Goal: Information Seeking & Learning: Learn about a topic

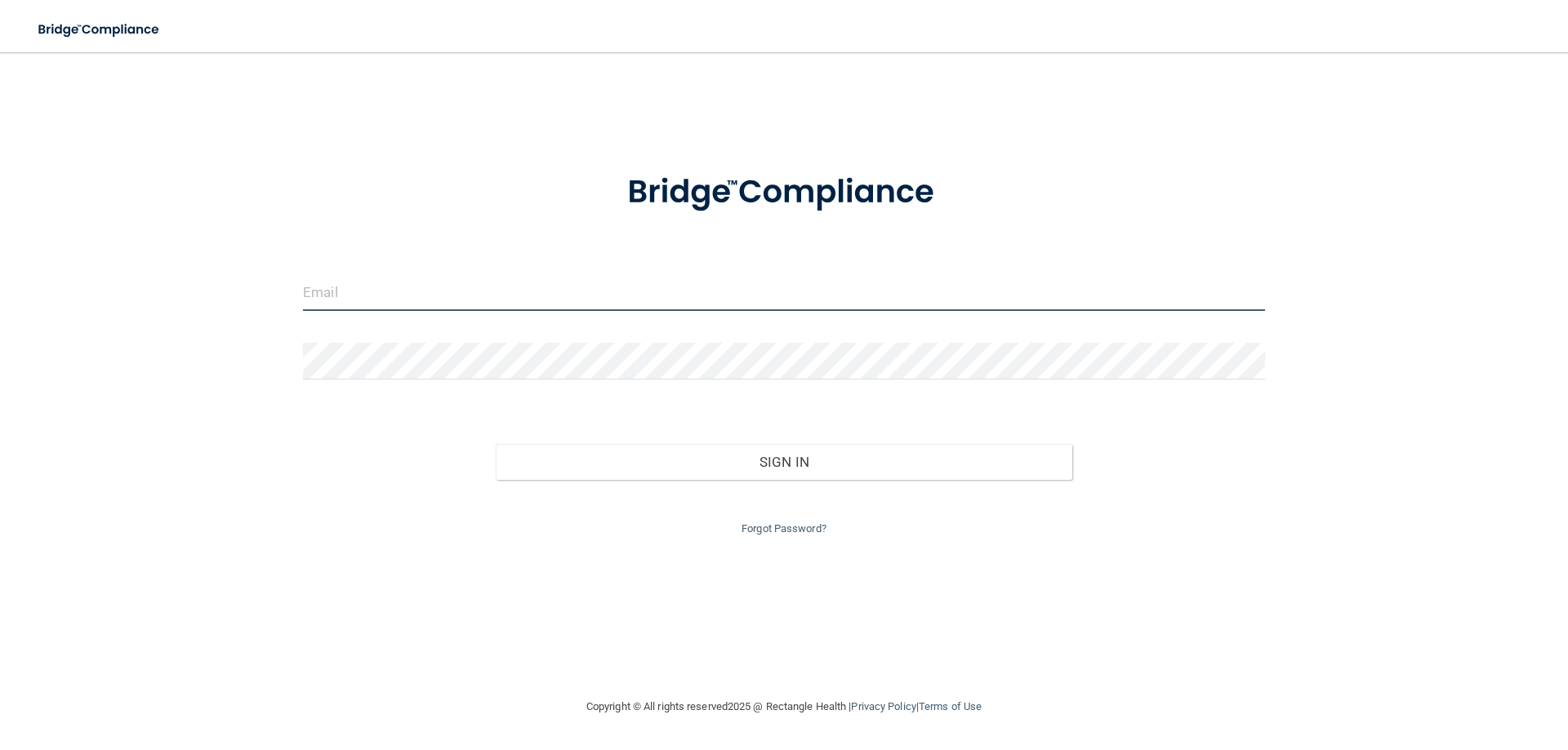
click at [577, 304] on input "email" at bounding box center [784, 293] width 962 height 37
type input "[PERSON_NAME][EMAIL_ADDRESS][PERSON_NAME][DOMAIN_NAME]"
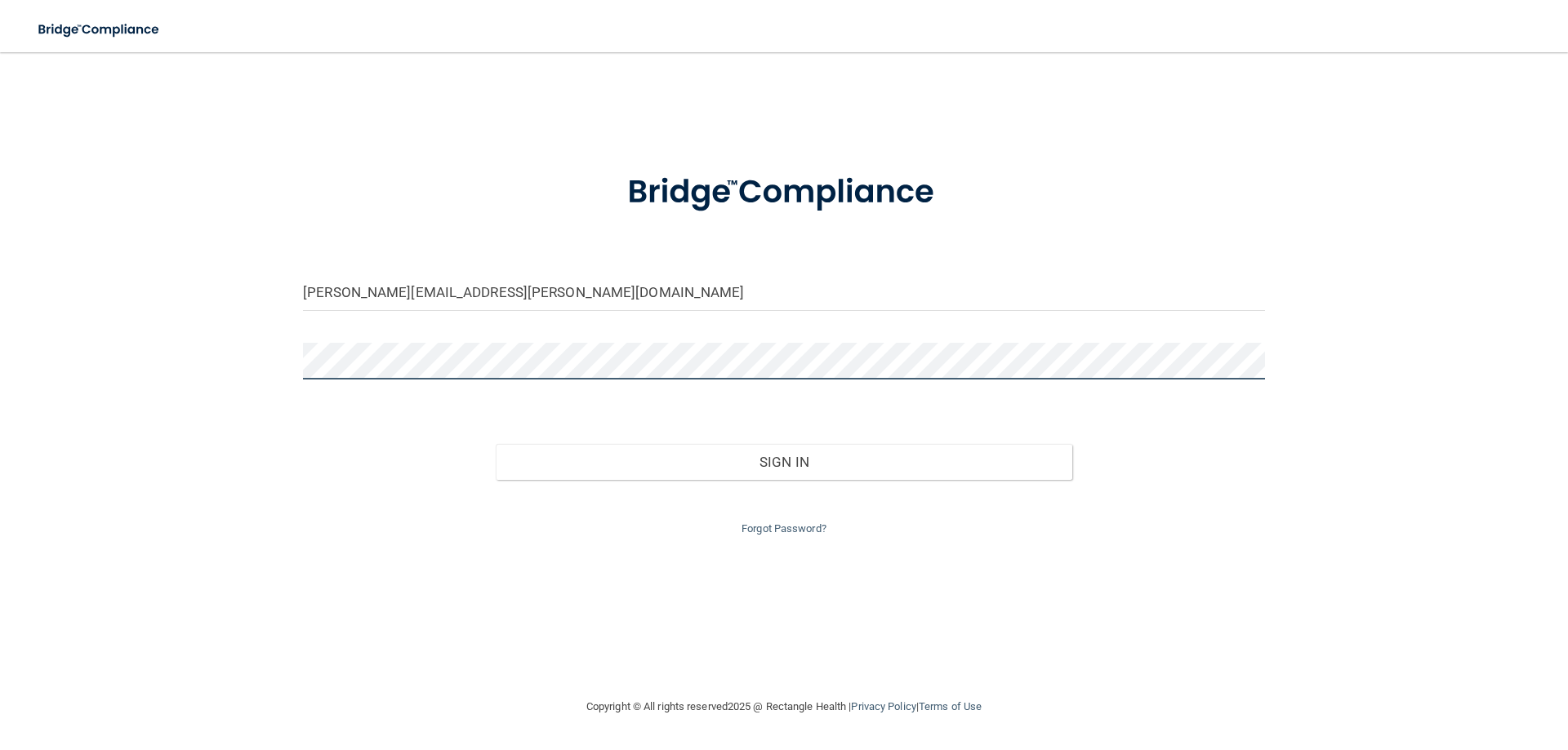
click at [496, 444] on button "Sign In" at bounding box center [784, 462] width 577 height 36
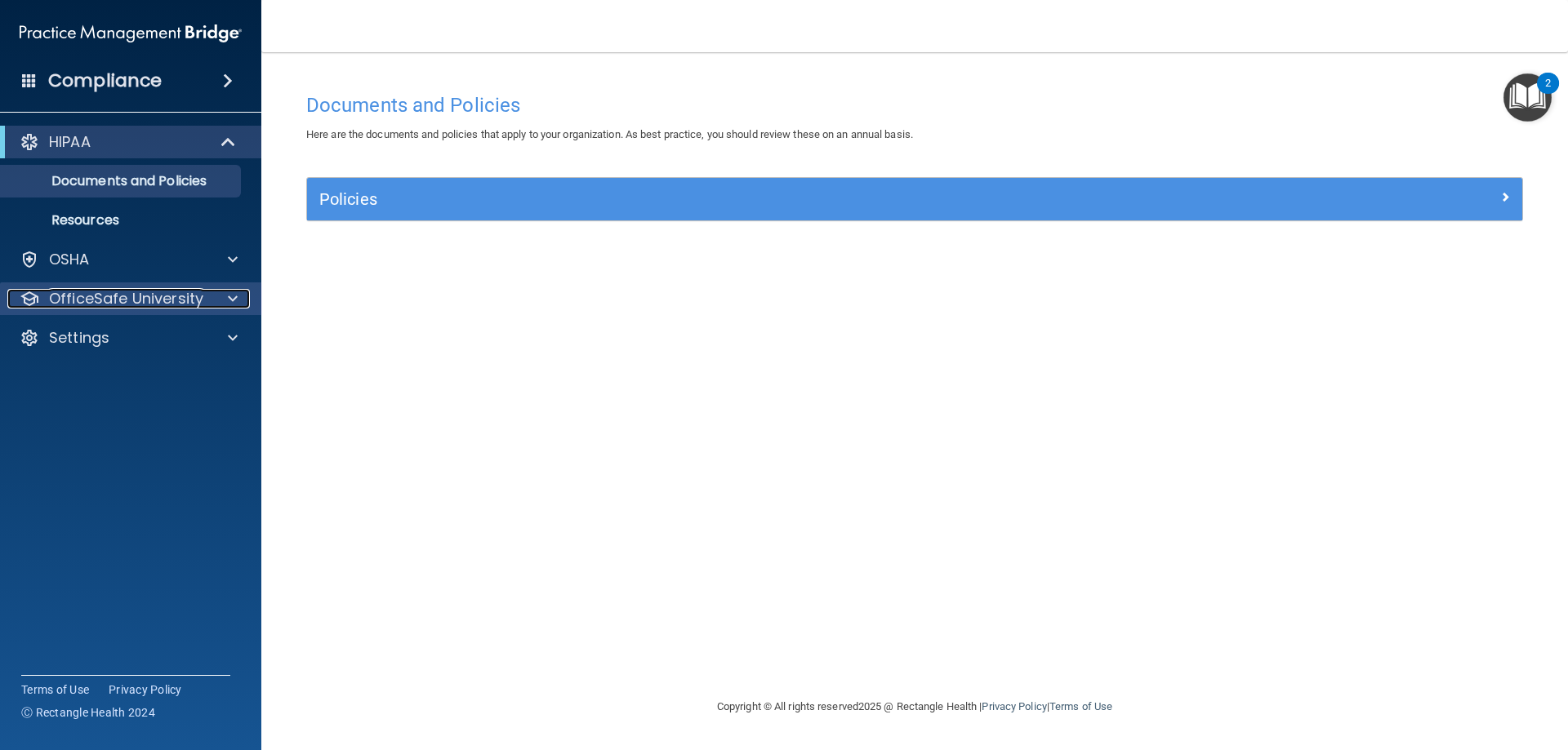
click at [197, 296] on p "OfficeSafe University" at bounding box center [126, 298] width 154 height 19
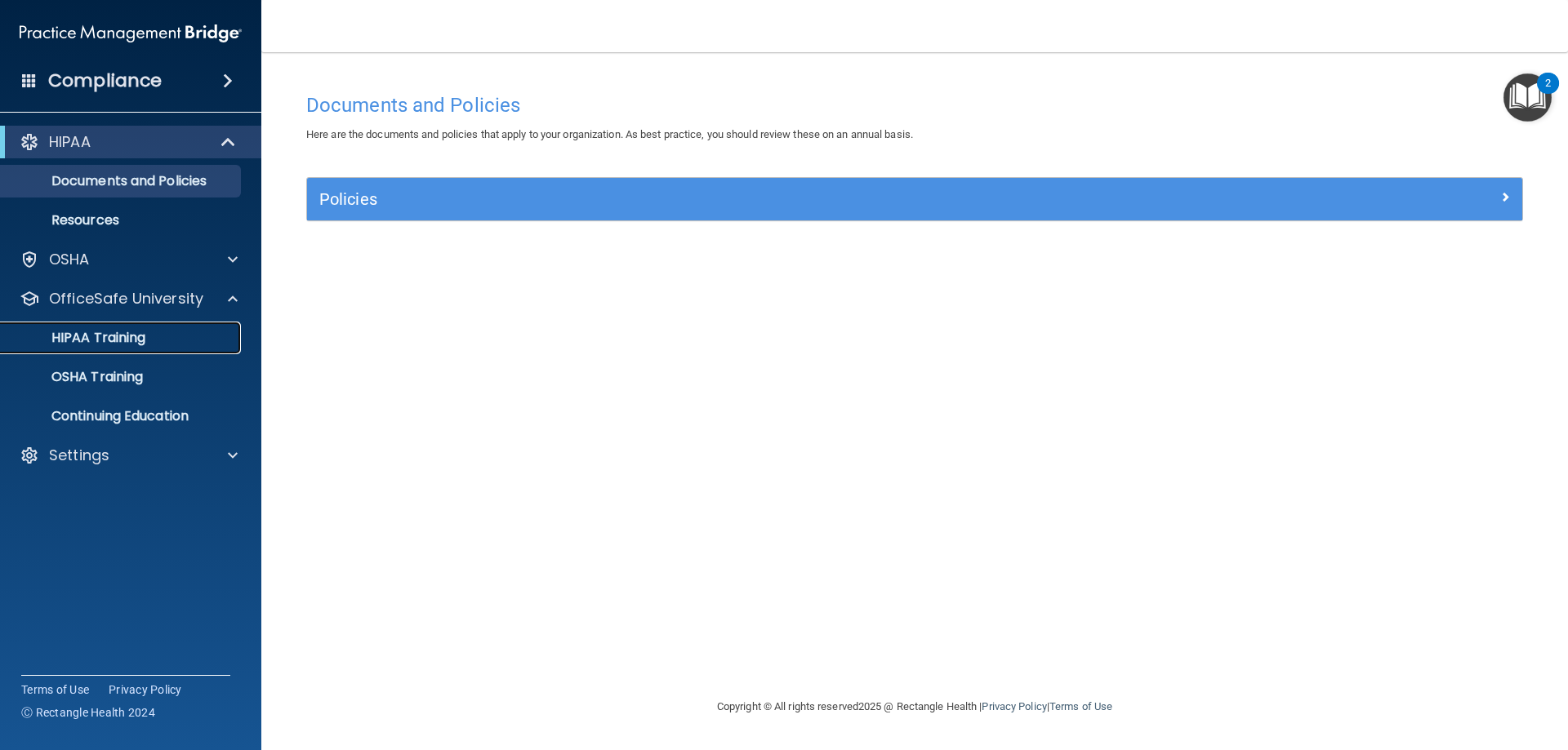
click at [188, 336] on div "HIPAA Training" at bounding box center [122, 338] width 223 height 17
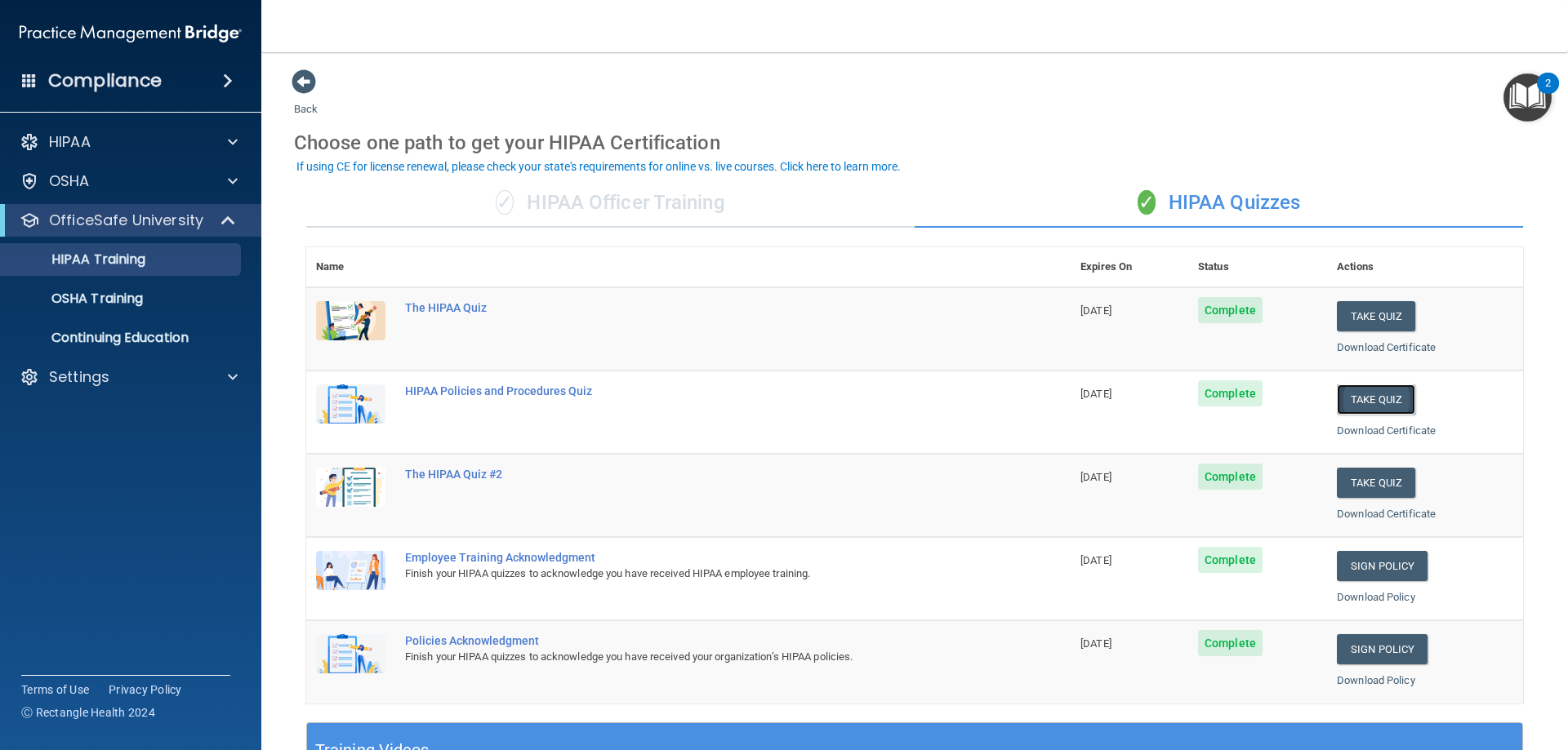
click at [1371, 393] on button "Take Quiz" at bounding box center [1375, 399] width 78 height 30
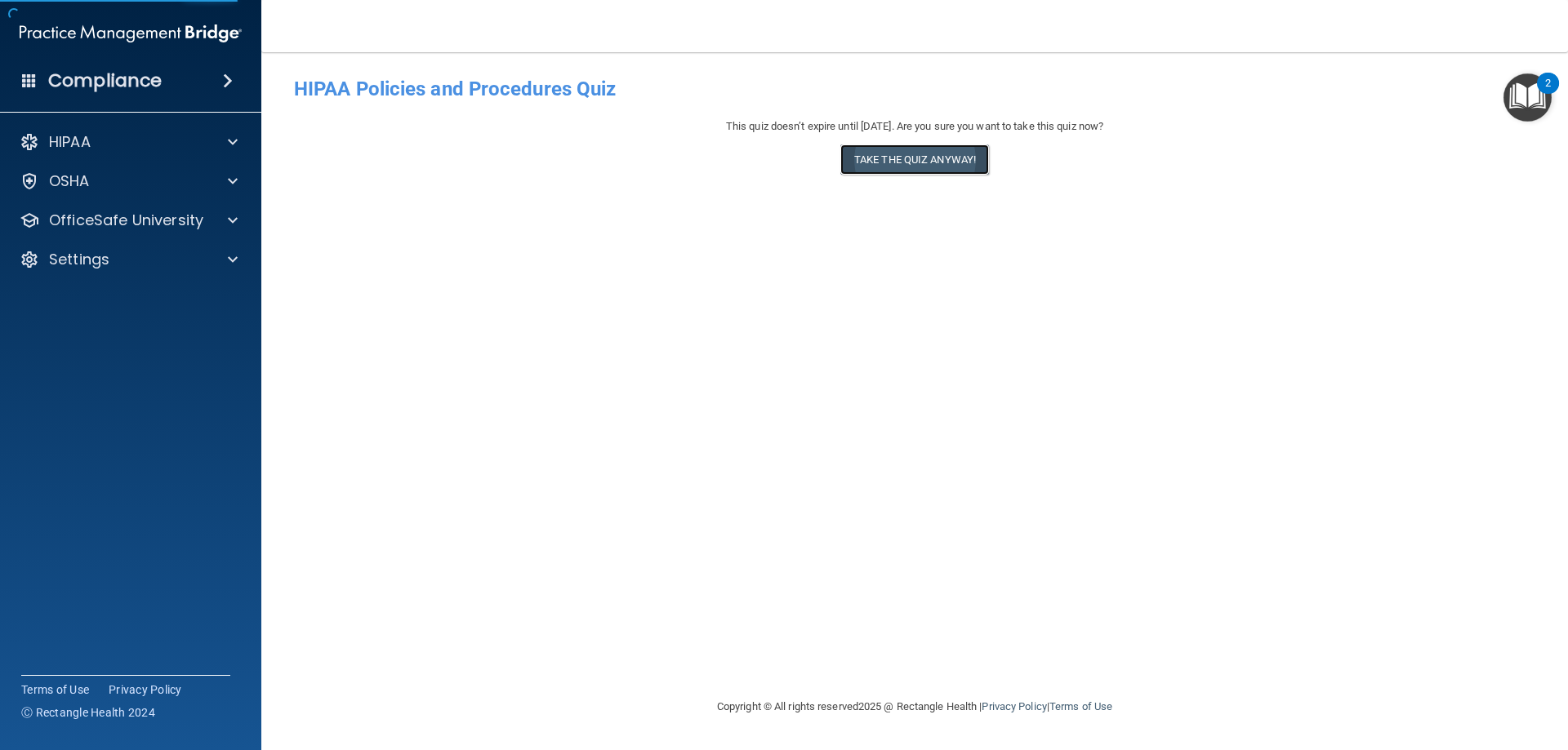
click at [928, 162] on button "Take the quiz anyway!" at bounding box center [915, 159] width 149 height 30
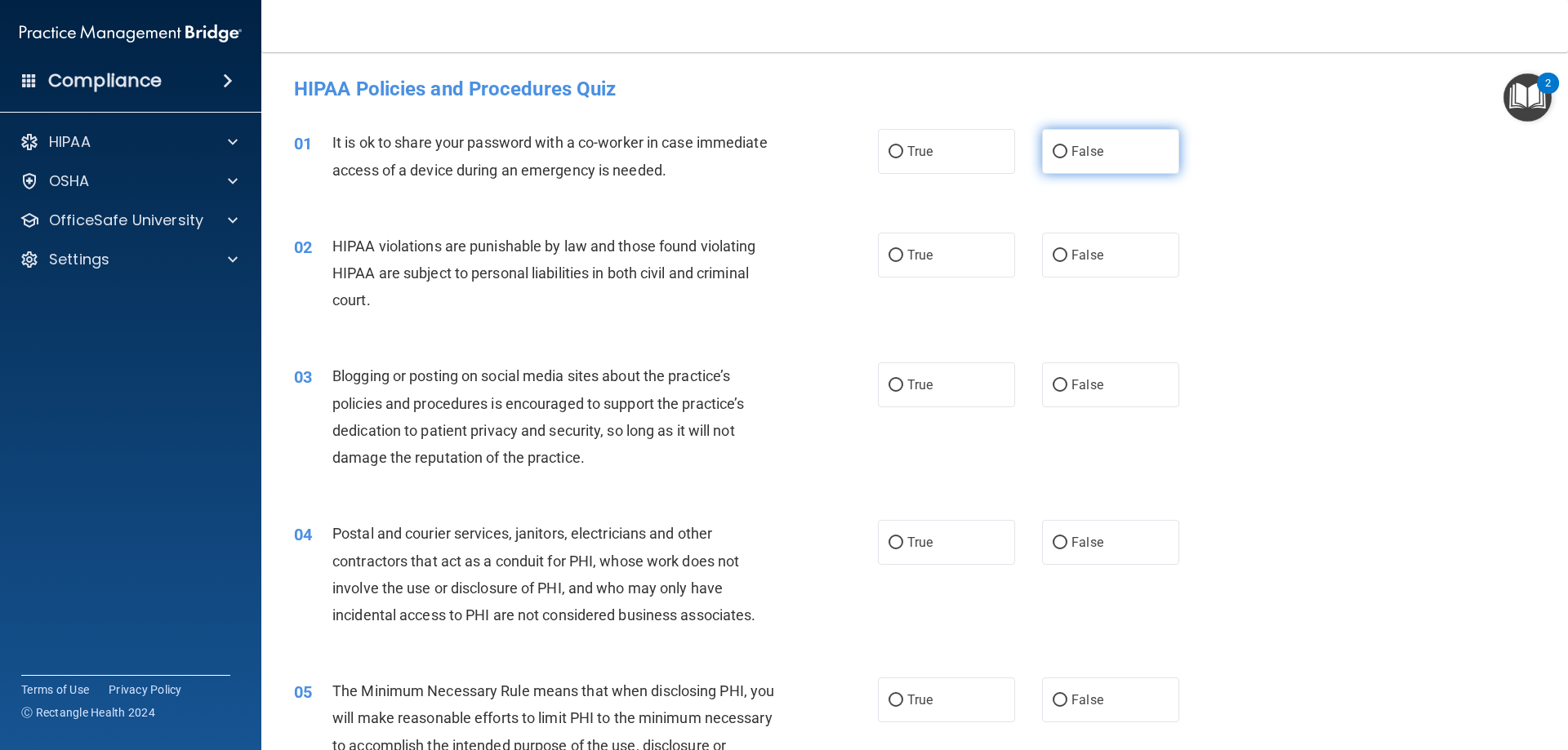
click at [1042, 143] on label "False" at bounding box center [1110, 151] width 137 height 45
click at [1053, 146] on input "False" at bounding box center [1060, 151] width 15 height 12
radio input "true"
click at [916, 248] on span "True" at bounding box center [920, 254] width 26 height 16
click at [903, 250] on input "True" at bounding box center [896, 255] width 15 height 12
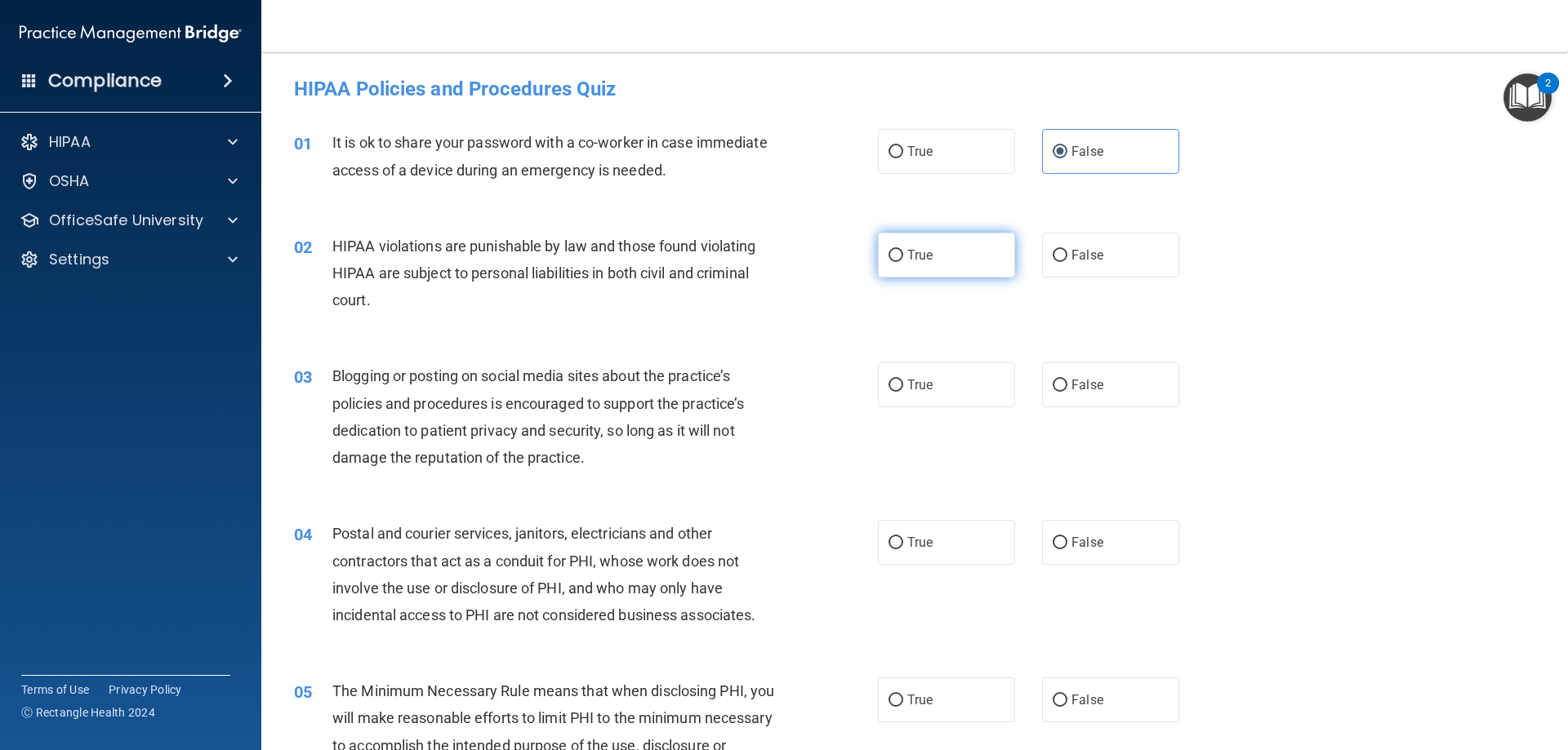
radio input "true"
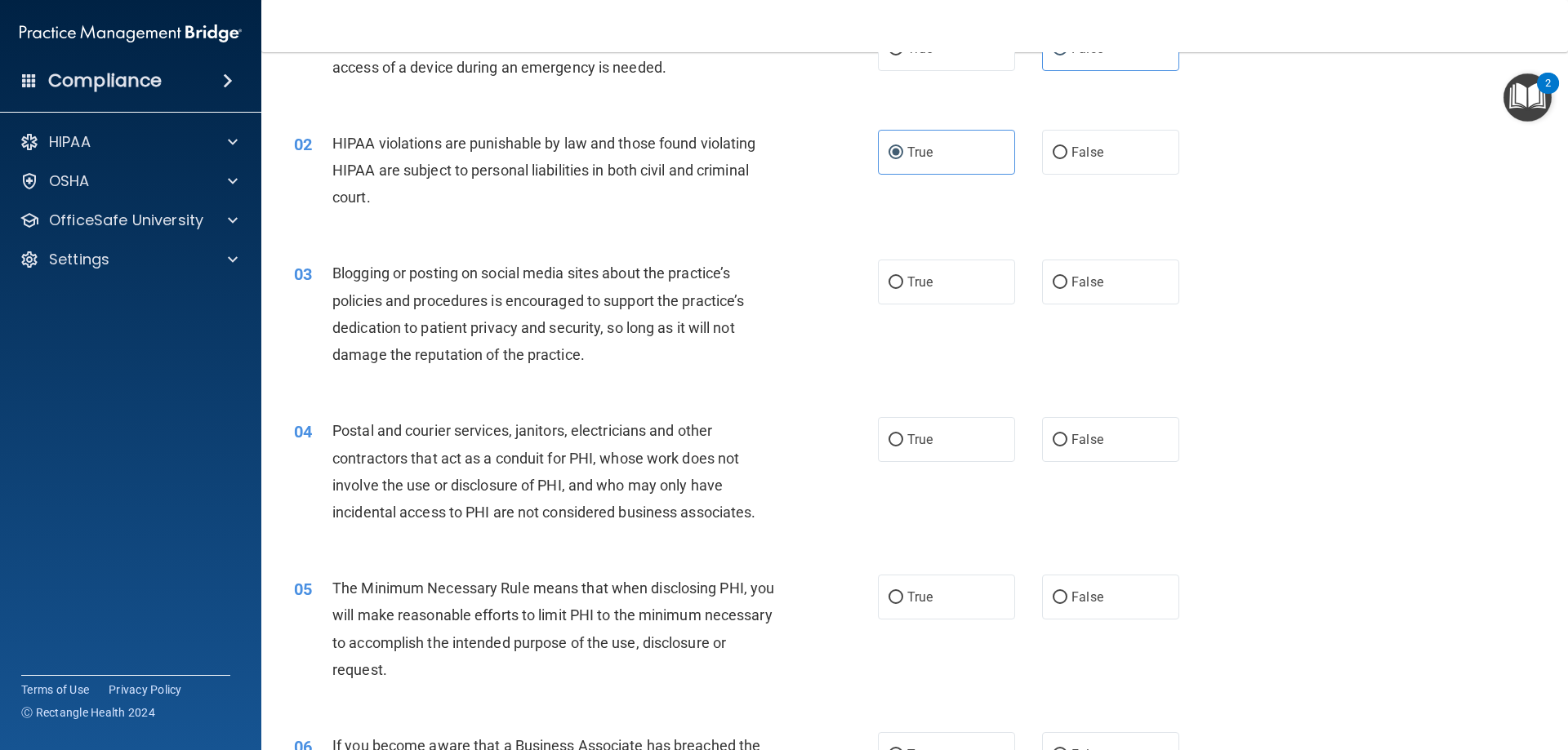
scroll to position [163, 0]
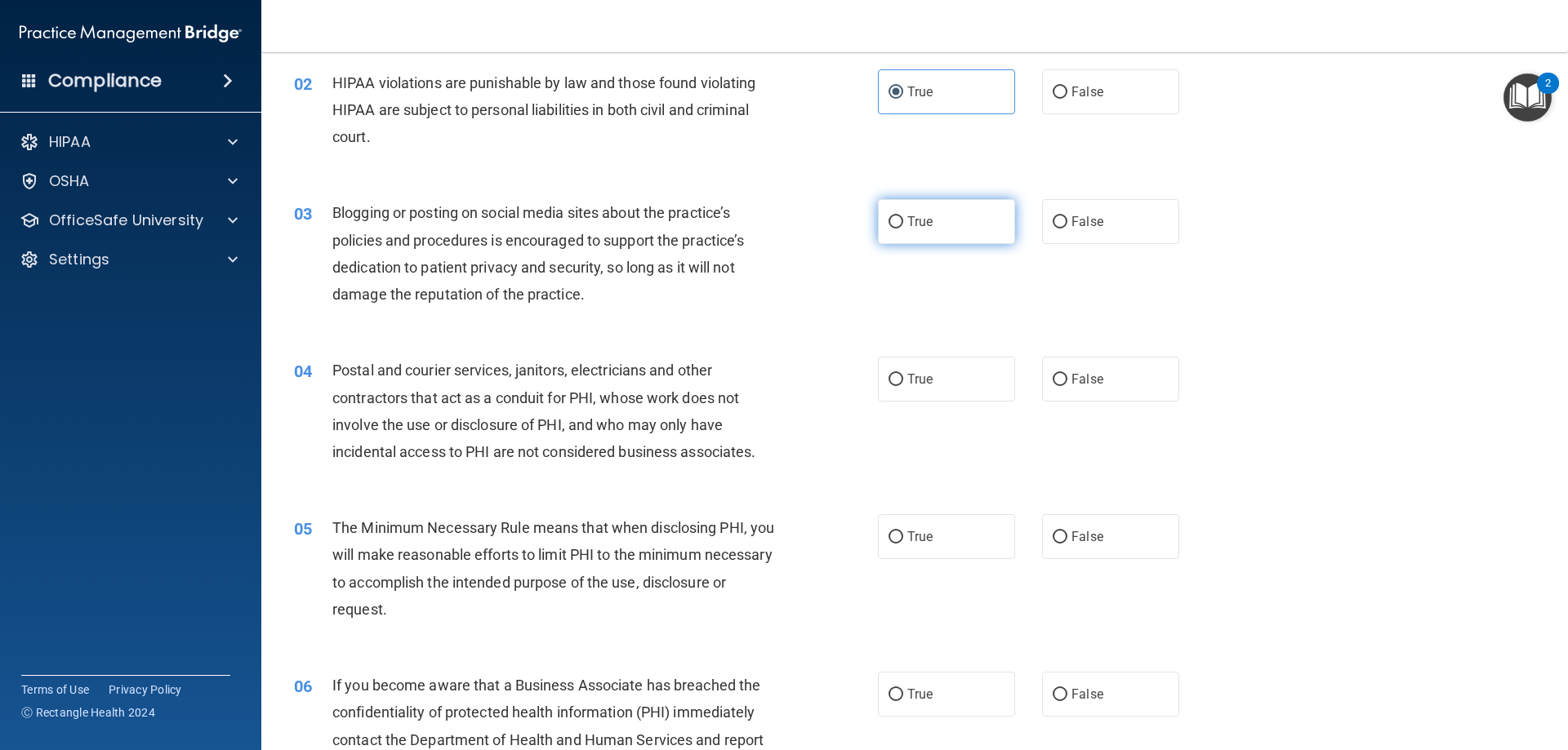
click at [953, 210] on label "True" at bounding box center [946, 221] width 137 height 45
click at [903, 217] on input "True" at bounding box center [896, 222] width 15 height 12
radio input "true"
click at [1084, 215] on span "False" at bounding box center [1087, 221] width 32 height 16
click at [1067, 217] on input "False" at bounding box center [1060, 222] width 15 height 12
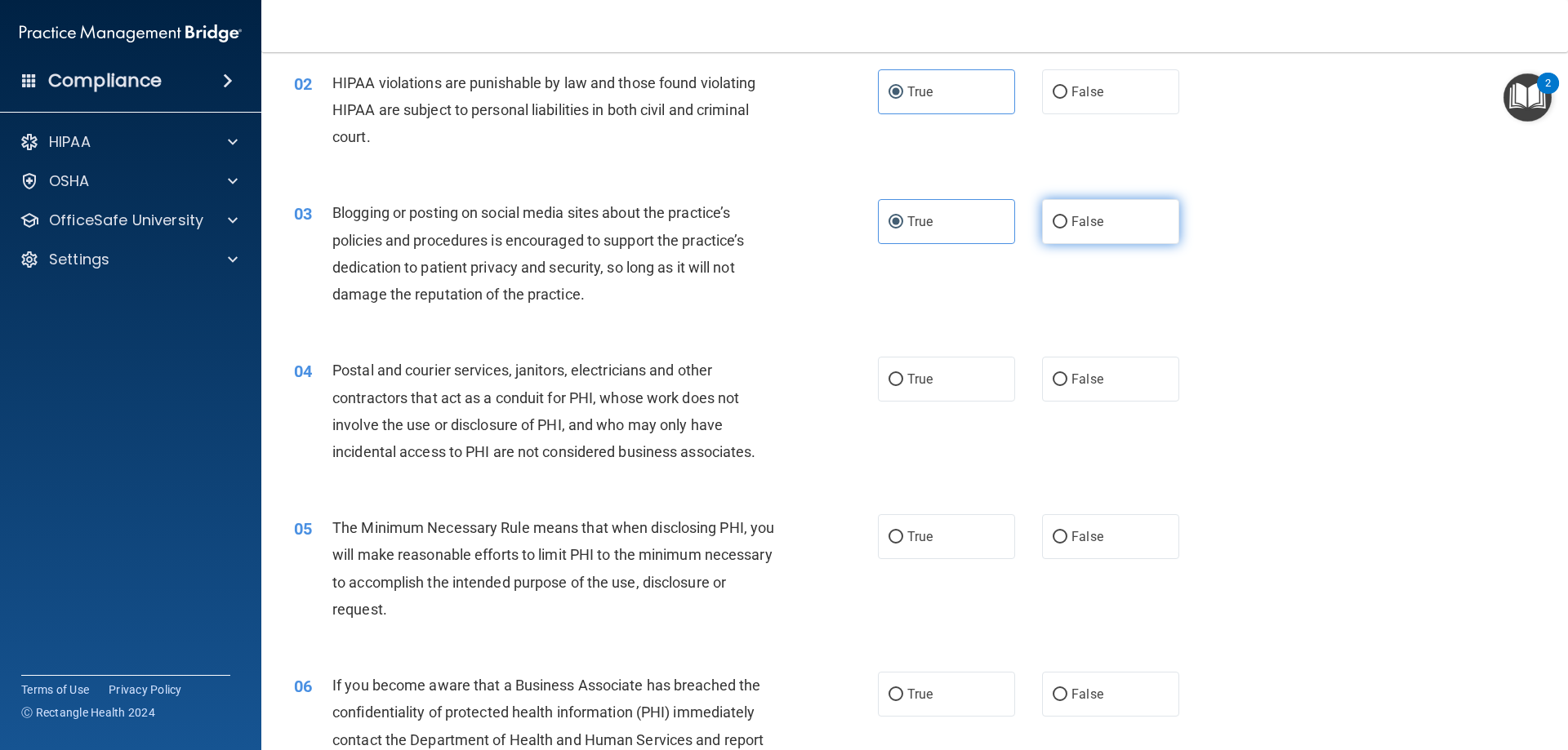
radio input "true"
radio input "false"
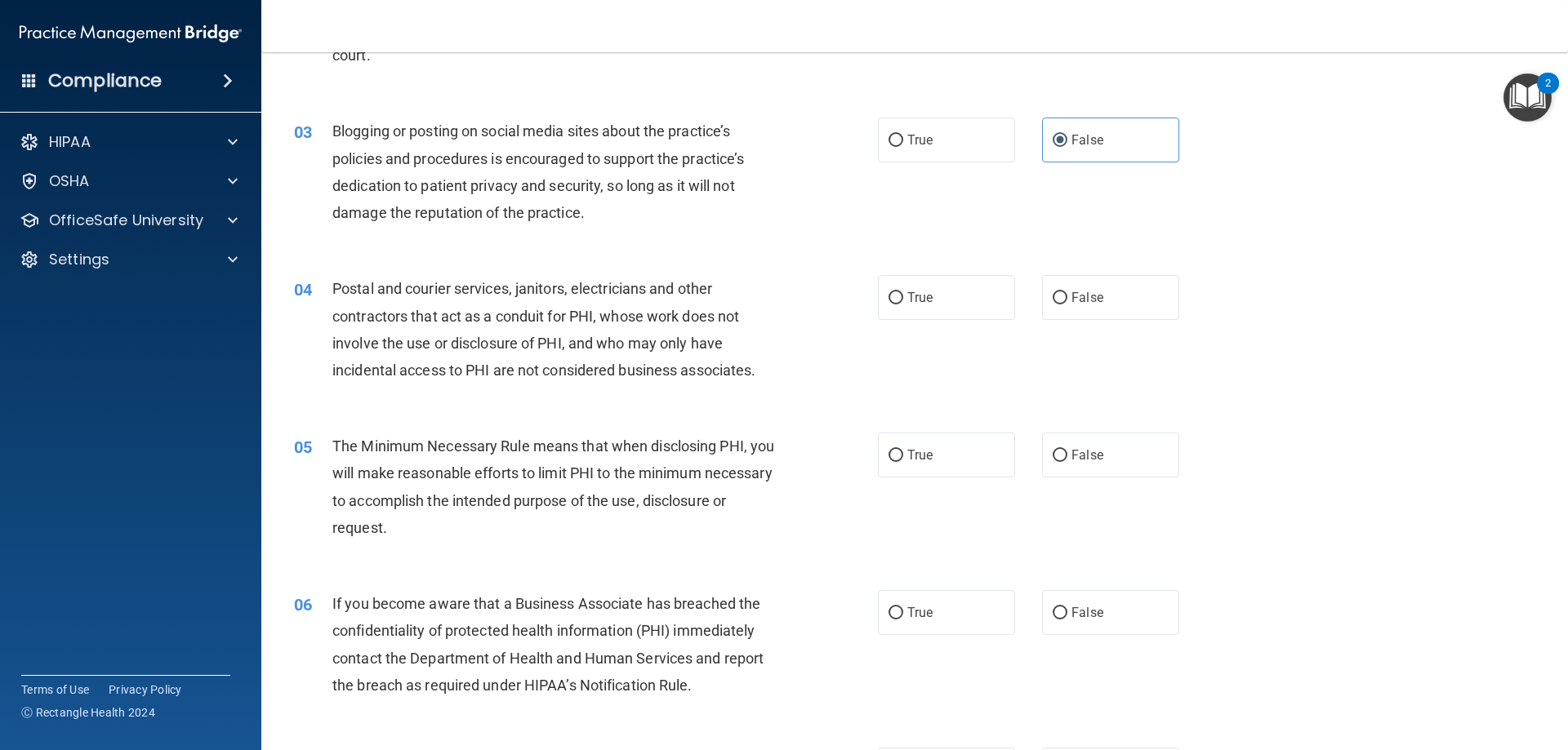
scroll to position [327, 0]
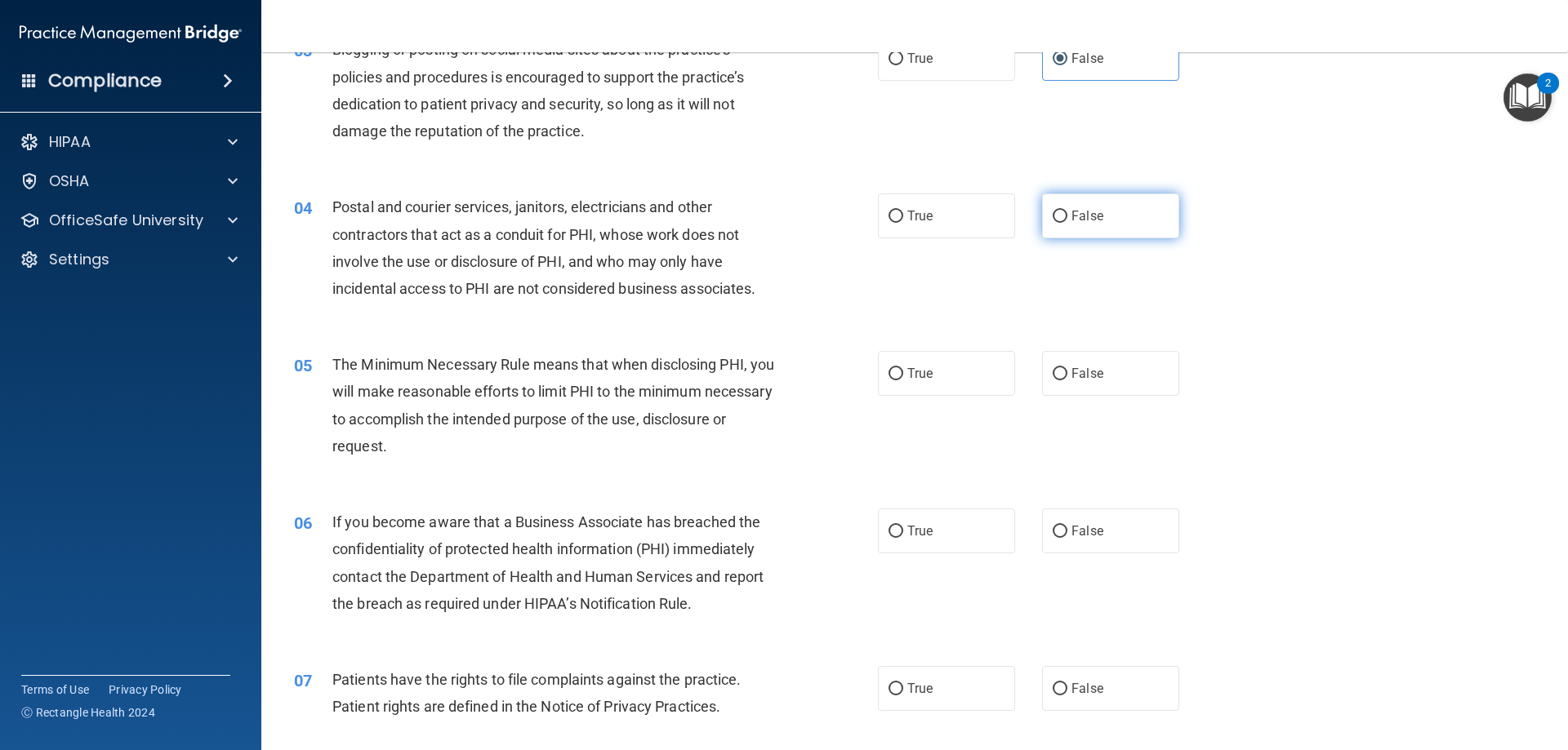
click at [1076, 204] on label "False" at bounding box center [1110, 216] width 137 height 45
click at [1067, 210] on input "False" at bounding box center [1060, 216] width 15 height 12
radio input "true"
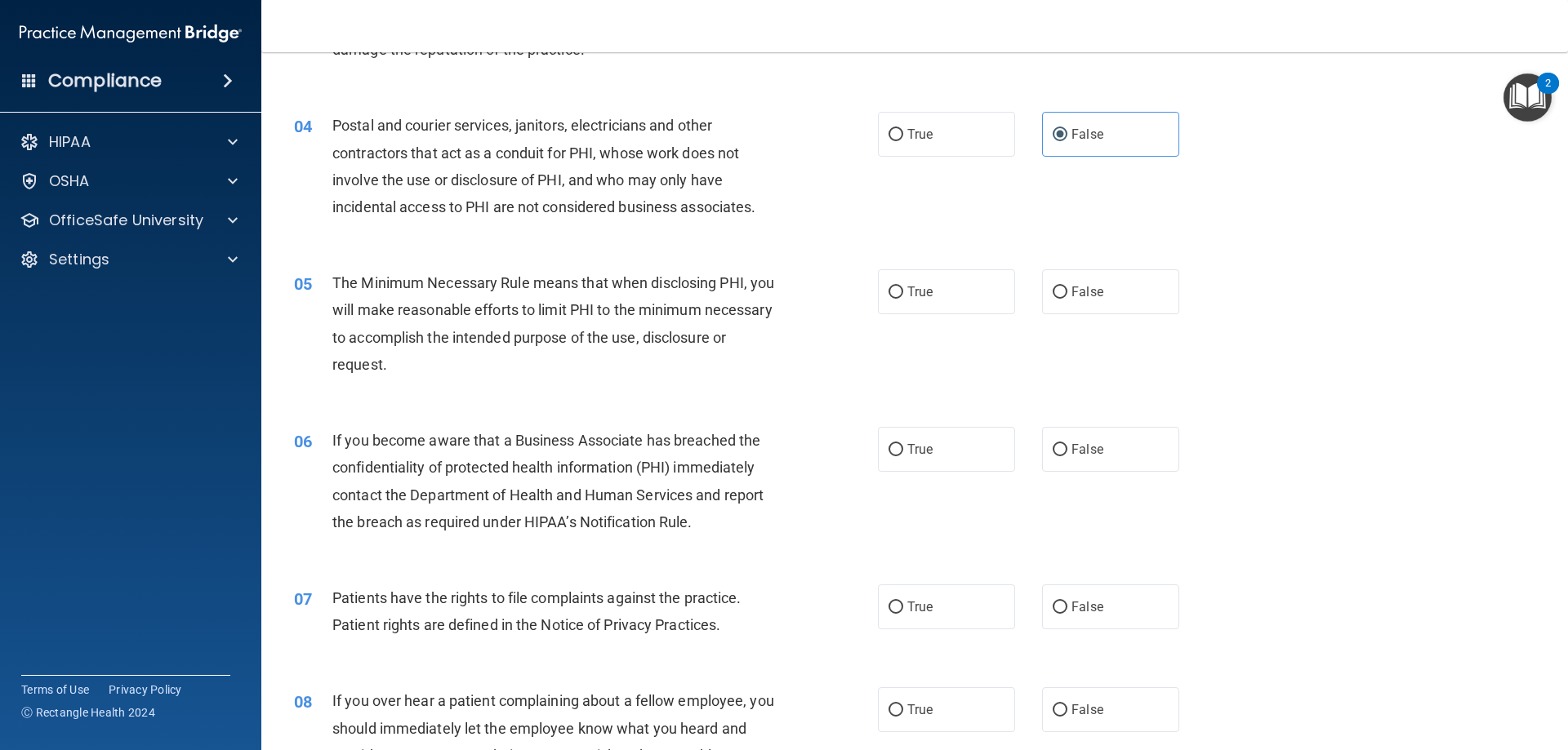
scroll to position [489, 0]
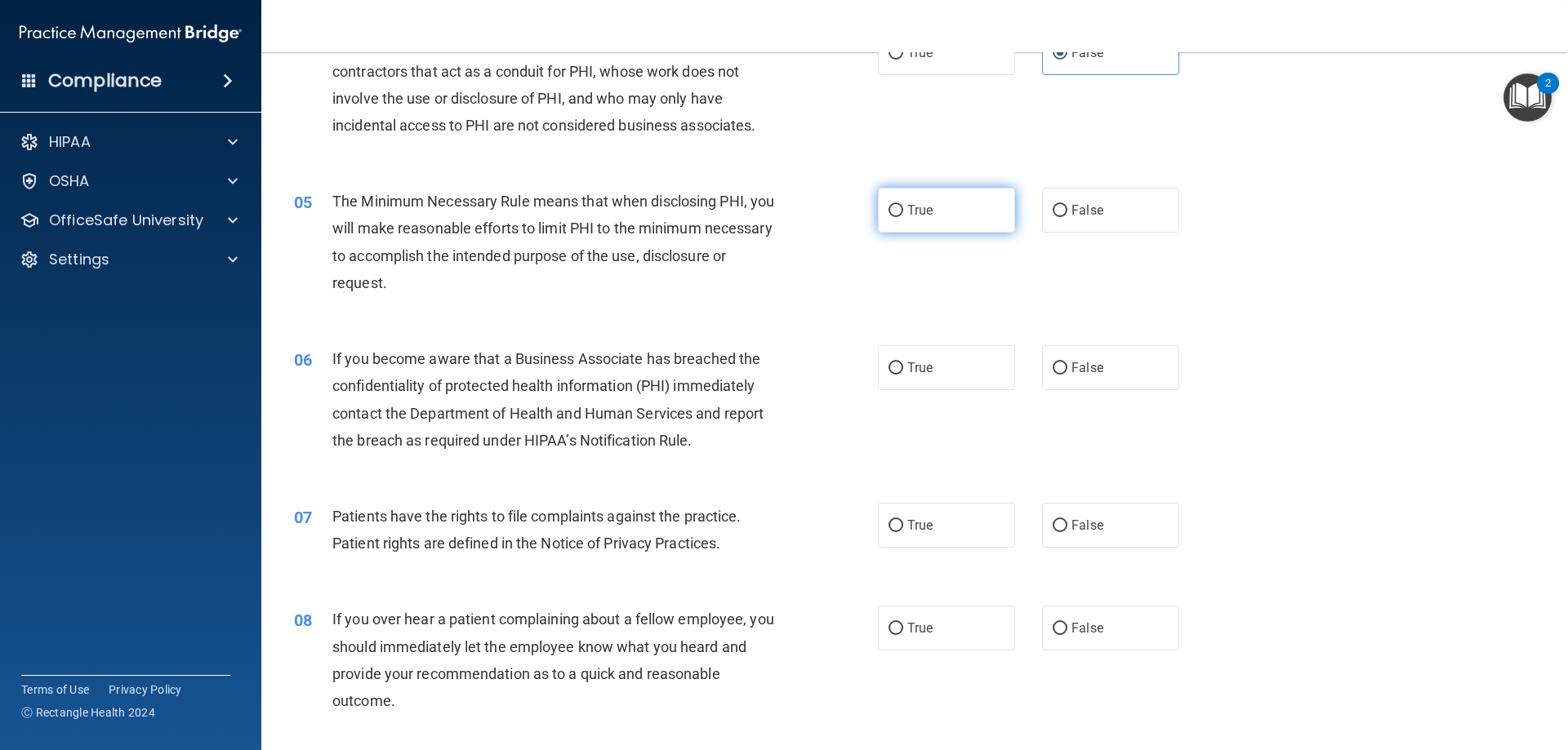
click at [928, 206] on label "True" at bounding box center [946, 209] width 137 height 45
click at [903, 206] on input "True" at bounding box center [896, 210] width 15 height 12
radio input "true"
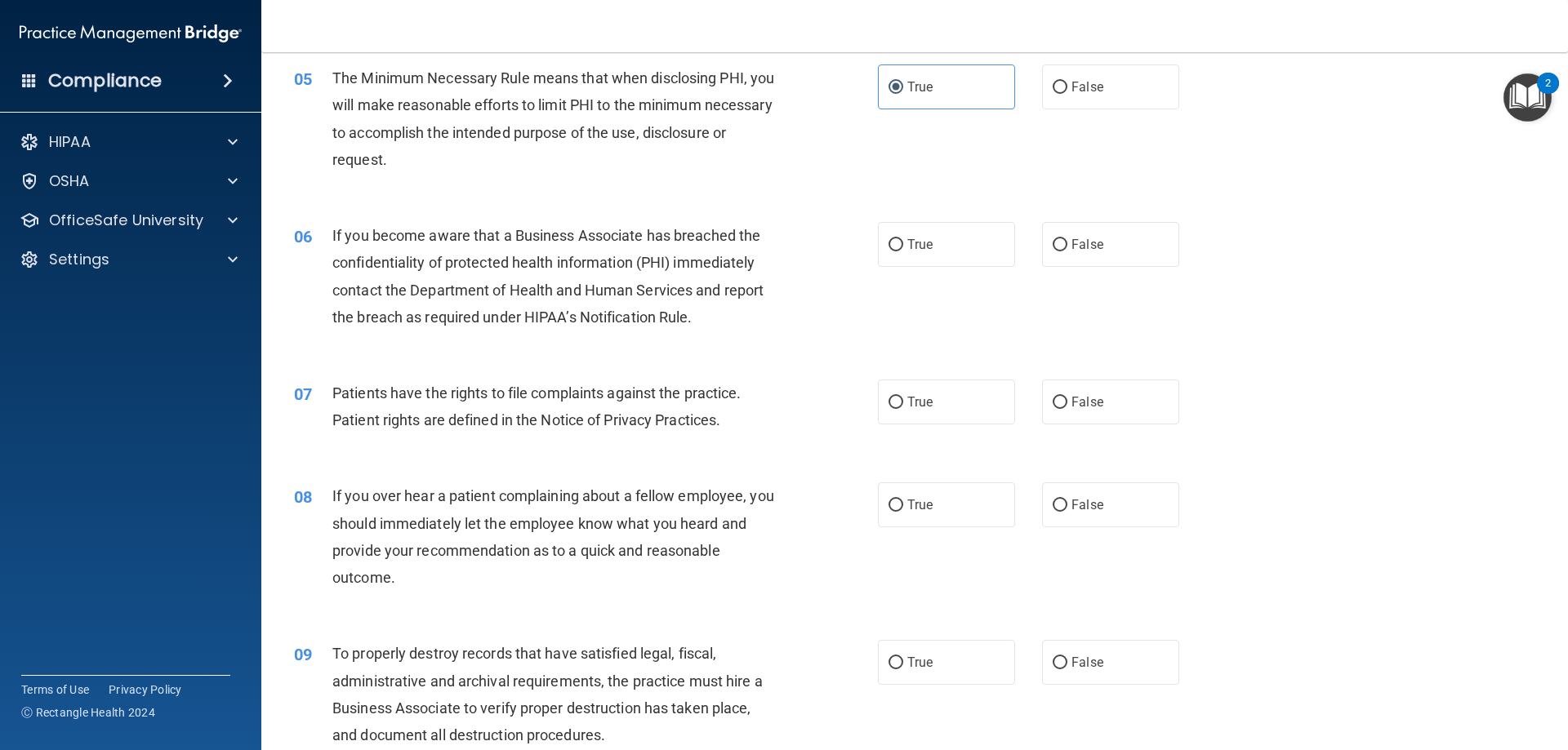
scroll to position [653, 0]
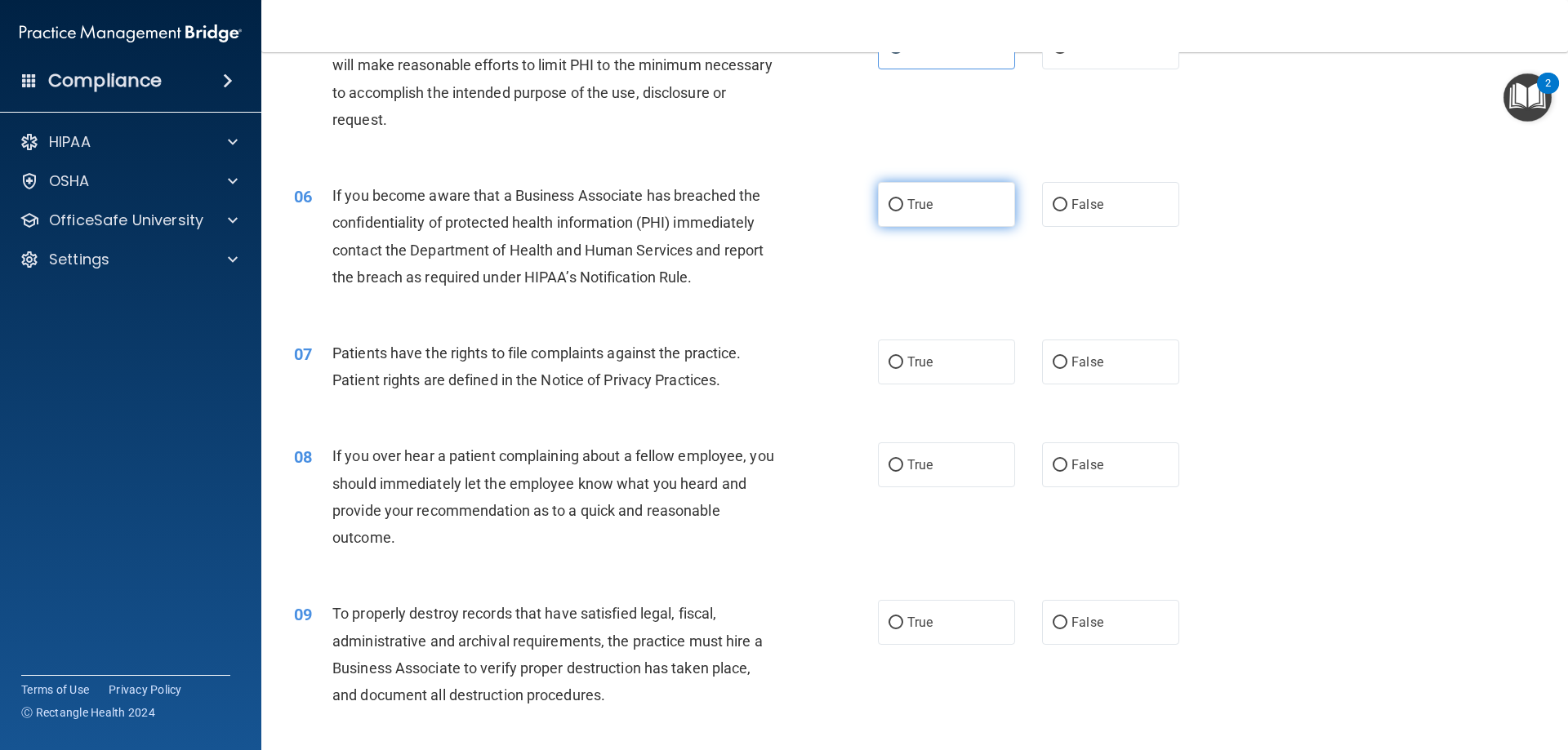
click at [916, 206] on span "True" at bounding box center [920, 204] width 26 height 16
click at [903, 206] on input "True" at bounding box center [896, 205] width 15 height 12
radio input "true"
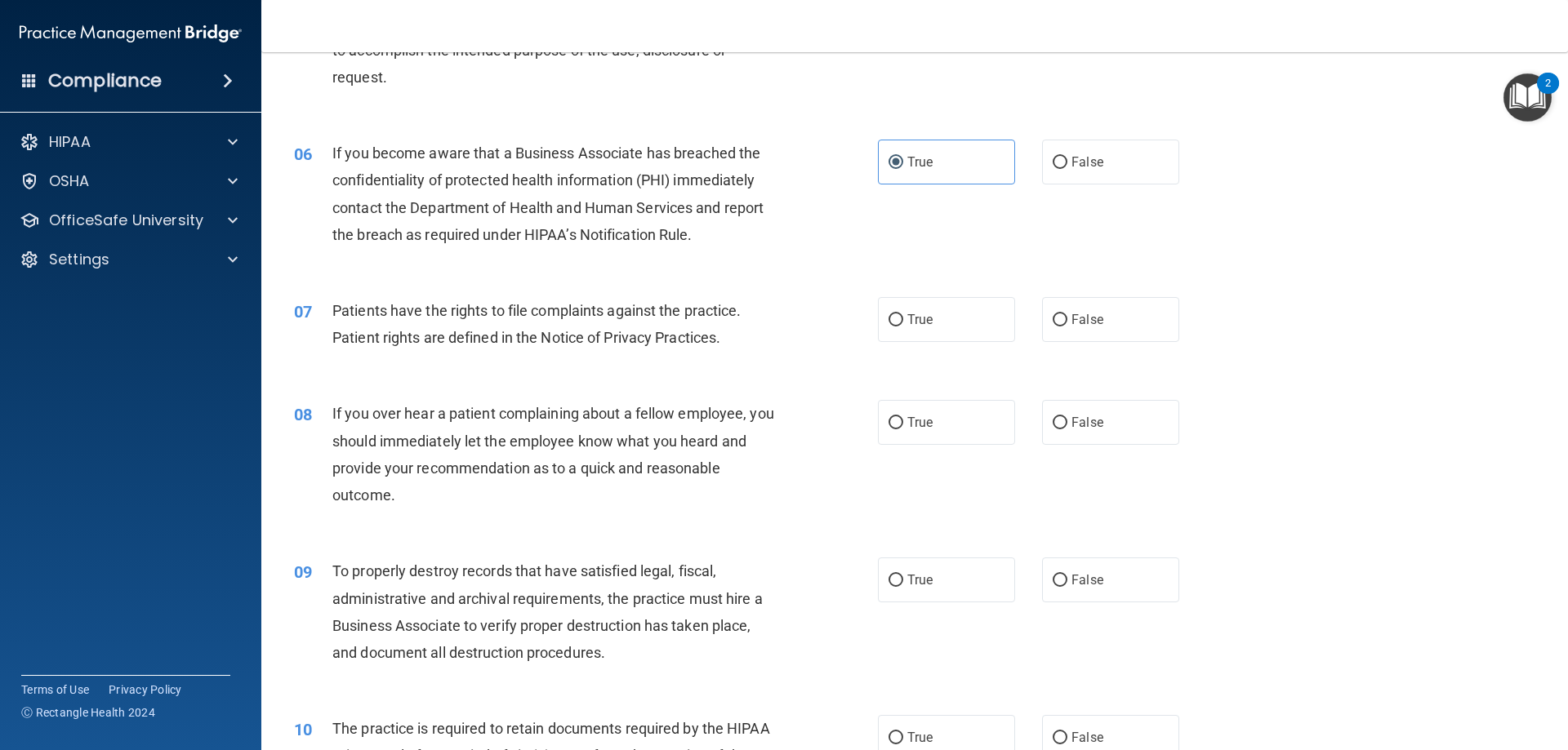
scroll to position [734, 0]
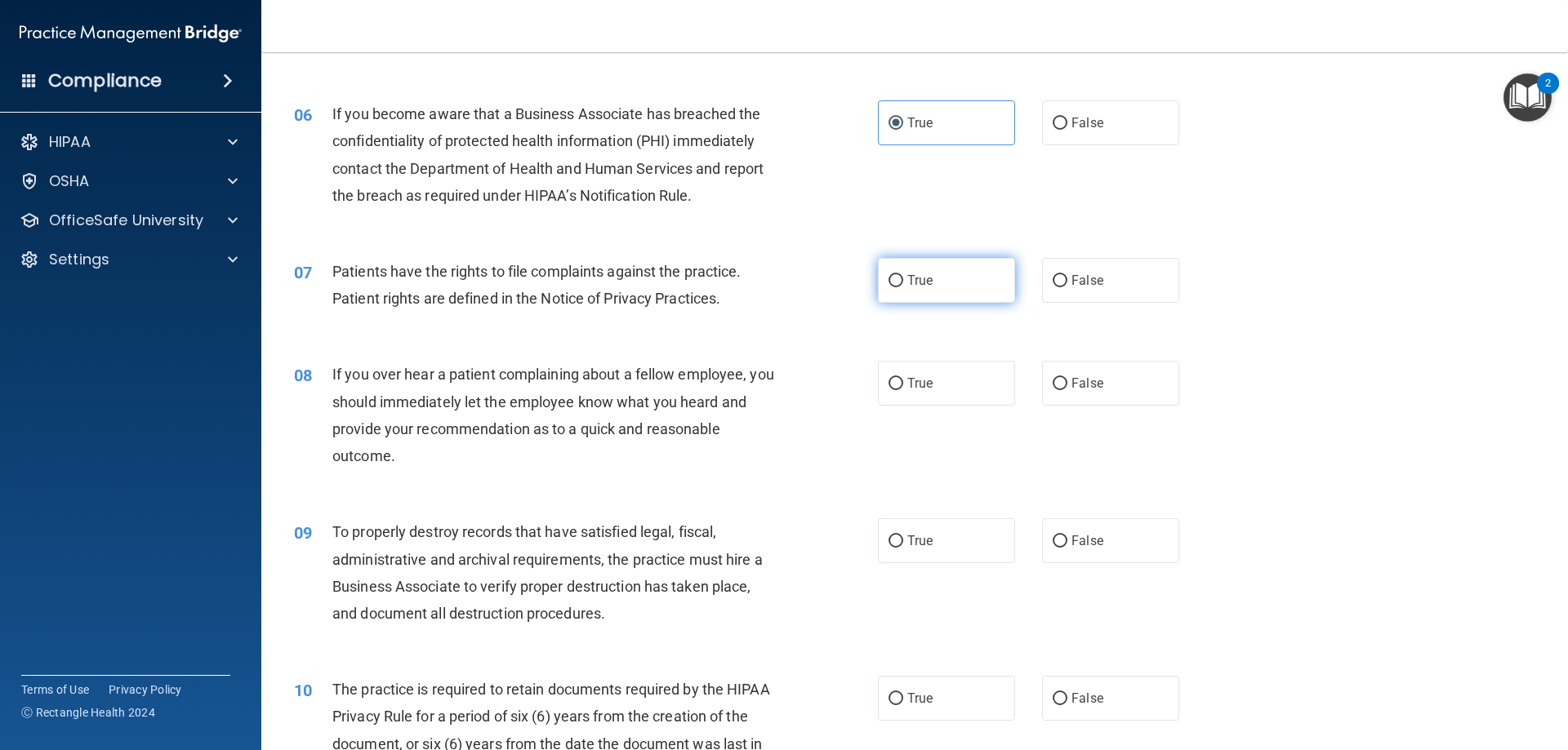
click at [908, 274] on span "True" at bounding box center [920, 280] width 26 height 16
click at [903, 275] on input "True" at bounding box center [896, 281] width 15 height 12
radio input "true"
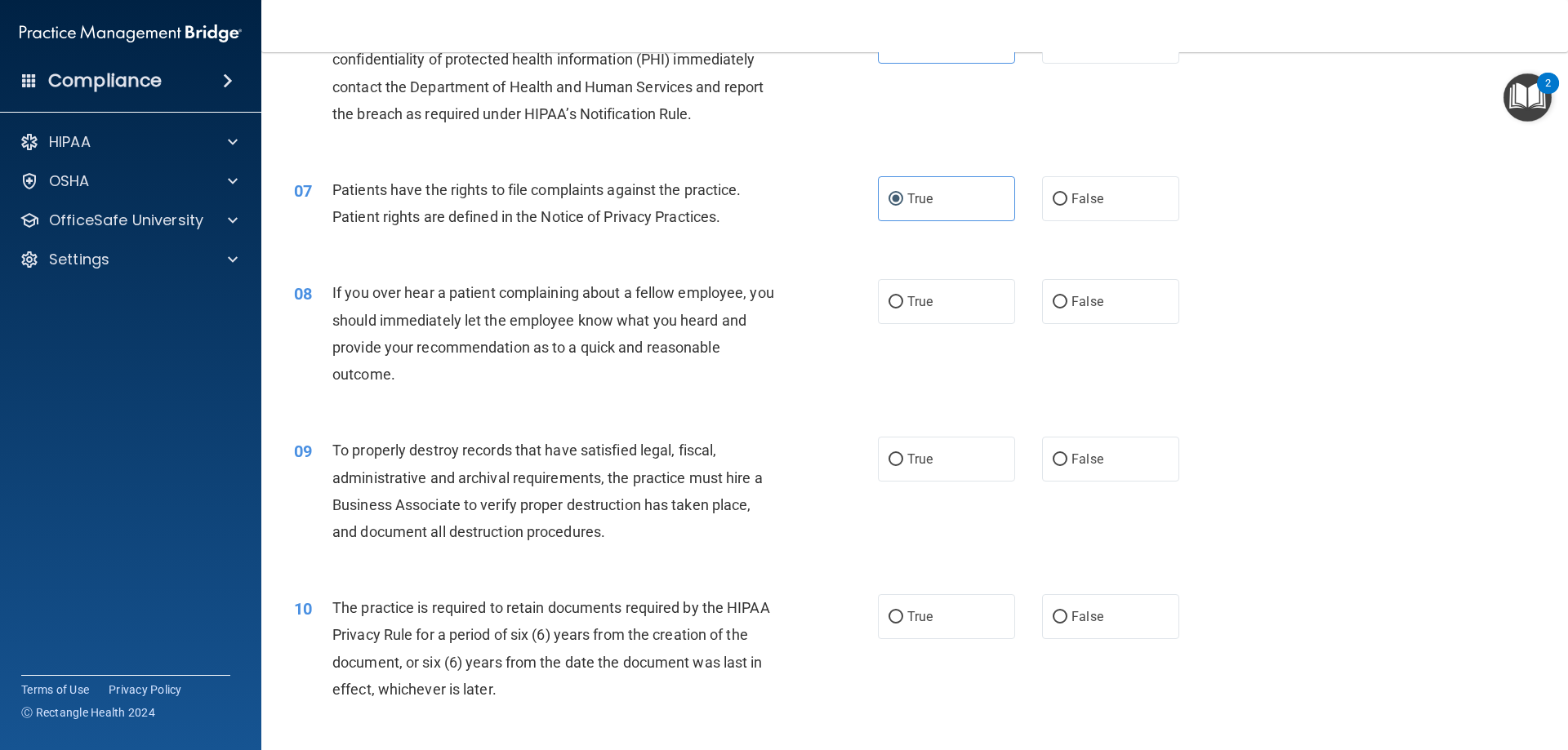
scroll to position [898, 0]
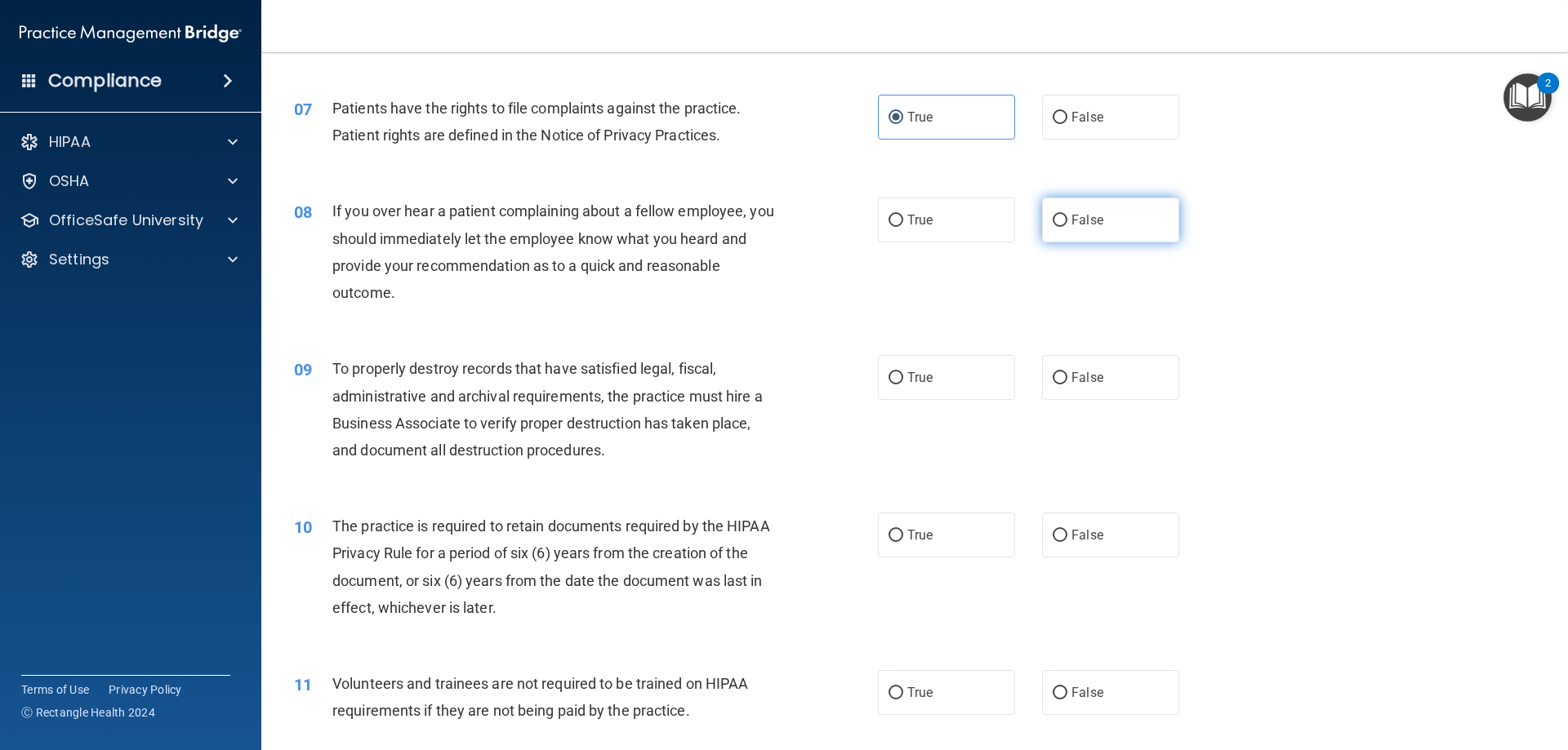
click at [1084, 206] on label "False" at bounding box center [1110, 219] width 137 height 45
click at [1067, 215] on input "False" at bounding box center [1060, 220] width 15 height 12
radio input "true"
click at [912, 211] on label "True" at bounding box center [946, 219] width 137 height 45
click at [903, 215] on input "True" at bounding box center [896, 220] width 15 height 12
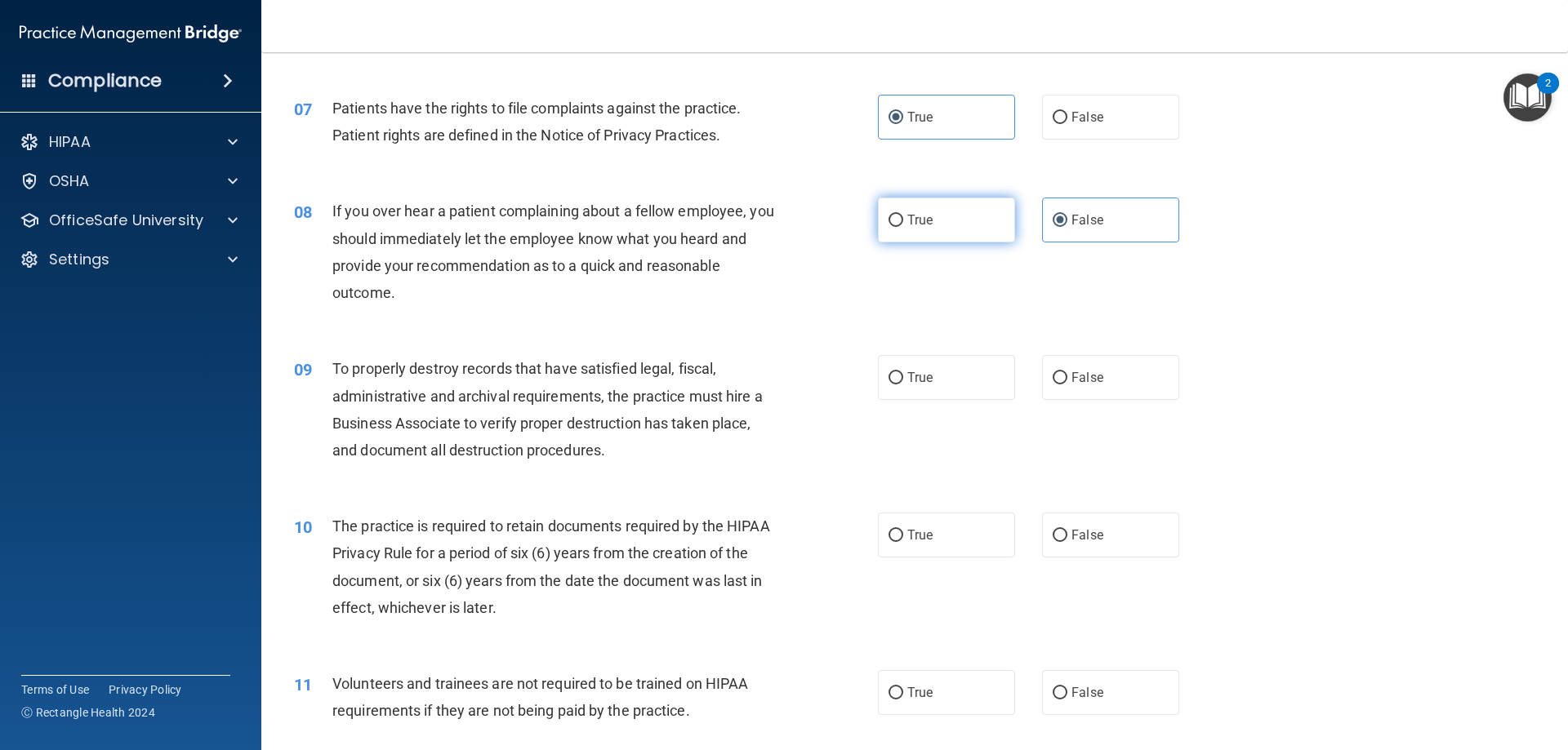
radio input "true"
radio input "false"
click at [1092, 356] on label "False" at bounding box center [1110, 377] width 137 height 45
click at [1067, 372] on input "False" at bounding box center [1060, 377] width 15 height 12
radio input "true"
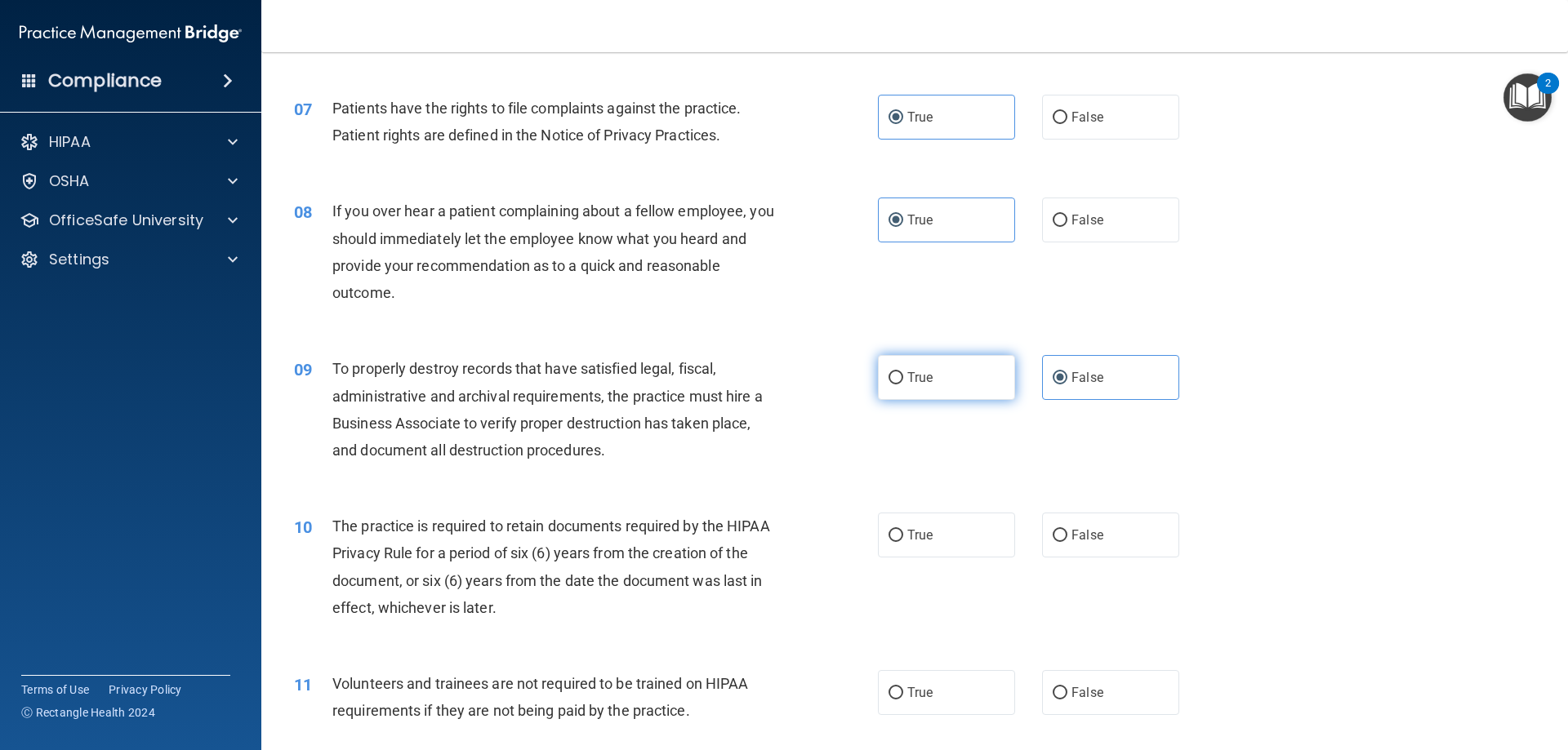
click at [904, 386] on label "True" at bounding box center [946, 377] width 137 height 45
click at [903, 385] on input "True" at bounding box center [896, 377] width 15 height 12
radio input "true"
click at [1042, 375] on label "False" at bounding box center [1110, 377] width 137 height 45
click at [1053, 375] on input "False" at bounding box center [1060, 377] width 15 height 12
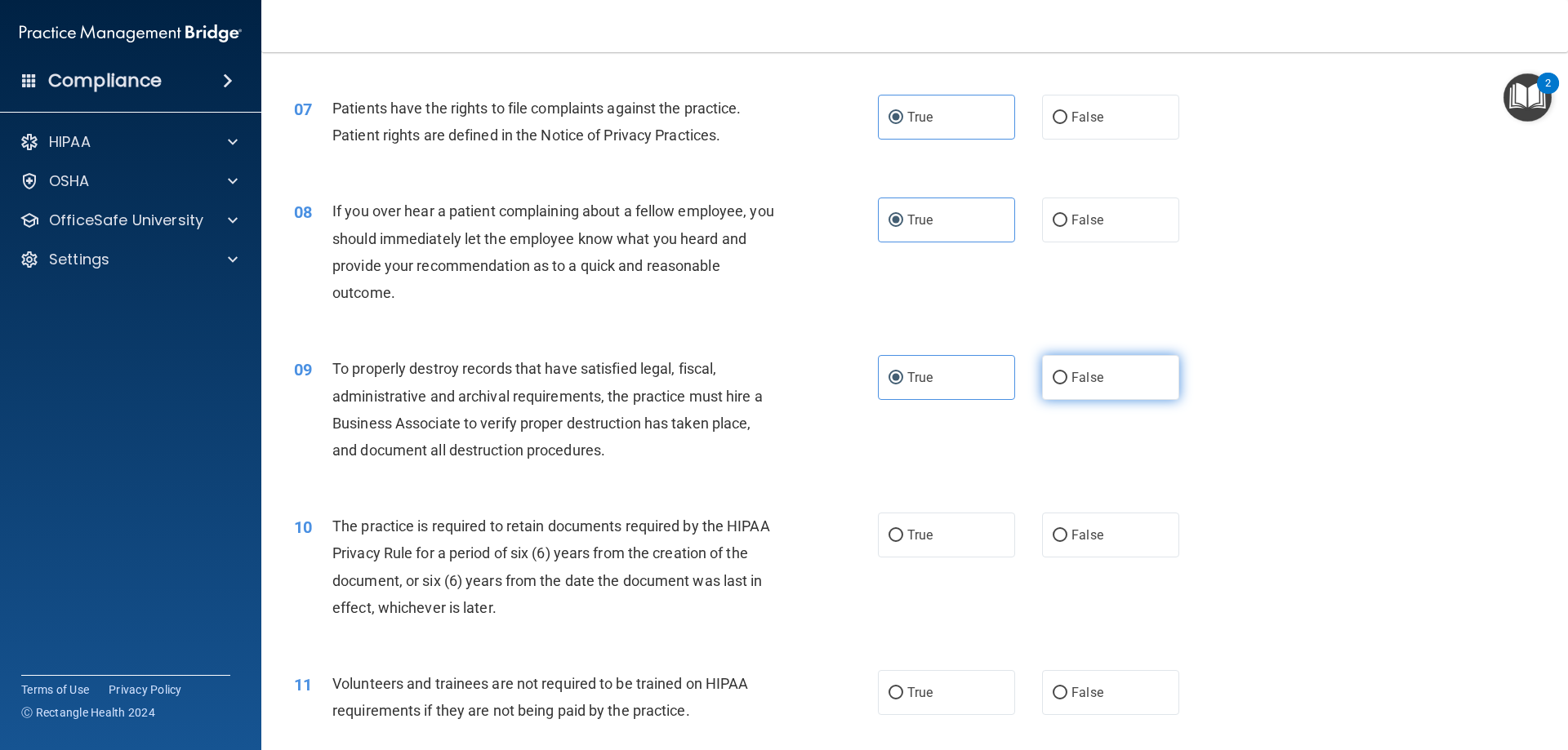
radio input "true"
radio input "false"
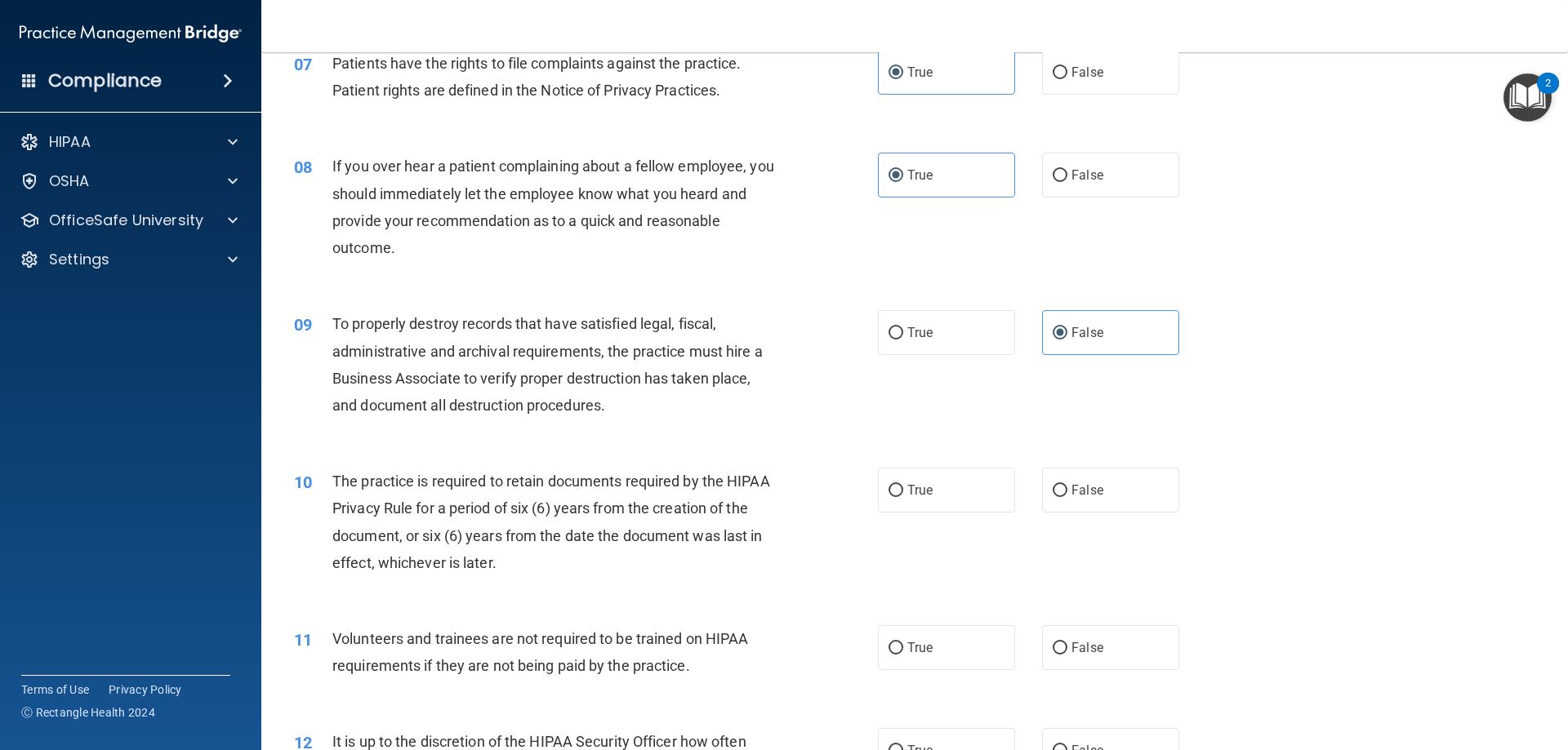
scroll to position [979, 0]
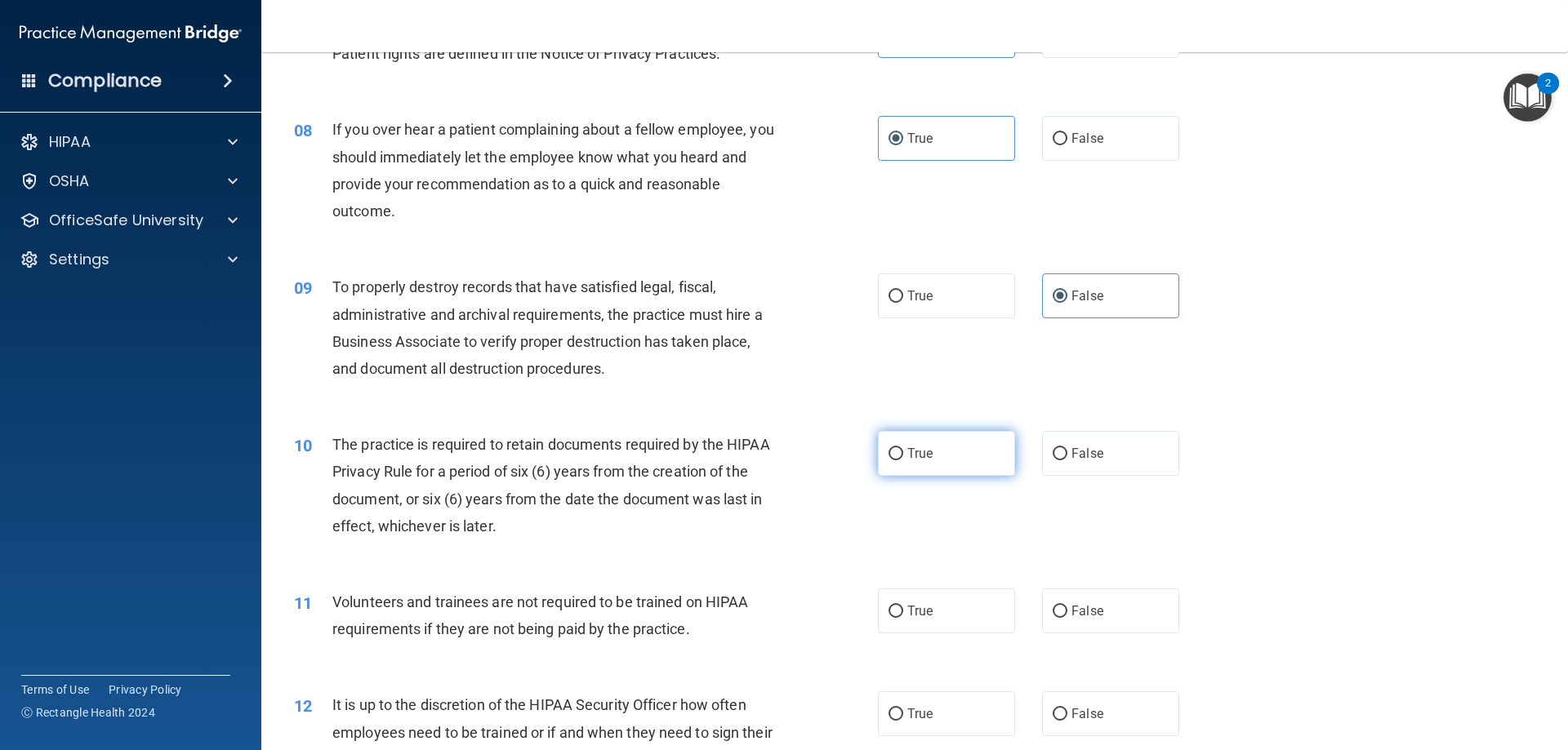
click at [942, 456] on label "True" at bounding box center [946, 453] width 137 height 45
click at [903, 456] on input "True" at bounding box center [896, 453] width 15 height 12
radio input "true"
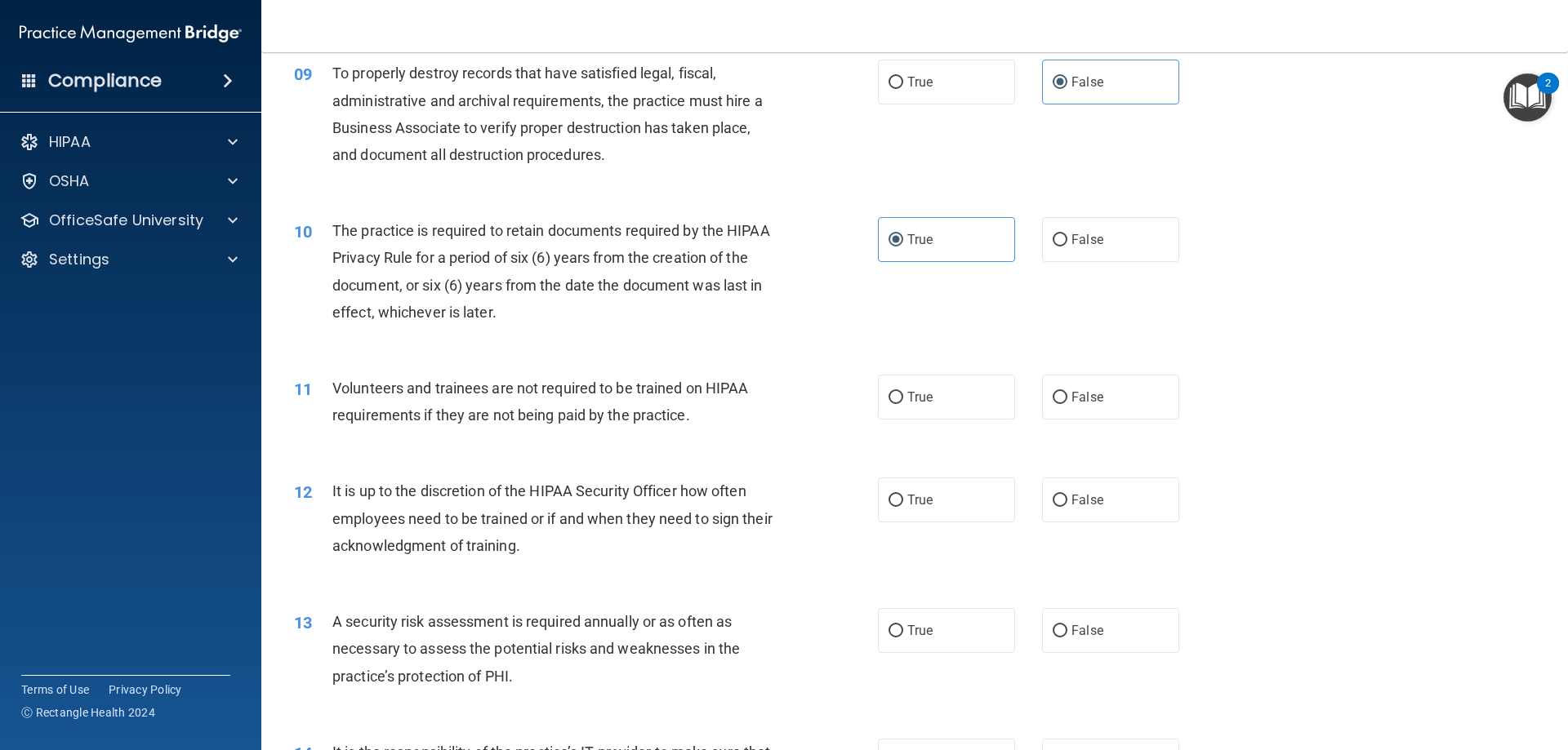
scroll to position [1224, 0]
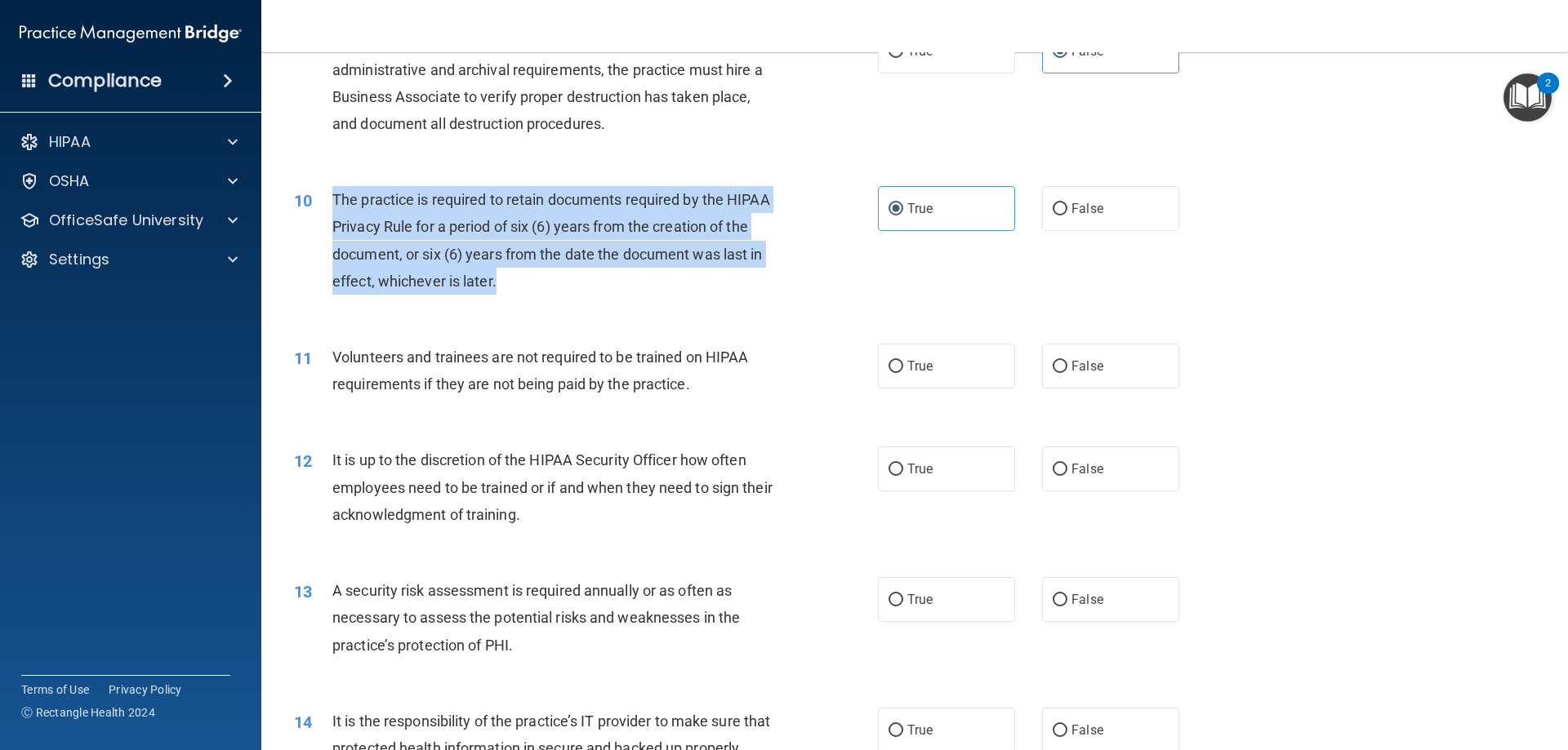
drag, startPoint x: 507, startPoint y: 281, endPoint x: 327, endPoint y: 203, distance: 196.2
click at [327, 203] on div "10 The practice is required to retain documents required by the HIPAA Privacy R…" at bounding box center [585, 244] width 633 height 117
copy div "The practice is required to retain documents required by the HIPAA Privacy Rule…"
click at [770, 290] on div "The practice is required to retain documents required by the HIPAA Privacy Rule…" at bounding box center [560, 241] width 457 height 108
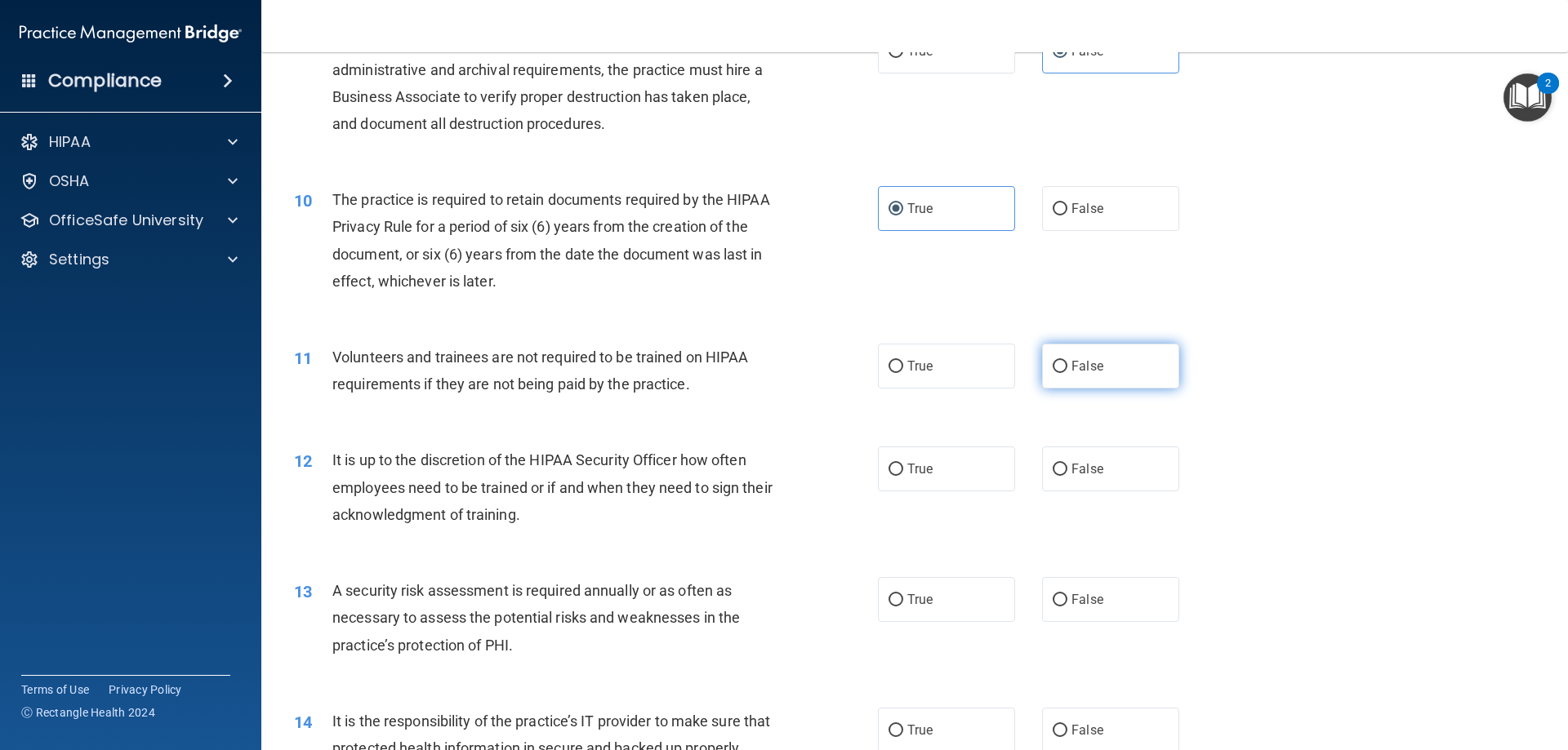
click at [1062, 366] on label "False" at bounding box center [1110, 365] width 137 height 45
click at [1062, 366] on input "False" at bounding box center [1060, 366] width 15 height 12
radio input "true"
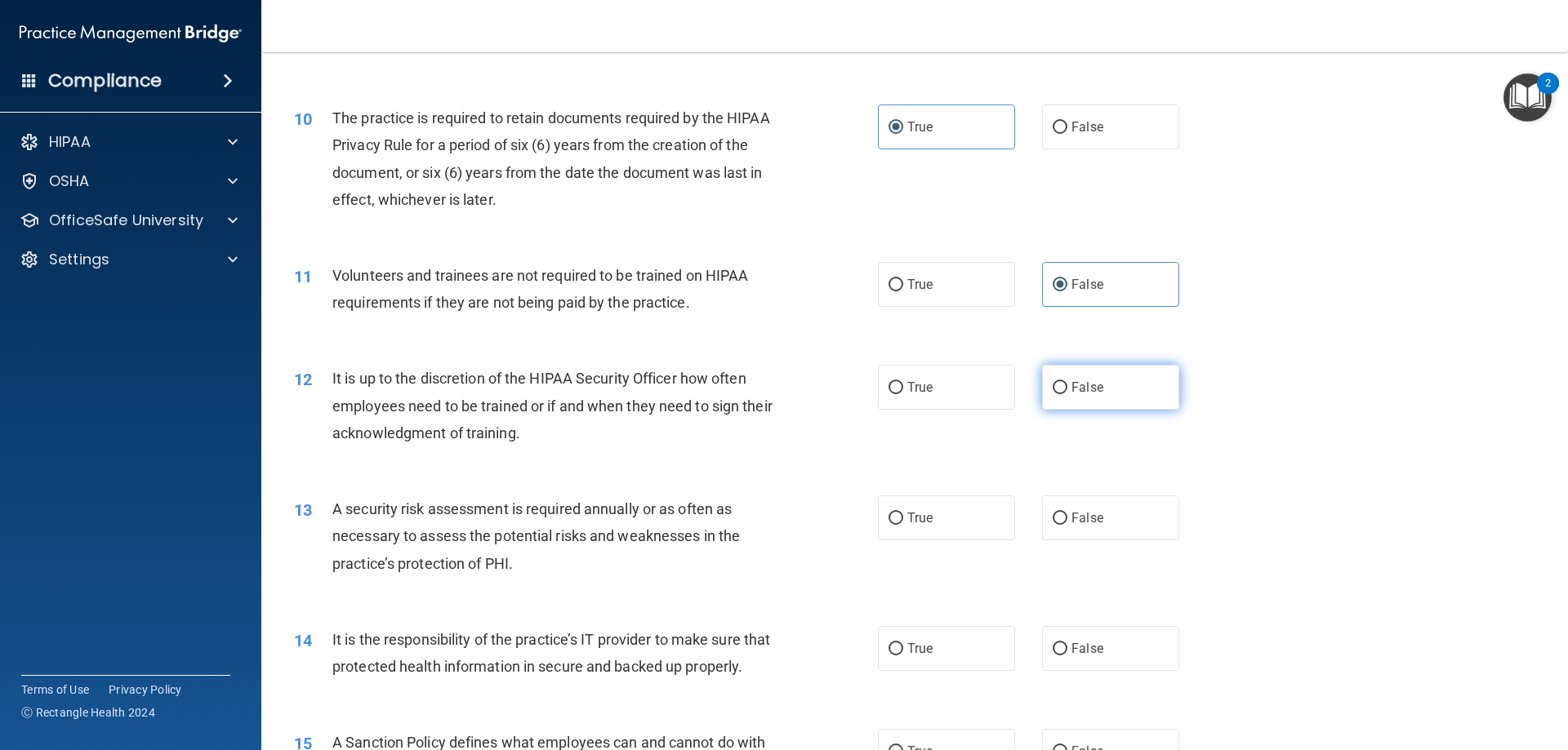
click at [1120, 386] on label "False" at bounding box center [1110, 386] width 137 height 45
click at [1067, 386] on input "False" at bounding box center [1060, 387] width 15 height 12
radio input "true"
click at [964, 530] on label "True" at bounding box center [946, 518] width 137 height 45
click at [903, 525] on input "True" at bounding box center [896, 518] width 15 height 12
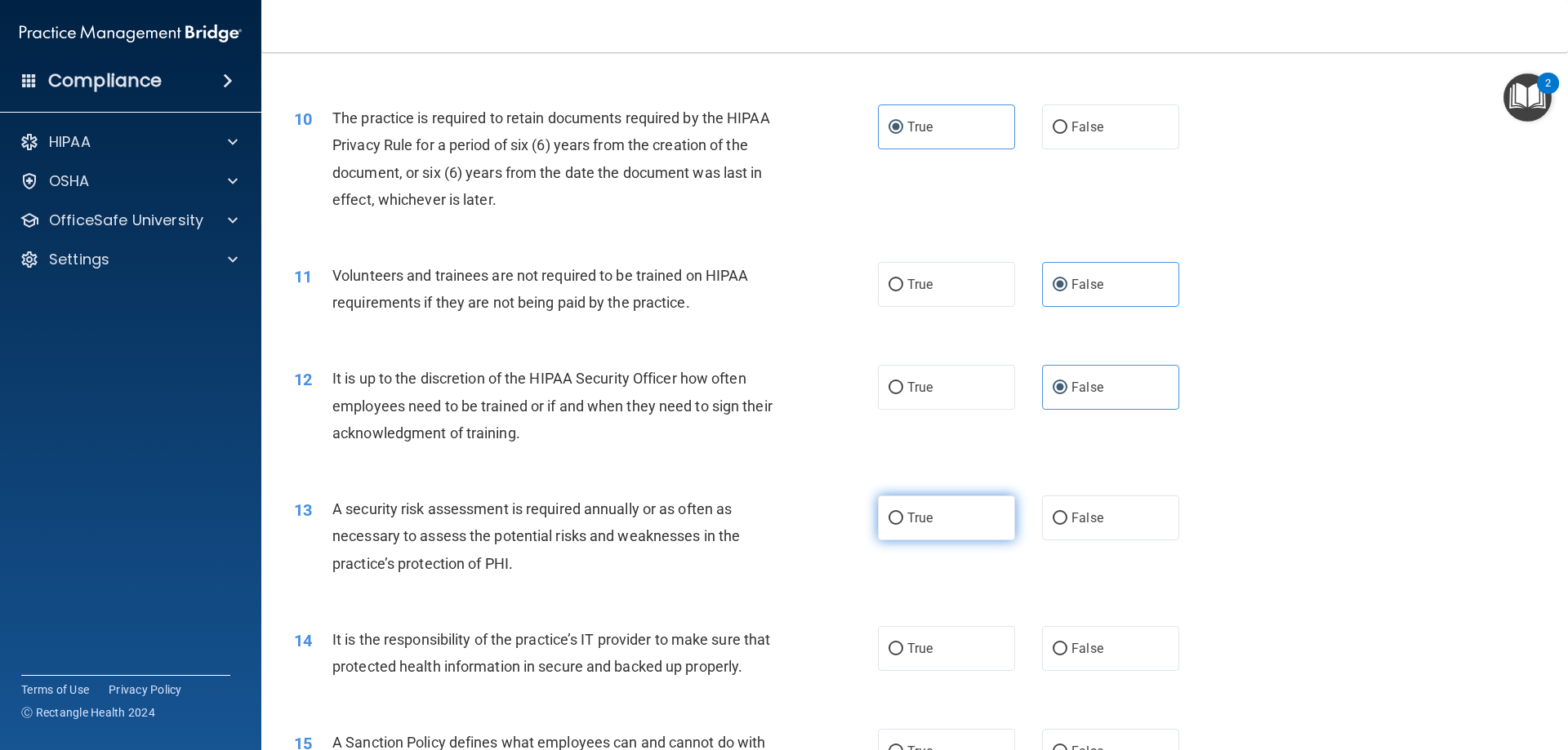
radio input "true"
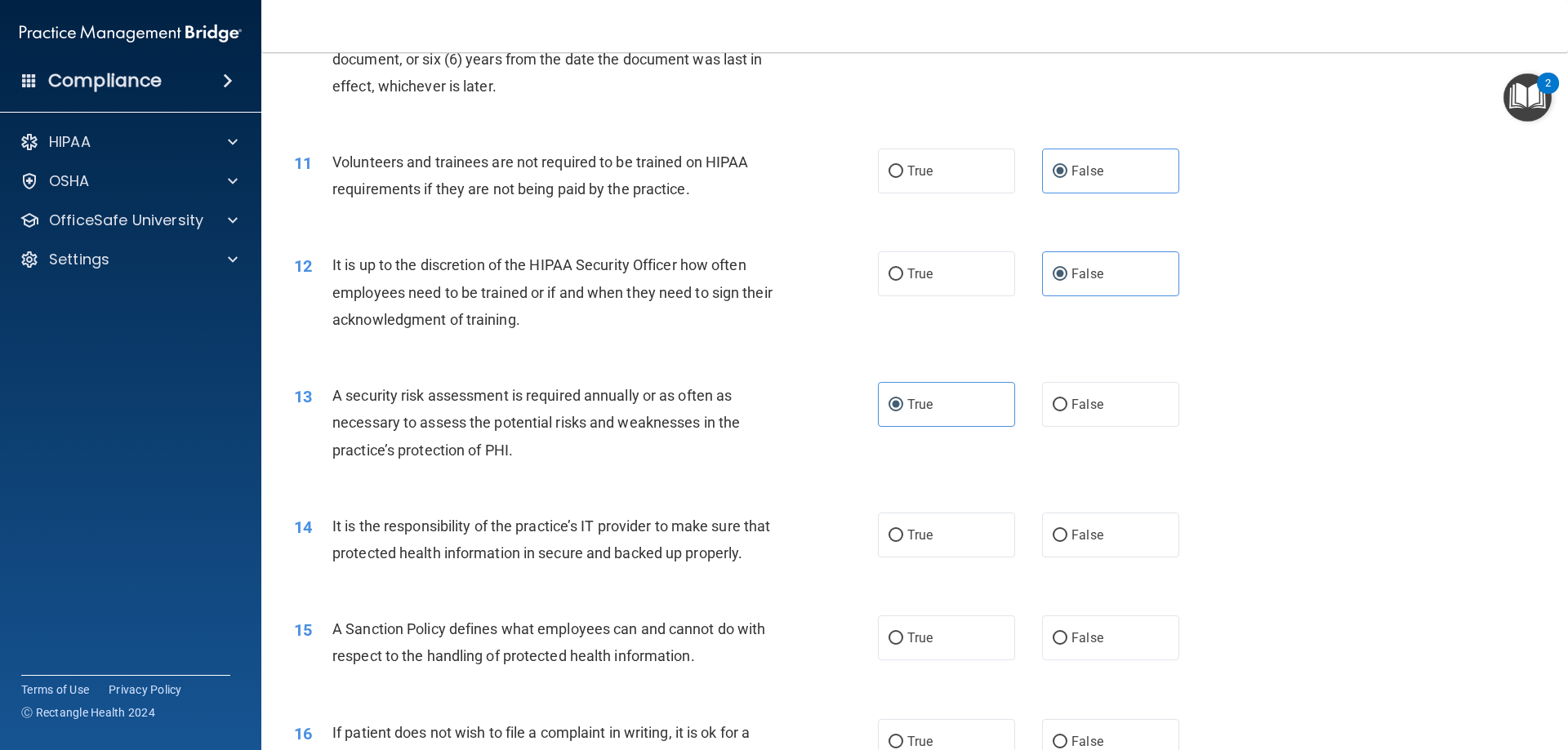
scroll to position [1469, 0]
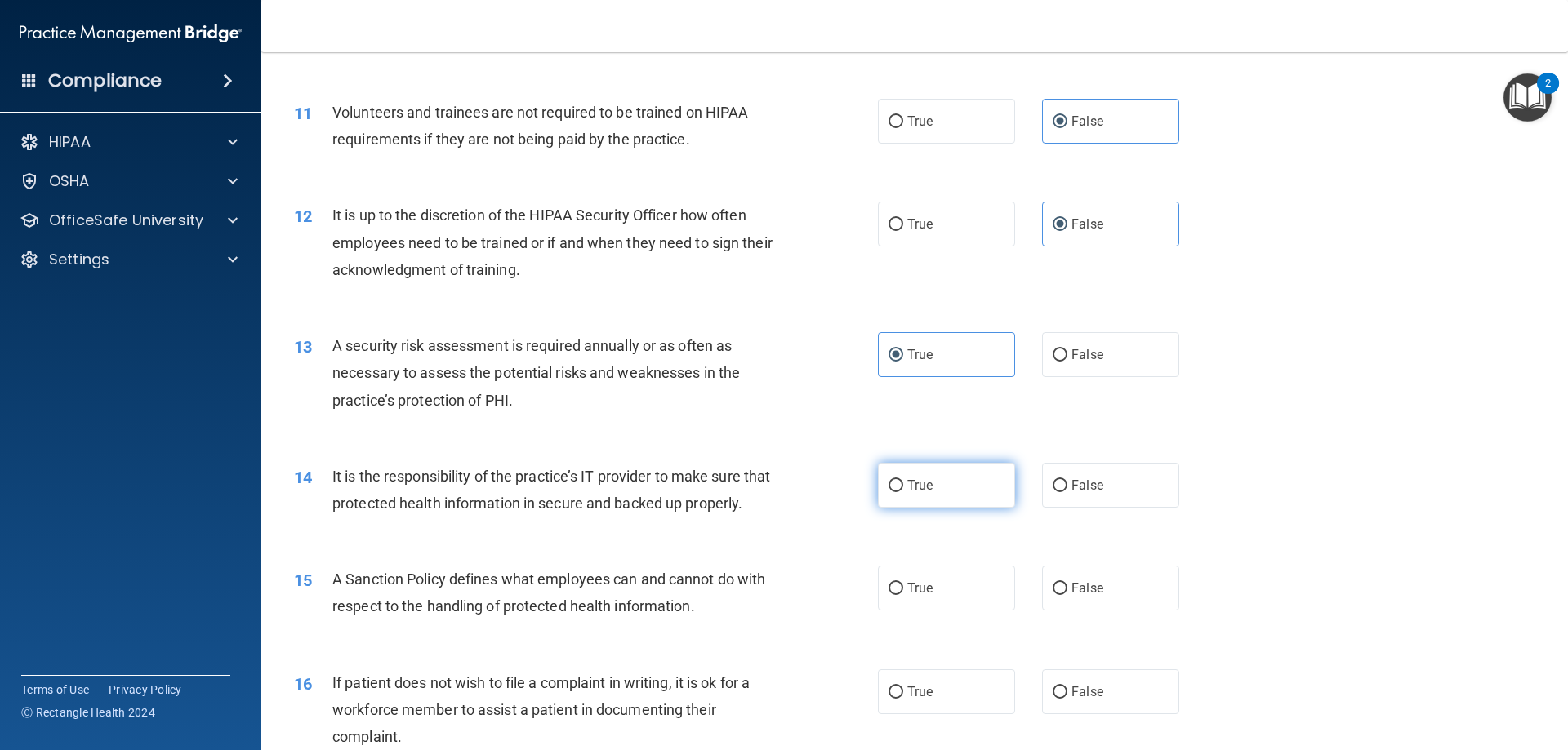
click at [915, 482] on span "True" at bounding box center [920, 485] width 26 height 16
click at [903, 482] on input "True" at bounding box center [896, 486] width 15 height 12
radio input "true"
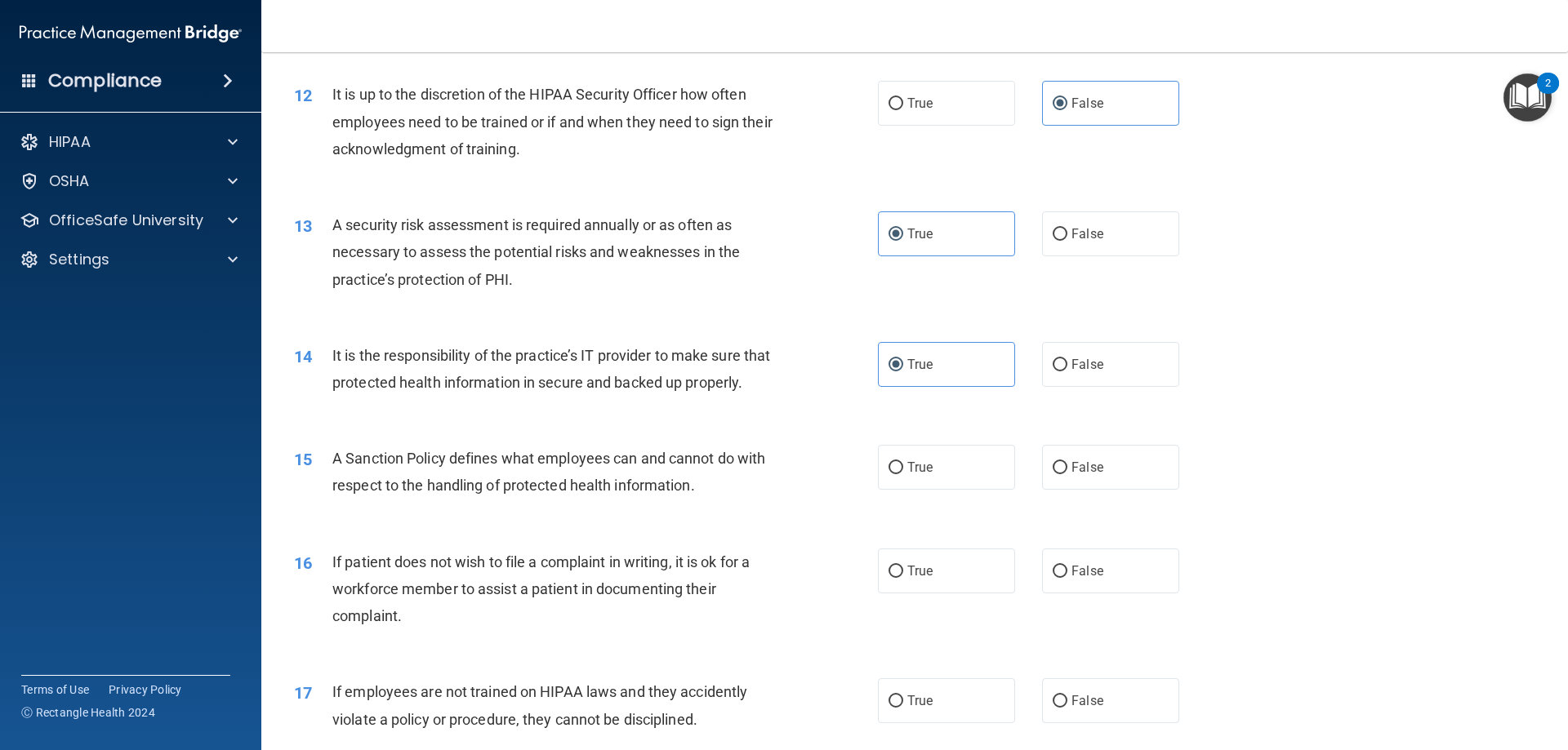
scroll to position [1632, 0]
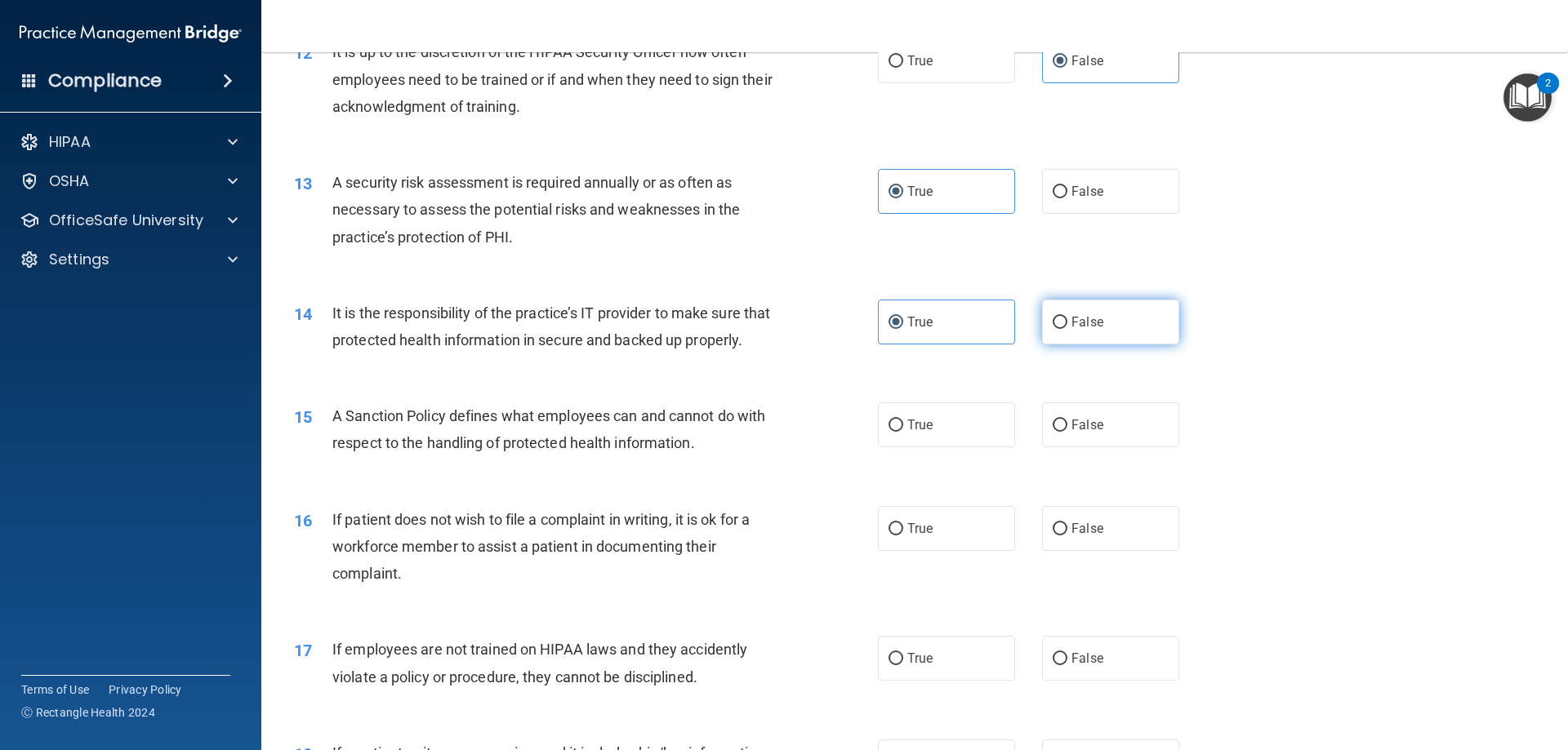
click at [1060, 327] on label "False" at bounding box center [1110, 321] width 137 height 45
click at [1060, 327] on input "False" at bounding box center [1060, 322] width 15 height 12
radio input "true"
click at [897, 325] on input "True" at bounding box center [896, 322] width 15 height 12
radio input "true"
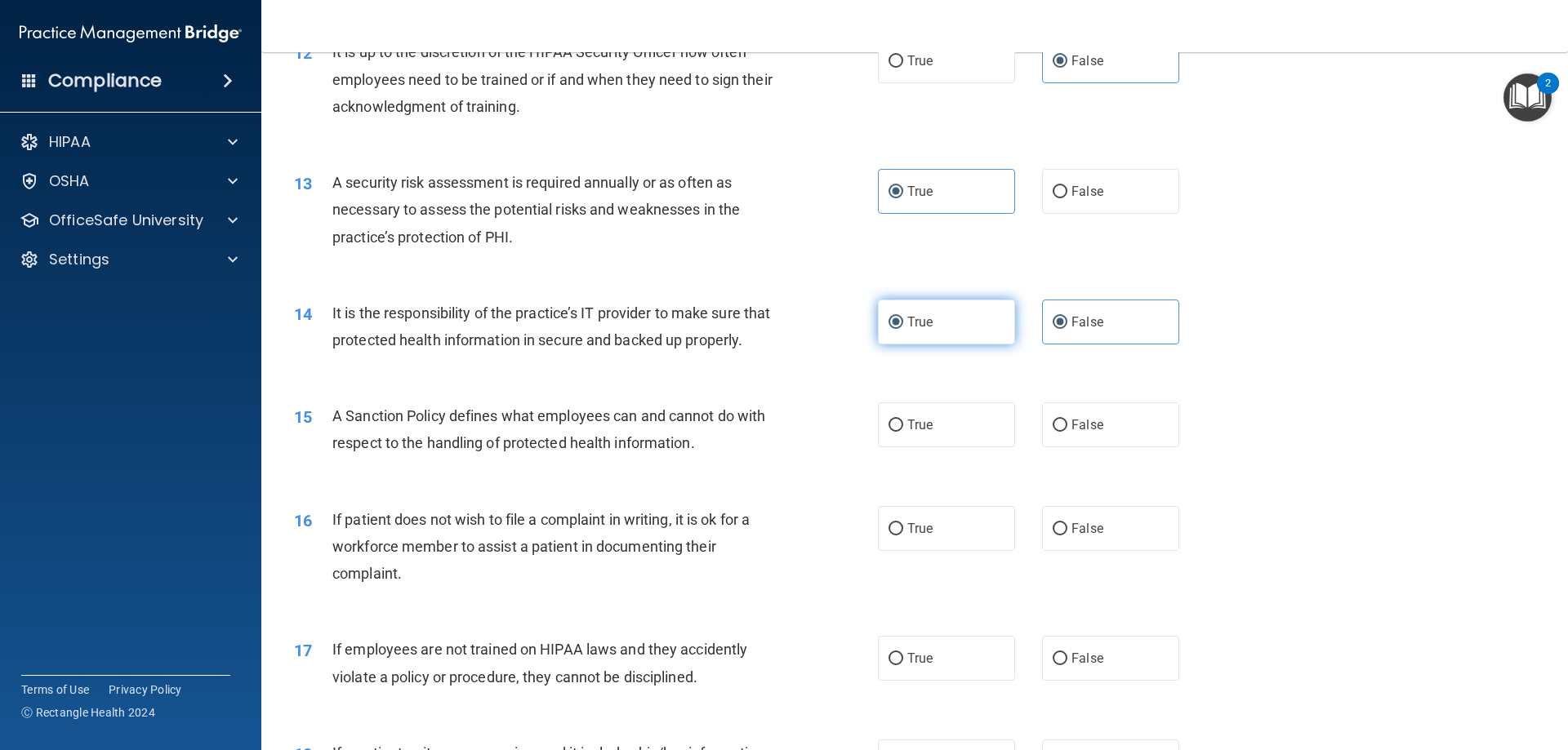
radio input "false"
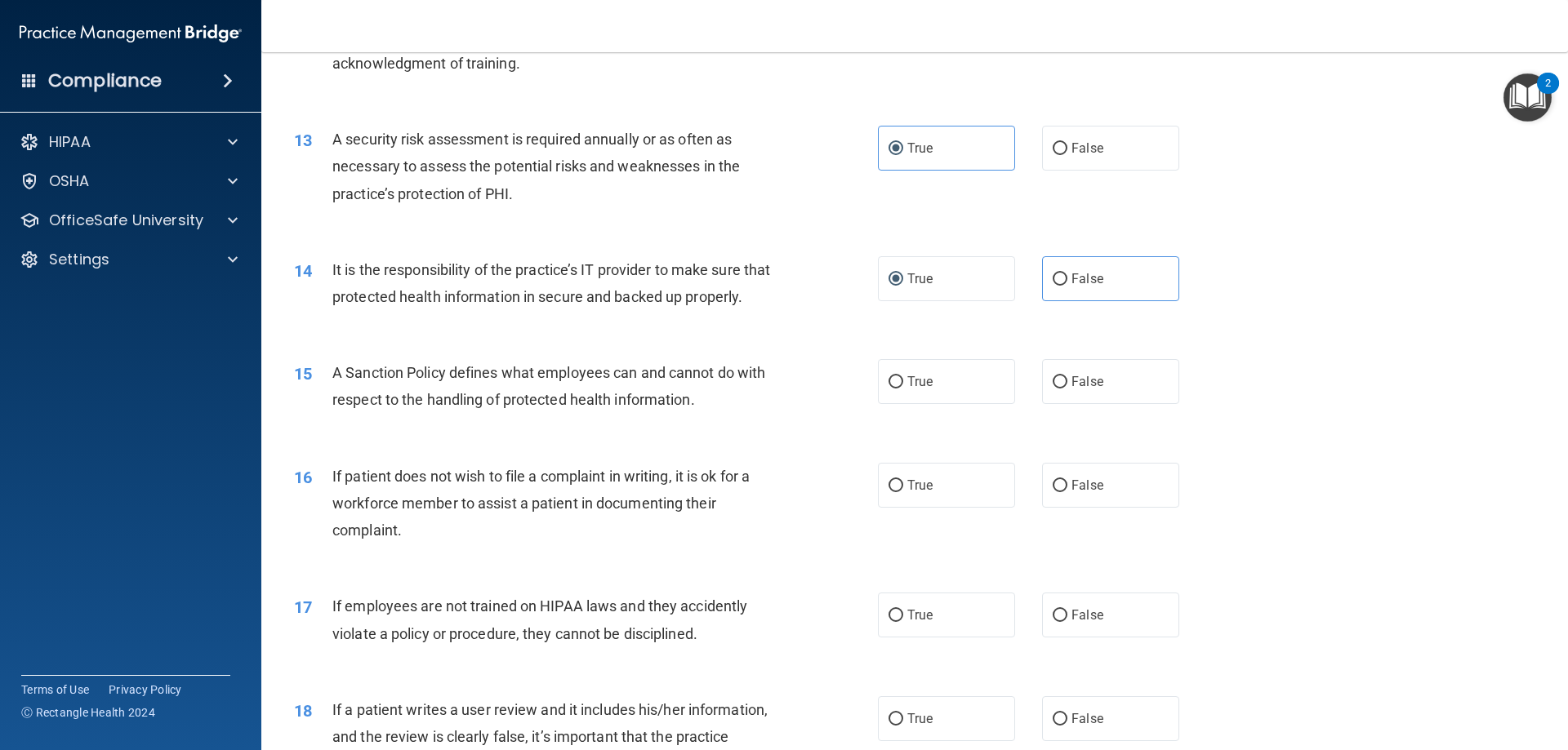
scroll to position [1714, 0]
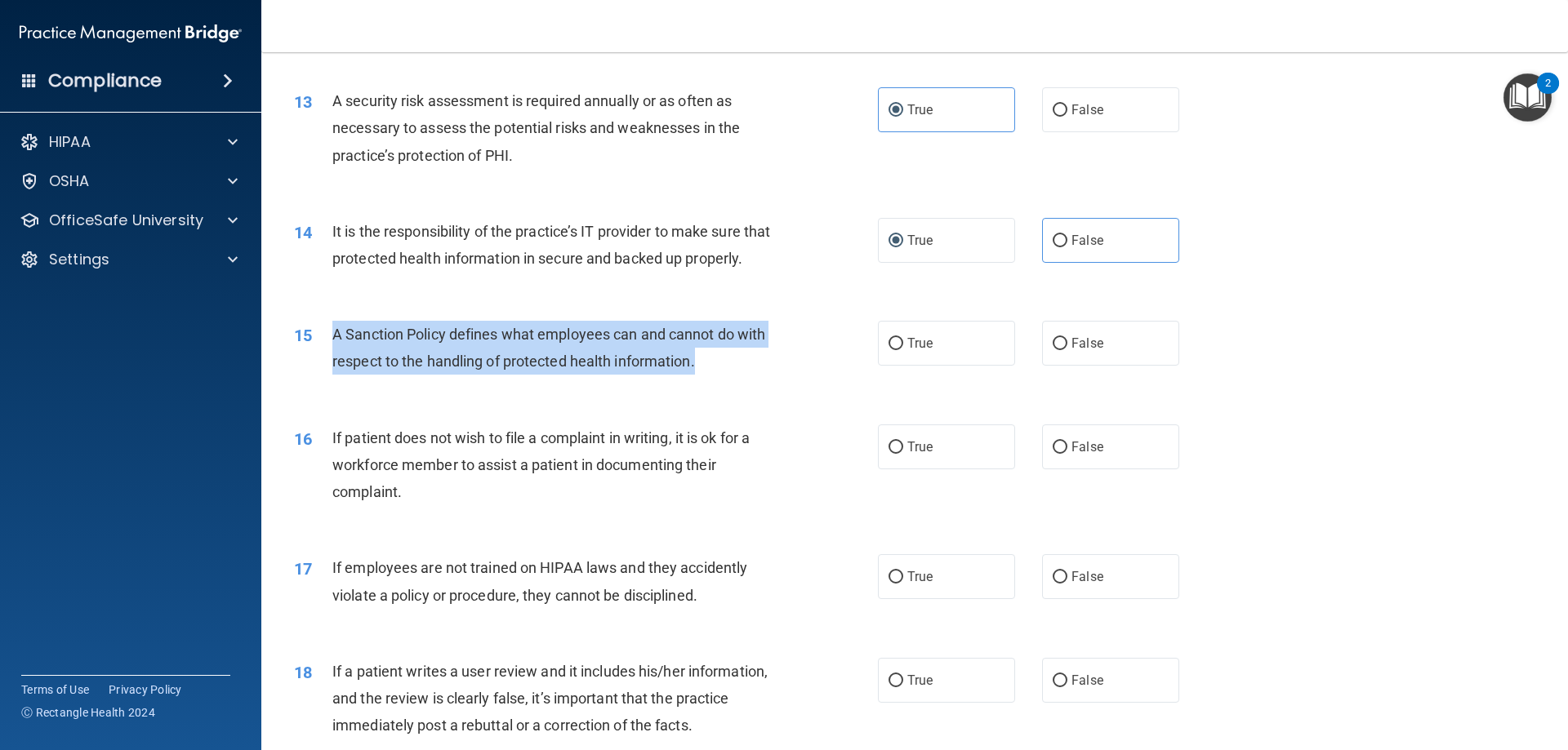
drag, startPoint x: 716, startPoint y: 386, endPoint x: 334, endPoint y: 368, distance: 382.4
click at [334, 368] on div "A Sanction Policy defines what employees can and cannot do with respect to the …" at bounding box center [560, 347] width 457 height 54
copy span "A Sanction Policy defines what employees can and cannot do with respect to the …"
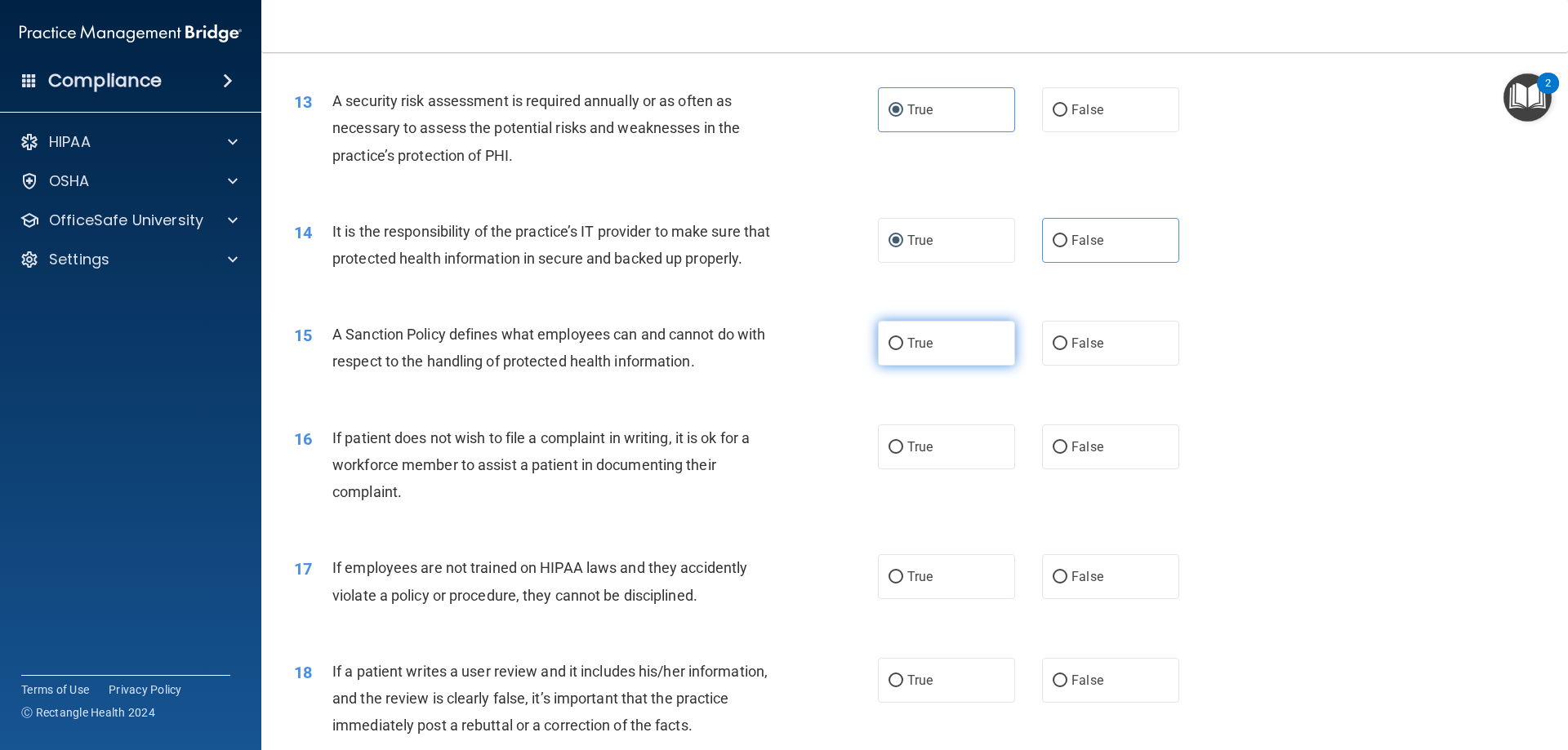
click at [916, 365] on label "True" at bounding box center [946, 342] width 137 height 45
click at [903, 350] on input "True" at bounding box center [896, 343] width 15 height 12
radio input "true"
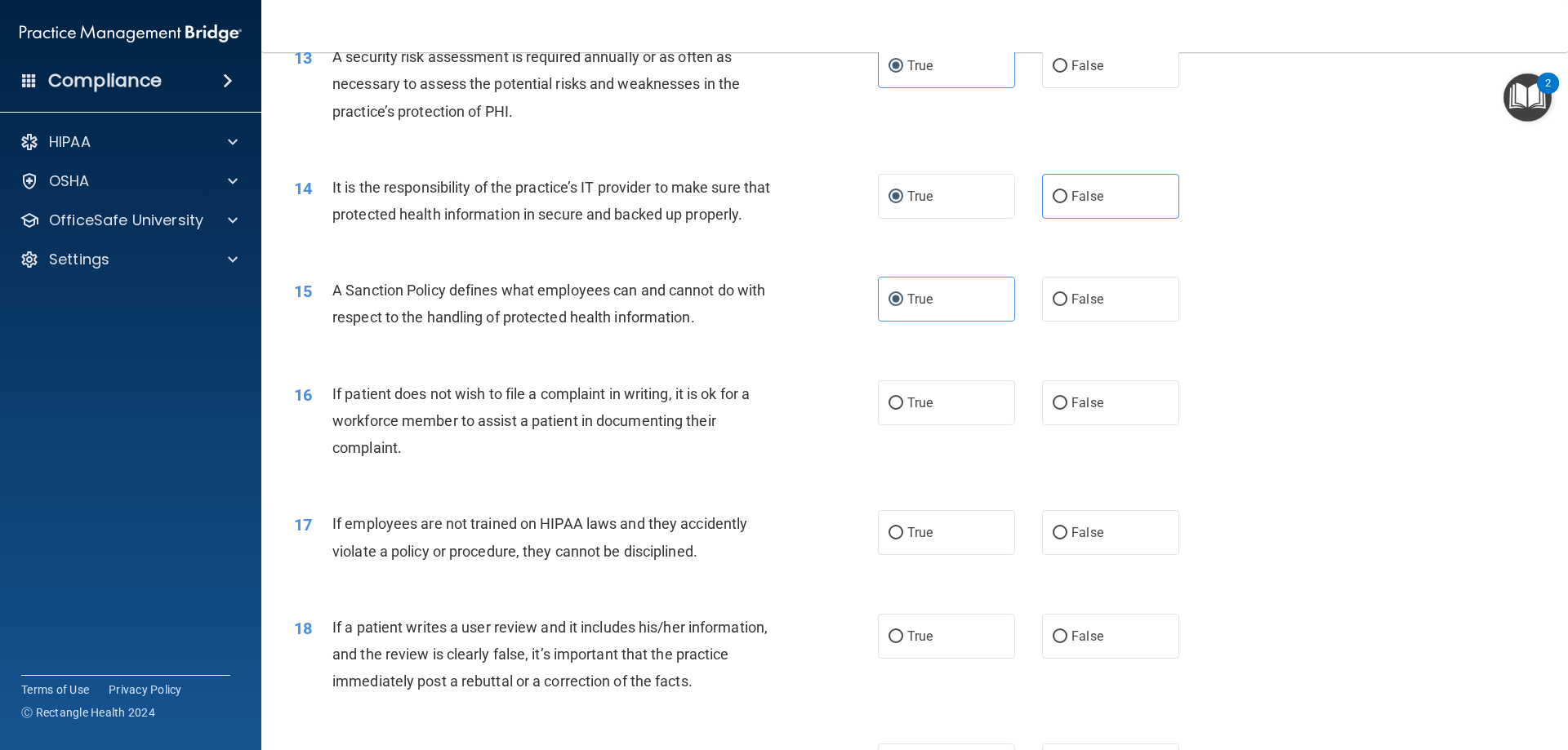
scroll to position [1796, 0]
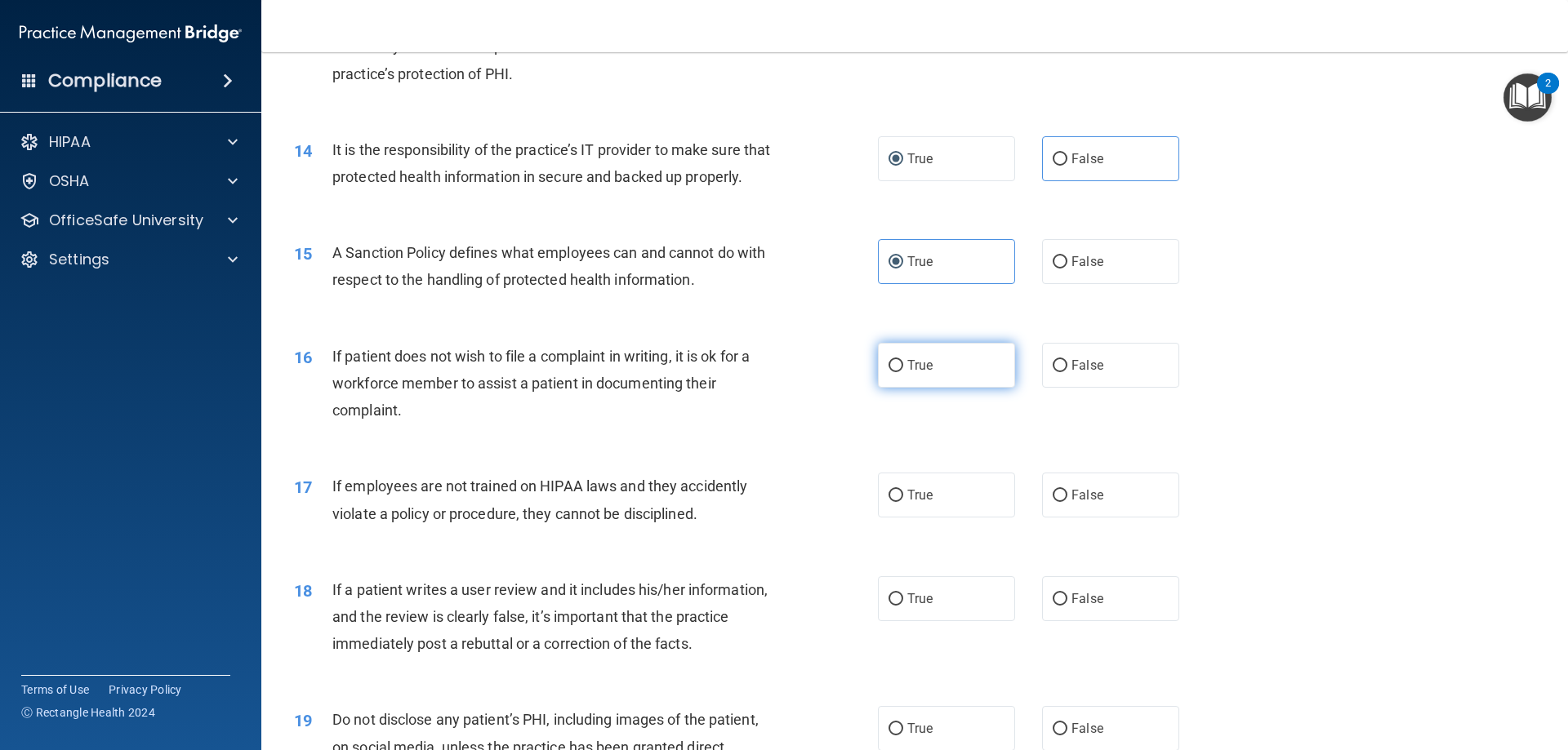
click at [924, 373] on span "True" at bounding box center [920, 364] width 26 height 16
click at [903, 372] on input "True" at bounding box center [896, 365] width 15 height 12
radio input "true"
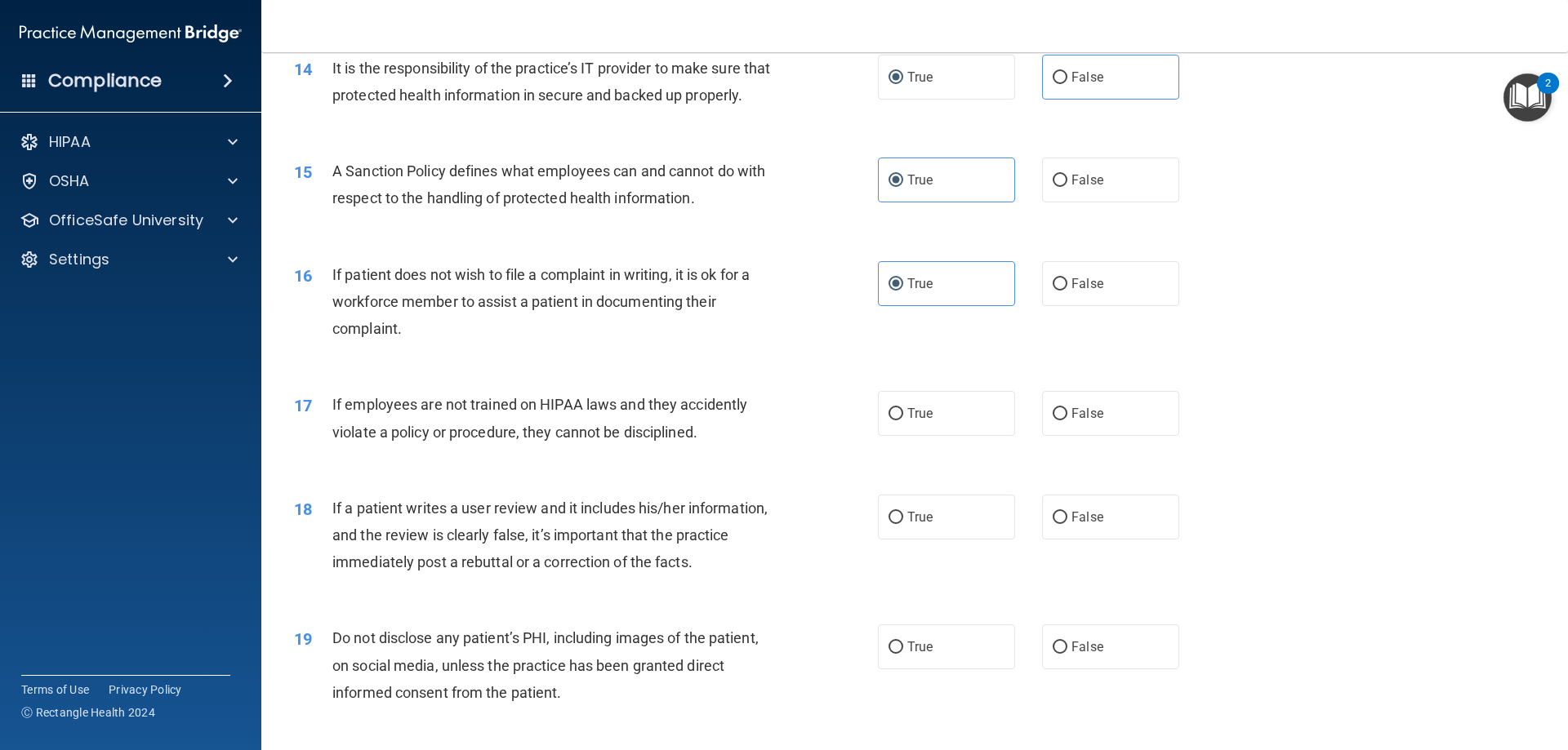
scroll to position [1958, 0]
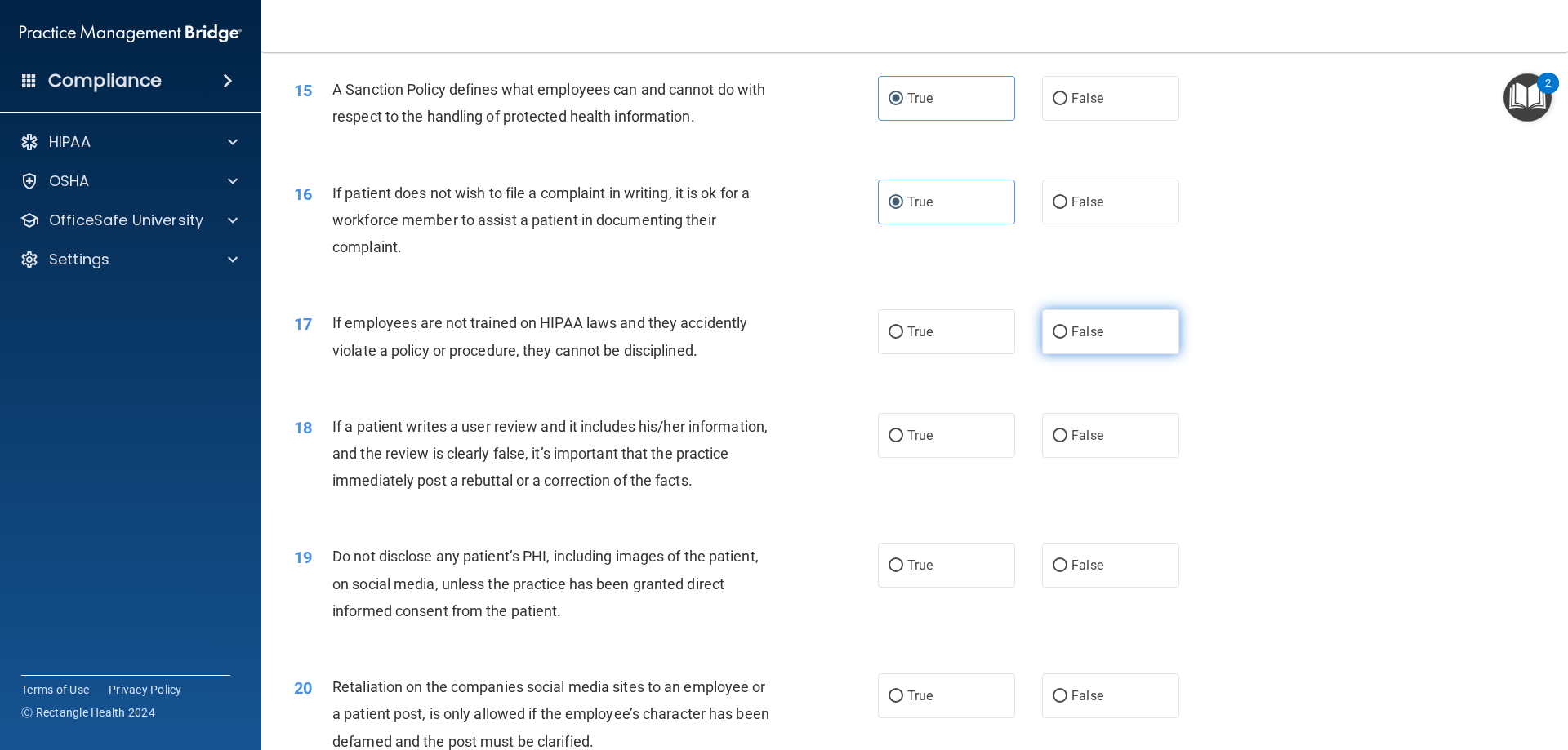
click at [1105, 354] on label "False" at bounding box center [1110, 331] width 137 height 45
click at [1067, 339] on input "False" at bounding box center [1060, 332] width 15 height 12
radio input "true"
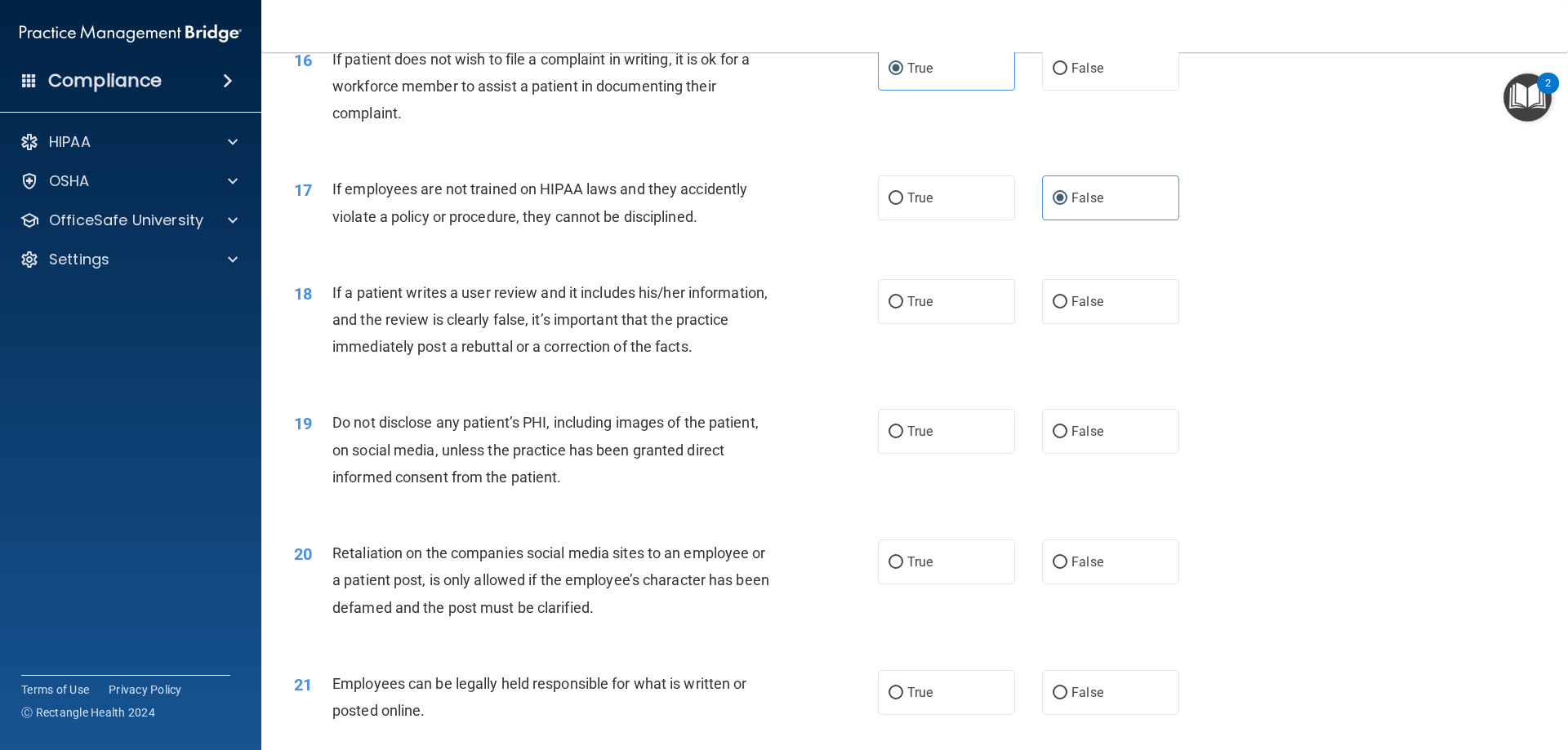
scroll to position [2121, 0]
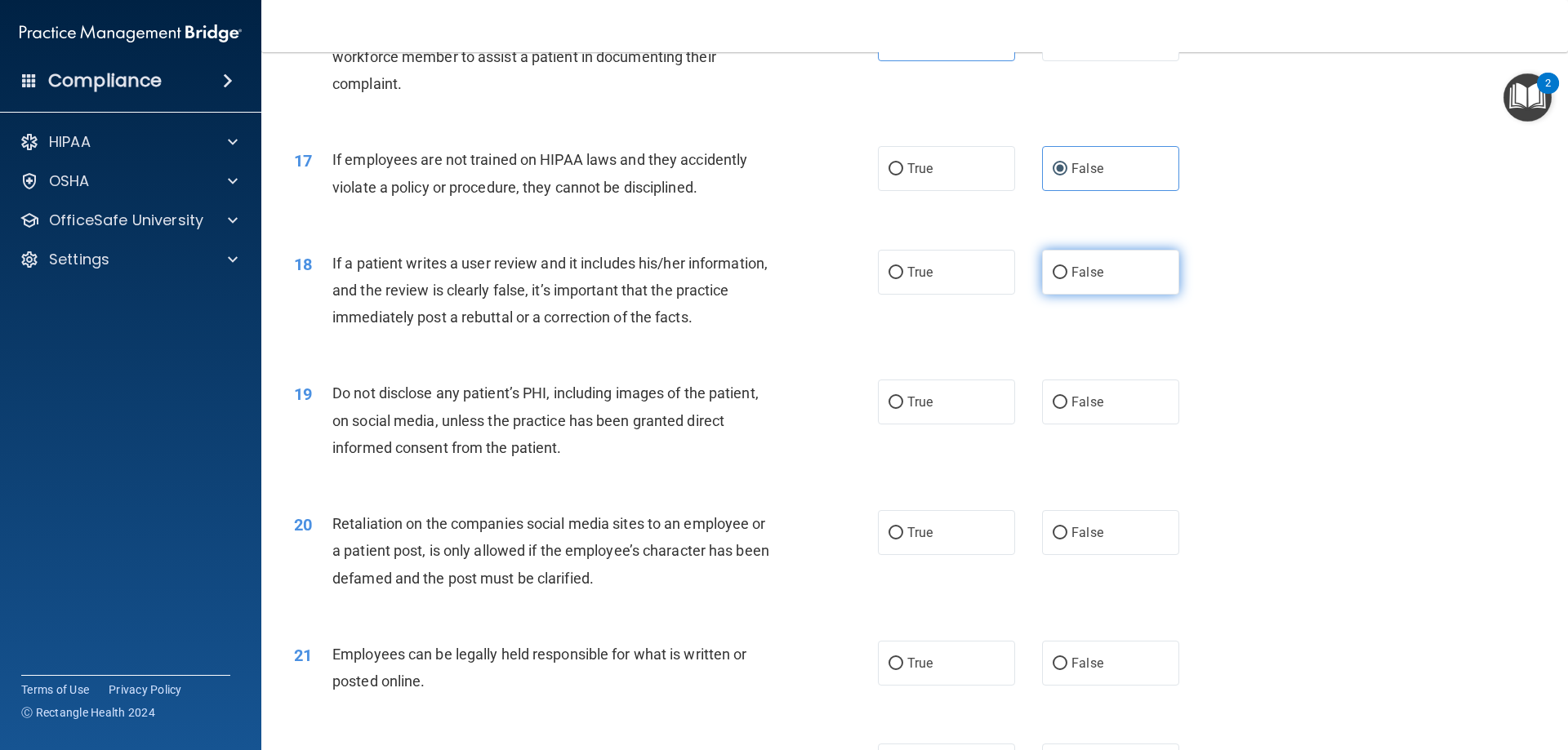
click at [1043, 290] on label "False" at bounding box center [1110, 272] width 137 height 45
click at [1053, 279] on input "False" at bounding box center [1060, 273] width 15 height 12
radio input "true"
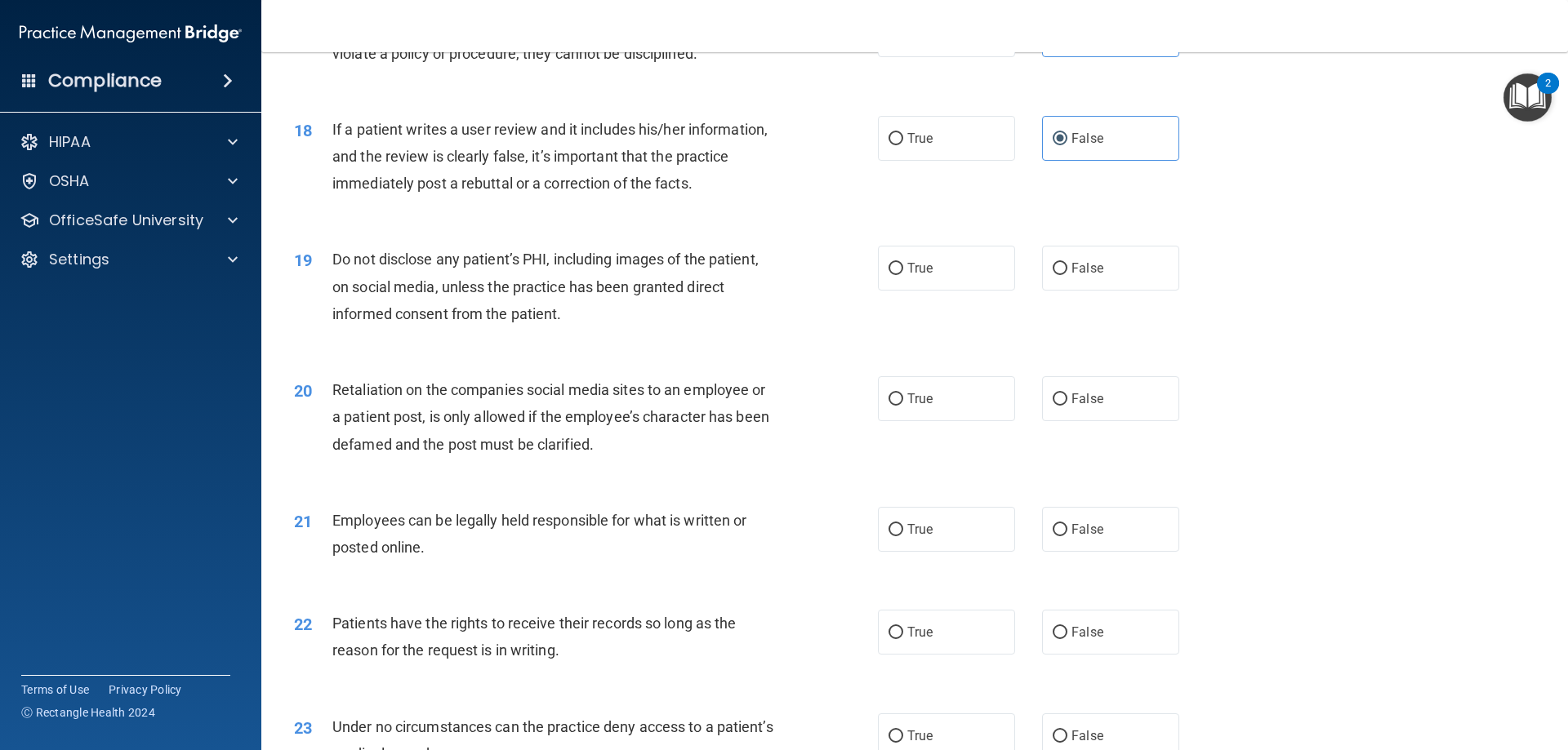
scroll to position [2285, 0]
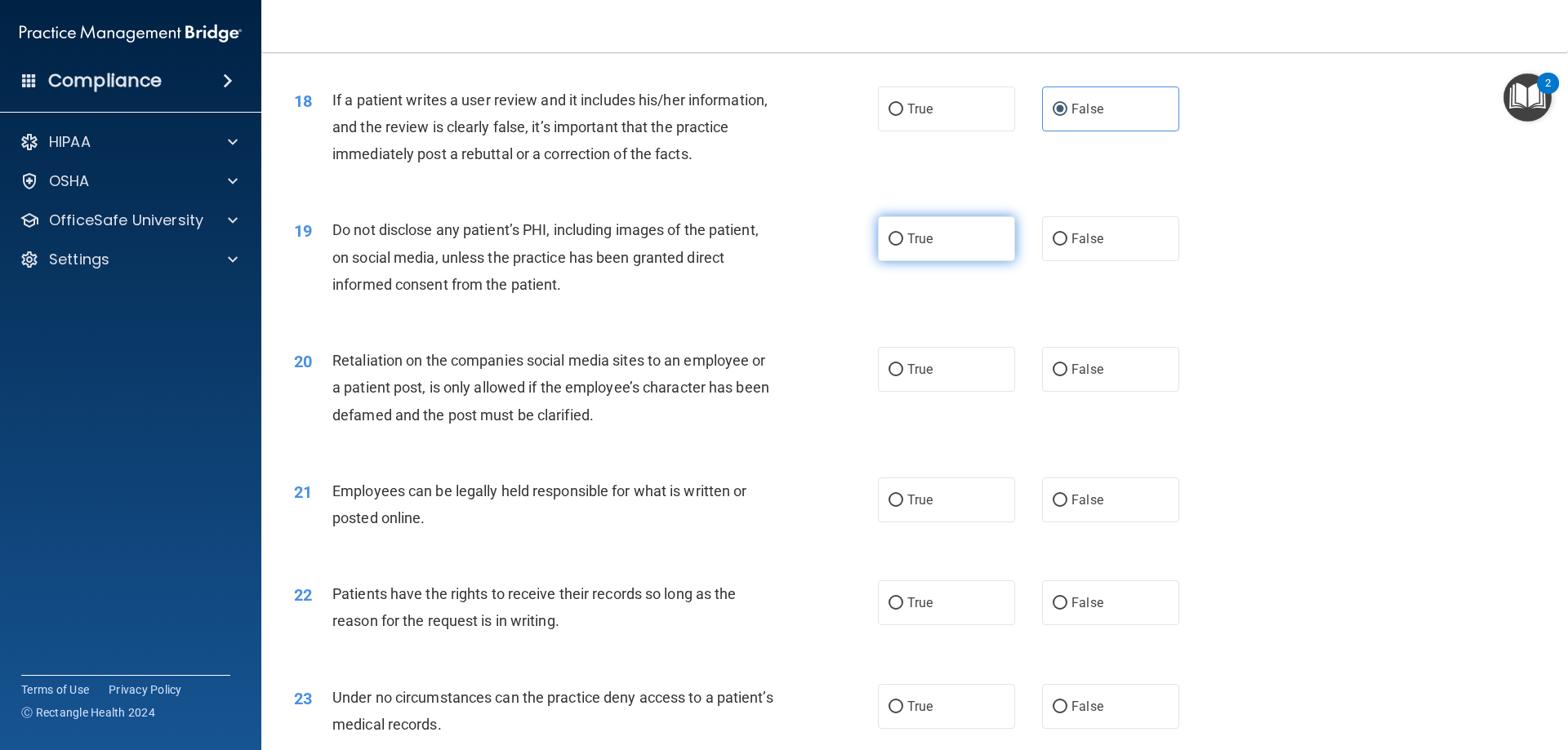
click at [928, 261] on label "True" at bounding box center [946, 239] width 137 height 45
click at [903, 246] on input "True" at bounding box center [896, 239] width 15 height 12
radio input "true"
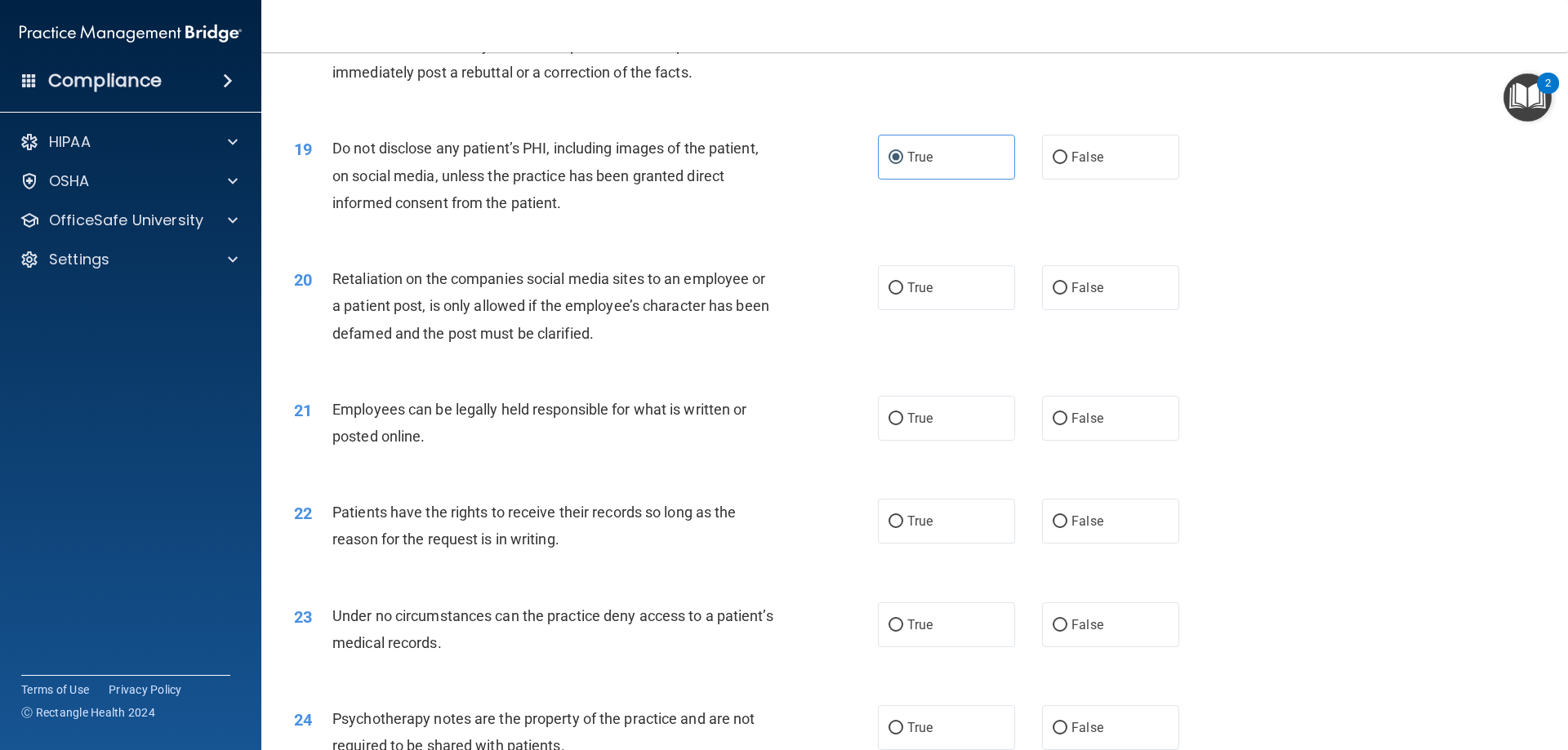
scroll to position [2448, 0]
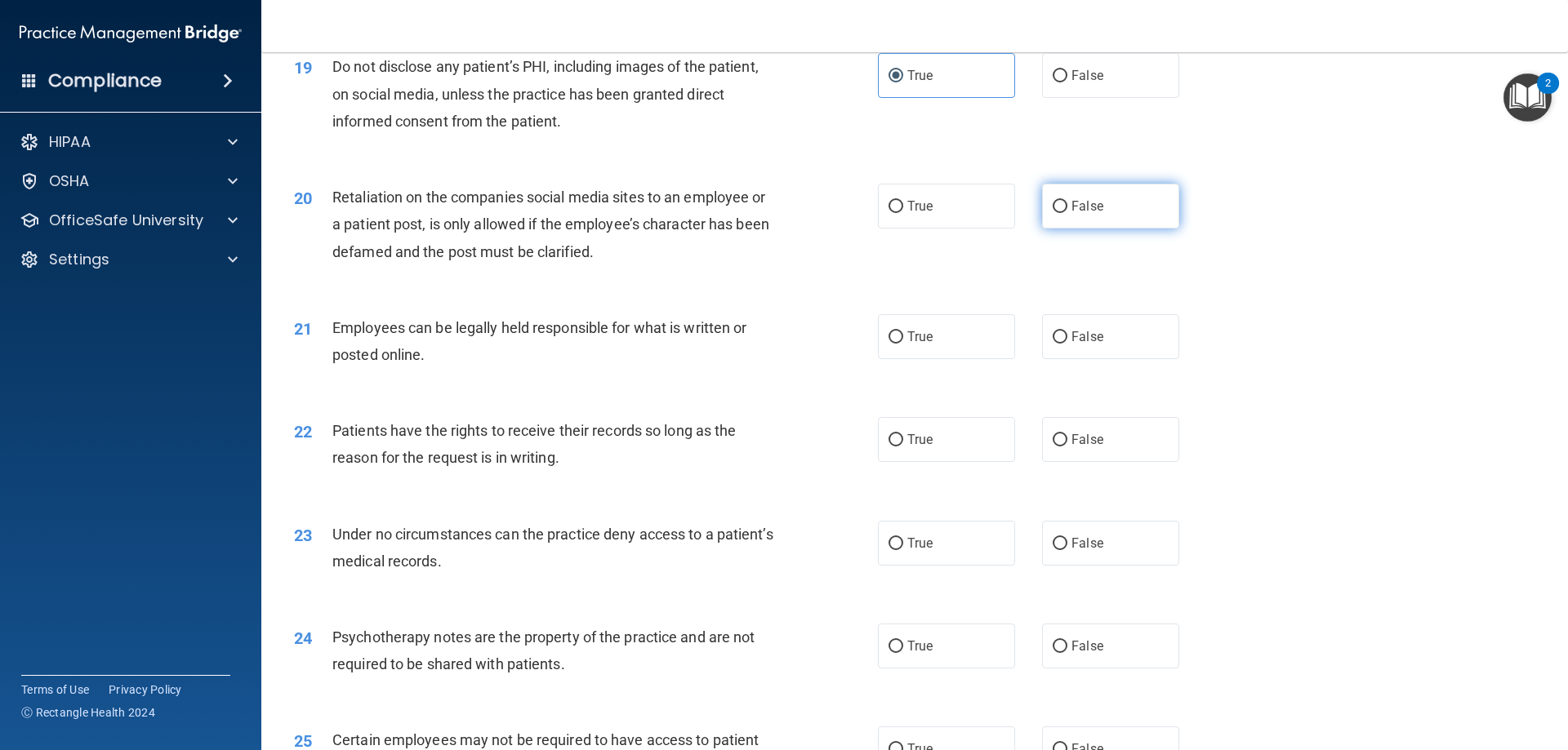
click at [1071, 214] on span "False" at bounding box center [1087, 206] width 32 height 16
click at [1067, 213] on input "False" at bounding box center [1060, 207] width 15 height 12
radio input "true"
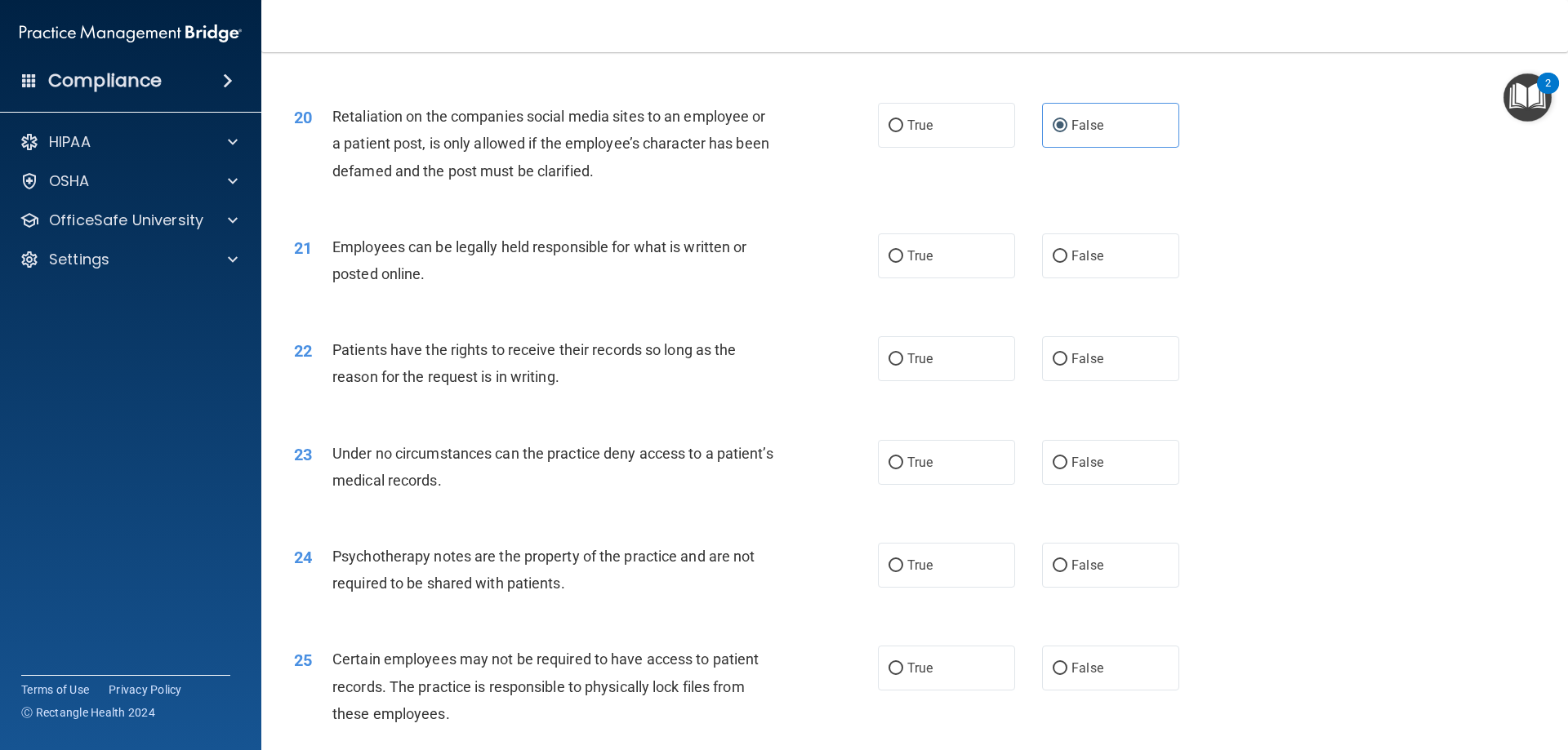
scroll to position [2529, 0]
click at [1071, 263] on span "False" at bounding box center [1087, 254] width 32 height 16
click at [1067, 262] on input "False" at bounding box center [1060, 255] width 15 height 12
radio input "true"
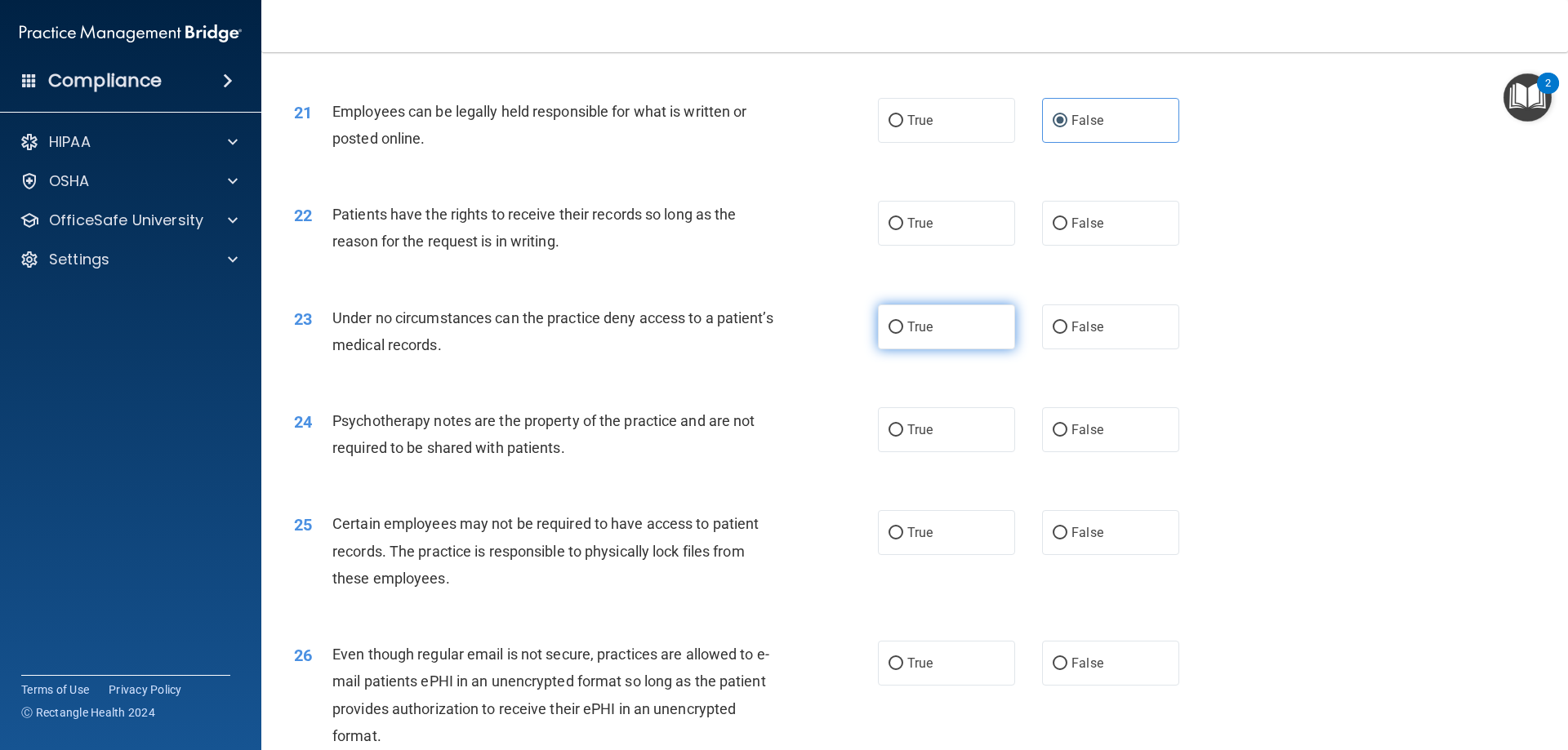
scroll to position [2692, 0]
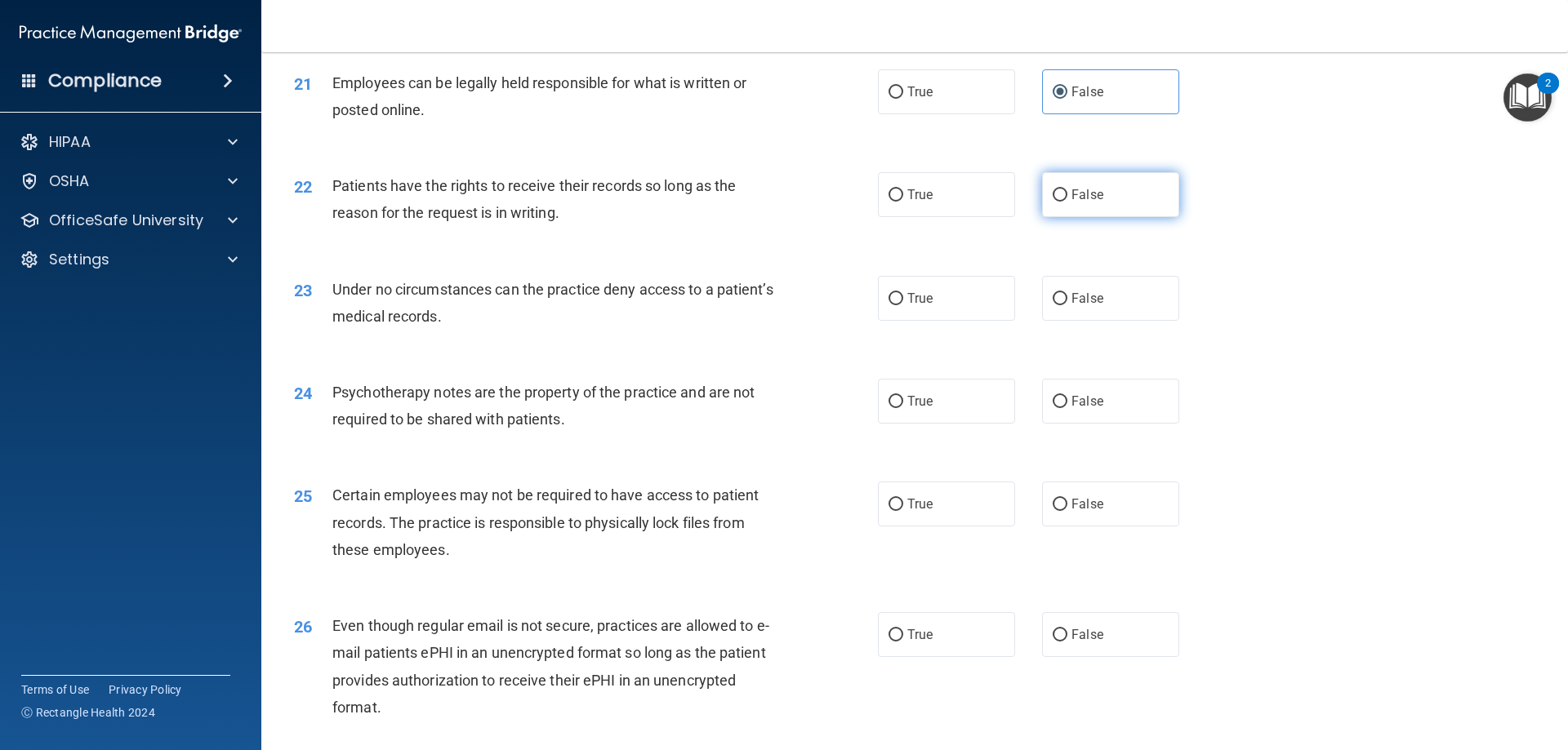
click at [1099, 217] on label "False" at bounding box center [1110, 195] width 137 height 45
click at [1067, 202] on input "False" at bounding box center [1060, 195] width 15 height 12
radio input "true"
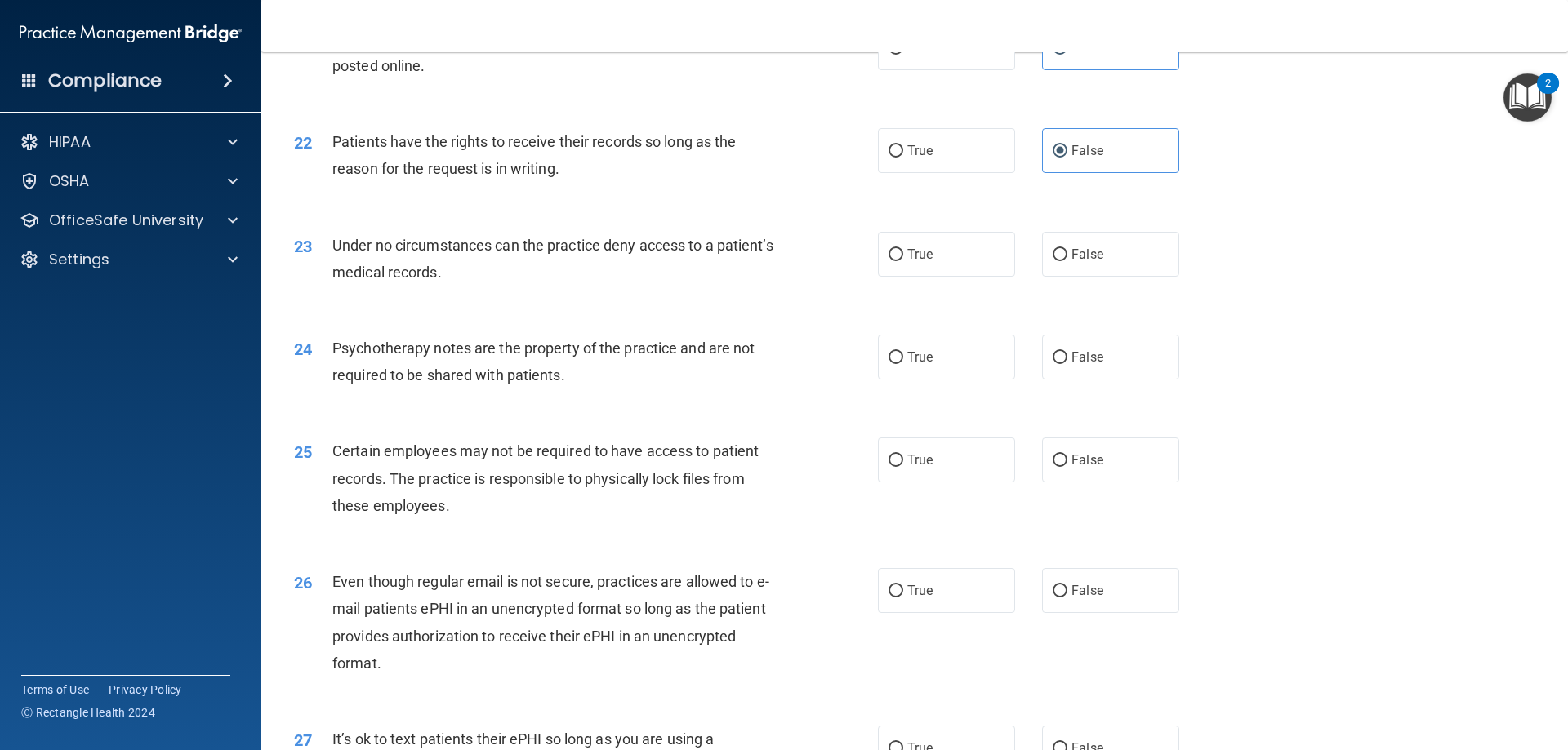
scroll to position [2774, 0]
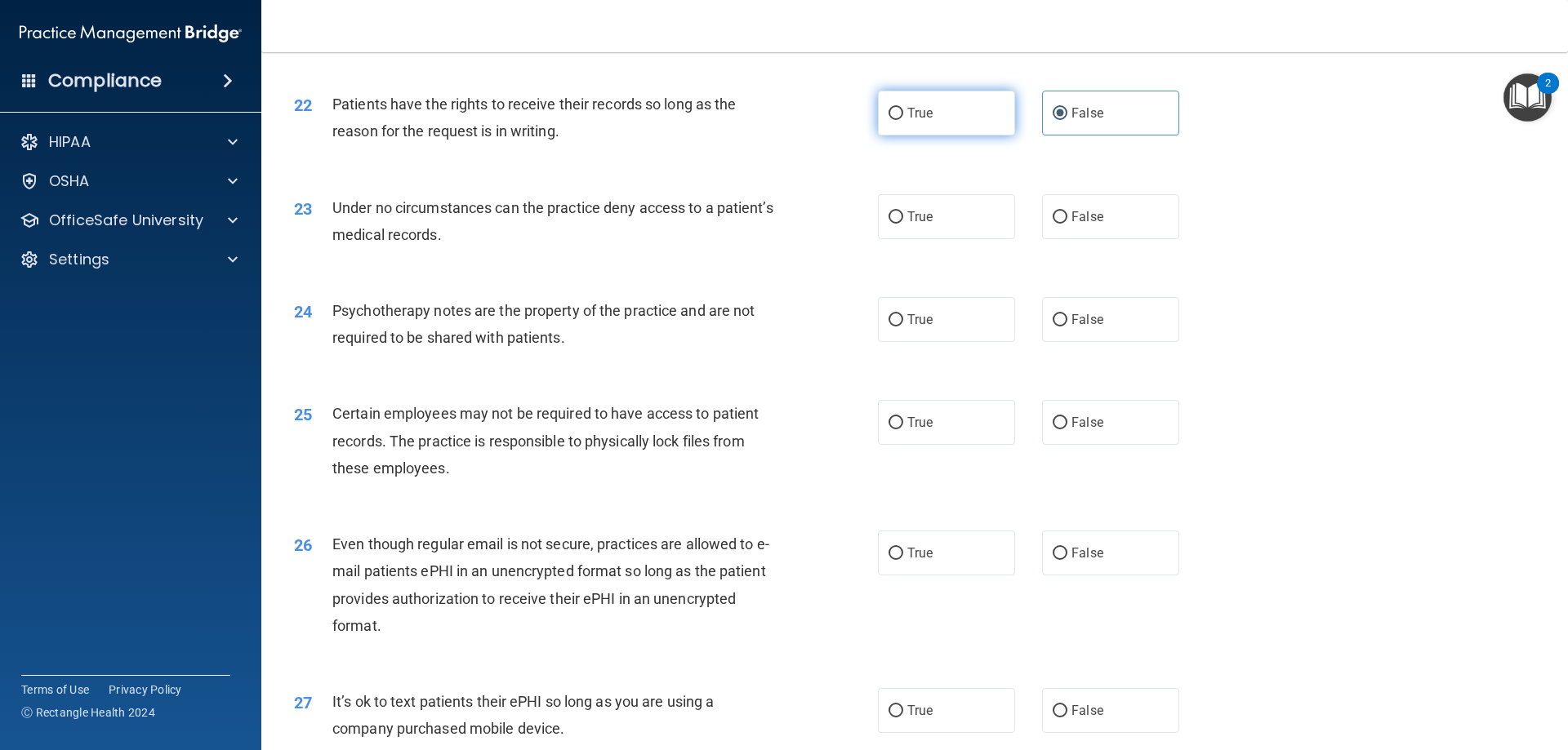
click at [900, 136] on label "True" at bounding box center [946, 113] width 137 height 45
click at [900, 120] on input "True" at bounding box center [896, 113] width 15 height 12
radio input "true"
click at [1092, 130] on label "False" at bounding box center [1110, 113] width 137 height 45
click at [1067, 120] on input "False" at bounding box center [1060, 113] width 15 height 12
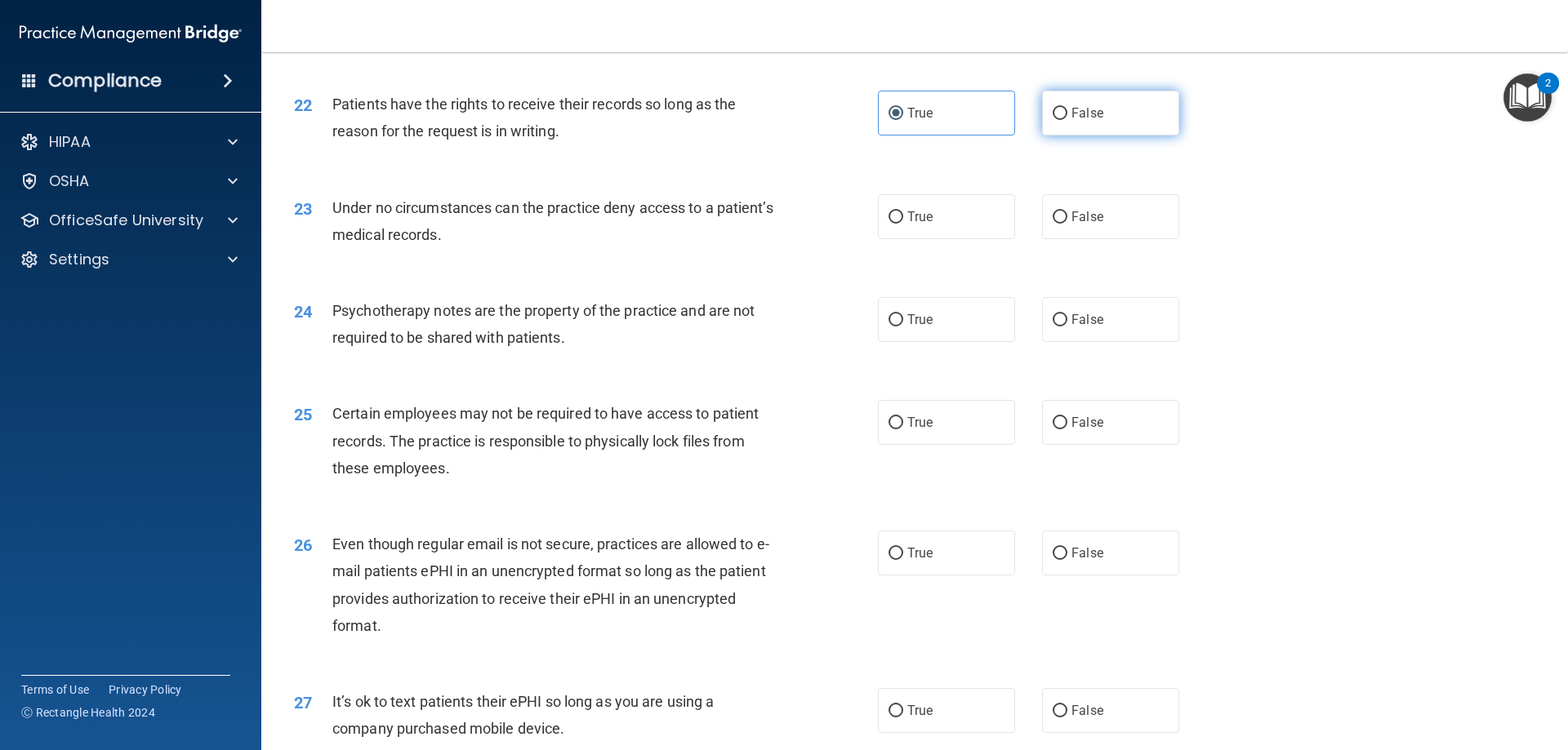
radio input "true"
radio input "false"
click at [1082, 234] on label "False" at bounding box center [1110, 217] width 137 height 45
click at [1067, 224] on input "False" at bounding box center [1060, 217] width 15 height 12
radio input "true"
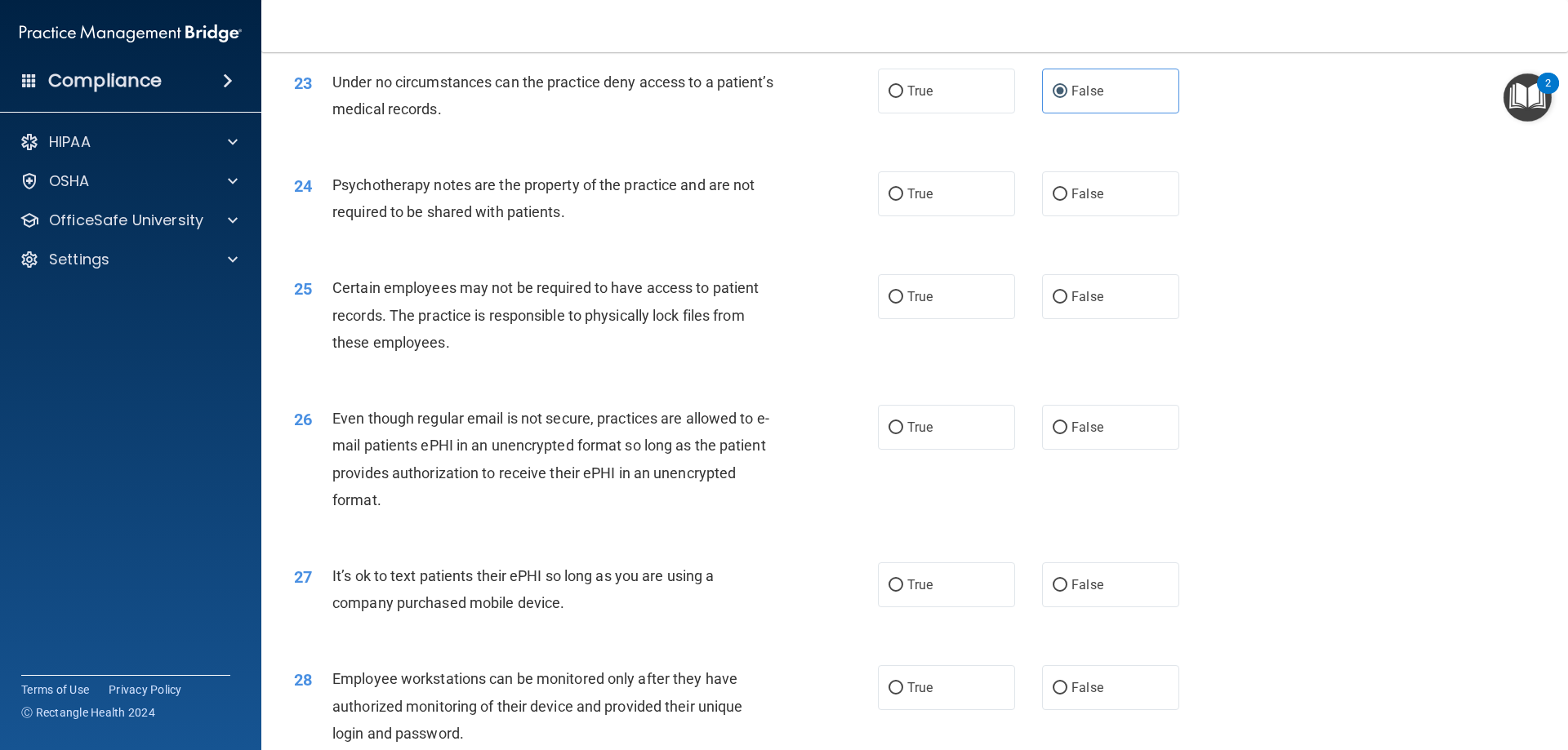
scroll to position [2938, 0]
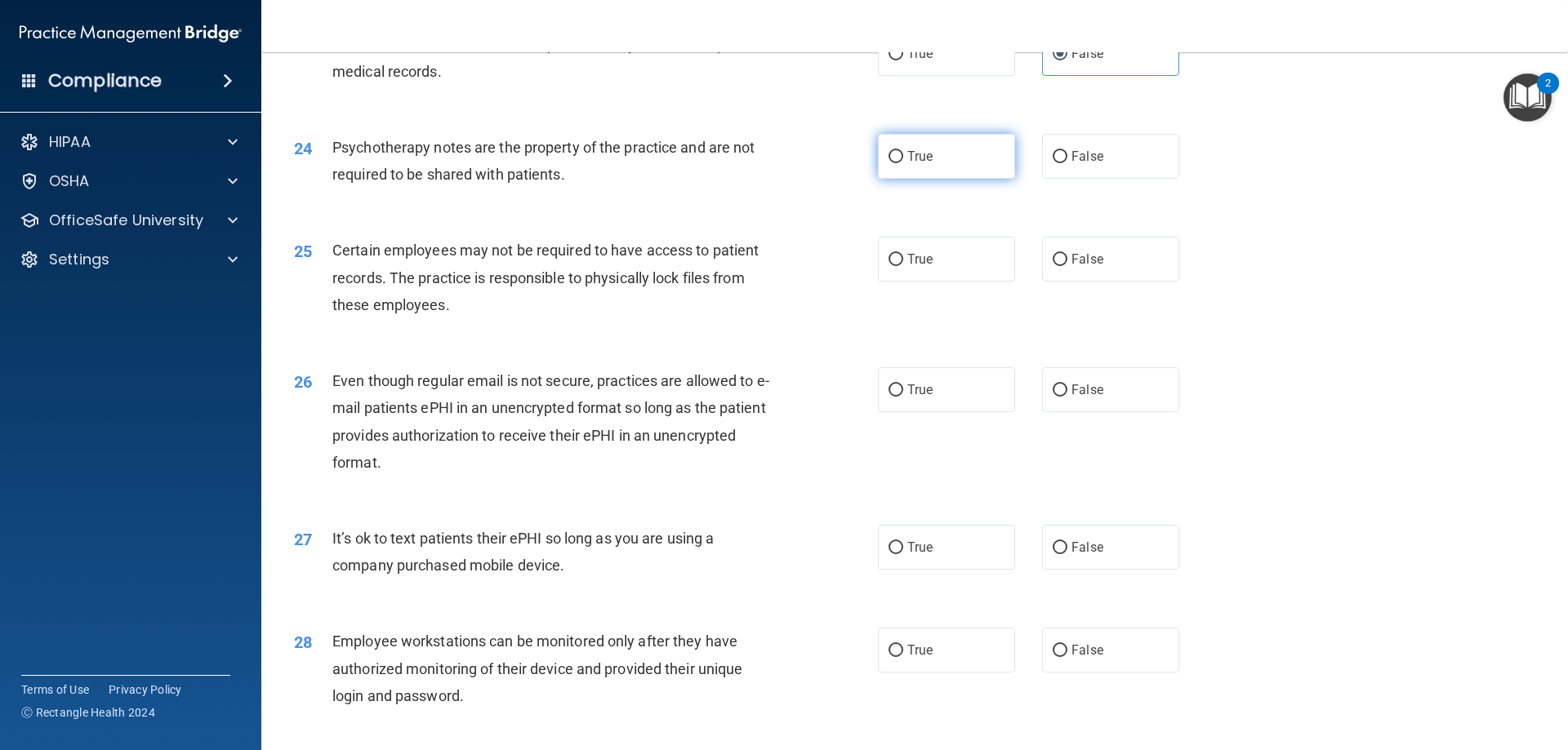
click at [939, 179] on label "True" at bounding box center [946, 156] width 137 height 45
click at [903, 163] on input "True" at bounding box center [896, 156] width 15 height 12
radio input "true"
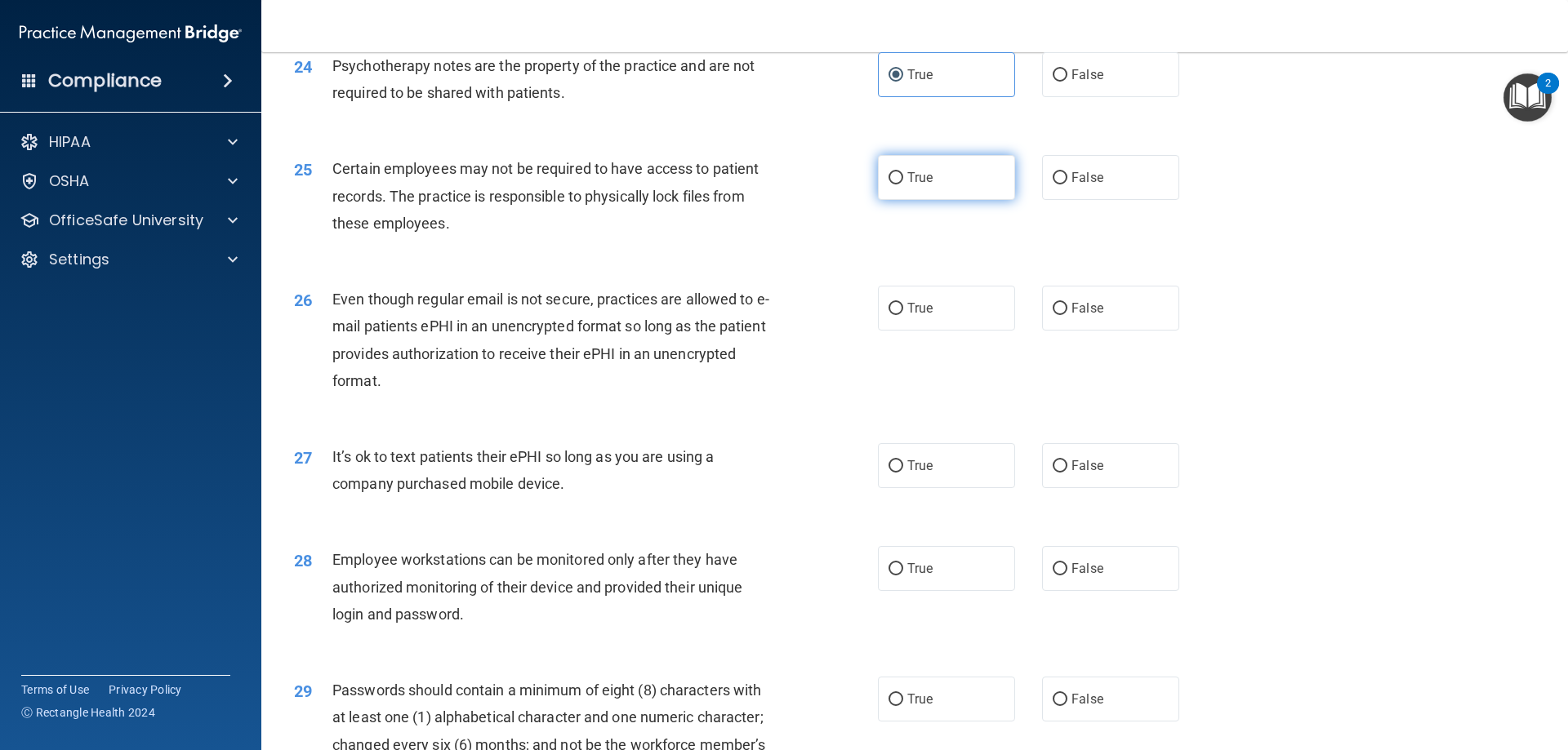
click at [940, 200] on label "True" at bounding box center [946, 177] width 137 height 45
click at [903, 185] on input "True" at bounding box center [896, 178] width 15 height 12
radio input "true"
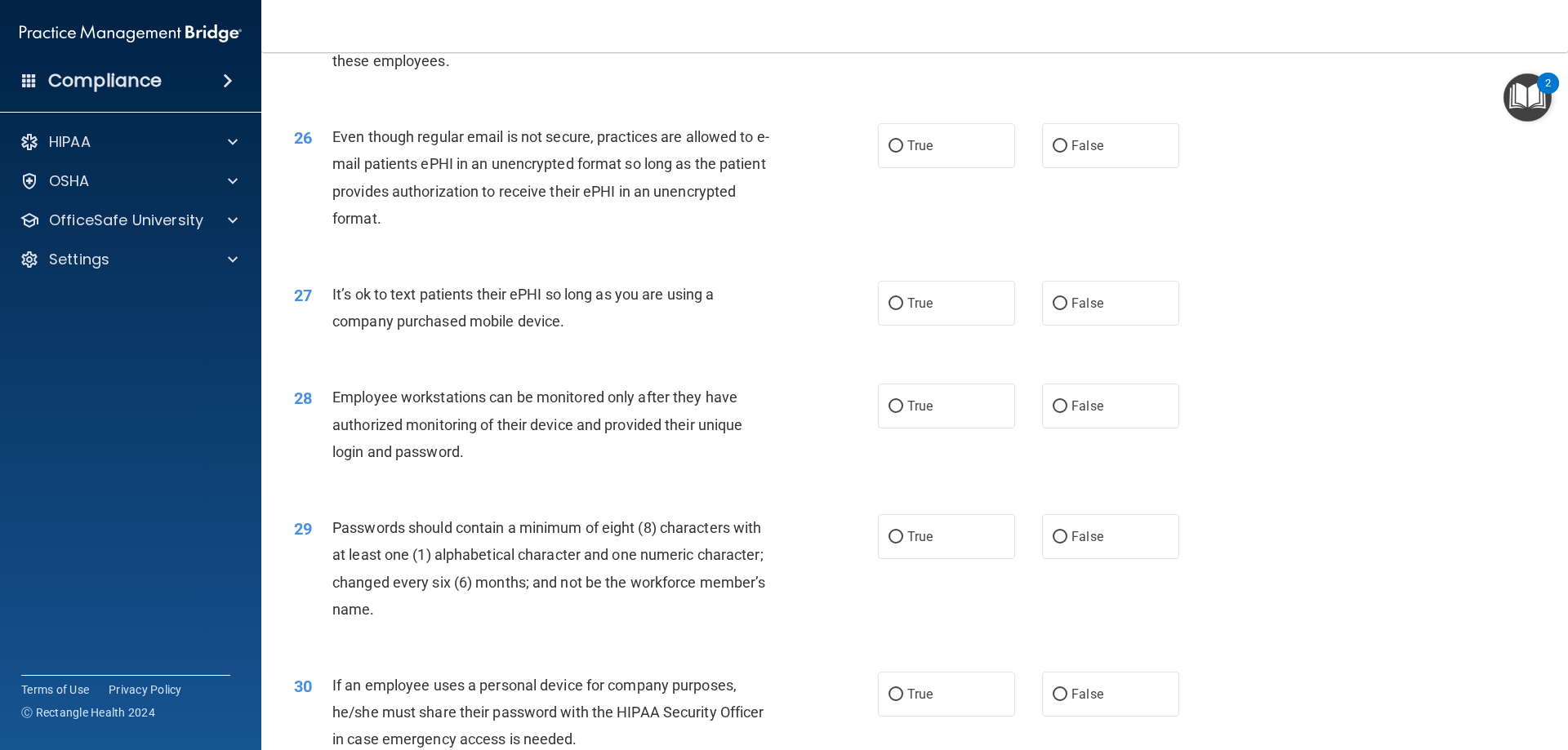
scroll to position [3183, 0]
click at [1074, 162] on label "False" at bounding box center [1110, 144] width 137 height 45
click at [1067, 151] on input "False" at bounding box center [1060, 145] width 15 height 12
radio input "true"
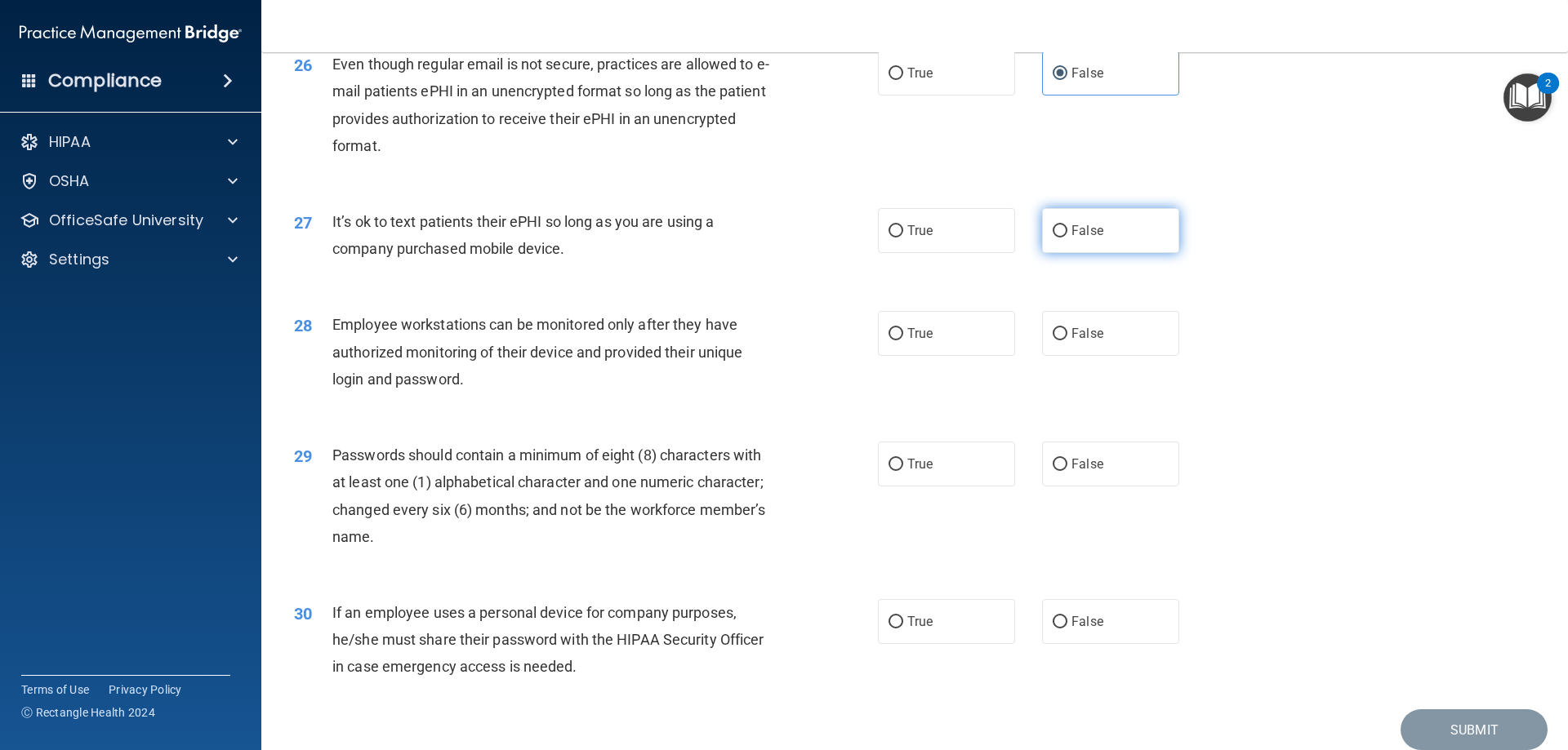
scroll to position [3263, 0]
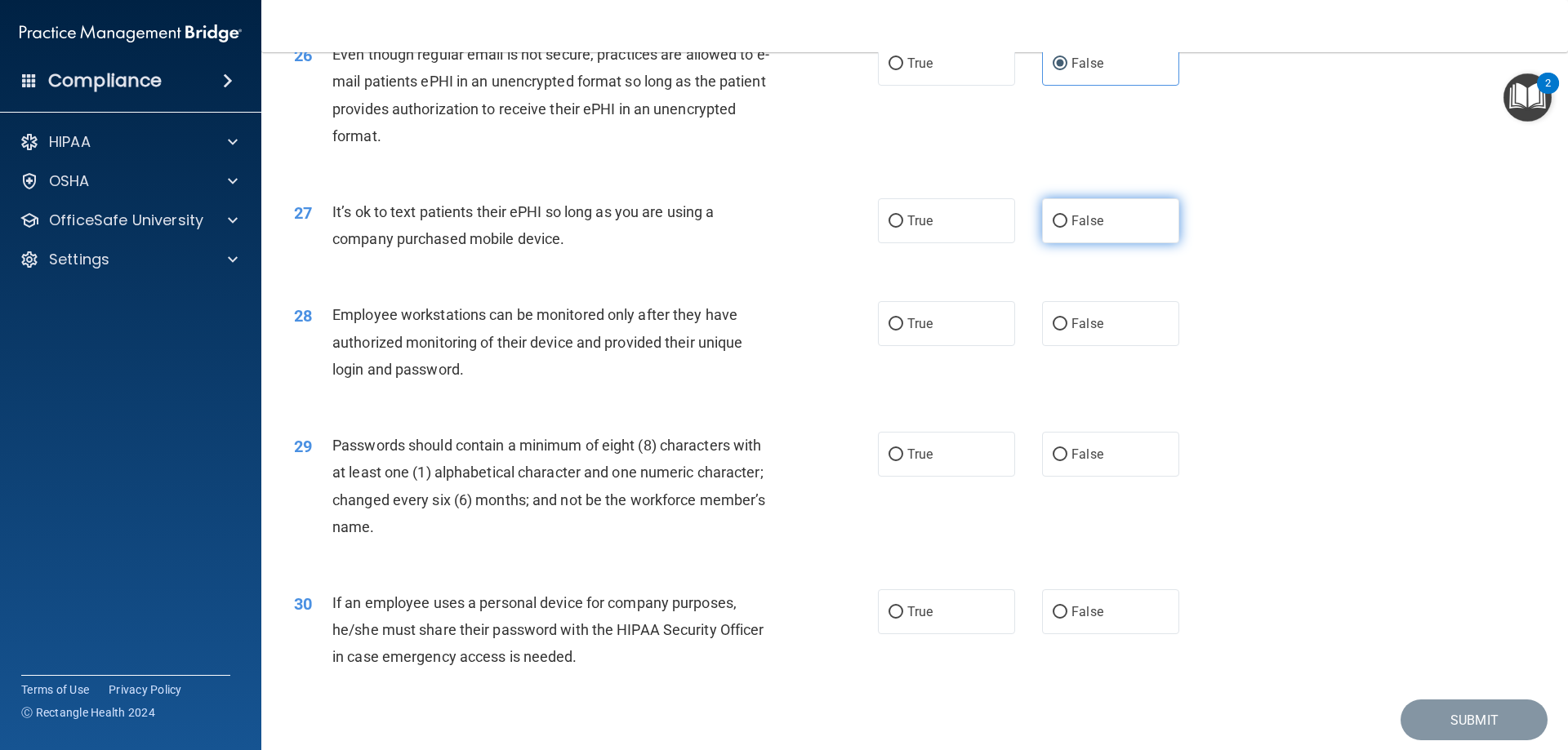
click at [1062, 241] on label "False" at bounding box center [1110, 220] width 137 height 45
click at [1062, 228] on input "False" at bounding box center [1060, 221] width 15 height 12
radio input "true"
drag, startPoint x: 579, startPoint y: 267, endPoint x: 332, endPoint y: 236, distance: 248.9
click at [333, 236] on div "It’s ok to text patients their ePHI so long as you are using a company purchase…" at bounding box center [560, 225] width 457 height 54
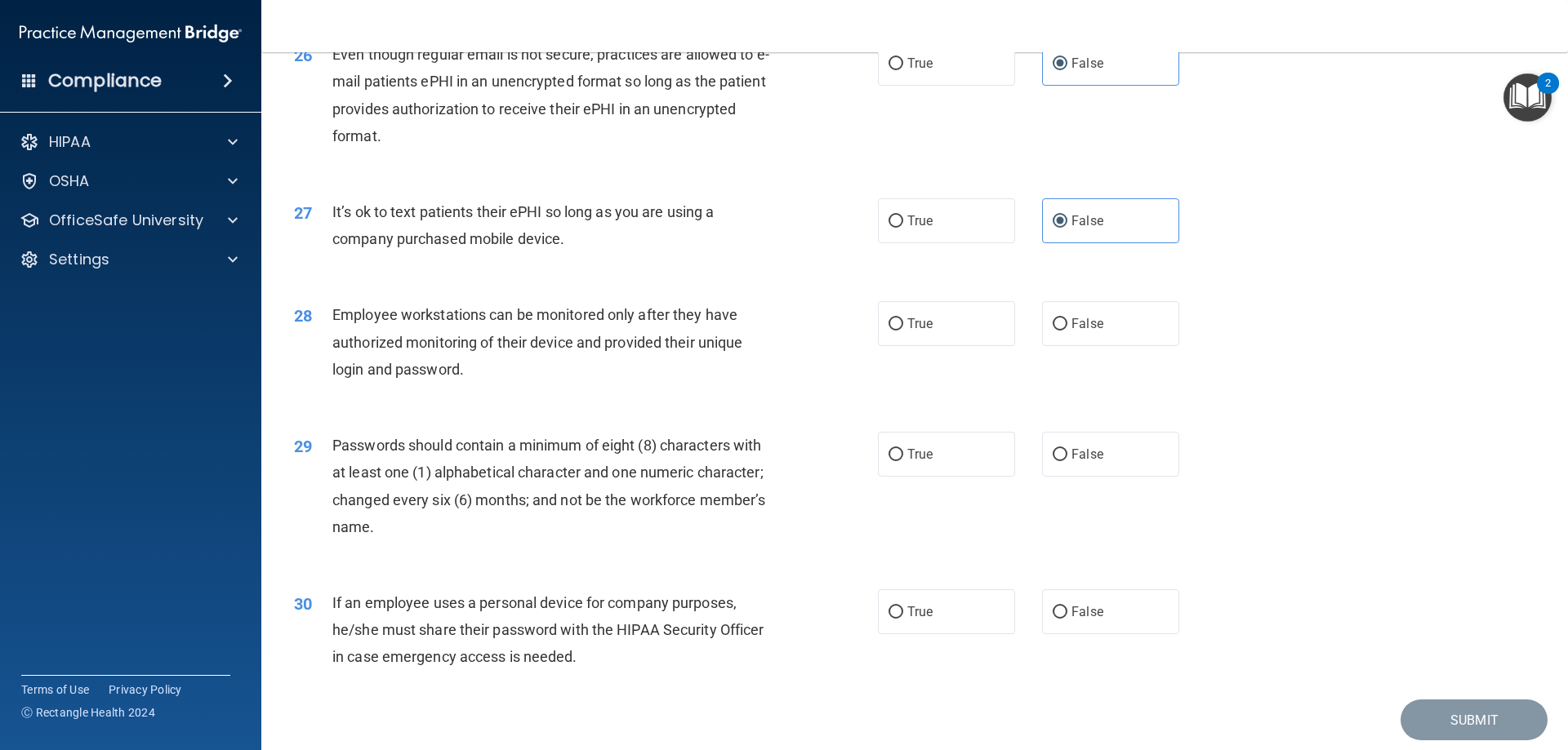
copy span "It’s ok to text patients their ePHI so long as you are using a company purchase…"
click at [519, 281] on div "27 It’s ok to text patients their ePHI so long as you are using a company purch…" at bounding box center [915, 229] width 1266 height 103
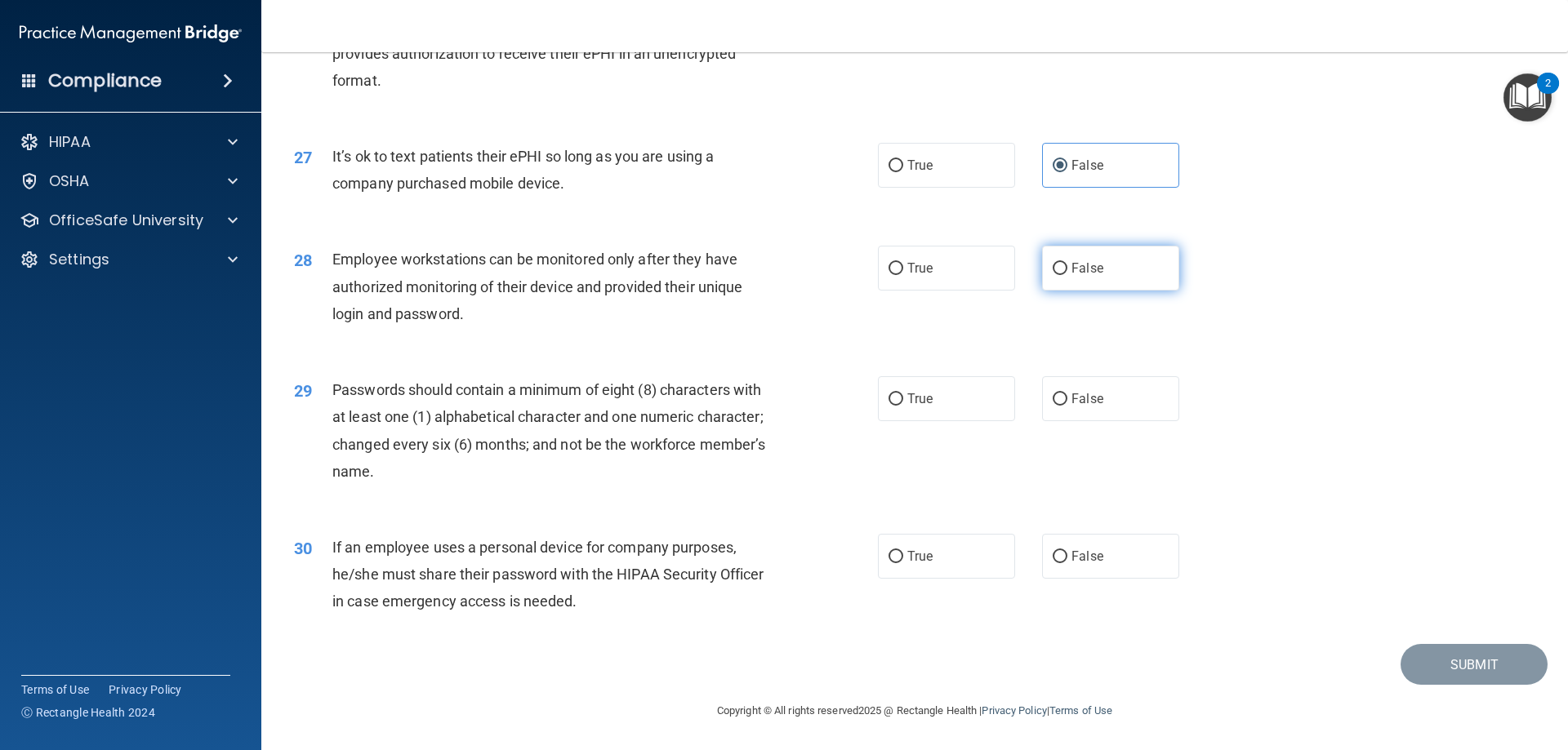
click at [1052, 276] on label "False" at bounding box center [1110, 268] width 137 height 45
click at [1053, 275] on input "False" at bounding box center [1060, 268] width 15 height 12
radio input "true"
click at [930, 391] on label "True" at bounding box center [946, 398] width 137 height 45
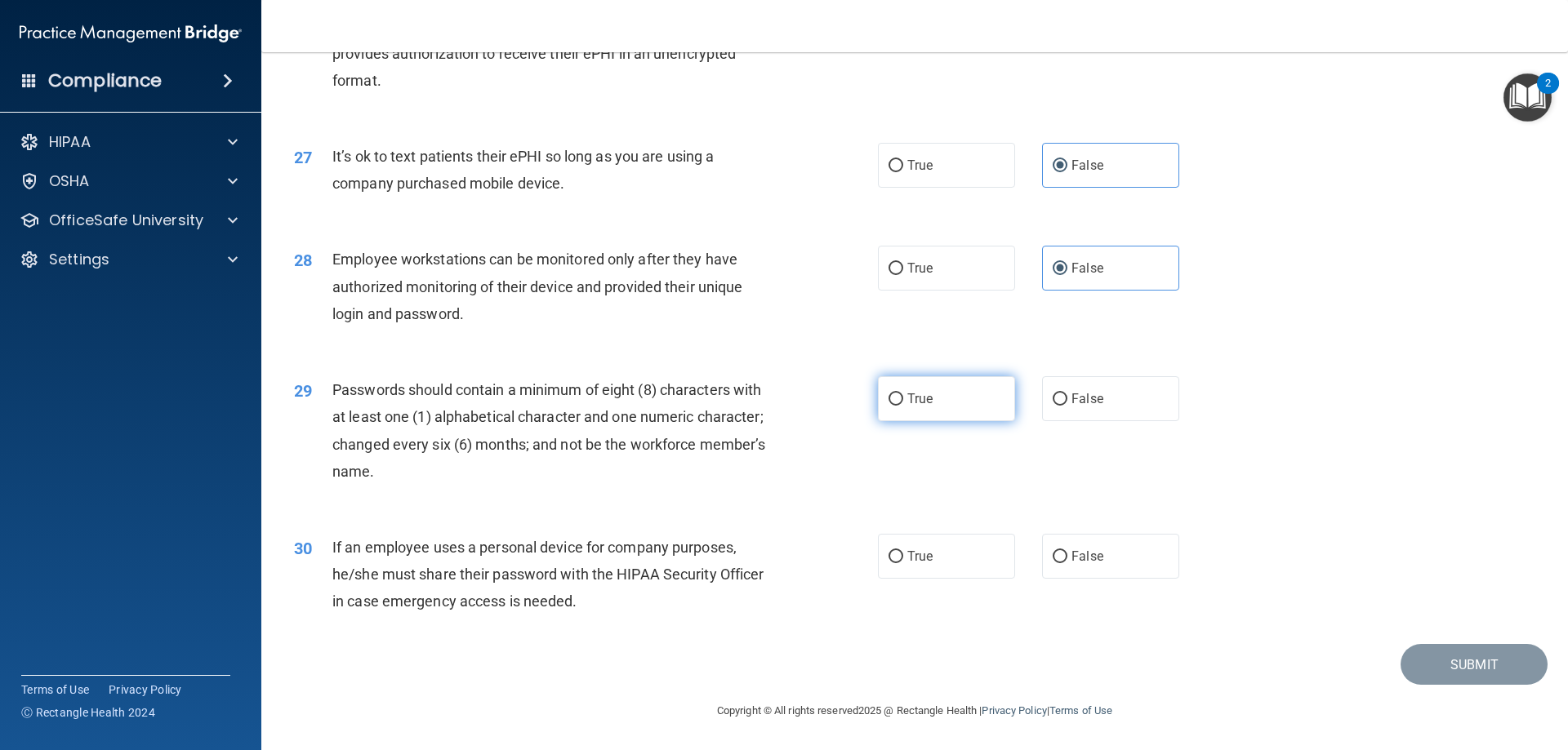
click at [903, 393] on input "True" at bounding box center [896, 398] width 15 height 12
radio input "true"
click at [1078, 548] on span "False" at bounding box center [1087, 555] width 32 height 16
click at [1067, 551] on input "False" at bounding box center [1060, 556] width 15 height 12
radio input "true"
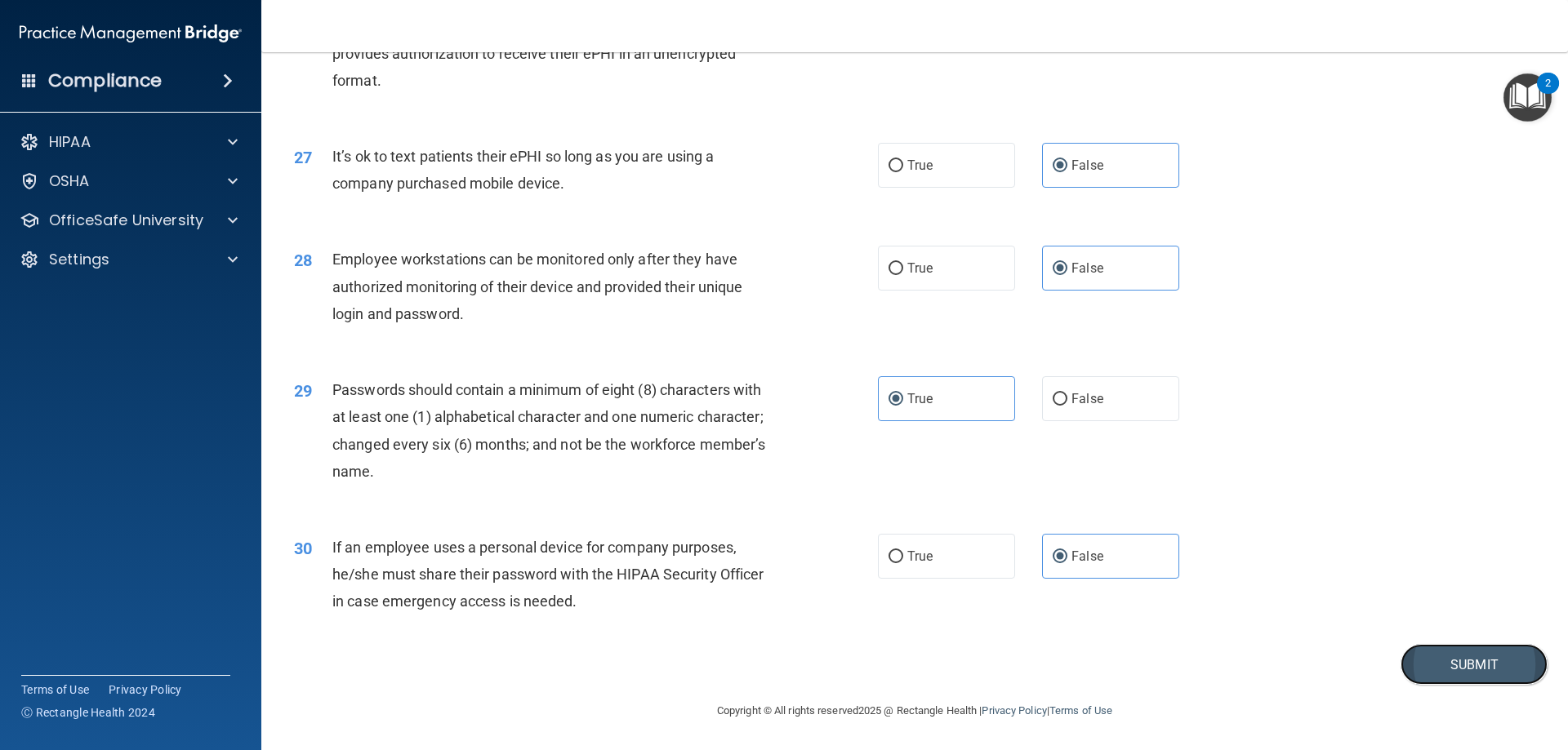
click at [1450, 657] on button "Submit" at bounding box center [1473, 664] width 147 height 41
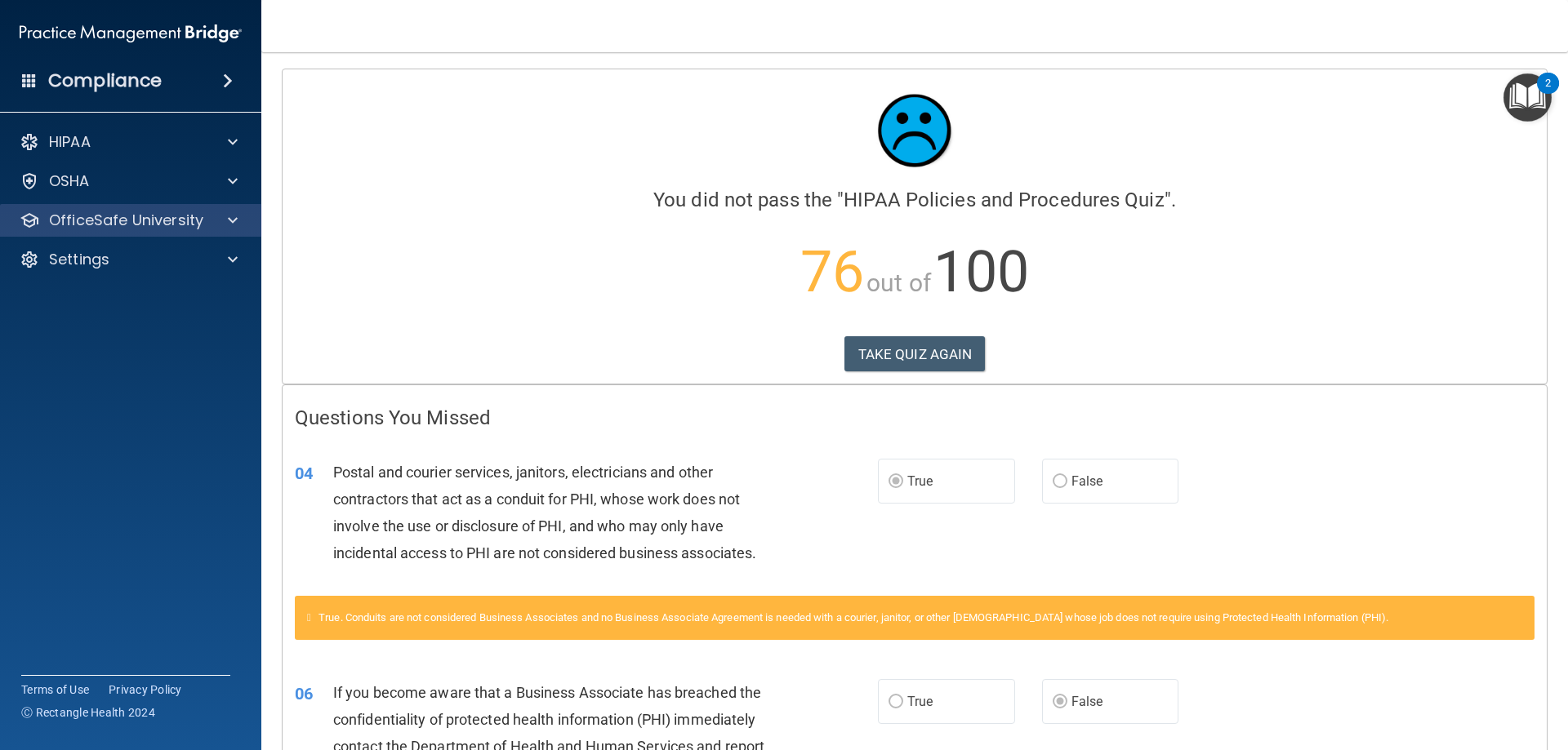
click at [108, 230] on div "OfficeSafe University" at bounding box center [130, 220] width 262 height 33
click at [130, 229] on p "OfficeSafe University" at bounding box center [126, 219] width 154 height 19
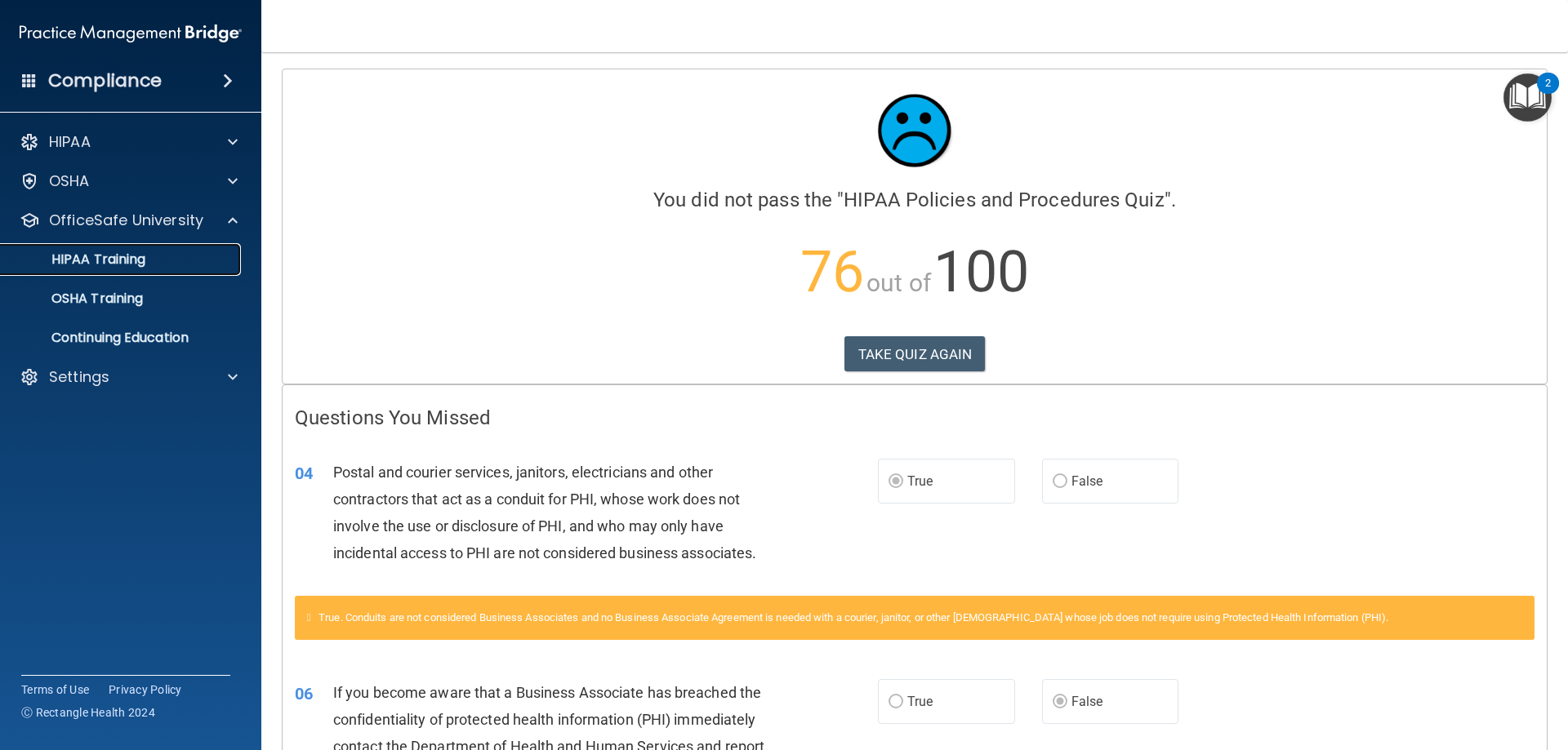
click at [141, 263] on p "HIPAA Training" at bounding box center [78, 260] width 135 height 17
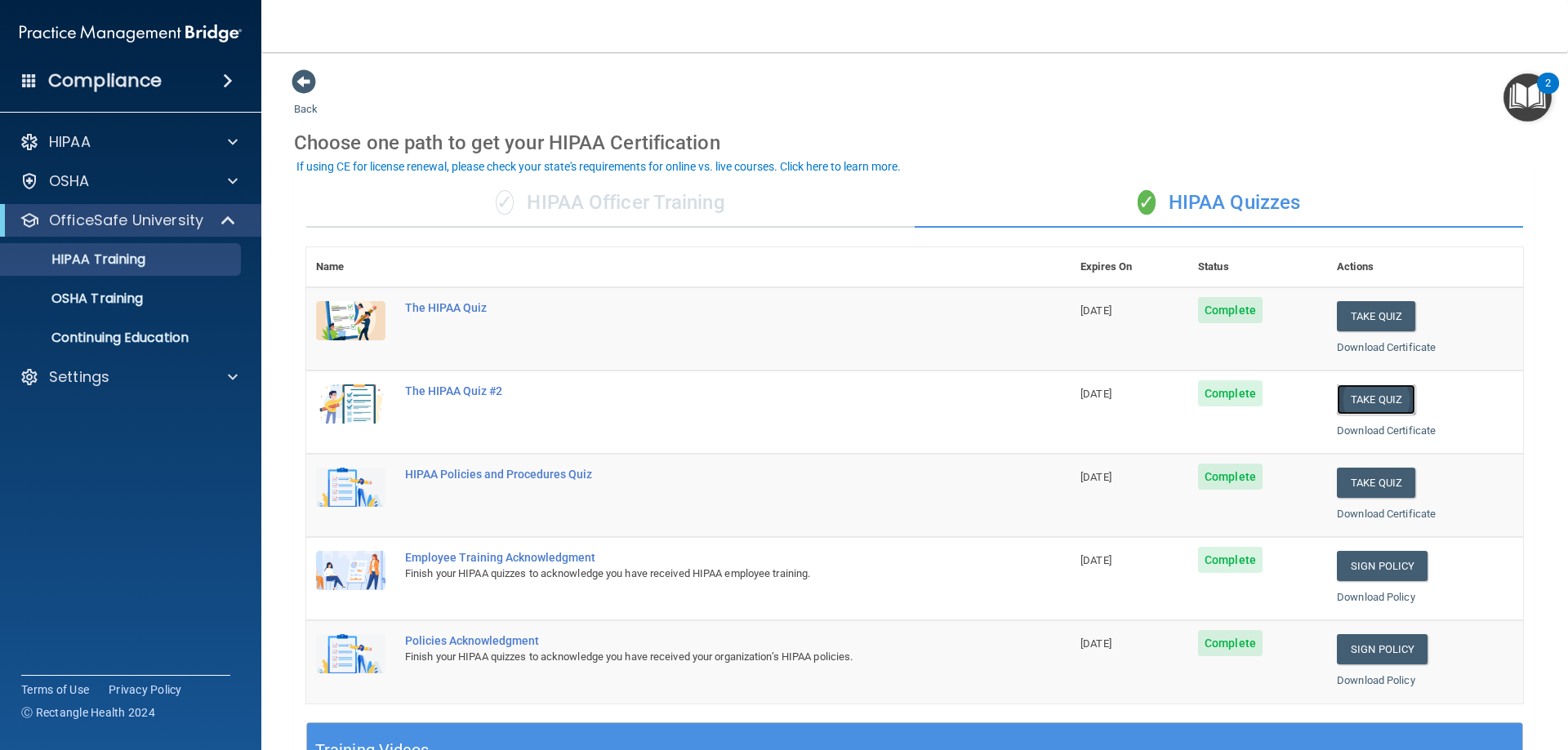
click at [1371, 392] on button "Take Quiz" at bounding box center [1375, 399] width 78 height 30
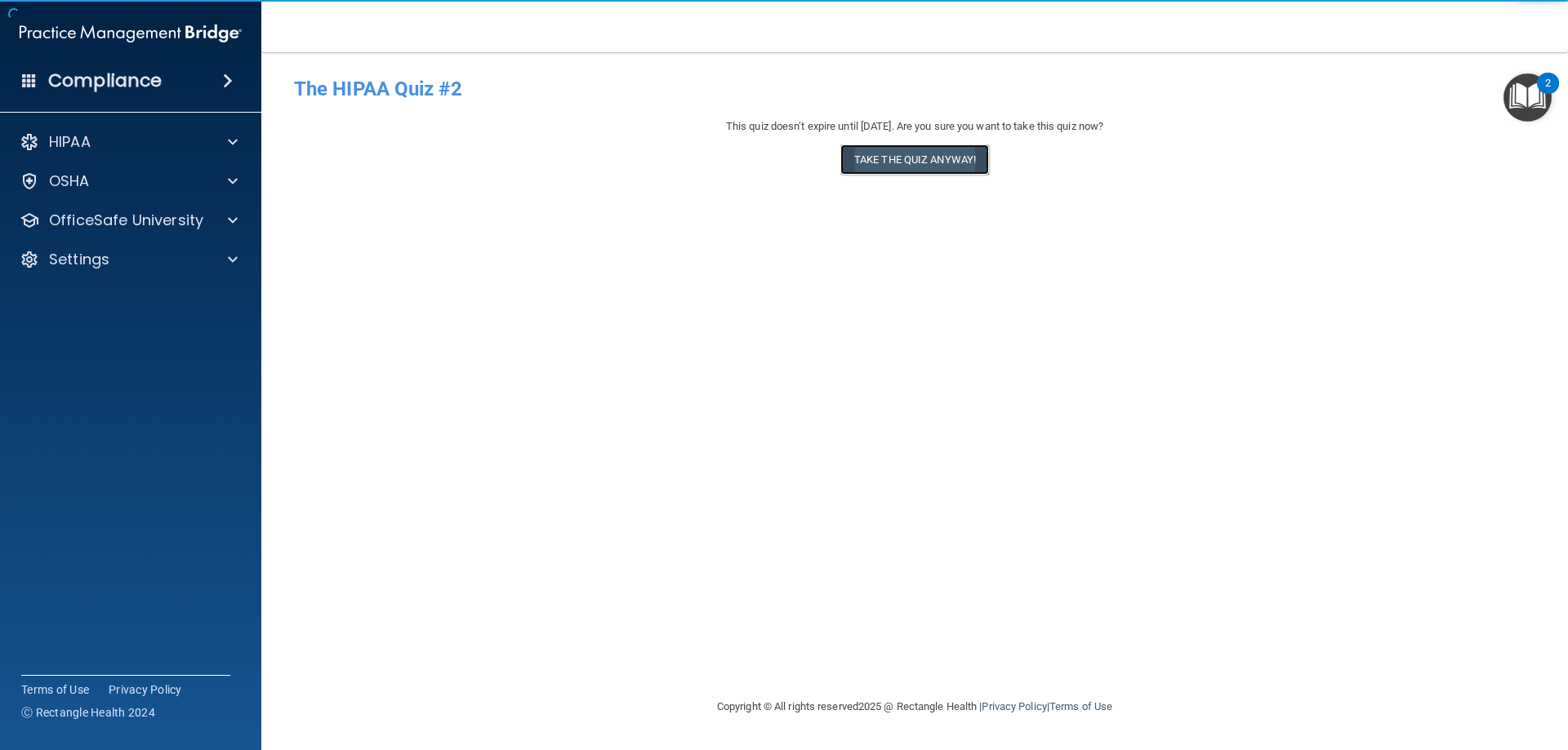
click at [956, 157] on button "Take the quiz anyway!" at bounding box center [915, 159] width 149 height 30
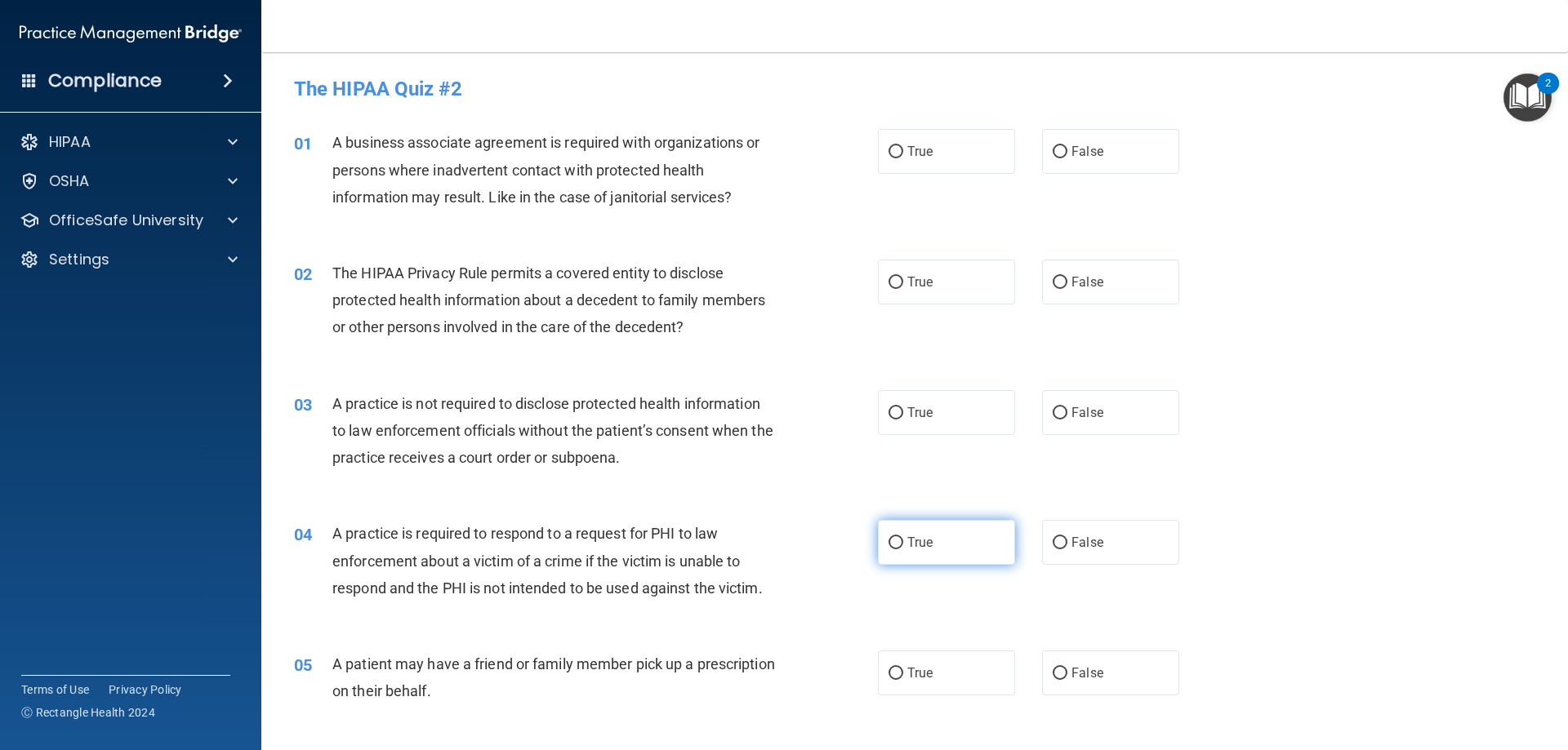
click at [951, 539] on label "True" at bounding box center [946, 542] width 137 height 45
click at [903, 539] on input "True" at bounding box center [896, 543] width 15 height 12
radio input "true"
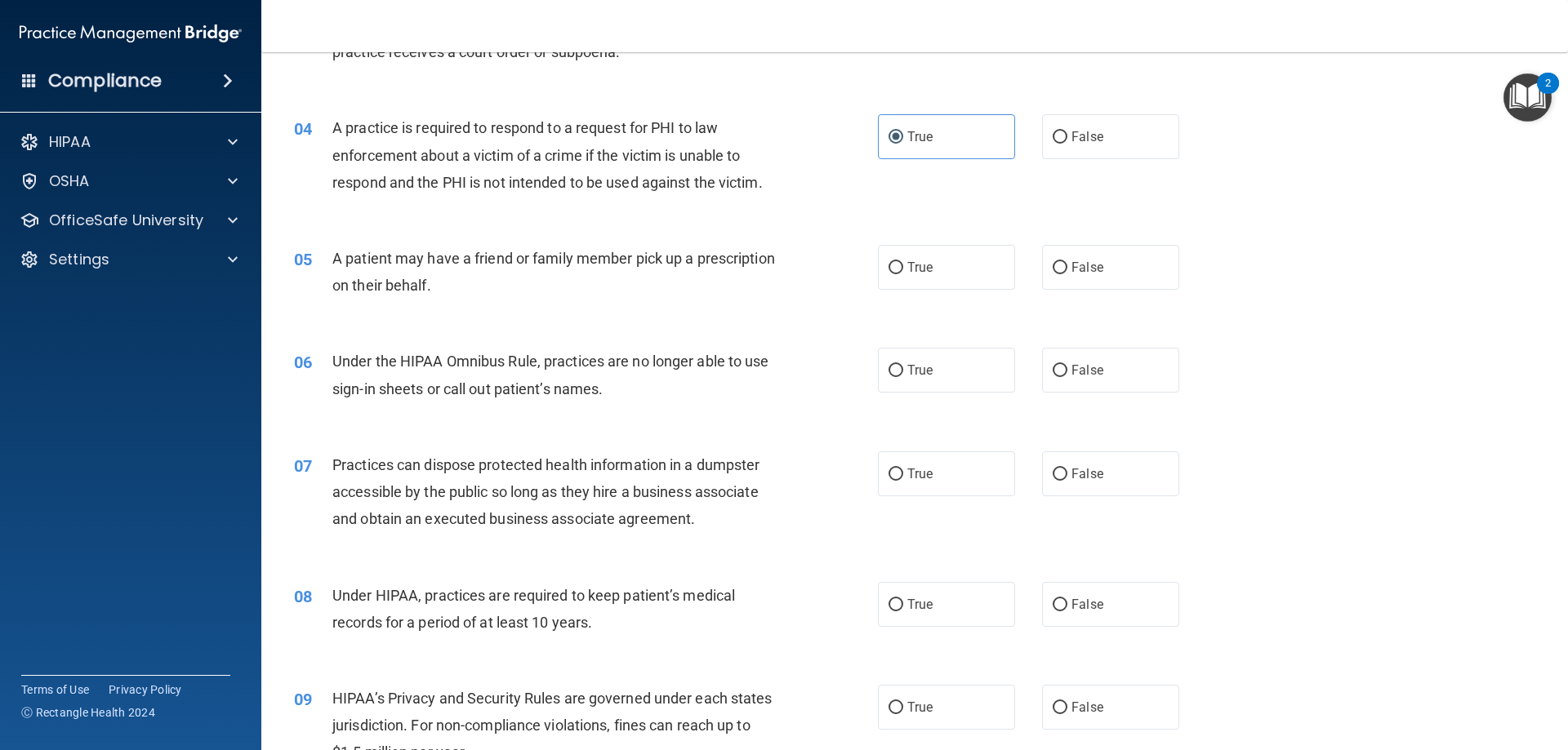
scroll to position [408, 0]
click at [1109, 384] on label "False" at bounding box center [1110, 367] width 137 height 45
click at [1067, 375] on input "False" at bounding box center [1060, 368] width 15 height 12
radio input "true"
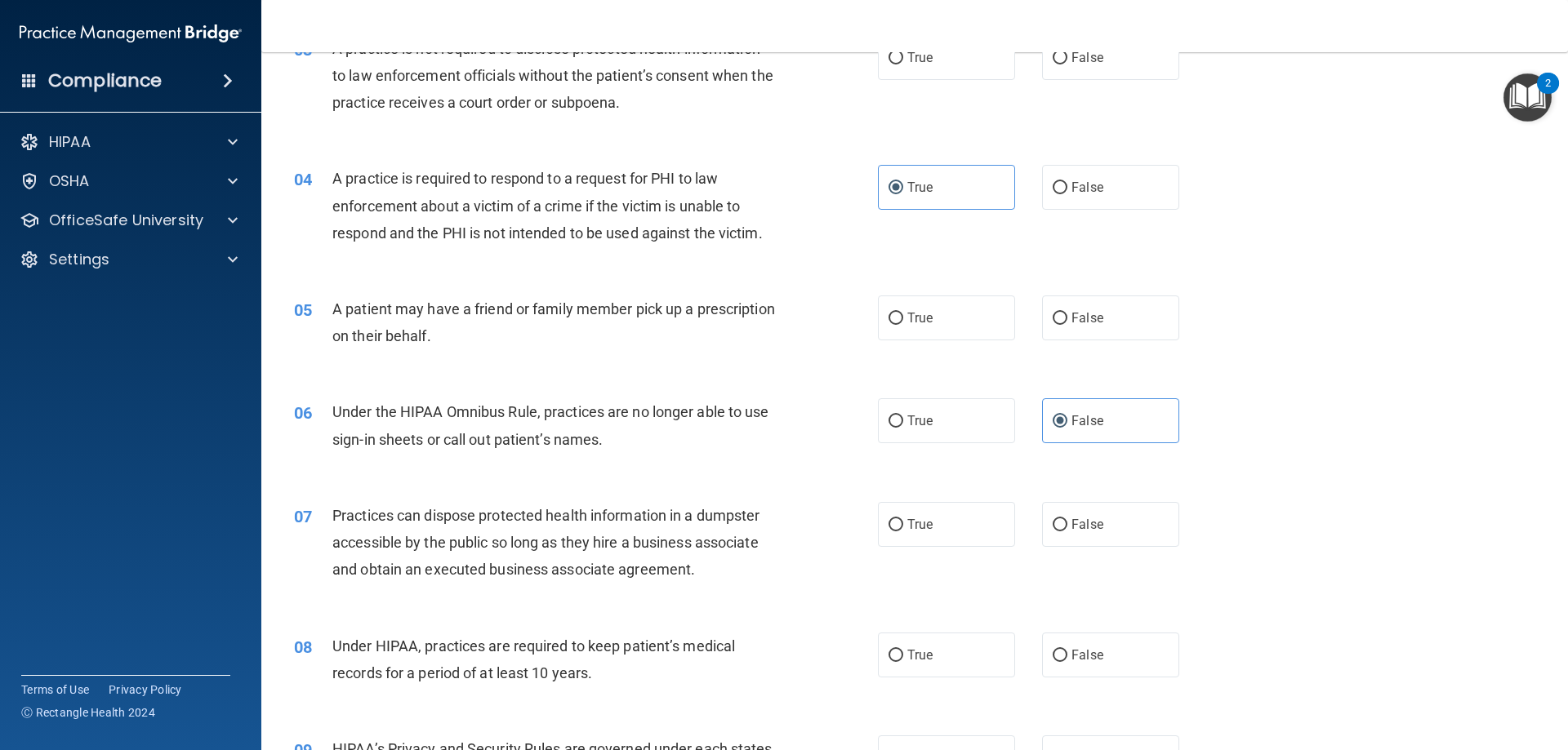
scroll to position [327, 0]
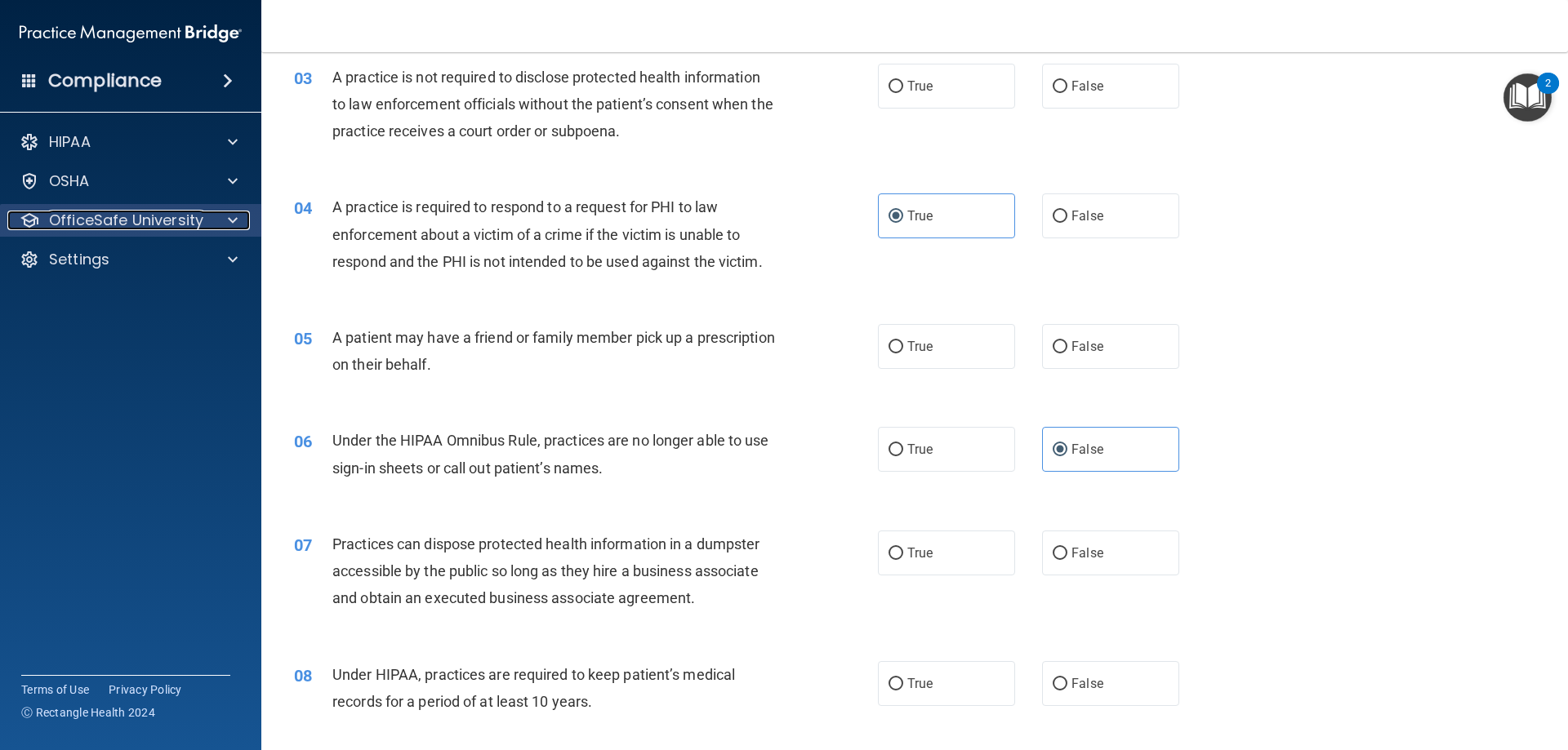
click at [151, 224] on p "OfficeSafe University" at bounding box center [126, 219] width 154 height 19
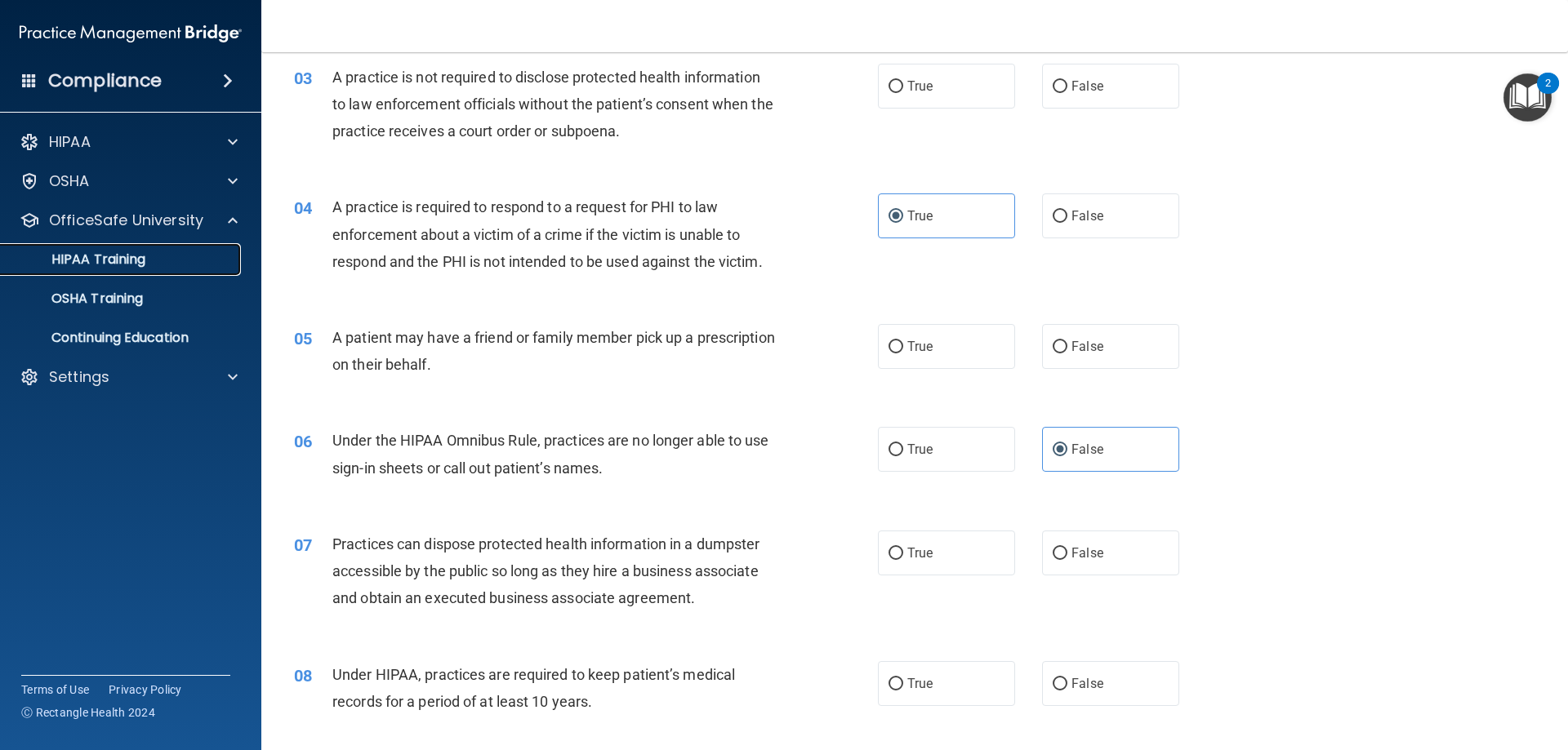
click at [171, 258] on div "HIPAA Training" at bounding box center [122, 260] width 223 height 17
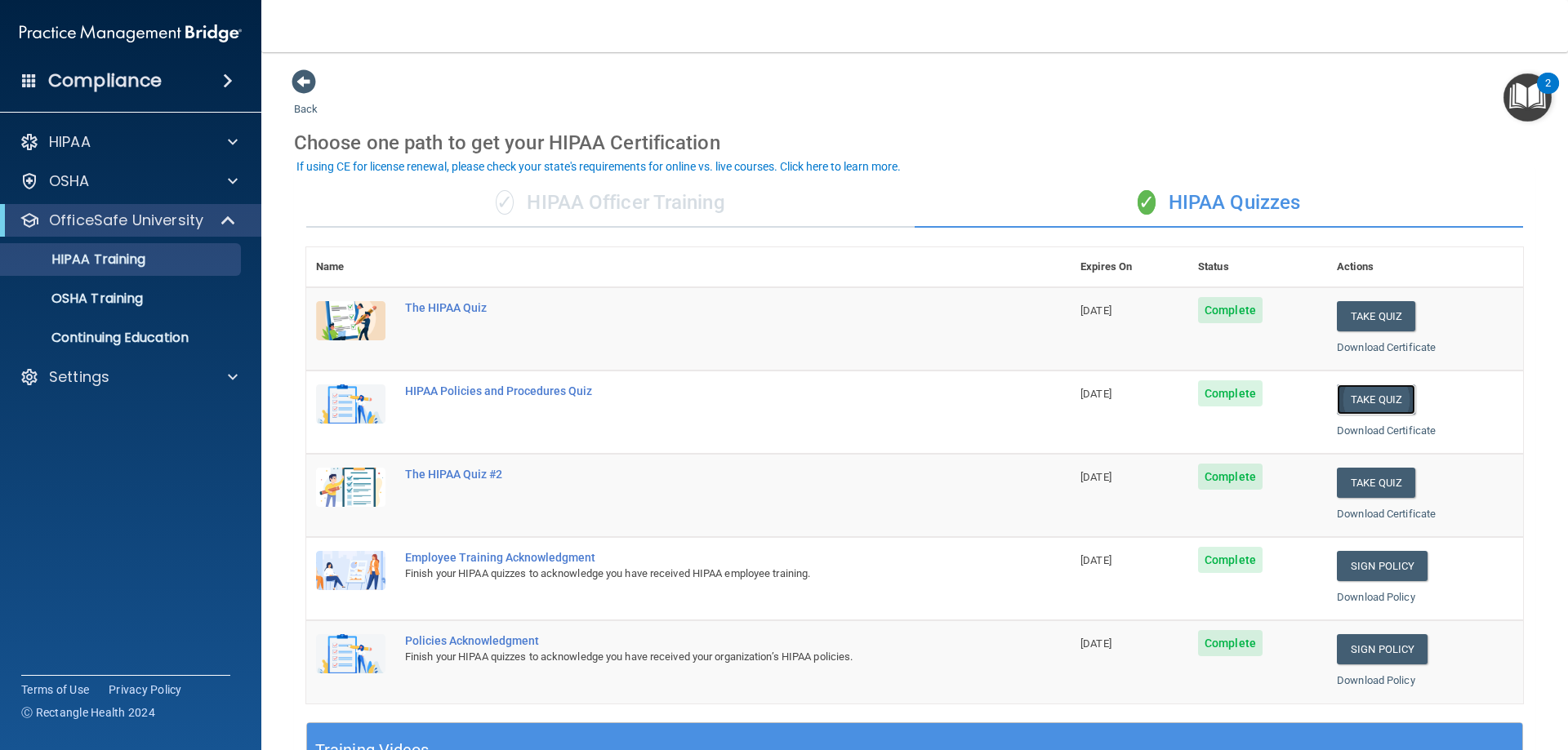
click at [1359, 400] on button "Take Quiz" at bounding box center [1375, 399] width 78 height 30
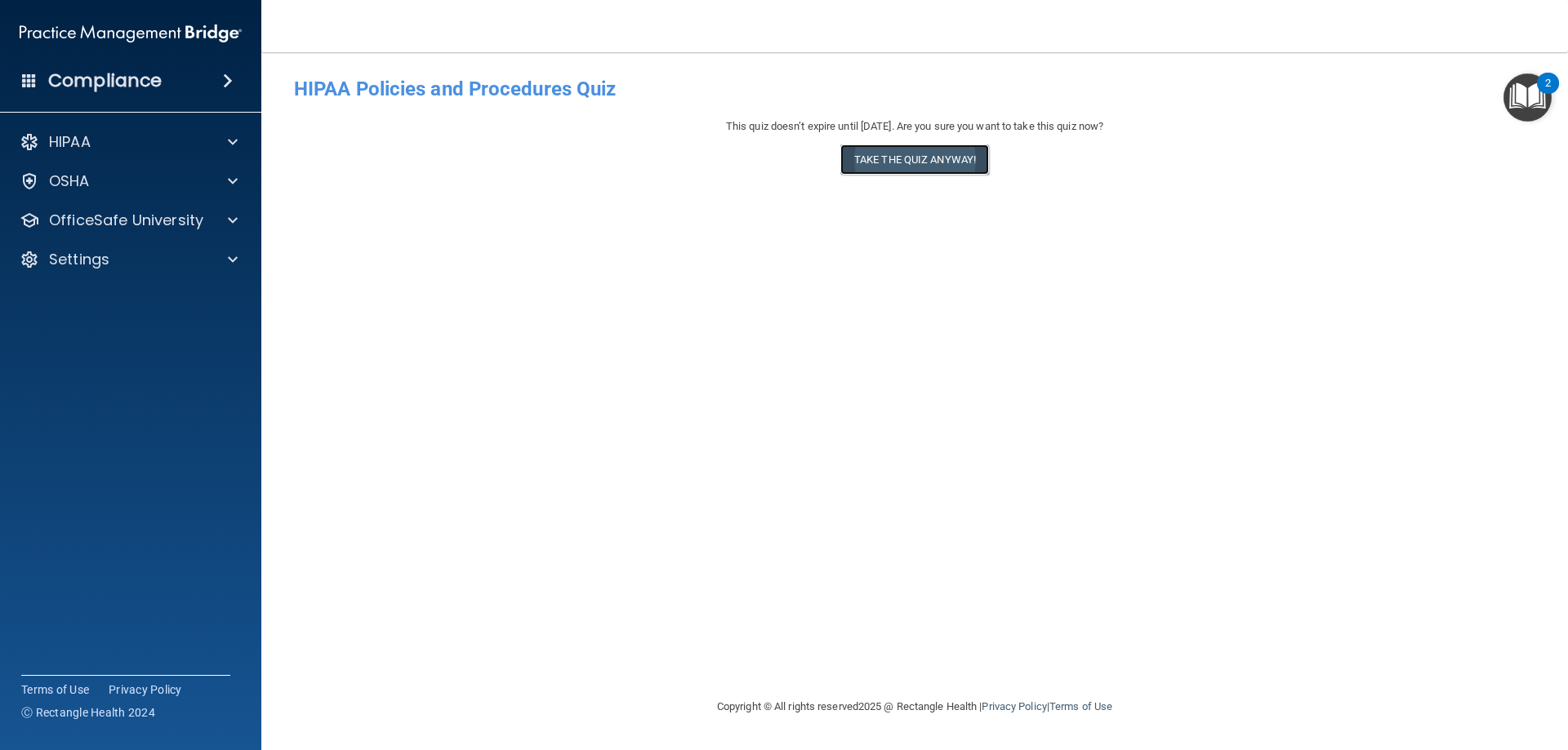
click at [944, 153] on button "Take the quiz anyway!" at bounding box center [915, 159] width 149 height 30
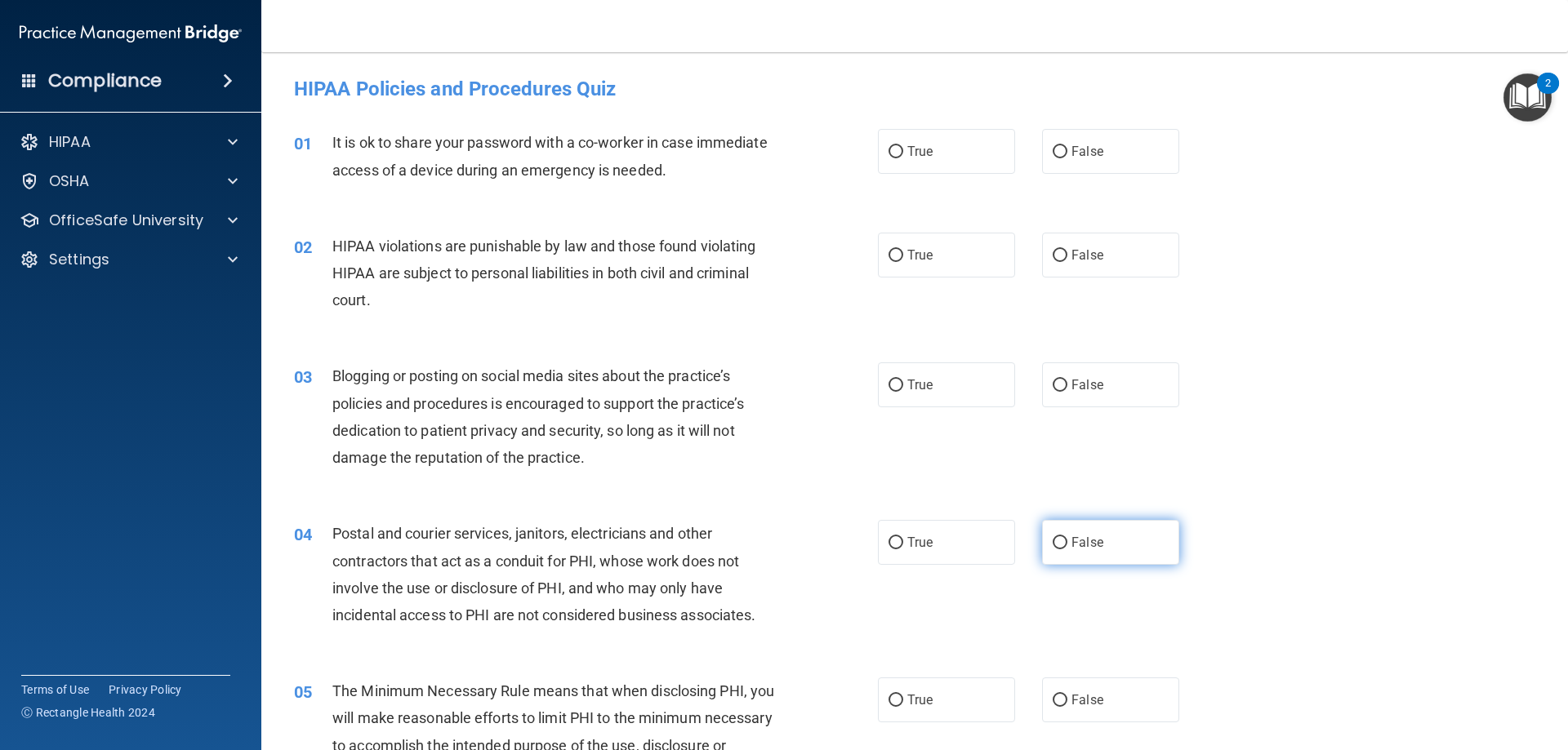
click at [1062, 537] on label "False" at bounding box center [1110, 542] width 137 height 45
click at [1062, 537] on input "False" at bounding box center [1060, 543] width 15 height 12
radio input "true"
click at [906, 559] on label "True" at bounding box center [946, 542] width 137 height 45
click at [903, 549] on input "True" at bounding box center [896, 543] width 15 height 12
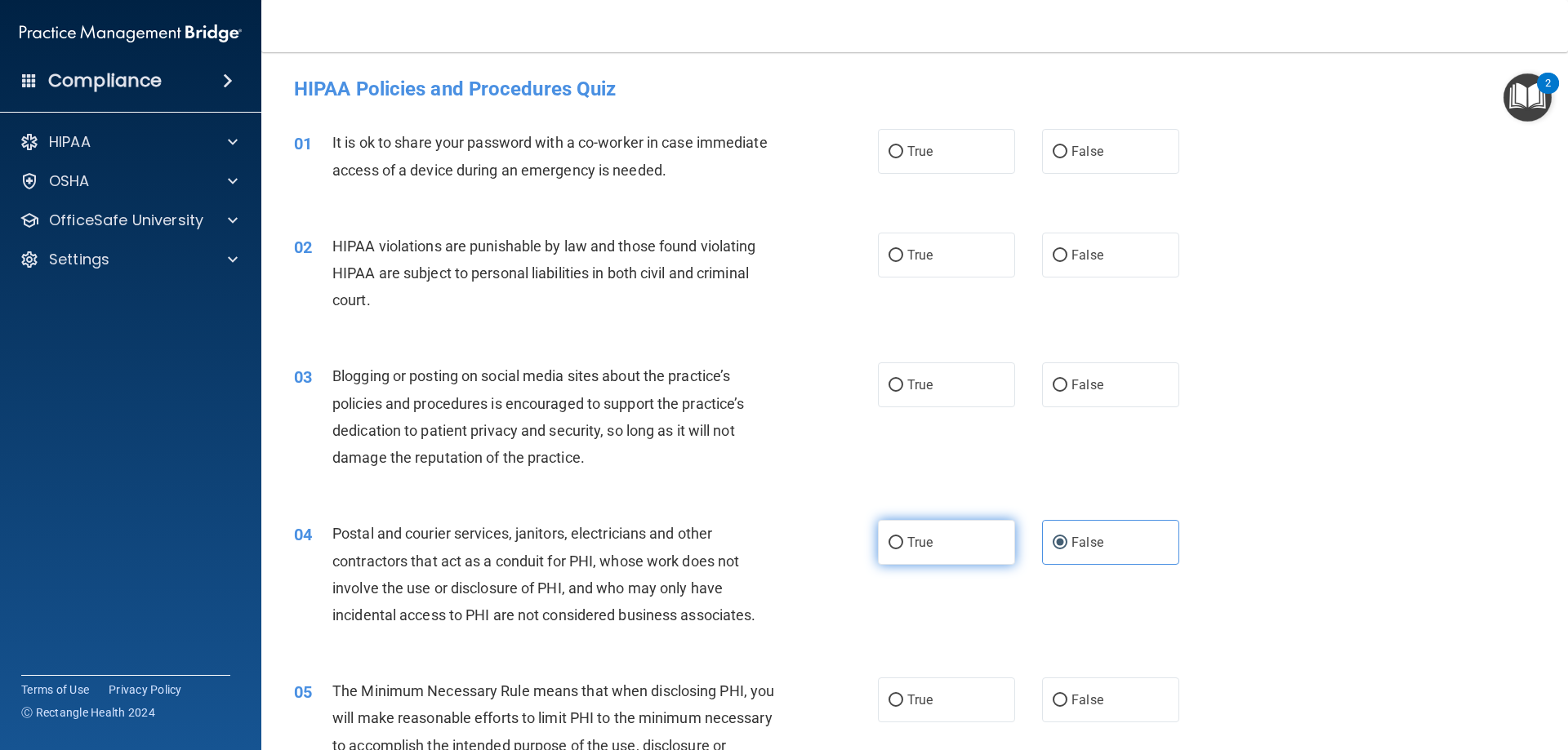
radio input "true"
radio input "false"
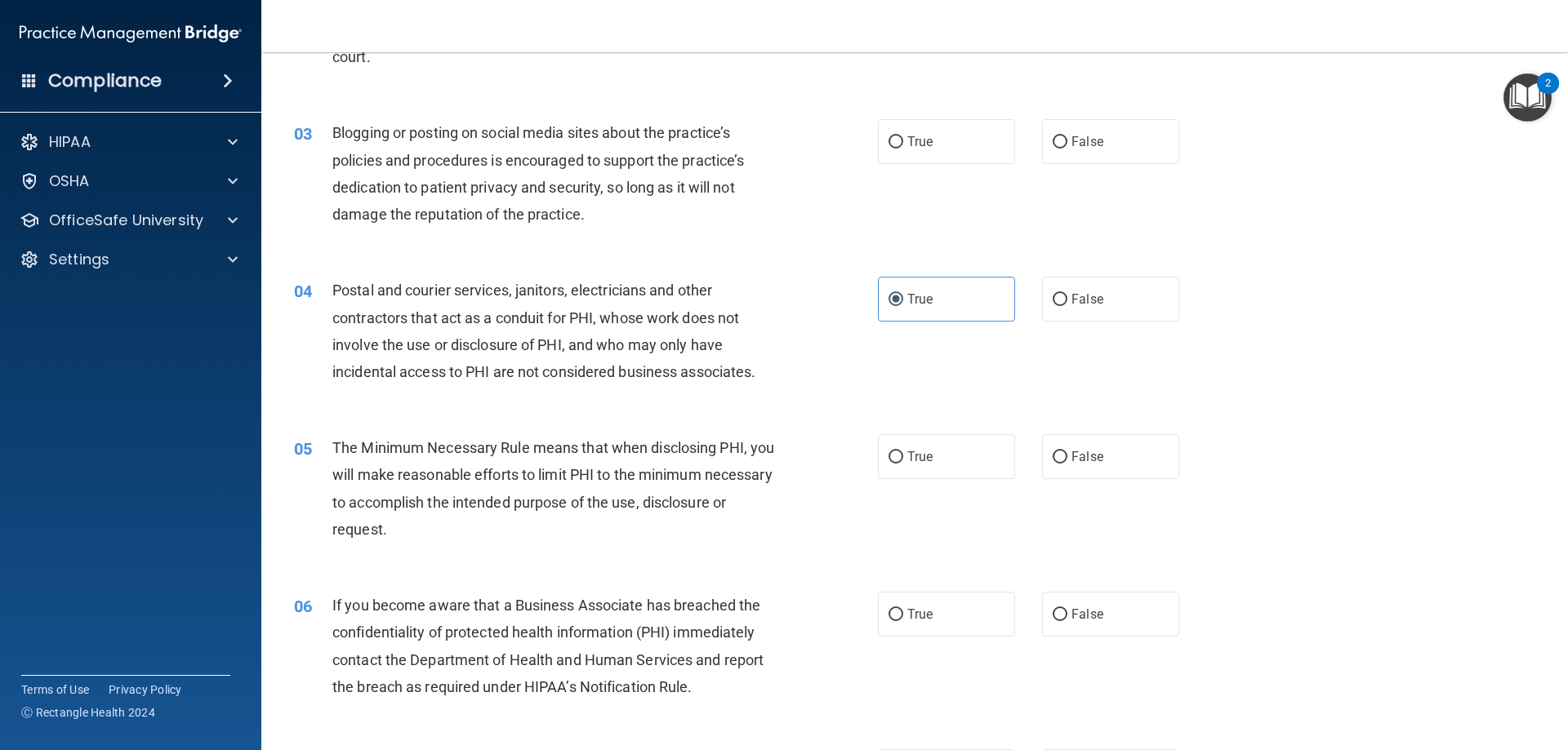
scroll to position [245, 0]
click at [1078, 610] on span "False" at bounding box center [1087, 612] width 32 height 16
click at [1067, 610] on input "False" at bounding box center [1060, 612] width 15 height 12
radio input "true"
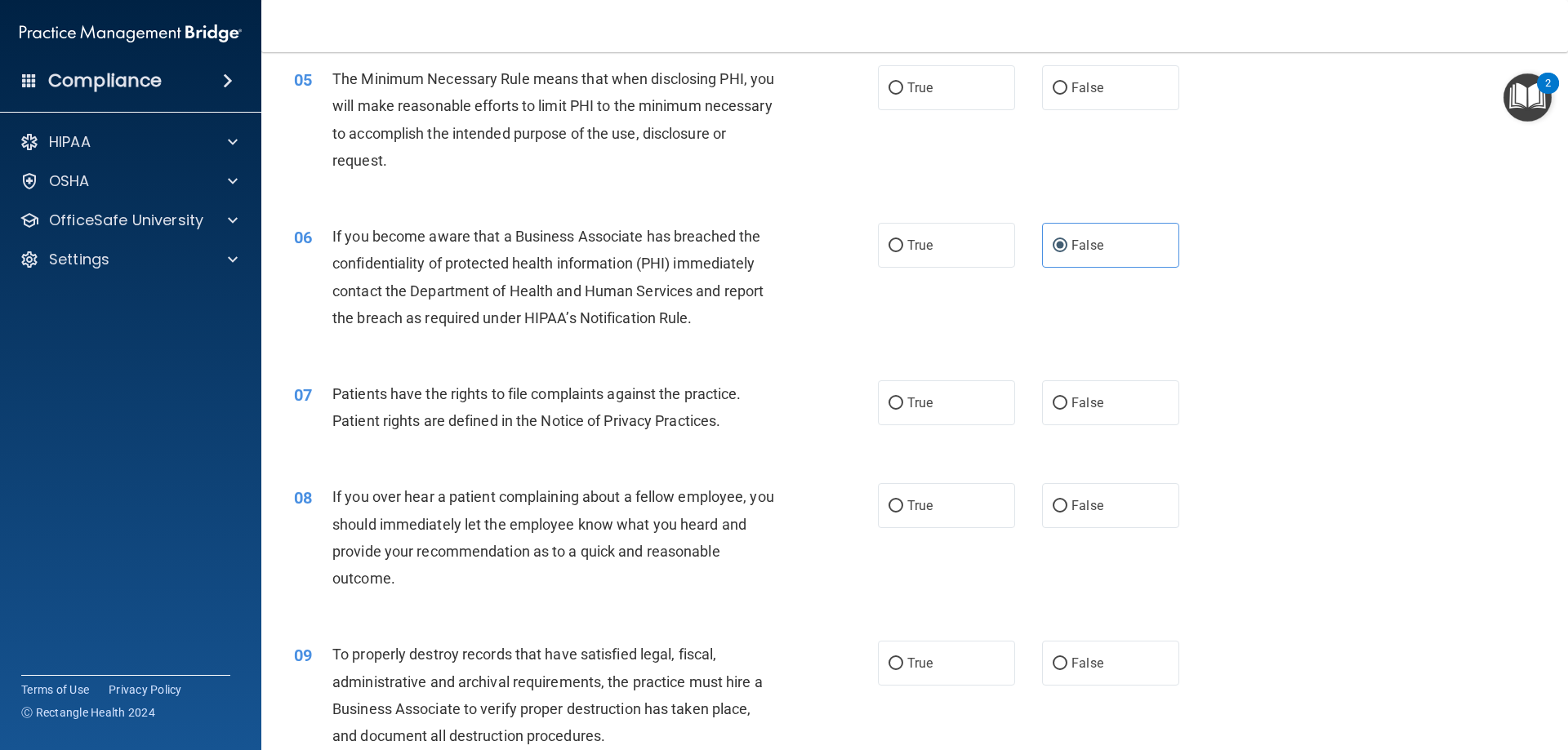
scroll to position [653, 0]
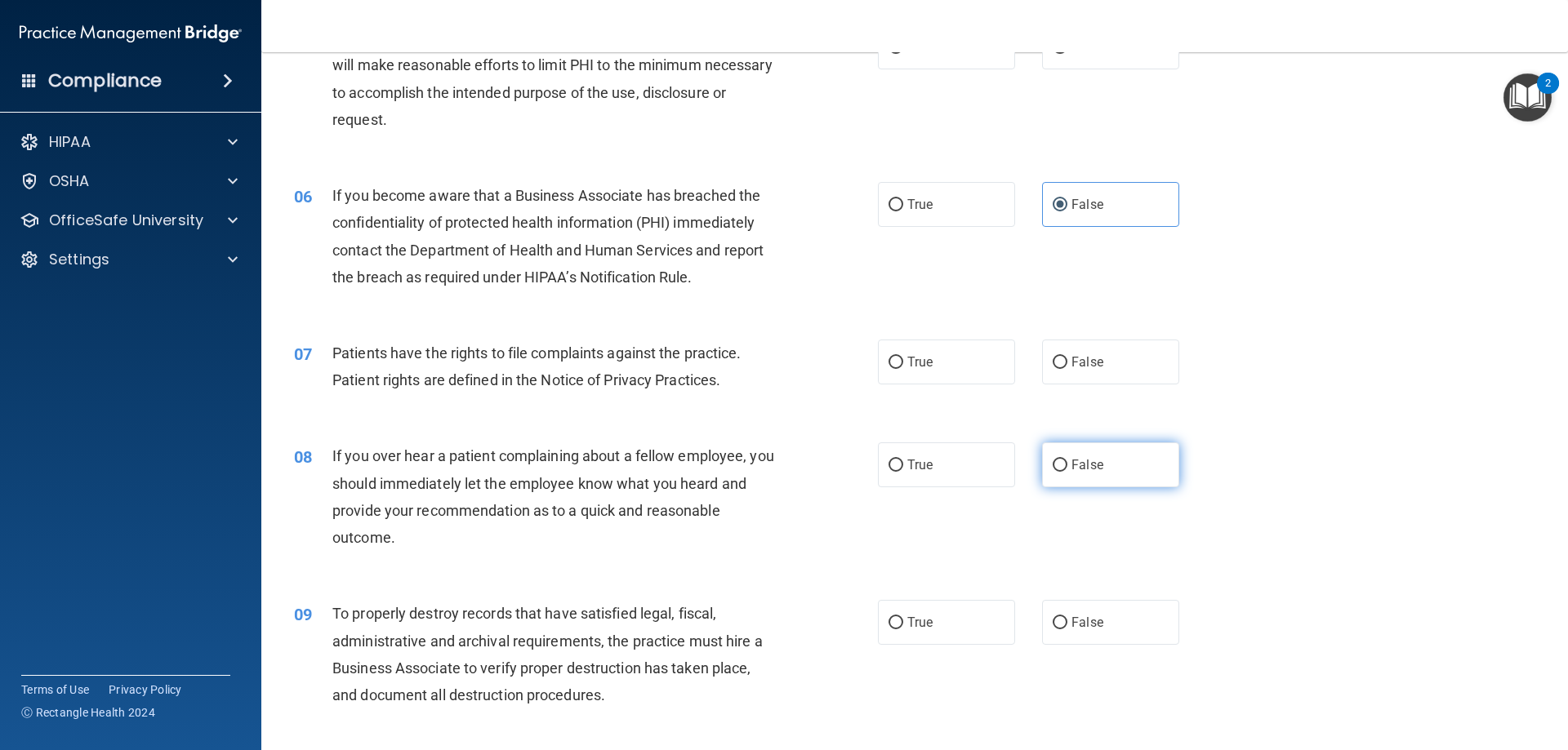
click at [1055, 484] on label "False" at bounding box center [1110, 465] width 137 height 45
click at [1055, 472] on input "False" at bounding box center [1060, 465] width 15 height 12
radio input "true"
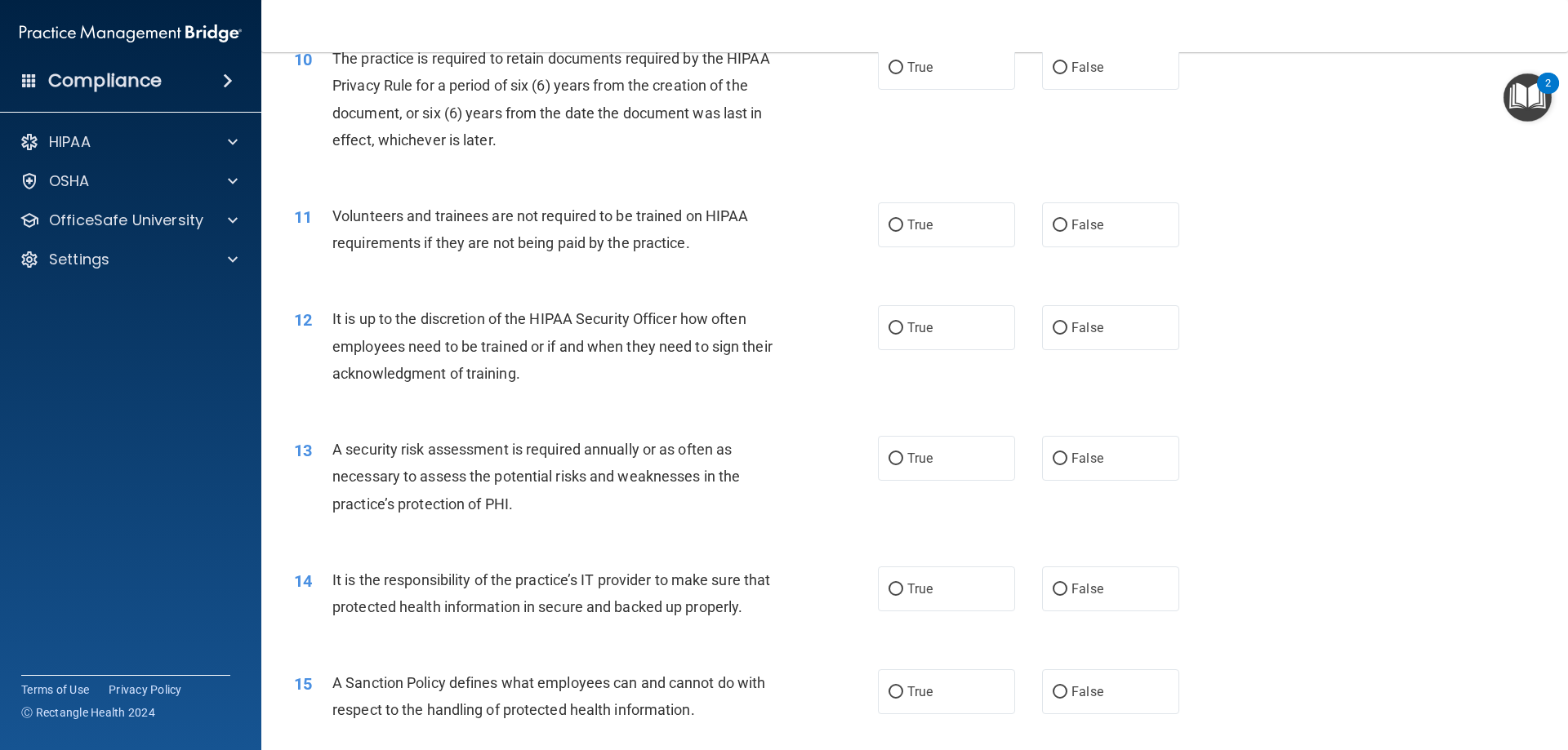
scroll to position [1387, 0]
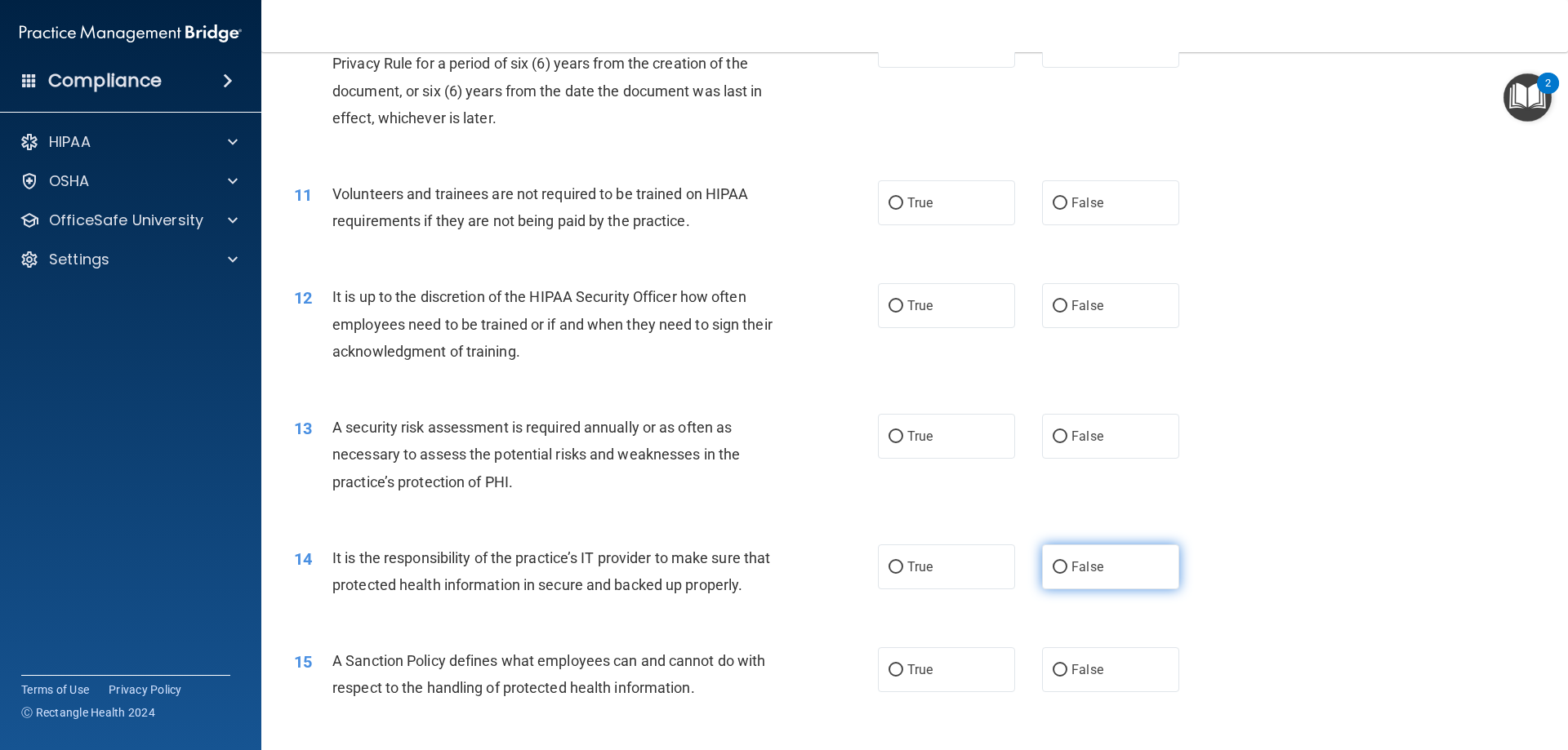
click at [1089, 567] on span "False" at bounding box center [1087, 566] width 32 height 16
click at [1067, 567] on input "False" at bounding box center [1060, 567] width 15 height 12
radio input "true"
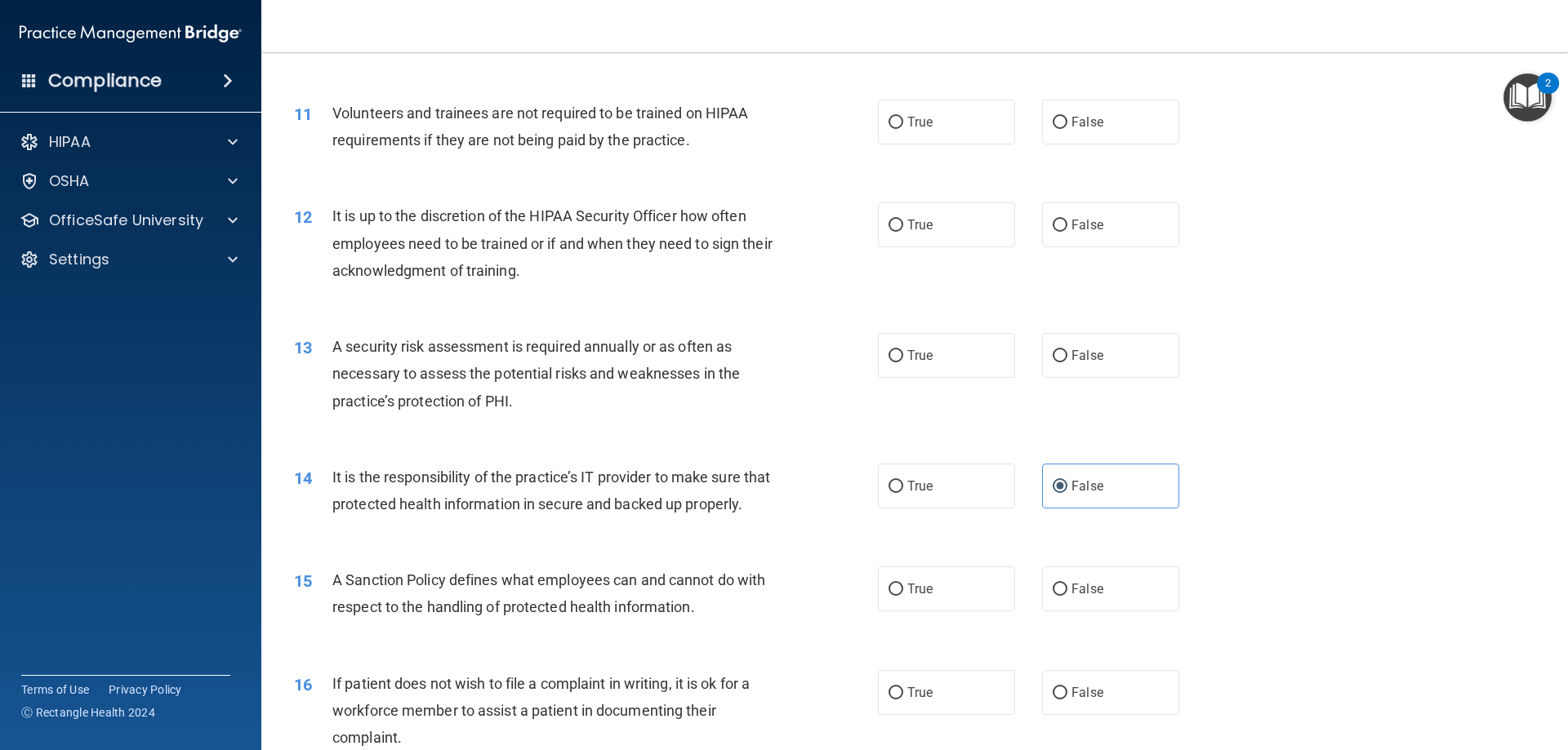
scroll to position [1469, 0]
click at [1084, 596] on span "False" at bounding box center [1087, 588] width 32 height 16
click at [1067, 595] on input "False" at bounding box center [1060, 588] width 15 height 12
radio input "true"
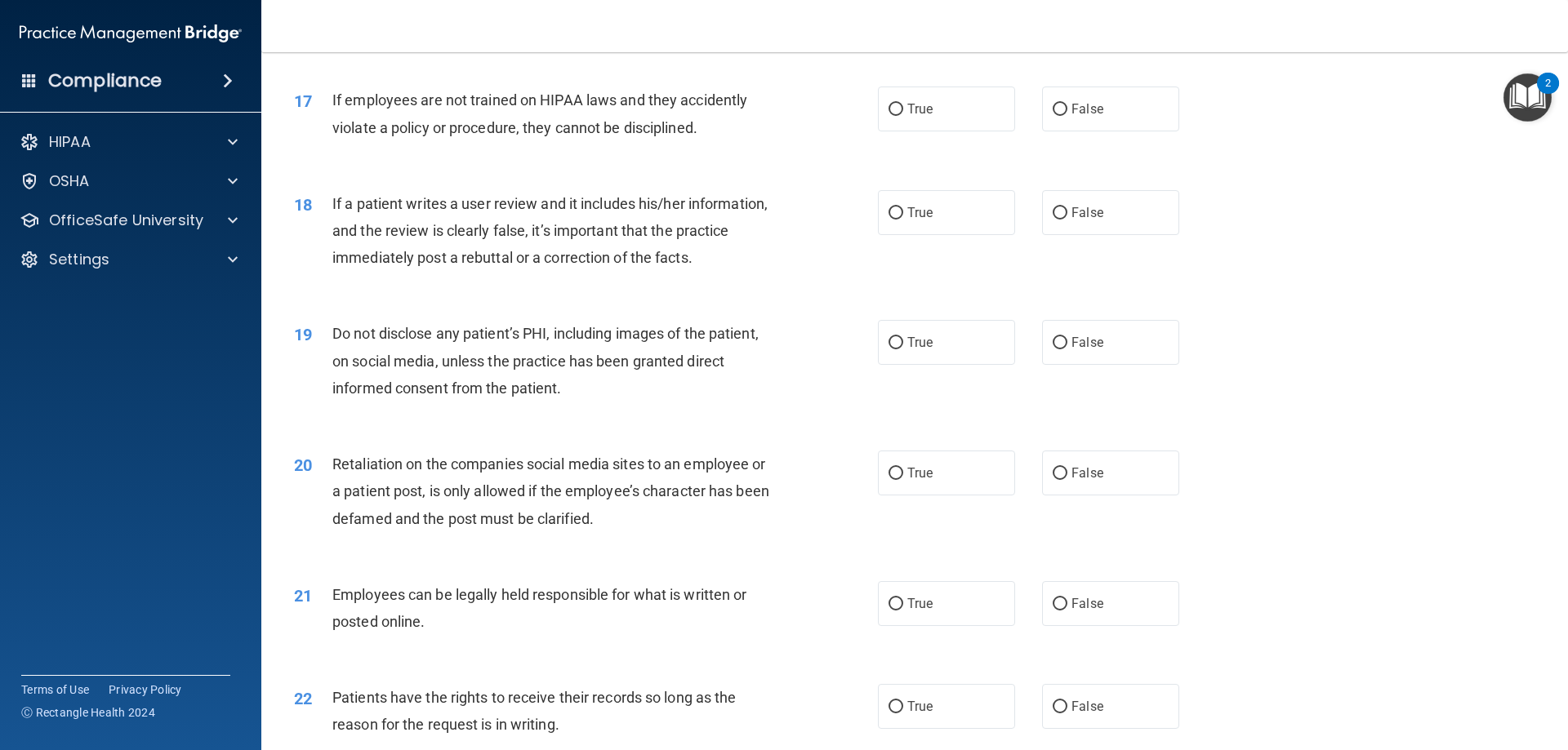
scroll to position [2203, 0]
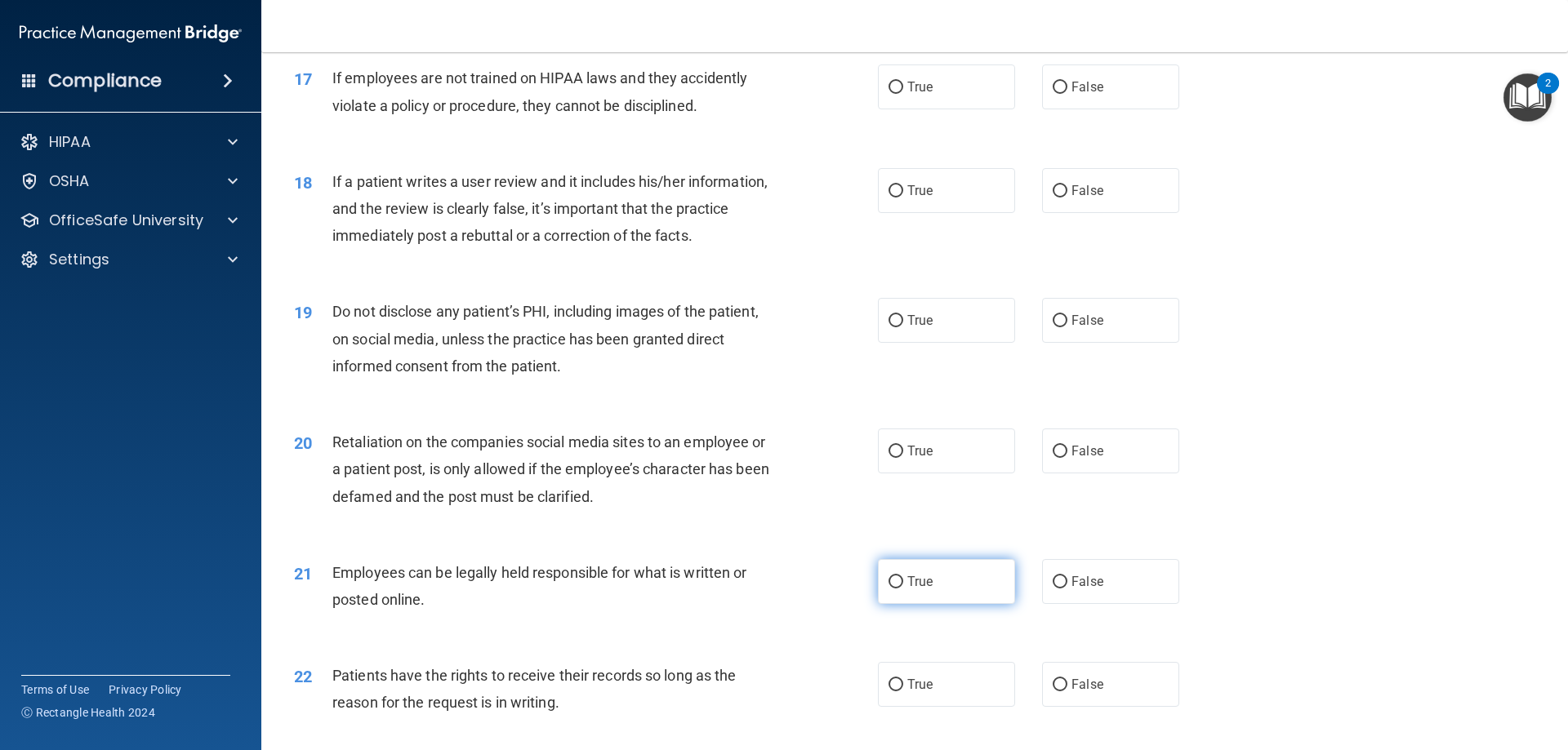
click at [938, 604] on label "True" at bounding box center [946, 581] width 137 height 45
click at [903, 588] on input "True" at bounding box center [896, 582] width 15 height 12
radio input "true"
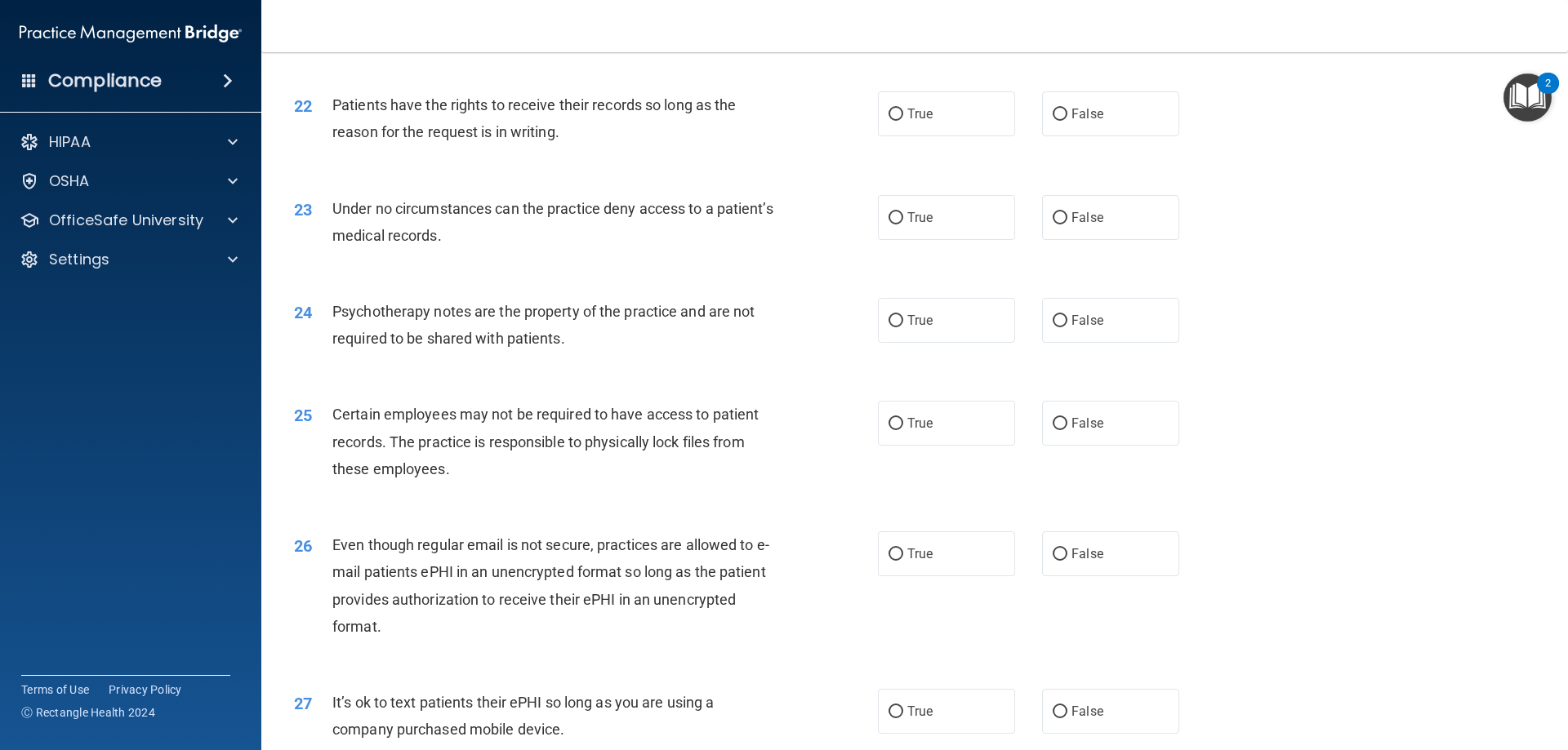
scroll to position [2774, 0]
click at [931, 576] on label "True" at bounding box center [946, 553] width 137 height 45
click at [903, 560] on input "True" at bounding box center [896, 553] width 15 height 12
radio input "true"
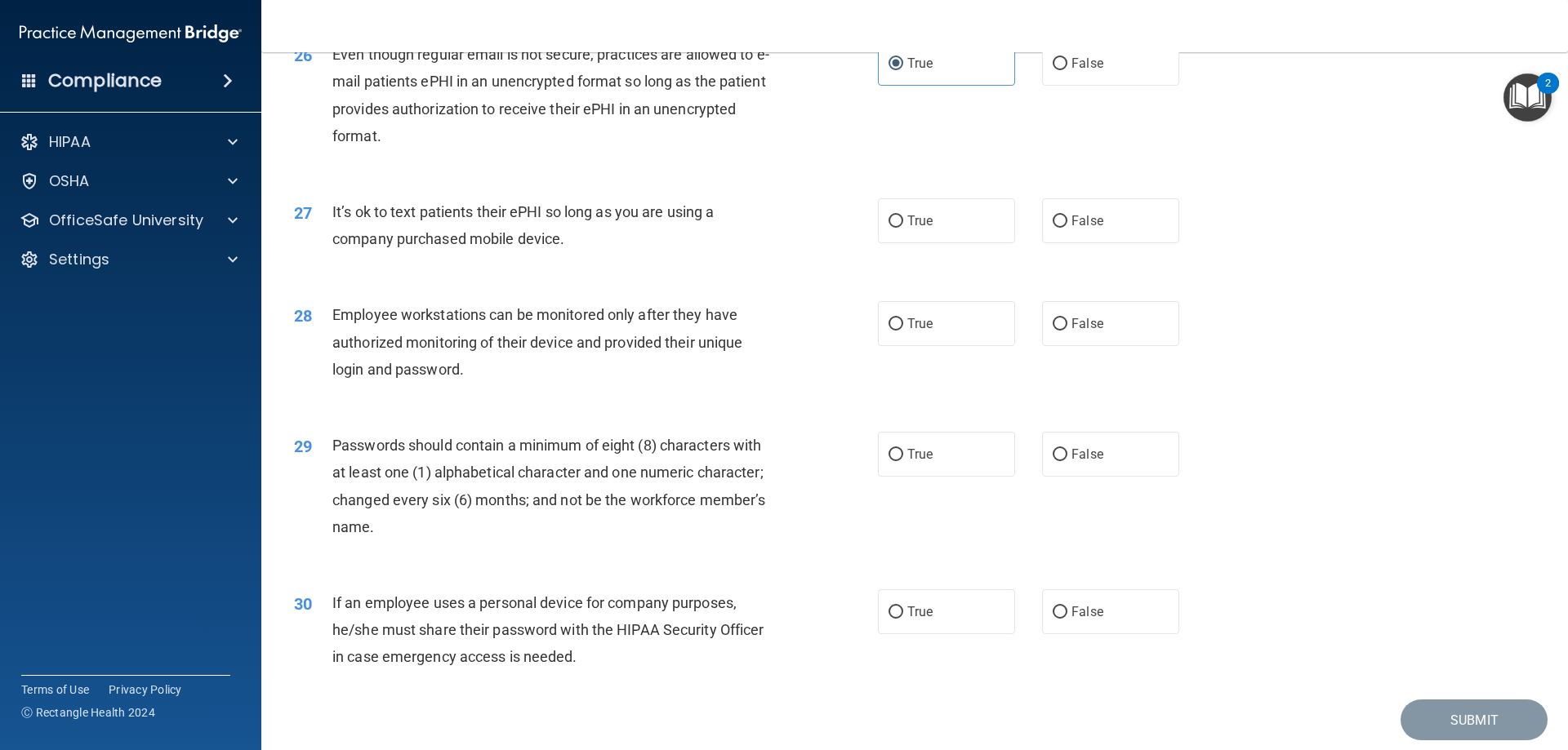
scroll to position [3346, 0]
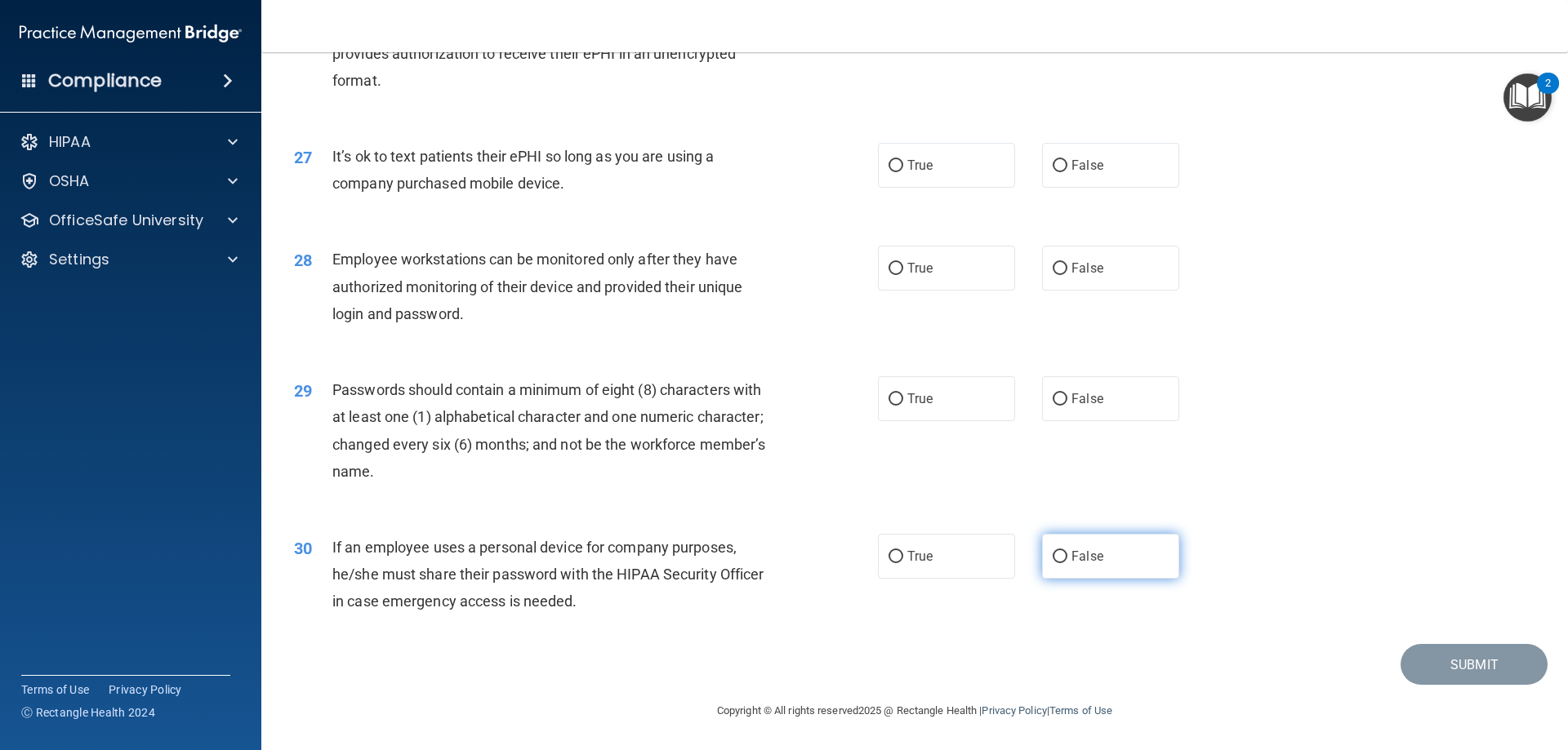
click at [1053, 554] on input "False" at bounding box center [1060, 556] width 15 height 12
radio input "true"
click at [919, 393] on span "True" at bounding box center [920, 398] width 26 height 16
click at [903, 393] on input "True" at bounding box center [896, 398] width 15 height 12
radio input "true"
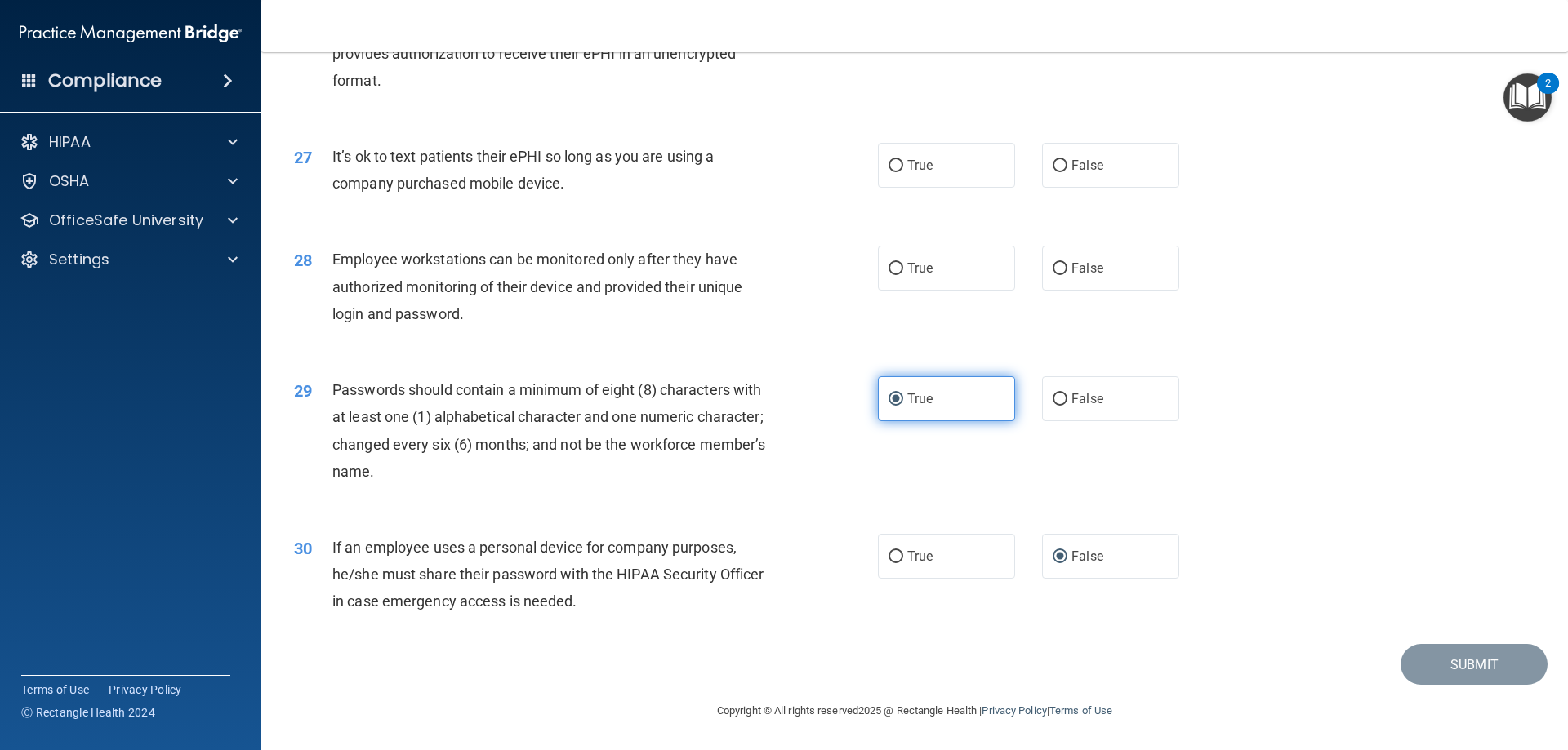
scroll to position [3264, 0]
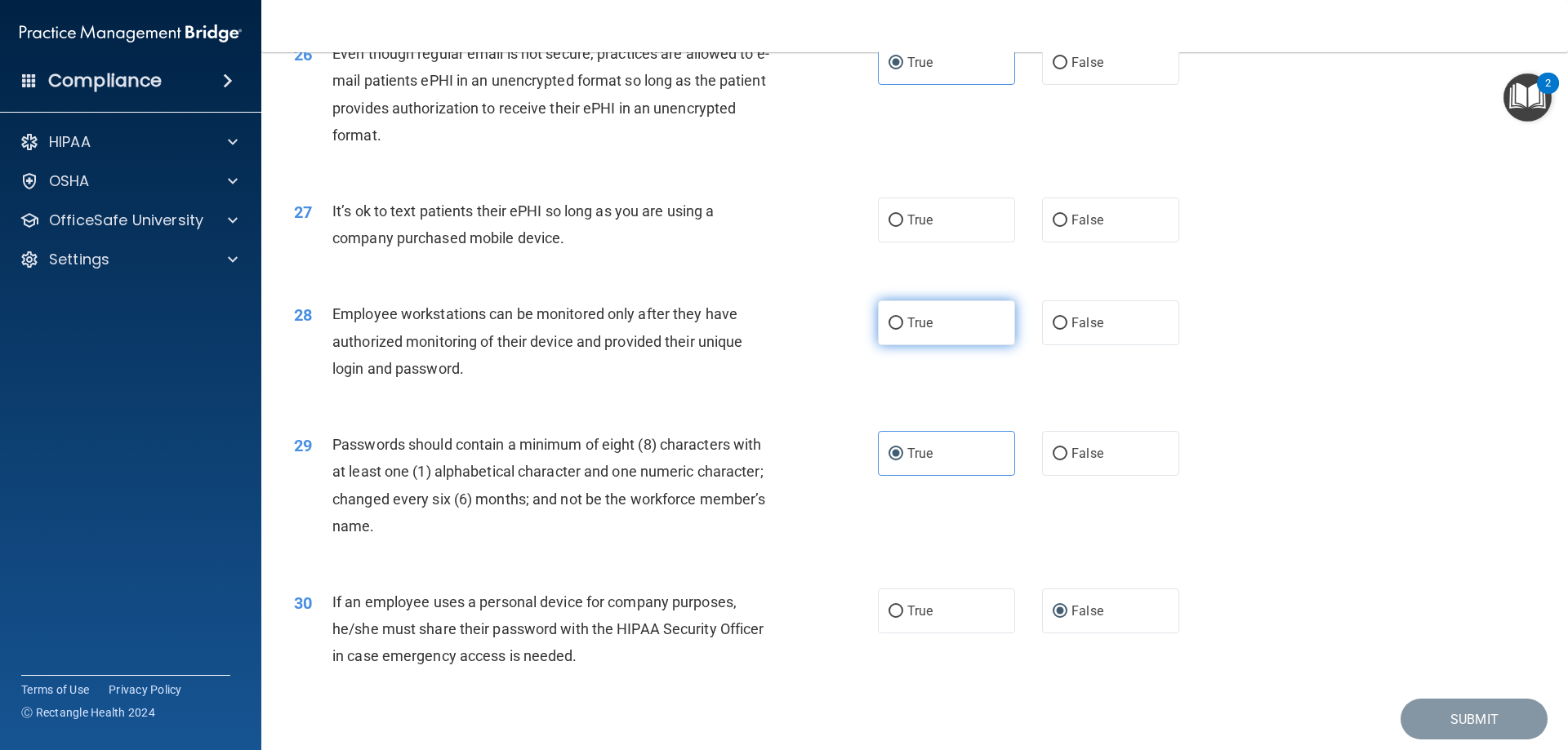
click at [937, 345] on label "True" at bounding box center [946, 322] width 137 height 45
click at [903, 330] on input "True" at bounding box center [896, 323] width 15 height 12
radio input "true"
click at [1053, 330] on input "False" at bounding box center [1060, 323] width 15 height 12
radio input "true"
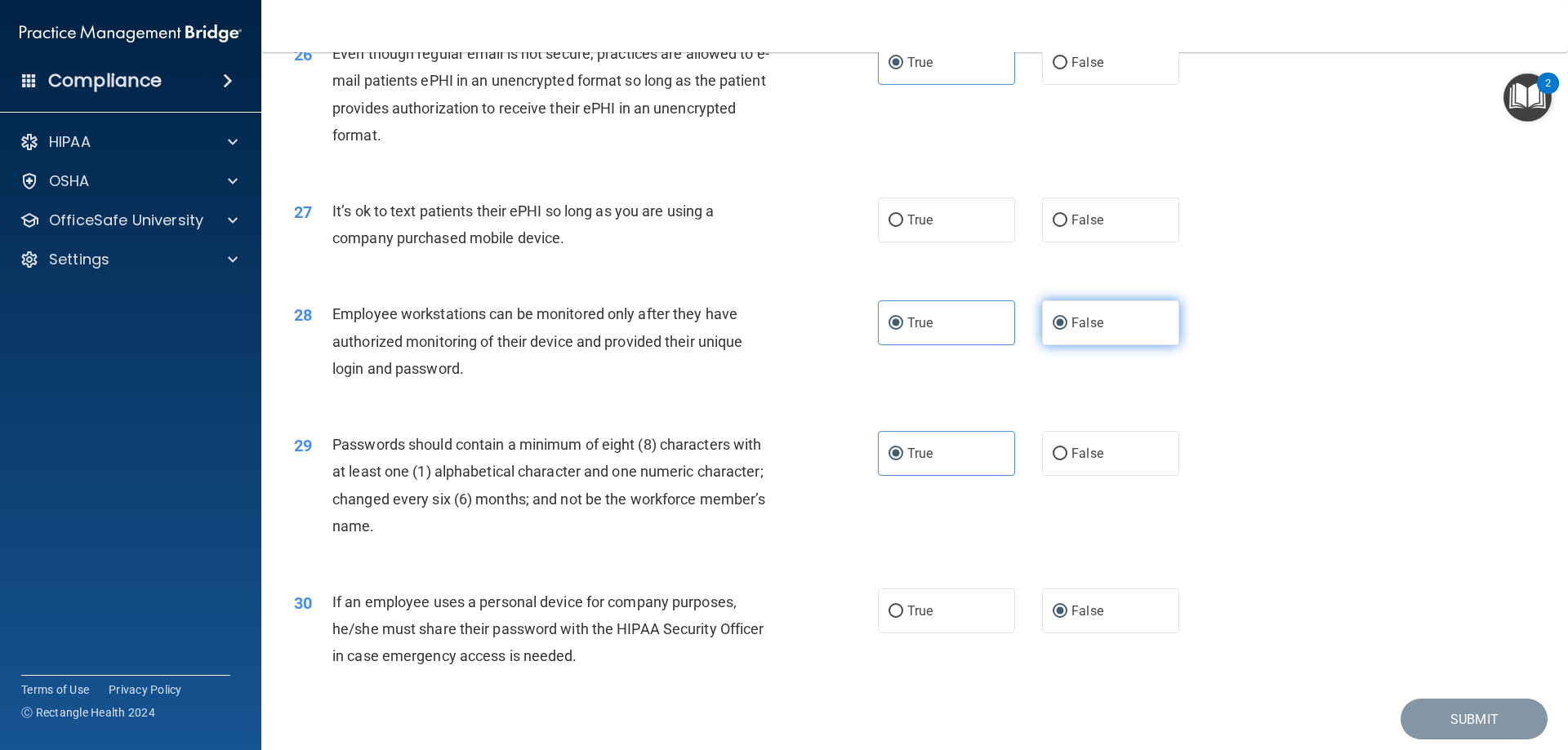
radio input "false"
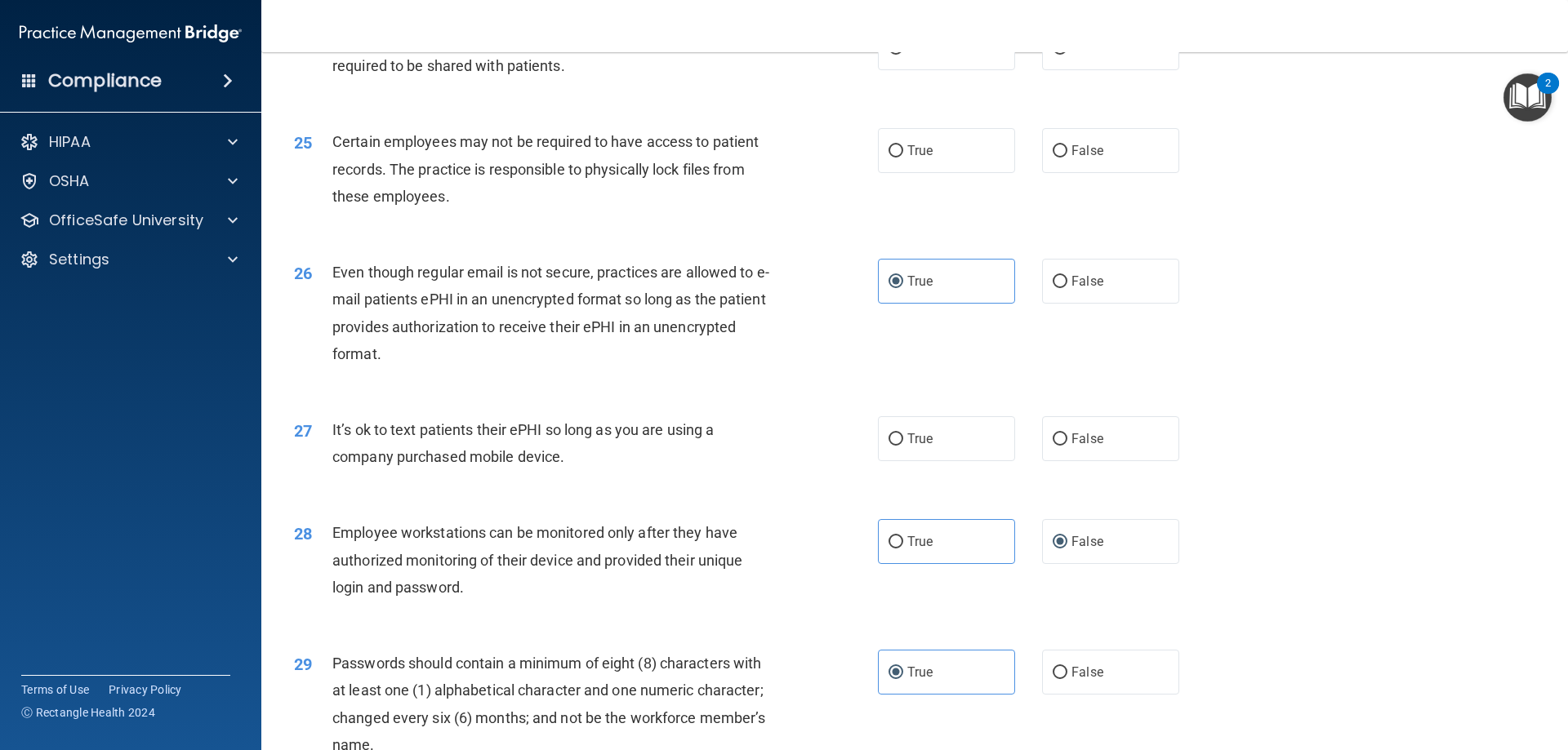
scroll to position [3020, 0]
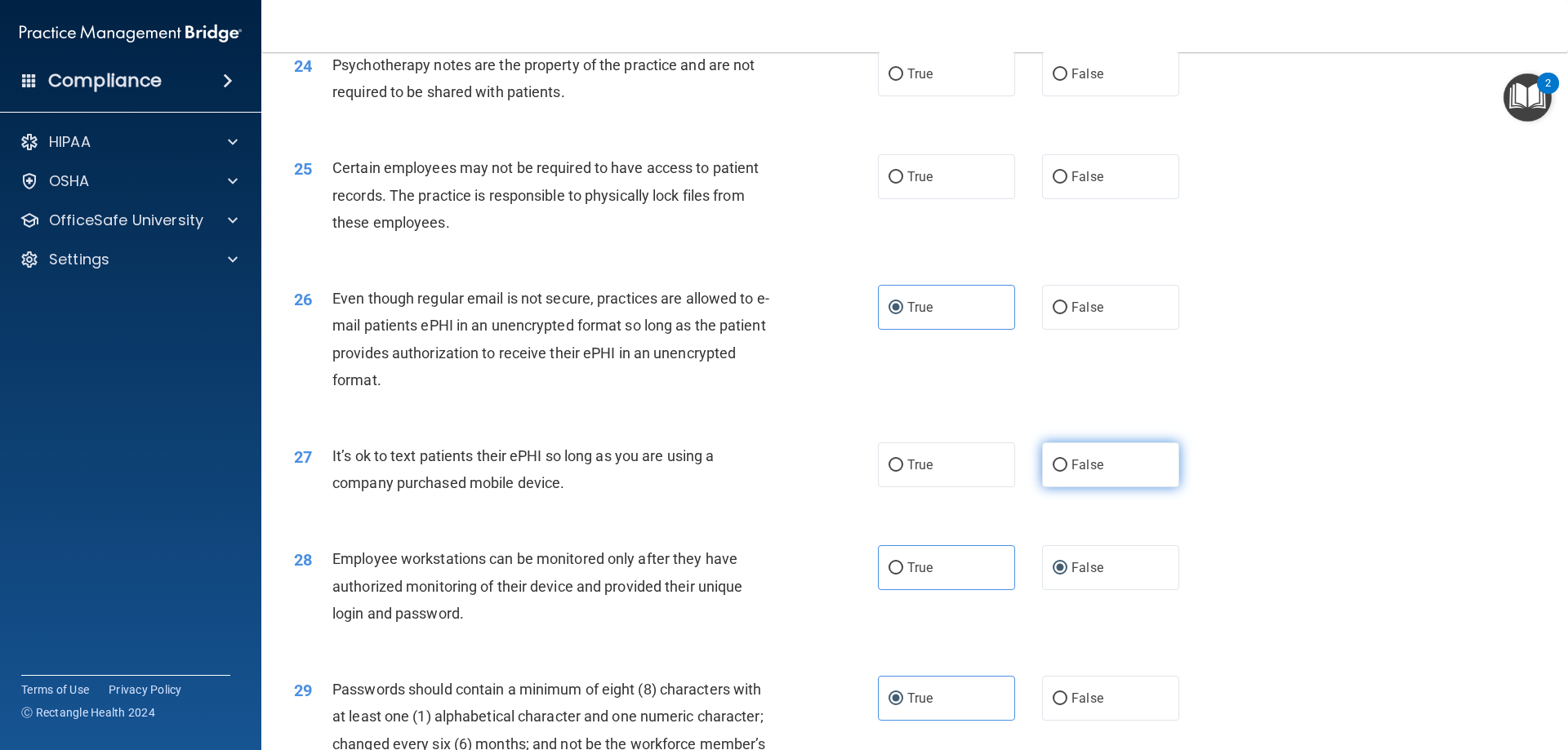
click at [1071, 473] on span "False" at bounding box center [1087, 465] width 32 height 16
click at [1067, 472] on input "False" at bounding box center [1060, 465] width 15 height 12
radio input "true"
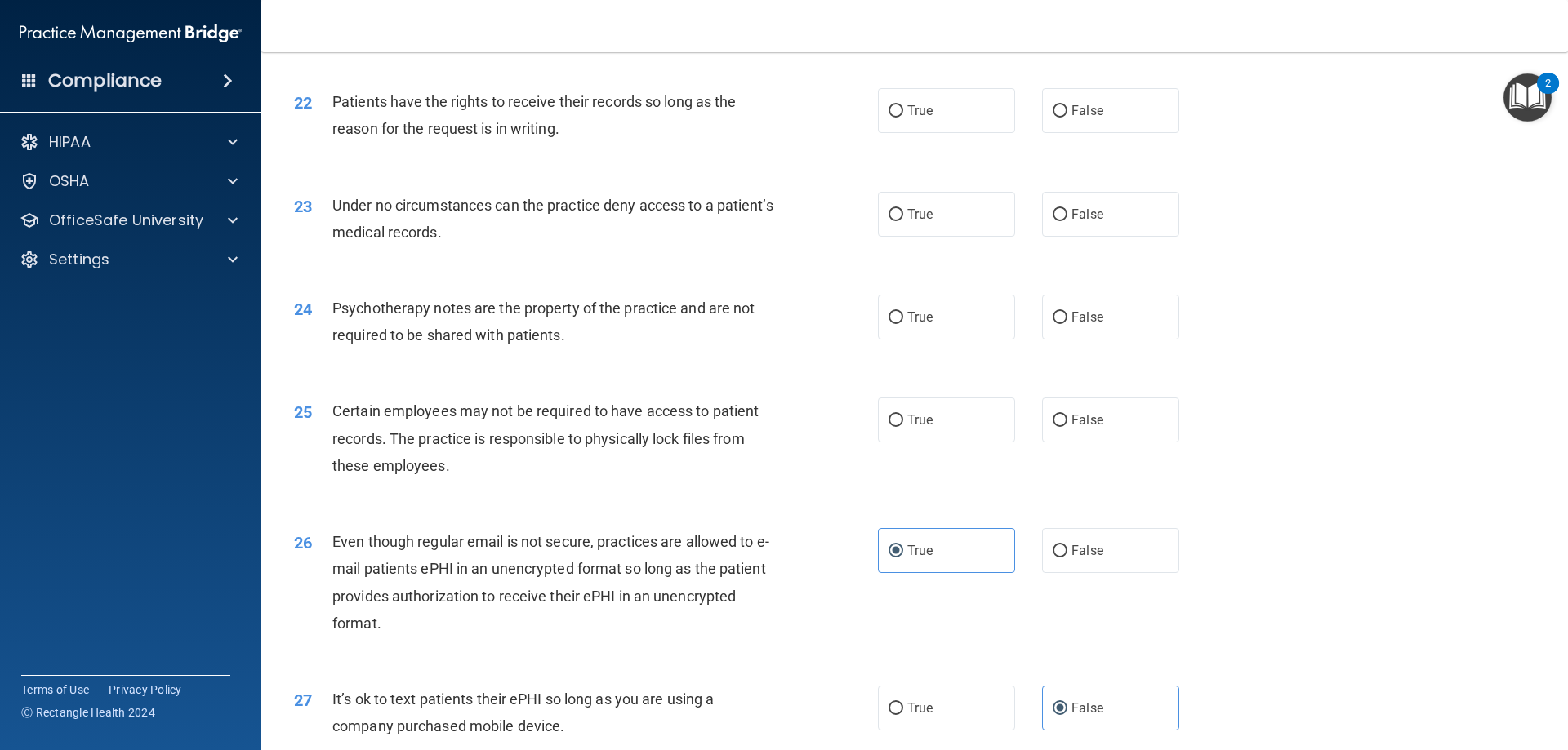
scroll to position [2775, 0]
click at [897, 444] on label "True" at bounding box center [946, 421] width 137 height 45
click at [897, 429] on input "True" at bounding box center [896, 421] width 15 height 12
radio input "true"
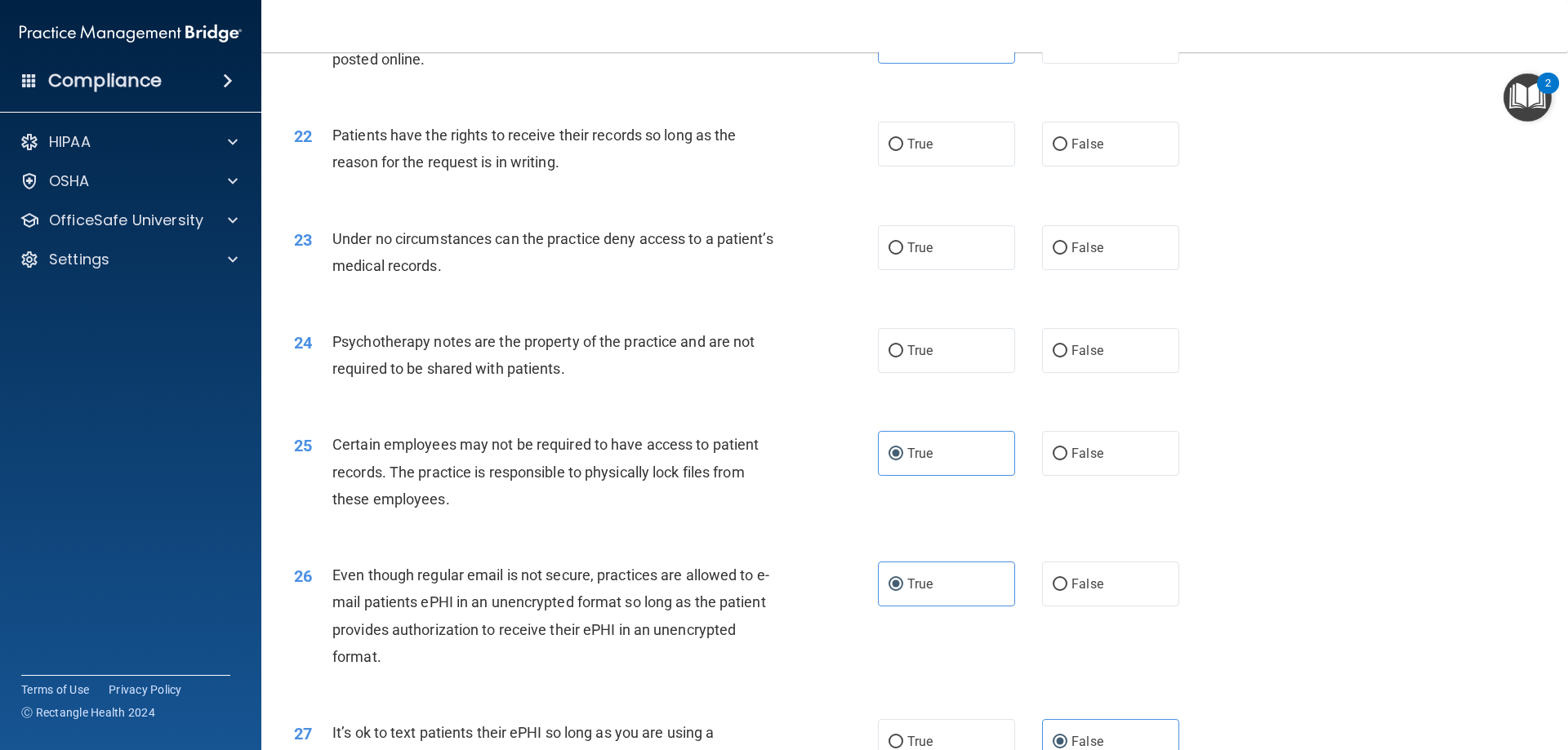
scroll to position [2693, 0]
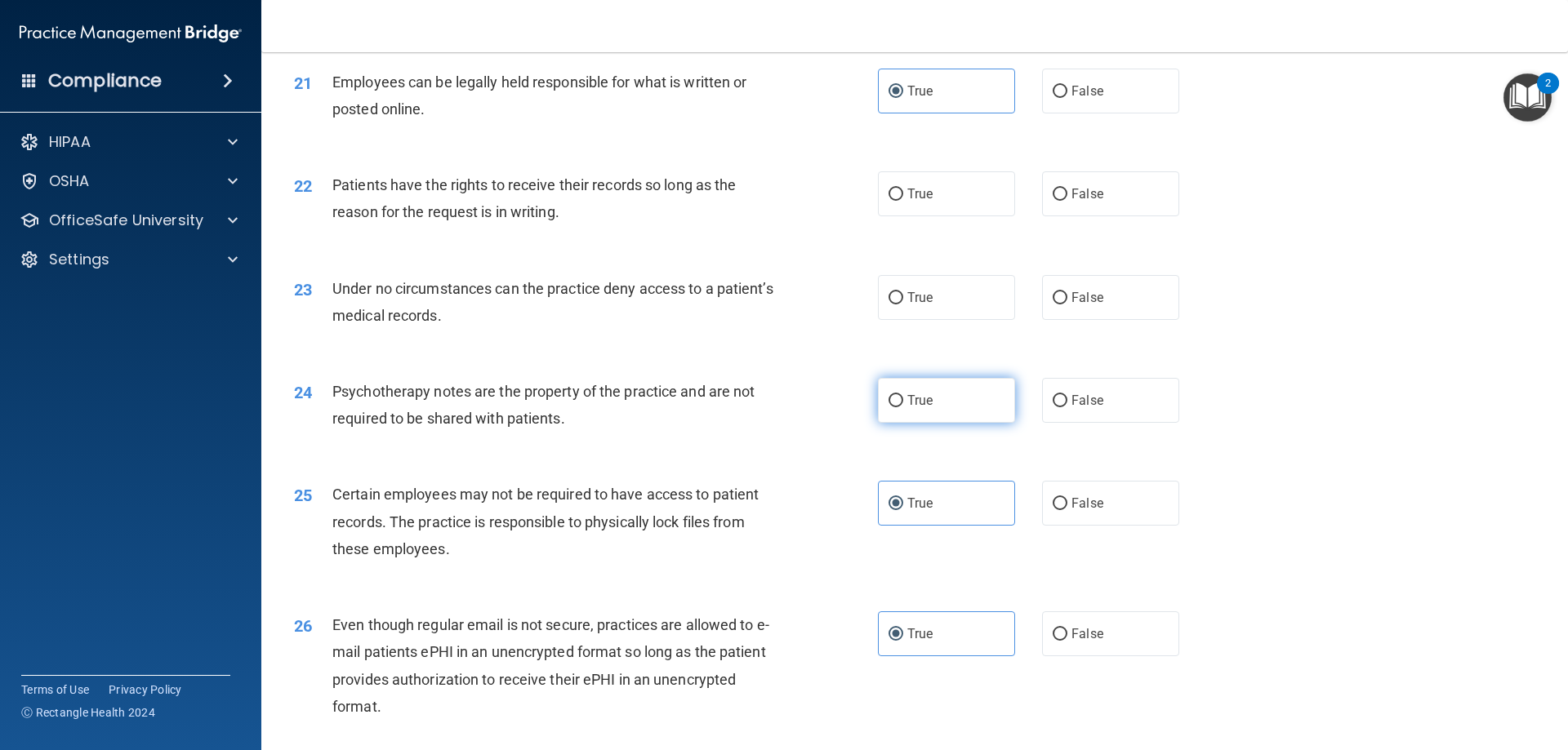
click at [912, 422] on label "True" at bounding box center [946, 400] width 137 height 45
click at [903, 408] on input "True" at bounding box center [896, 400] width 15 height 12
radio input "true"
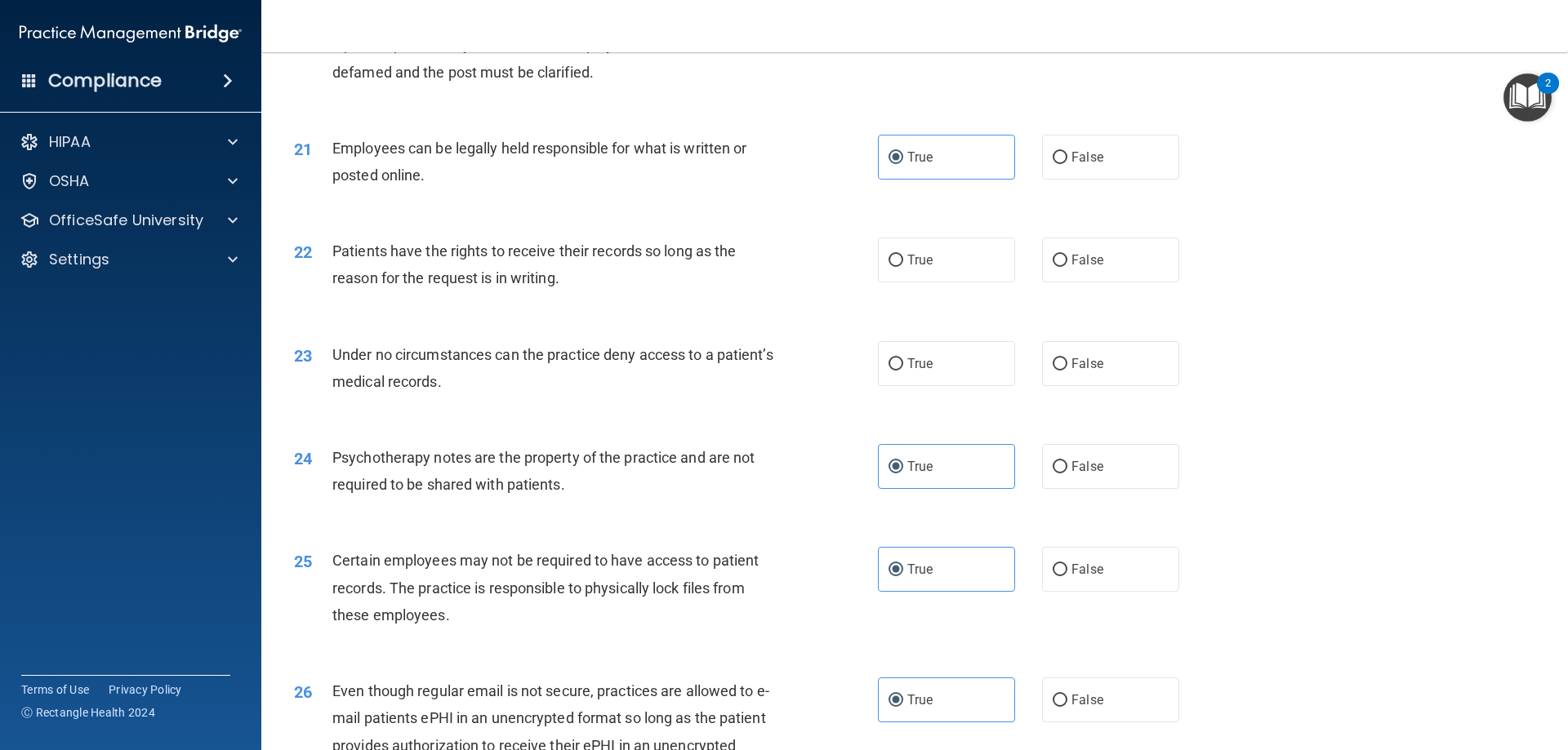
scroll to position [2530, 0]
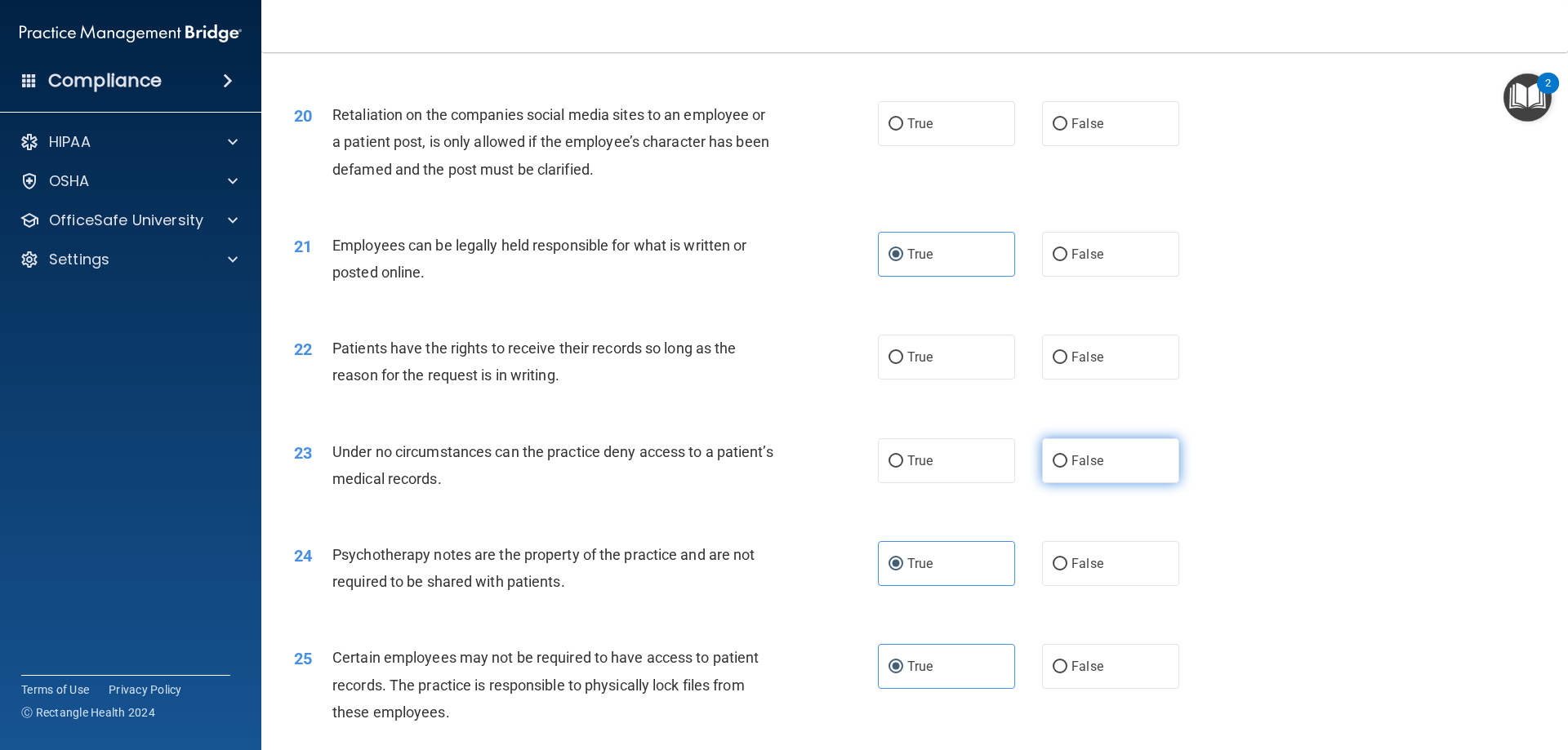
click at [1077, 468] on span "False" at bounding box center [1087, 460] width 32 height 16
click at [1067, 467] on input "False" at bounding box center [1060, 461] width 15 height 12
radio input "true"
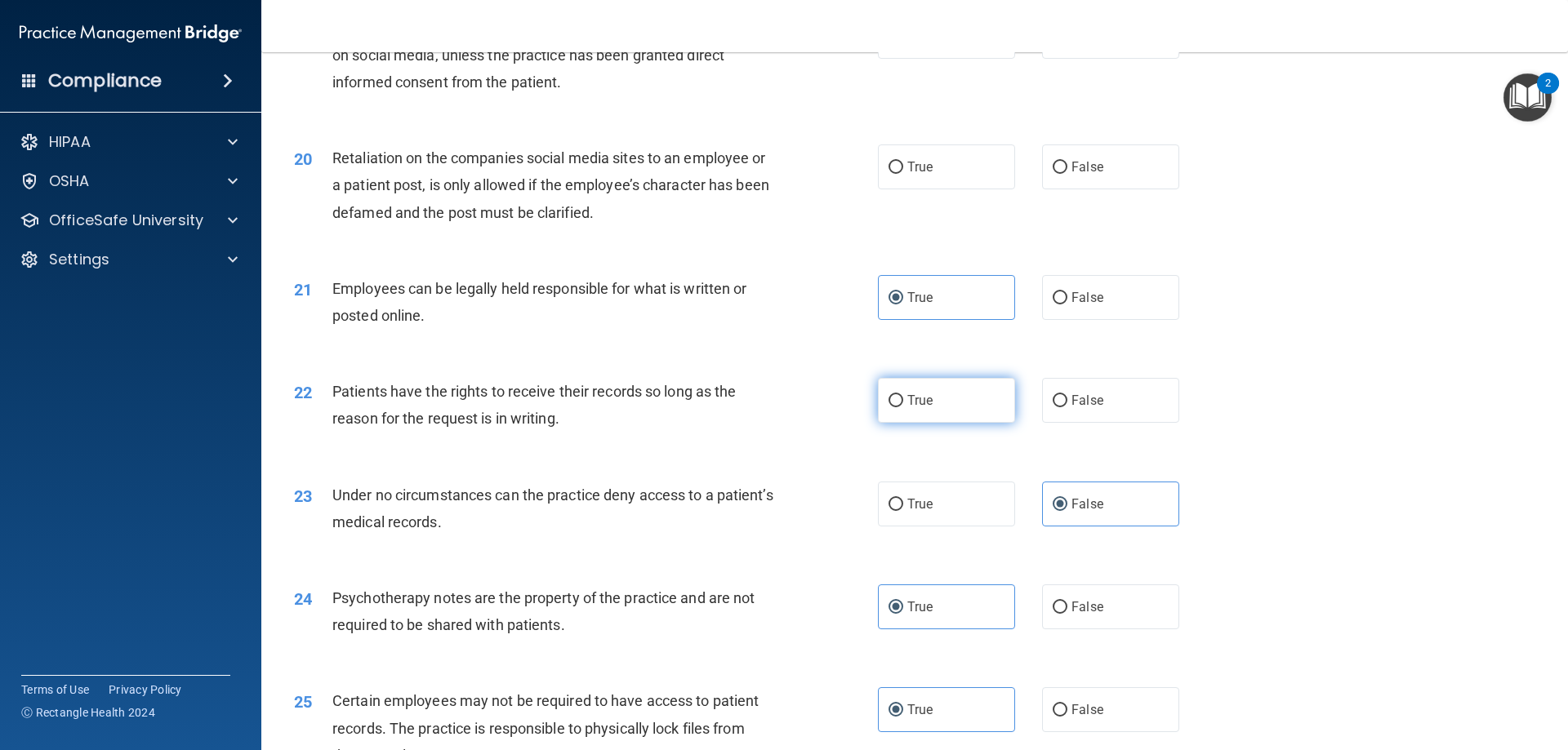
scroll to position [2448, 0]
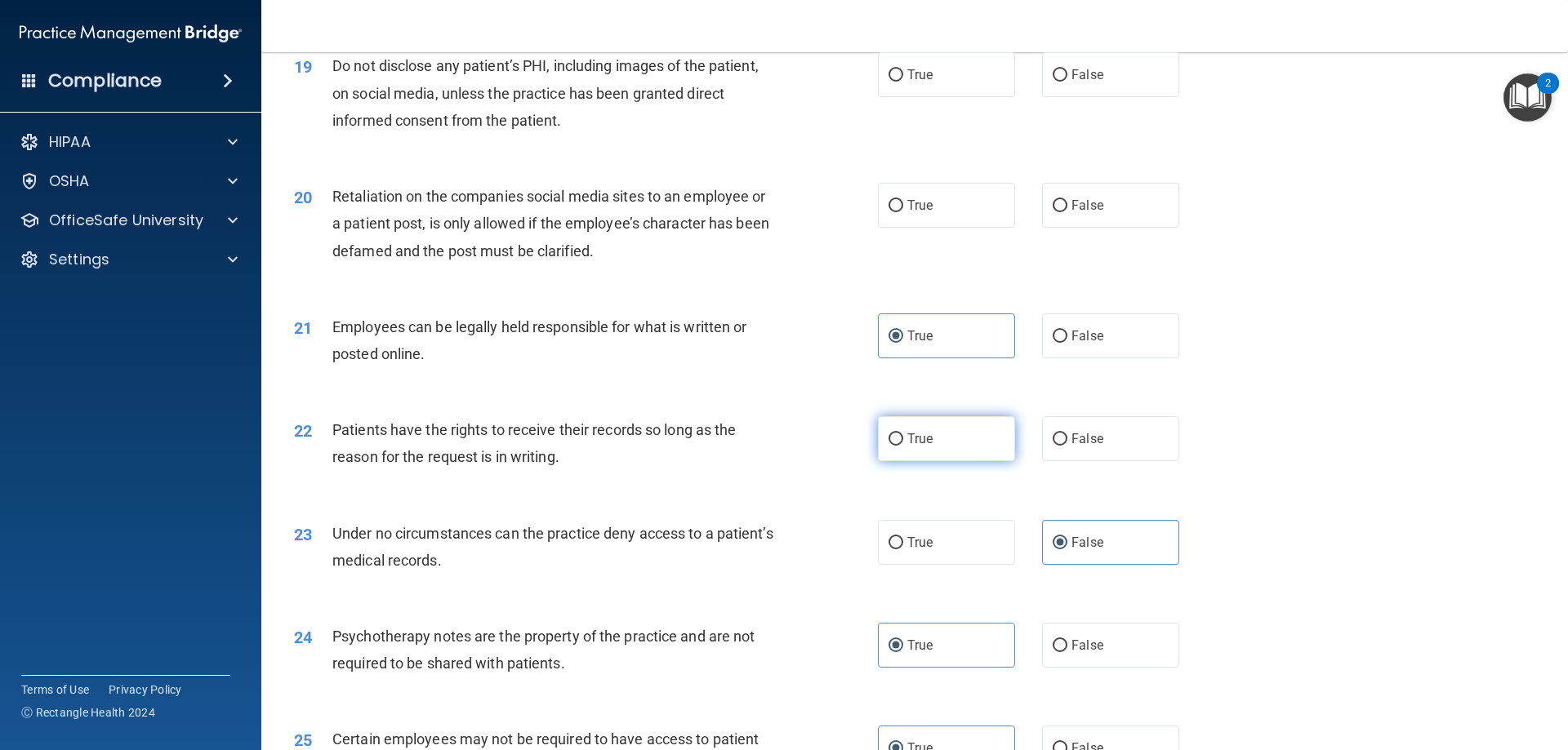
click at [915, 446] on span "True" at bounding box center [920, 438] width 26 height 16
click at [903, 445] on input "True" at bounding box center [896, 439] width 15 height 12
radio input "true"
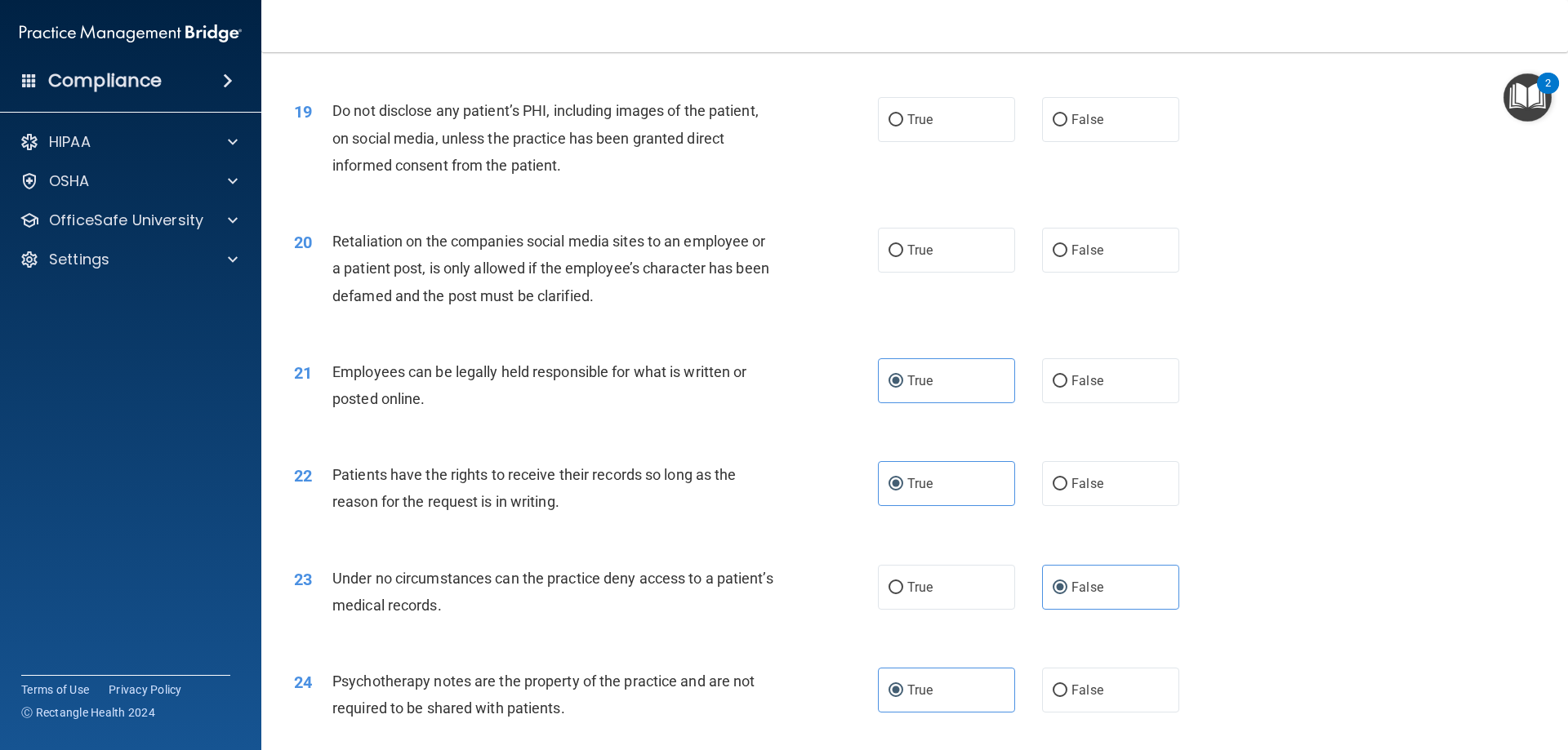
scroll to position [2286, 0]
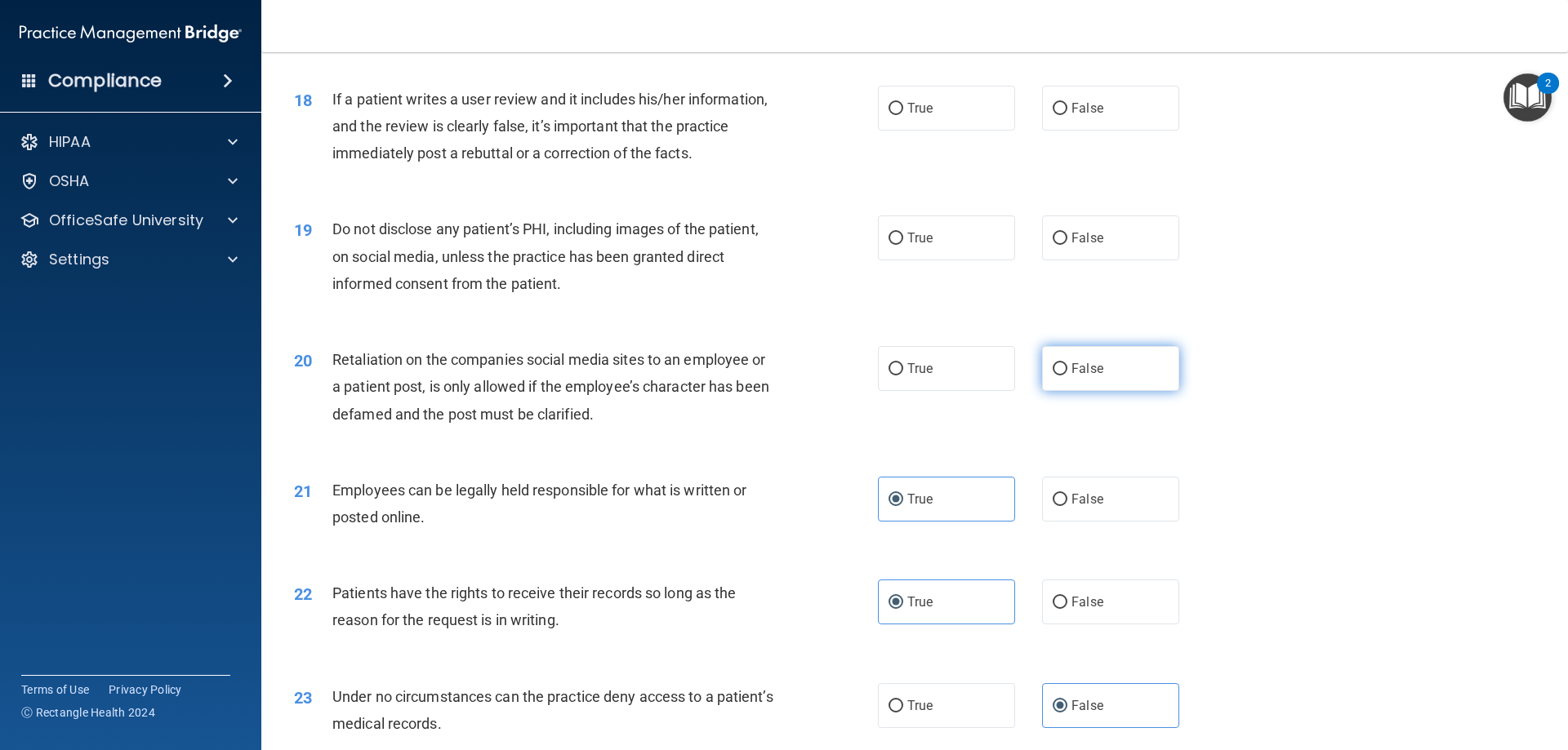
click at [1055, 375] on input "False" at bounding box center [1060, 369] width 15 height 12
radio input "true"
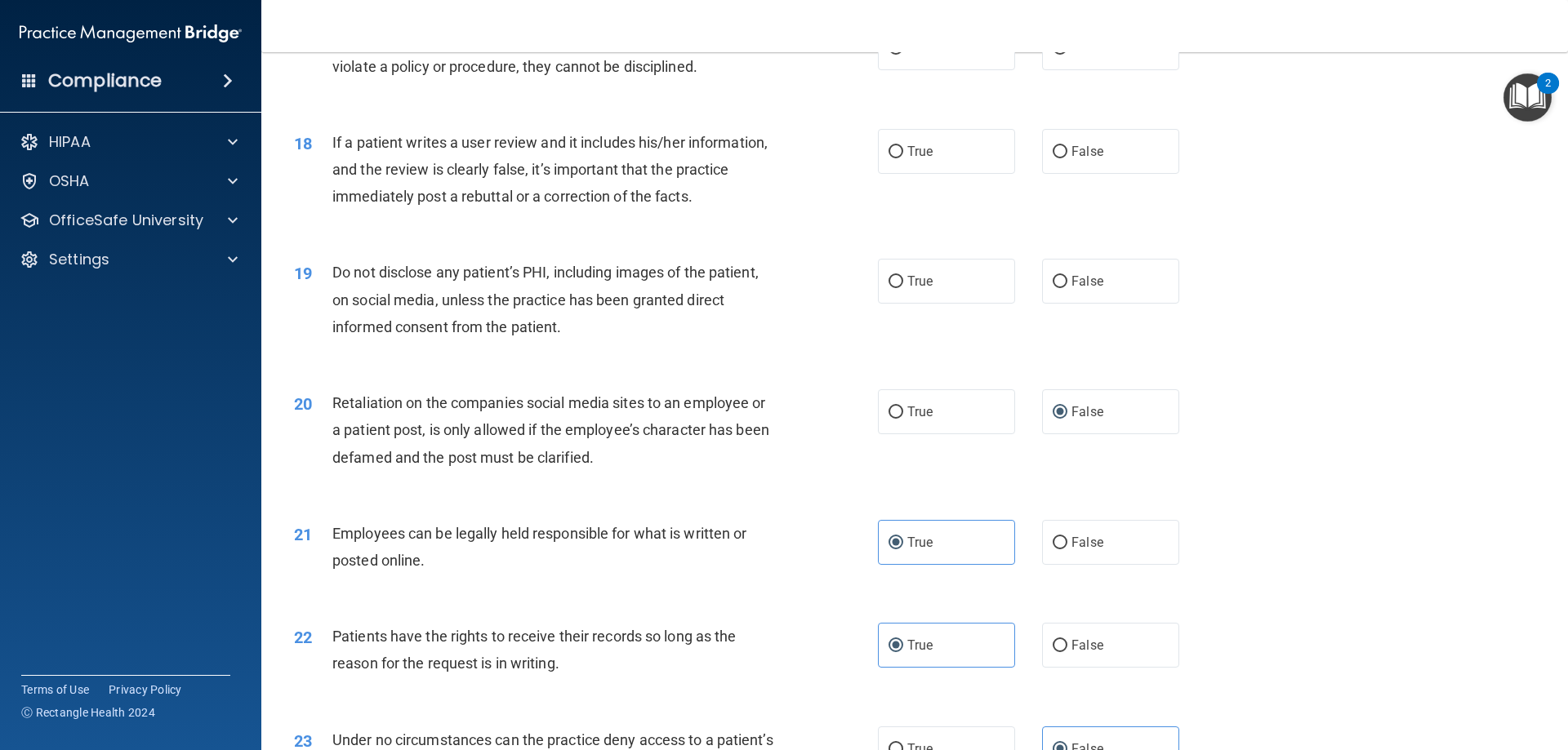
scroll to position [2122, 0]
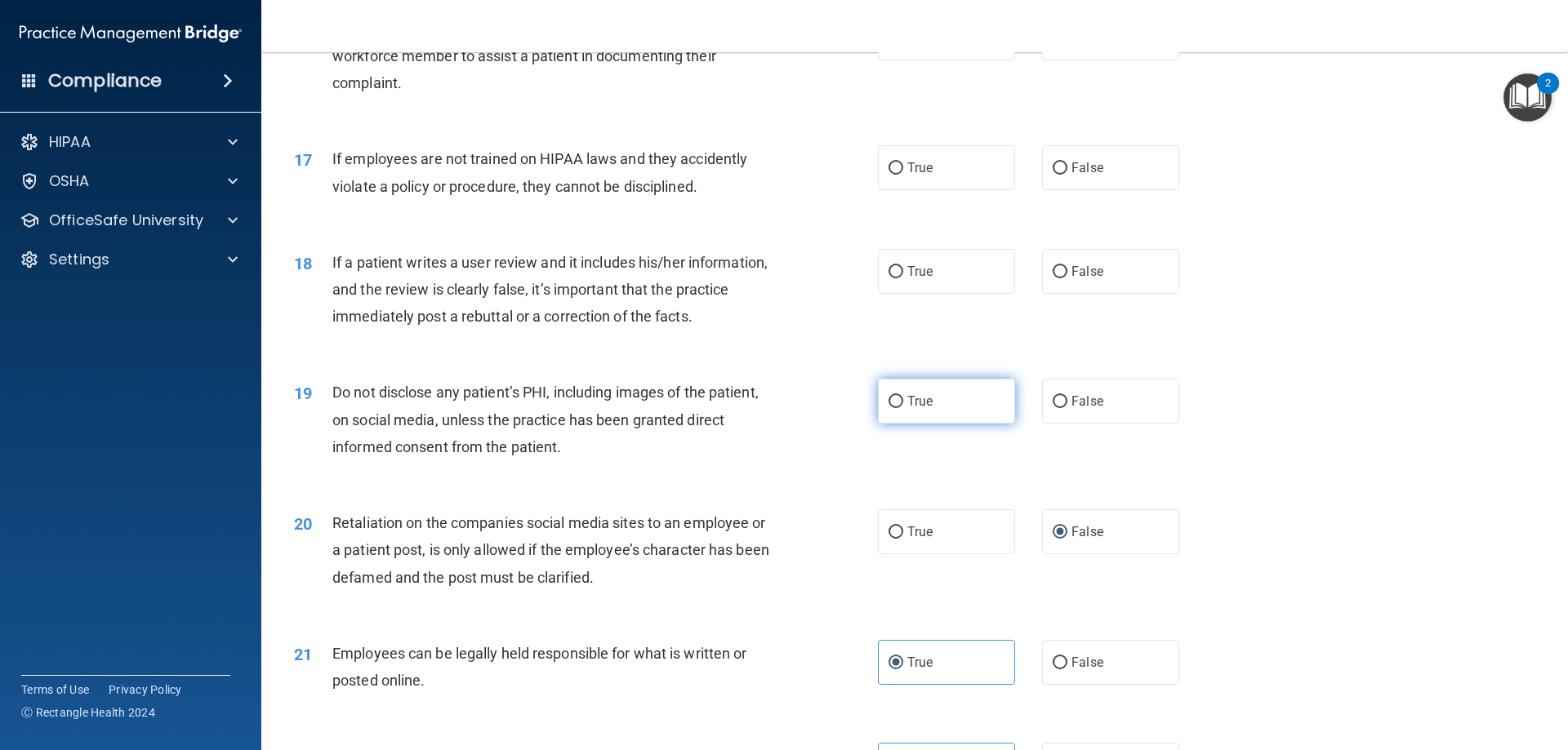
click at [899, 423] on label "True" at bounding box center [946, 400] width 137 height 45
click at [899, 408] on input "True" at bounding box center [896, 401] width 15 height 12
radio input "true"
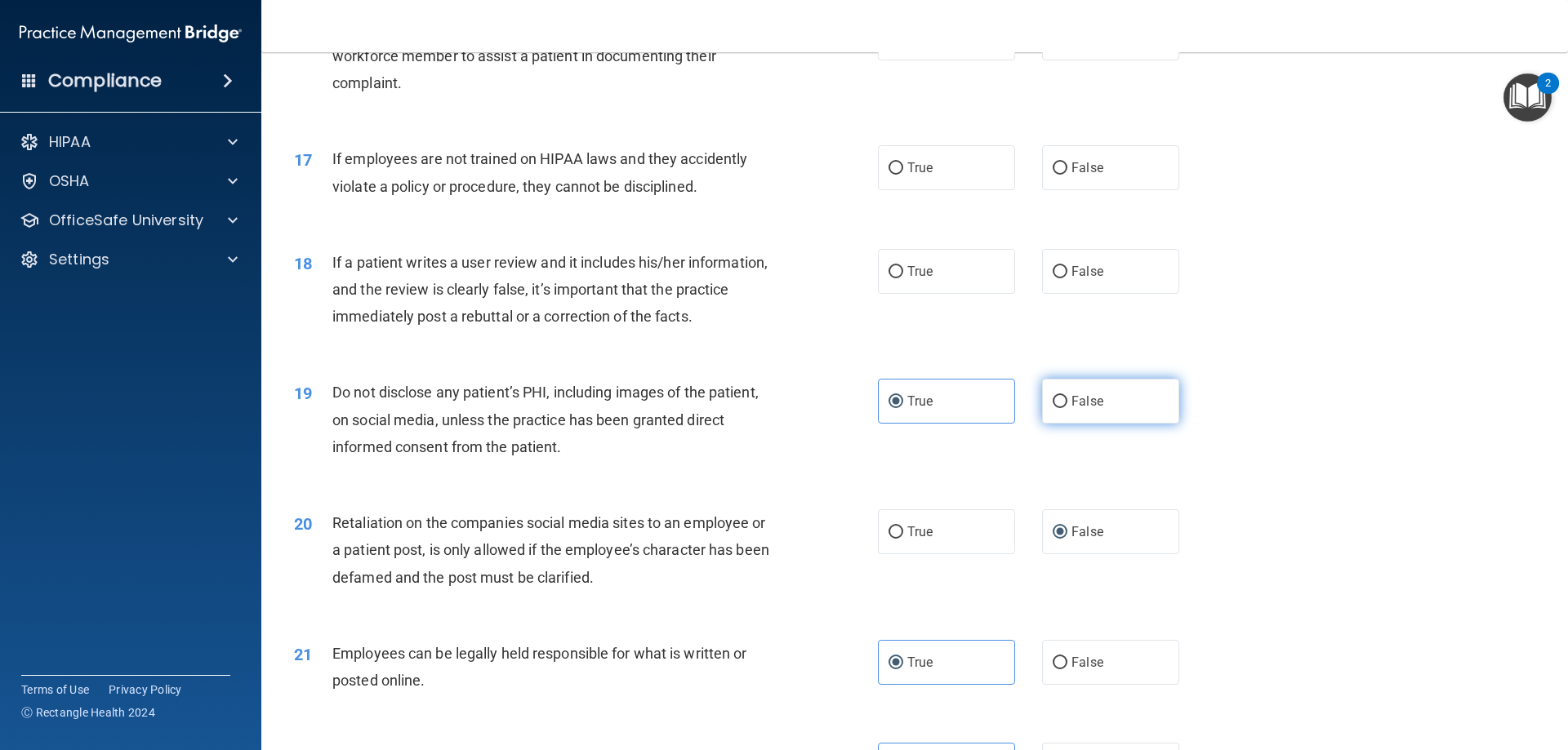
click at [1053, 408] on input "False" at bounding box center [1060, 401] width 15 height 12
radio input "true"
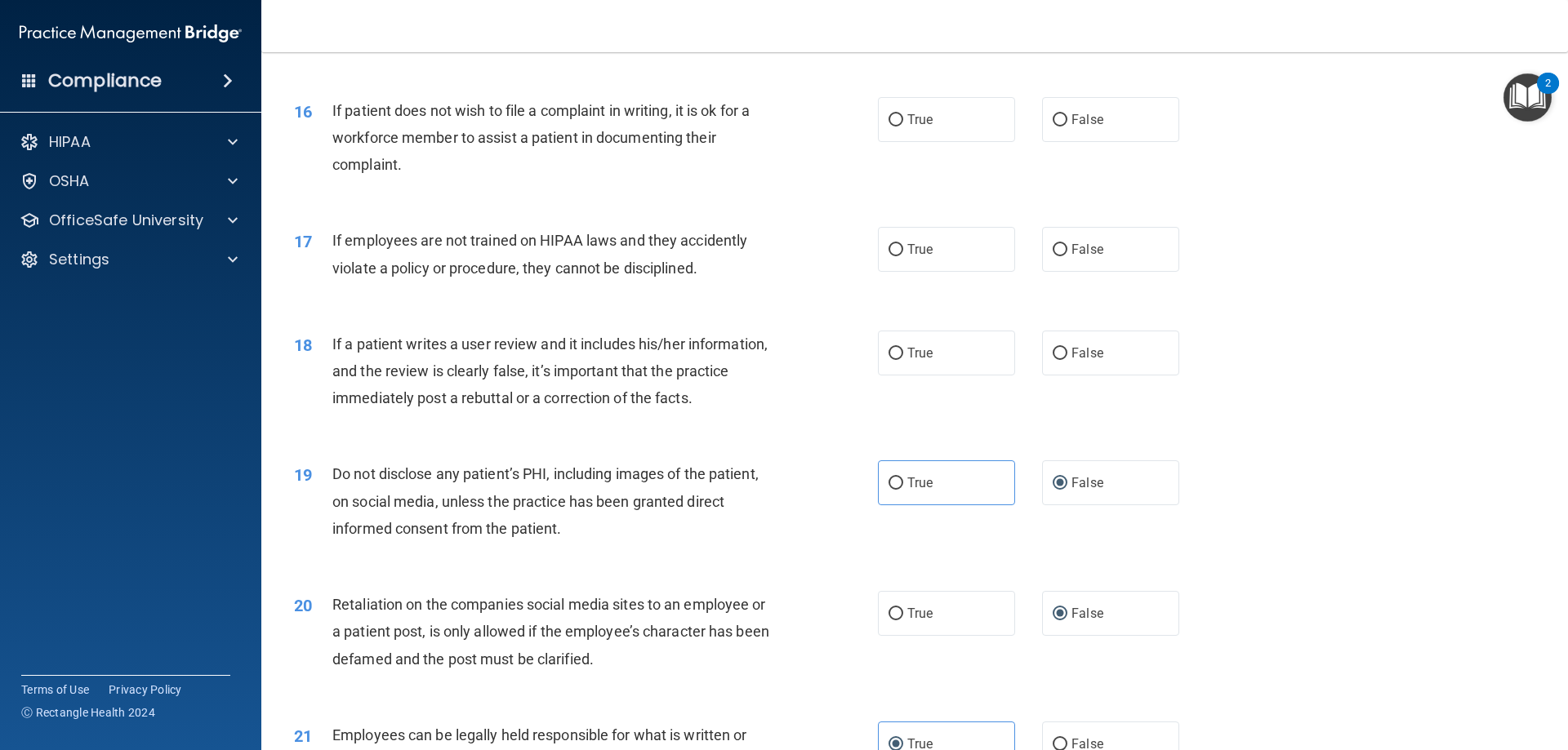
scroll to position [1959, 0]
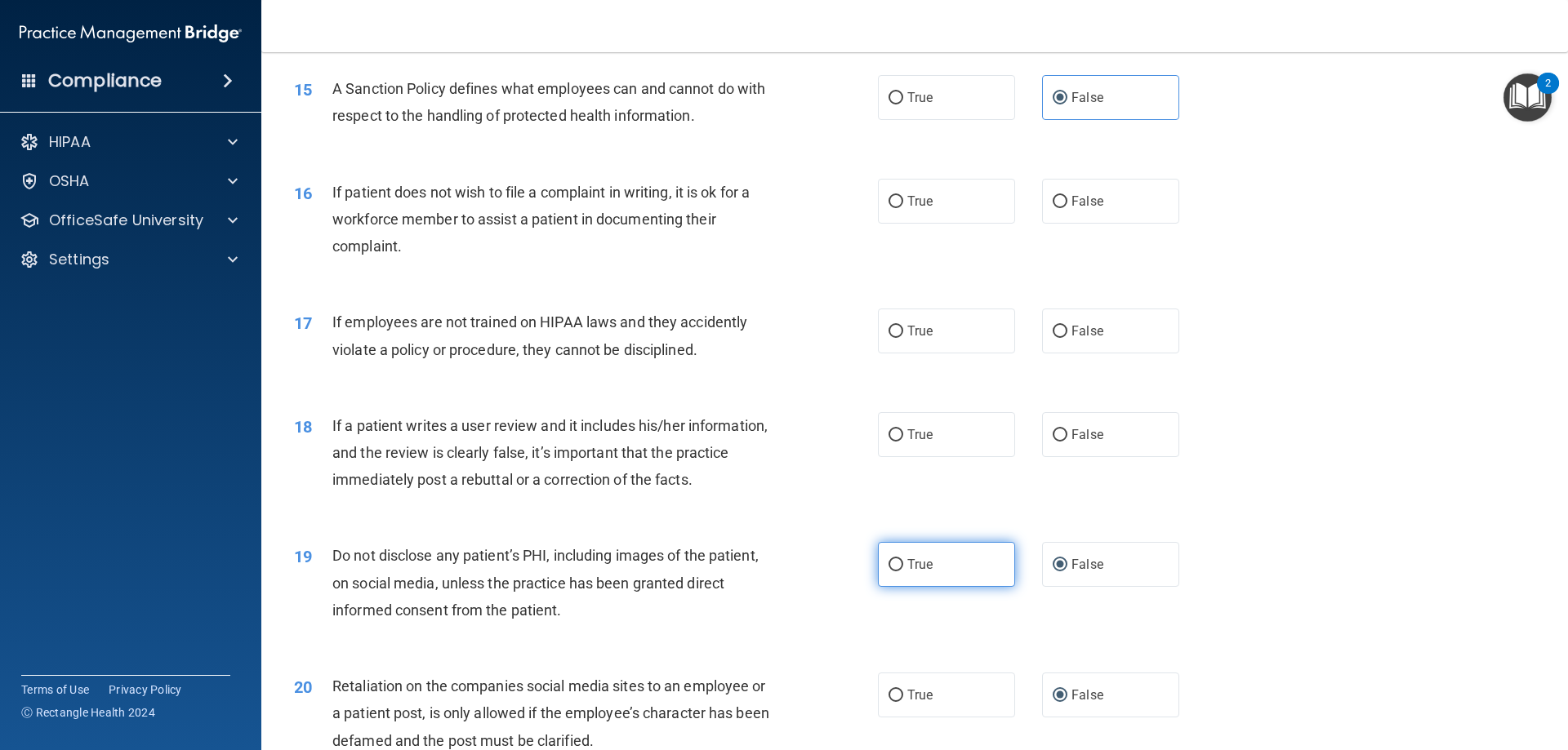
click at [936, 587] on label "True" at bounding box center [946, 564] width 137 height 45
click at [903, 571] on input "True" at bounding box center [896, 565] width 15 height 12
radio input "true"
radio input "false"
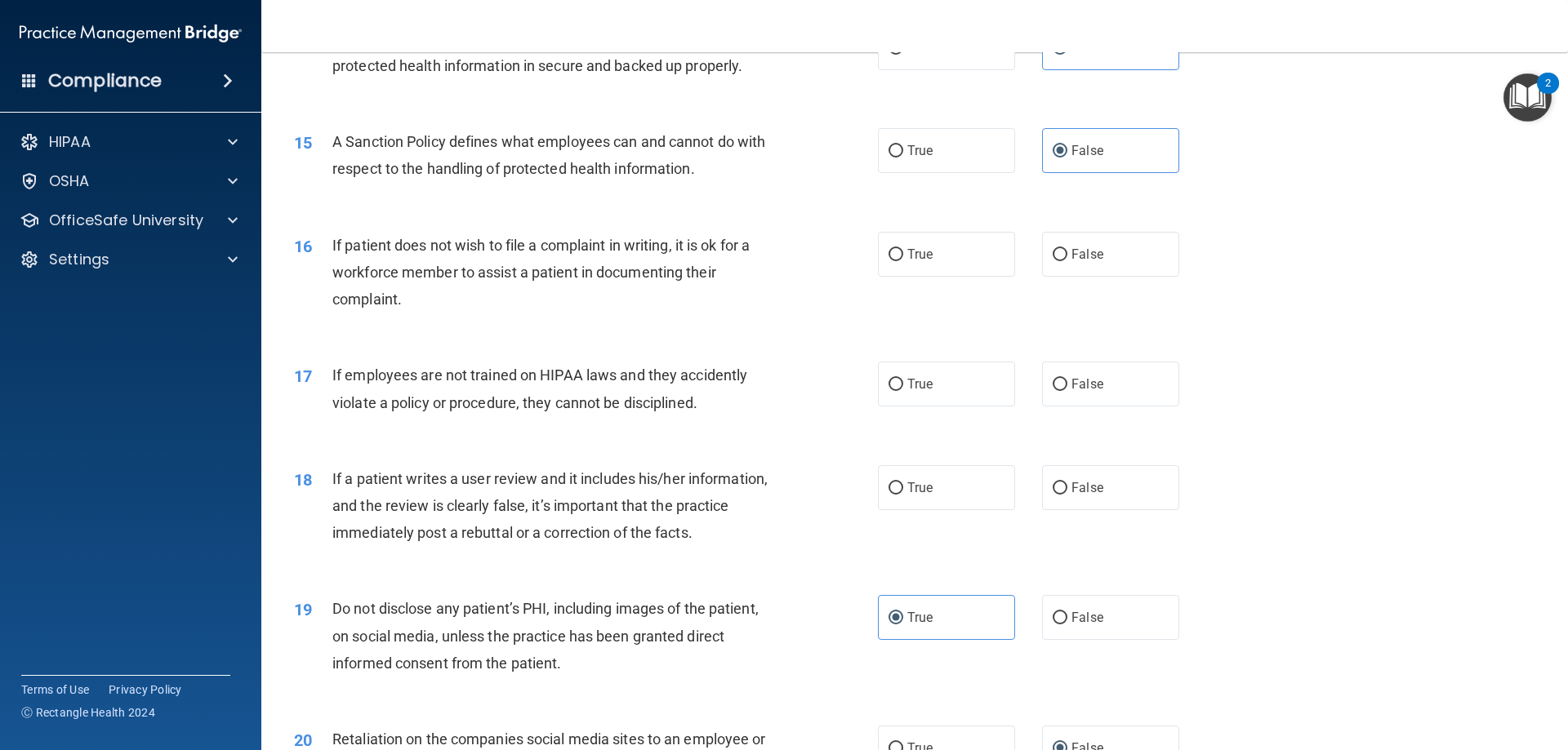
scroll to position [1877, 0]
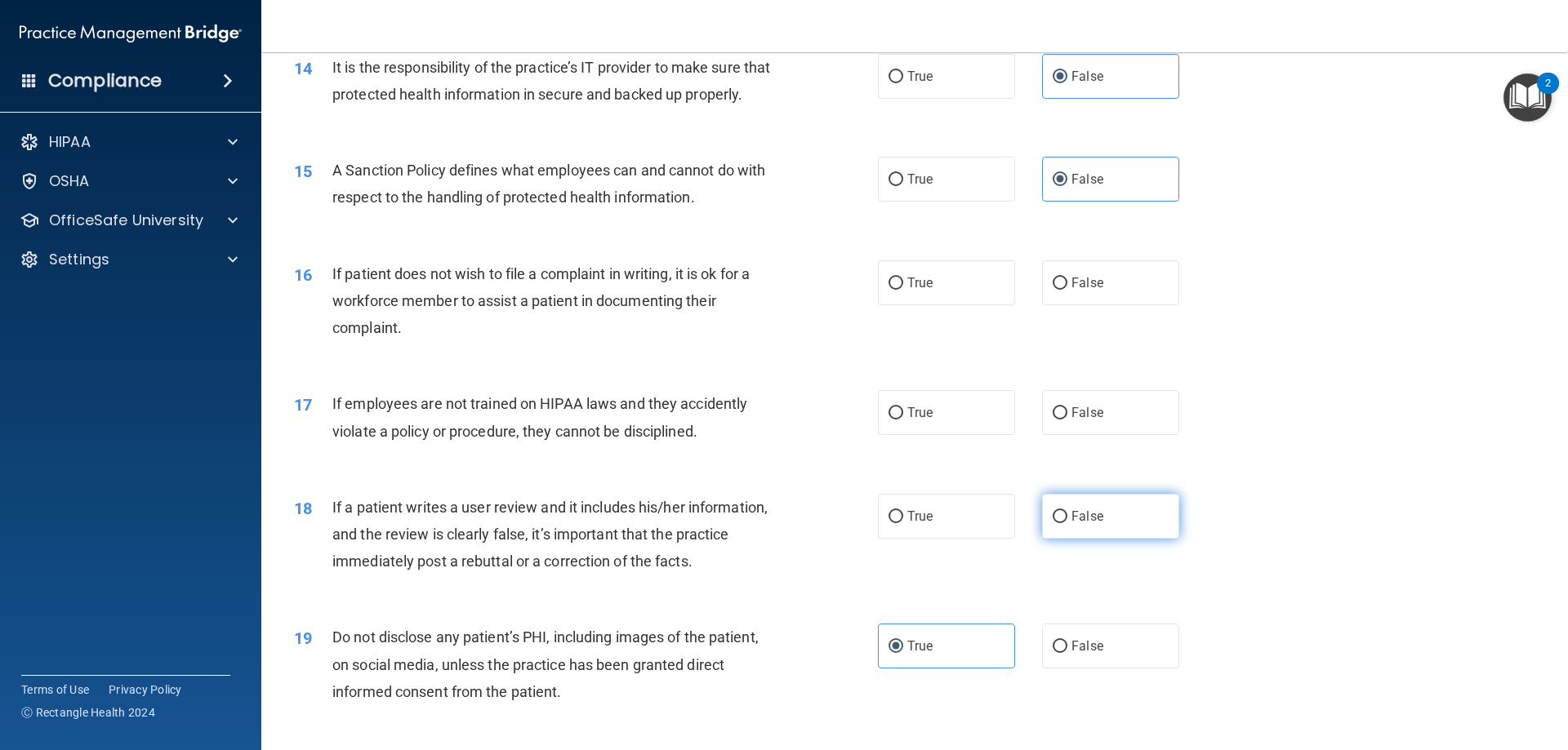
click at [1066, 533] on label "False" at bounding box center [1110, 516] width 137 height 45
click at [1066, 523] on input "False" at bounding box center [1060, 516] width 15 height 12
radio input "true"
click at [1086, 420] on span "False" at bounding box center [1087, 412] width 32 height 16
click at [1067, 420] on input "False" at bounding box center [1060, 413] width 15 height 12
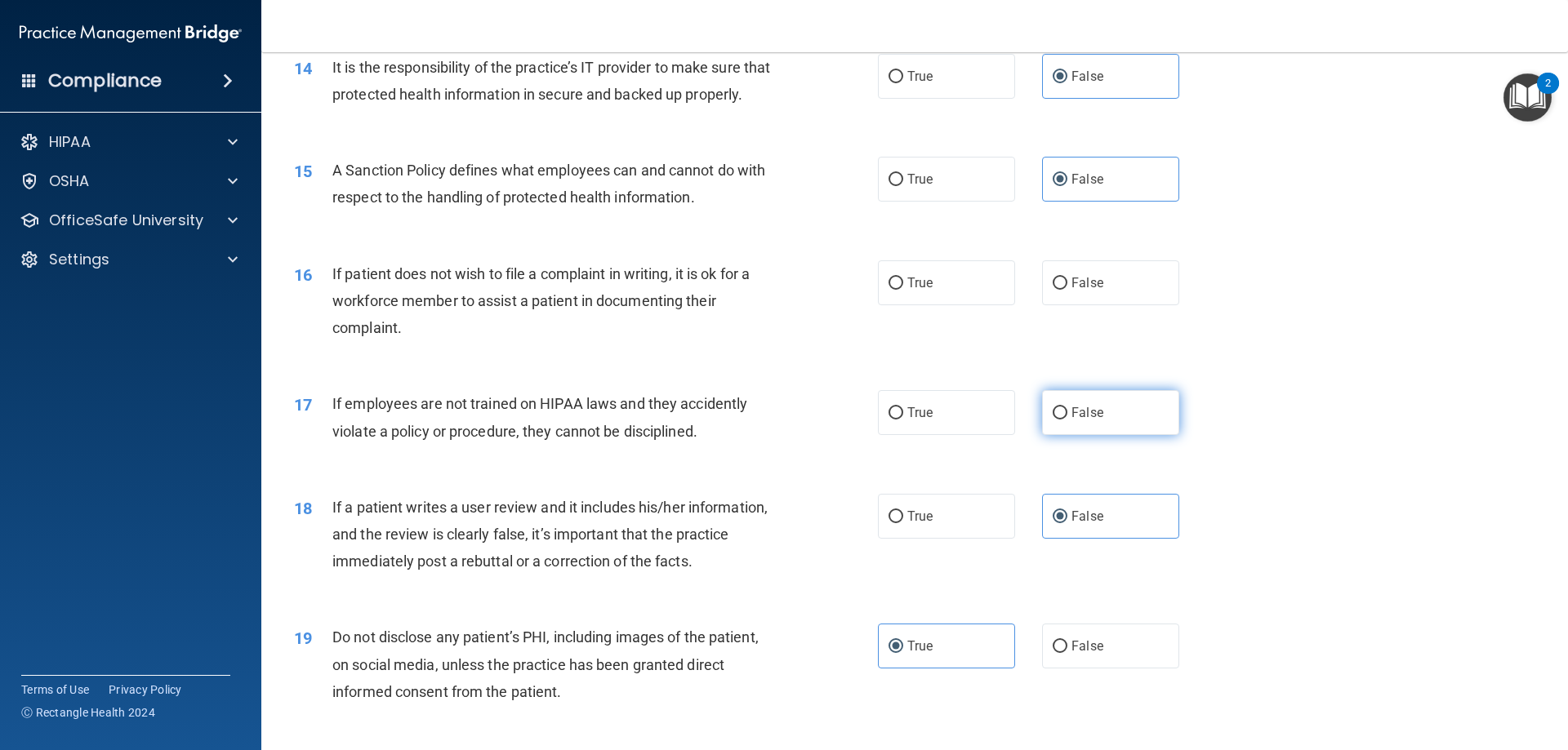
radio input "true"
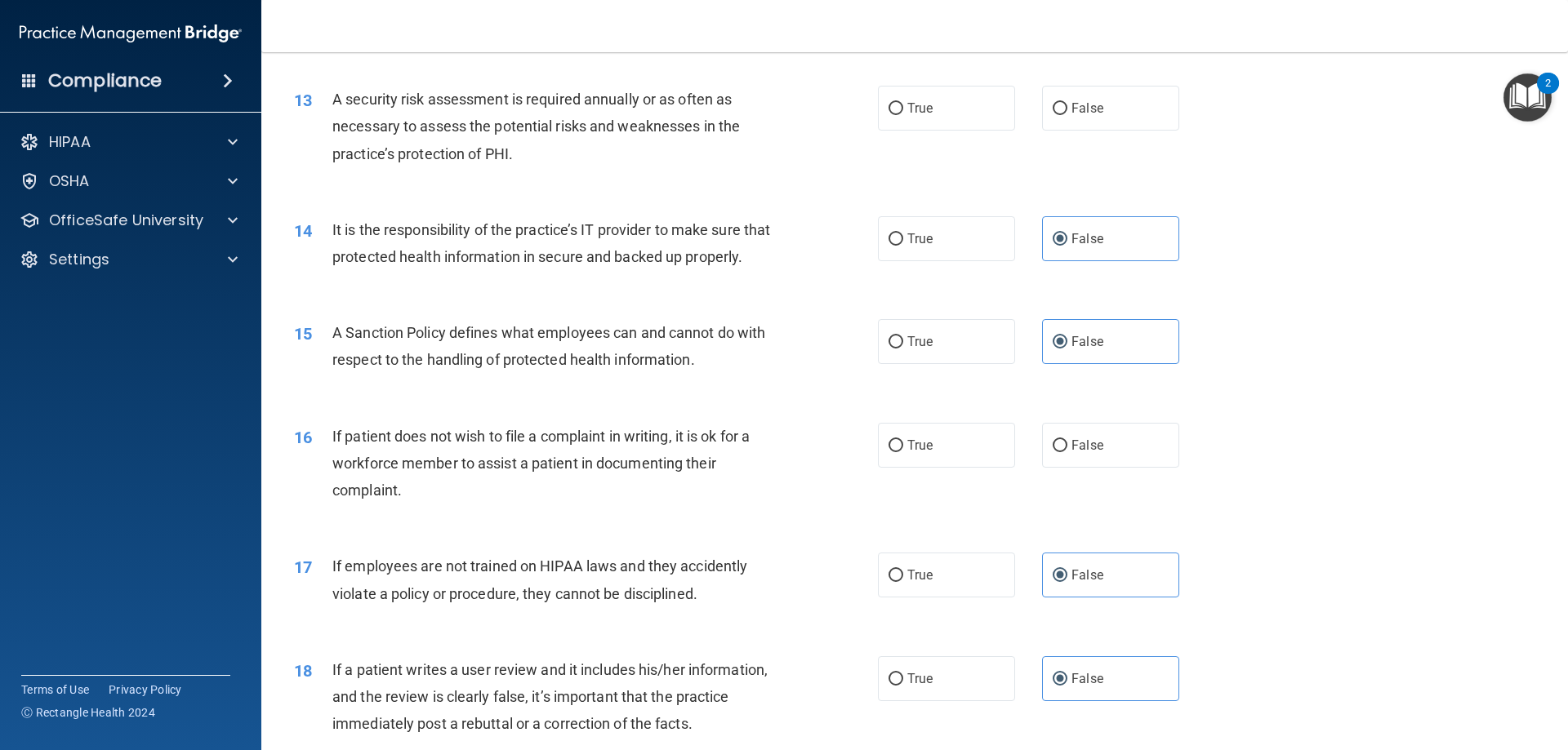
scroll to position [1715, 0]
click at [940, 468] on label "True" at bounding box center [946, 445] width 137 height 45
click at [903, 453] on input "True" at bounding box center [896, 446] width 15 height 12
radio input "true"
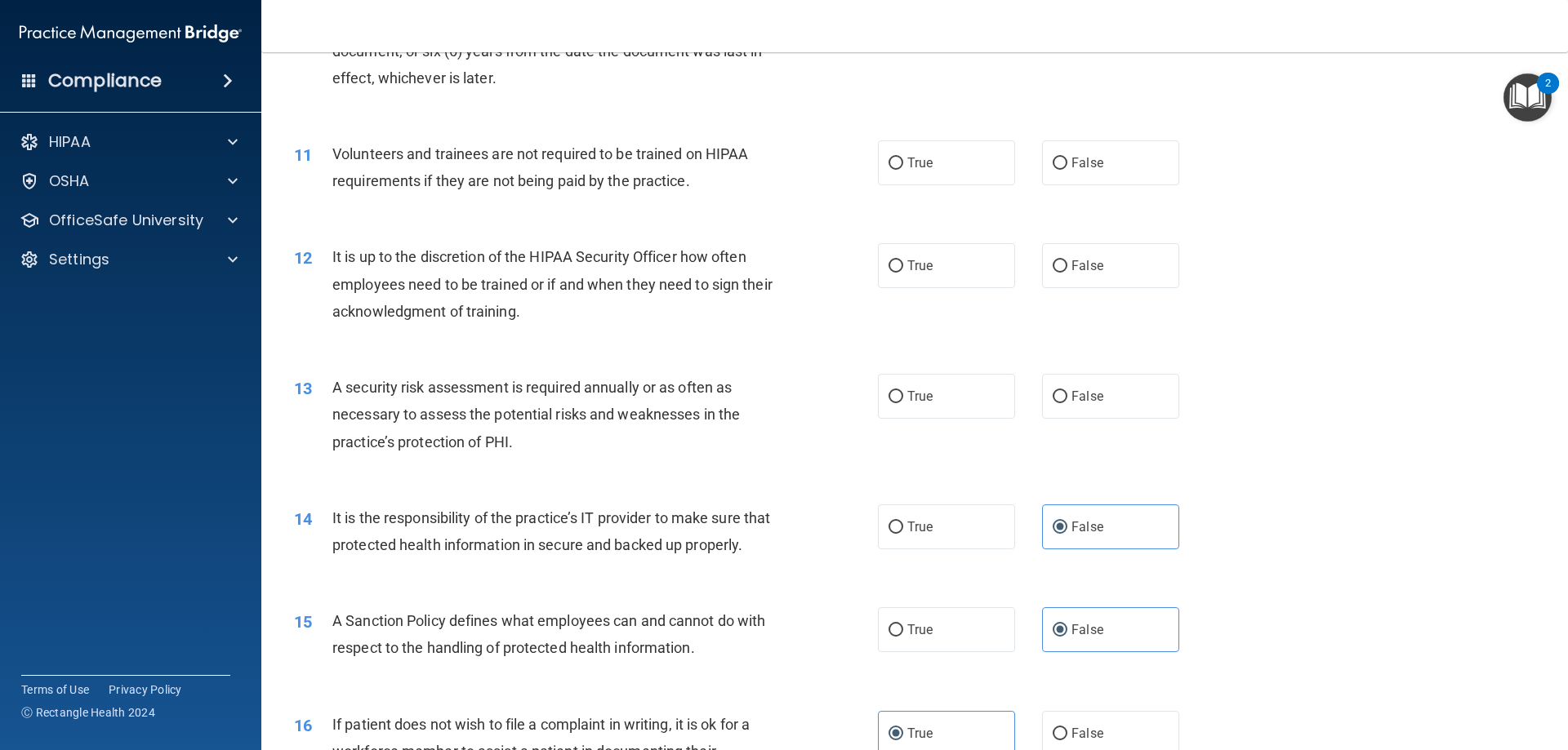
scroll to position [1388, 0]
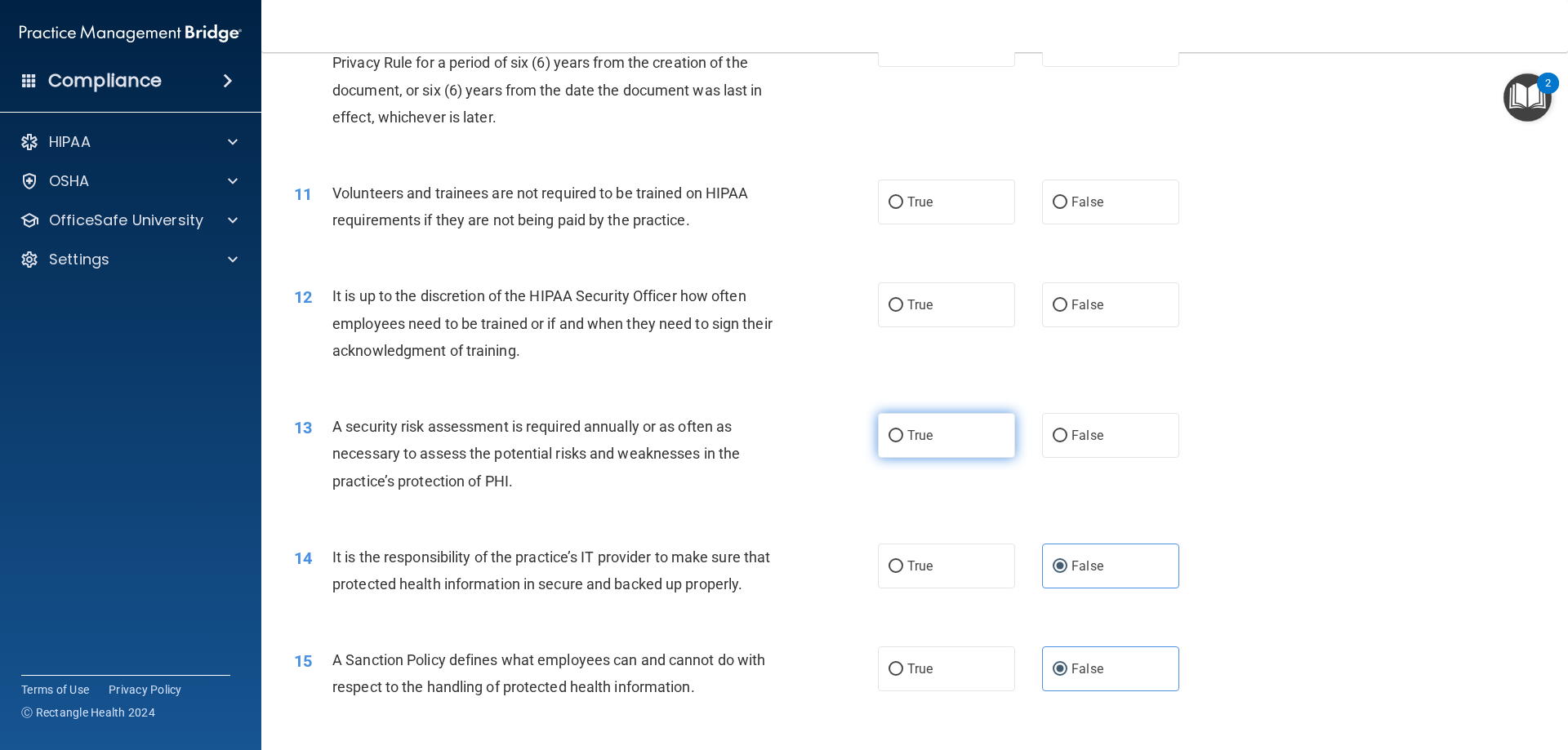
click at [909, 436] on span "True" at bounding box center [920, 435] width 26 height 16
click at [903, 436] on input "True" at bounding box center [896, 435] width 15 height 12
radio input "true"
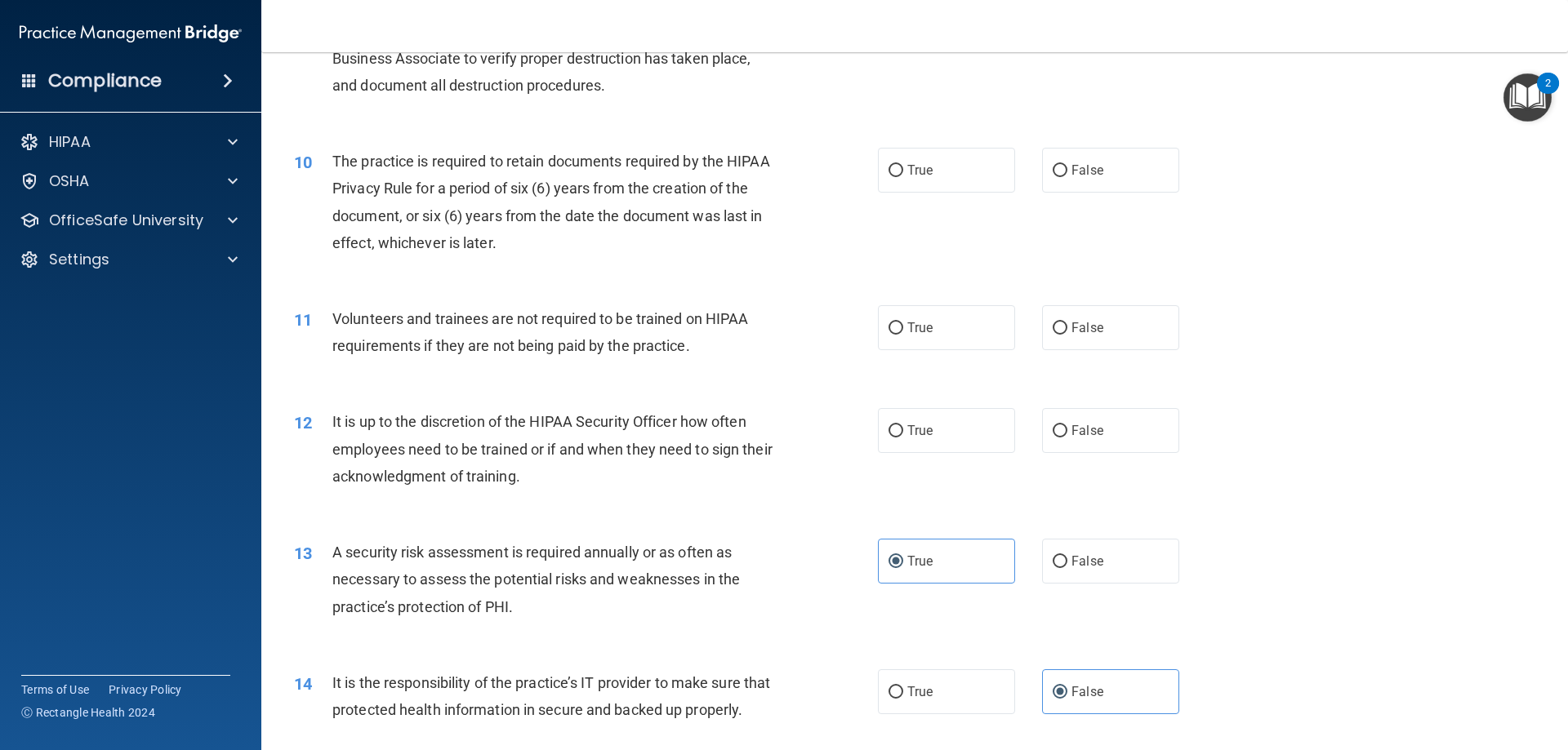
scroll to position [1225, 0]
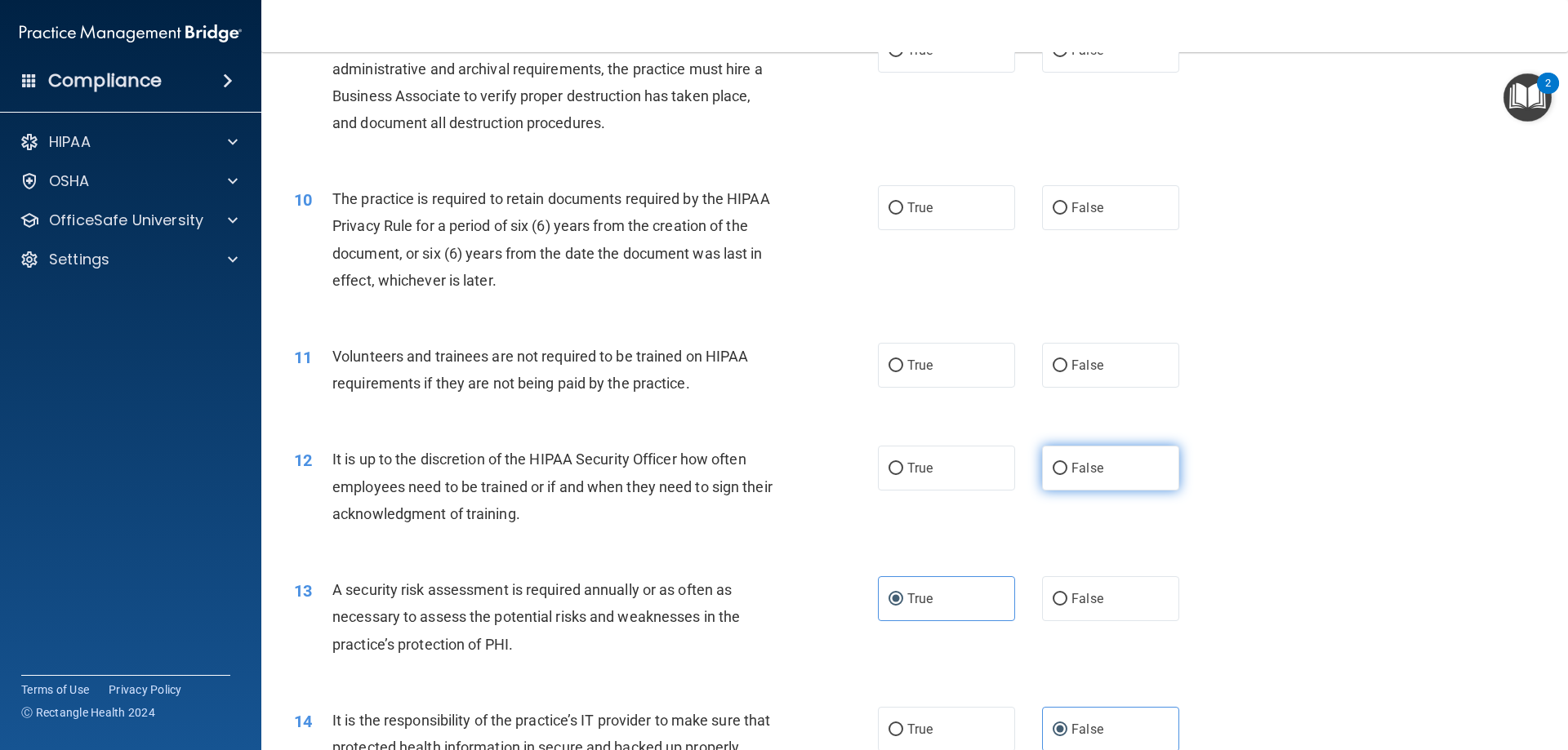
click at [1071, 465] on span "False" at bounding box center [1087, 467] width 32 height 16
click at [1067, 465] on input "False" at bounding box center [1060, 468] width 15 height 12
radio input "true"
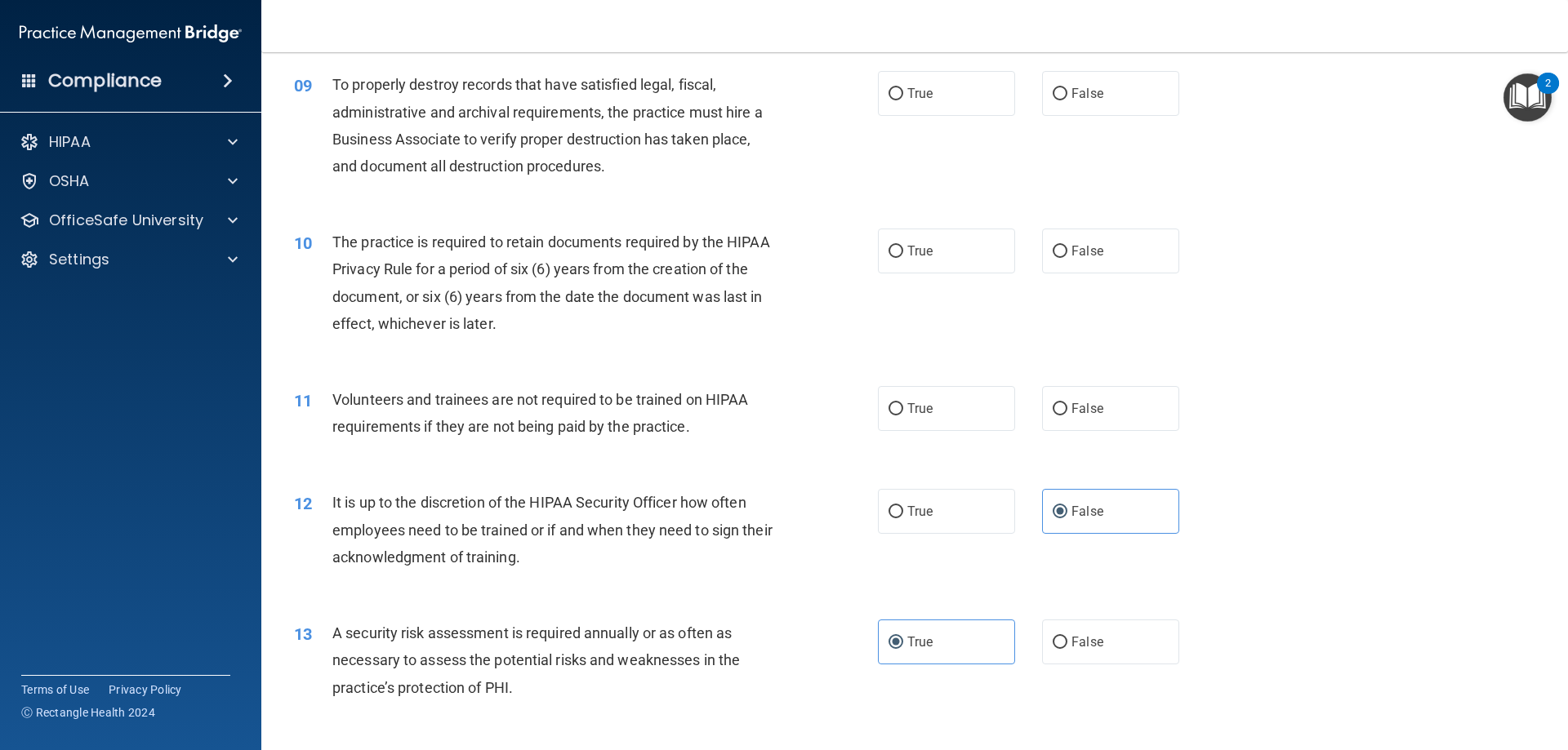
scroll to position [1143, 0]
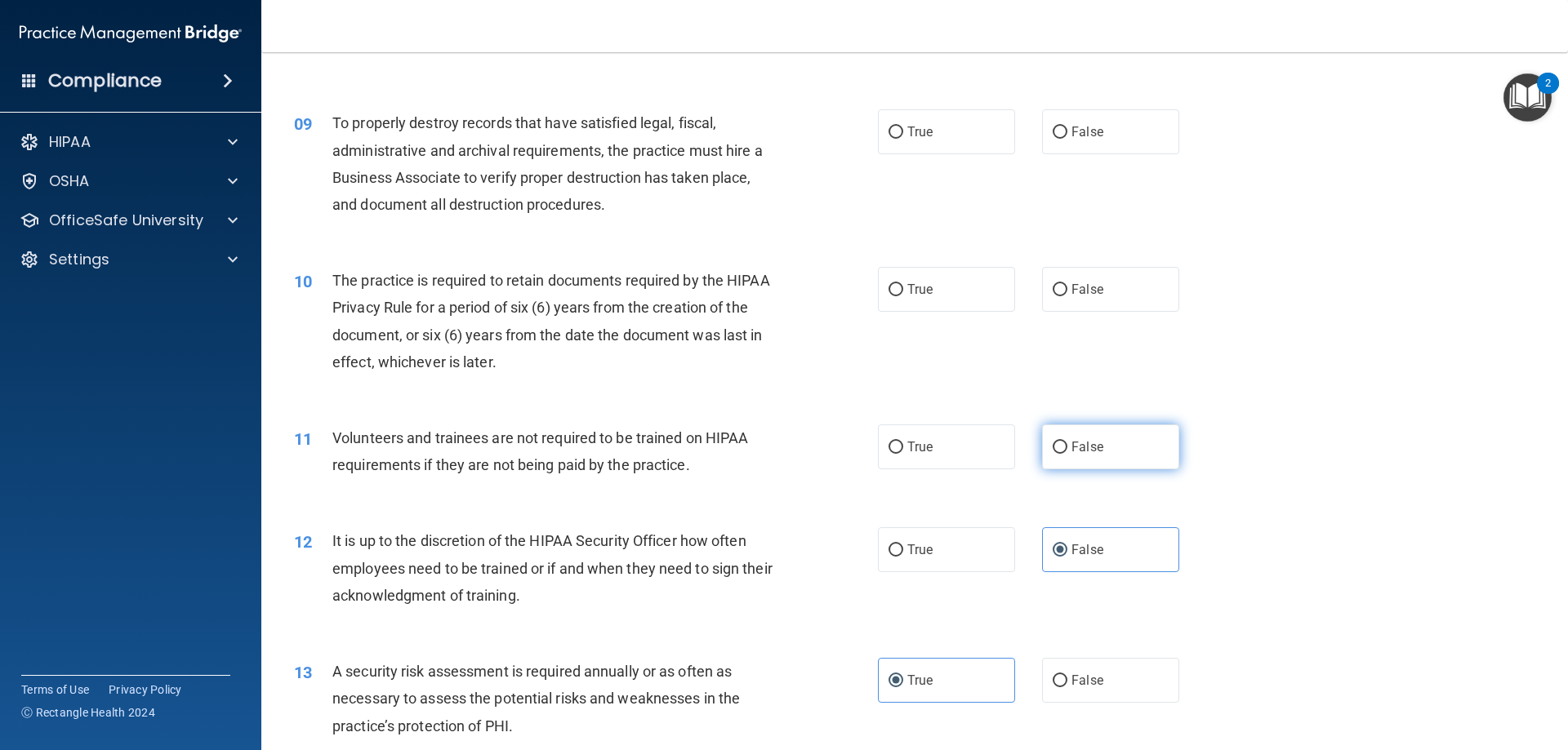
click at [1078, 430] on label "False" at bounding box center [1110, 446] width 137 height 45
click at [1067, 442] on input "False" at bounding box center [1060, 447] width 15 height 12
radio input "true"
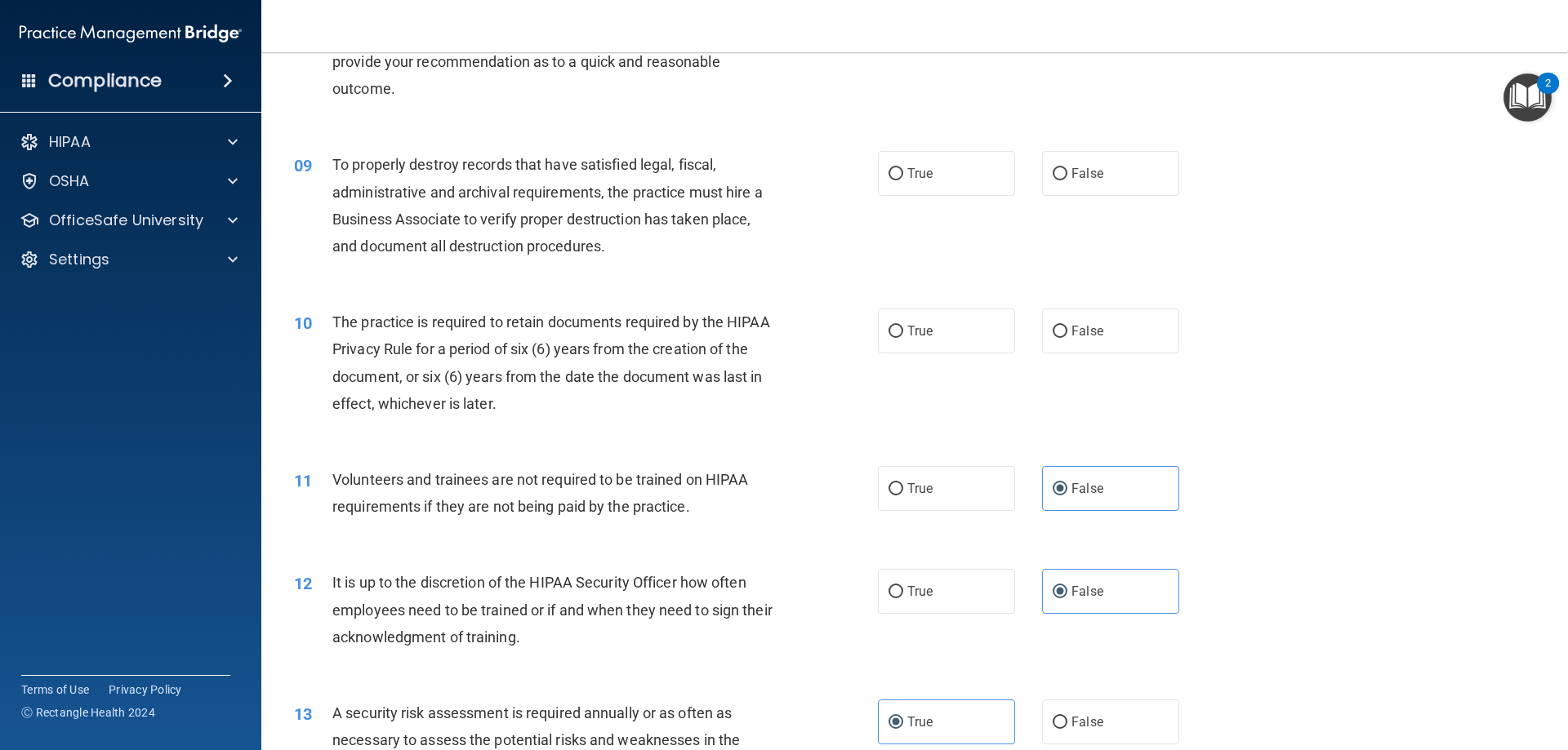
scroll to position [1061, 0]
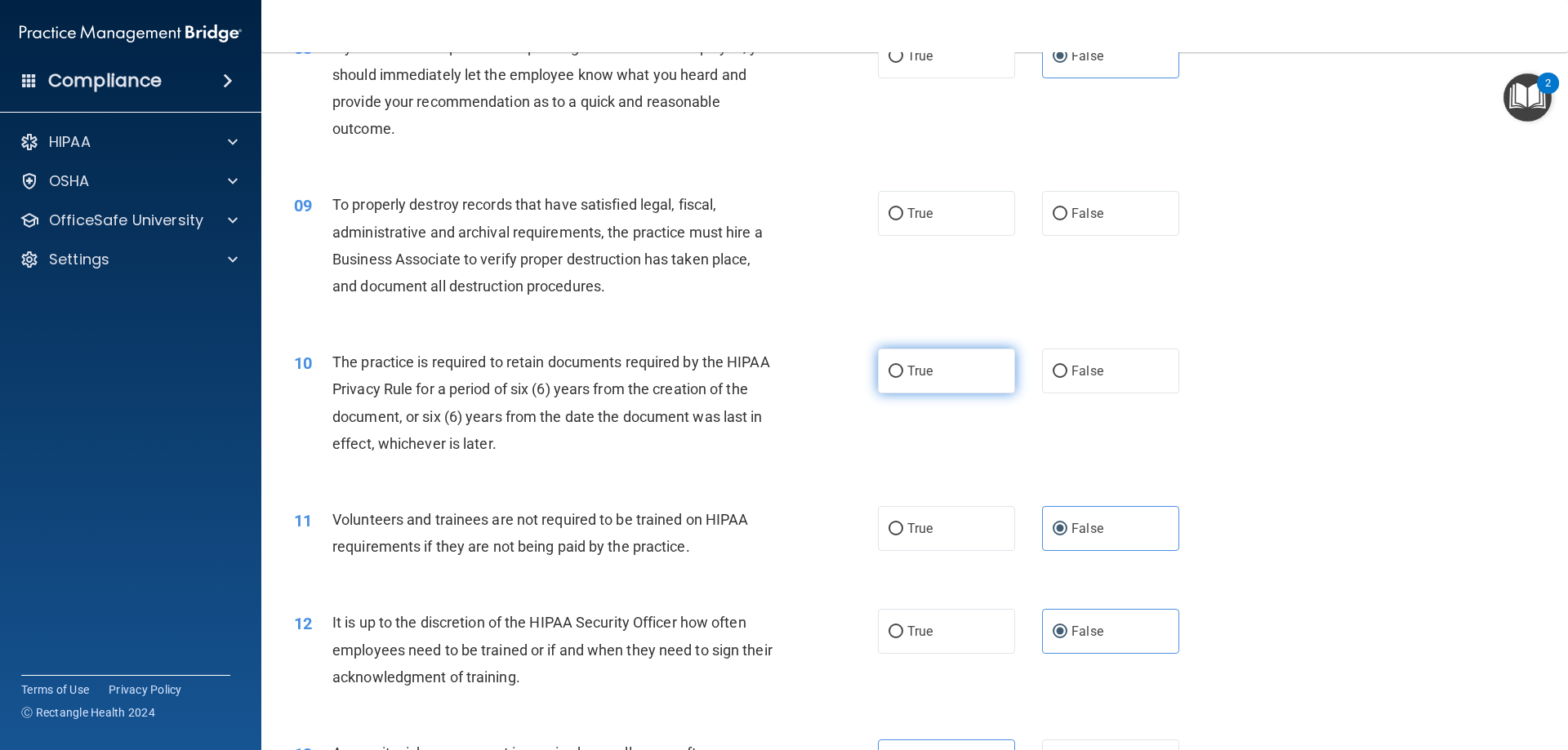
click at [907, 362] on label "True" at bounding box center [946, 371] width 137 height 45
click at [903, 365] on input "True" at bounding box center [896, 371] width 15 height 12
radio input "true"
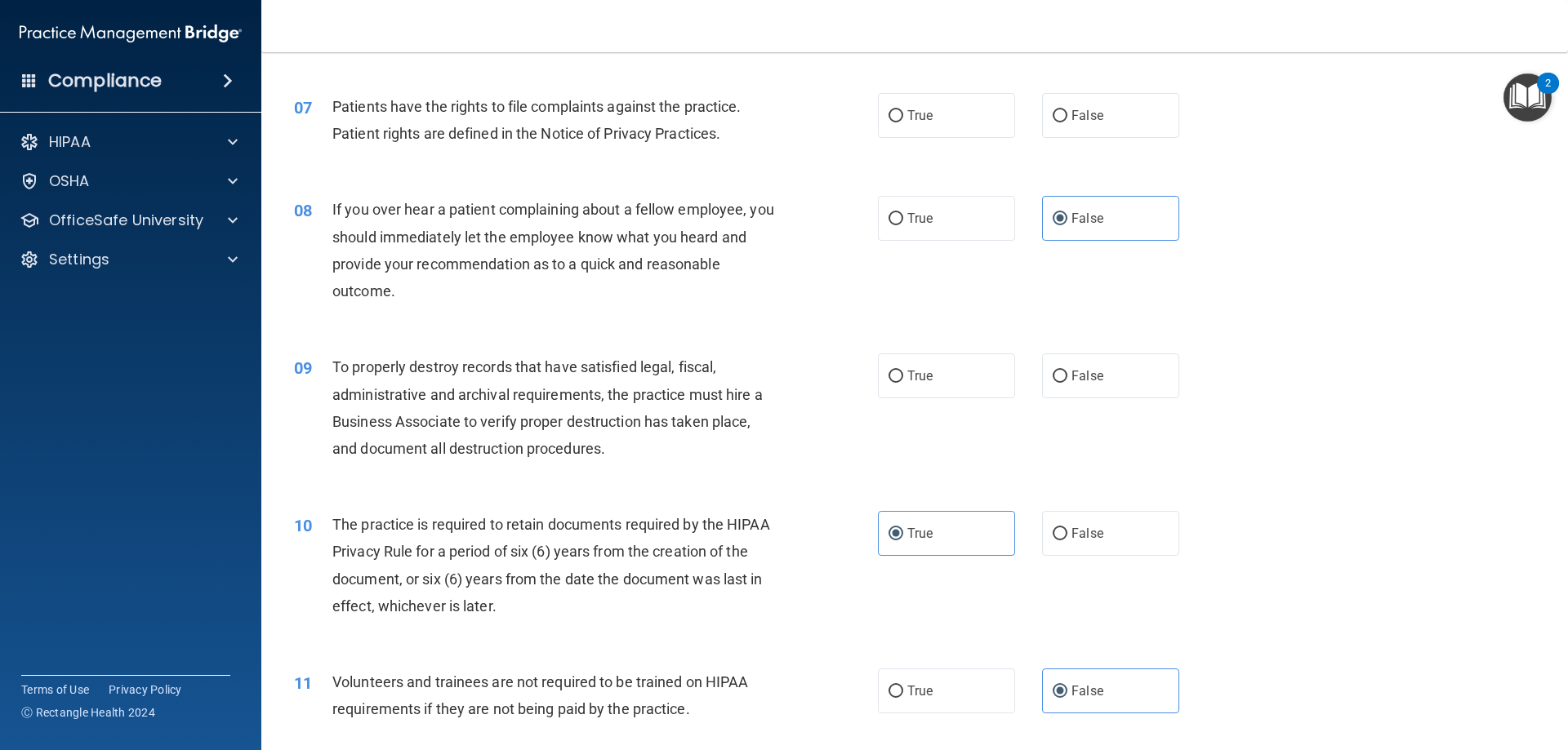
scroll to position [899, 0]
click at [1094, 384] on span "False" at bounding box center [1087, 376] width 32 height 16
click at [1067, 384] on input "False" at bounding box center [1060, 376] width 15 height 12
radio input "true"
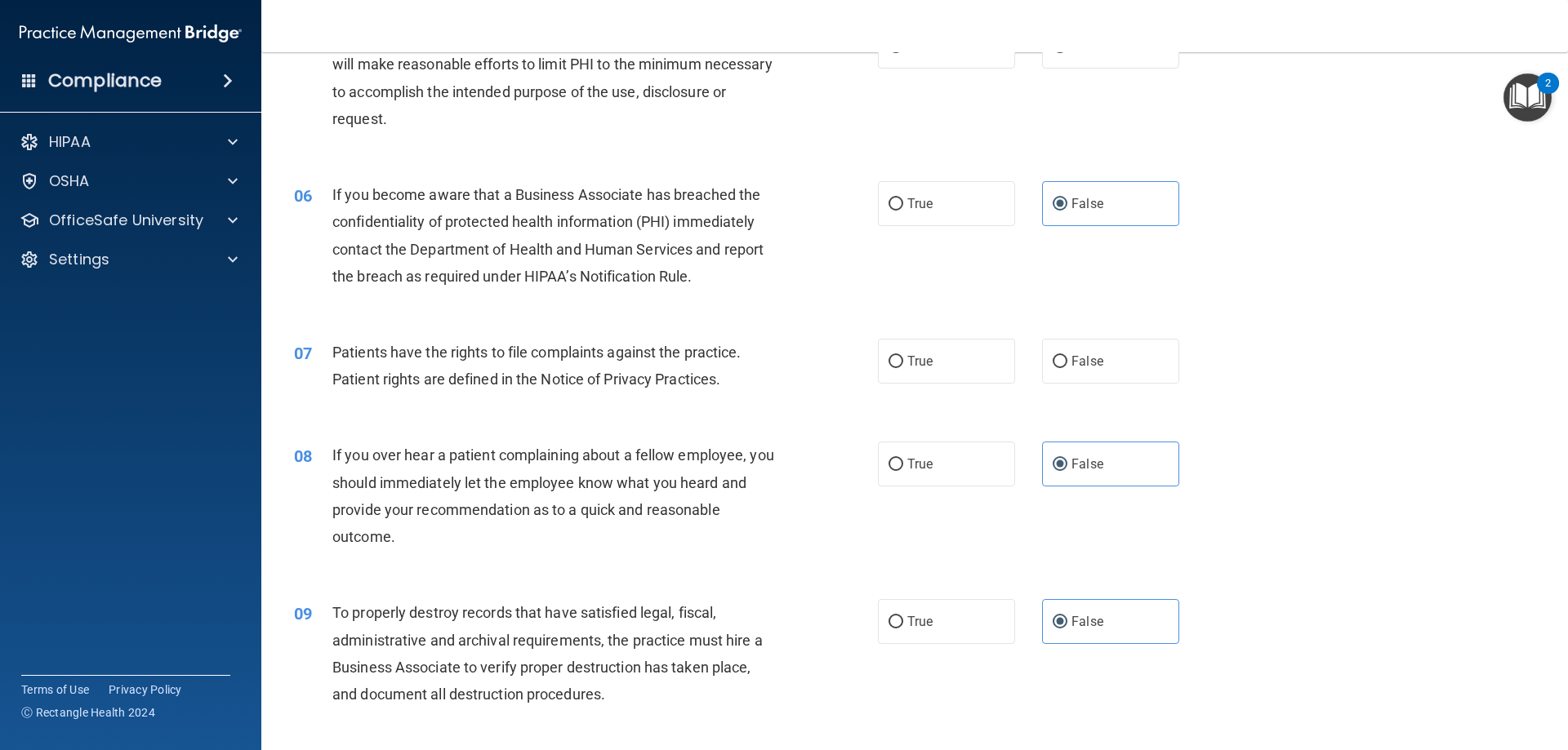
scroll to position [572, 0]
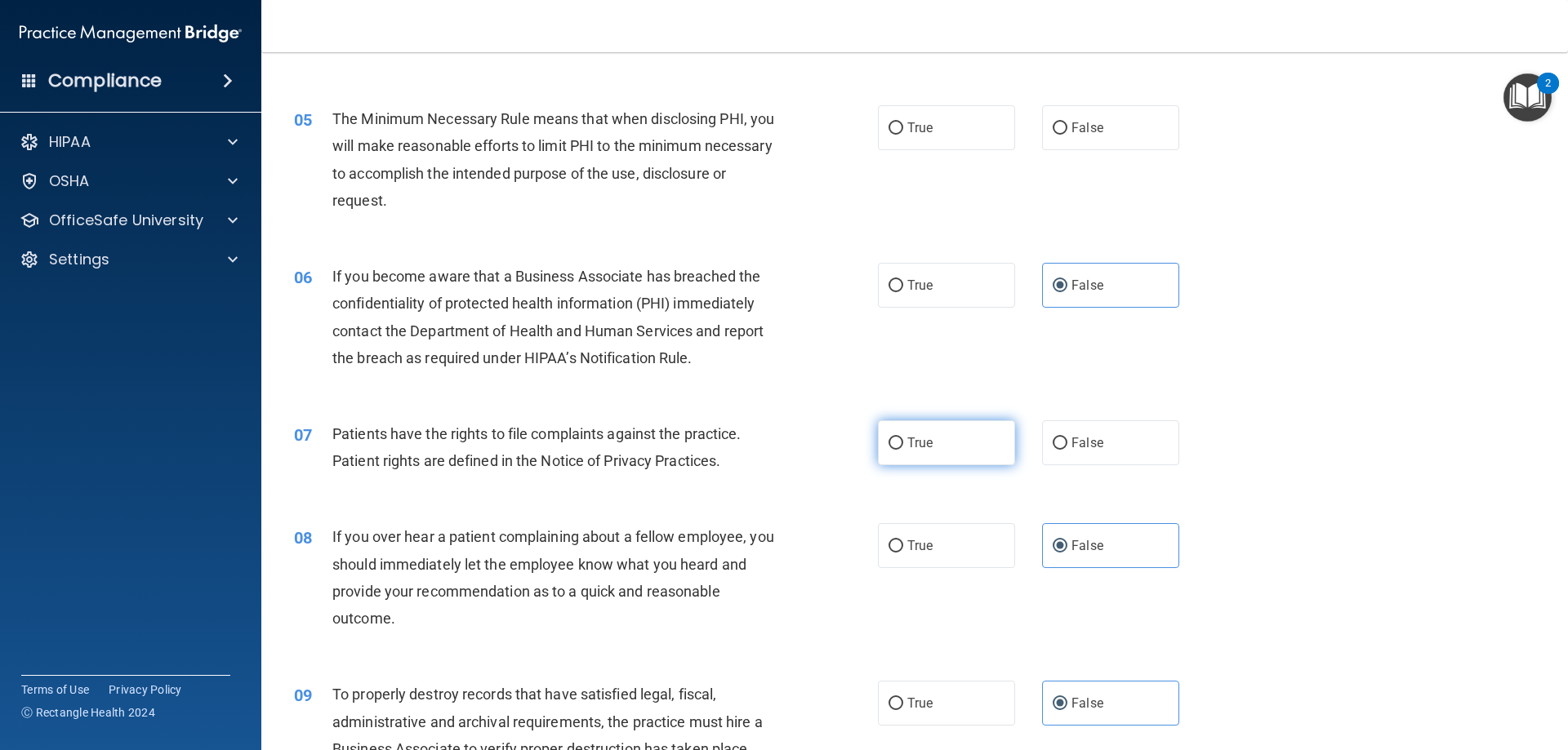
click at [927, 441] on span "True" at bounding box center [920, 442] width 26 height 16
click at [903, 441] on input "True" at bounding box center [896, 442] width 15 height 12
radio input "true"
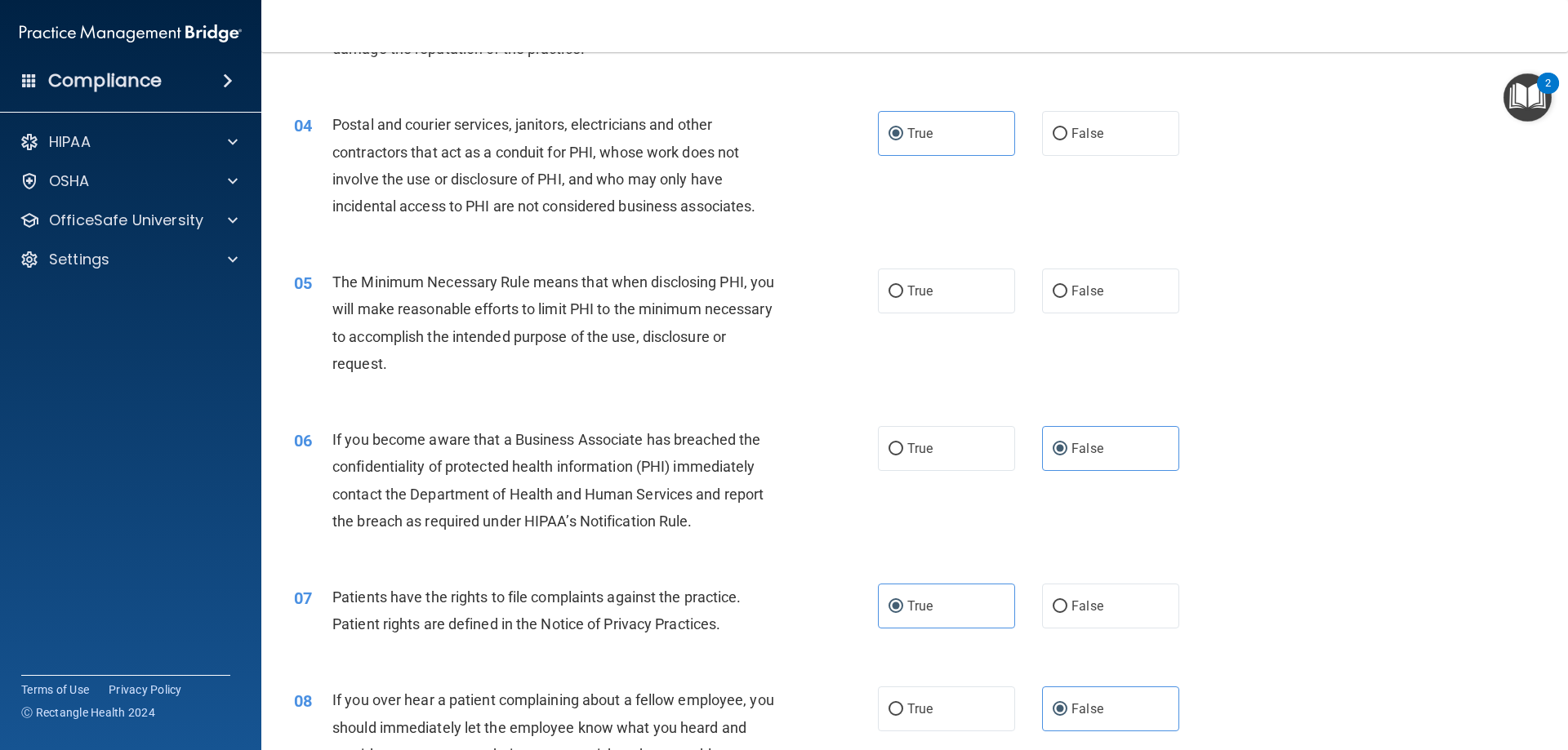
scroll to position [327, 0]
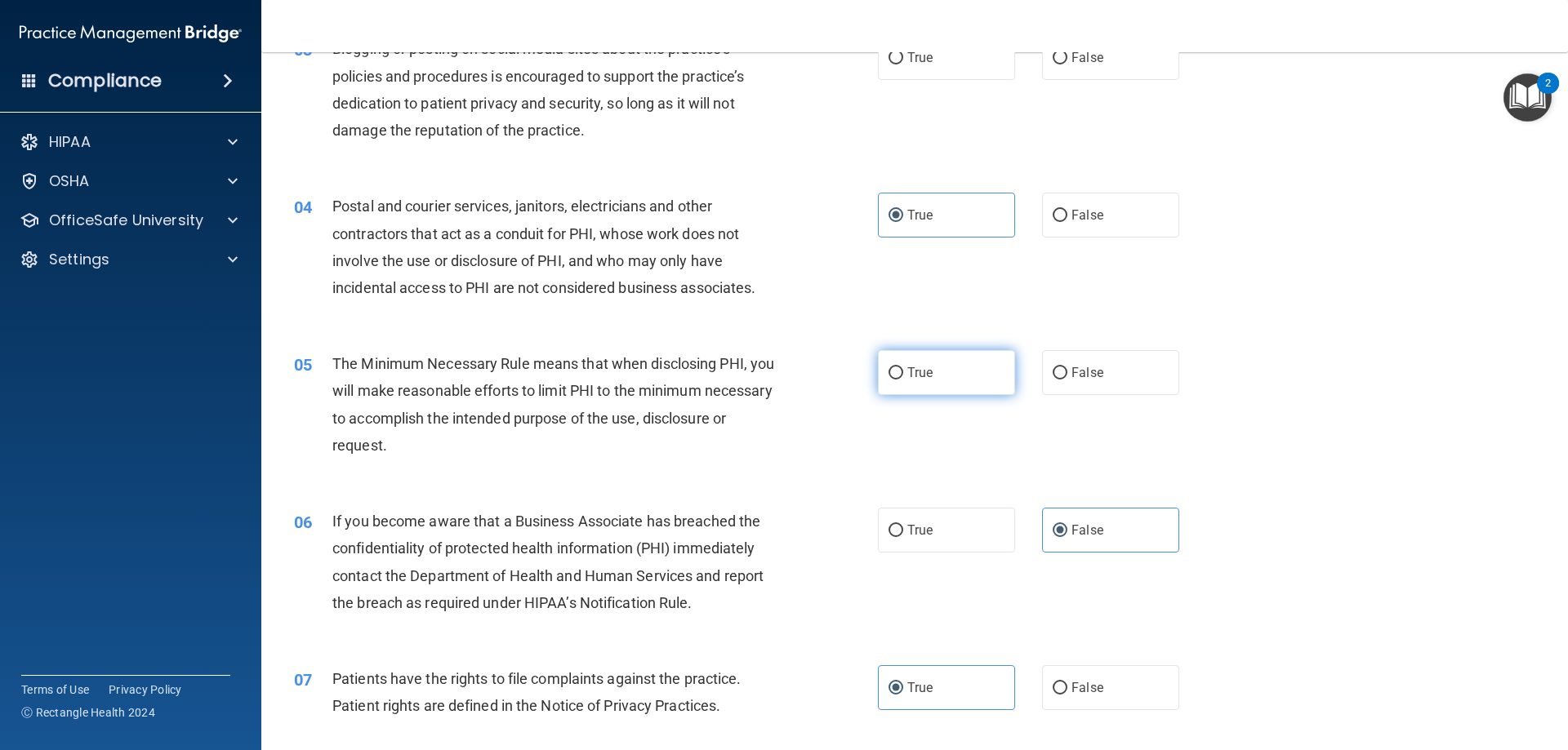
click at [947, 376] on label "True" at bounding box center [946, 372] width 137 height 45
click at [903, 376] on input "True" at bounding box center [896, 373] width 15 height 12
radio input "true"
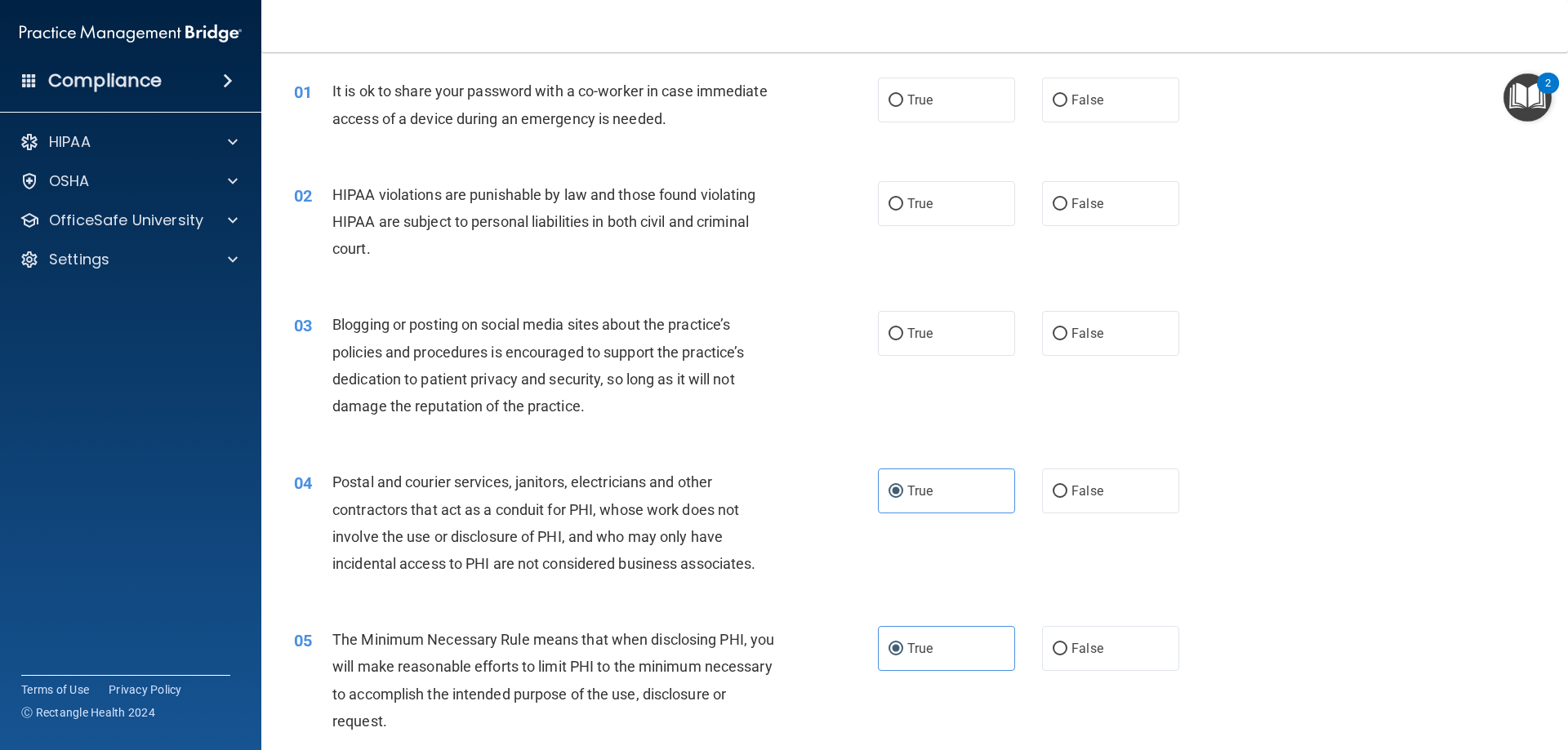
scroll to position [1, 0]
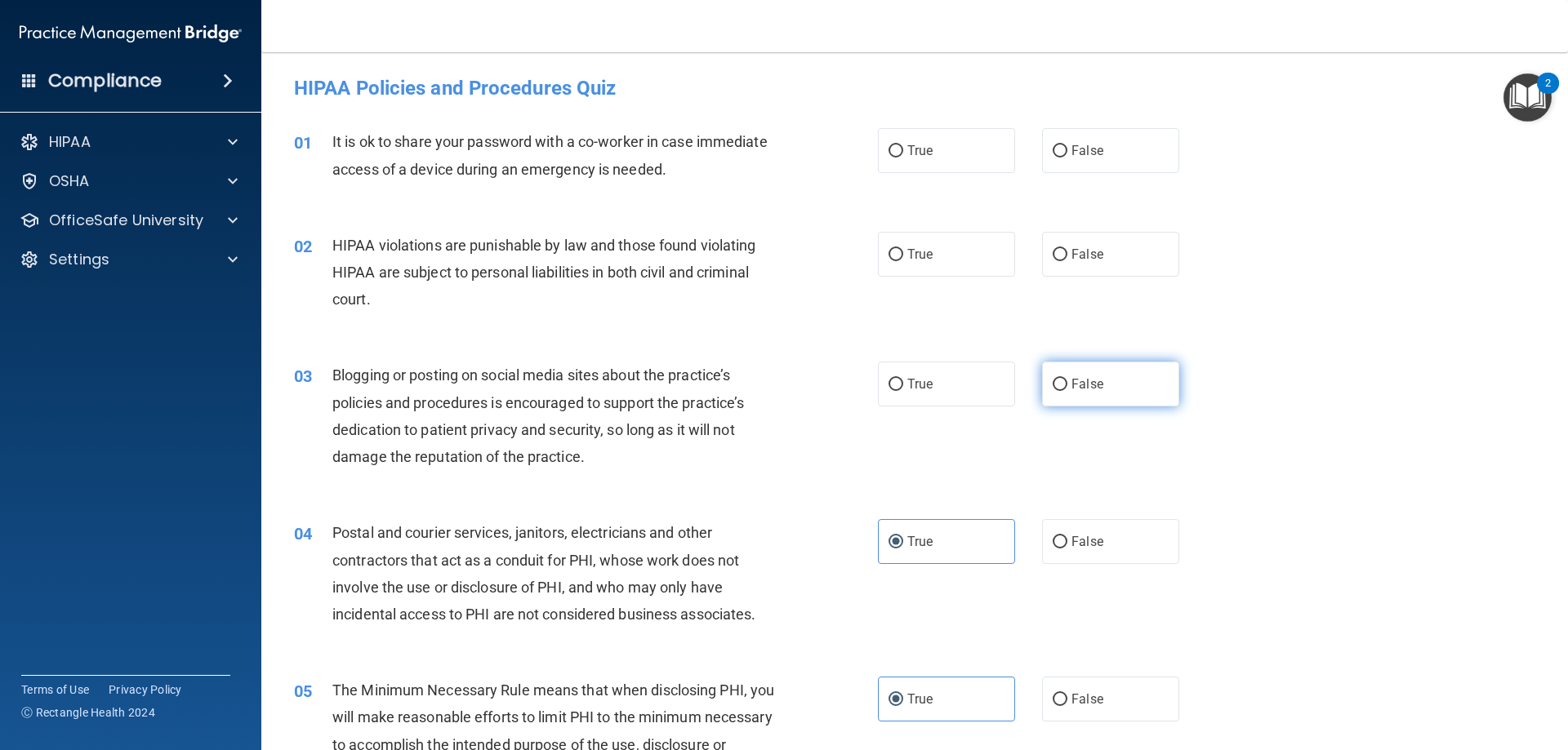
click at [1071, 376] on span "False" at bounding box center [1087, 384] width 32 height 16
click at [1066, 378] on input "False" at bounding box center [1060, 384] width 15 height 12
radio input "true"
click at [908, 261] on span "True" at bounding box center [920, 254] width 26 height 16
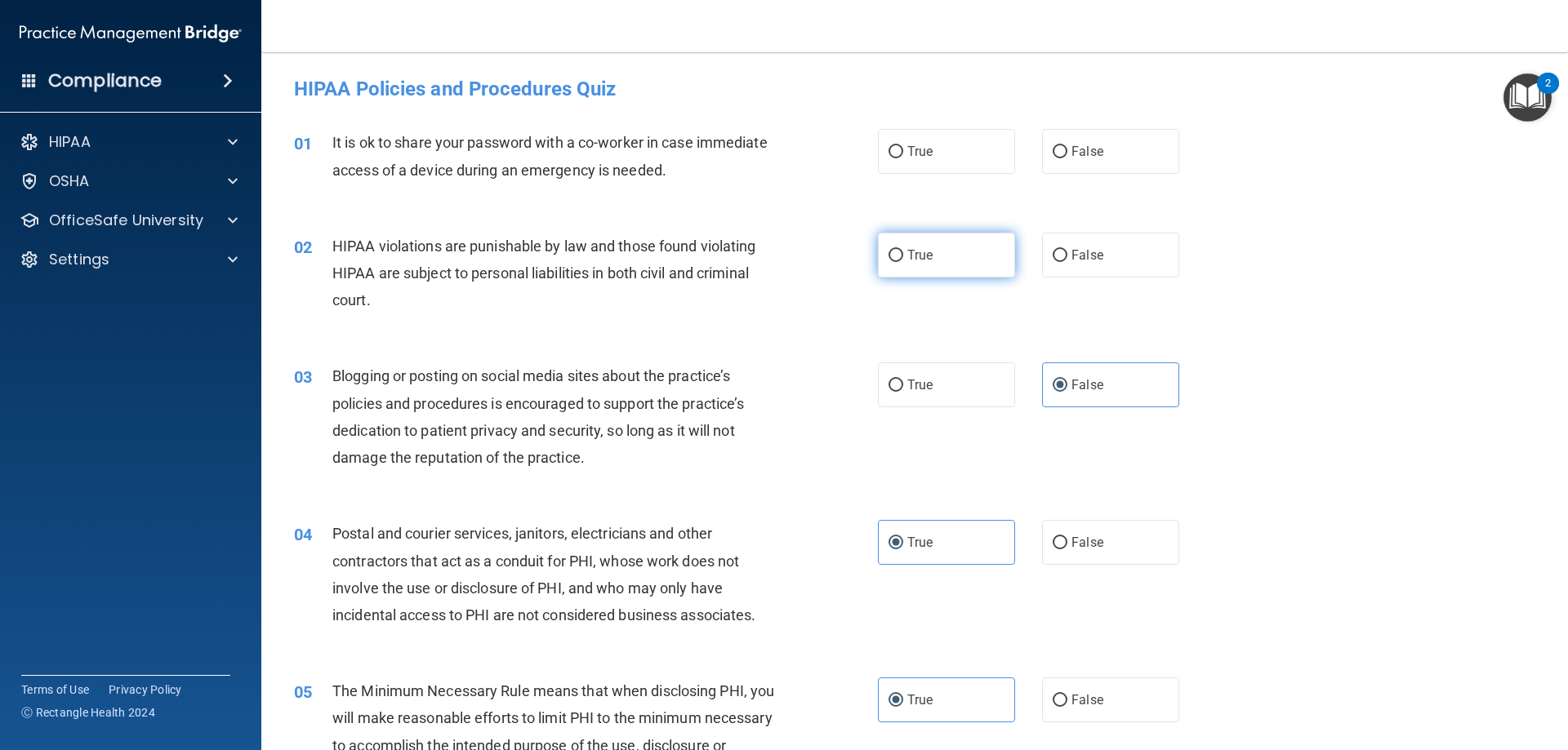
click at [903, 261] on input "True" at bounding box center [896, 255] width 15 height 12
radio input "true"
click at [1076, 140] on label "False" at bounding box center [1110, 151] width 137 height 45
click at [1067, 146] on input "False" at bounding box center [1060, 151] width 15 height 12
radio input "true"
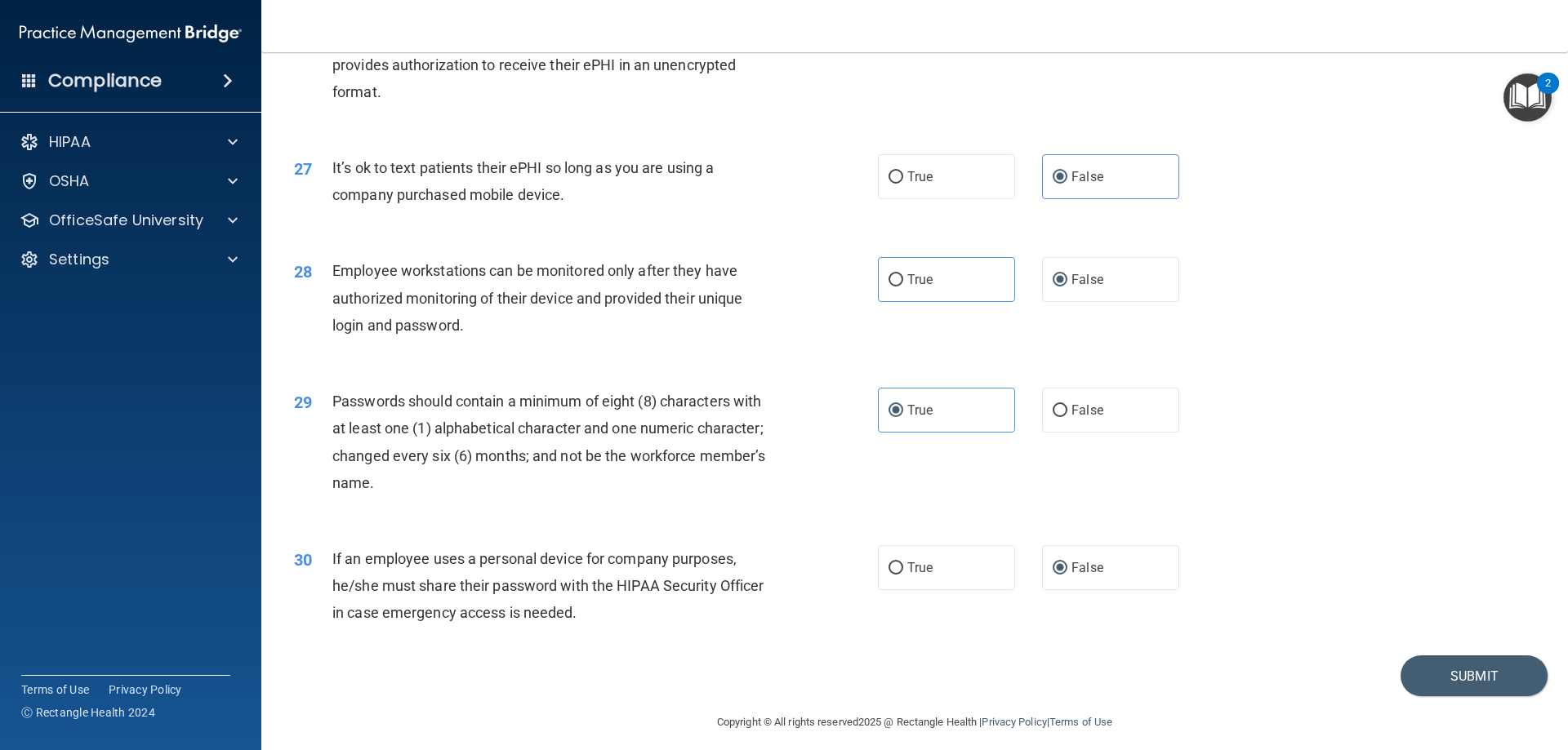
scroll to position [3346, 0]
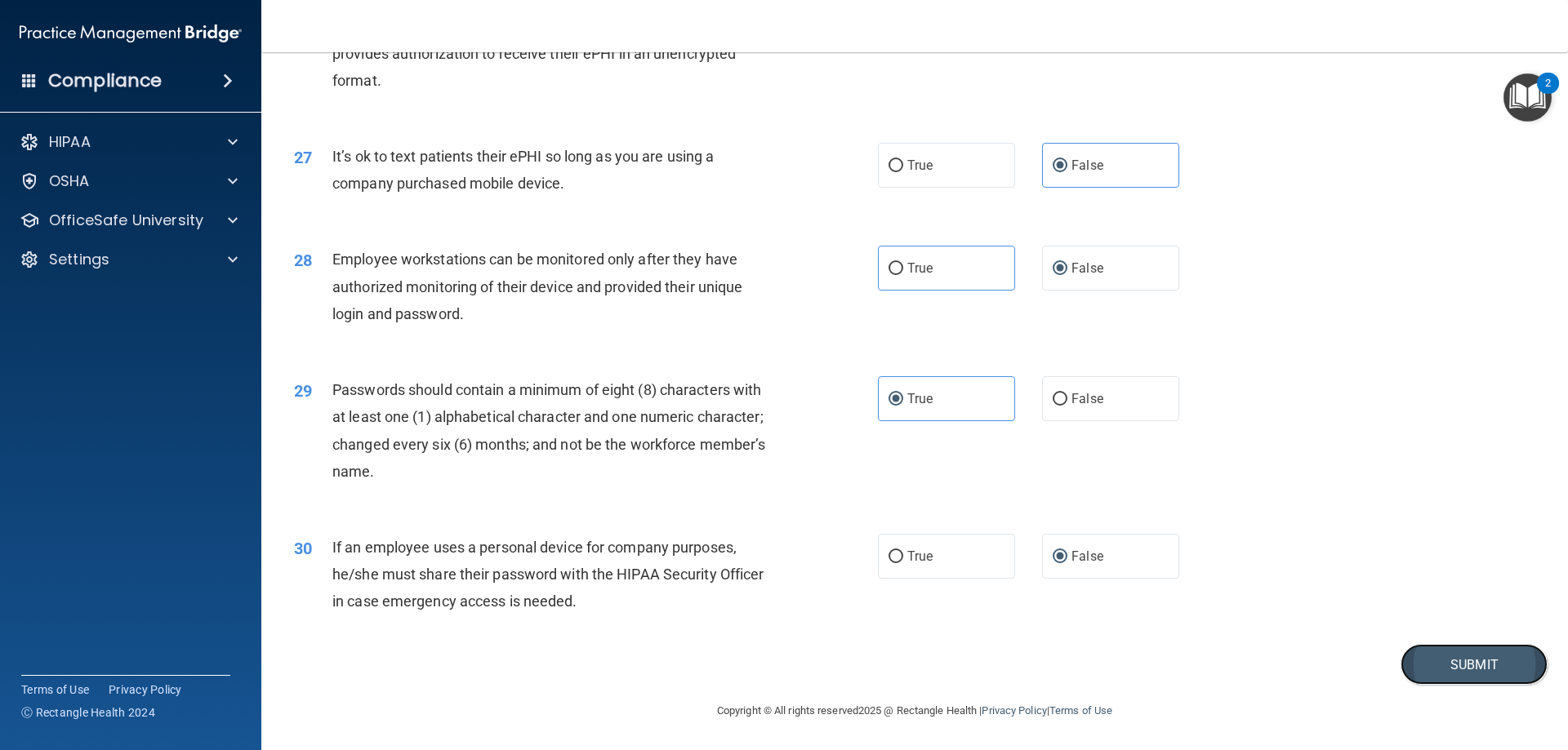
click at [1474, 665] on button "Submit" at bounding box center [1473, 664] width 147 height 41
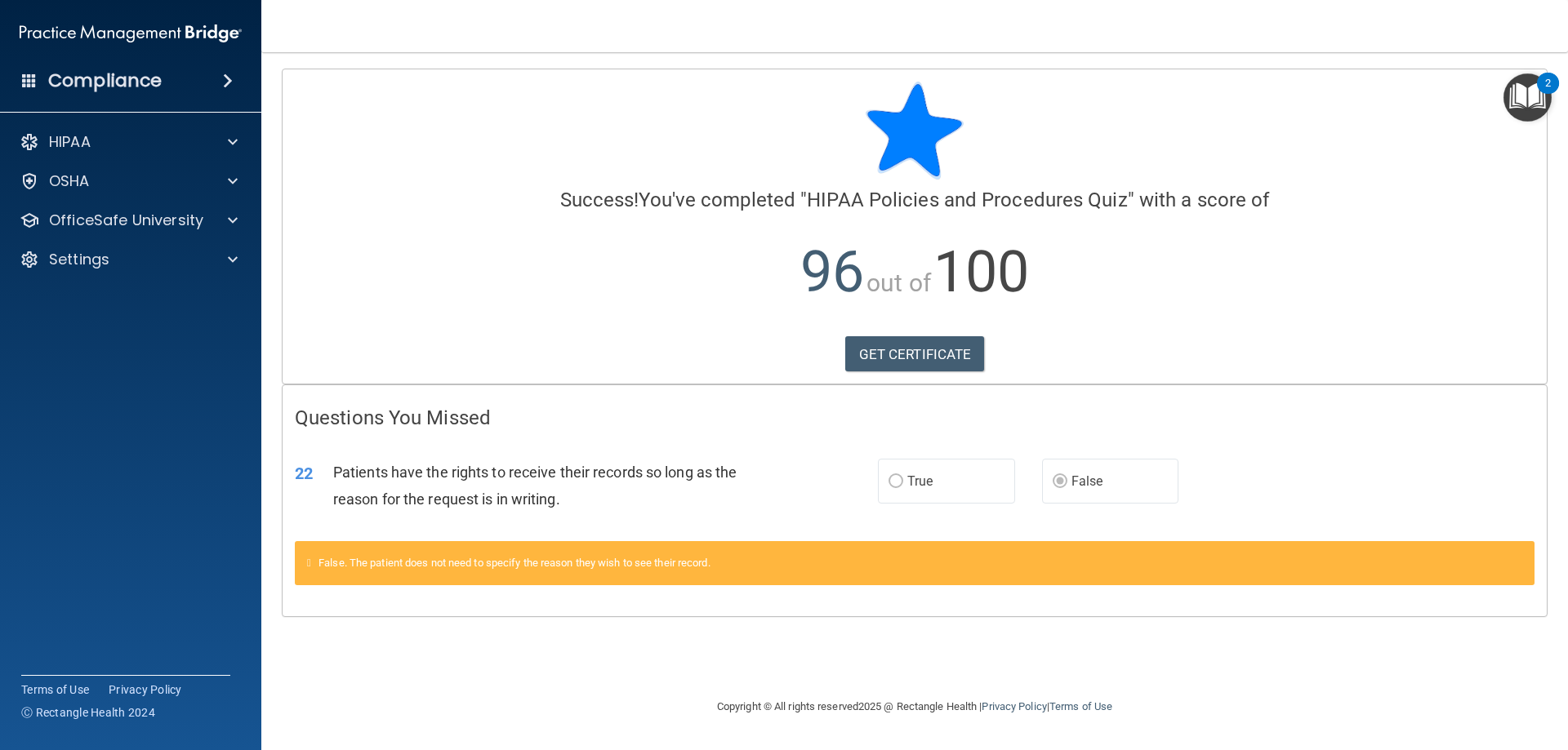
click at [122, 242] on div "HIPAA Documents and Policies Report an Incident Business Associates Emergency P…" at bounding box center [130, 204] width 262 height 170
click at [121, 228] on p "OfficeSafe University" at bounding box center [126, 219] width 154 height 19
click at [158, 261] on div "HIPAA Training" at bounding box center [122, 260] width 223 height 17
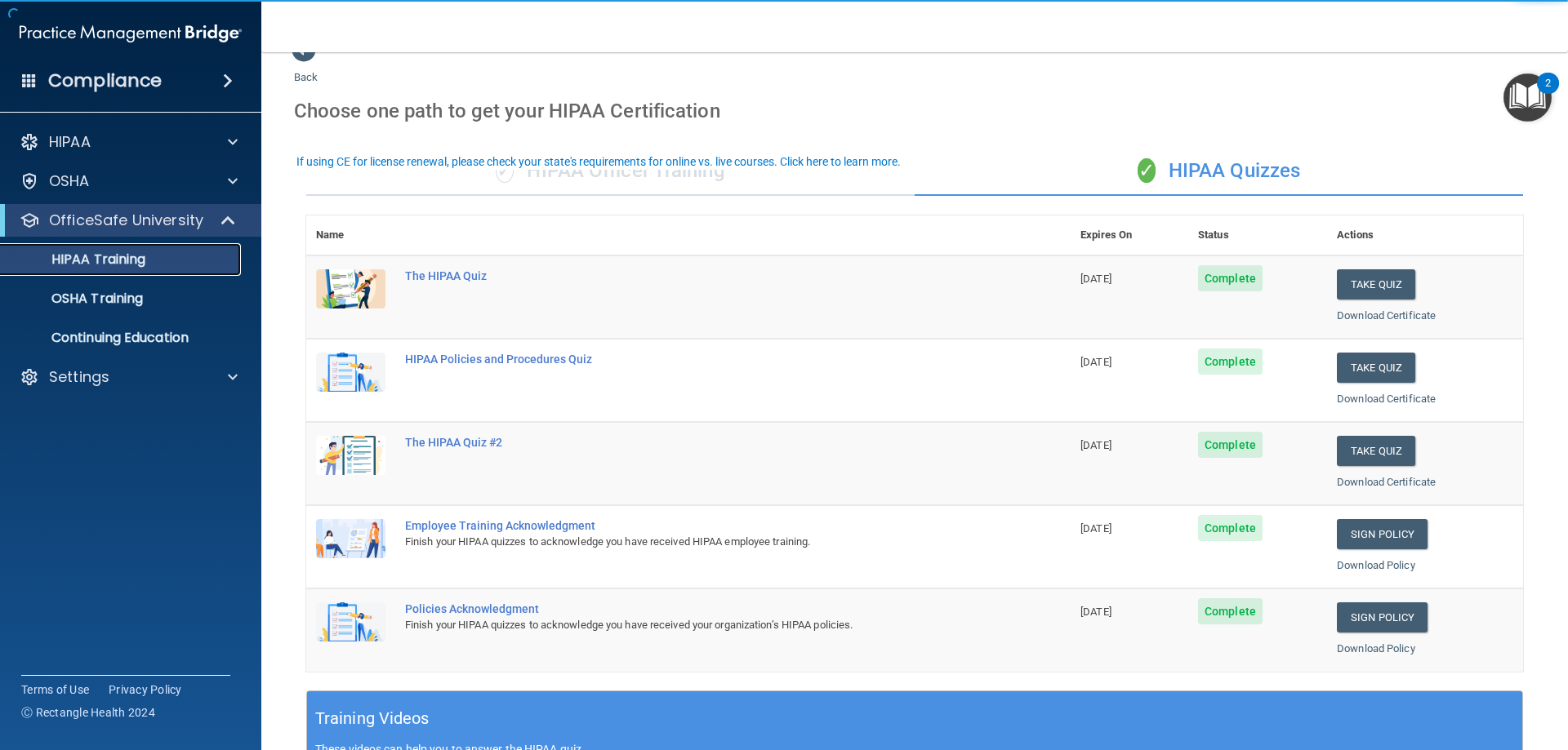
scroll to position [82, 0]
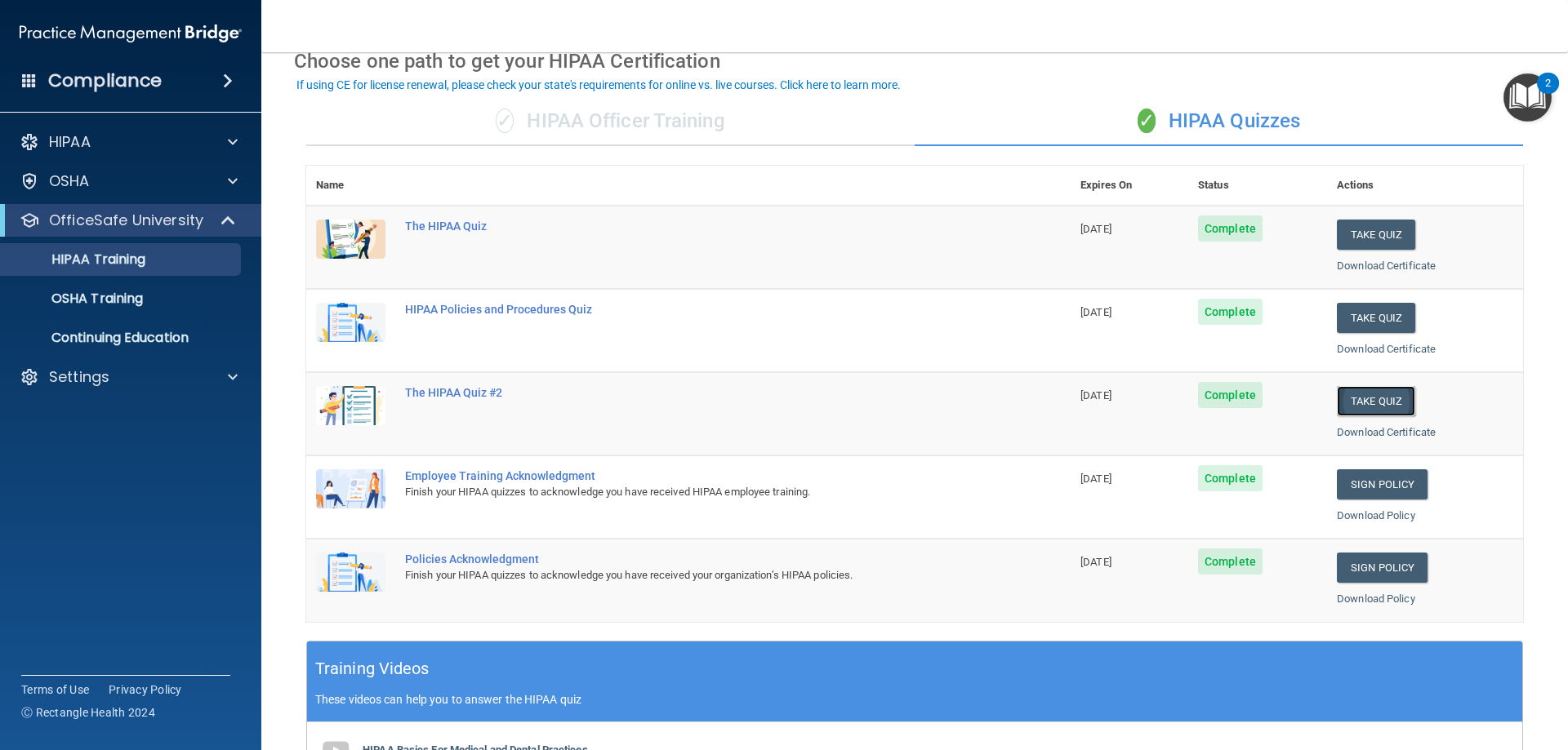
click at [1375, 407] on button "Take Quiz" at bounding box center [1375, 400] width 78 height 30
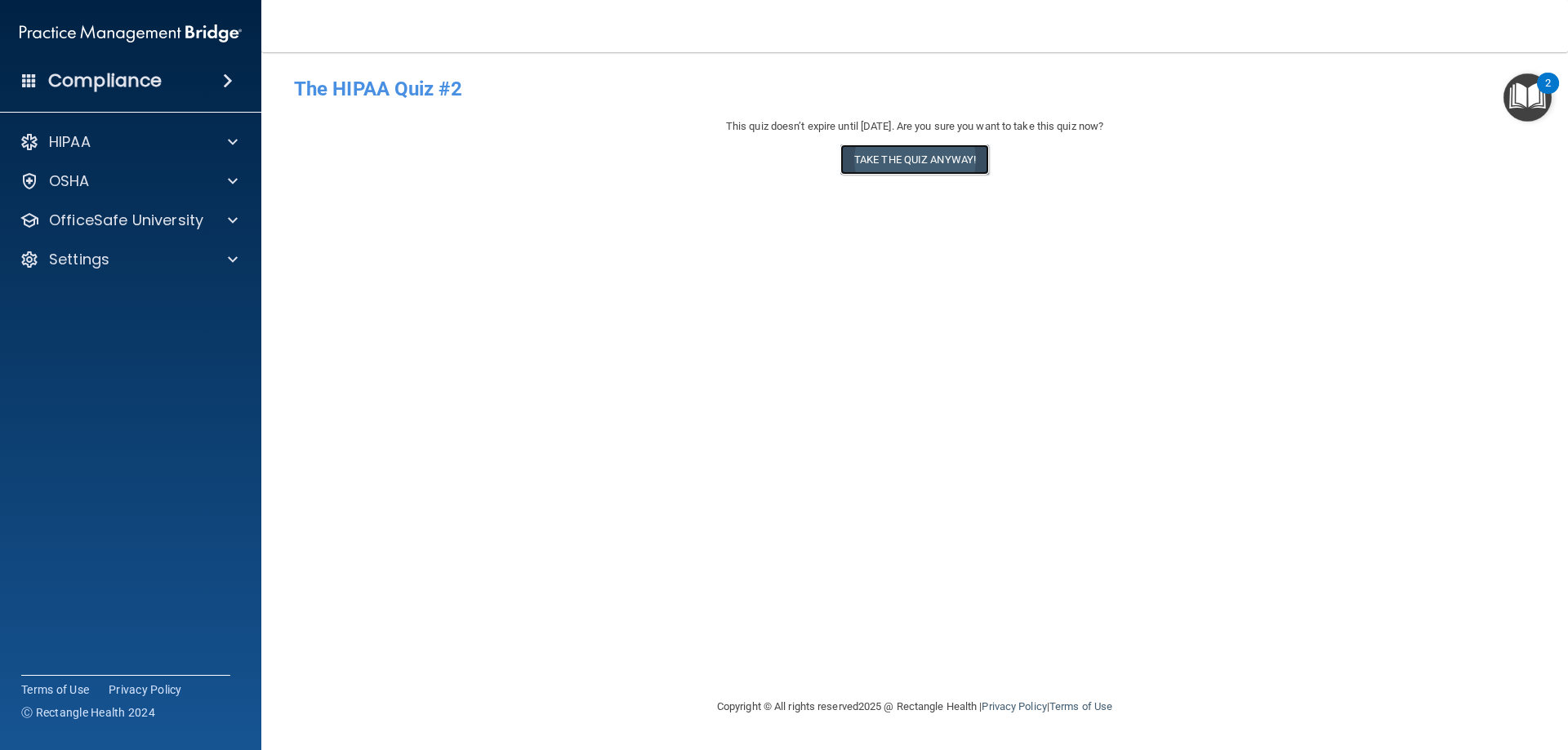
click at [897, 165] on button "Take the quiz anyway!" at bounding box center [915, 159] width 149 height 30
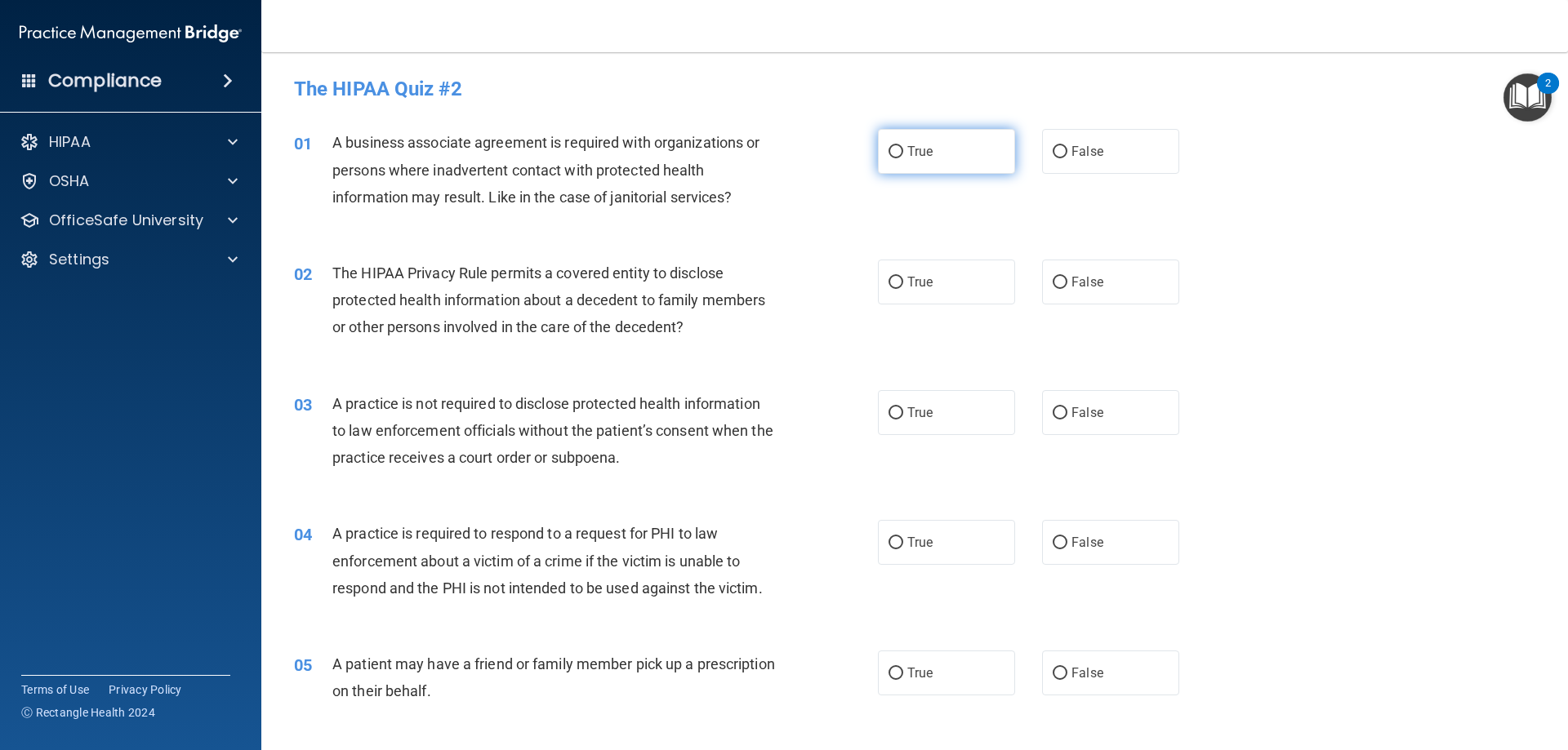
click at [943, 163] on label "True" at bounding box center [946, 151] width 137 height 45
click at [903, 158] on input "True" at bounding box center [896, 151] width 15 height 12
radio input "true"
click at [915, 271] on label "True" at bounding box center [946, 282] width 137 height 45
click at [903, 276] on input "True" at bounding box center [896, 282] width 15 height 12
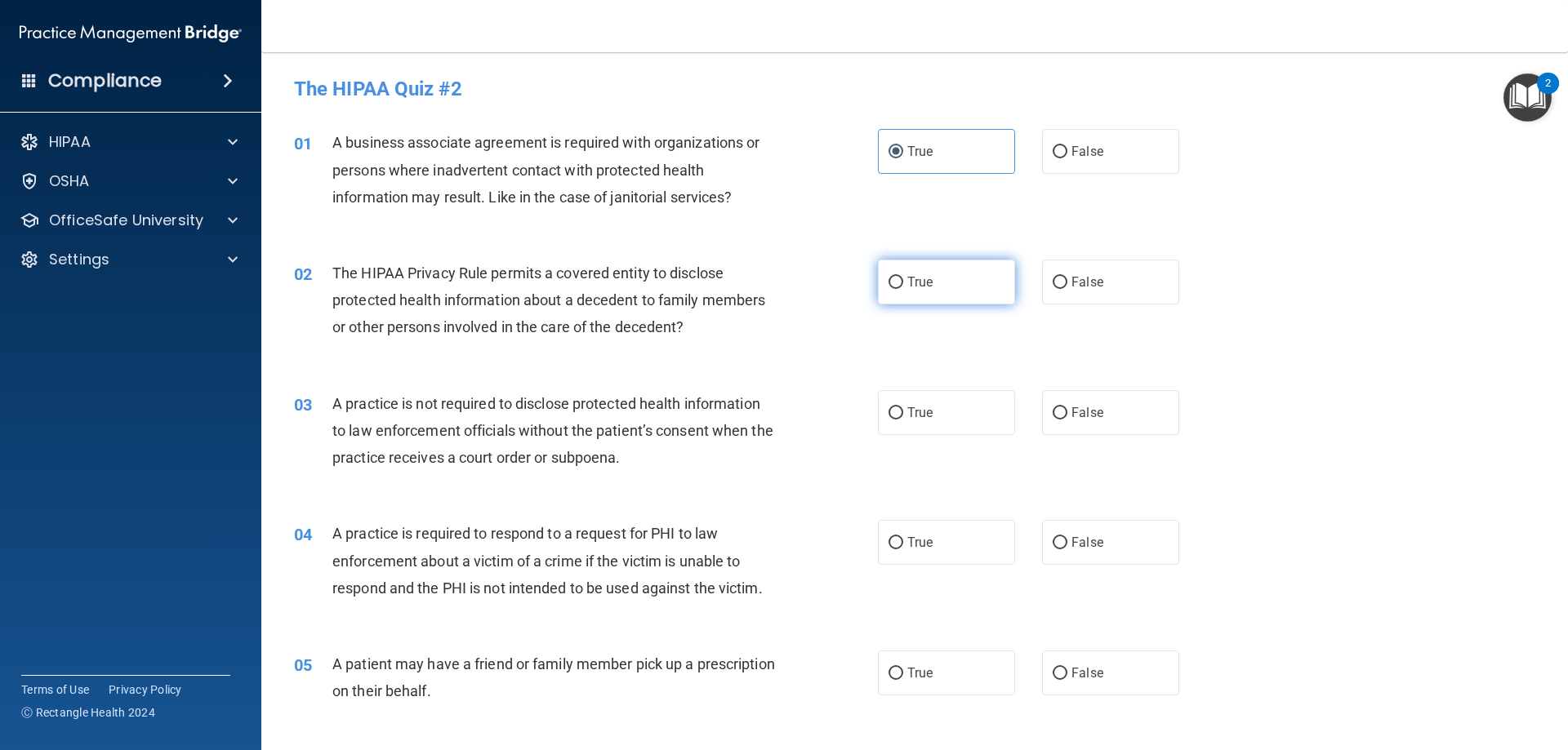
radio input "true"
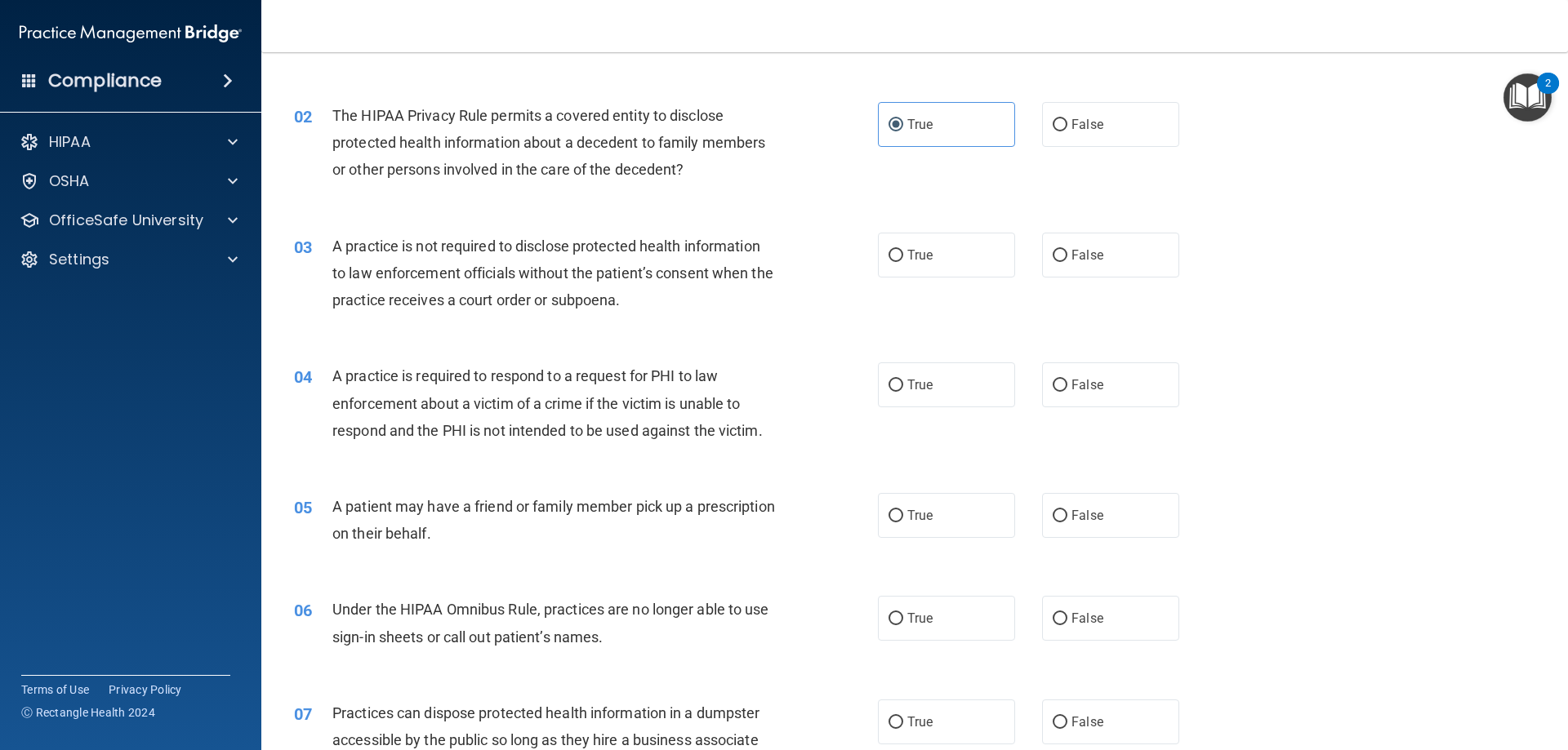
scroll to position [163, 0]
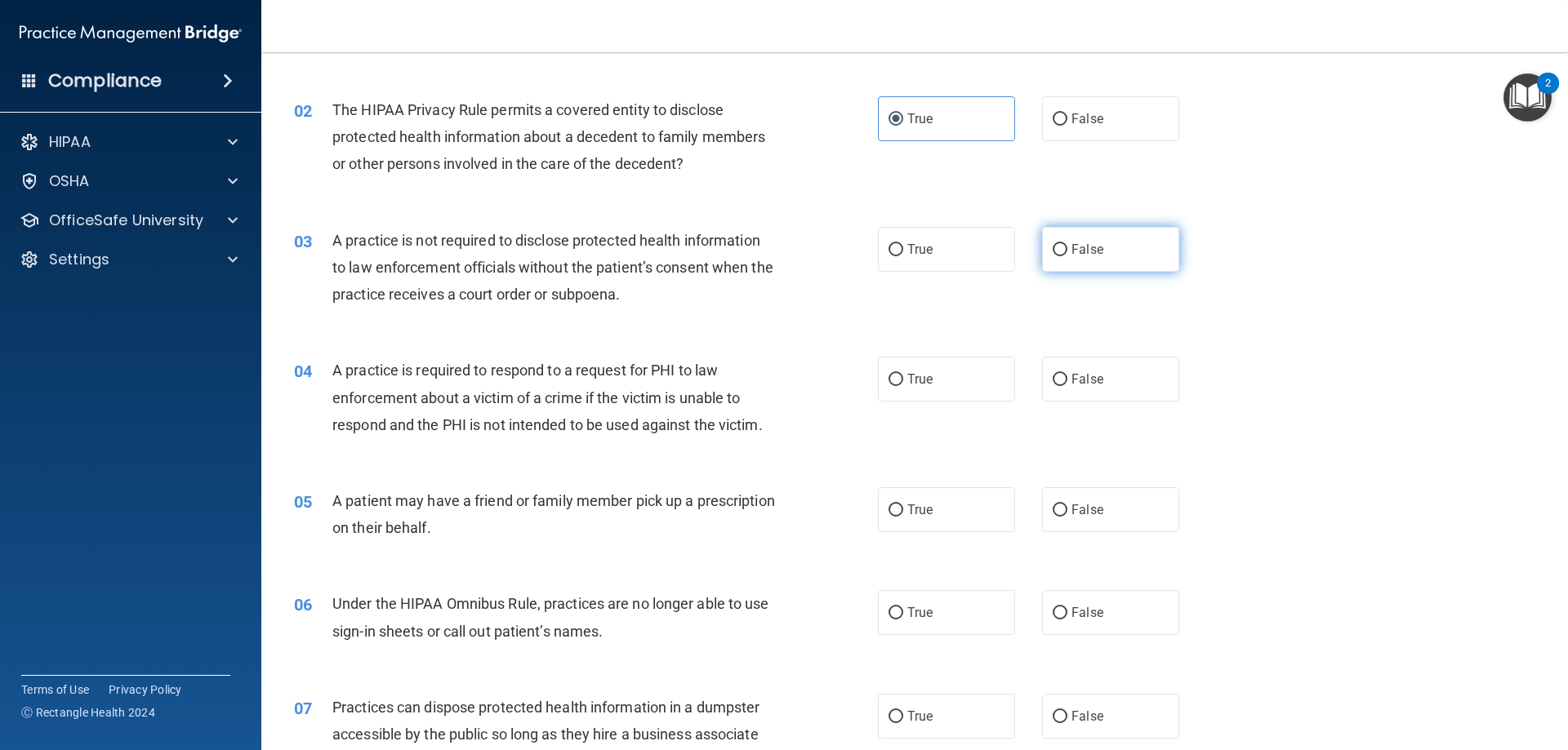
click at [1086, 241] on span "False" at bounding box center [1087, 249] width 32 height 16
click at [1067, 244] on input "False" at bounding box center [1060, 250] width 15 height 12
radio input "true"
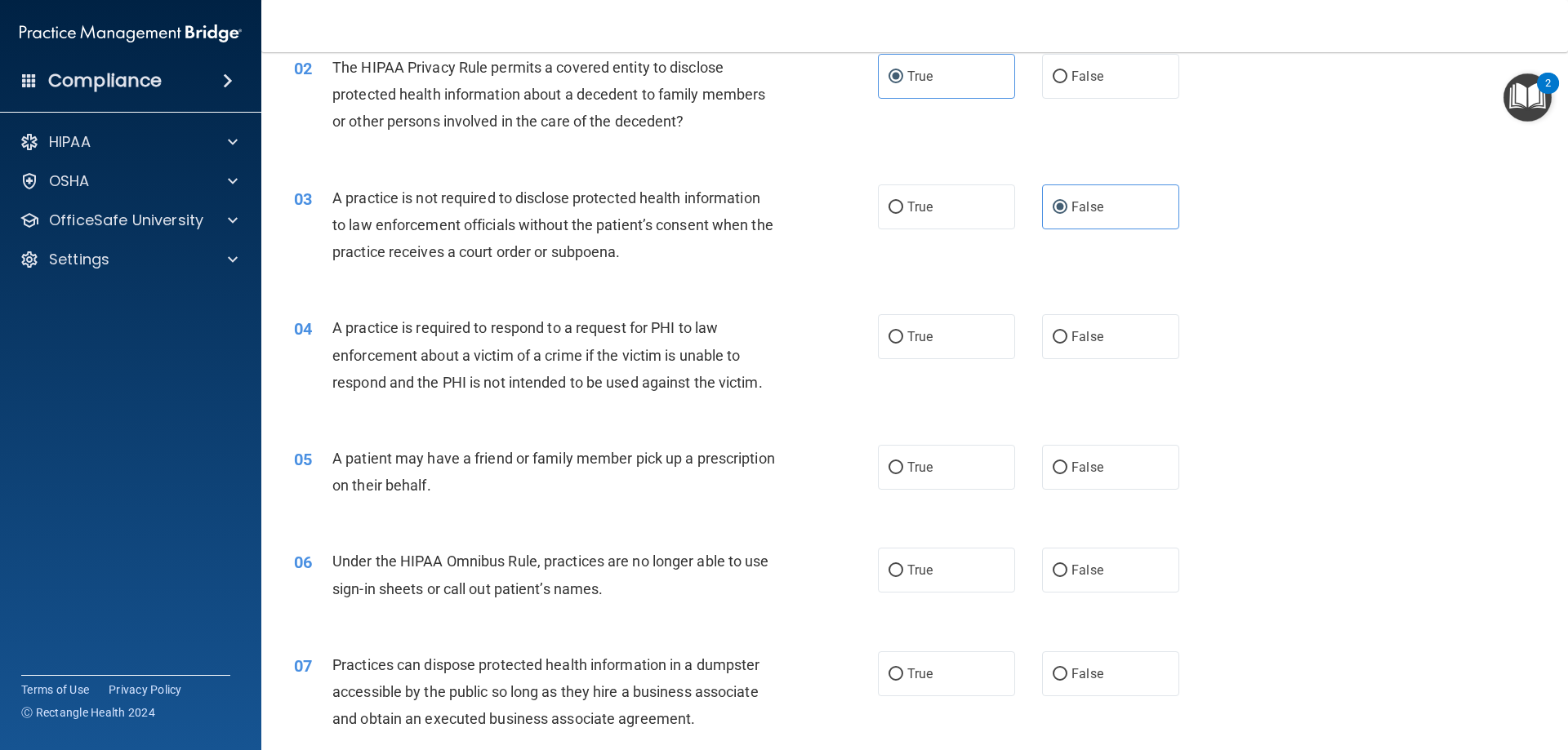
scroll to position [245, 0]
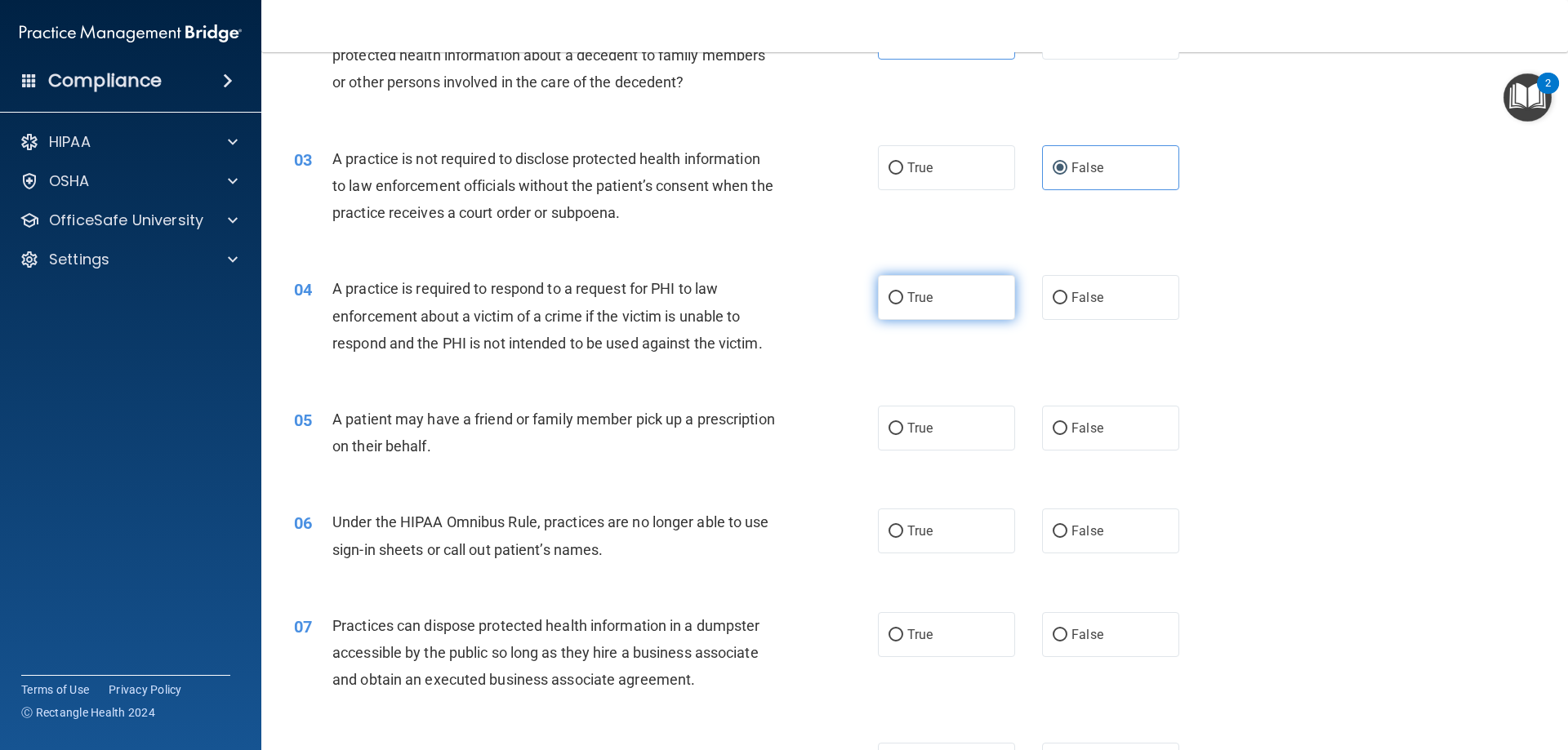
click at [908, 301] on span "True" at bounding box center [920, 297] width 26 height 16
click at [903, 301] on input "True" at bounding box center [896, 297] width 15 height 12
radio input "true"
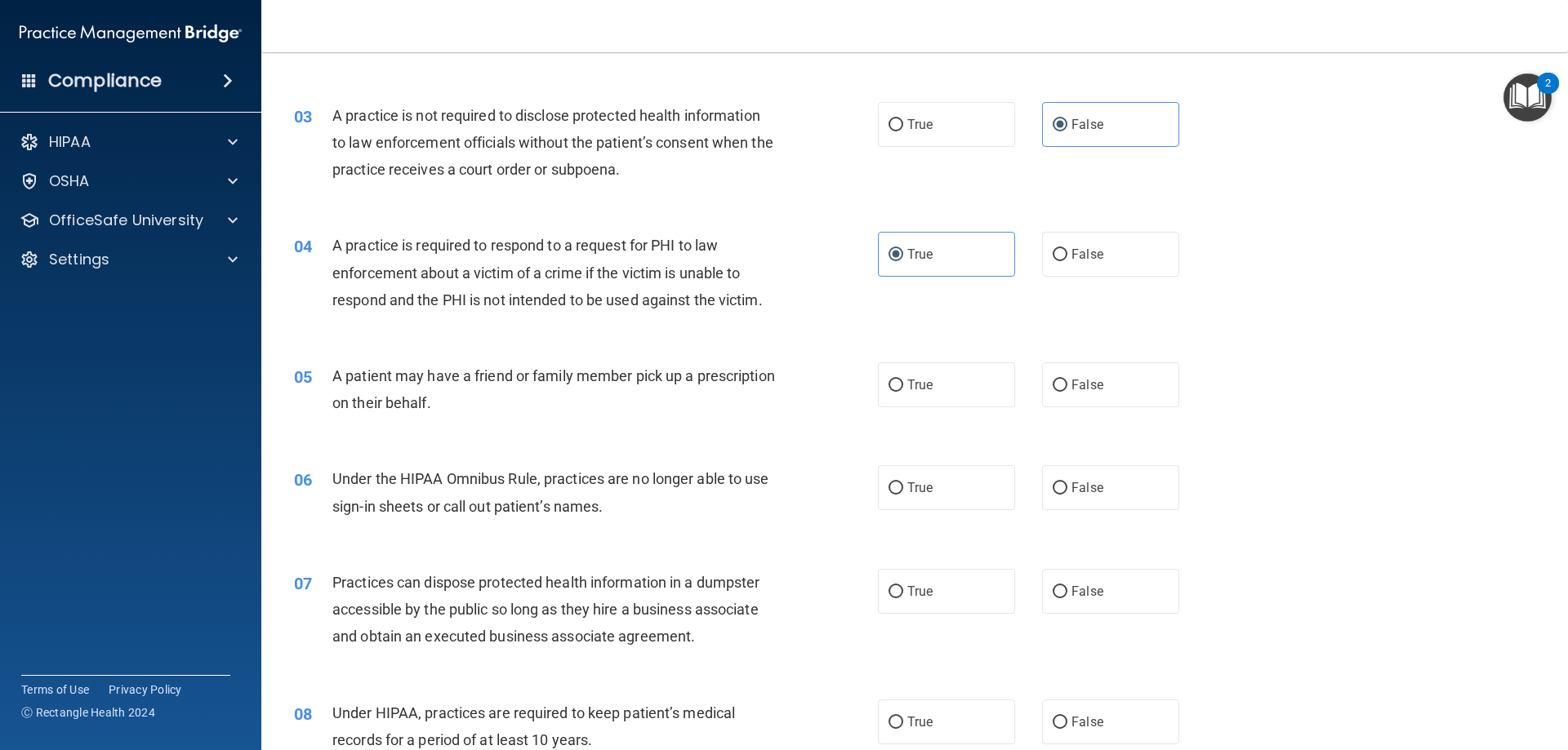
scroll to position [327, 0]
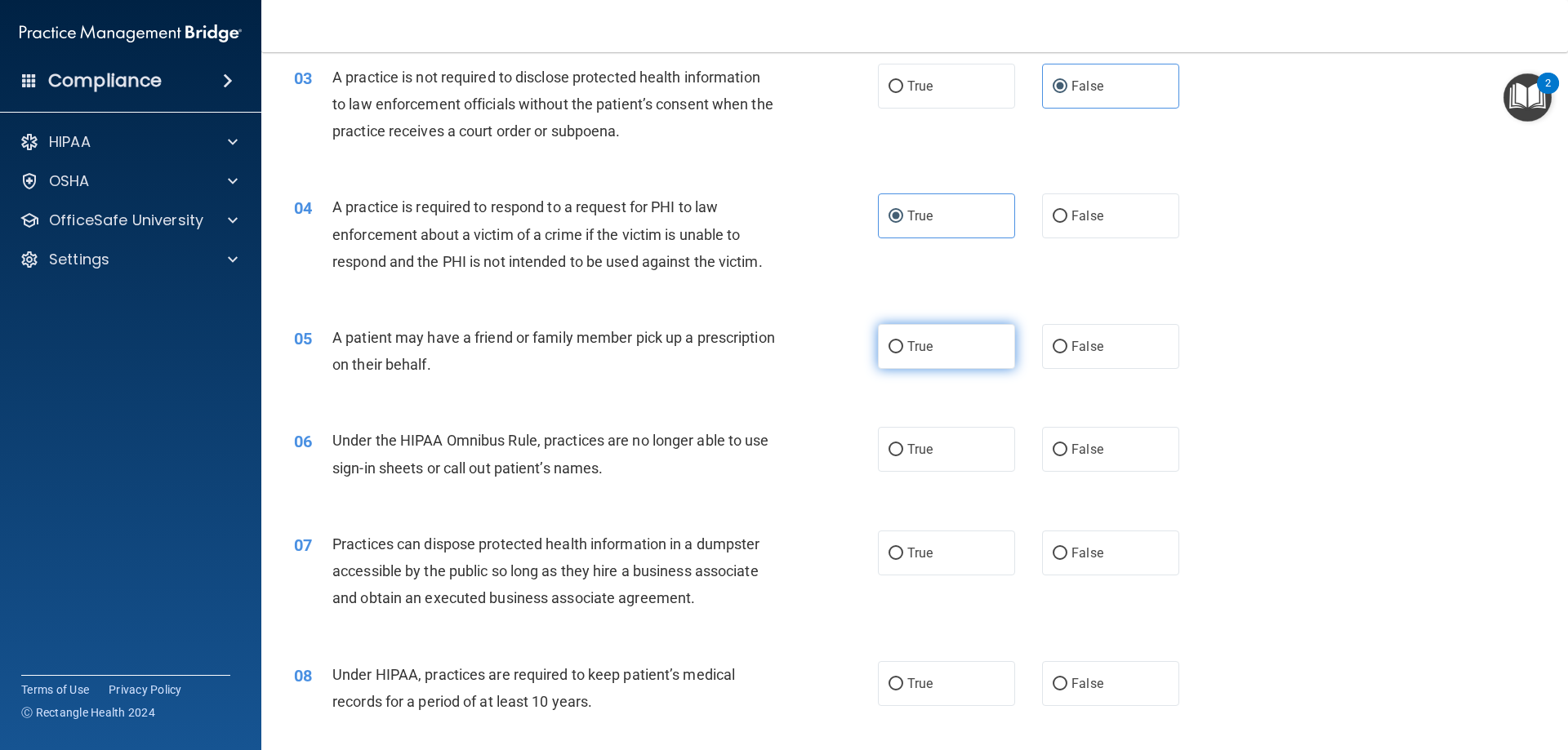
click at [965, 359] on label "True" at bounding box center [946, 346] width 137 height 45
click at [903, 353] on input "True" at bounding box center [896, 347] width 15 height 12
radio input "true"
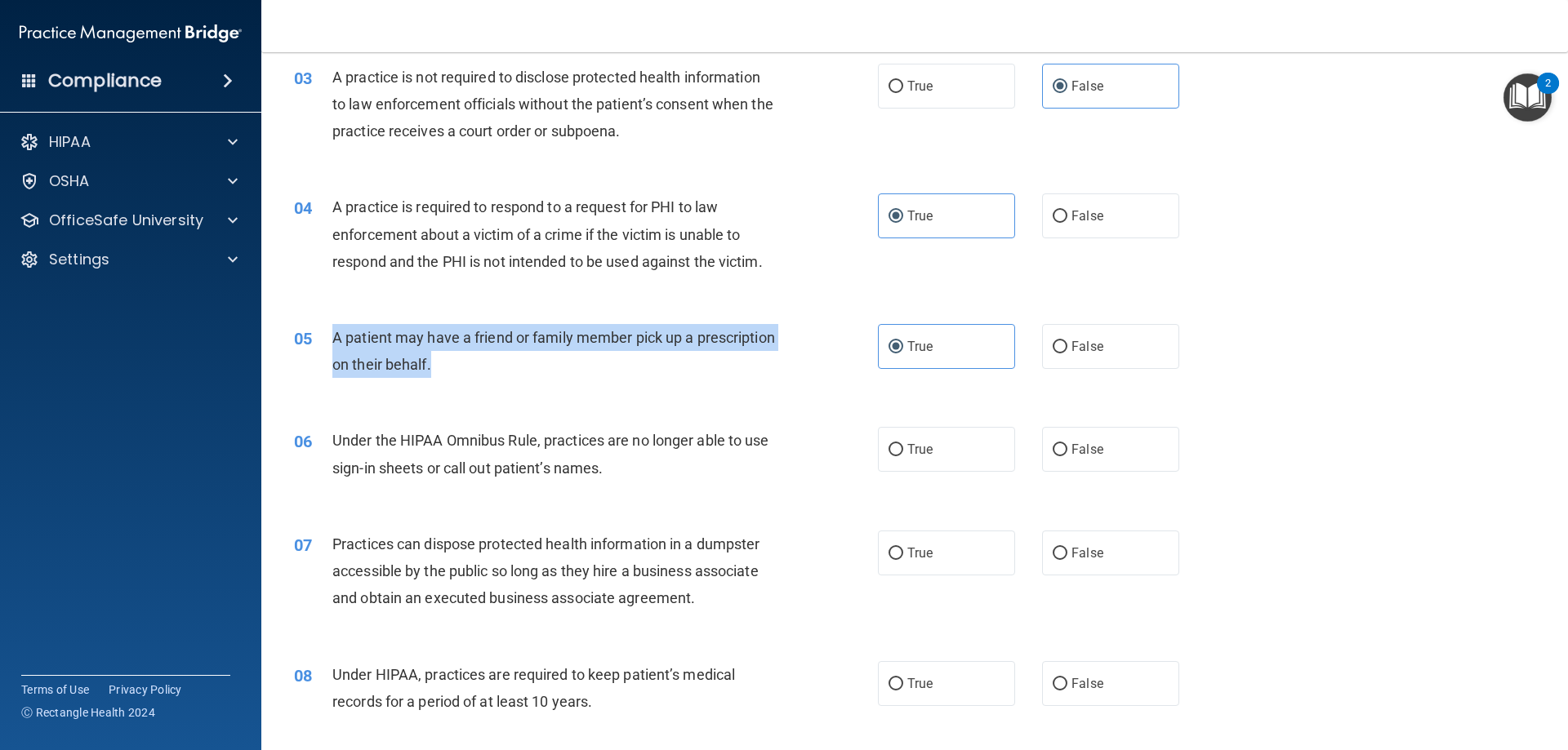
drag, startPoint x: 518, startPoint y: 360, endPoint x: 319, endPoint y: 340, distance: 200.0
click at [319, 340] on div "05 A patient may have a friend or family member pick up a prescription on their…" at bounding box center [585, 355] width 633 height 62
copy div "A patient may have a friend or family member pick up a prescription on their be…"
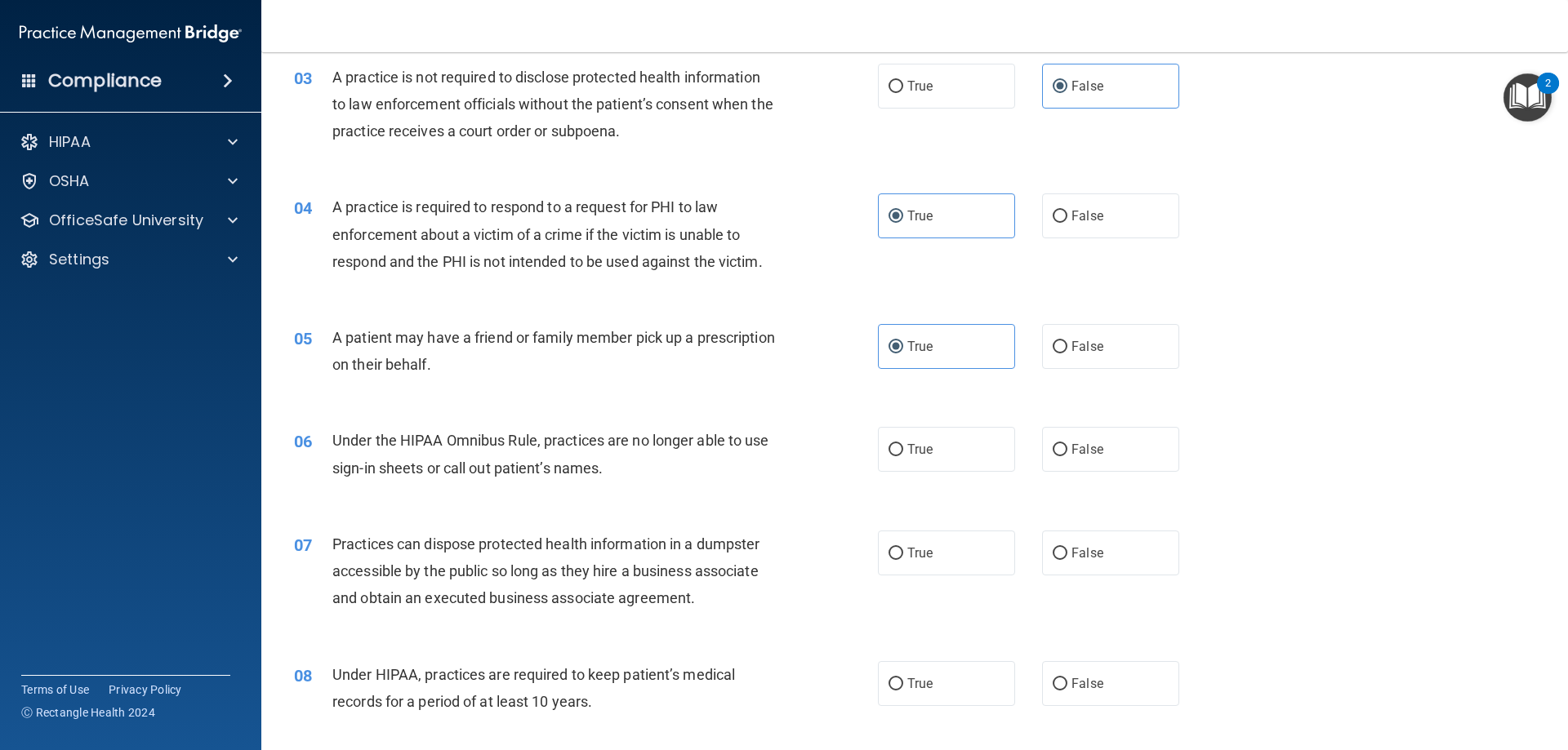
click at [556, 411] on div "06 Under the HIPAA Omnibus Rule, practices are no longer able to use sign-in sh…" at bounding box center [915, 458] width 1266 height 103
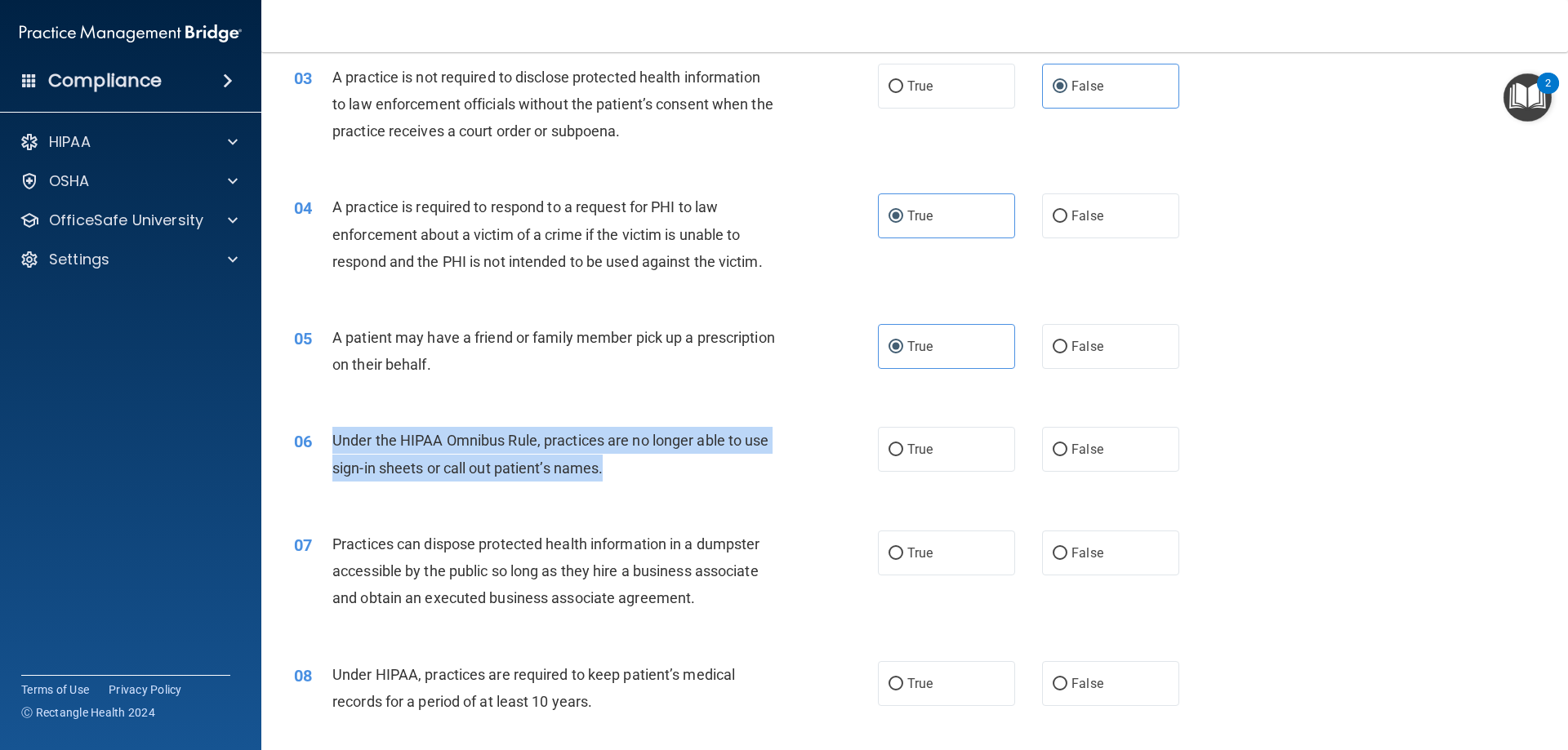
drag, startPoint x: 614, startPoint y: 466, endPoint x: 317, endPoint y: 443, distance: 297.9
click at [317, 443] on div "06 Under the HIPAA Omnibus Rule, practices are no longer able to use sign-in sh…" at bounding box center [585, 458] width 633 height 62
copy div "Under the HIPAA Omnibus Rule, practices are no longer able to use sign-in sheet…"
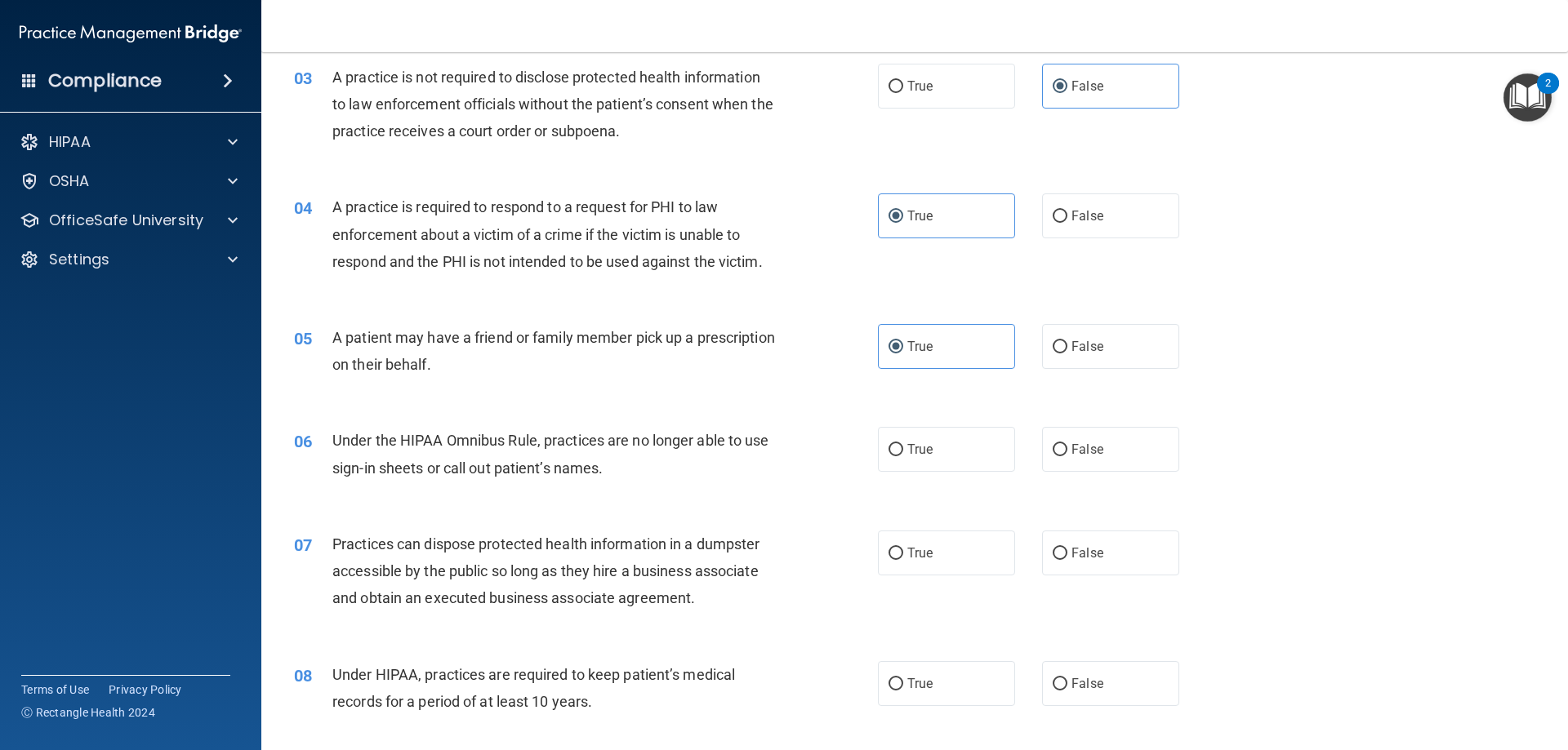
click at [1121, 422] on div "06 Under the HIPAA Omnibus Rule, practices are no longer able to use sign-in sh…" at bounding box center [915, 458] width 1266 height 103
click at [1120, 429] on label "False" at bounding box center [1110, 449] width 137 height 45
click at [1067, 444] on input "False" at bounding box center [1060, 450] width 15 height 12
radio input "true"
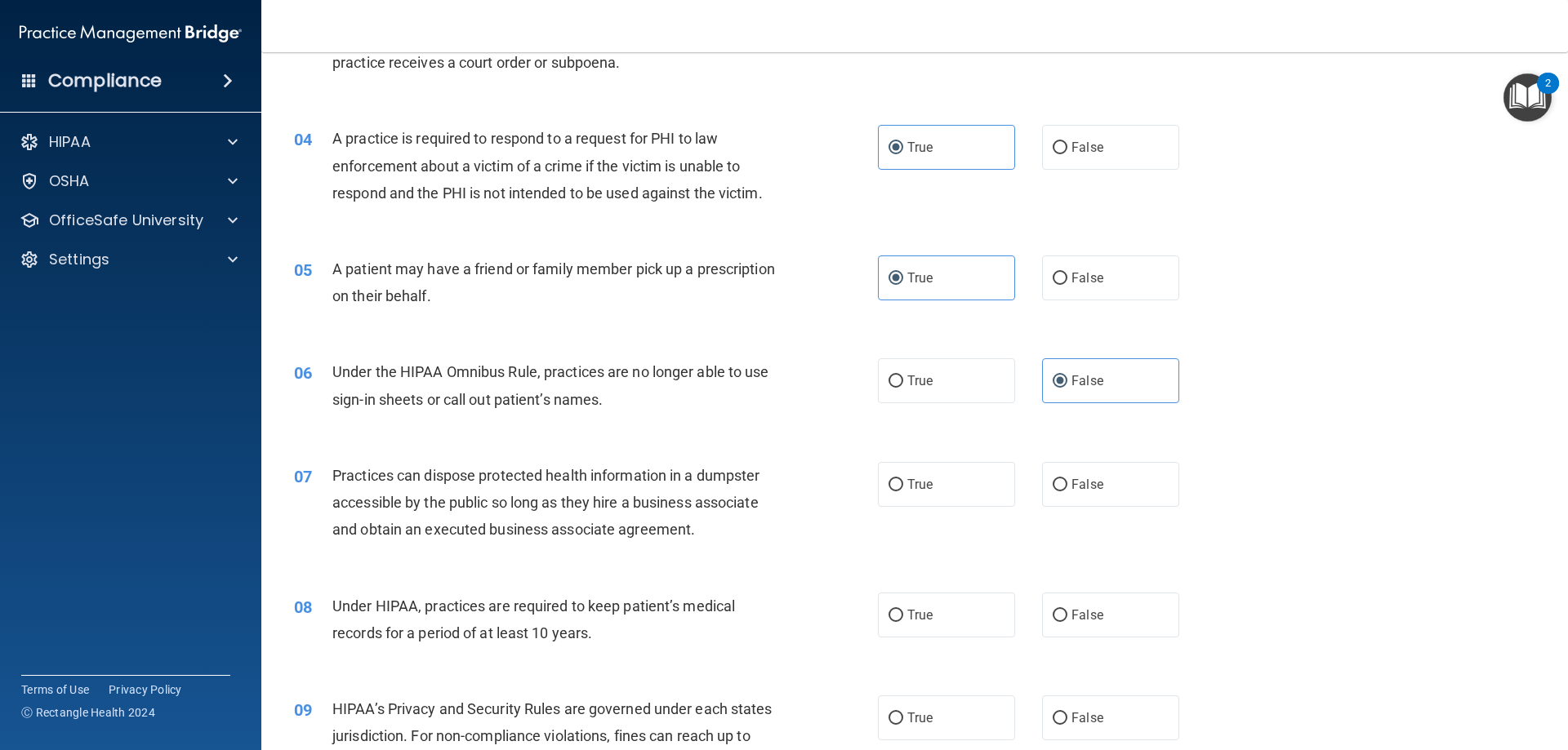
scroll to position [489, 0]
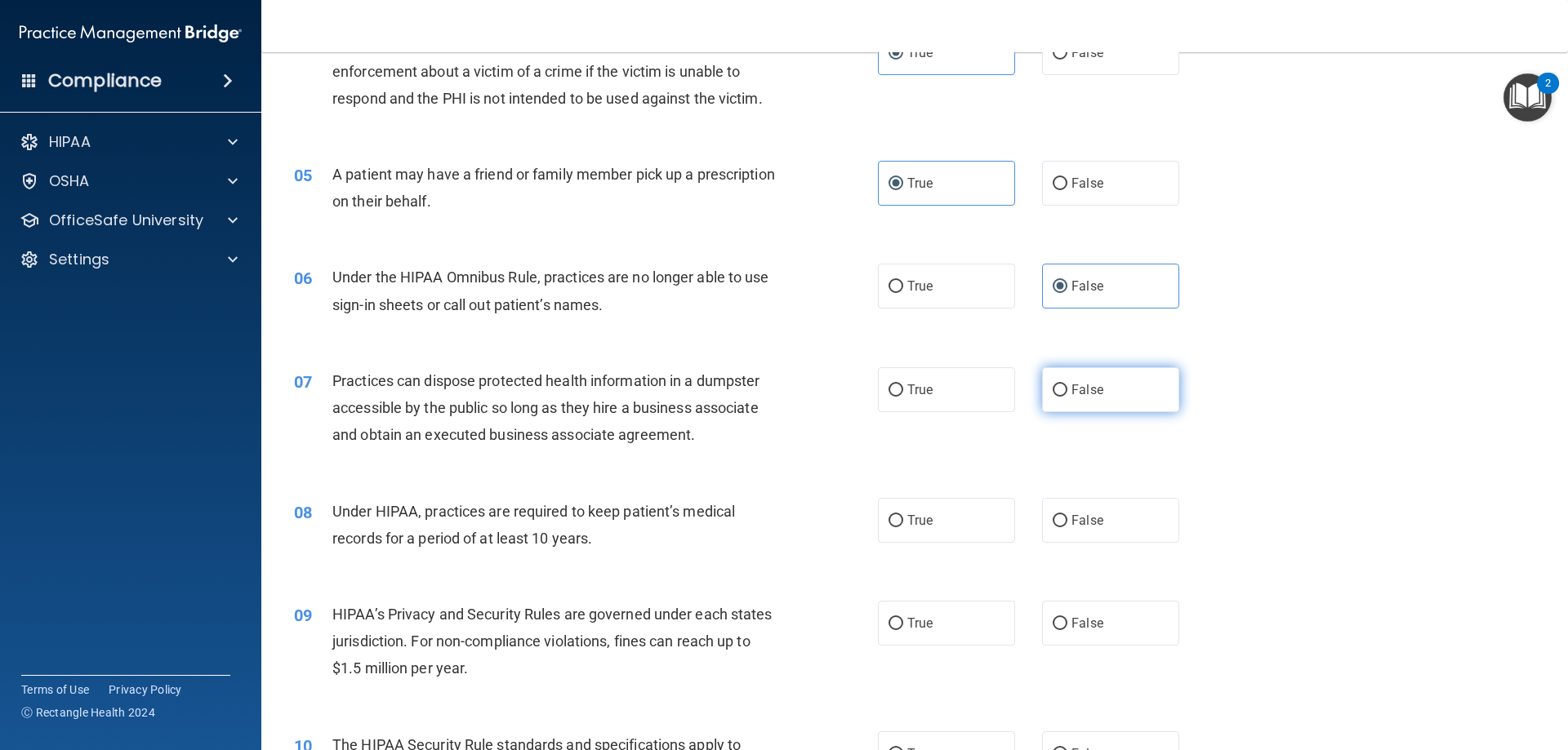
click at [1090, 396] on span "False" at bounding box center [1087, 389] width 32 height 16
click at [1067, 396] on input "False" at bounding box center [1060, 390] width 15 height 12
radio input "true"
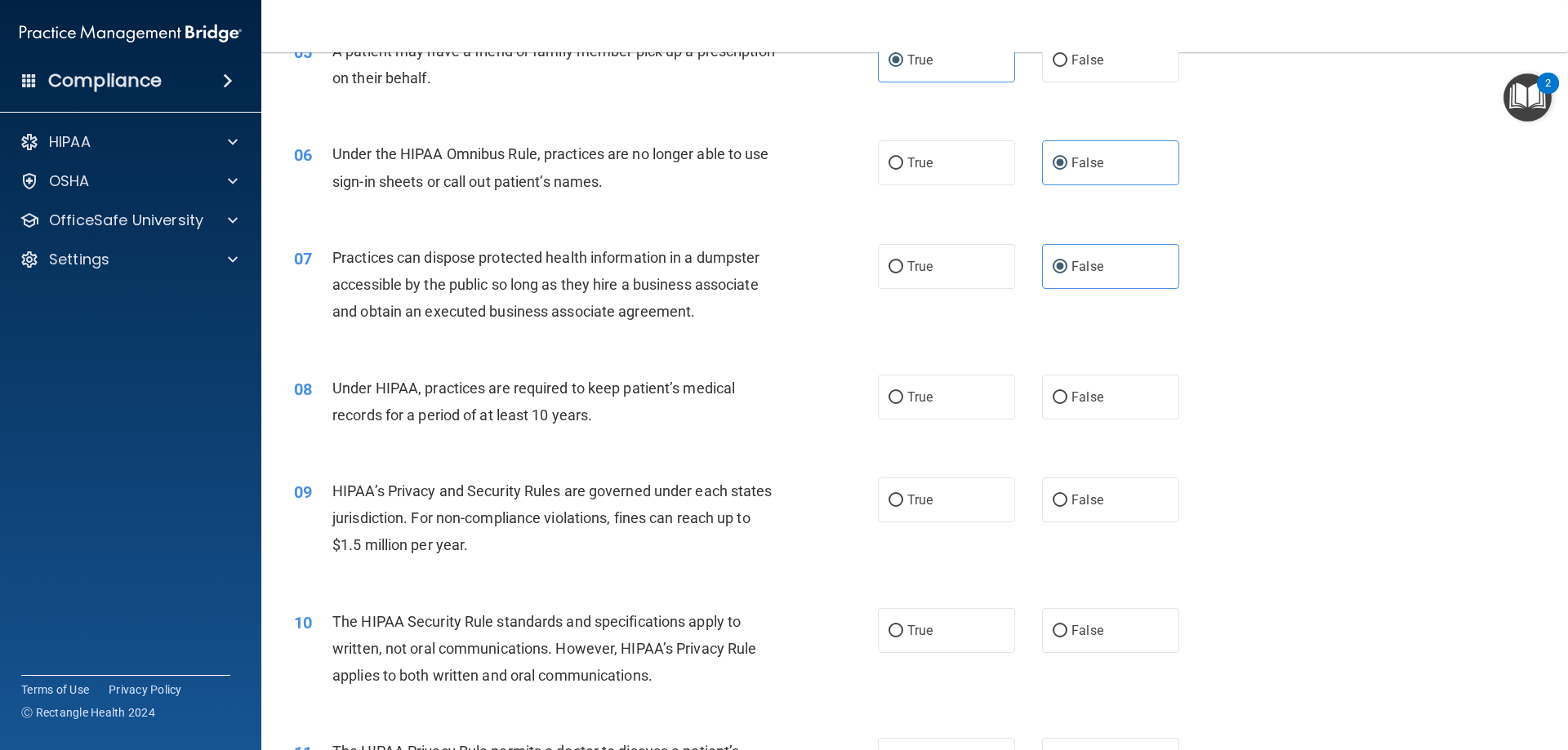
scroll to position [653, 0]
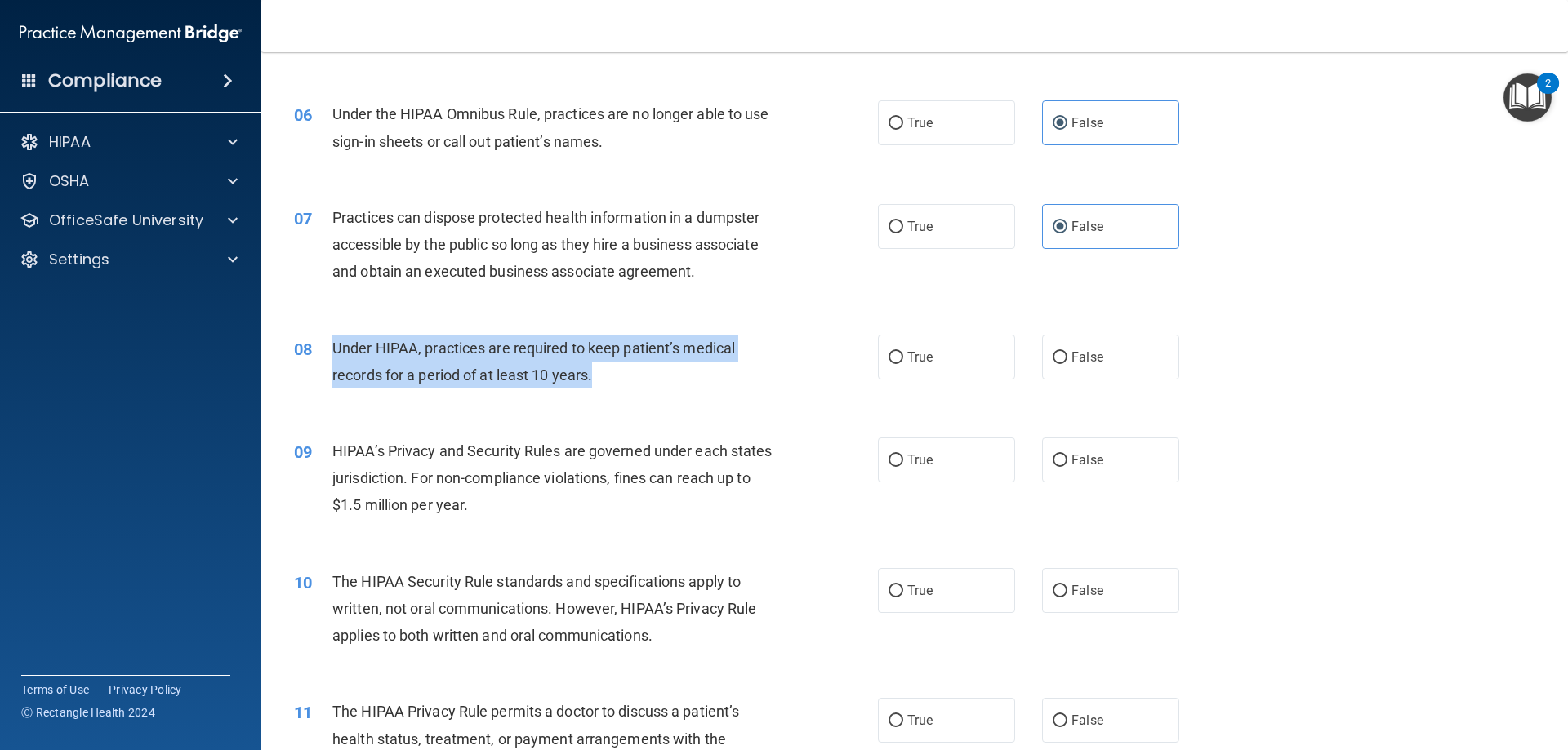
drag, startPoint x: 594, startPoint y: 373, endPoint x: 336, endPoint y: 334, distance: 260.9
click at [336, 334] on div "Under HIPAA, practices are required to keep patient’s medical records for a per…" at bounding box center [560, 361] width 457 height 54
copy span "Under HIPAA, practices are required to keep patient’s medical records for a per…"
click at [623, 390] on div "08 Under HIPAA, practices are required to keep patient’s medical records for a …" at bounding box center [585, 365] width 633 height 62
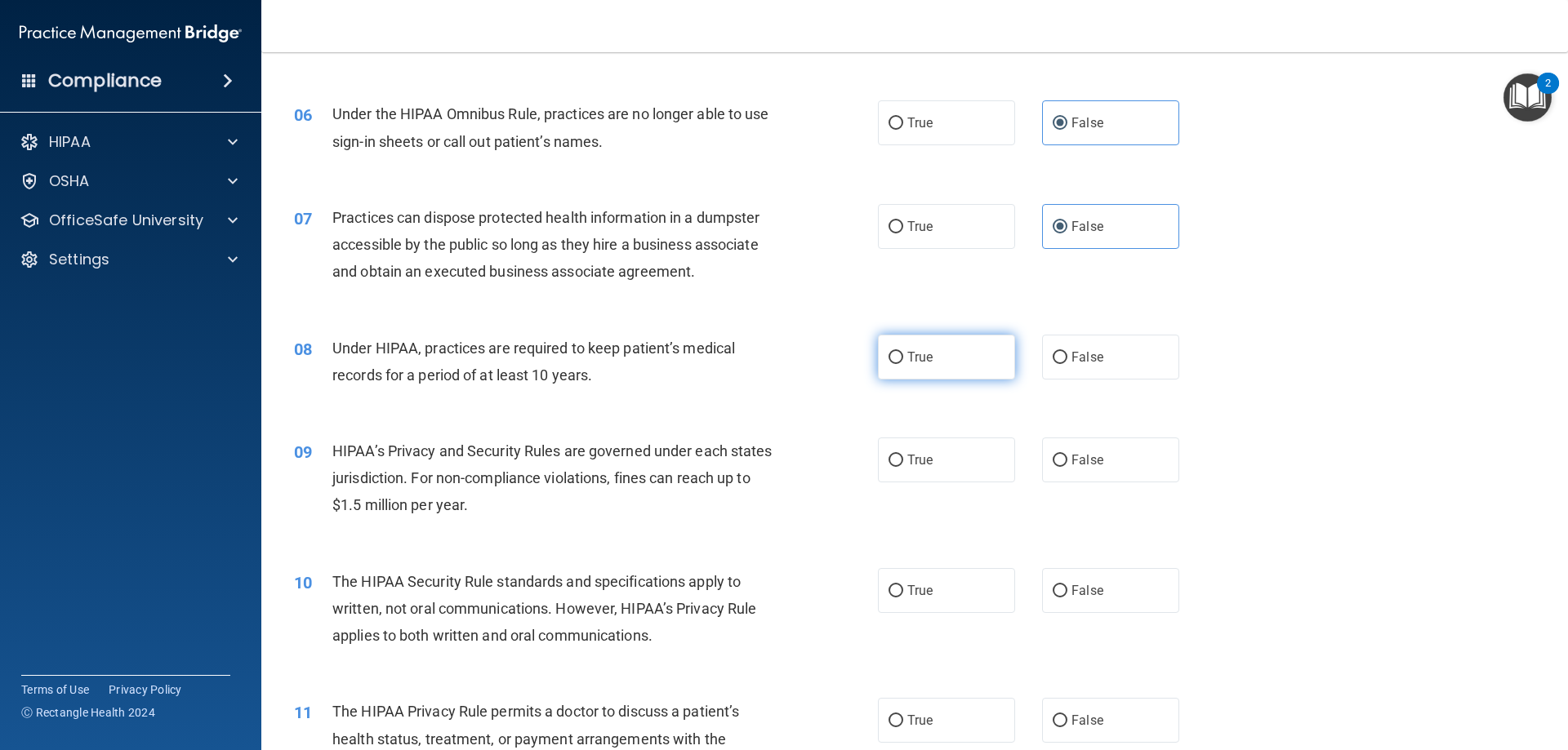
click at [986, 355] on label "True" at bounding box center [946, 356] width 137 height 45
click at [903, 355] on input "True" at bounding box center [896, 357] width 15 height 12
radio input "true"
click at [1106, 377] on label "False" at bounding box center [1110, 356] width 137 height 45
click at [1067, 364] on input "False" at bounding box center [1060, 357] width 15 height 12
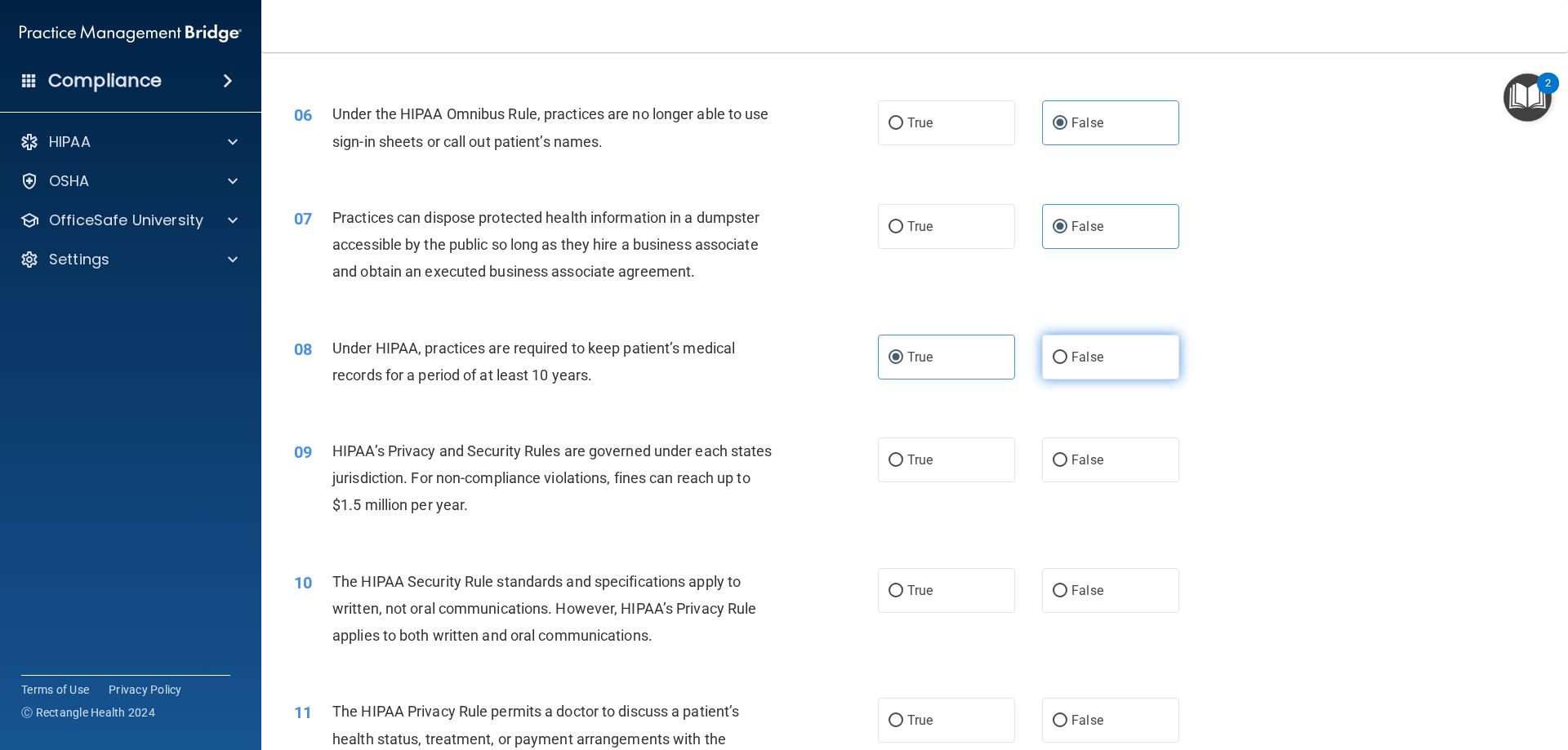
radio input "true"
radio input "false"
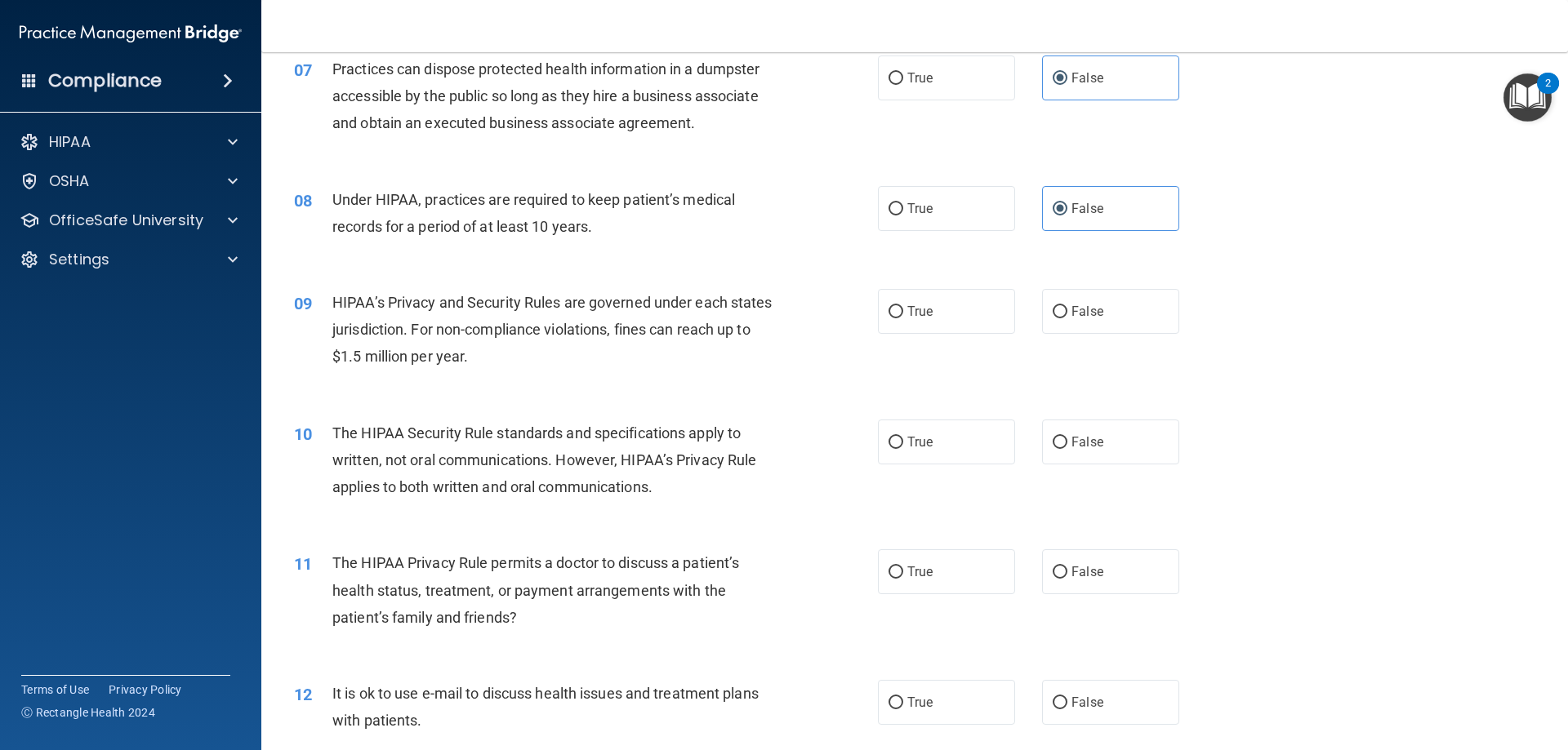
scroll to position [816, 0]
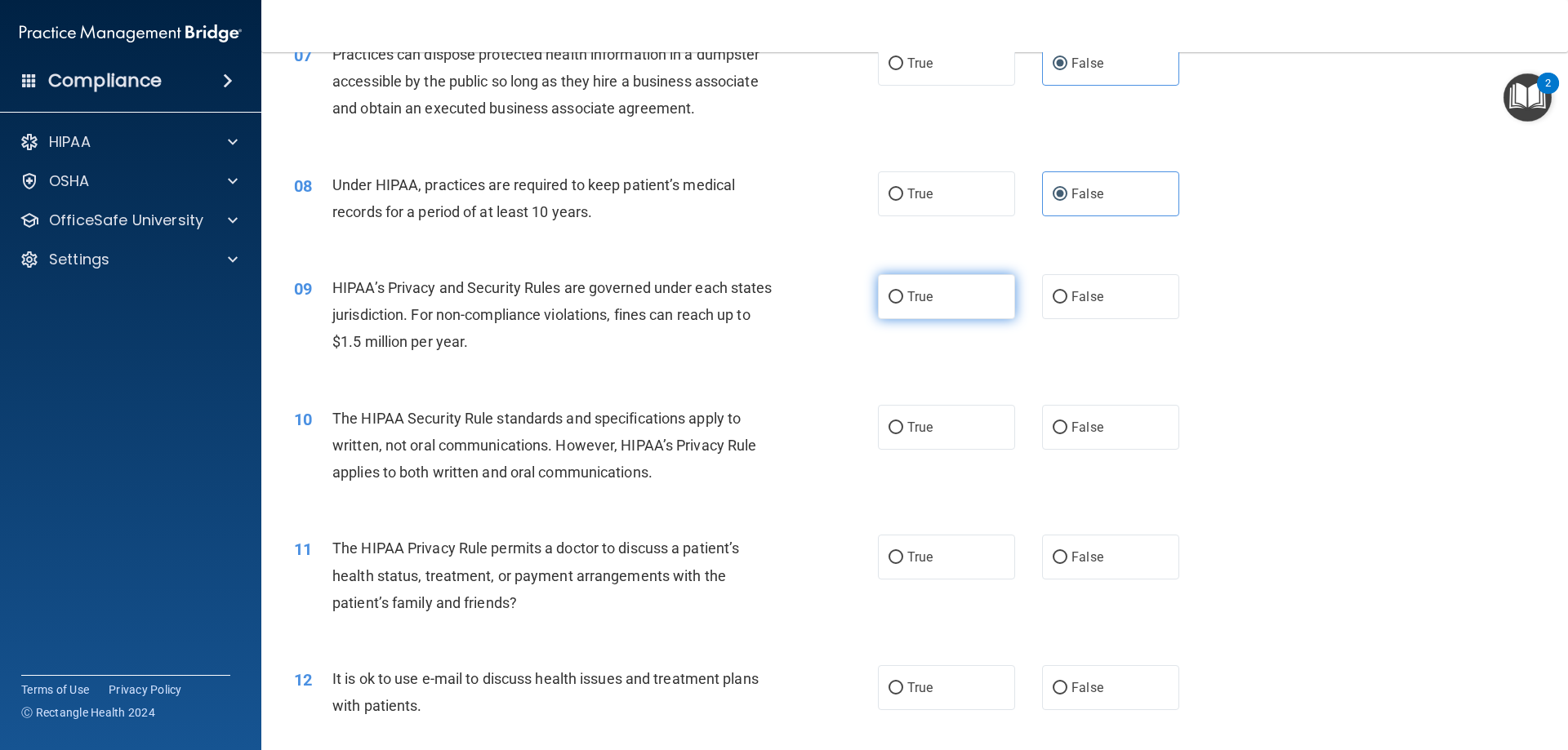
click at [968, 303] on label "True" at bounding box center [946, 297] width 137 height 45
click at [903, 303] on input "True" at bounding box center [896, 297] width 15 height 12
radio input "true"
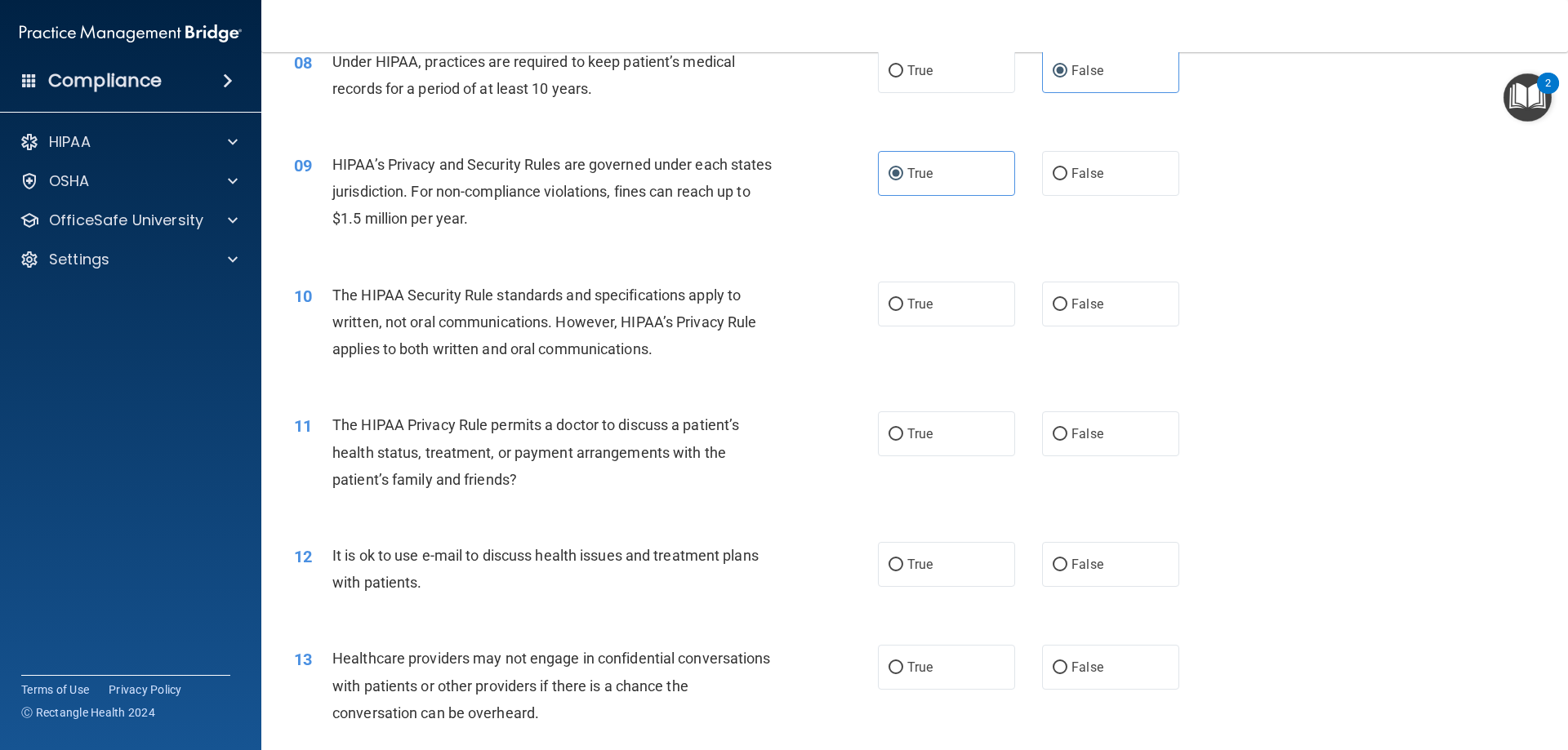
scroll to position [979, 0]
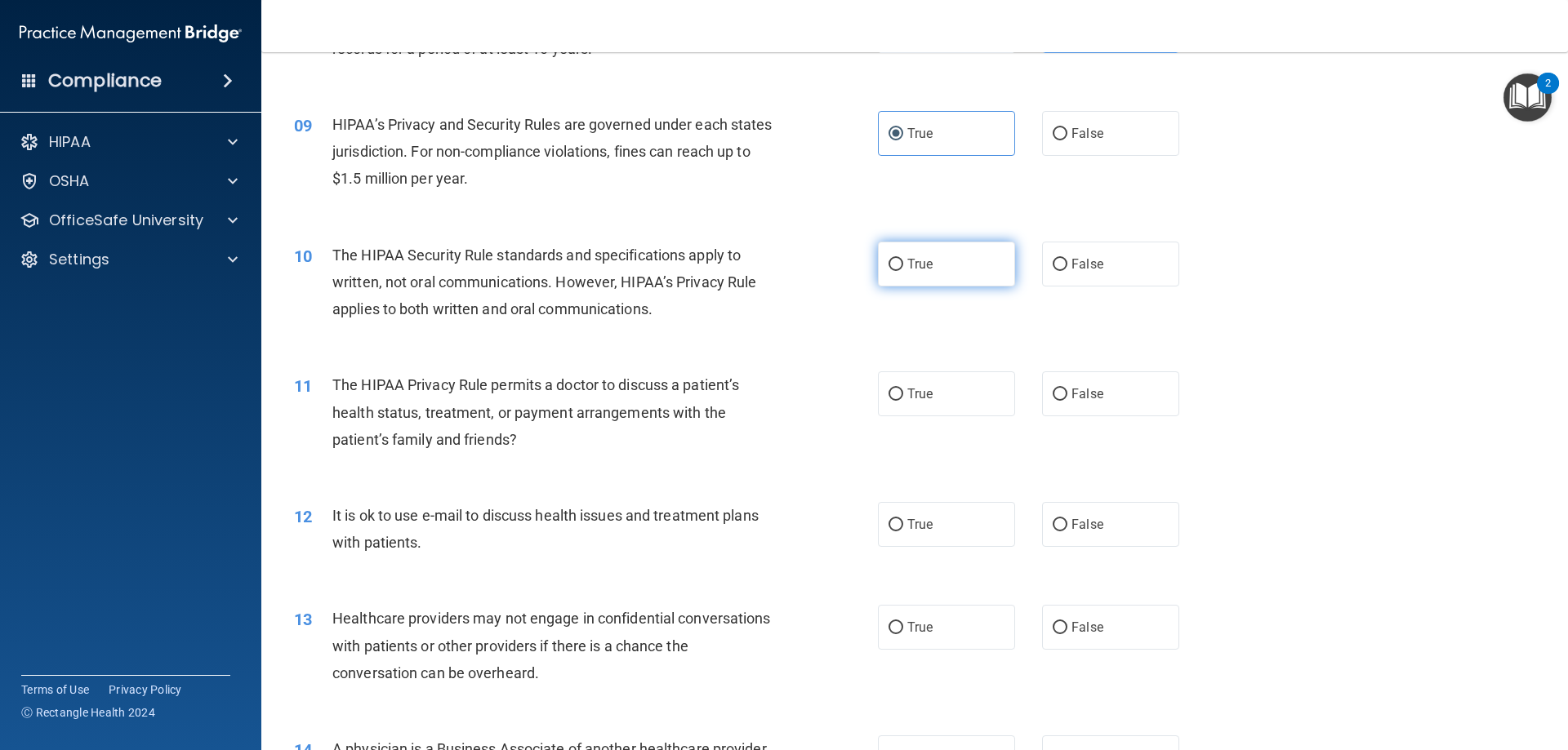
click at [893, 267] on input "True" at bounding box center [896, 264] width 15 height 12
radio input "true"
click at [659, 308] on div "The HIPAA Security Rule standards and specifications apply to written, not oral…" at bounding box center [560, 282] width 457 height 82
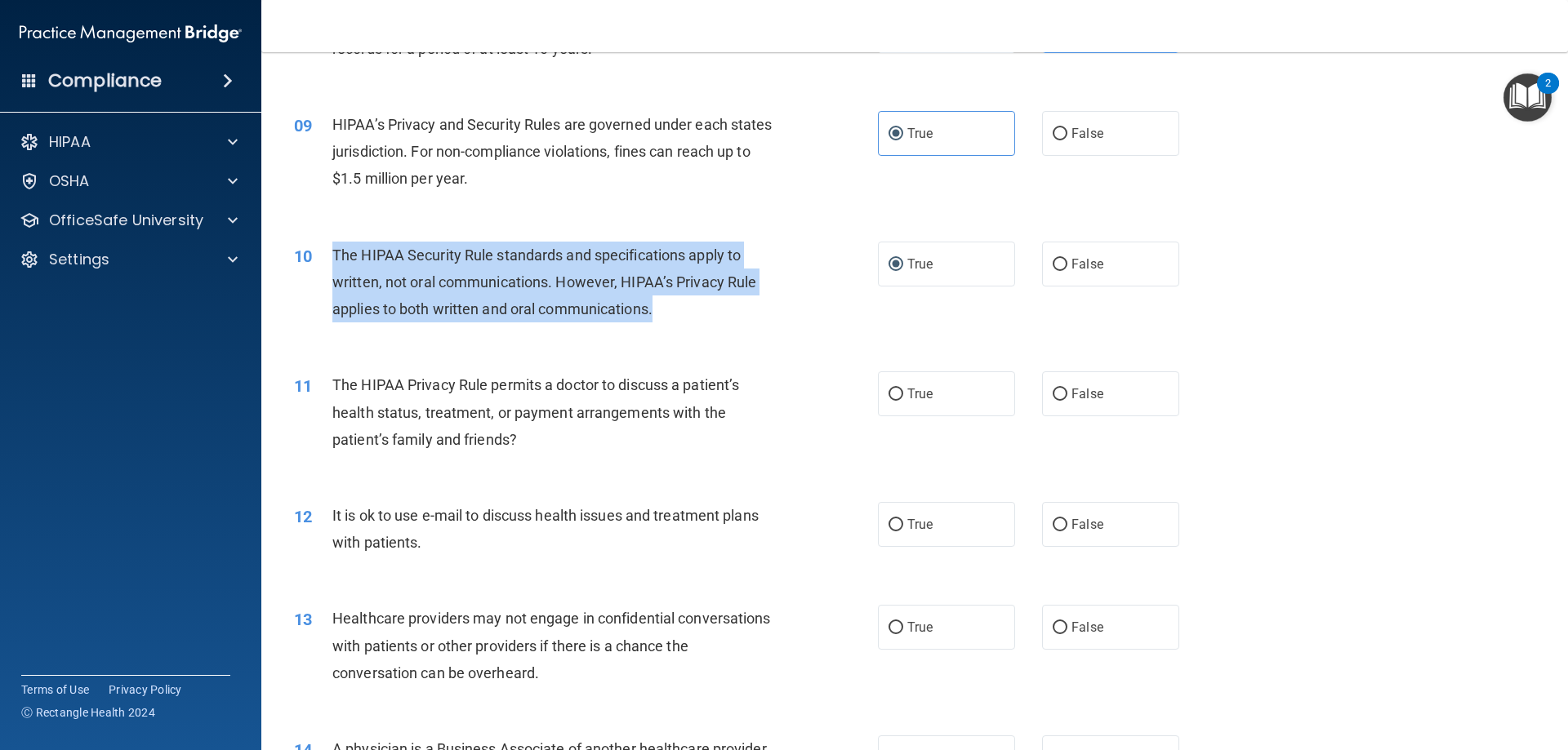
drag, startPoint x: 659, startPoint y: 308, endPoint x: 333, endPoint y: 259, distance: 329.7
click at [333, 259] on div "The HIPAA Security Rule standards and specifications apply to written, not oral…" at bounding box center [560, 282] width 457 height 82
copy span "The HIPAA Security Rule standards and specifications apply to written, not oral…"
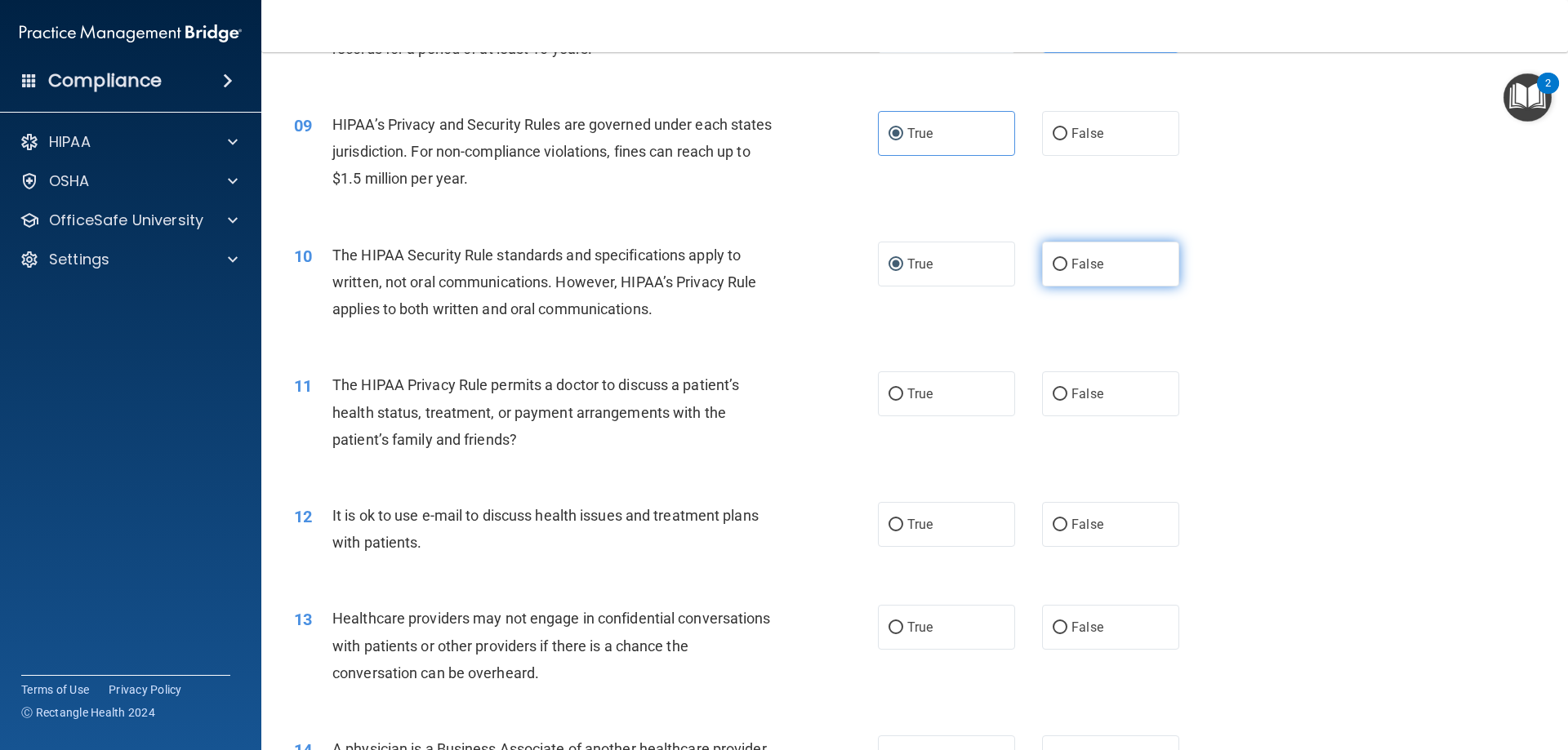
click at [1087, 283] on label "False" at bounding box center [1110, 263] width 137 height 45
click at [1067, 271] on input "False" at bounding box center [1060, 264] width 15 height 12
radio input "true"
radio input "false"
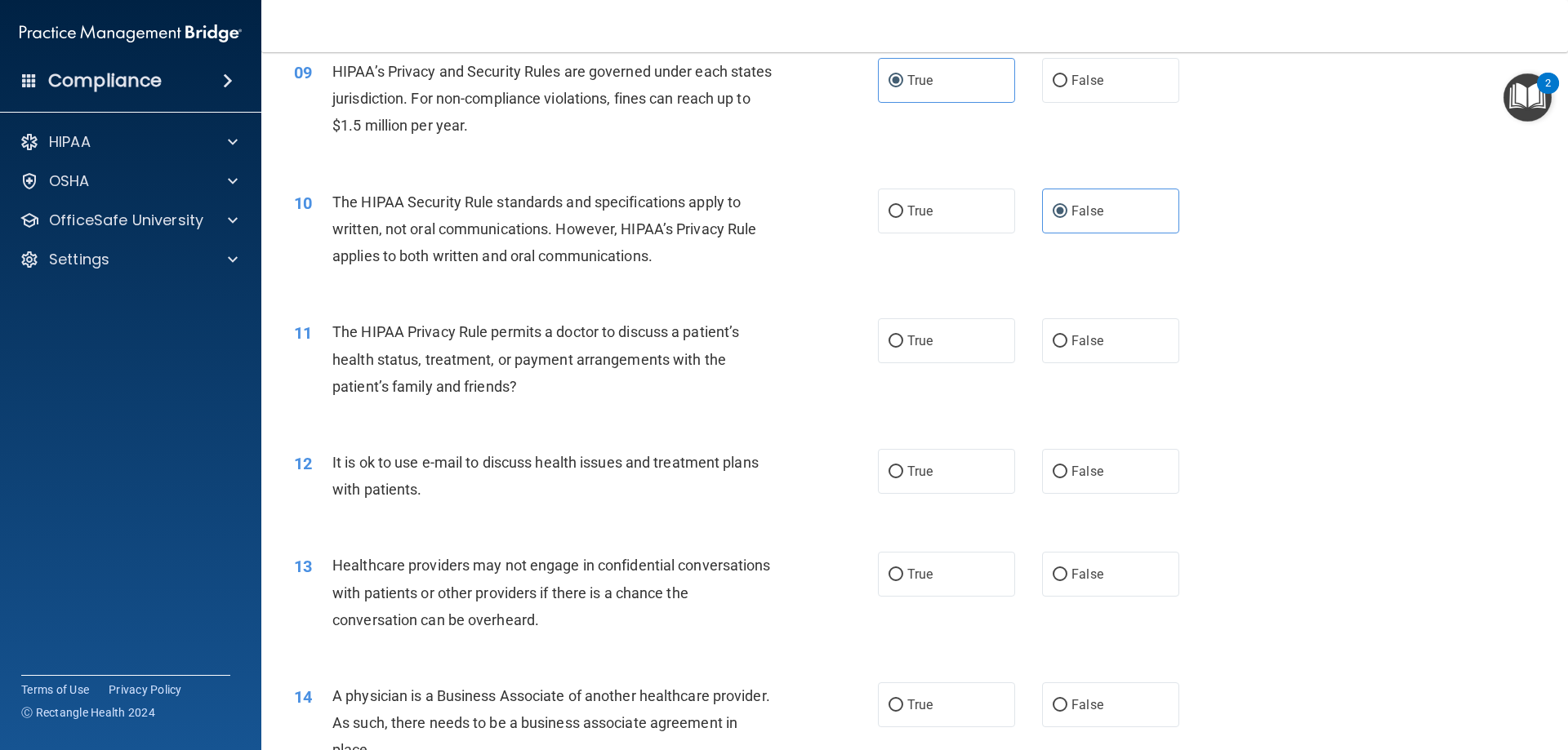
scroll to position [1061, 0]
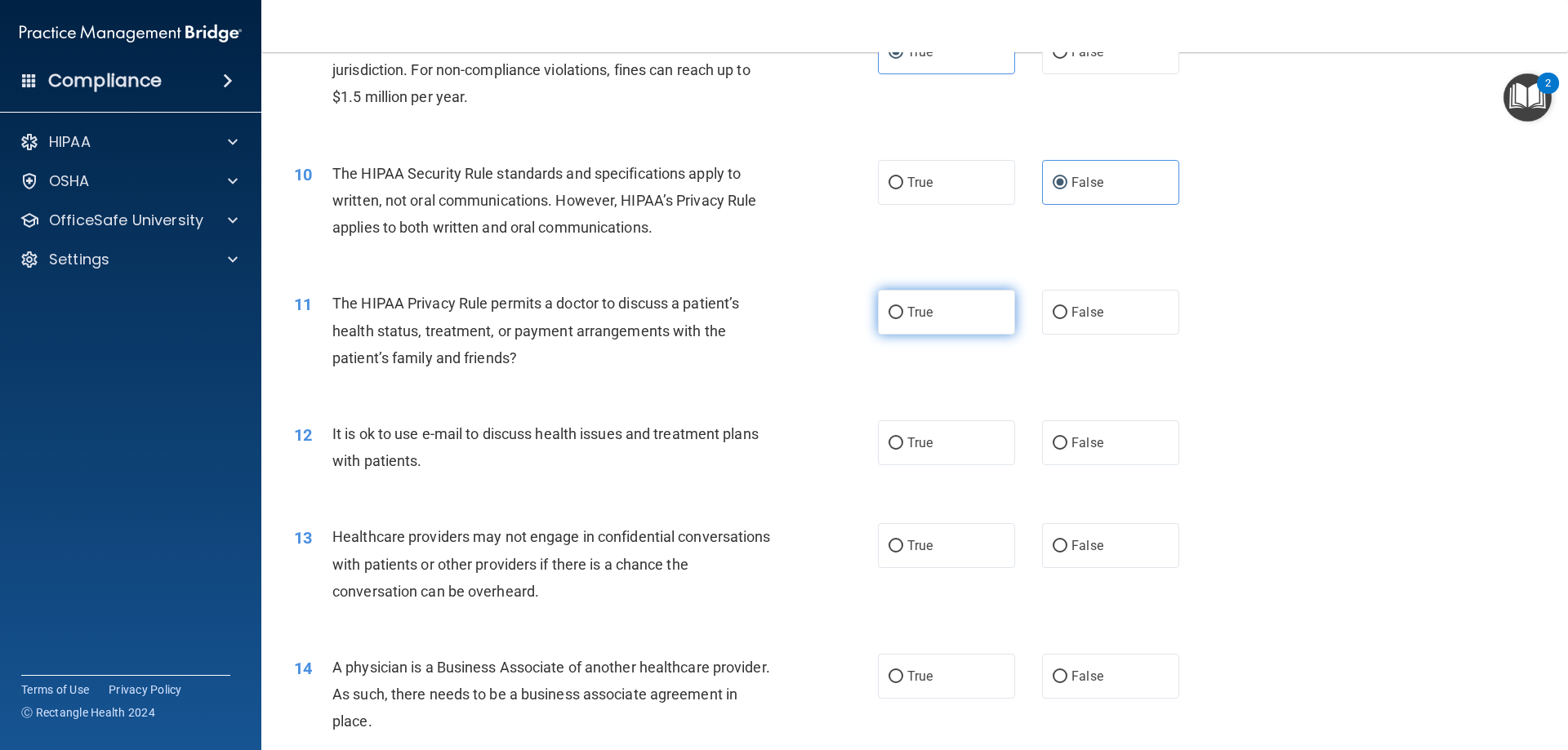
click at [932, 297] on label "True" at bounding box center [946, 312] width 137 height 45
click at [903, 307] on input "True" at bounding box center [896, 312] width 15 height 12
radio input "true"
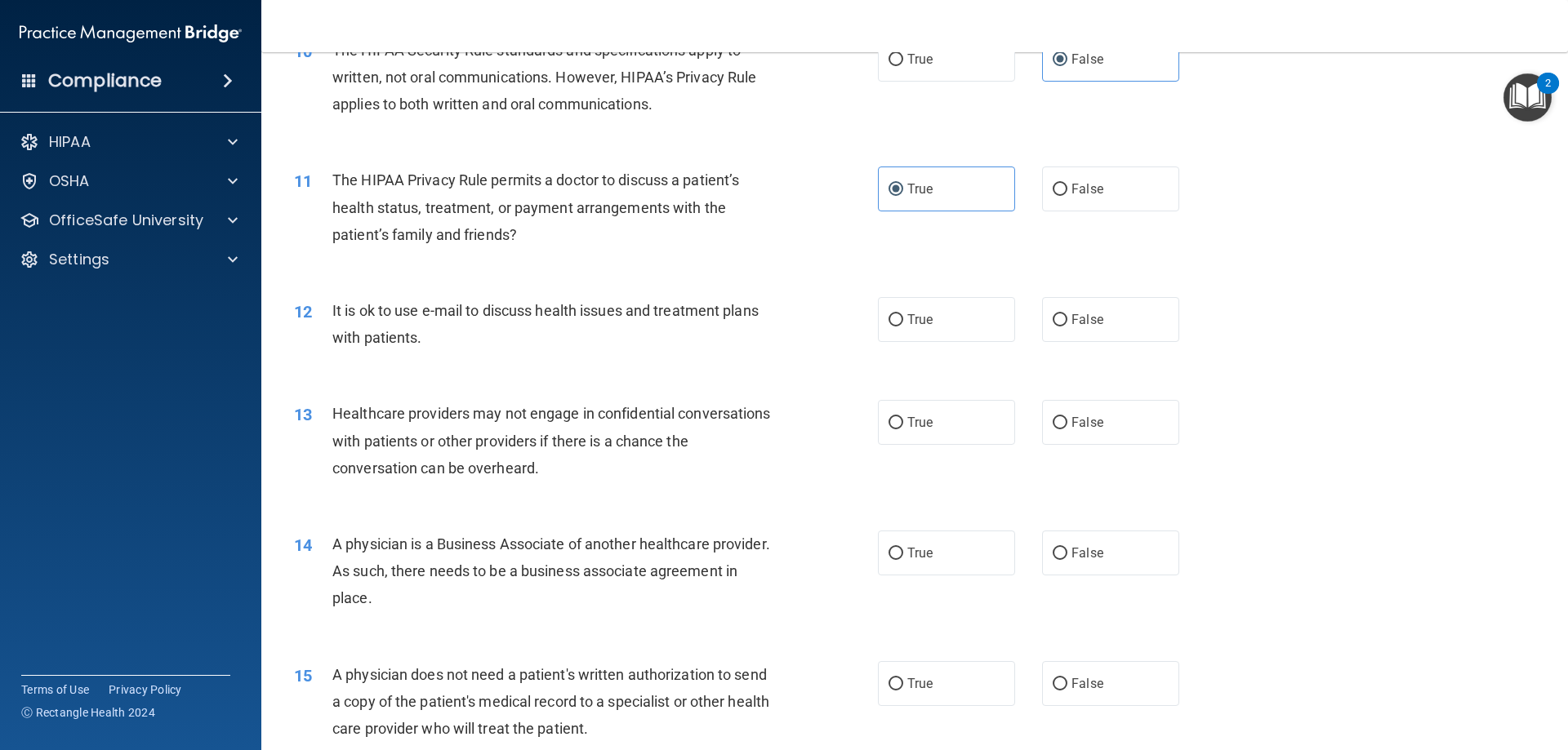
scroll to position [1224, 0]
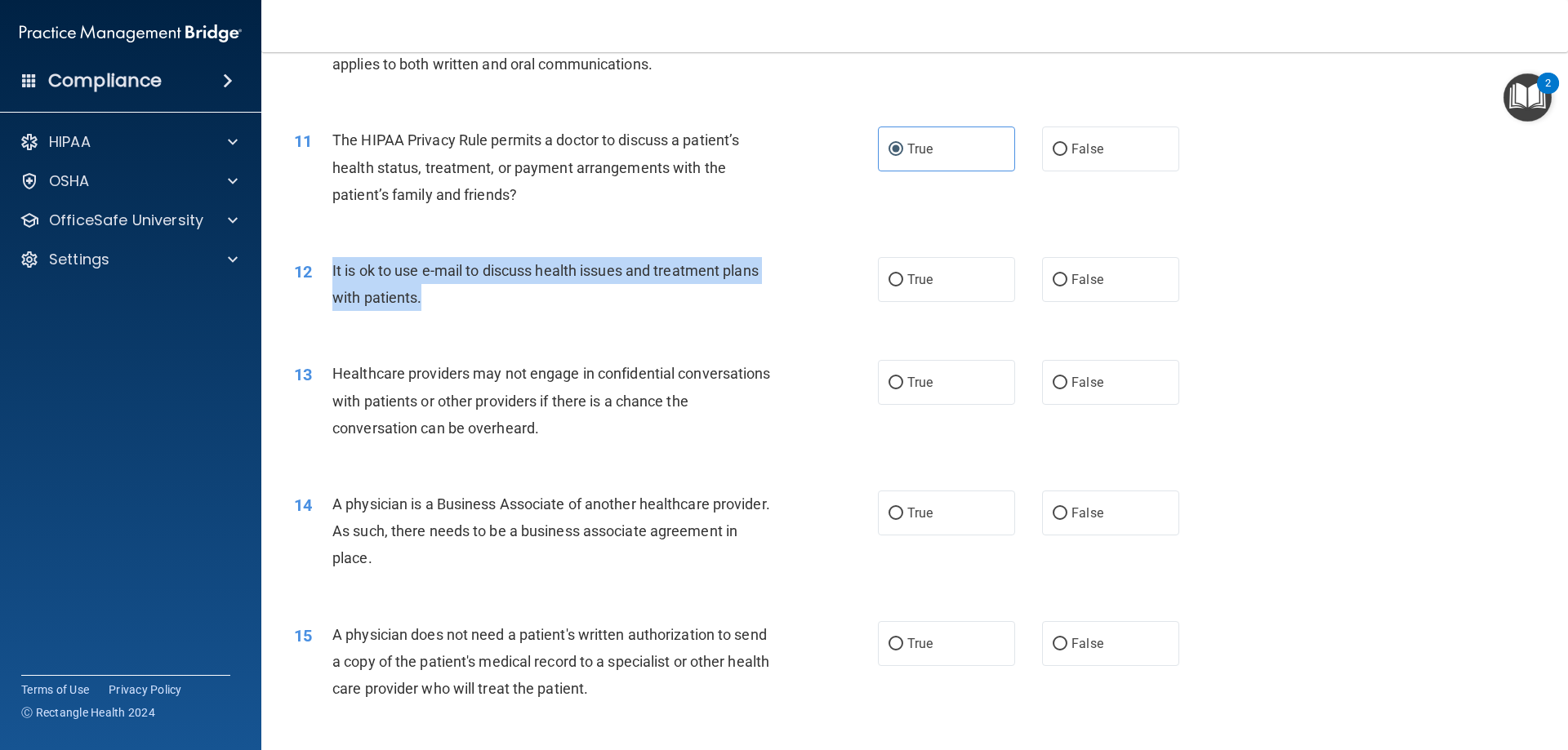
drag, startPoint x: 442, startPoint y: 295, endPoint x: 333, endPoint y: 275, distance: 110.8
click at [333, 275] on div "It is ok to use e-mail to discuss health issues and treatment plans with patien…" at bounding box center [560, 284] width 457 height 54
copy span "It is ok to use e-mail to discuss health issues and treatment plans with patien…"
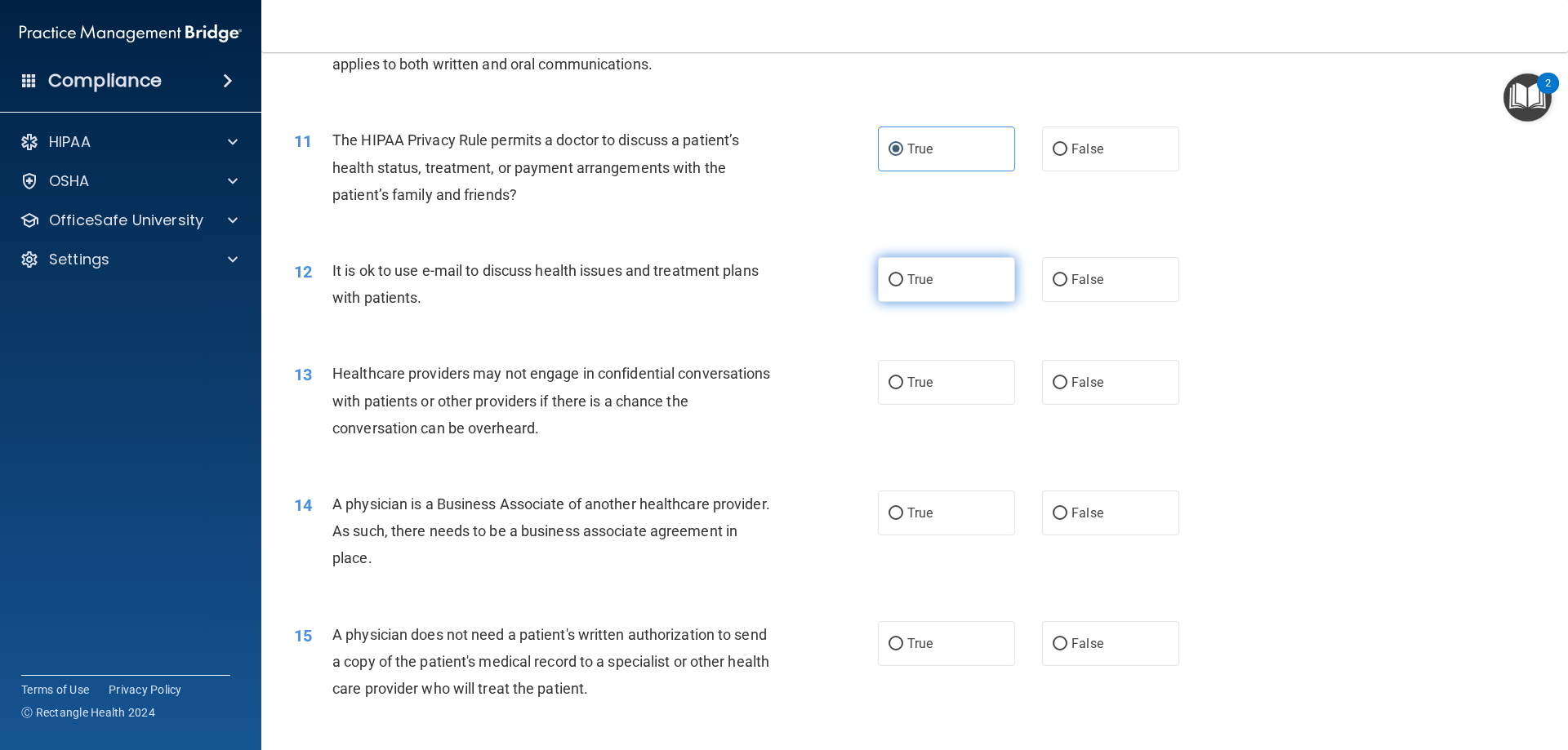
click at [911, 280] on span "True" at bounding box center [920, 279] width 26 height 16
click at [903, 280] on input "True" at bounding box center [896, 280] width 15 height 12
radio input "true"
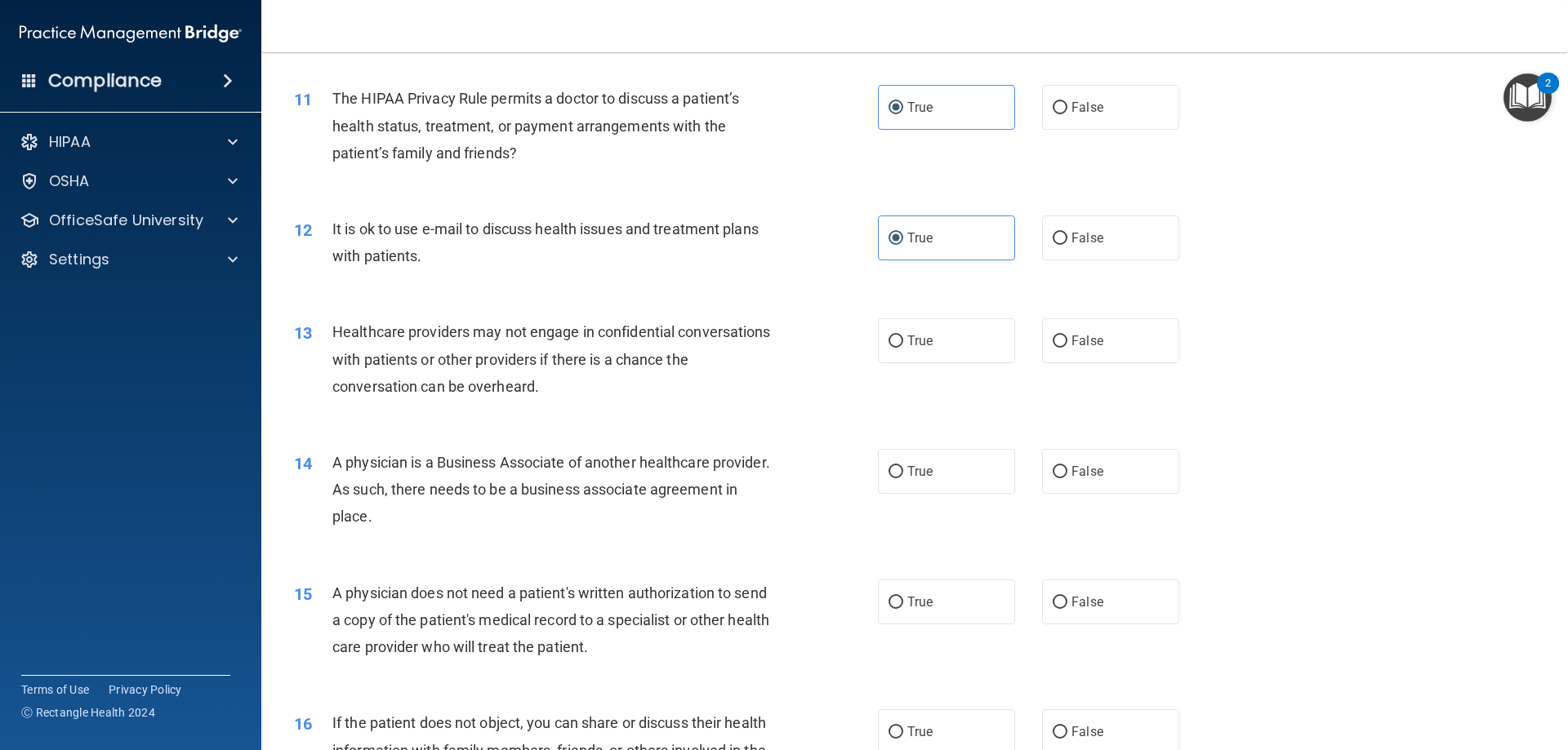
scroll to position [1305, 0]
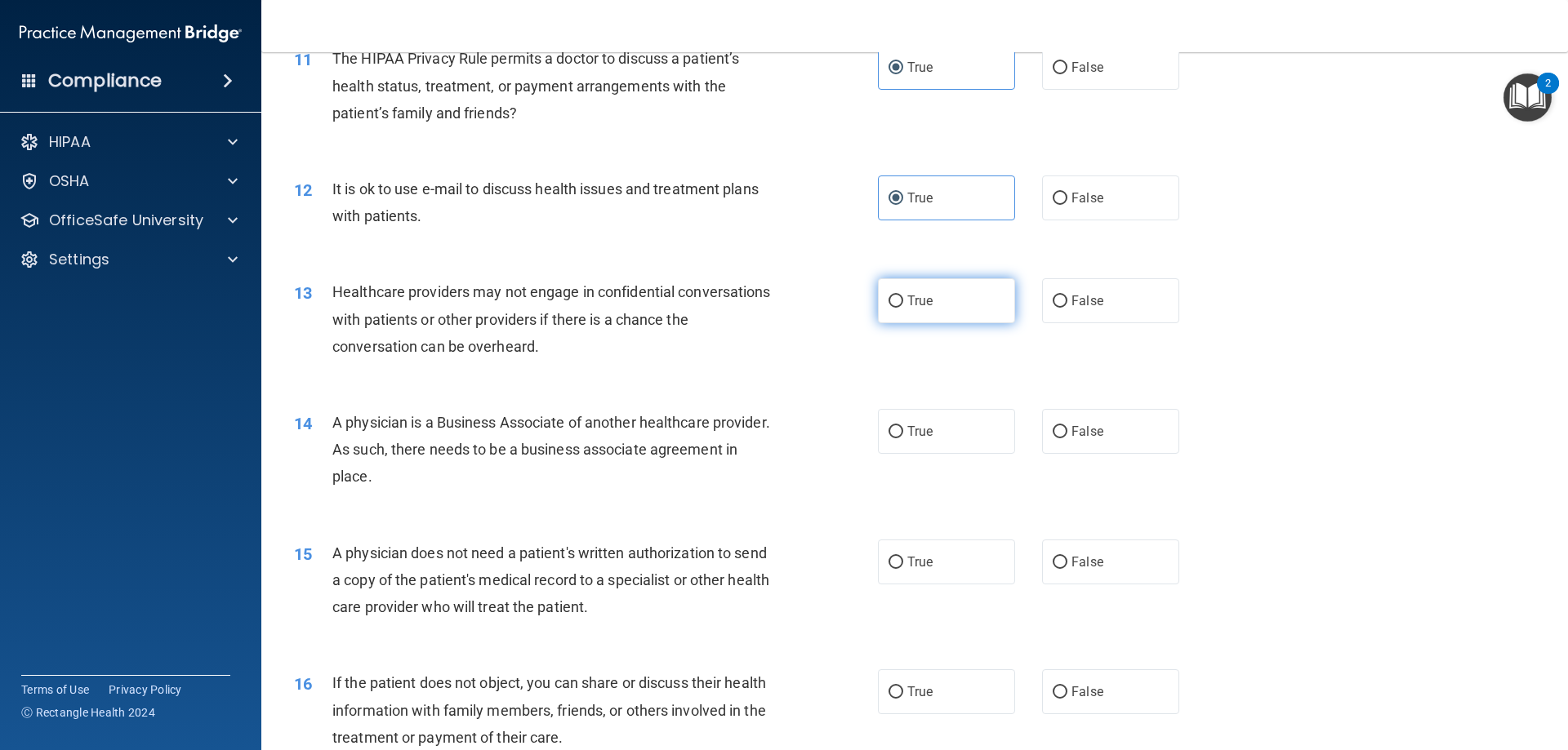
click at [928, 308] on label "True" at bounding box center [946, 300] width 137 height 45
click at [903, 308] on input "True" at bounding box center [896, 301] width 15 height 12
radio input "true"
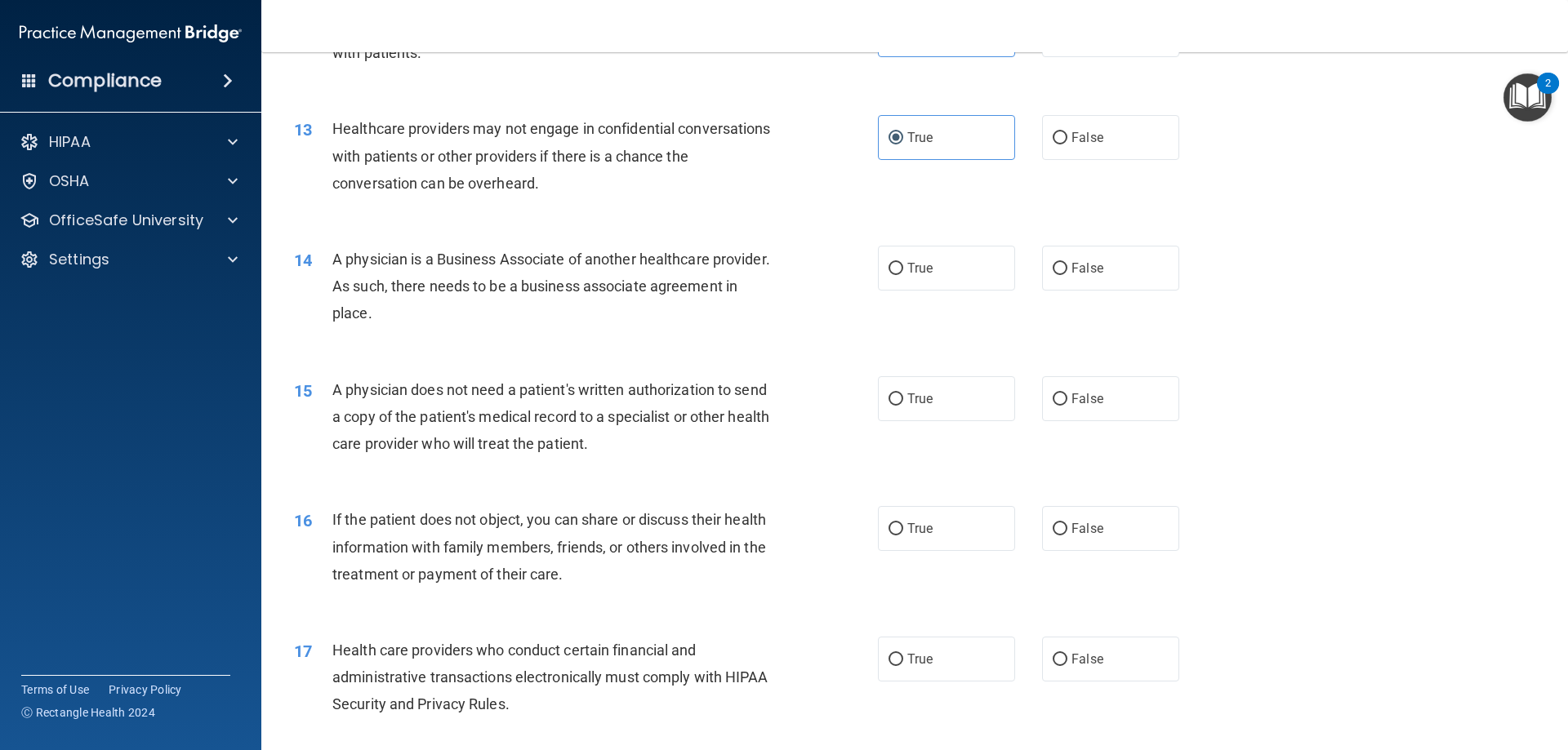
scroll to position [1387, 0]
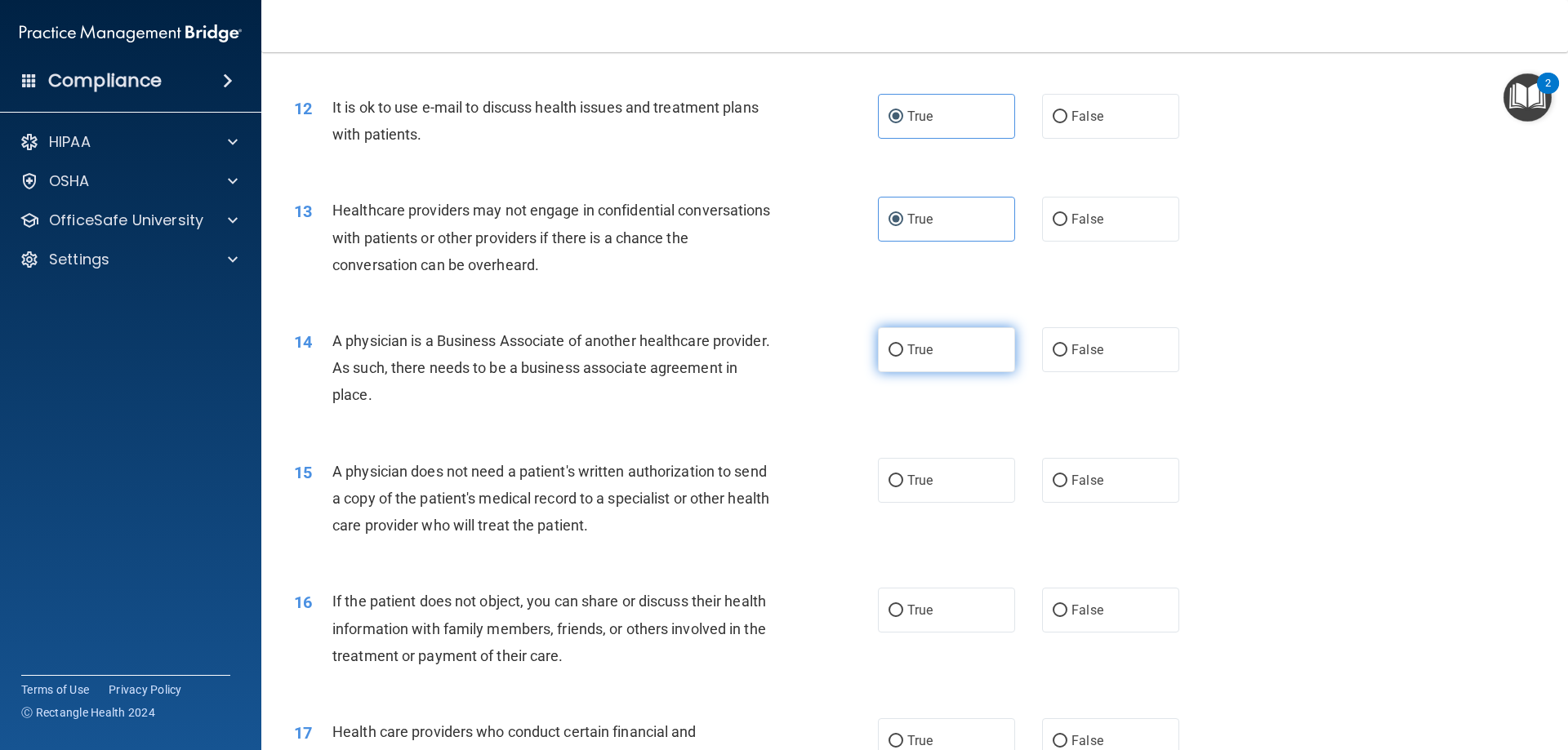
click at [908, 344] on span "True" at bounding box center [920, 349] width 26 height 16
click at [901, 344] on input "True" at bounding box center [896, 350] width 15 height 12
radio input "true"
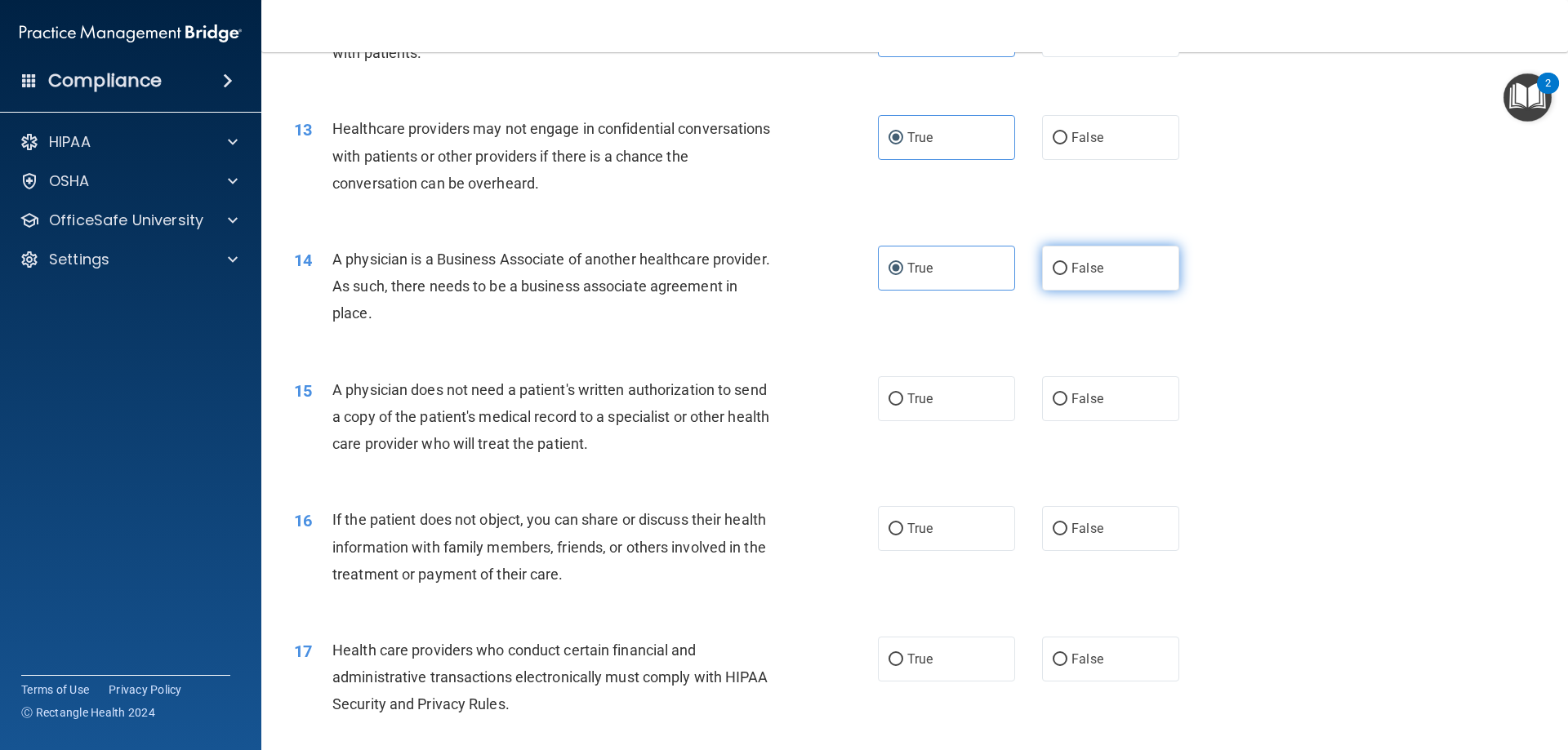
click at [1092, 250] on label "False" at bounding box center [1110, 268] width 137 height 45
click at [1067, 263] on input "False" at bounding box center [1060, 268] width 15 height 12
radio input "true"
radio input "false"
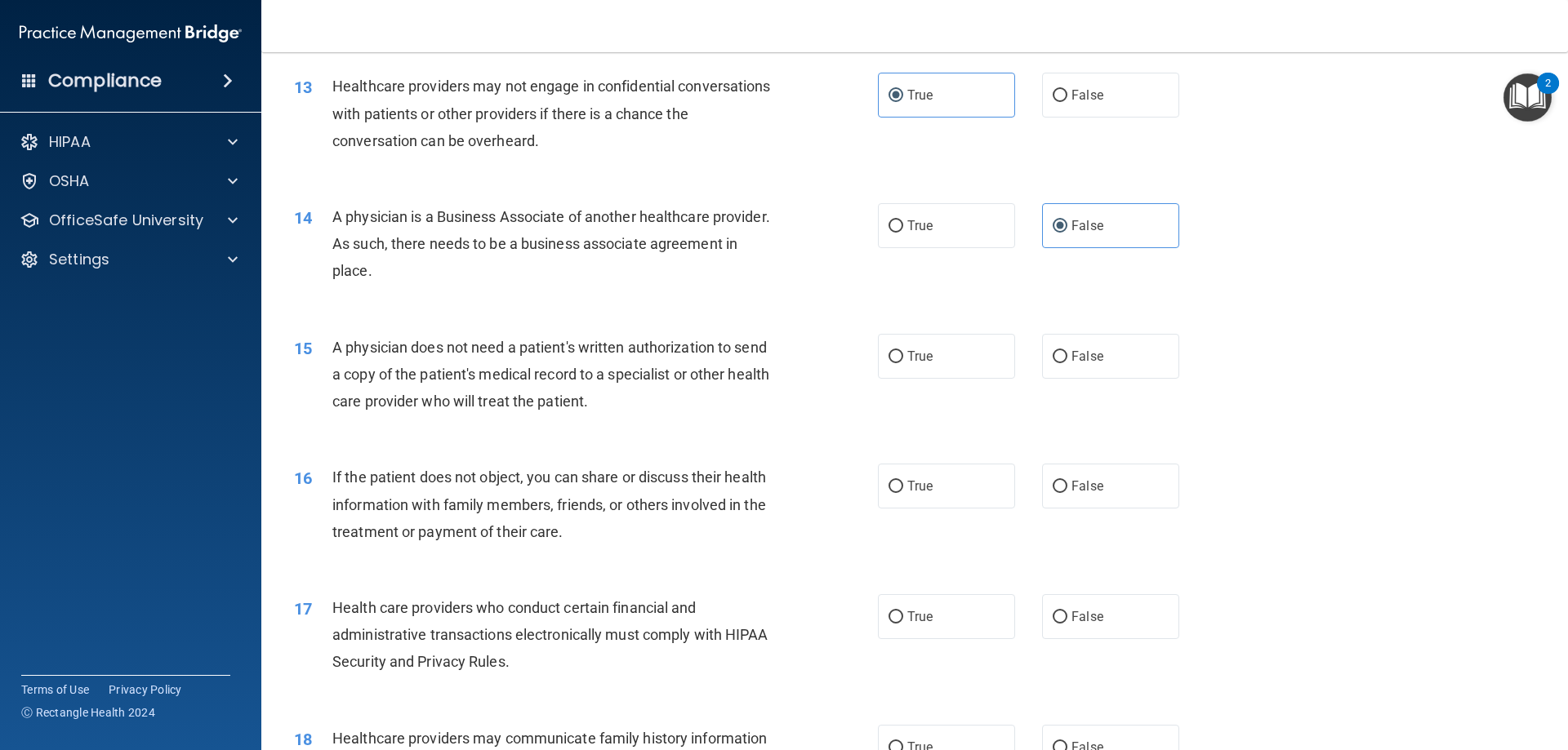
scroll to position [1550, 0]
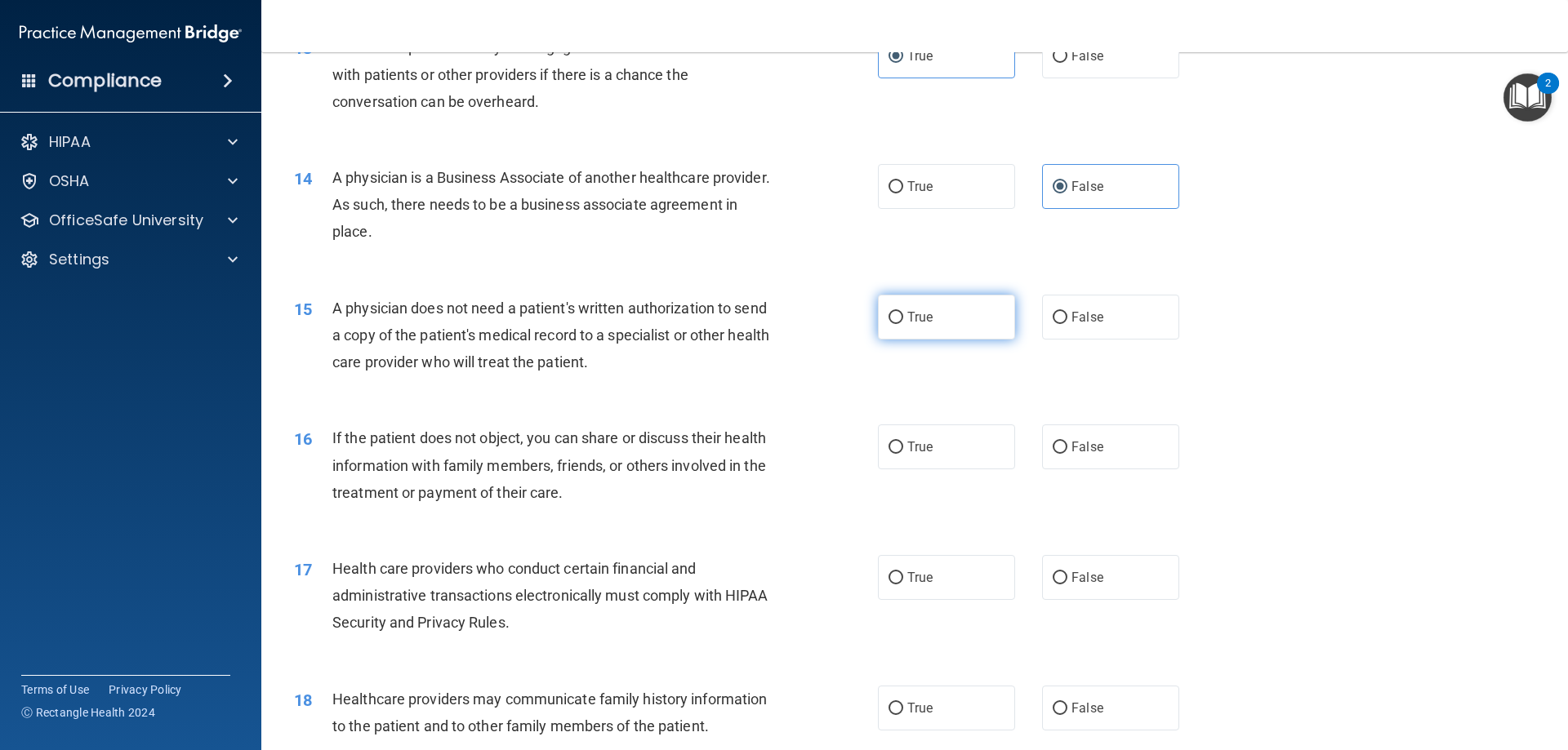
click at [934, 319] on label "True" at bounding box center [946, 317] width 137 height 45
click at [903, 319] on input "True" at bounding box center [896, 318] width 15 height 12
radio input "true"
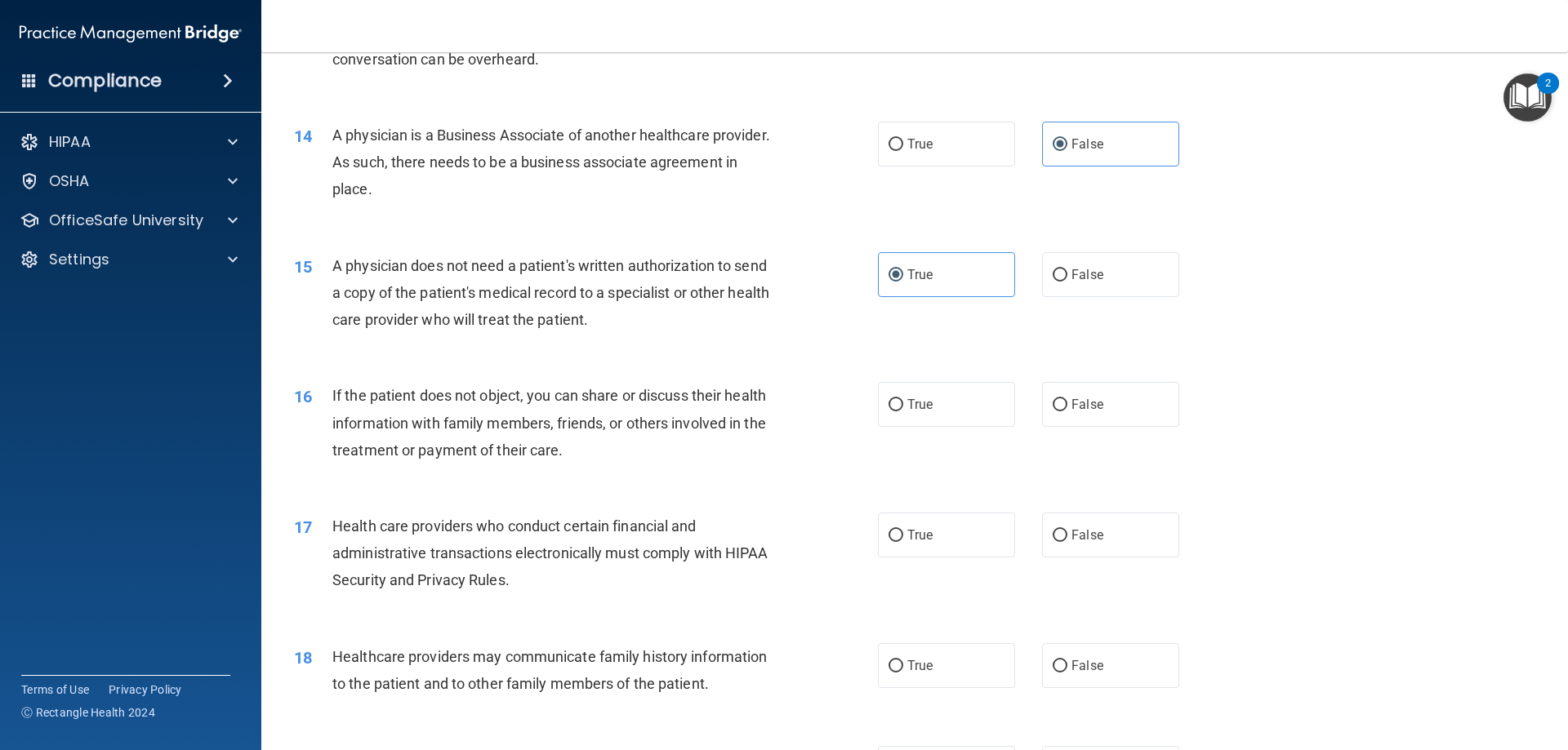
scroll to position [1632, 0]
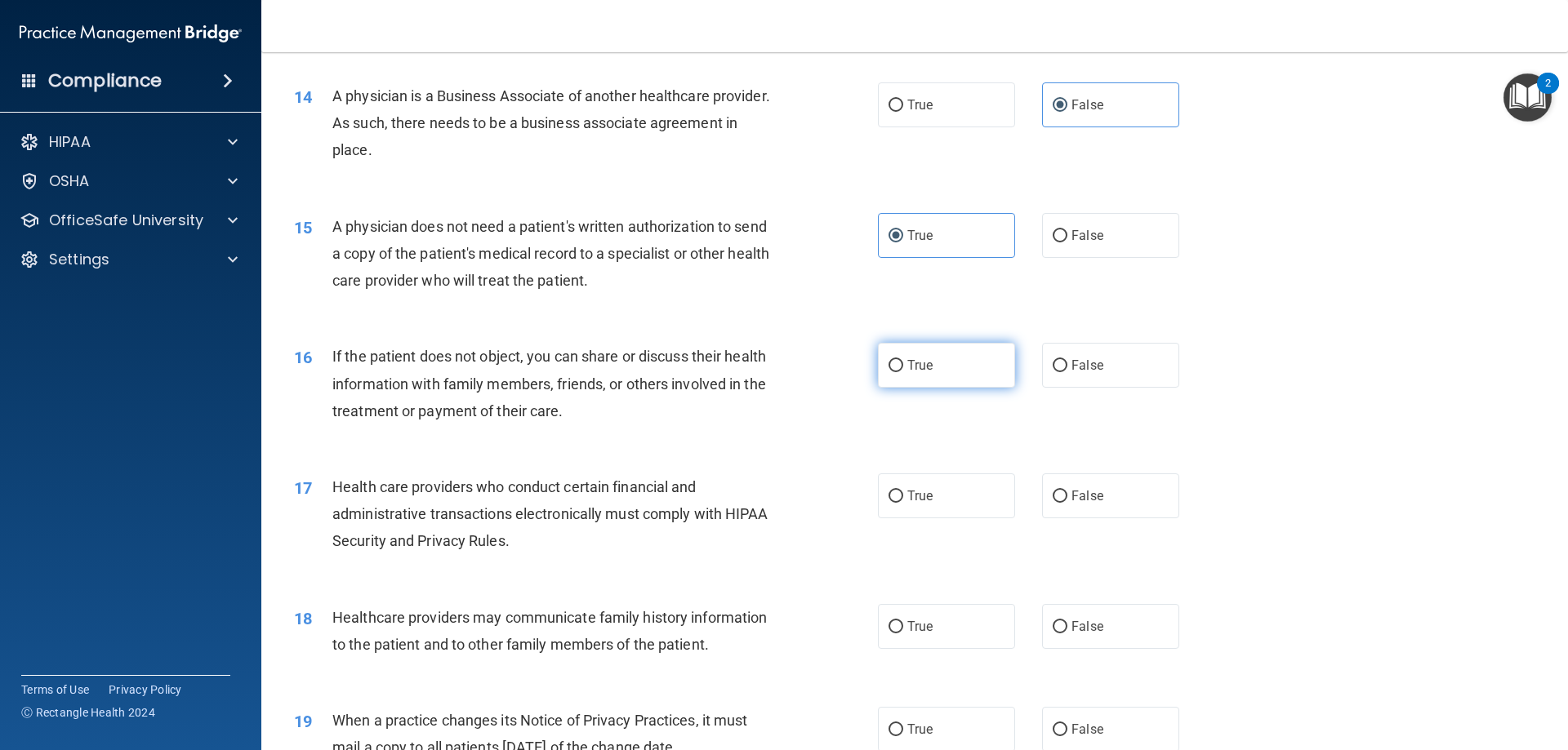
click at [913, 363] on span "True" at bounding box center [920, 364] width 26 height 16
click at [903, 363] on input "True" at bounding box center [896, 365] width 15 height 12
radio input "true"
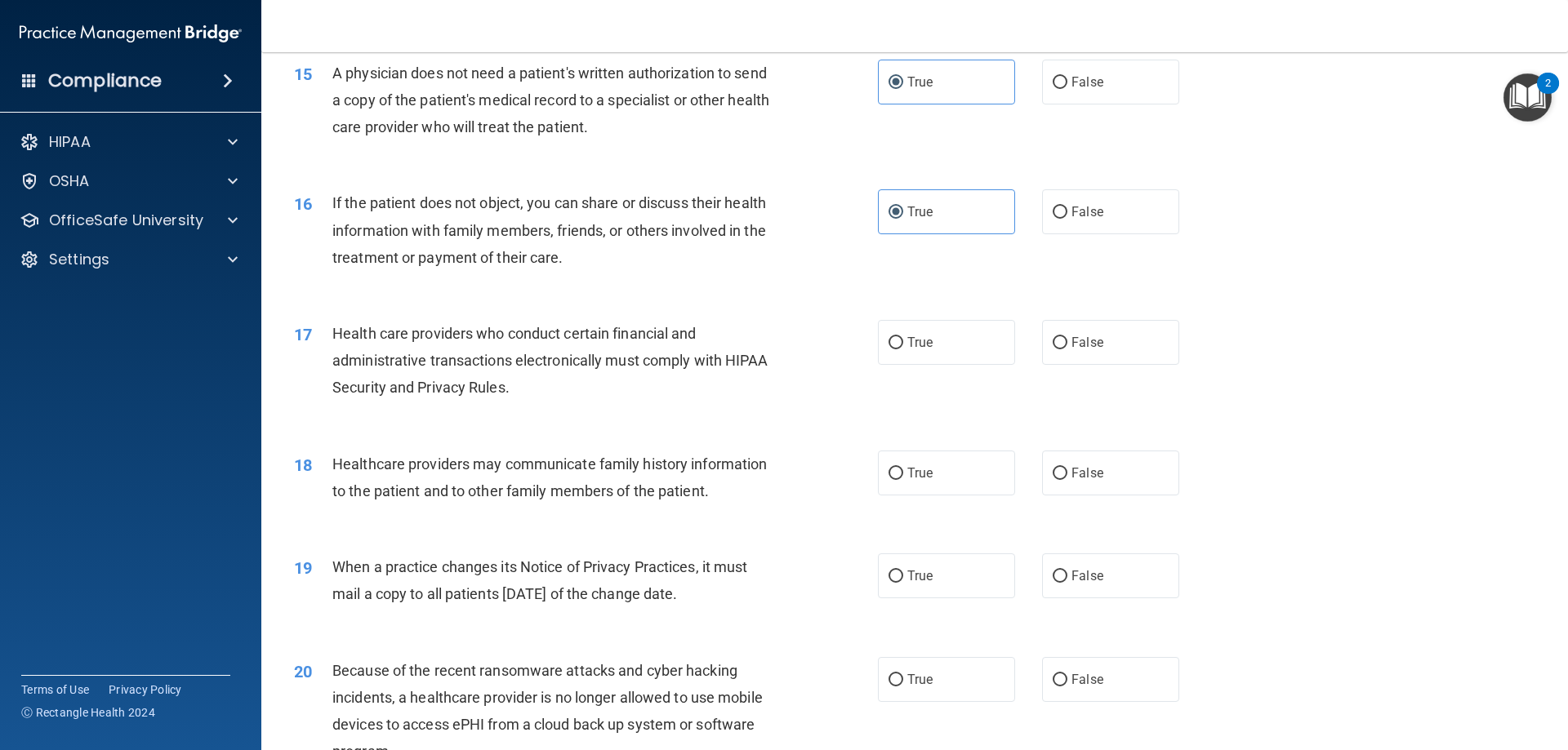
scroll to position [1796, 0]
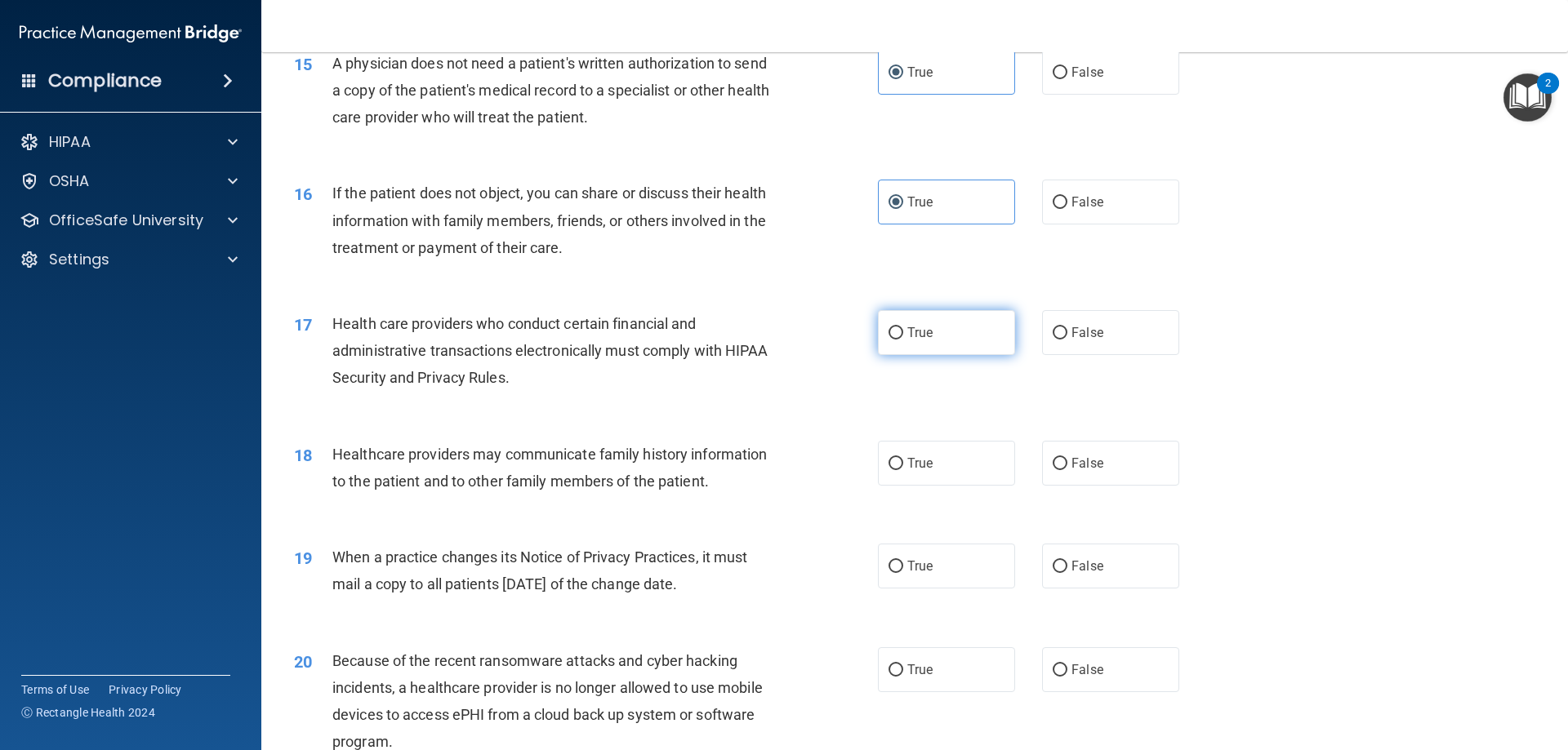
click at [942, 330] on label "True" at bounding box center [946, 332] width 137 height 45
click at [903, 330] on input "True" at bounding box center [896, 332] width 15 height 12
radio input "true"
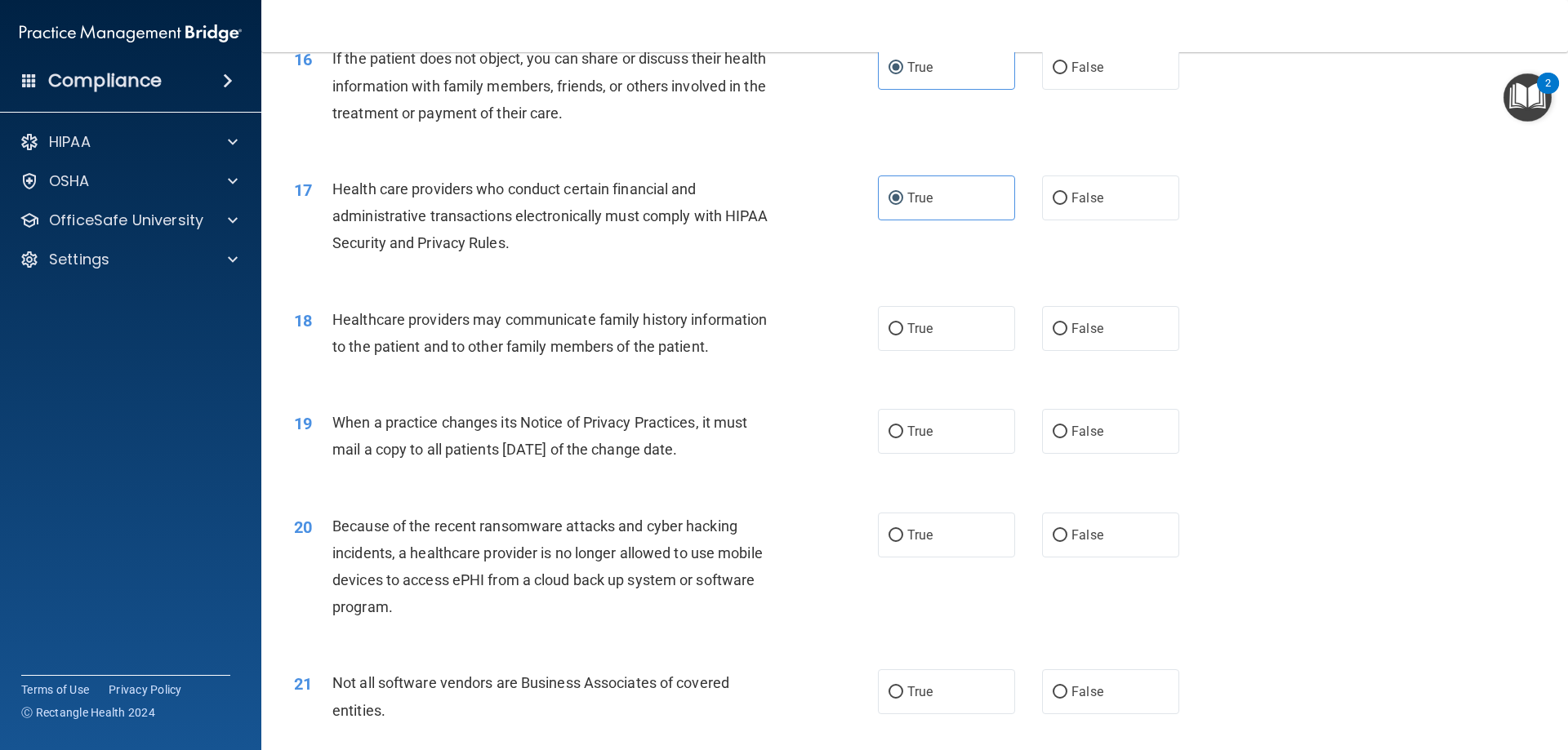
scroll to position [1958, 0]
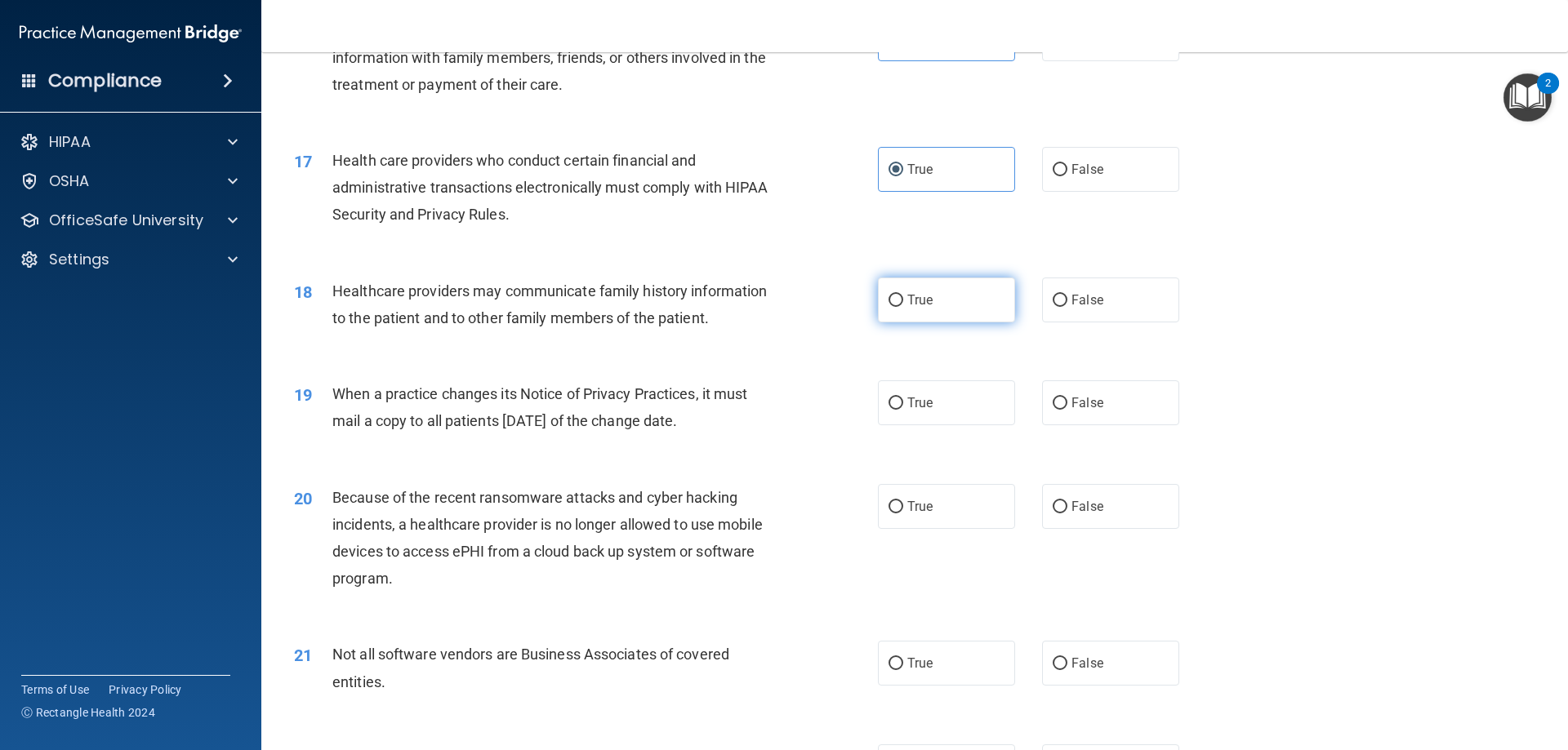
click at [963, 300] on label "True" at bounding box center [946, 299] width 137 height 45
click at [903, 300] on input "True" at bounding box center [896, 300] width 15 height 12
radio input "true"
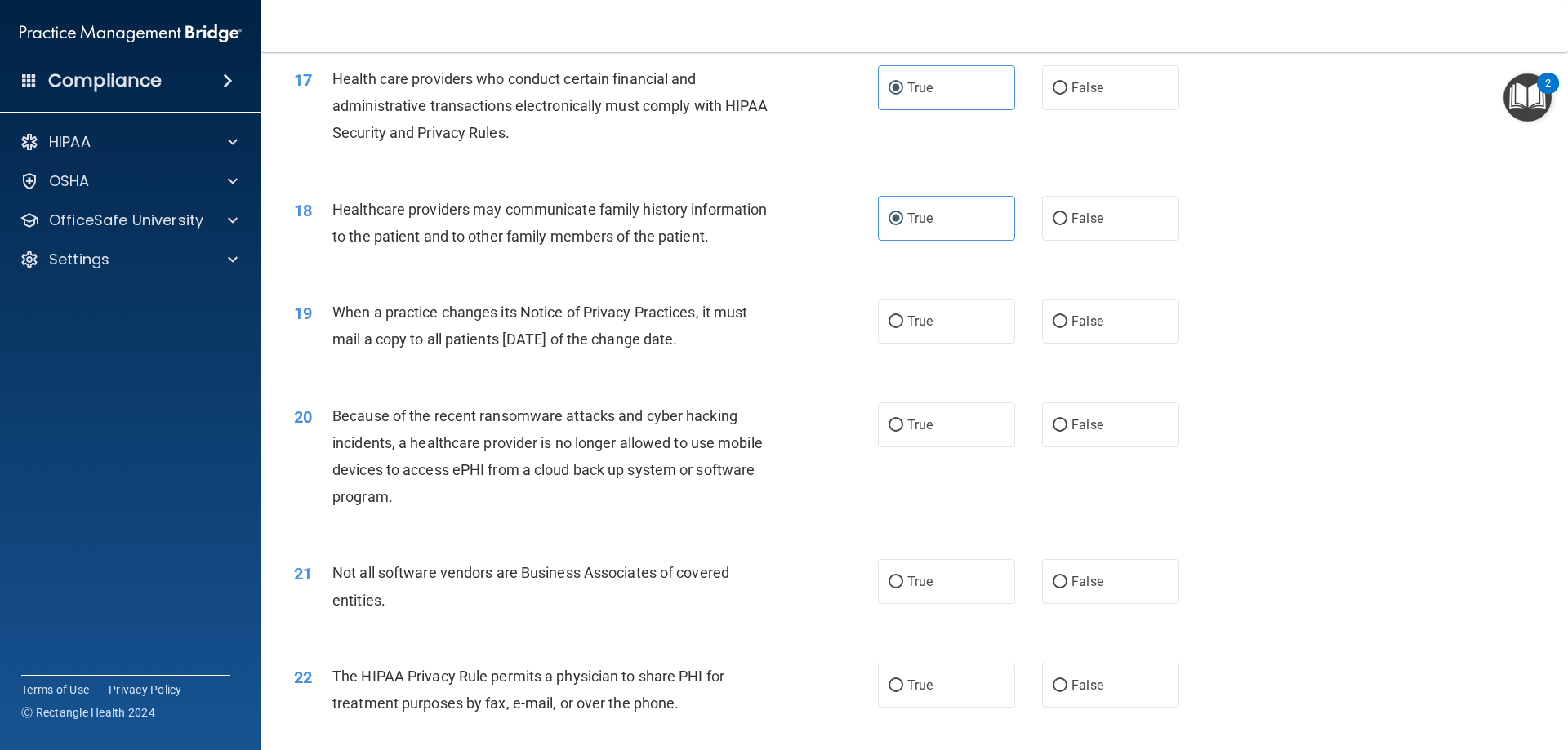
scroll to position [2121, 0]
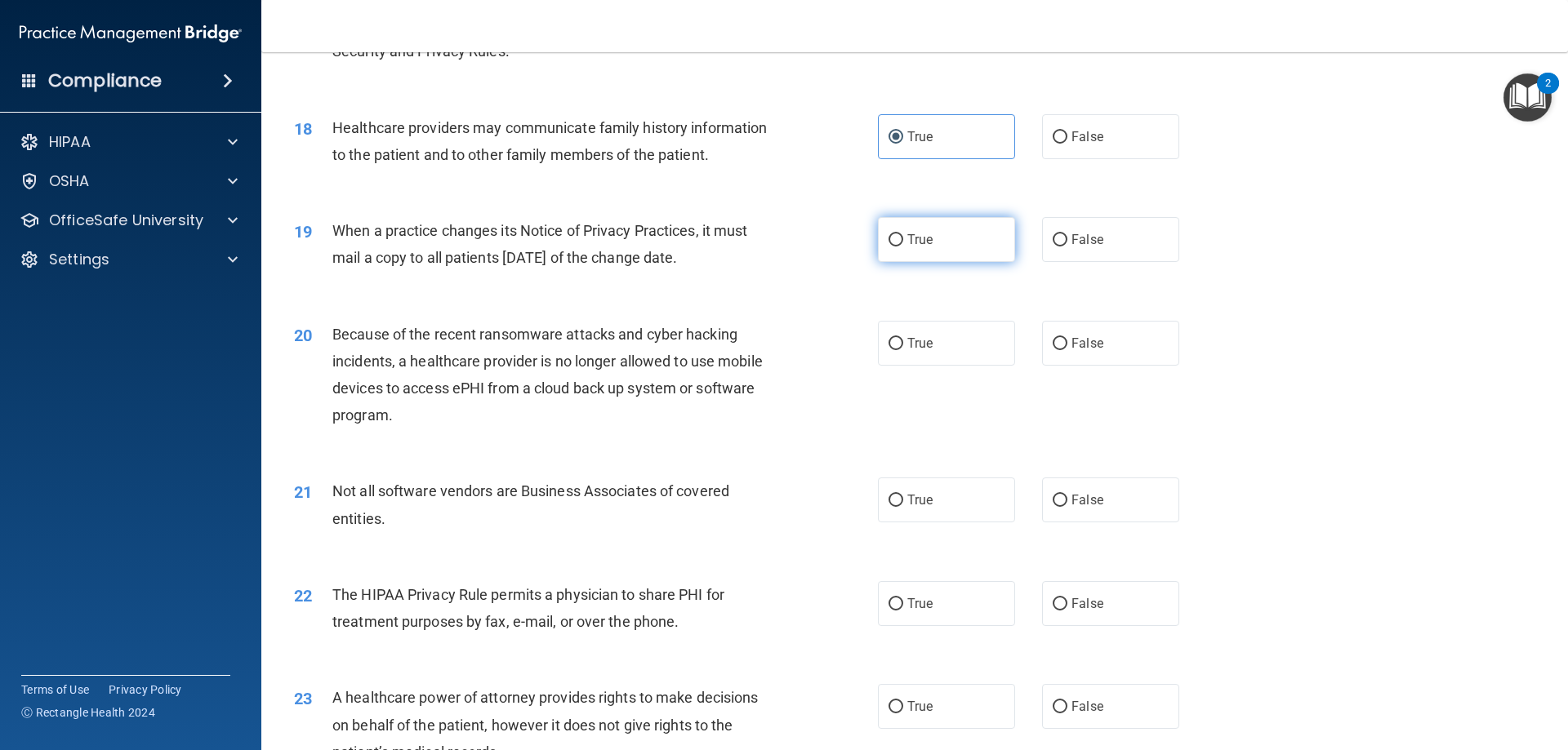
click at [932, 235] on label "True" at bounding box center [946, 239] width 137 height 45
click at [903, 235] on input "True" at bounding box center [896, 240] width 15 height 12
radio input "true"
click at [1086, 239] on span "False" at bounding box center [1087, 239] width 32 height 16
click at [1067, 239] on input "False" at bounding box center [1060, 240] width 15 height 12
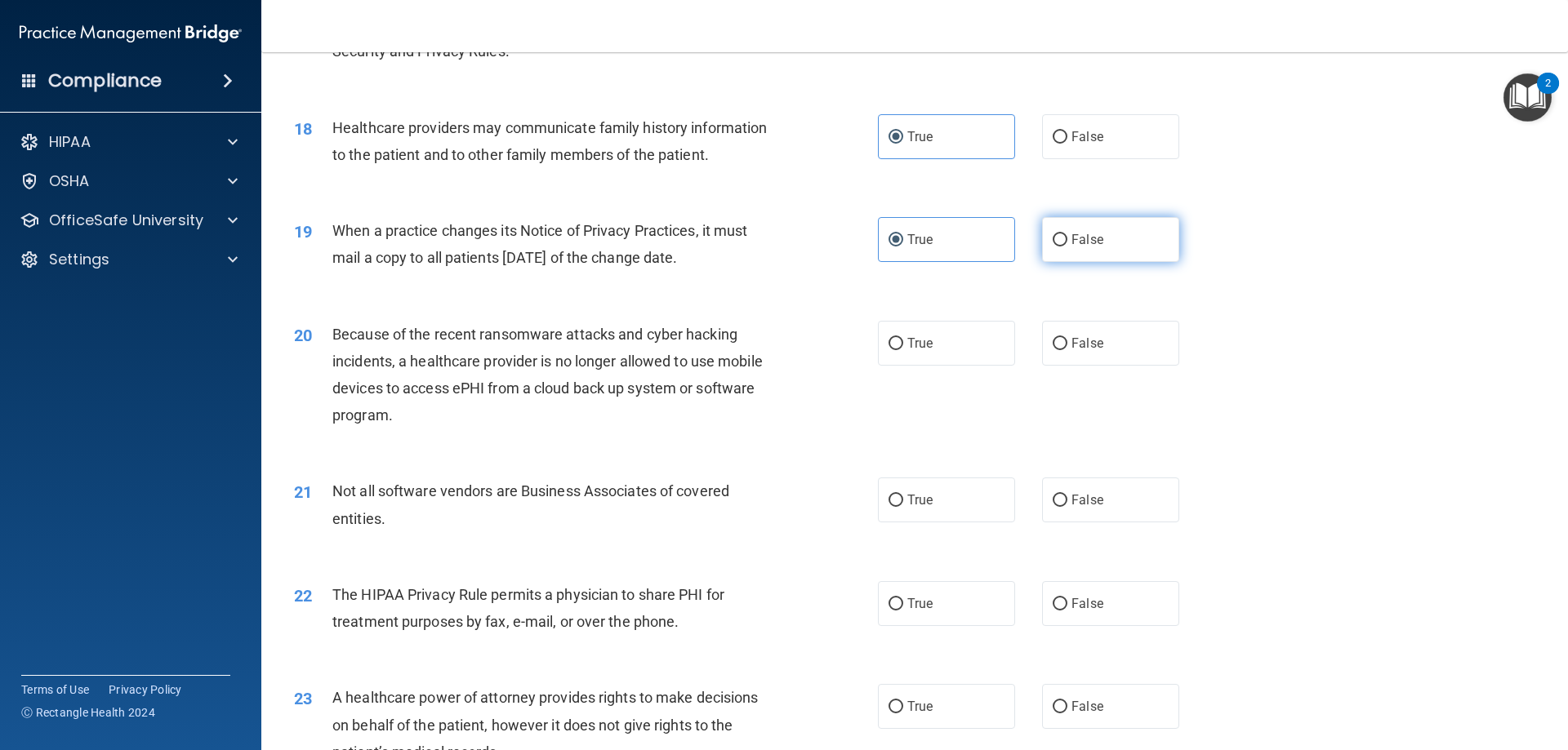
radio input "true"
radio input "false"
click at [1117, 325] on label "False" at bounding box center [1110, 342] width 137 height 45
click at [1067, 338] on input "False" at bounding box center [1060, 343] width 15 height 12
radio input "true"
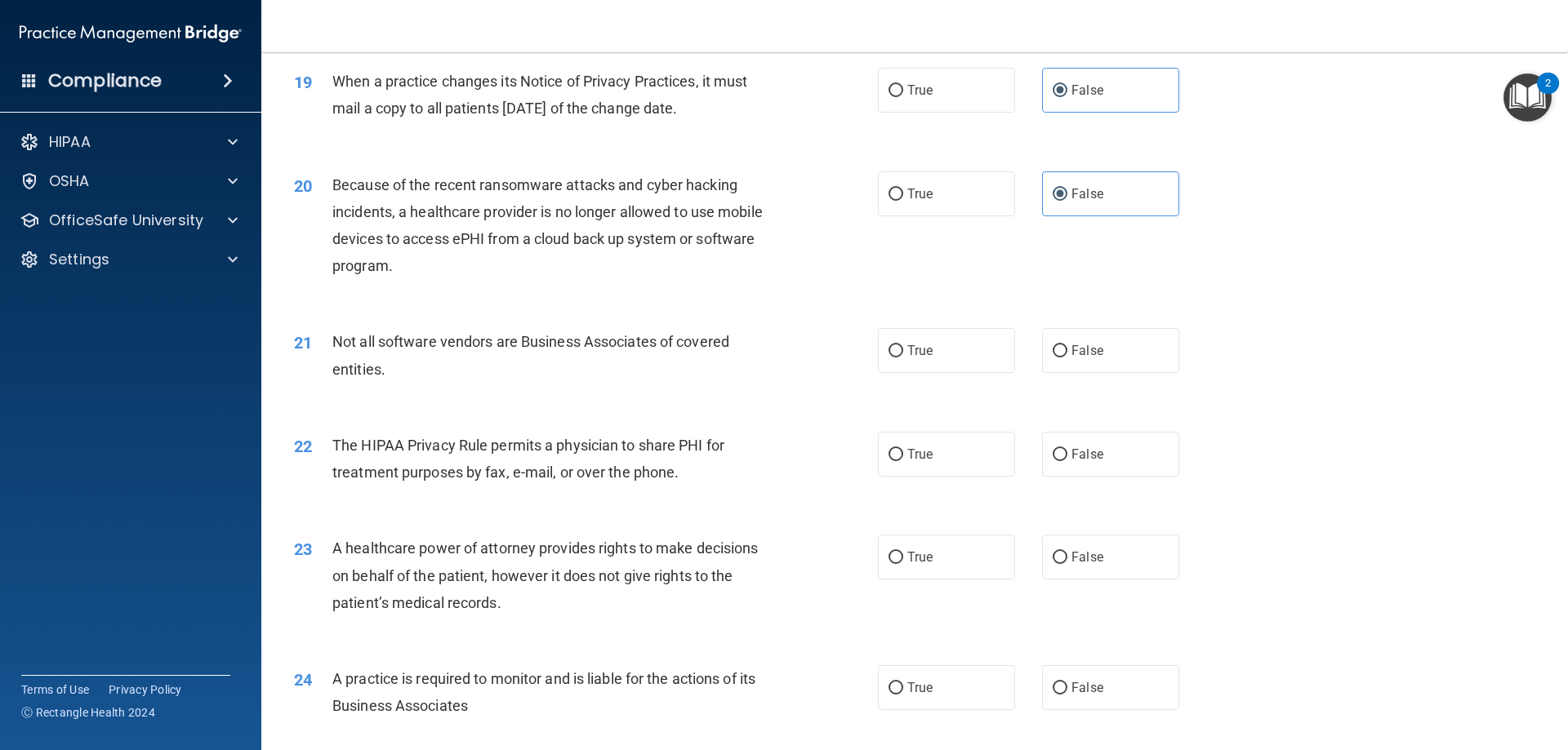
scroll to position [2285, 0]
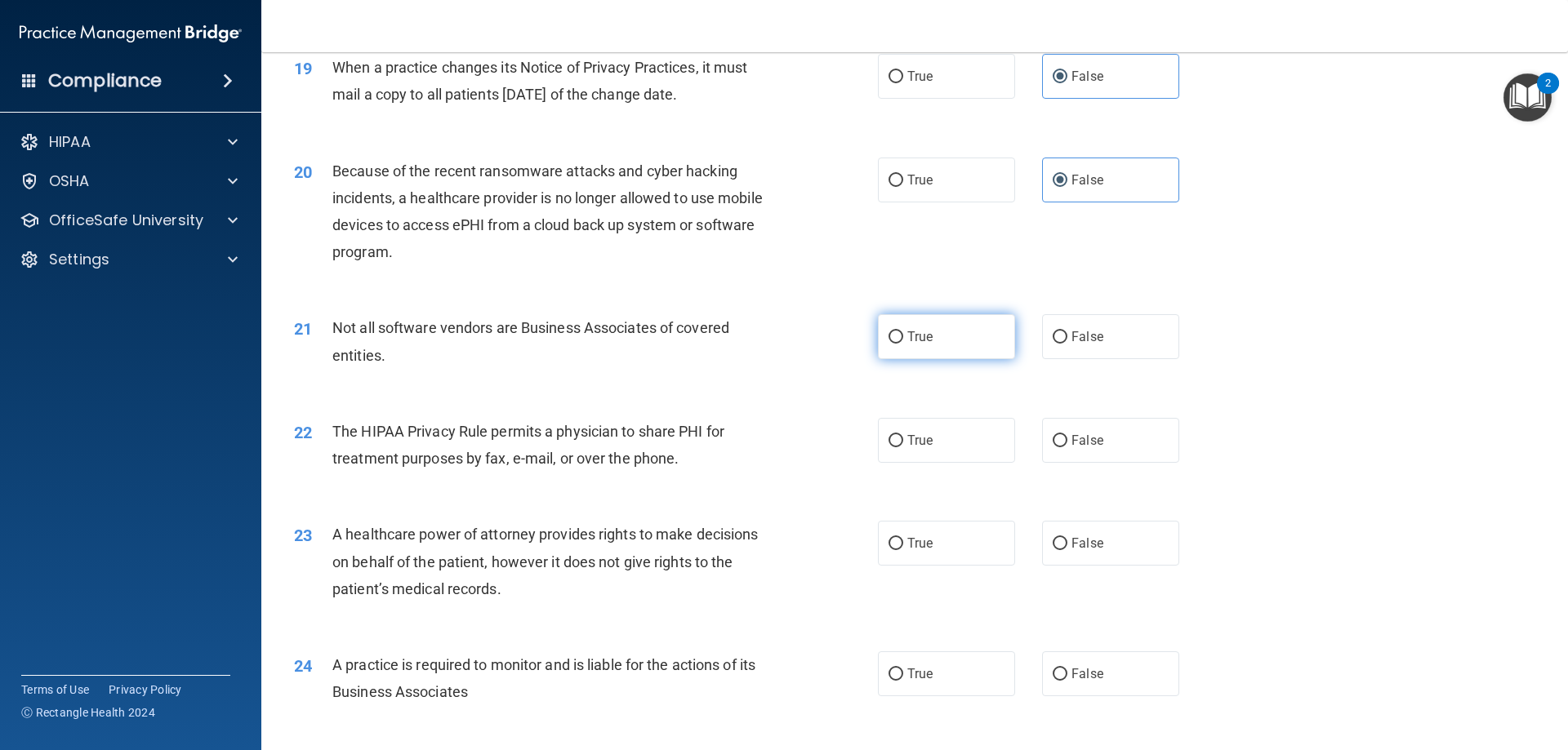
click at [925, 323] on label "True" at bounding box center [946, 336] width 137 height 45
click at [903, 331] on input "True" at bounding box center [896, 337] width 15 height 12
radio input "true"
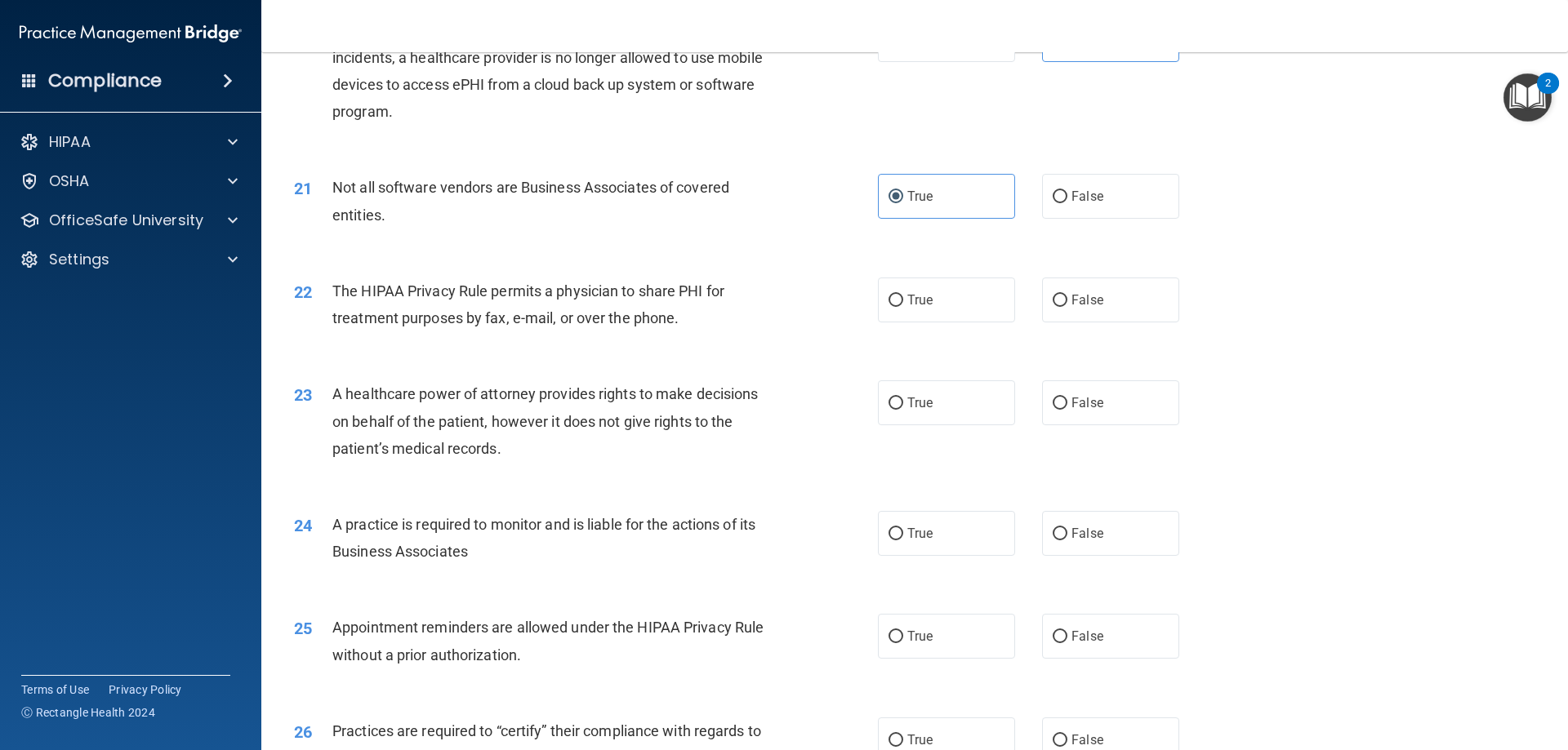
scroll to position [2448, 0]
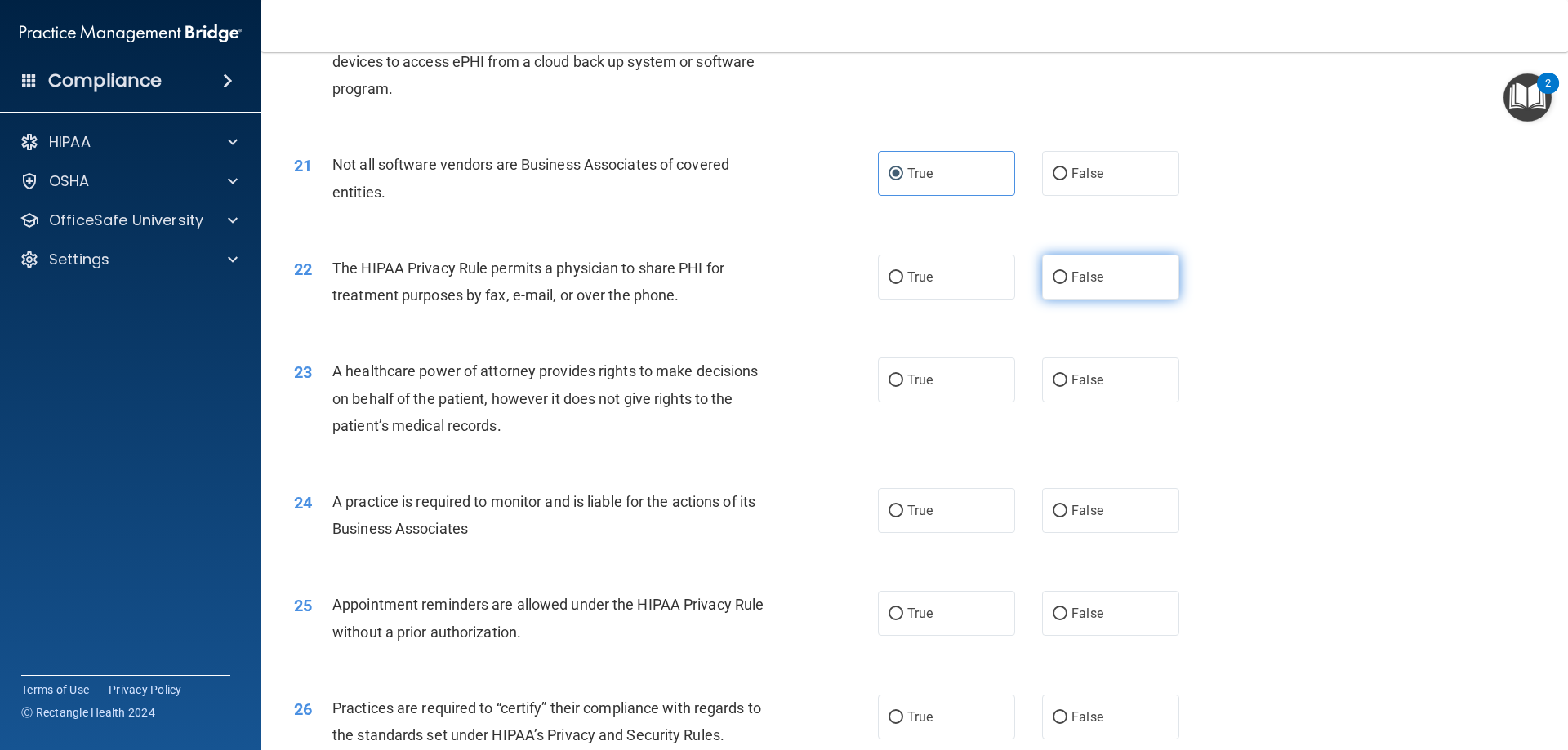
click at [1096, 273] on label "False" at bounding box center [1110, 276] width 137 height 45
click at [1067, 273] on input "False" at bounding box center [1060, 277] width 15 height 12
radio input "true"
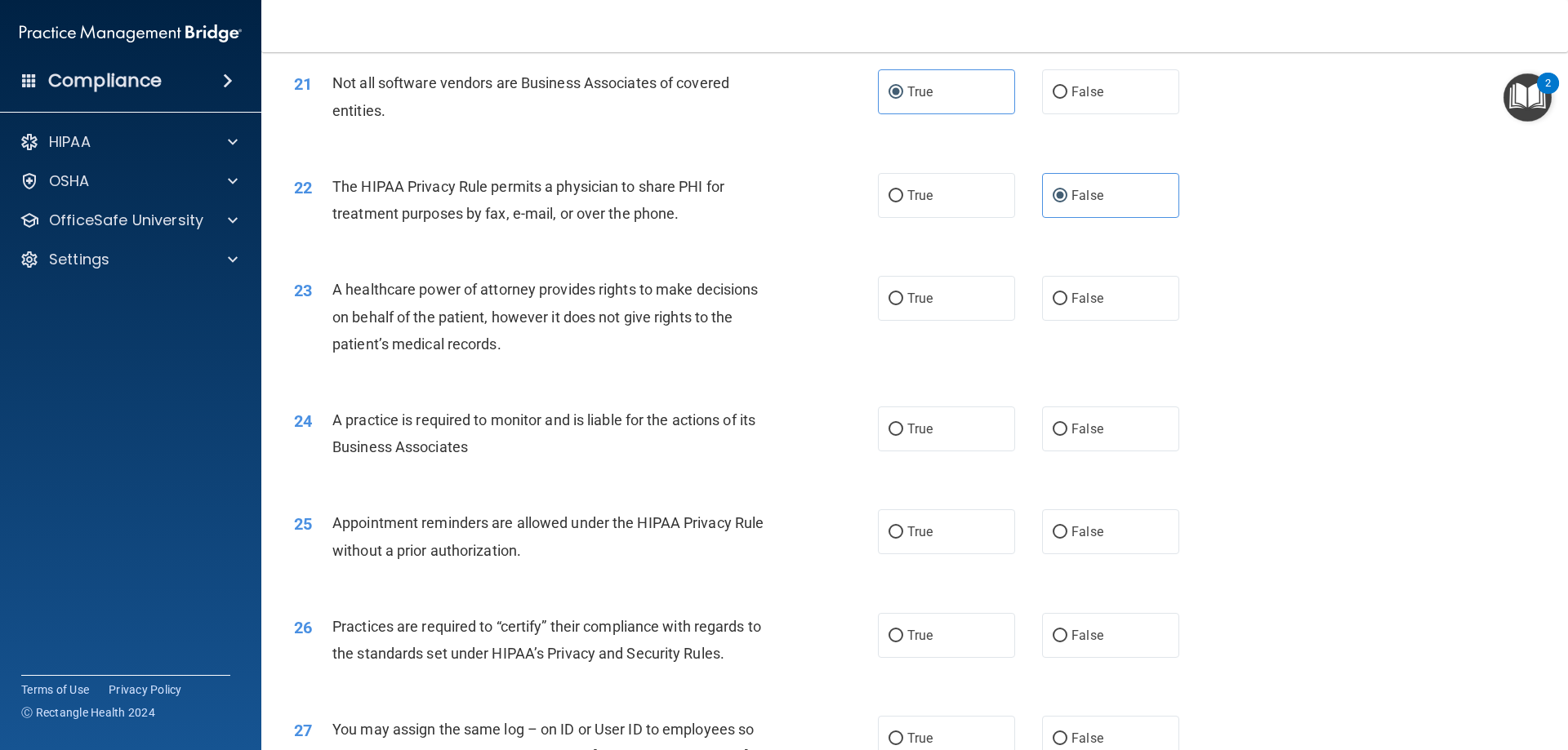
scroll to position [2611, 0]
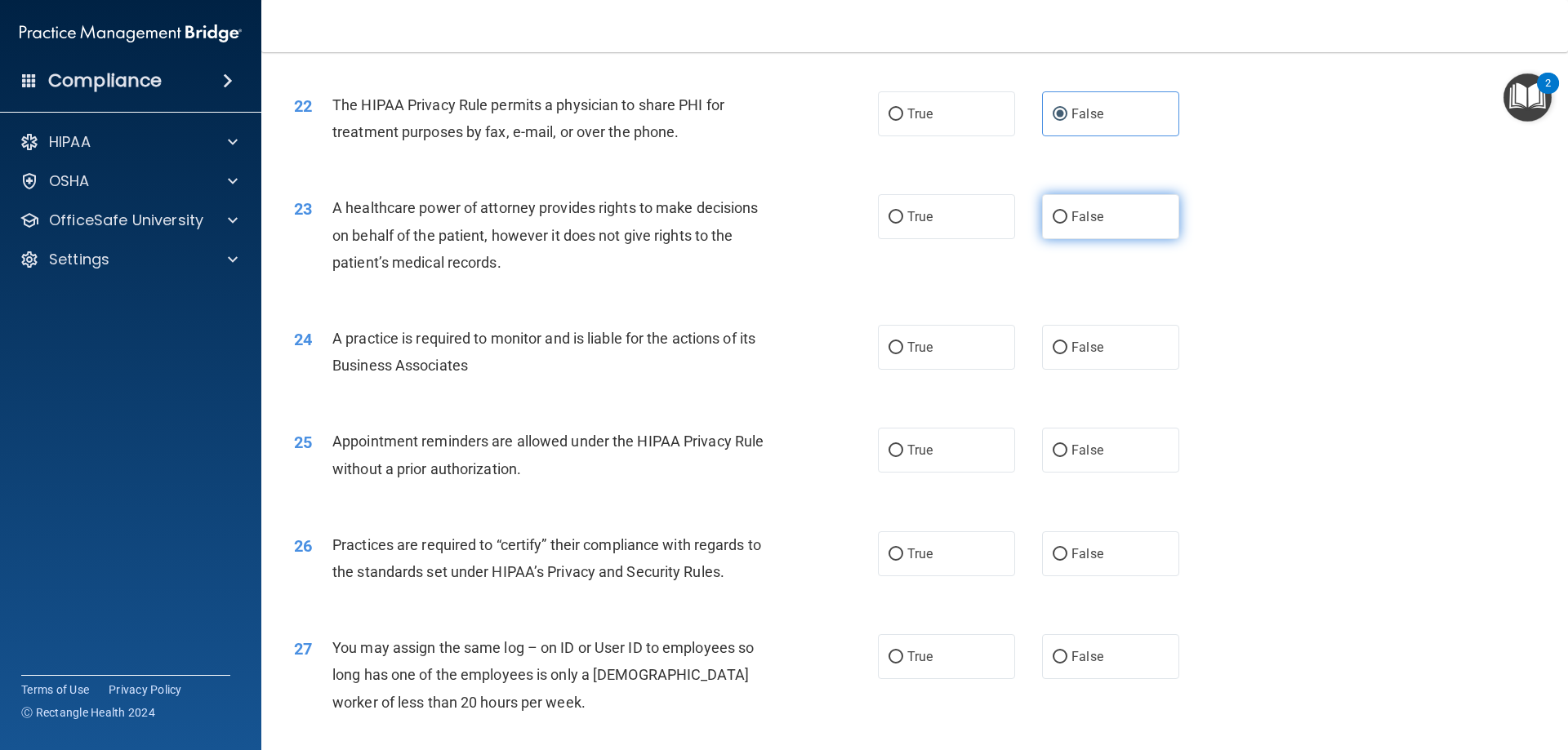
click at [1083, 227] on label "False" at bounding box center [1110, 217] width 137 height 45
click at [1067, 224] on input "False" at bounding box center [1060, 217] width 15 height 12
radio input "true"
click at [996, 353] on label "True" at bounding box center [946, 347] width 137 height 45
click at [903, 353] on input "True" at bounding box center [896, 347] width 15 height 12
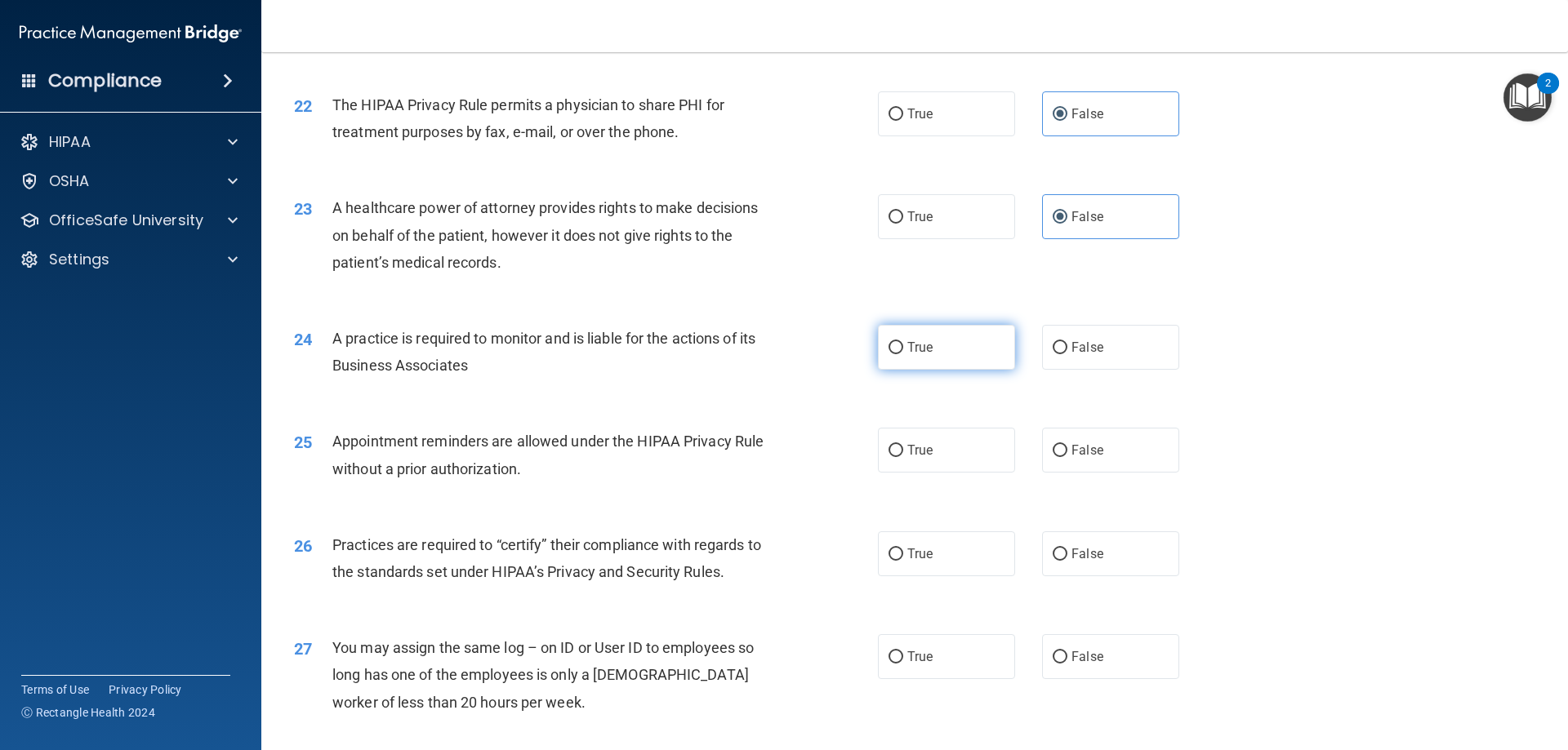
radio input "true"
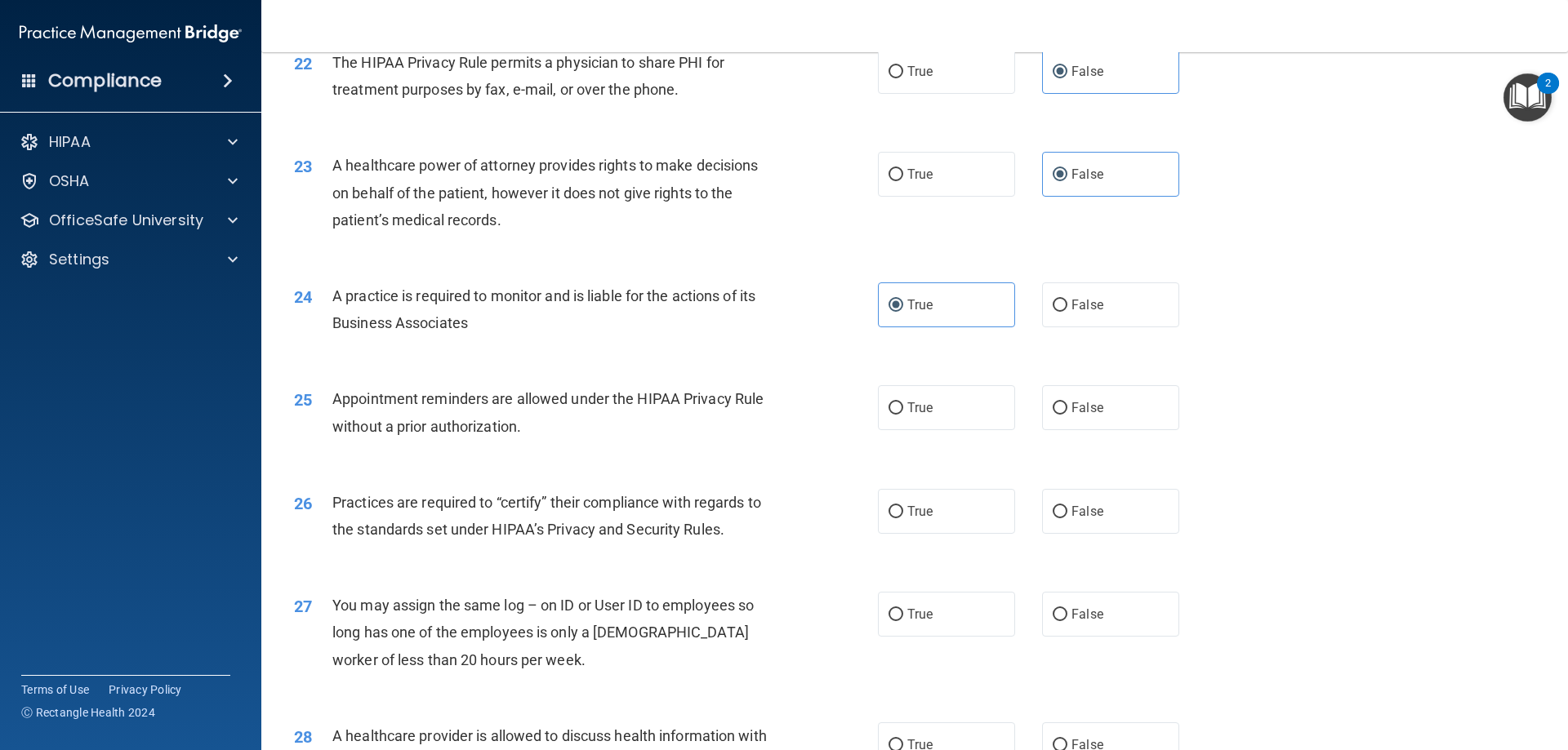
scroll to position [2692, 0]
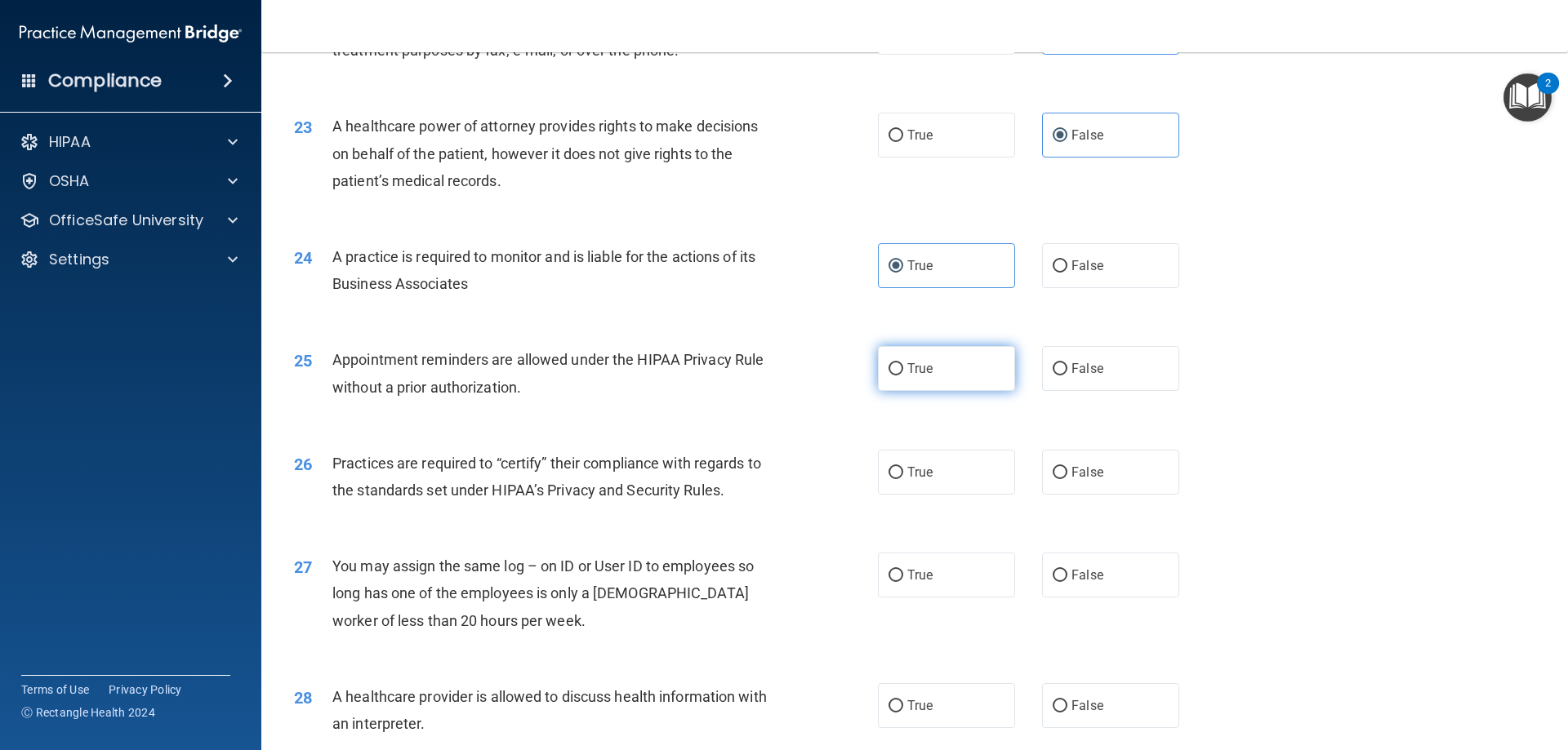
click at [908, 364] on span "True" at bounding box center [920, 368] width 26 height 16
click at [903, 364] on input "True" at bounding box center [896, 369] width 15 height 12
radio input "true"
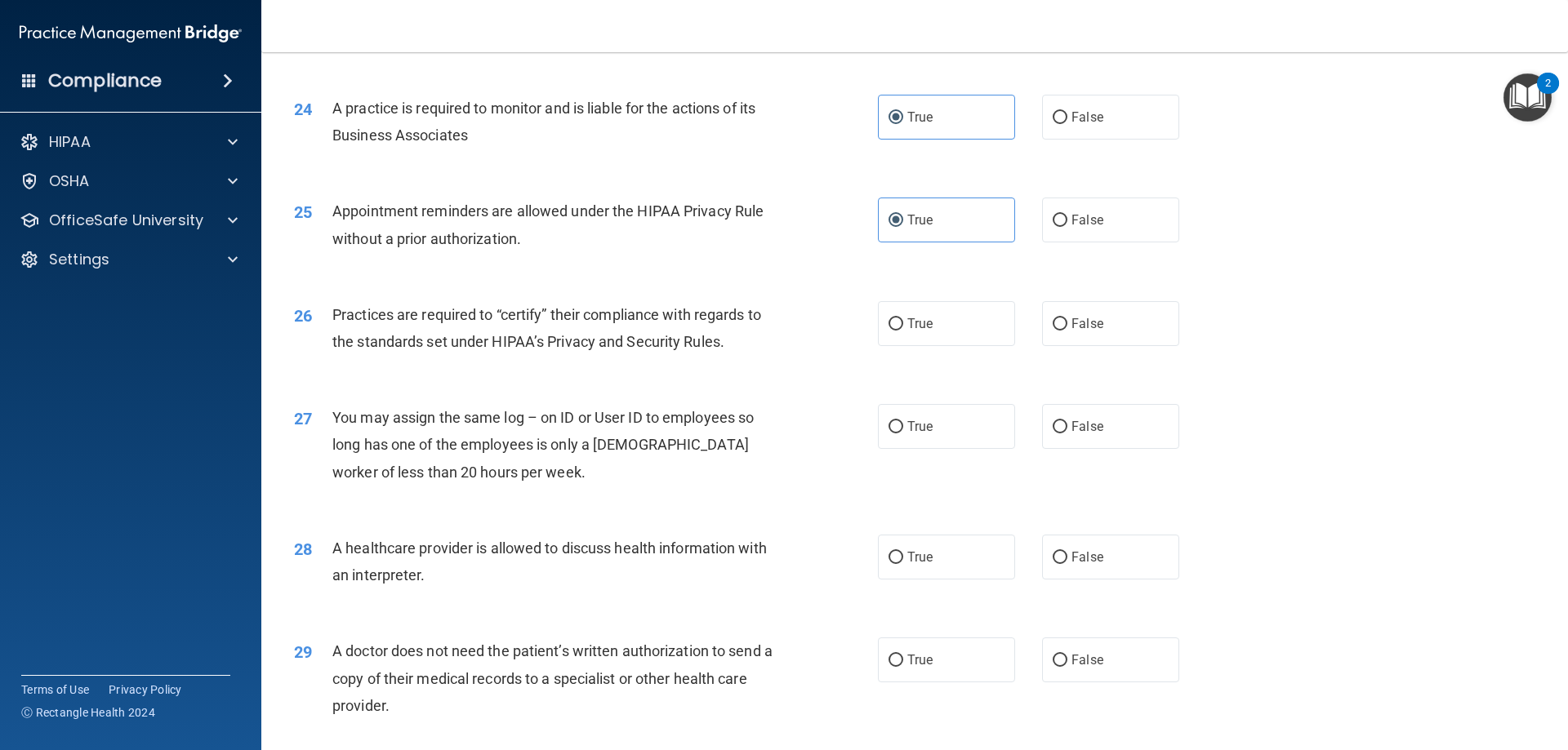
scroll to position [2856, 0]
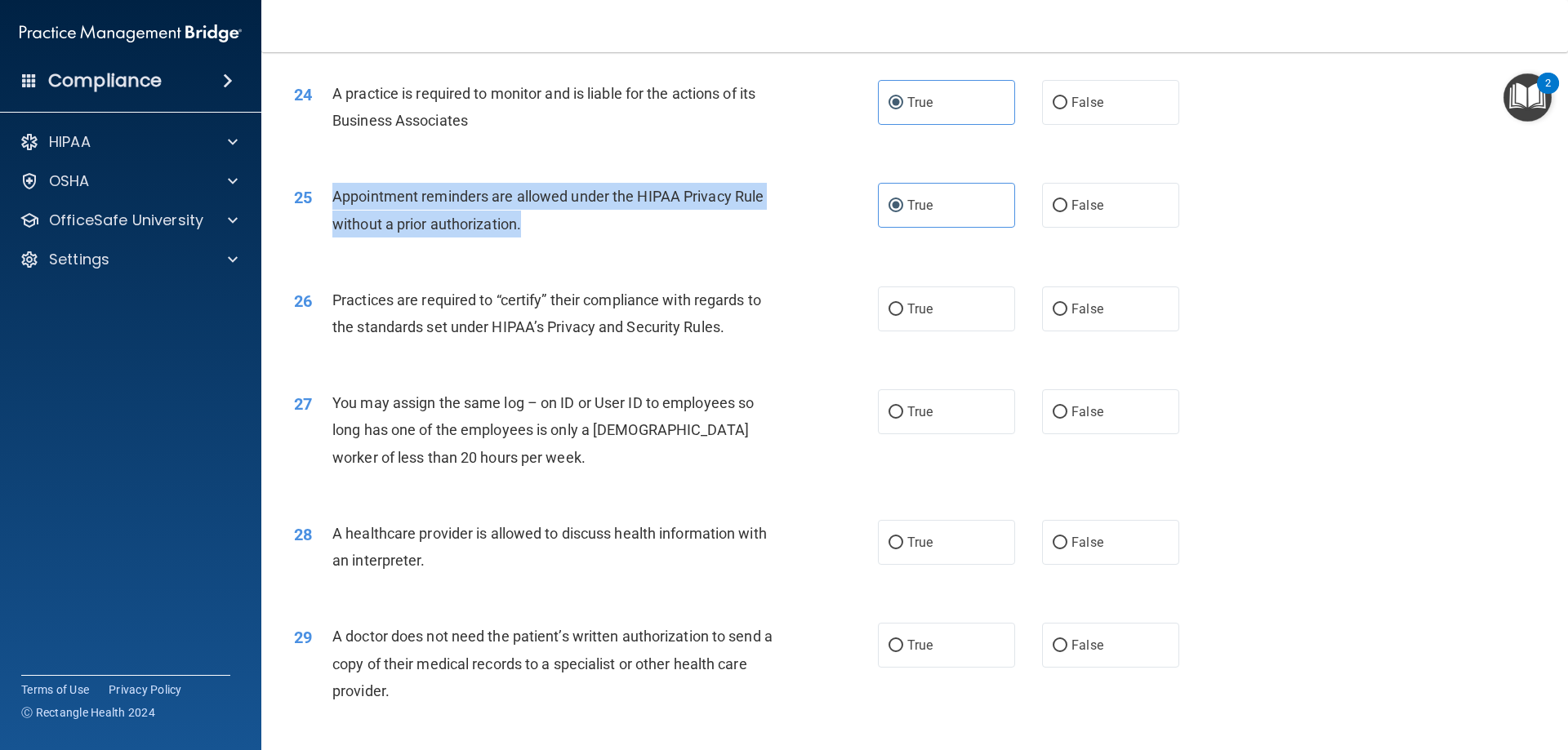
drag, startPoint x: 530, startPoint y: 223, endPoint x: 335, endPoint y: 197, distance: 196.7
click at [335, 197] on div "Appointment reminders are allowed under the HIPAA Privacy Rule without a prior …" at bounding box center [560, 209] width 457 height 54
copy span "Appointment reminders are allowed under the HIPAA Privacy Rule without a prior …"
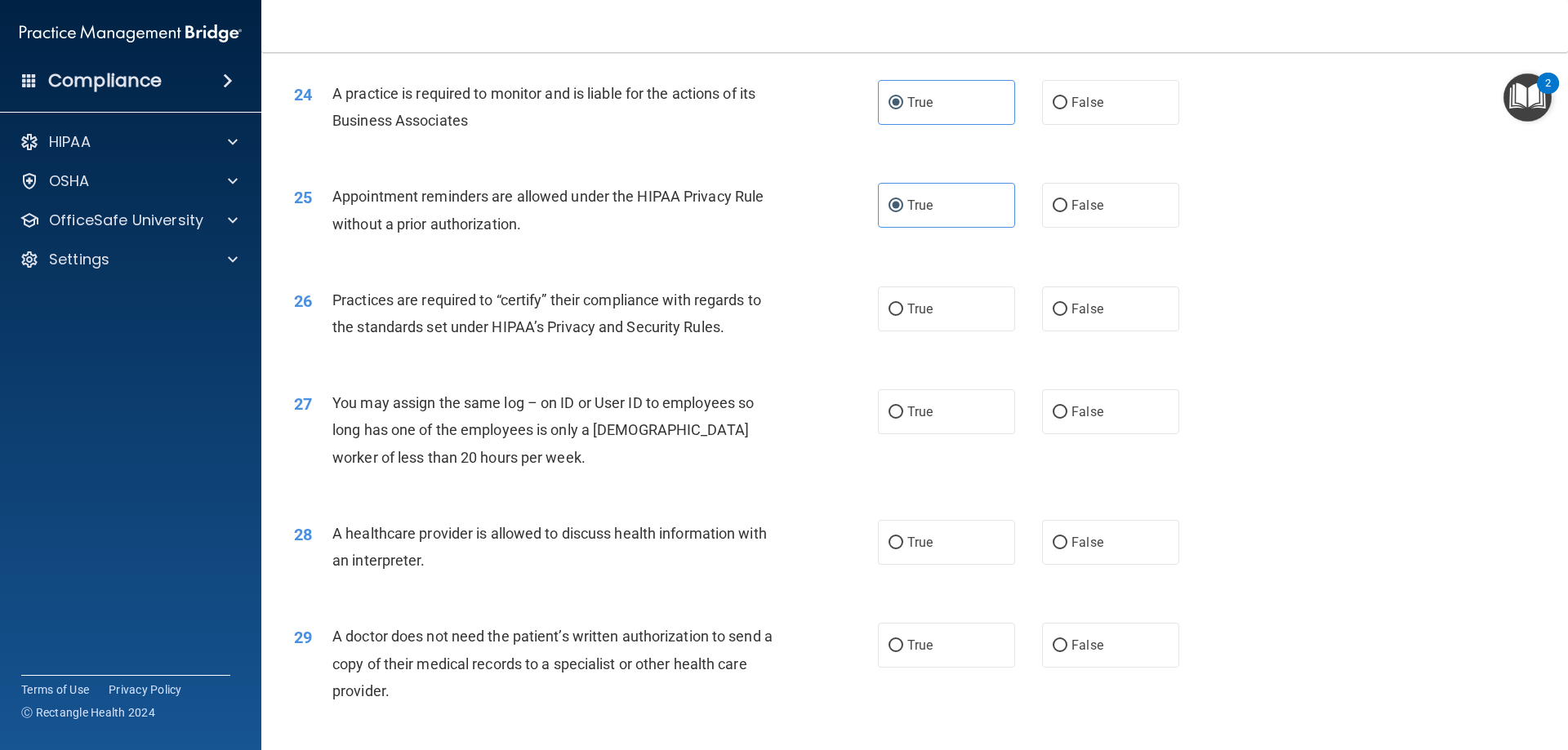
click at [834, 353] on div "26 Practices are required to “certify” their compliance with regards to the sta…" at bounding box center [915, 318] width 1266 height 103
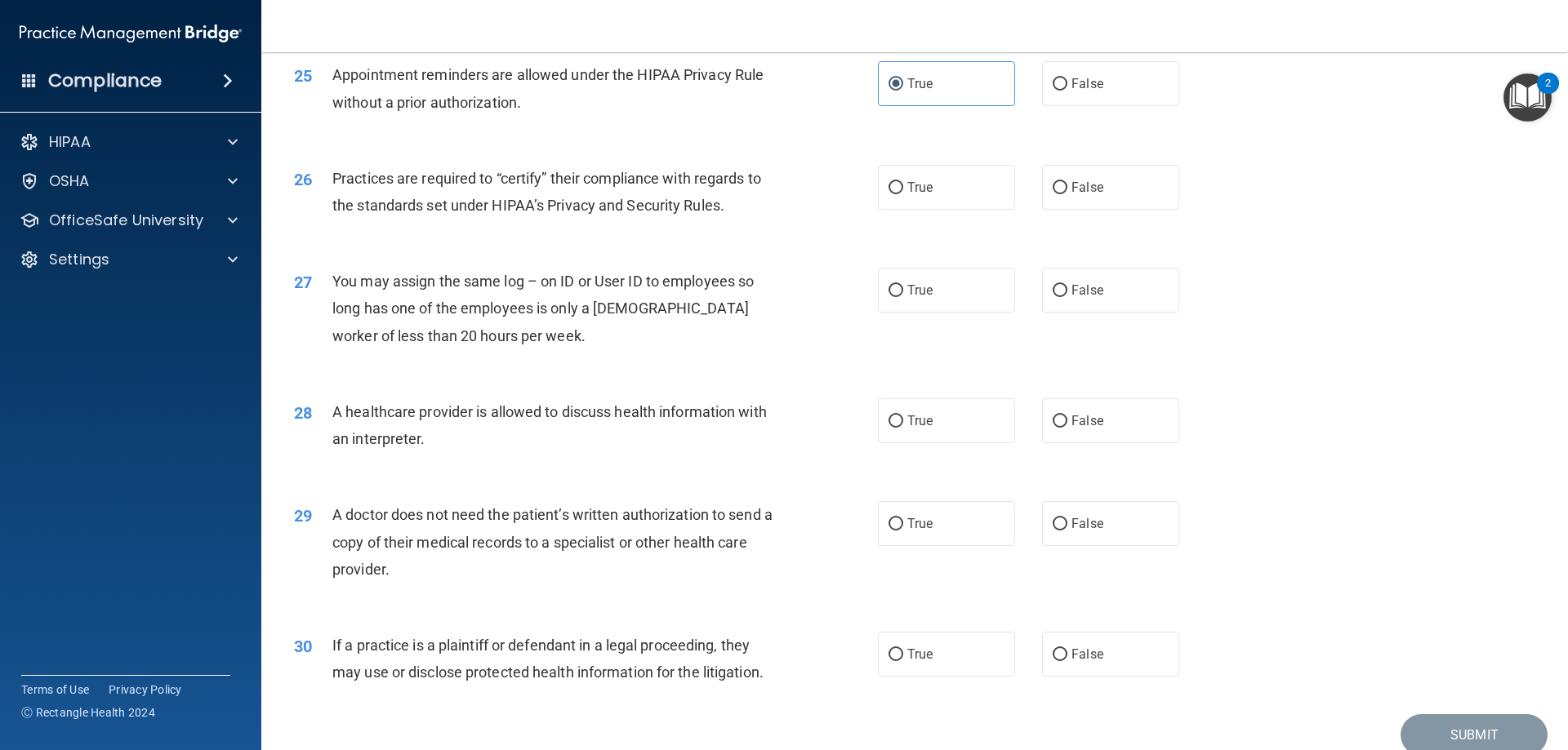
scroll to position [2938, 0]
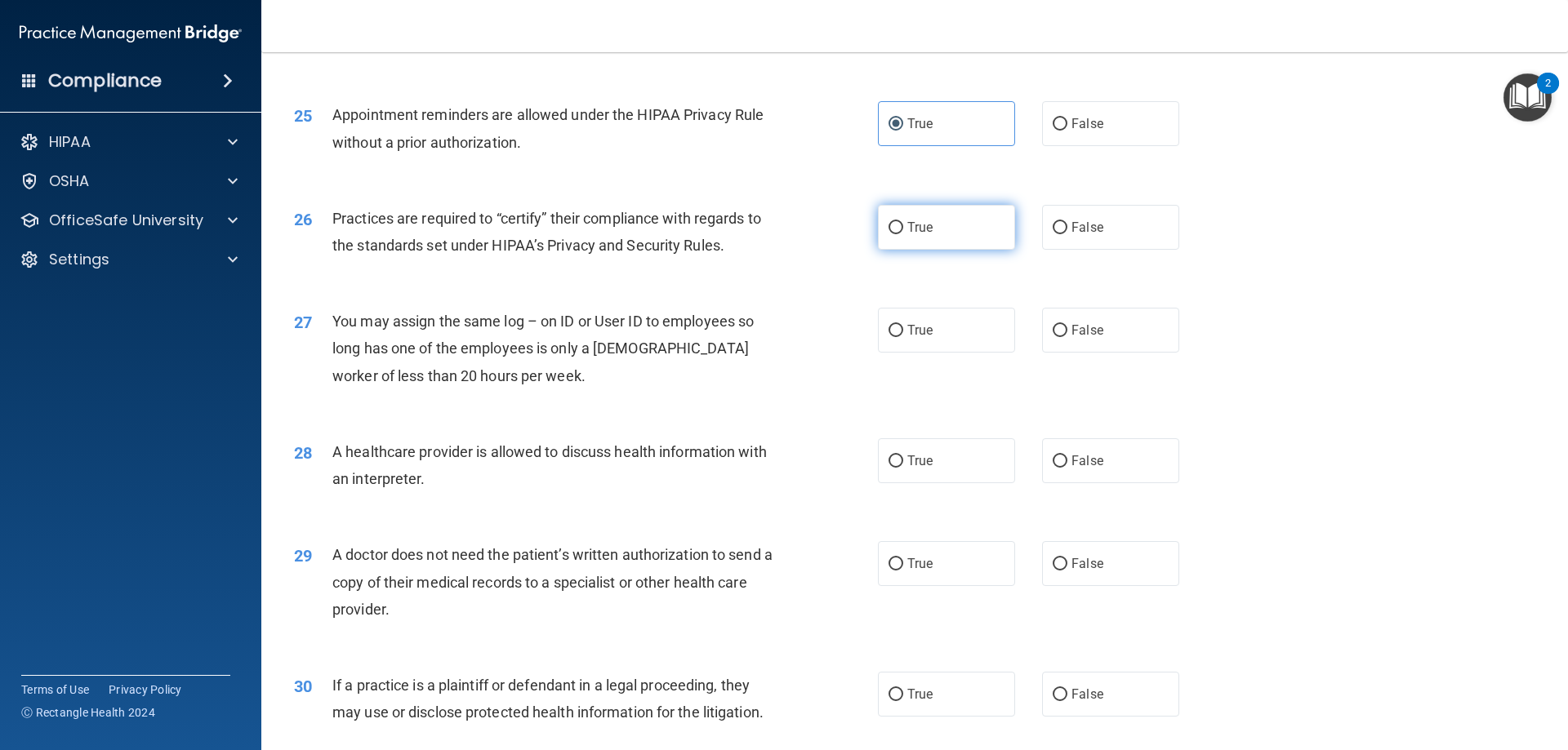
click at [908, 225] on span "True" at bounding box center [920, 227] width 26 height 16
click at [903, 225] on input "True" at bounding box center [896, 228] width 15 height 12
radio input "true"
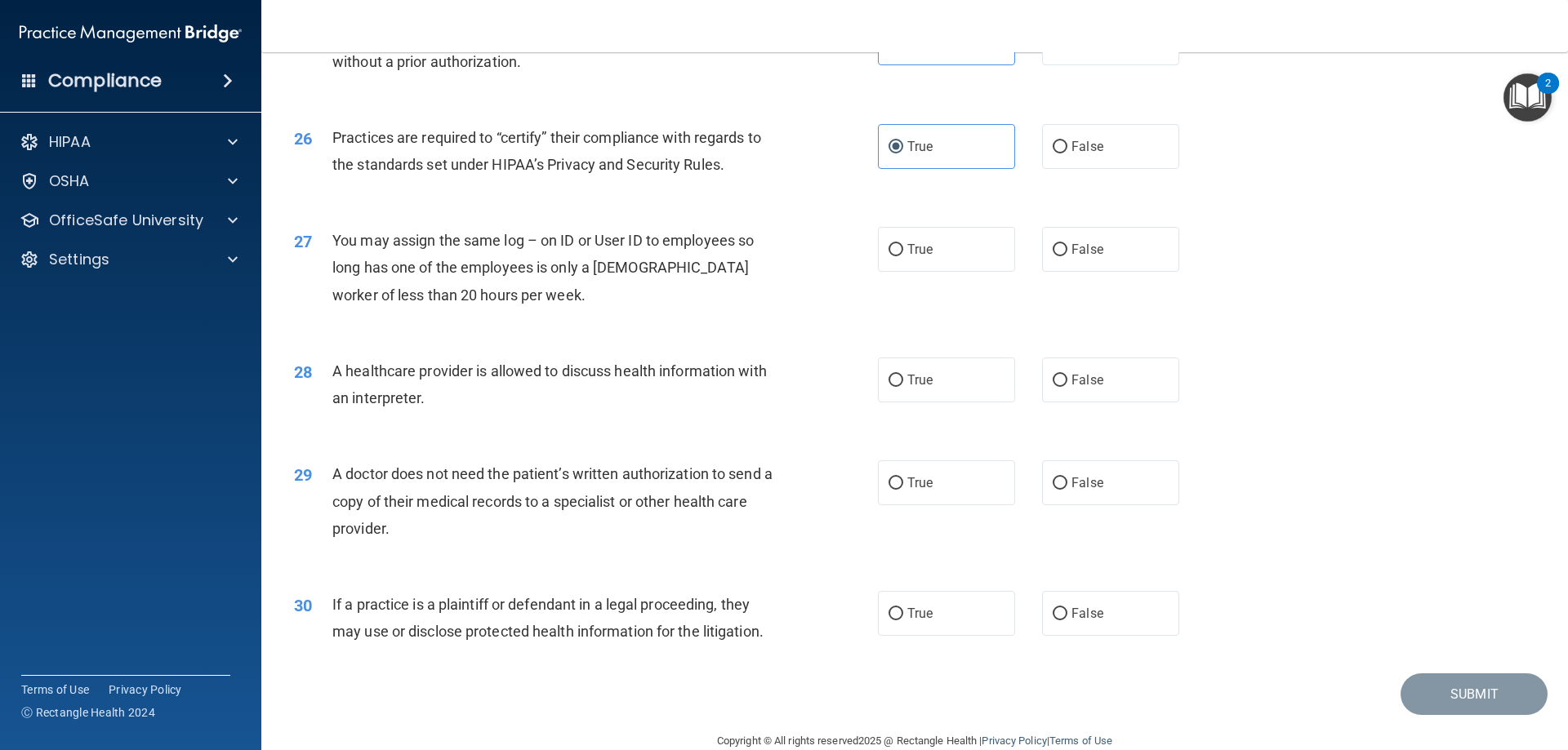
scroll to position [3019, 0]
click at [1082, 244] on span "False" at bounding box center [1087, 248] width 32 height 16
click at [1067, 244] on input "False" at bounding box center [1060, 249] width 15 height 12
radio input "true"
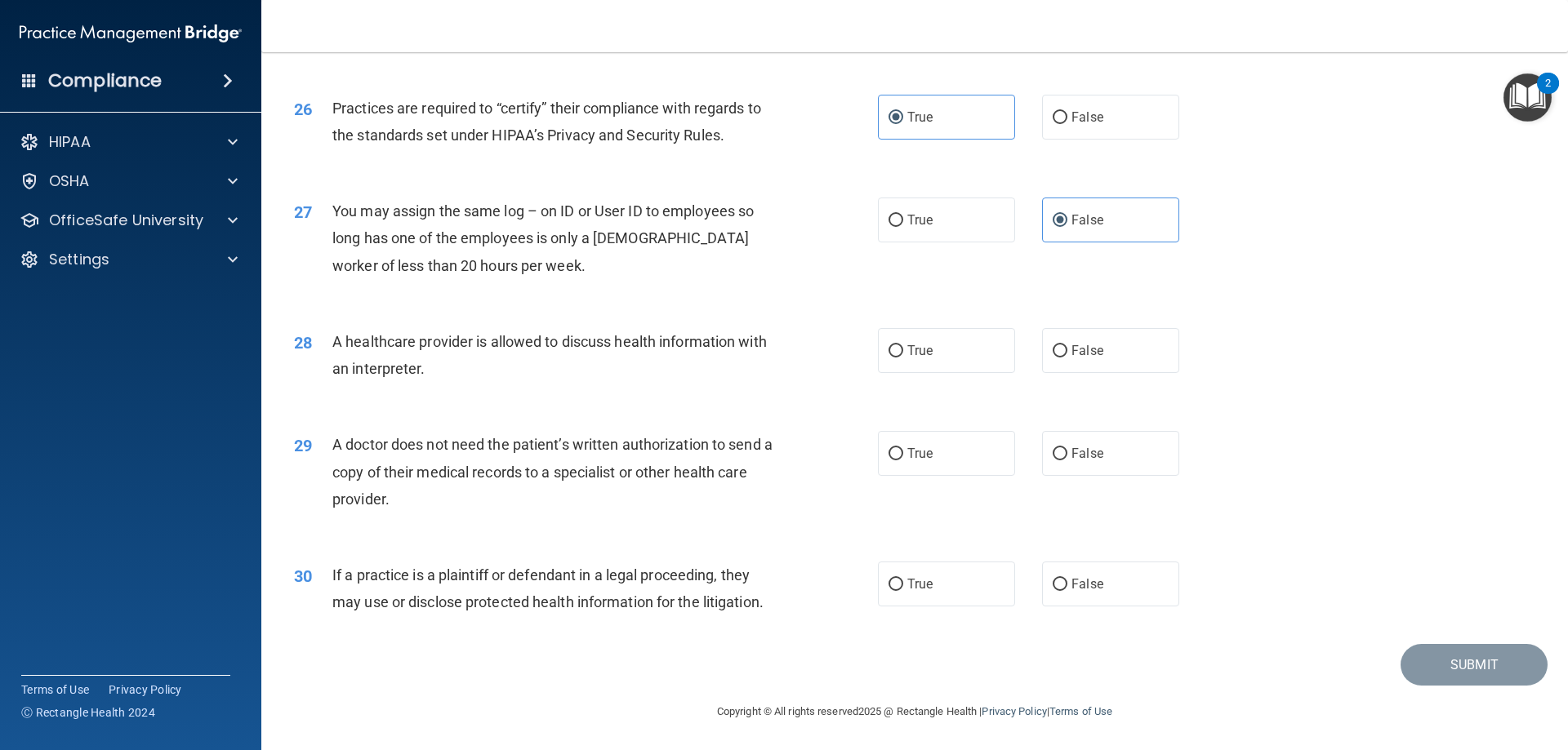
scroll to position [3049, 0]
click at [964, 354] on label "True" at bounding box center [946, 349] width 137 height 45
click at [903, 354] on input "True" at bounding box center [896, 350] width 15 height 12
radio input "true"
click at [882, 445] on label "True" at bounding box center [946, 452] width 137 height 45
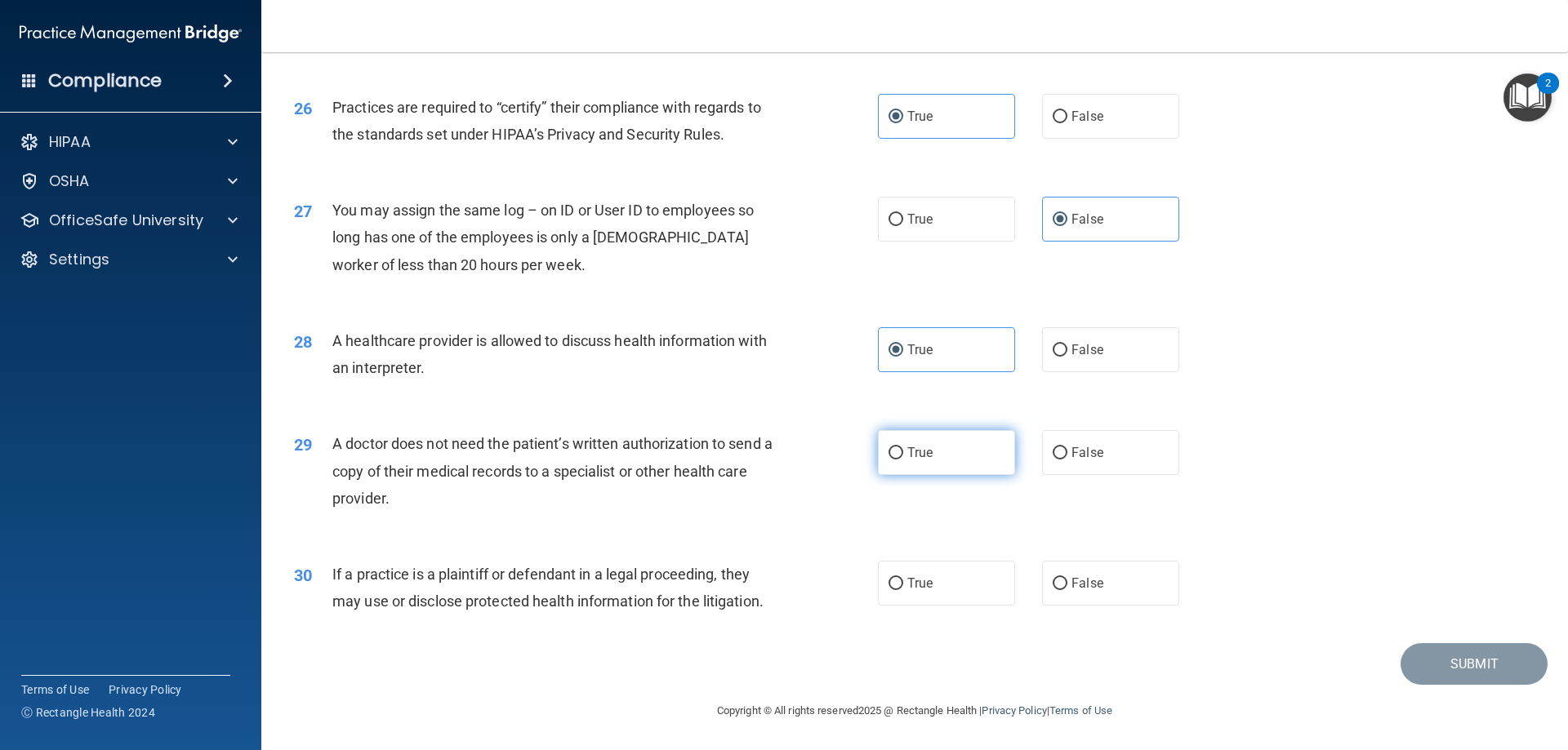
click at [888, 447] on input "True" at bounding box center [896, 453] width 15 height 12
radio input "true"
click at [893, 596] on label "True" at bounding box center [946, 583] width 137 height 45
click at [893, 590] on input "True" at bounding box center [896, 583] width 15 height 12
radio input "true"
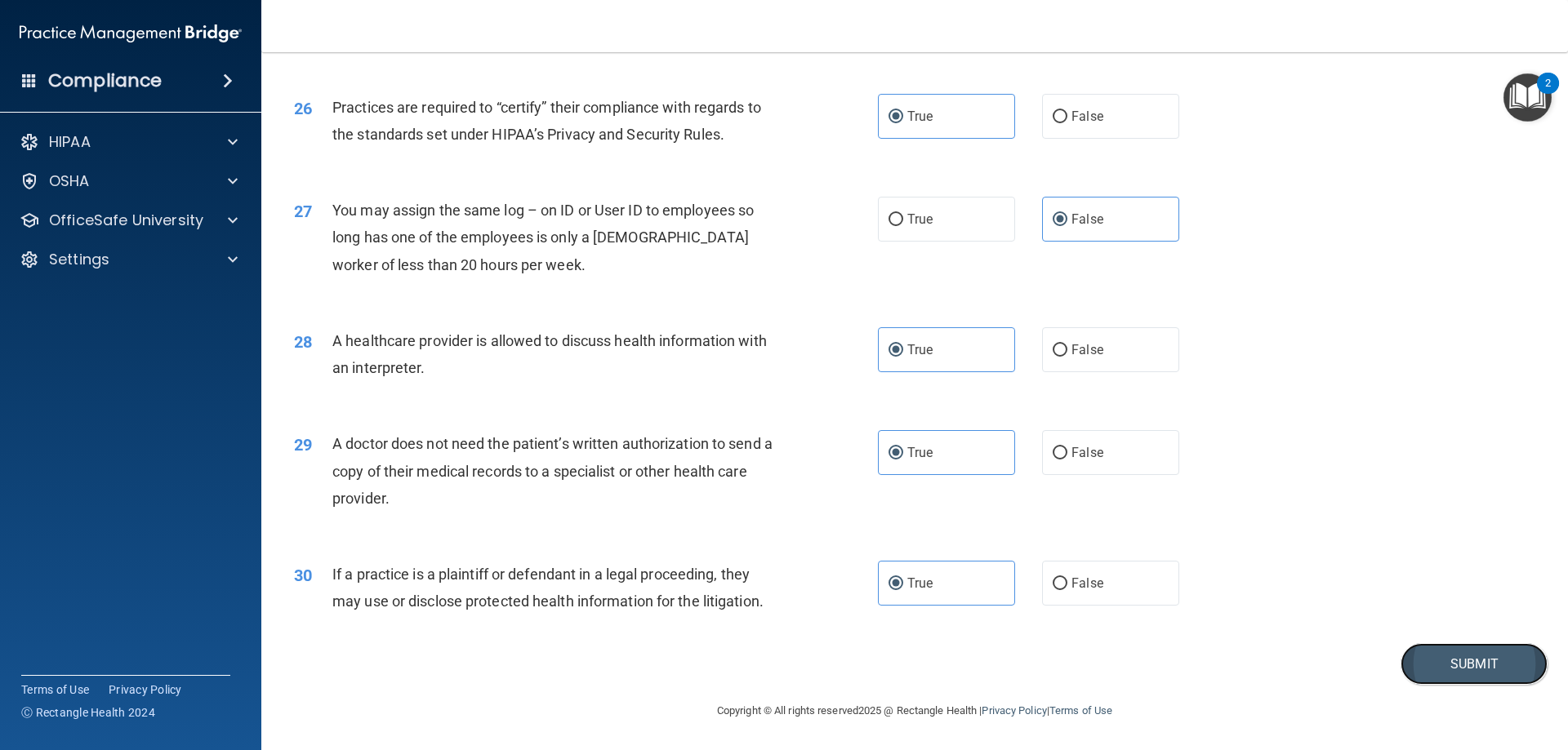
click at [1420, 661] on button "Submit" at bounding box center [1473, 663] width 147 height 41
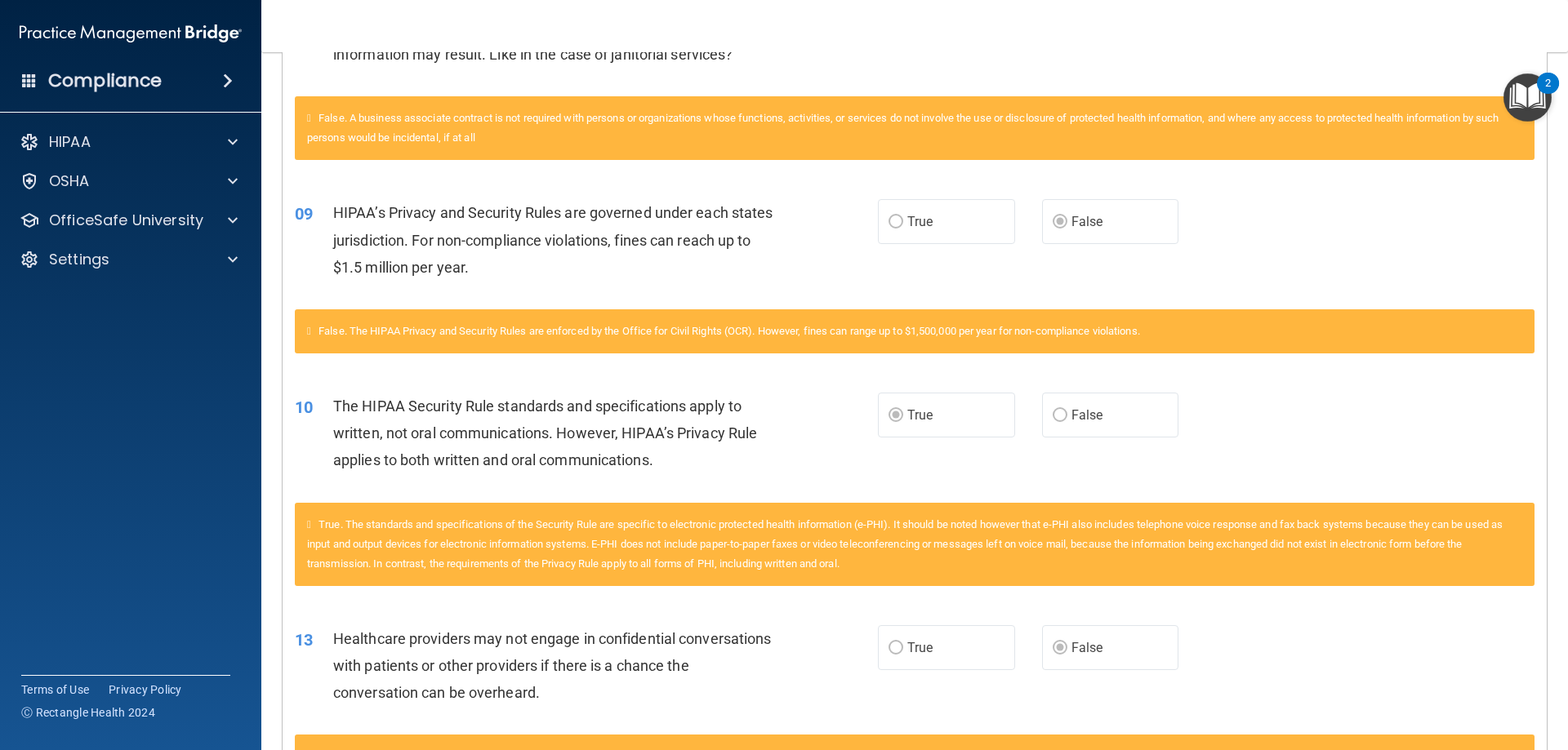
scroll to position [489, 0]
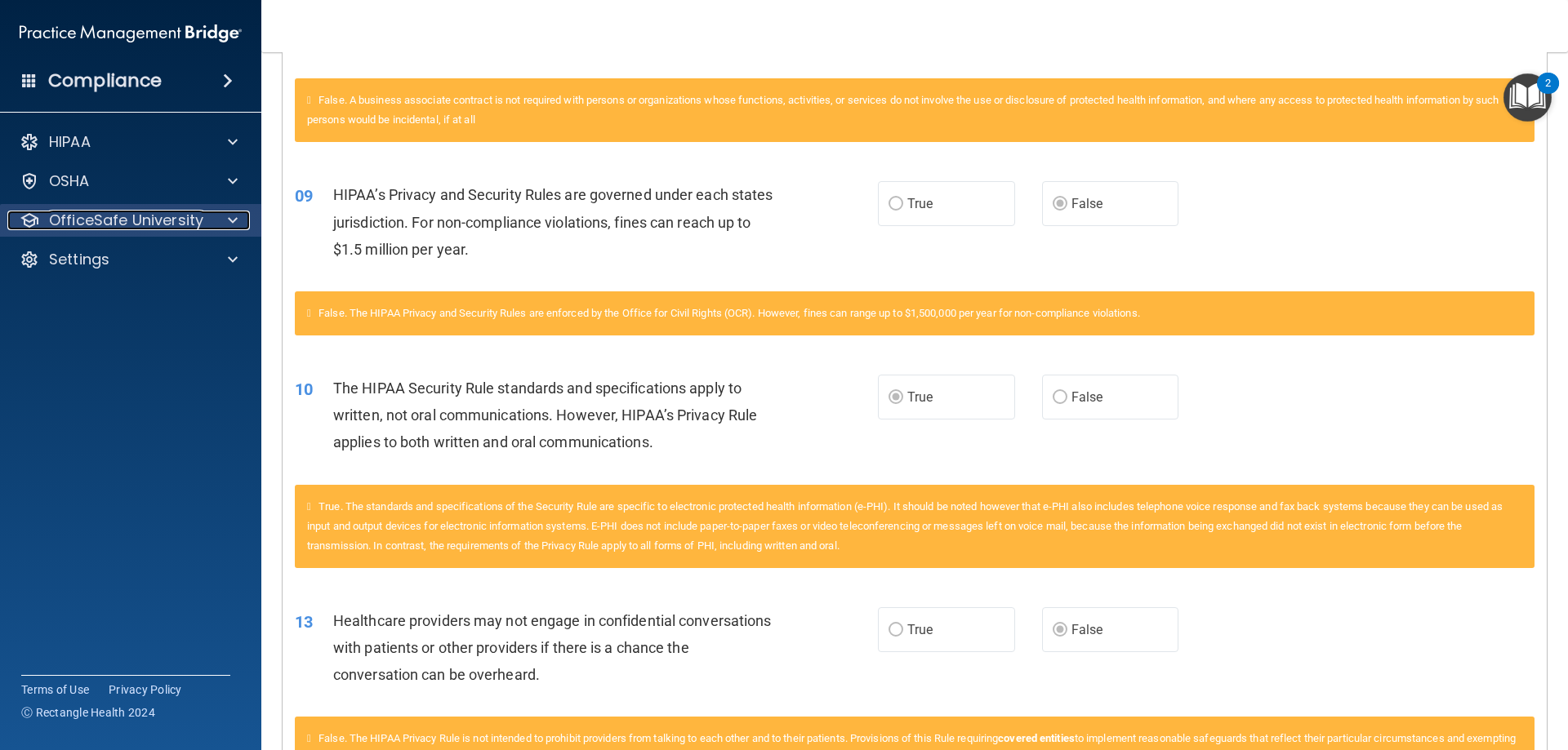
click at [140, 225] on p "OfficeSafe University" at bounding box center [126, 219] width 154 height 19
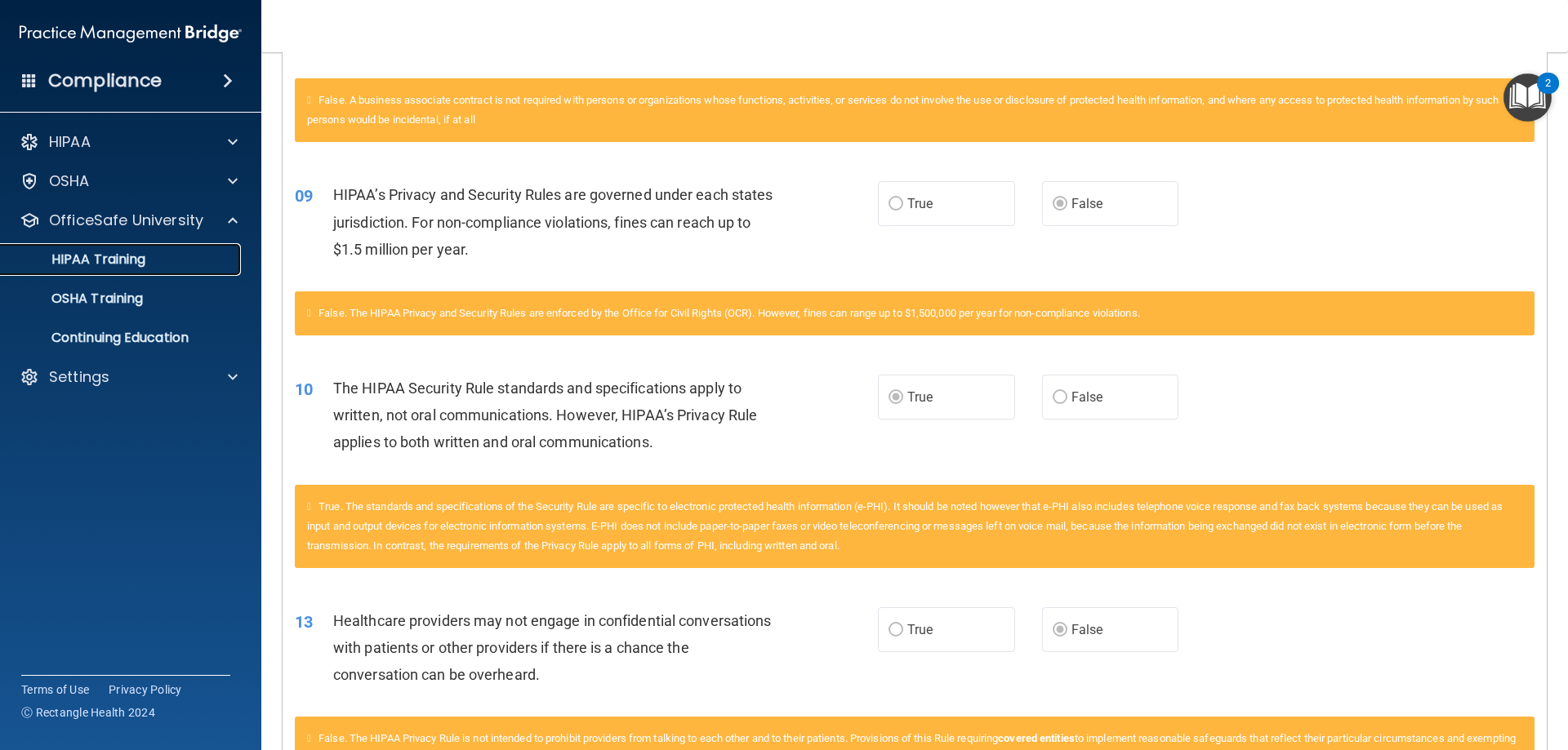
click at [158, 265] on div "HIPAA Training" at bounding box center [122, 260] width 223 height 17
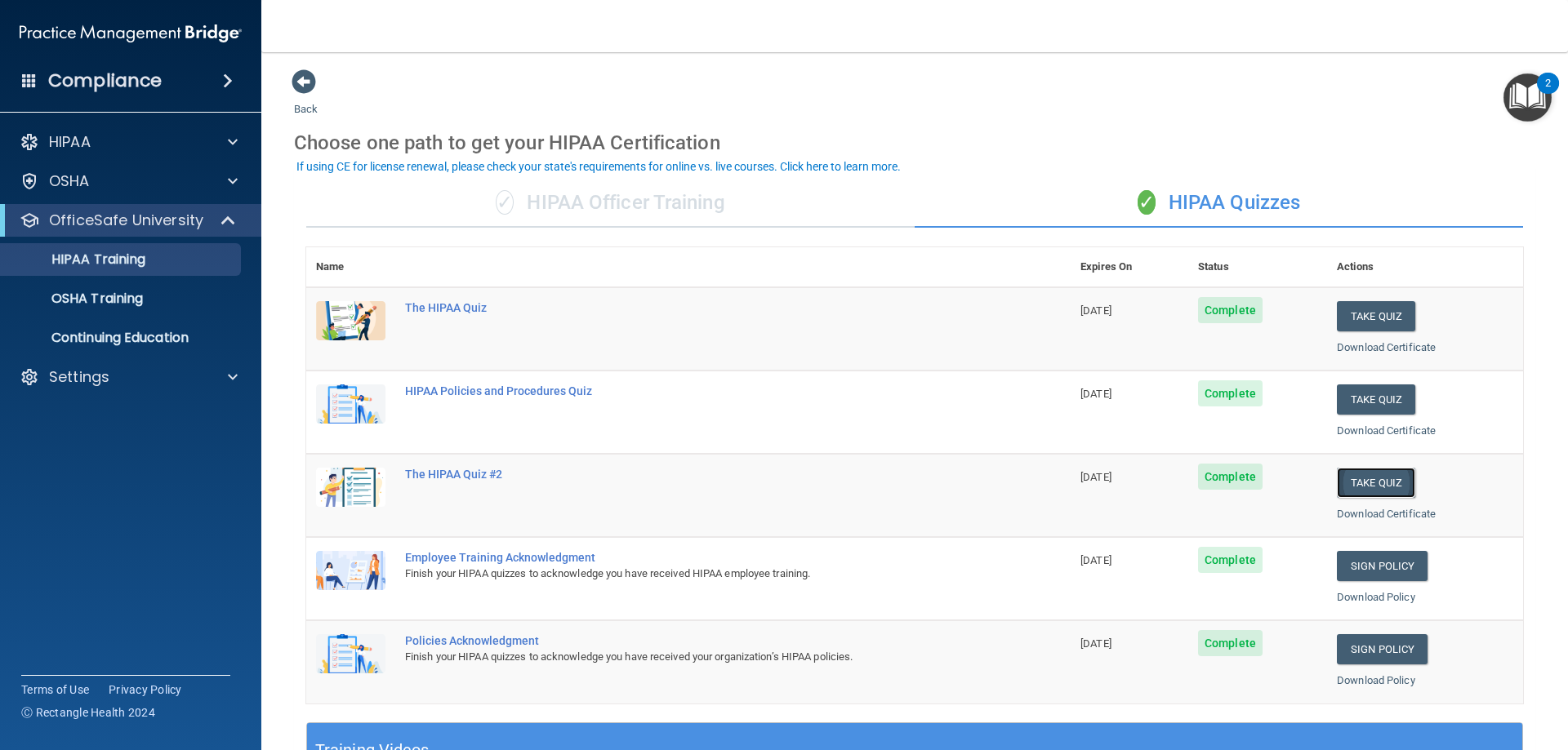
click at [1364, 478] on button "Take Quiz" at bounding box center [1375, 482] width 78 height 30
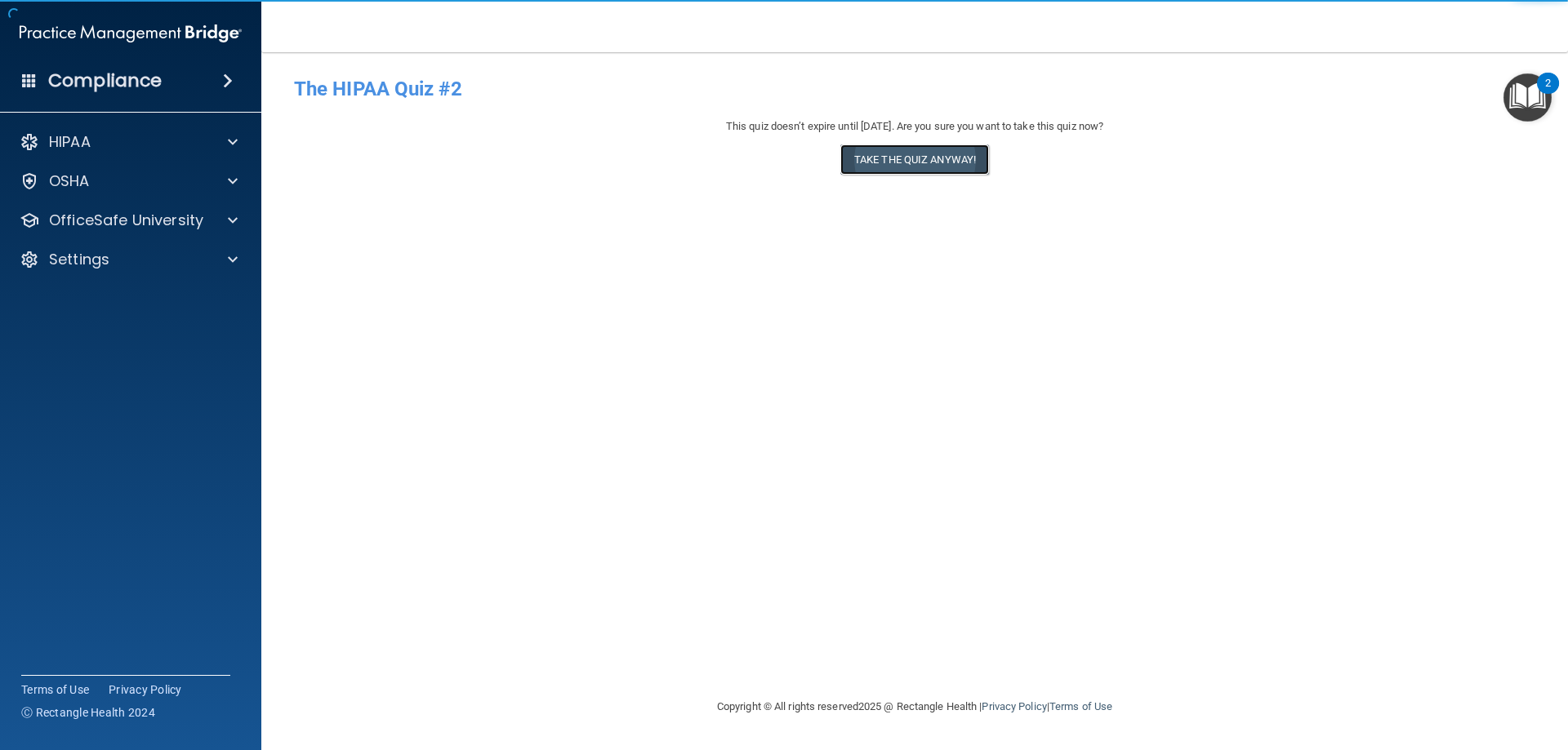
click at [954, 158] on button "Take the quiz anyway!" at bounding box center [915, 159] width 149 height 30
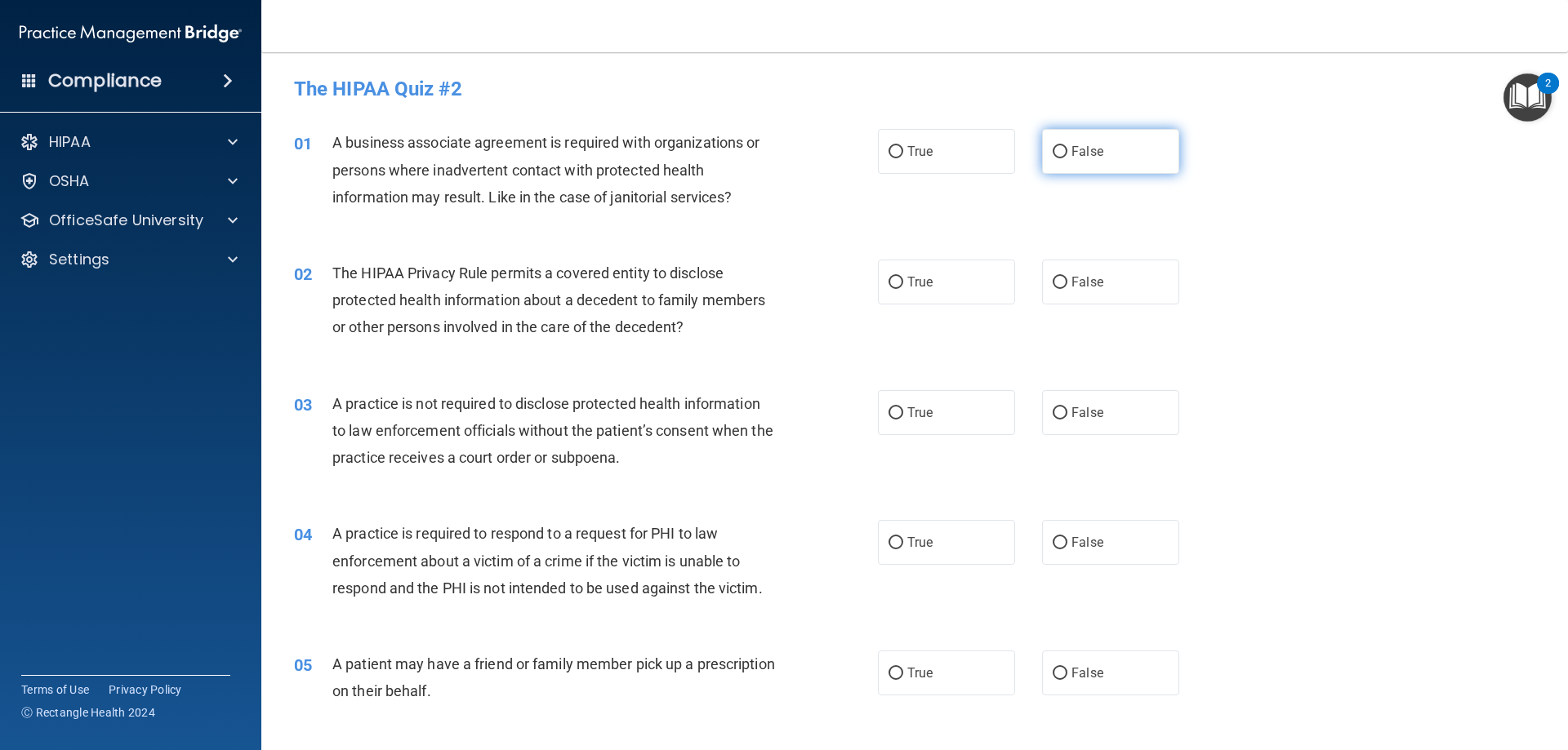
click at [1059, 158] on input "False" at bounding box center [1060, 151] width 15 height 12
radio input "true"
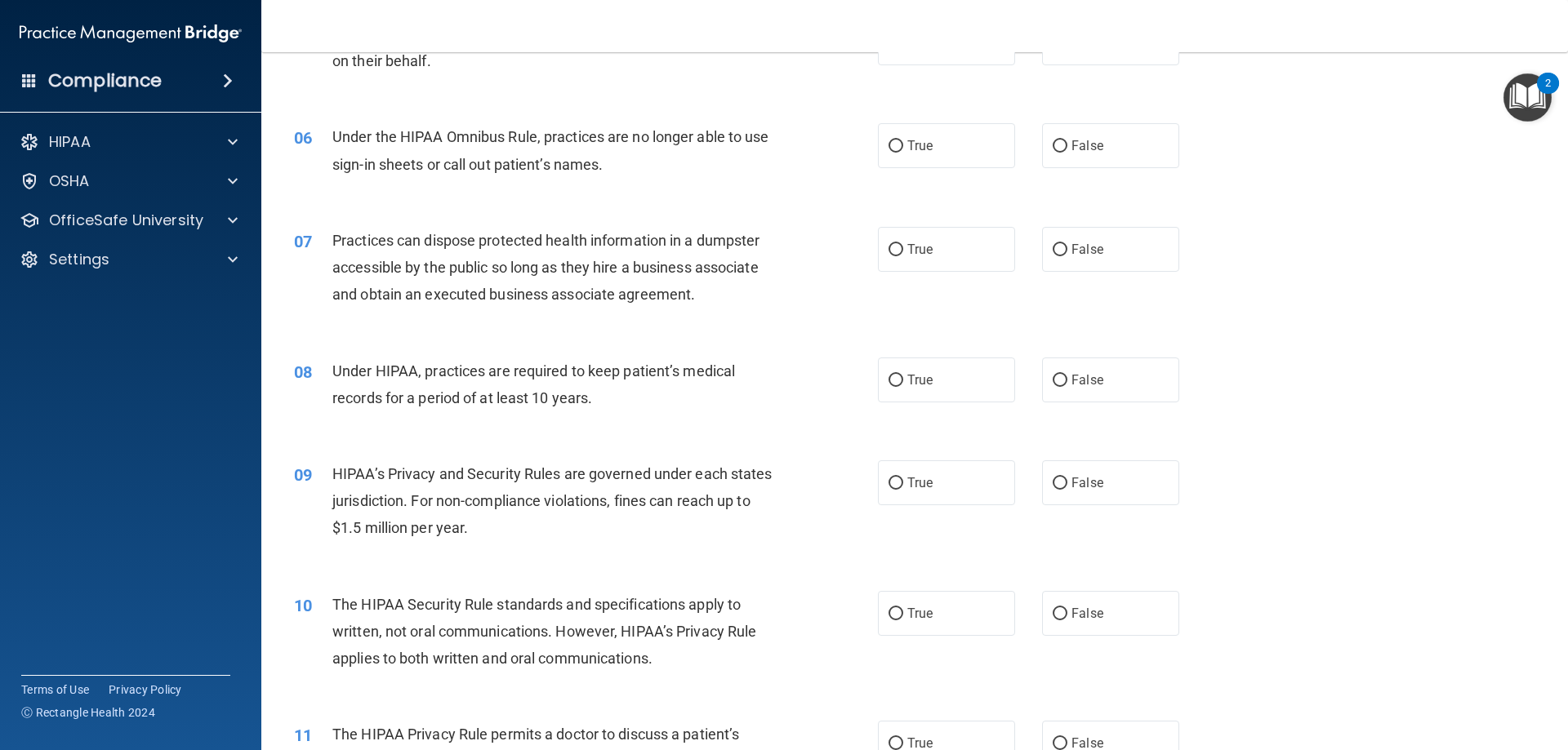
scroll to position [653, 0]
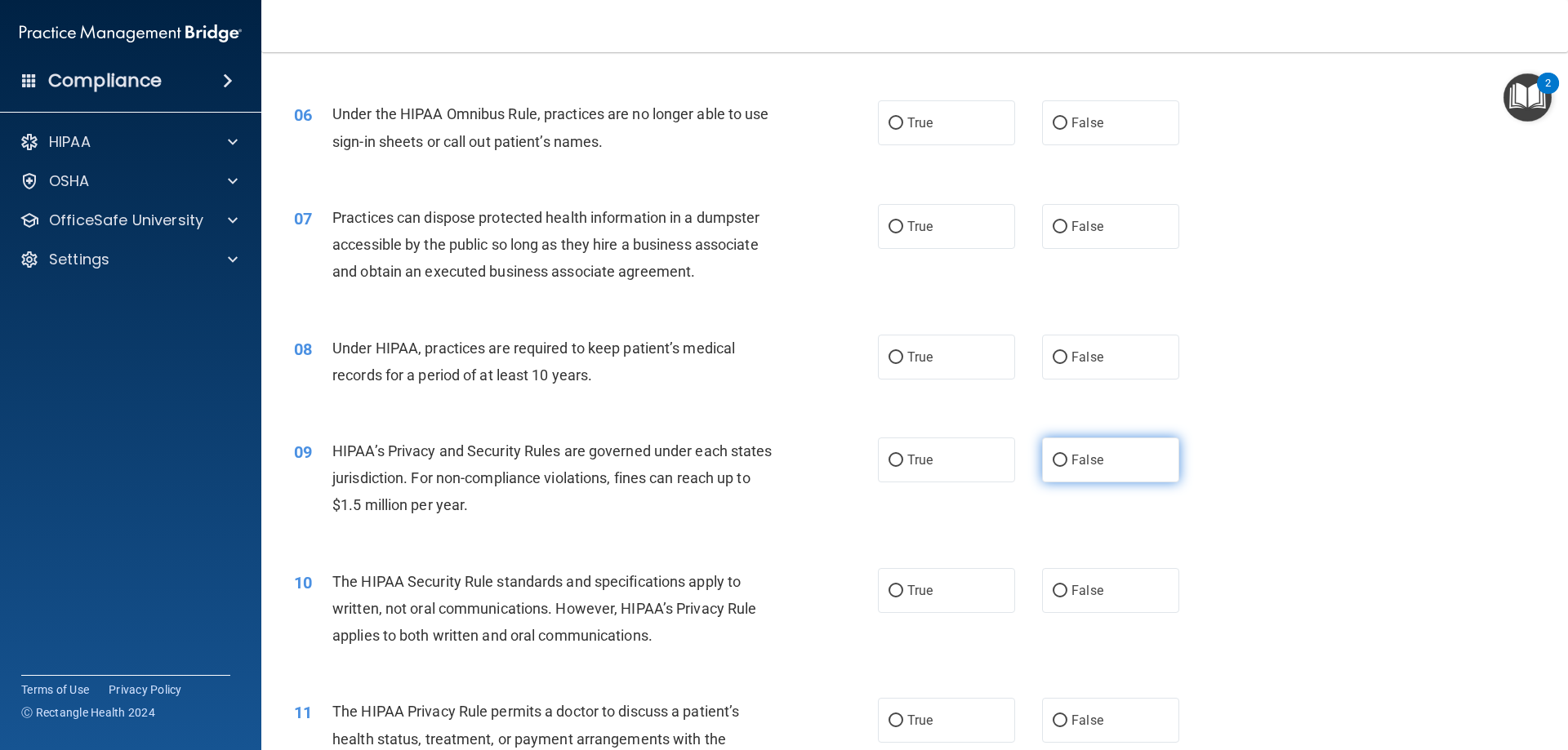
click at [1086, 441] on label "False" at bounding box center [1110, 459] width 137 height 45
click at [1067, 454] on input "False" at bounding box center [1060, 460] width 15 height 12
radio input "true"
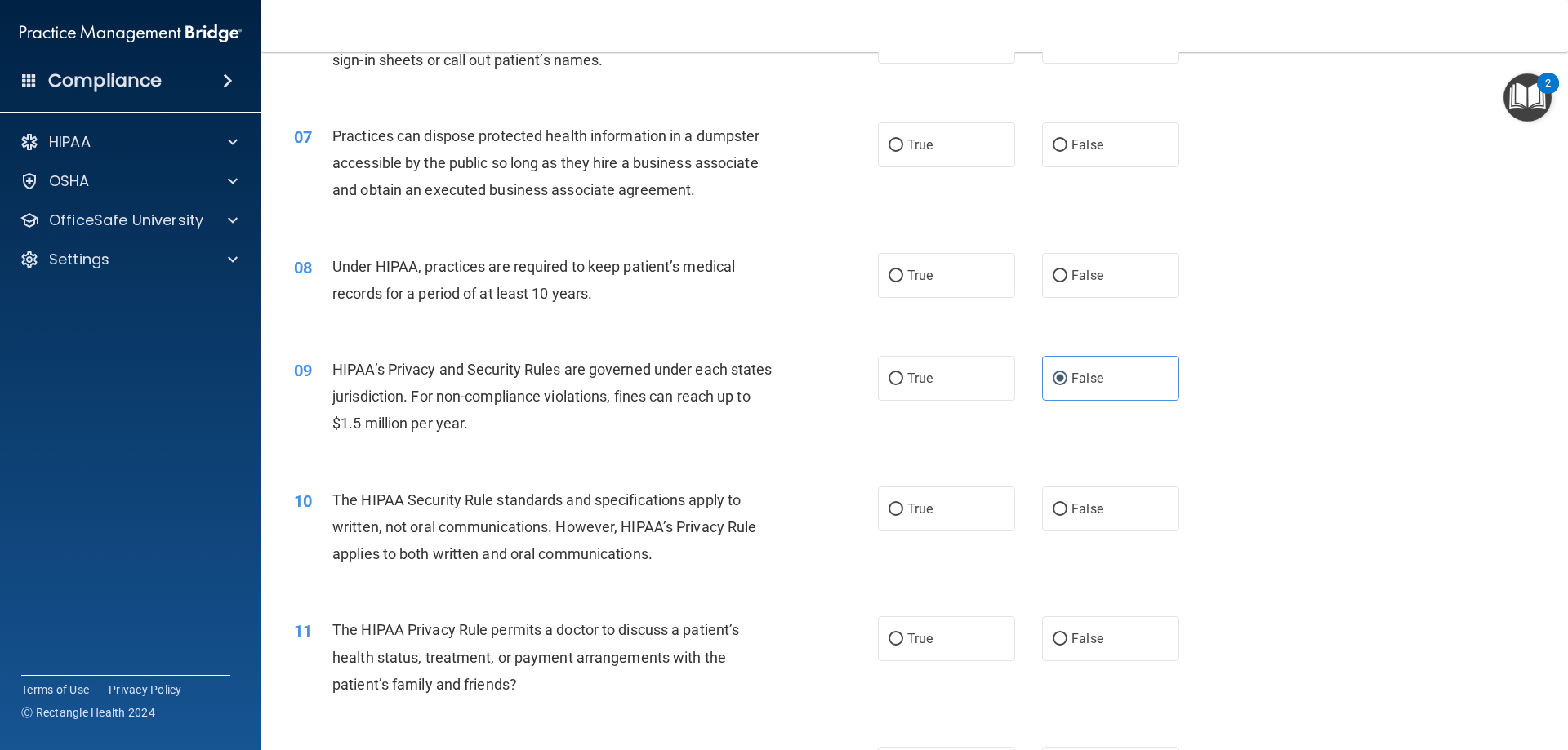
scroll to position [816, 0]
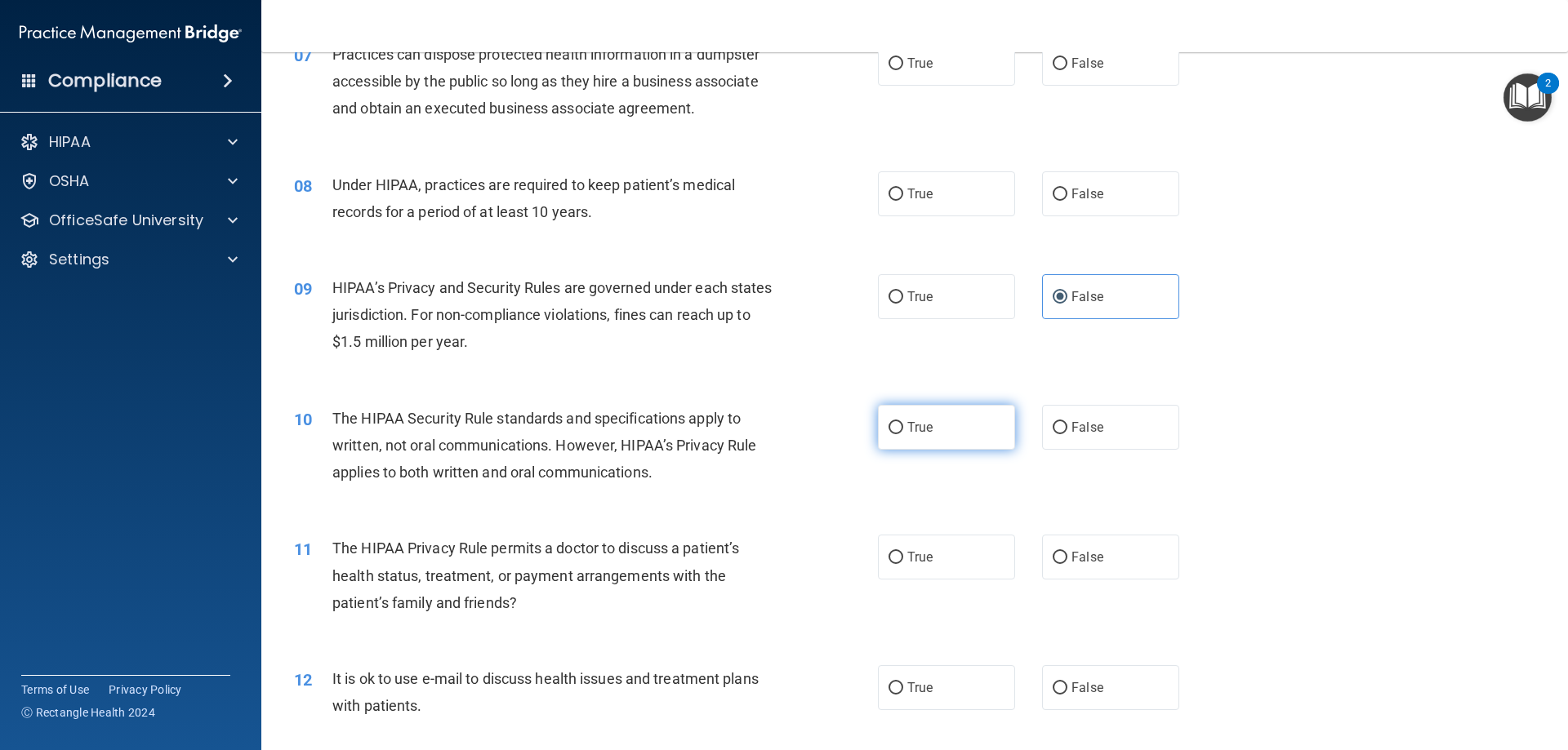
click at [923, 443] on label "True" at bounding box center [946, 427] width 137 height 45
click at [903, 434] on input "True" at bounding box center [896, 428] width 15 height 12
radio input "true"
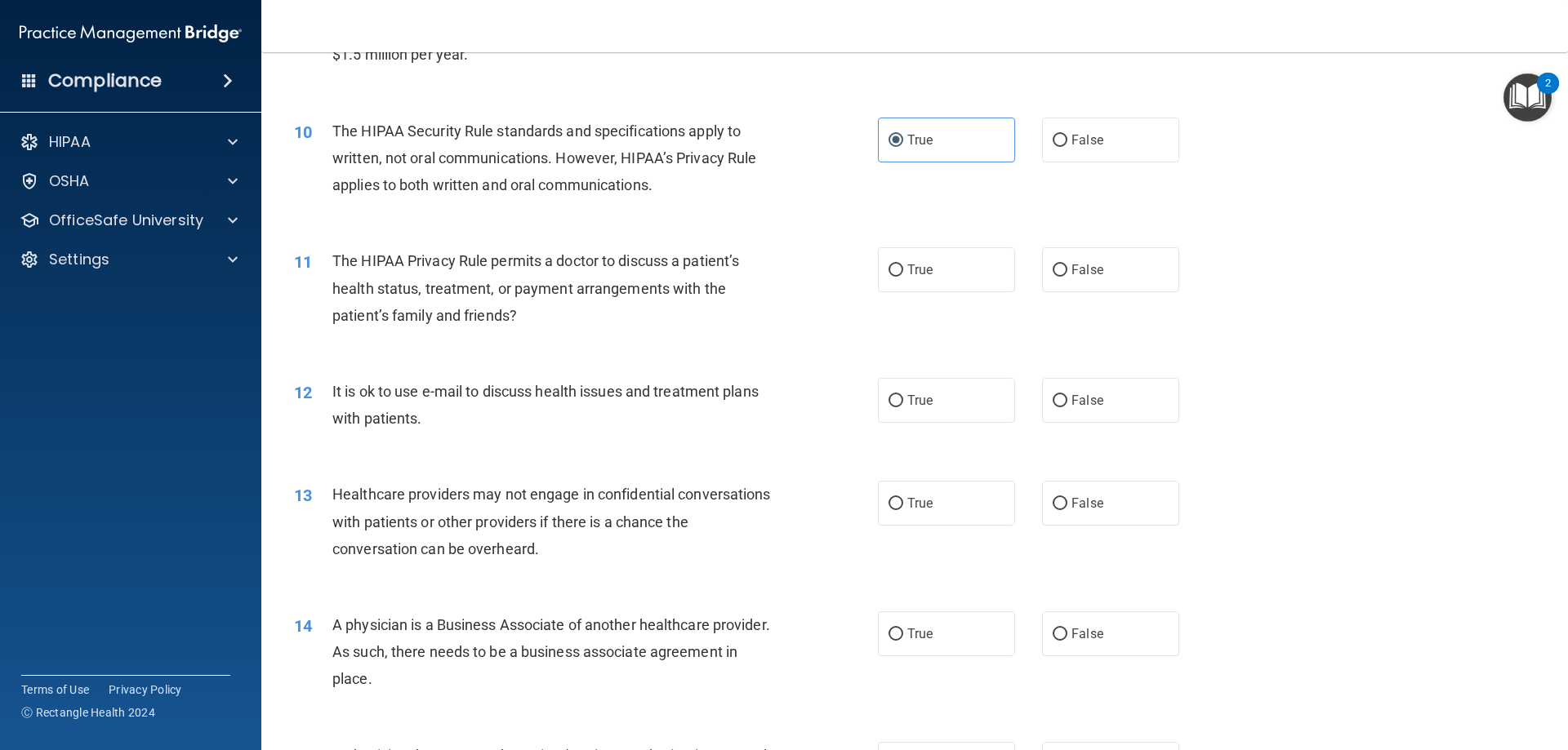
scroll to position [1142, 0]
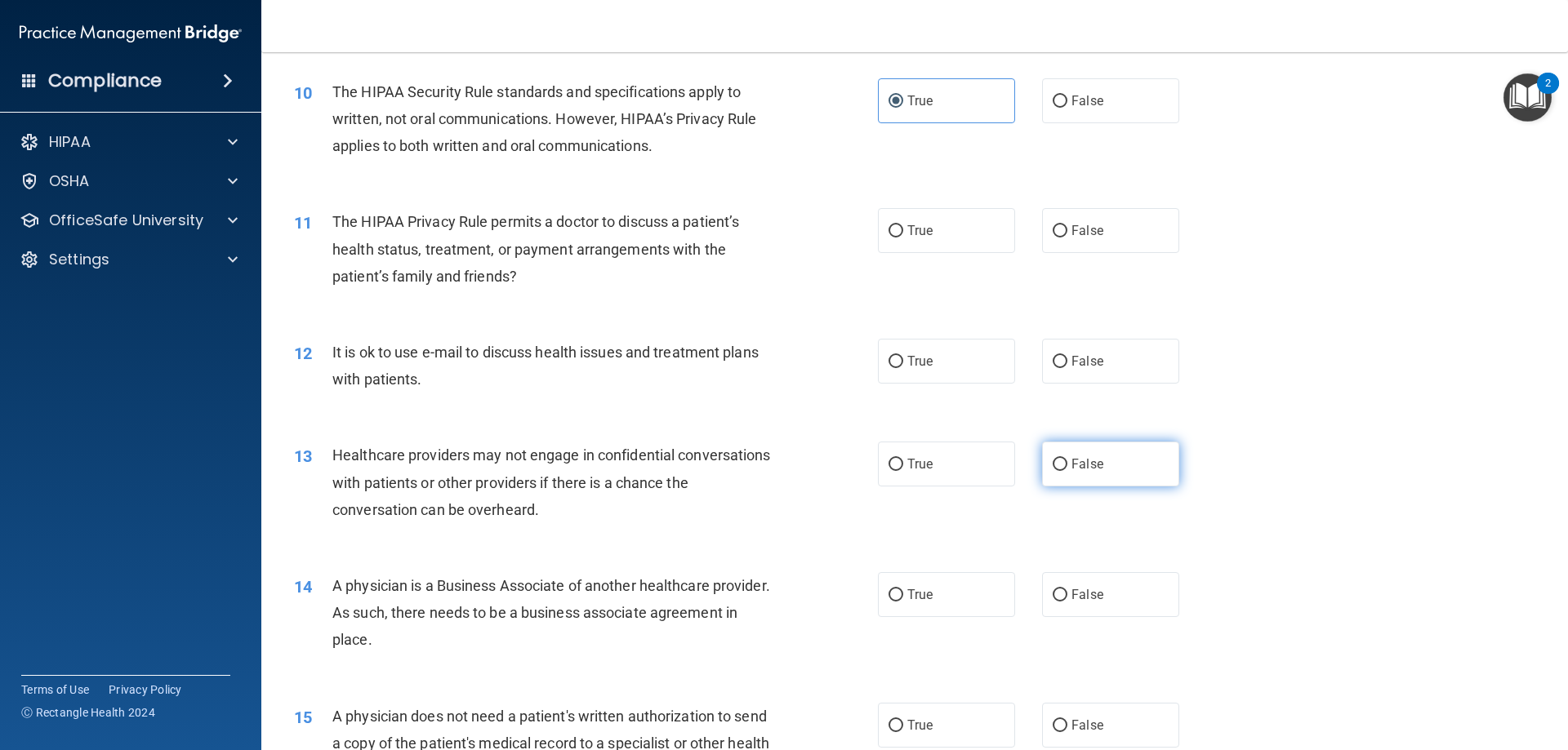
click at [1076, 463] on span "False" at bounding box center [1087, 464] width 32 height 16
click at [1067, 463] on input "False" at bounding box center [1060, 465] width 15 height 12
radio input "true"
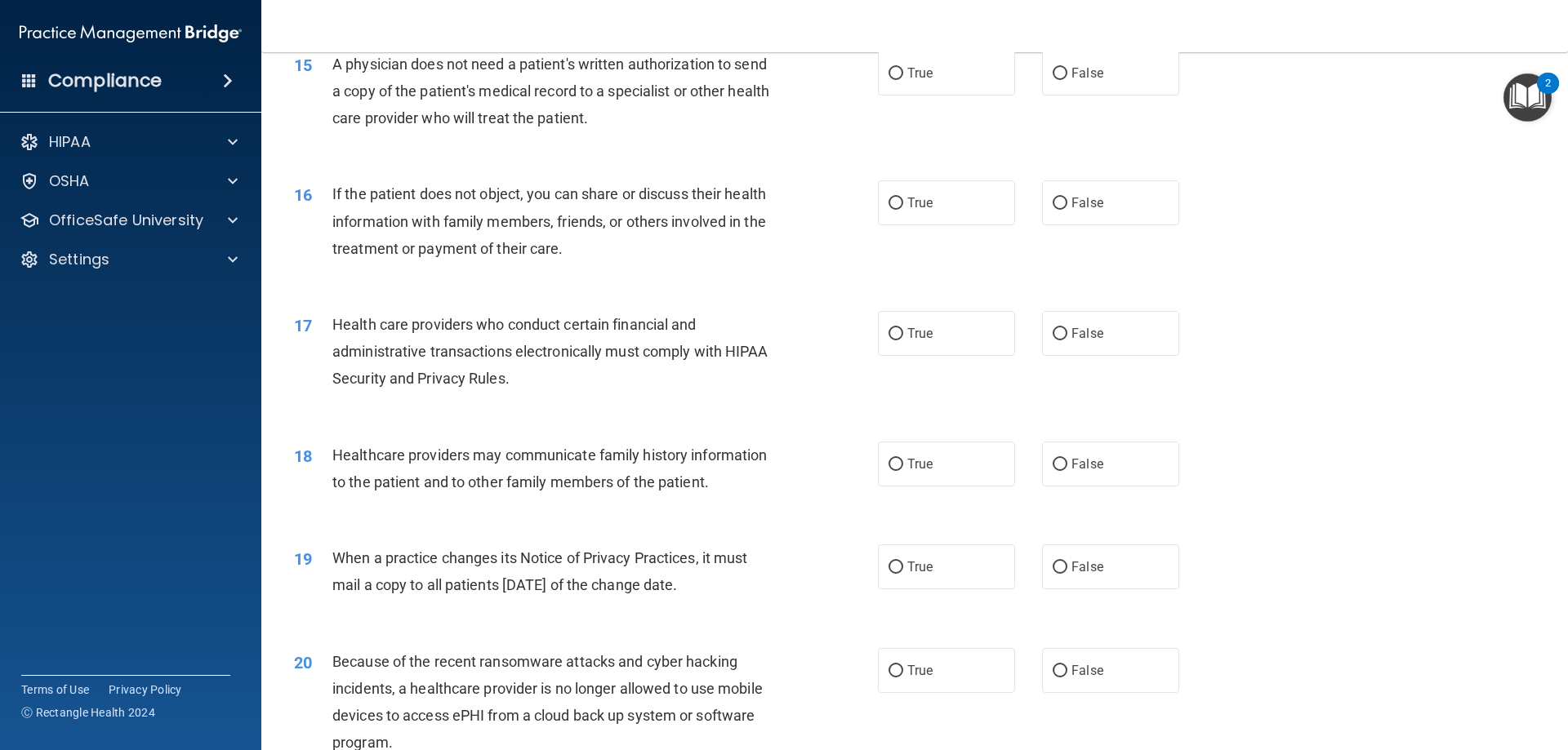
scroll to position [1796, 0]
click at [1134, 466] on label "False" at bounding box center [1110, 463] width 137 height 45
click at [1067, 466] on input "False" at bounding box center [1060, 464] width 15 height 12
radio input "true"
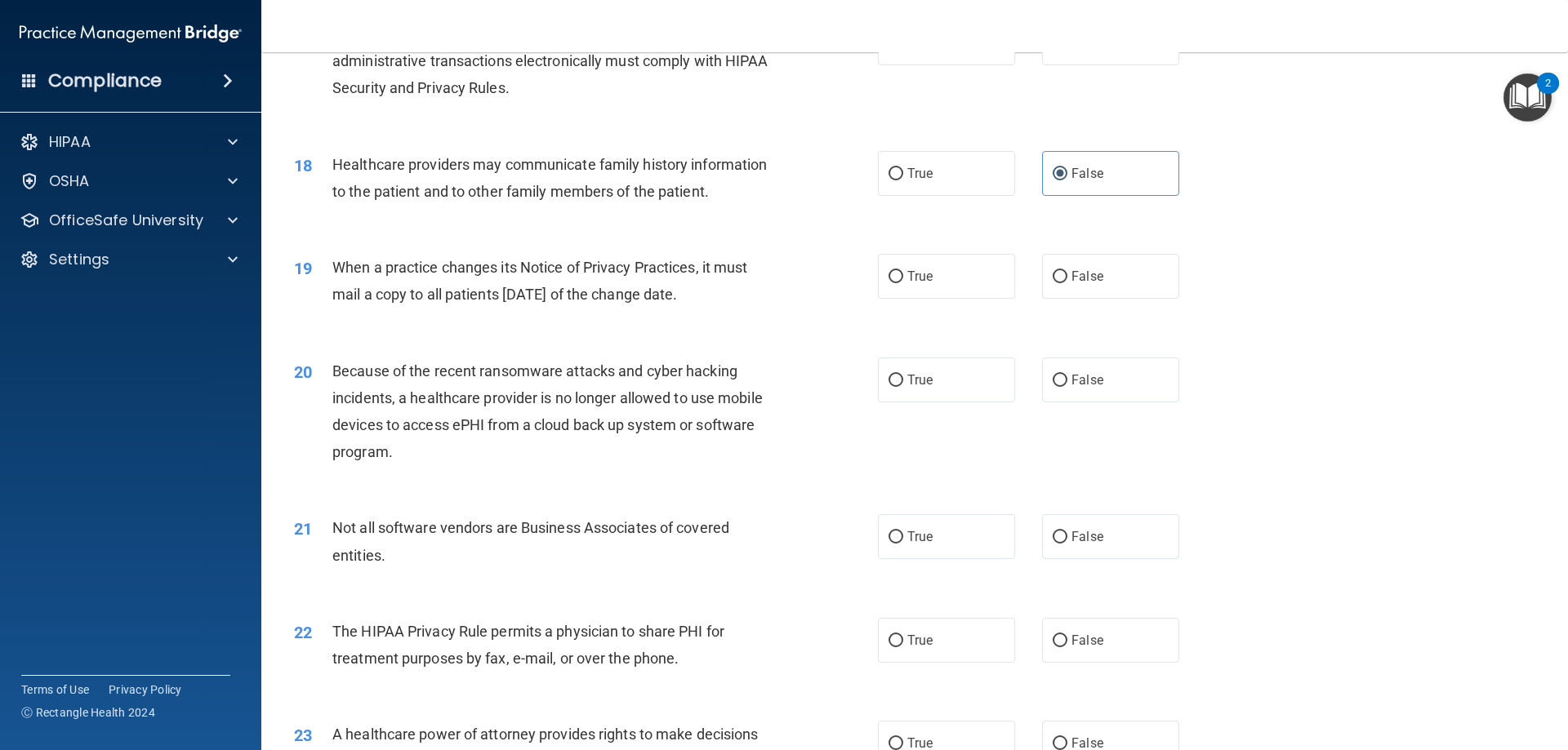
scroll to position [2121, 0]
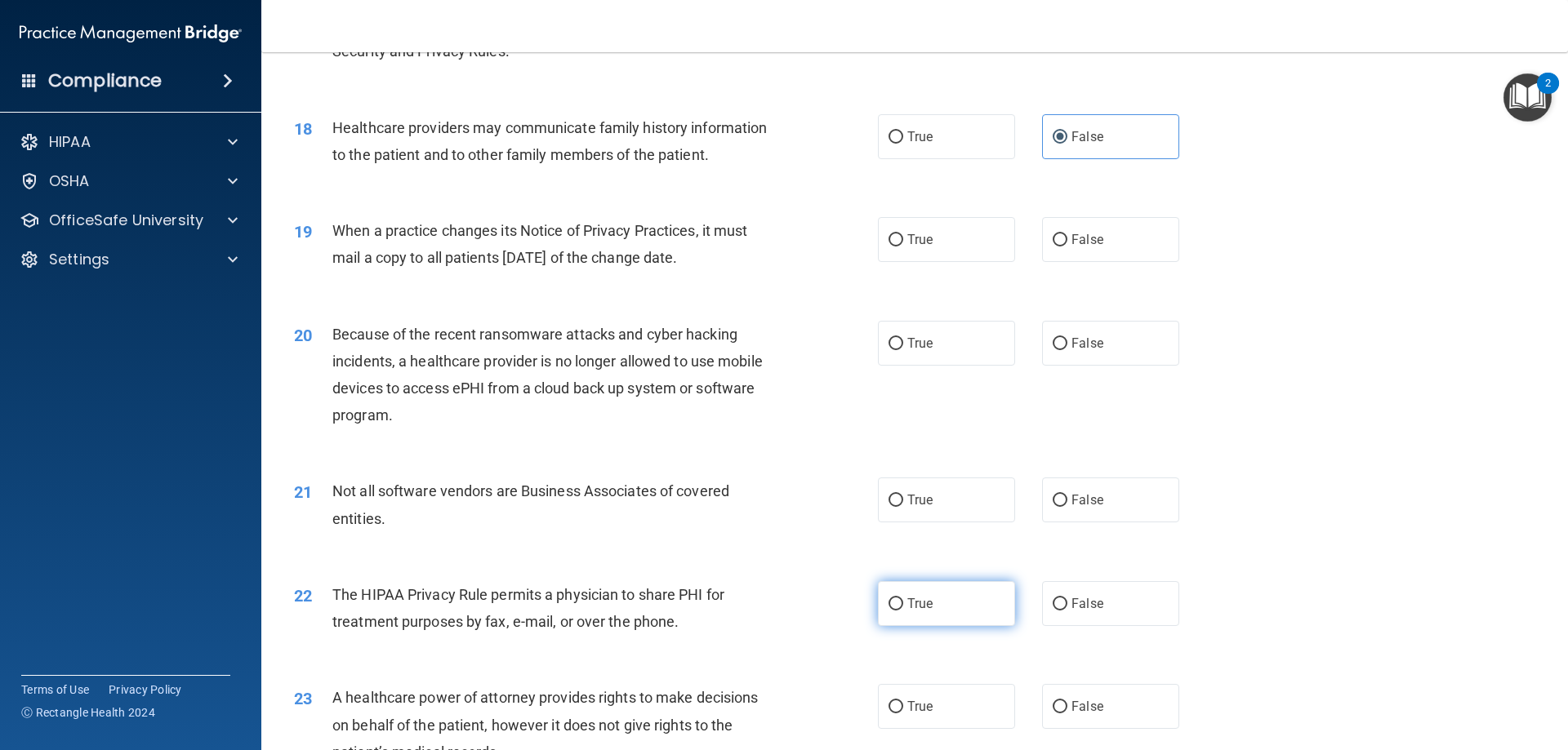
click at [929, 592] on label "True" at bounding box center [946, 603] width 137 height 45
click at [903, 599] on input "True" at bounding box center [896, 604] width 15 height 12
radio input "true"
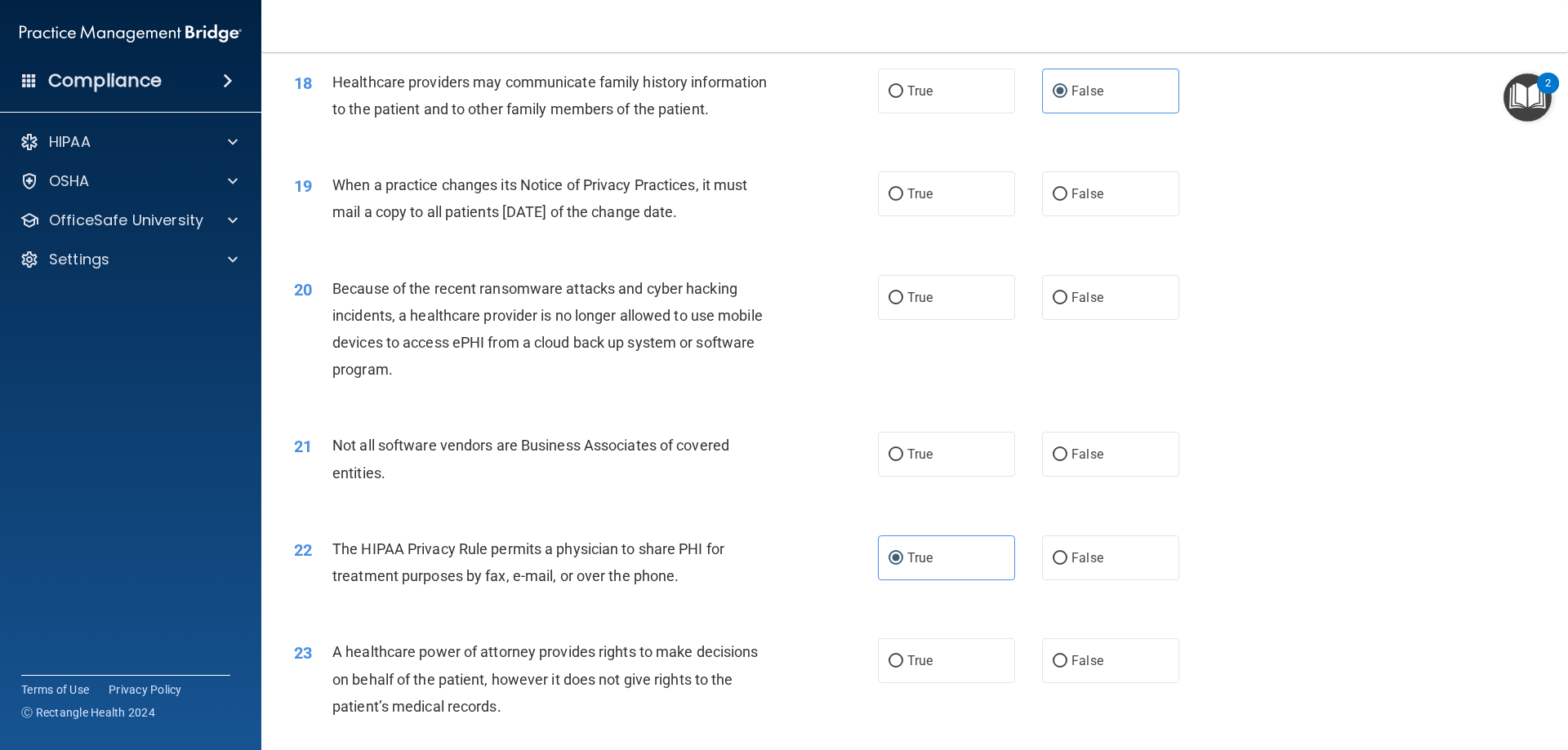
scroll to position [2285, 0]
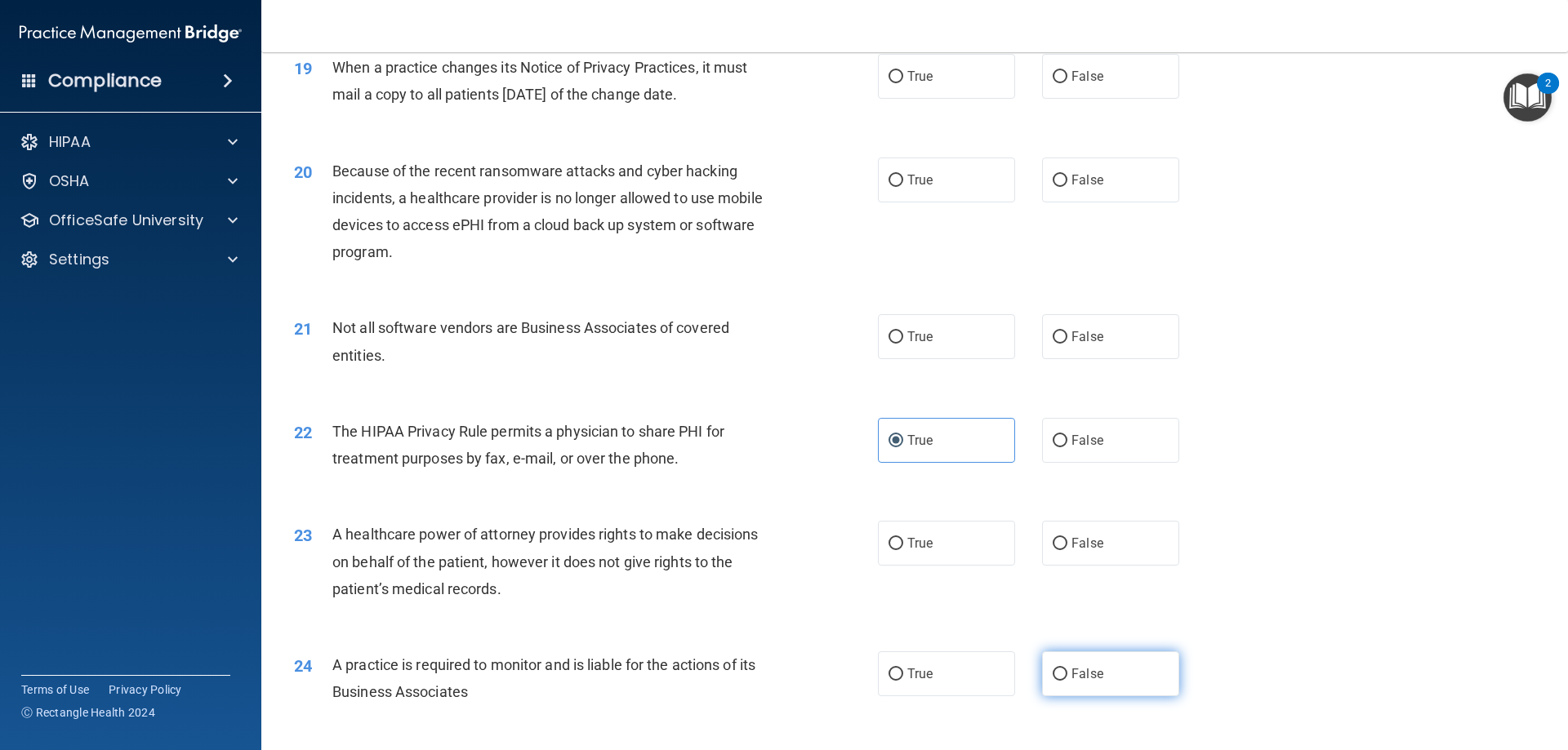
click at [1083, 667] on span "False" at bounding box center [1087, 673] width 32 height 16
click at [1067, 668] on input "False" at bounding box center [1060, 674] width 15 height 12
radio input "true"
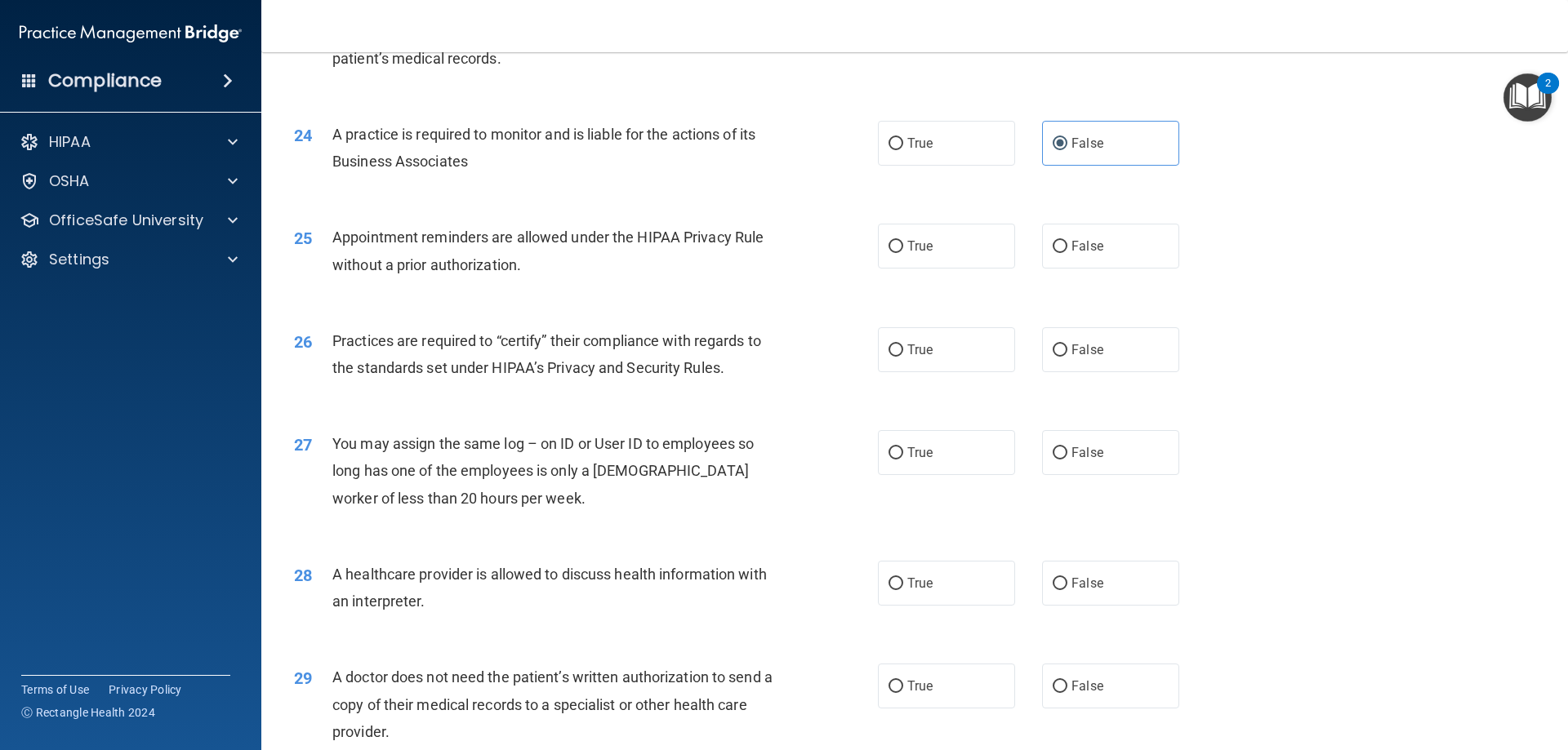
scroll to position [2804, 0]
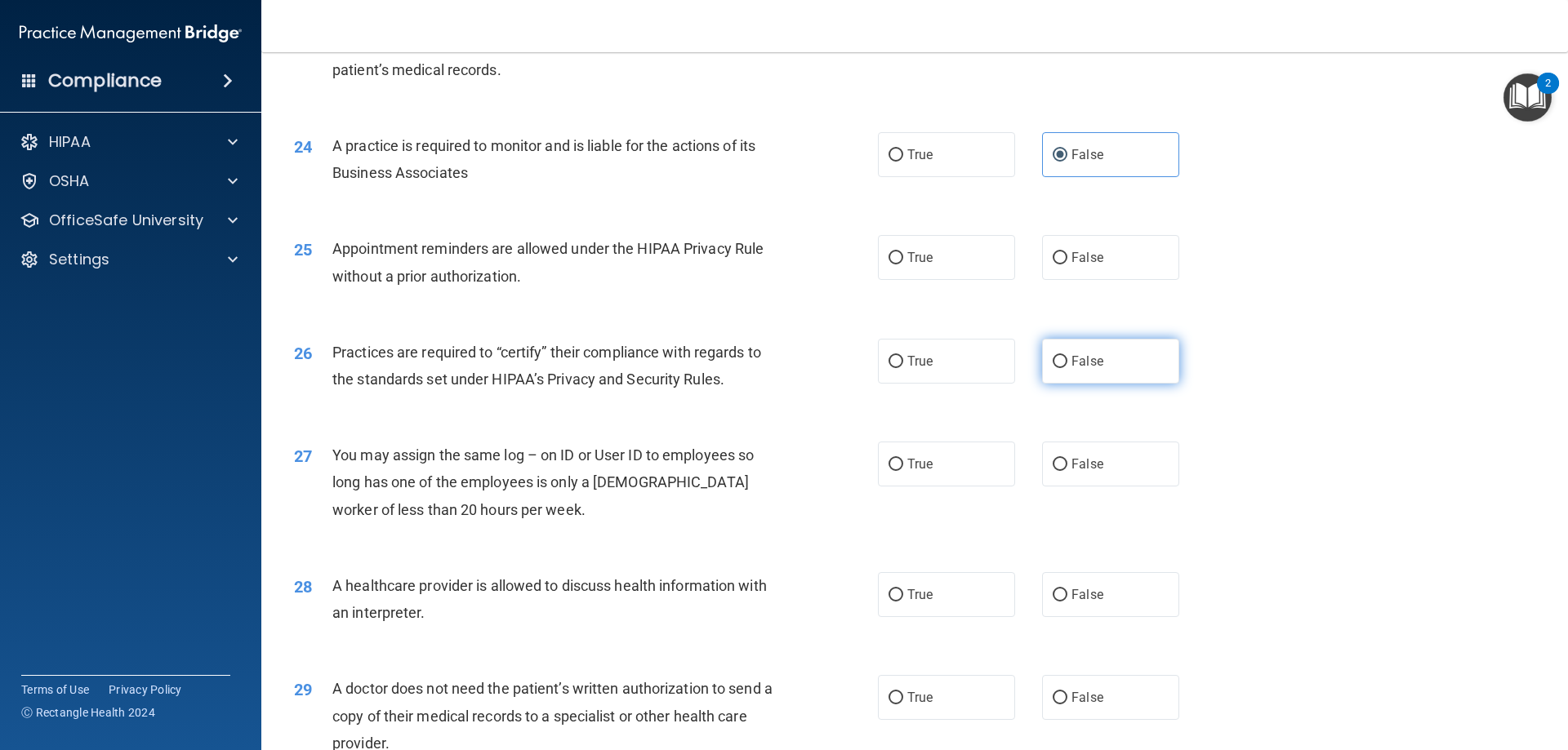
click at [1075, 352] on label "False" at bounding box center [1110, 361] width 137 height 45
click at [1067, 356] on input "False" at bounding box center [1060, 362] width 15 height 12
radio input "true"
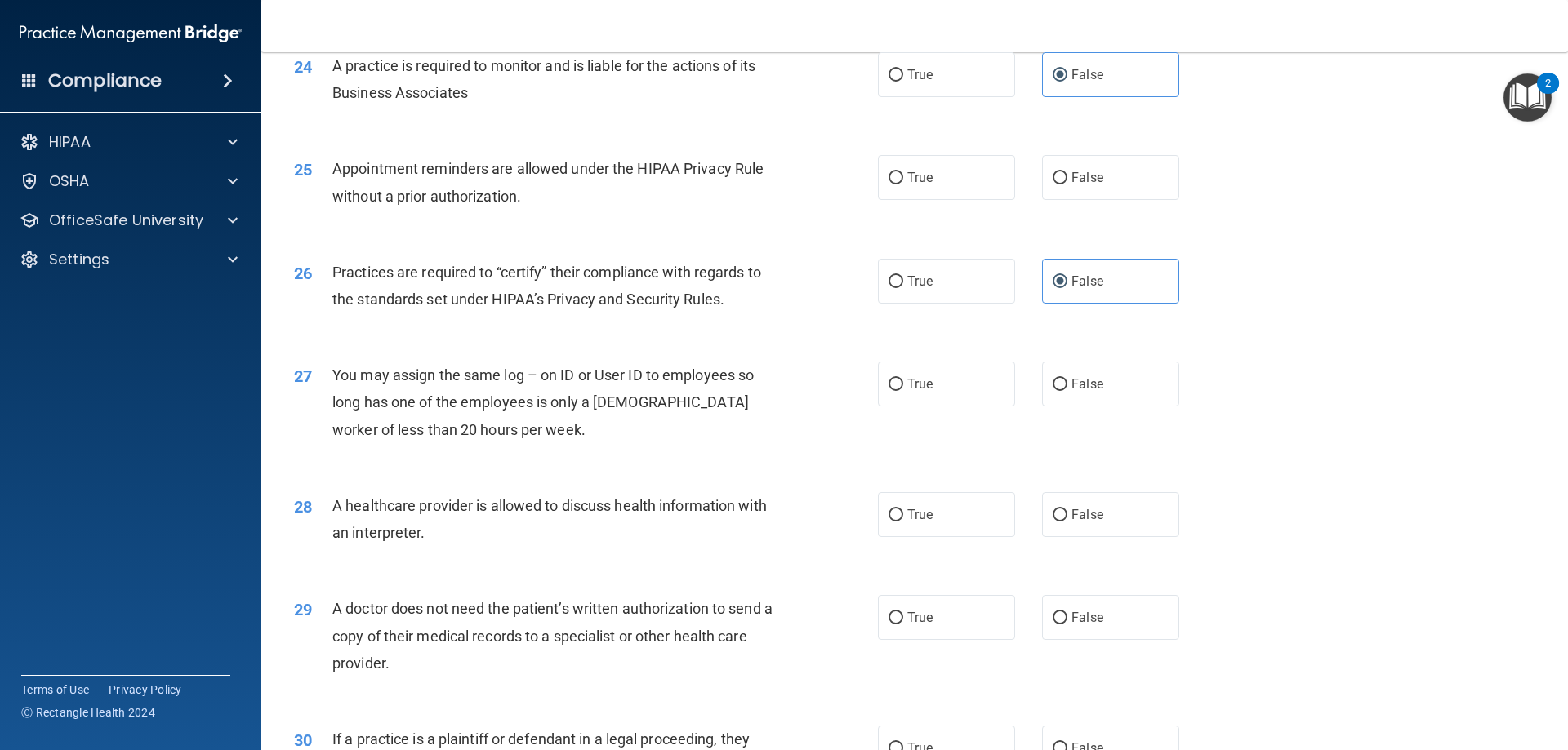
scroll to position [3049, 0]
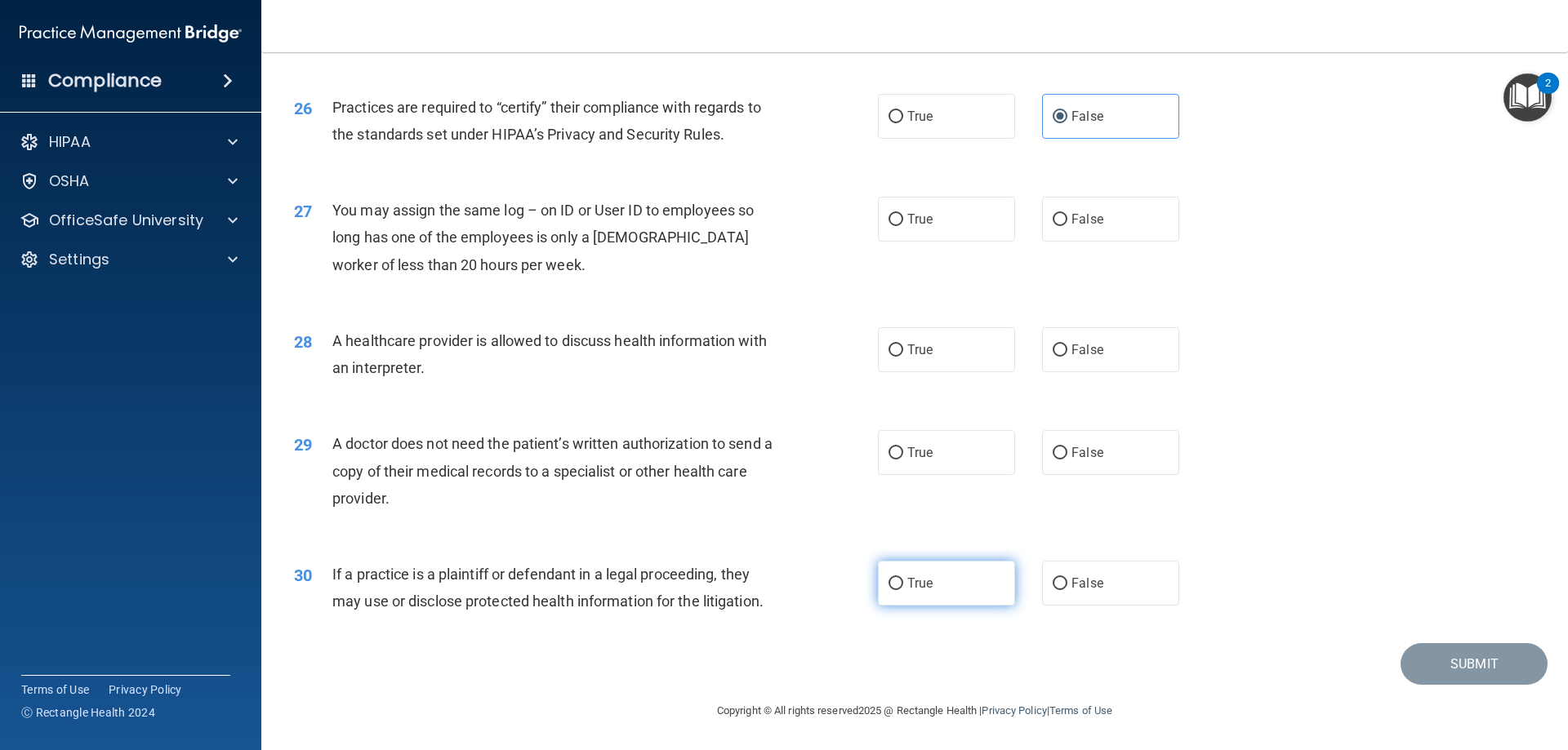
click at [897, 579] on input "True" at bounding box center [896, 583] width 15 height 12
radio input "true"
click at [919, 452] on span "True" at bounding box center [920, 452] width 26 height 16
click at [903, 452] on input "True" at bounding box center [896, 453] width 15 height 12
radio input "true"
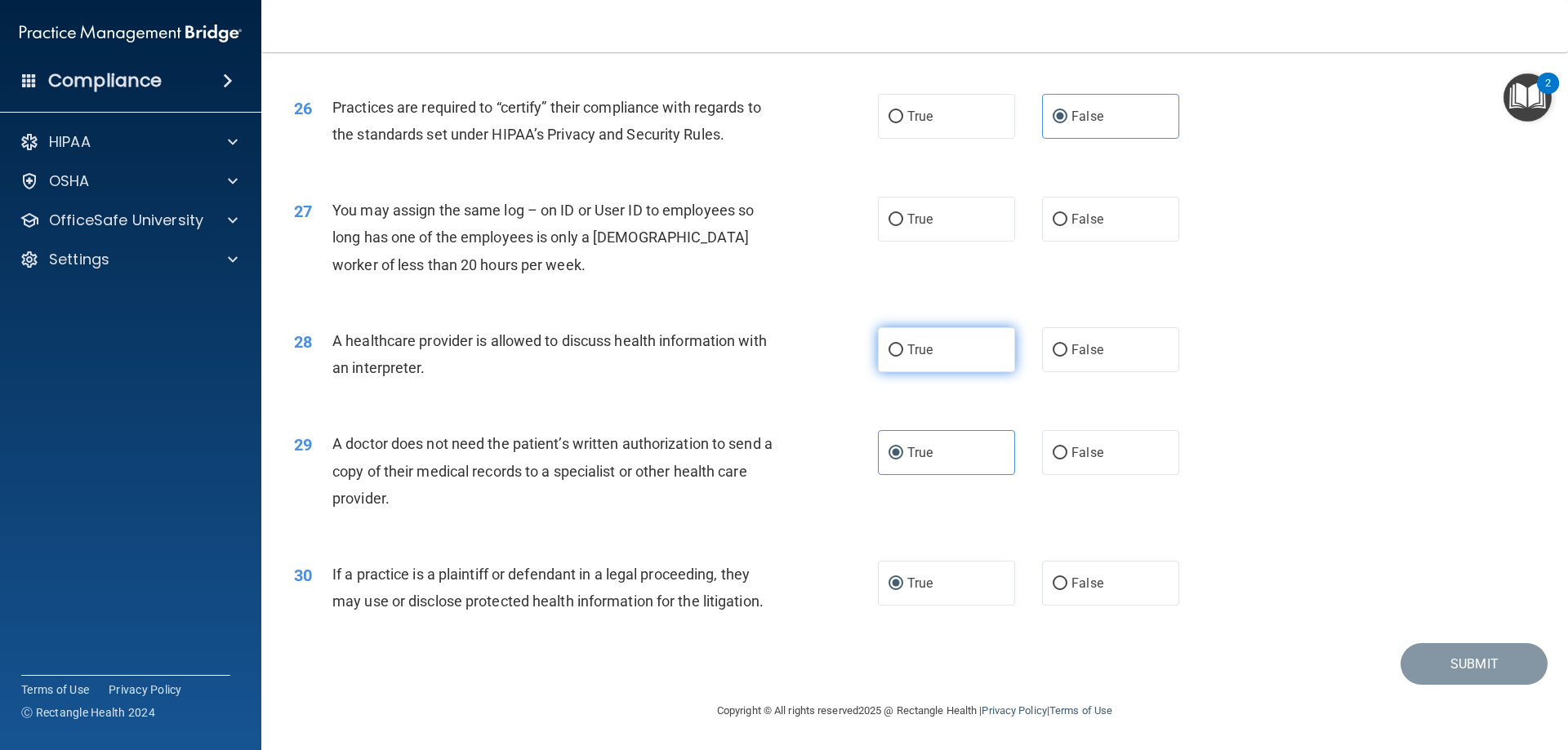
click at [919, 341] on label "True" at bounding box center [946, 349] width 137 height 45
click at [903, 344] on input "True" at bounding box center [896, 350] width 15 height 12
radio input "true"
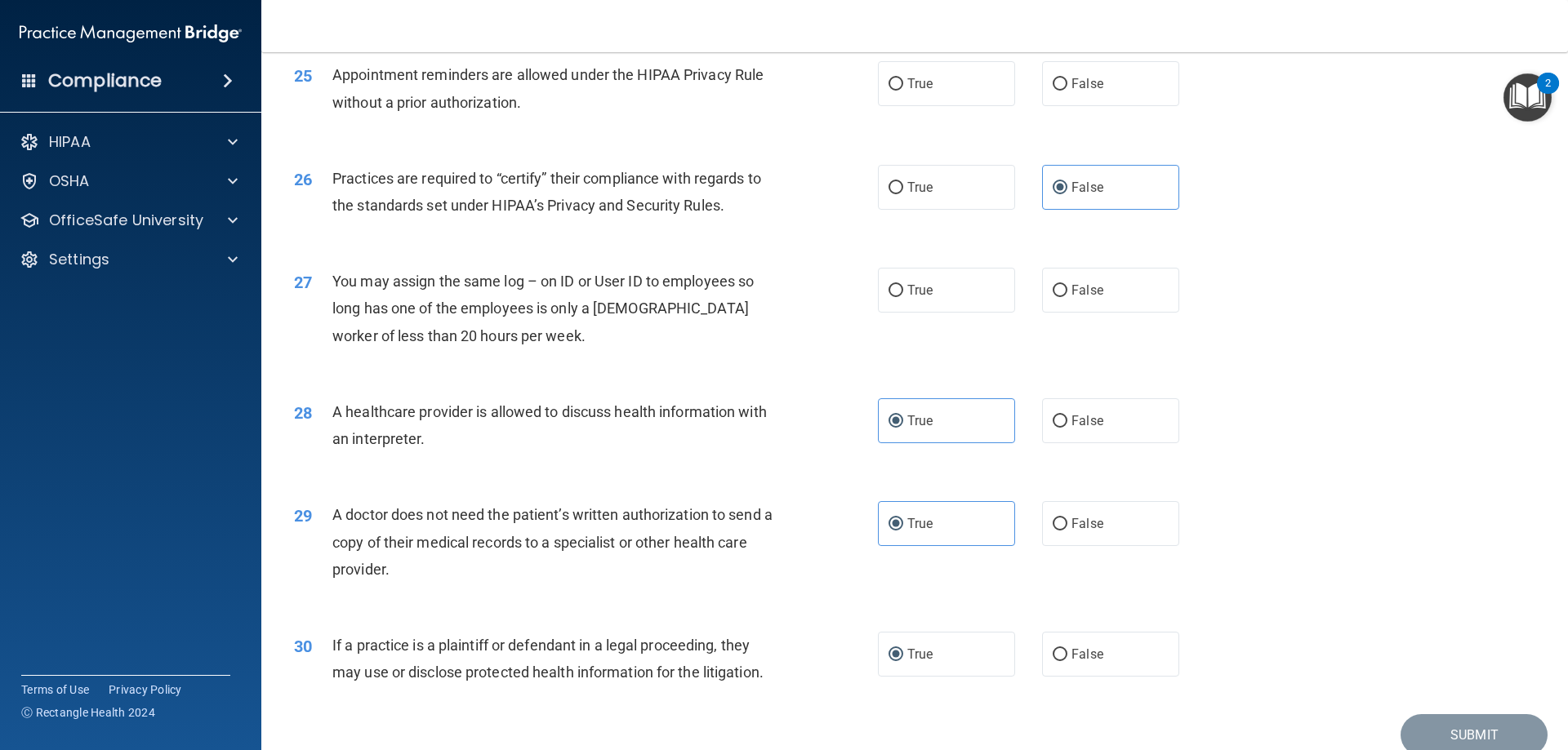
scroll to position [2885, 0]
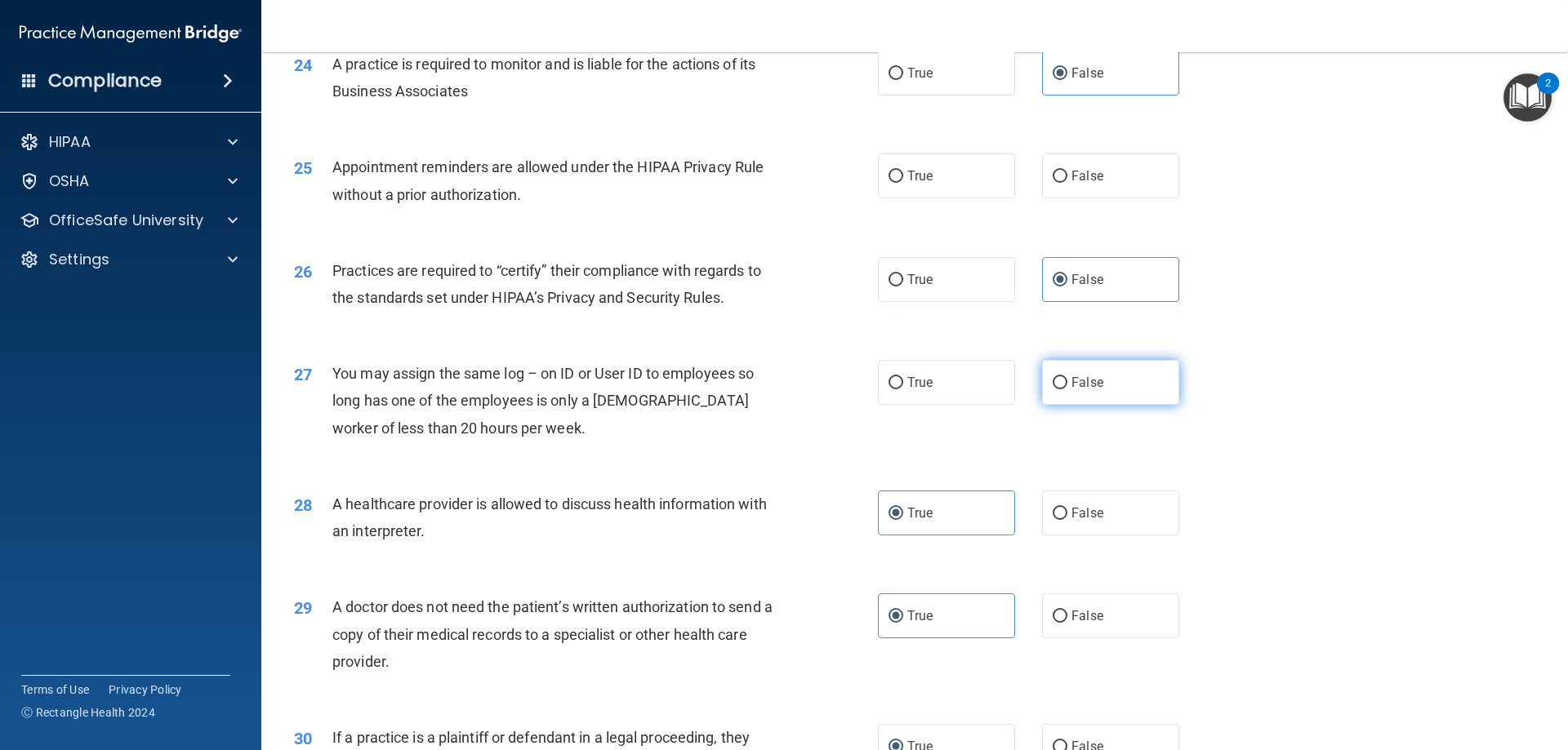
click at [1084, 376] on span "False" at bounding box center [1087, 382] width 32 height 16
click at [1067, 377] on input "False" at bounding box center [1060, 383] width 15 height 12
radio input "true"
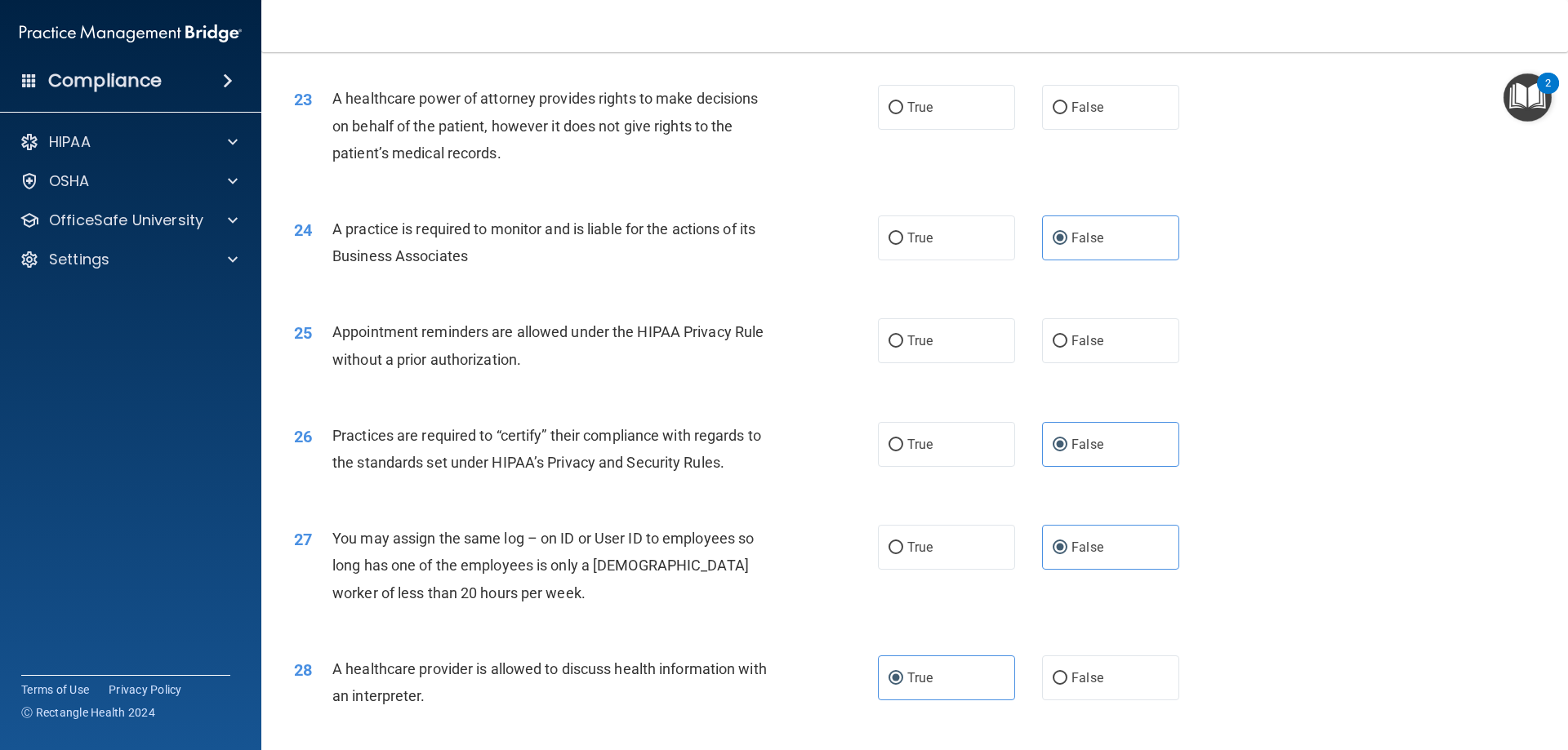
scroll to position [2640, 0]
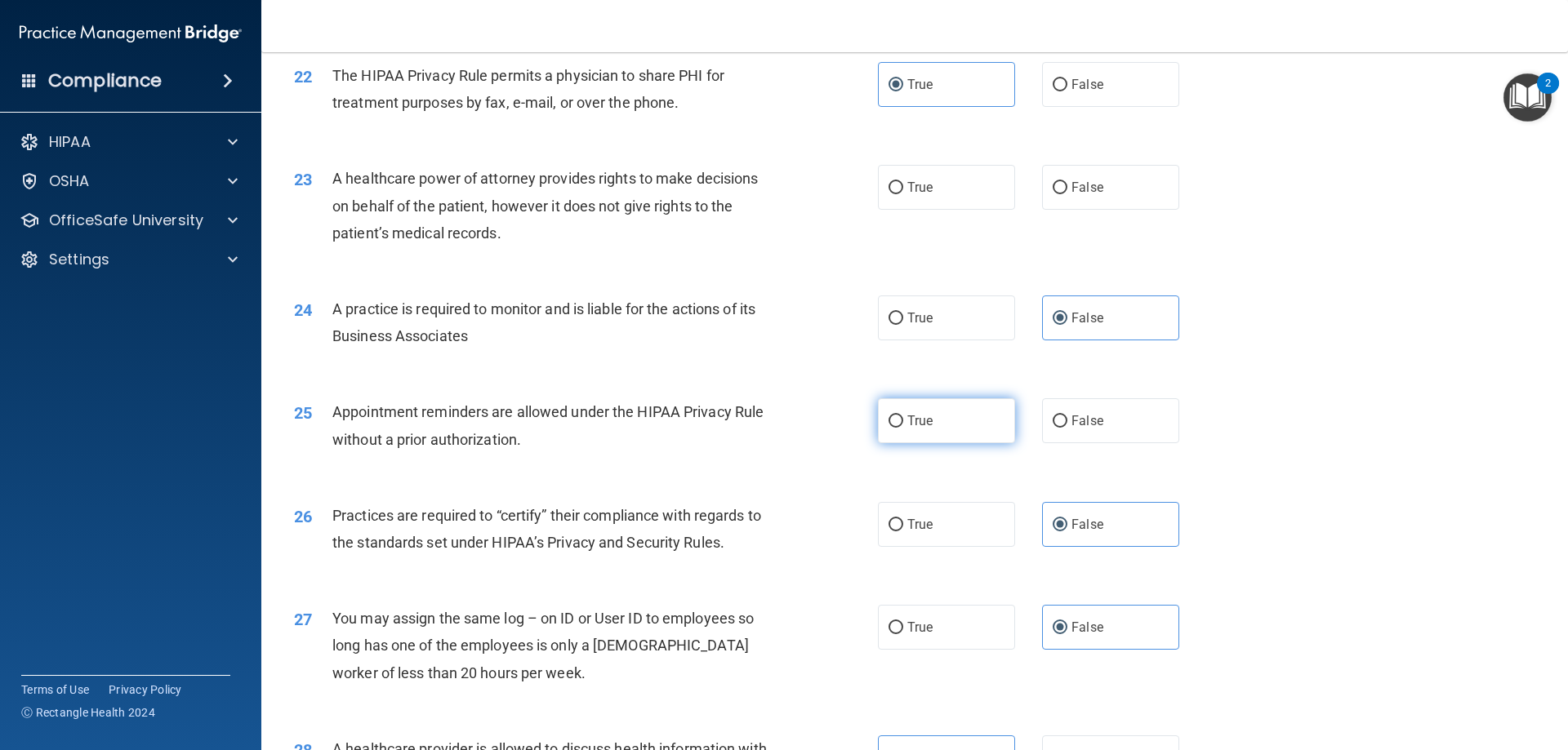
click at [894, 422] on input "True" at bounding box center [896, 420] width 15 height 12
radio input "true"
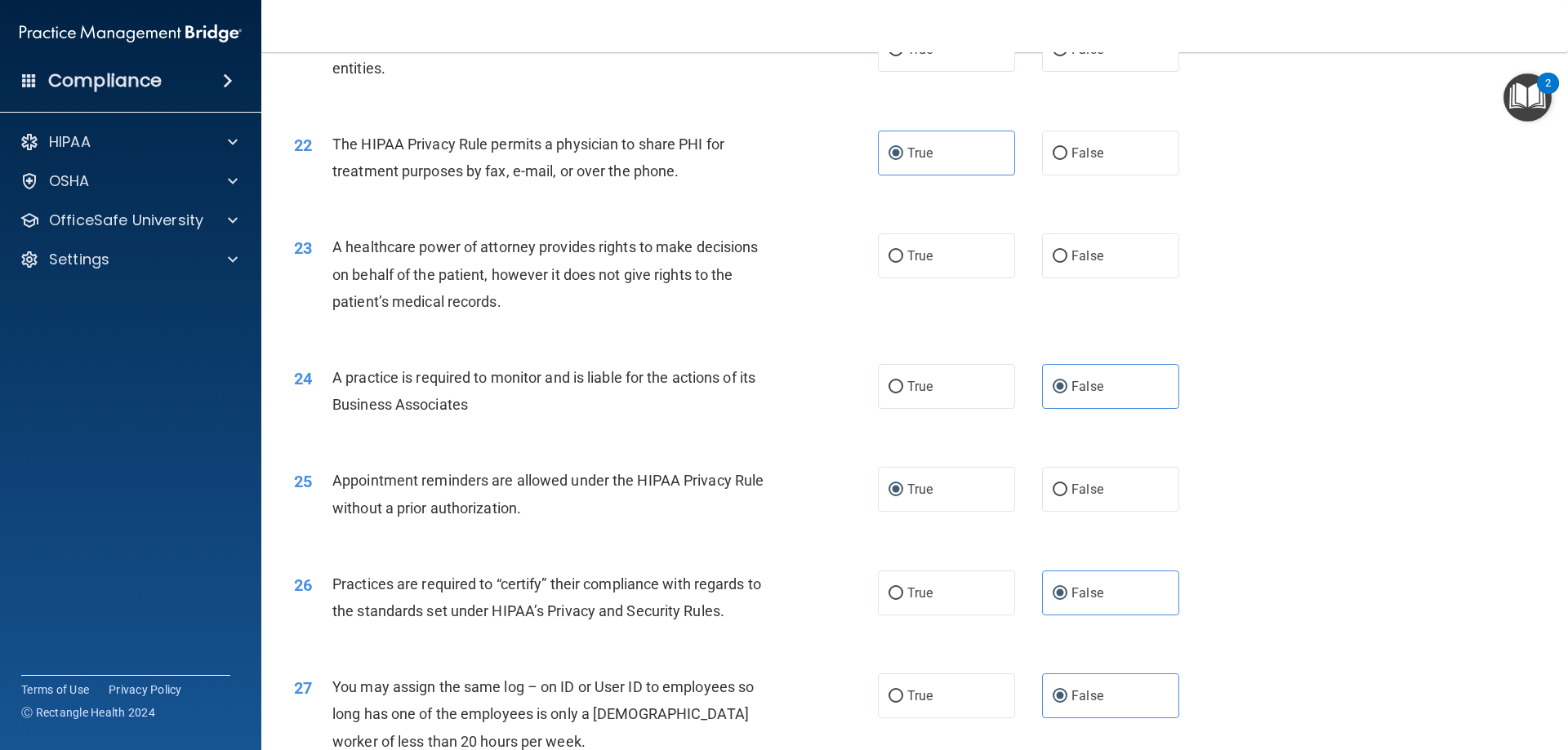
scroll to position [2478, 0]
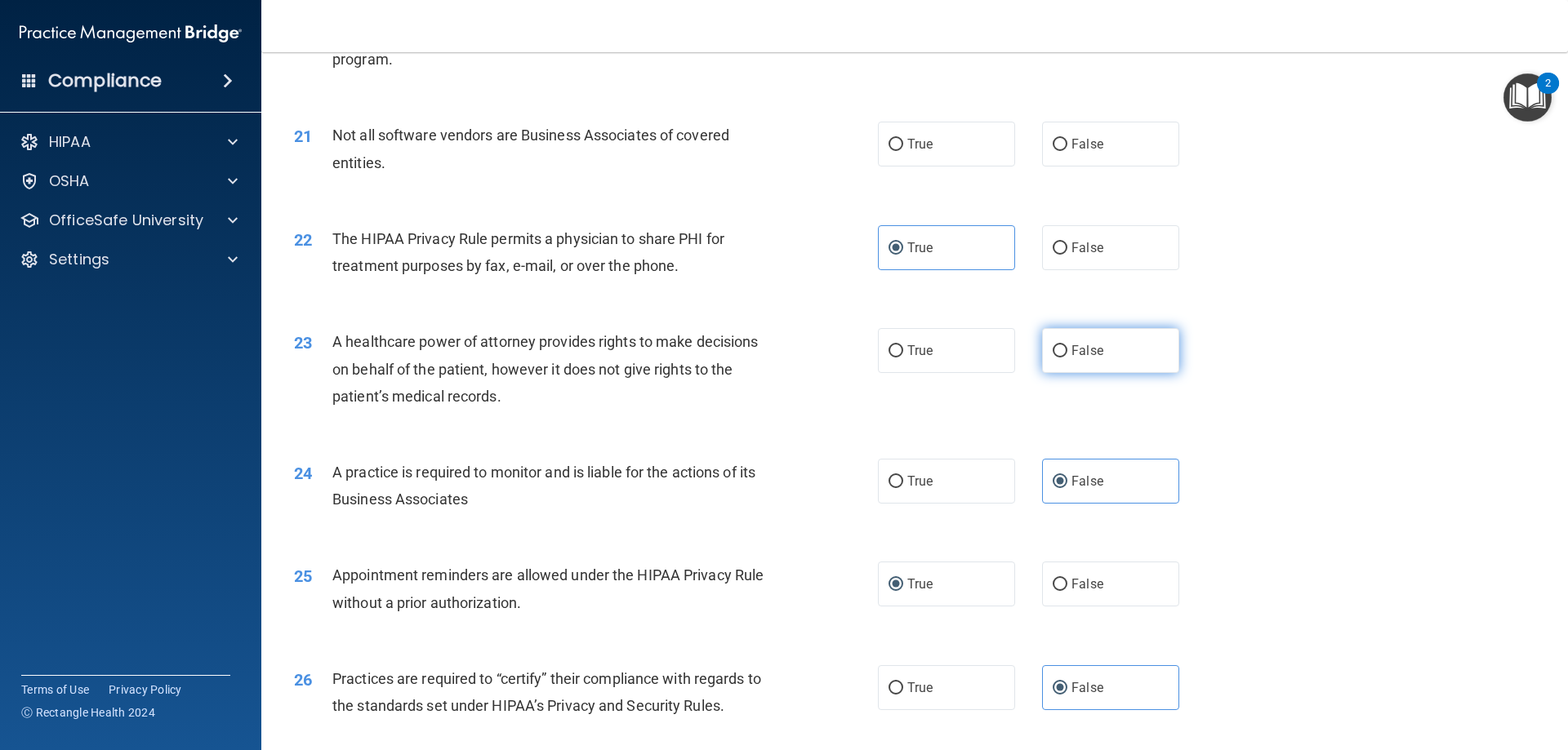
click at [1053, 353] on input "False" at bounding box center [1060, 351] width 15 height 12
radio input "true"
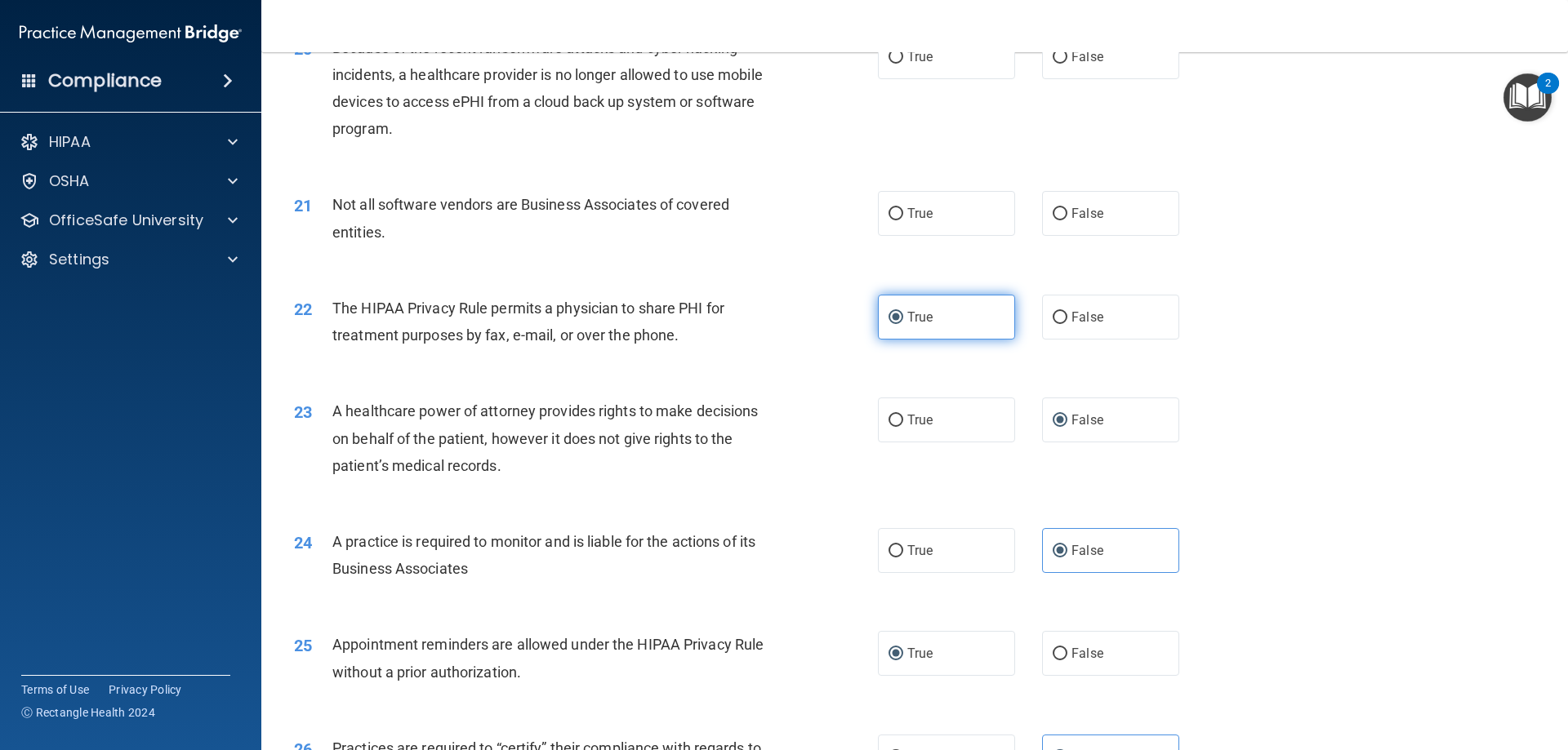
scroll to position [2314, 0]
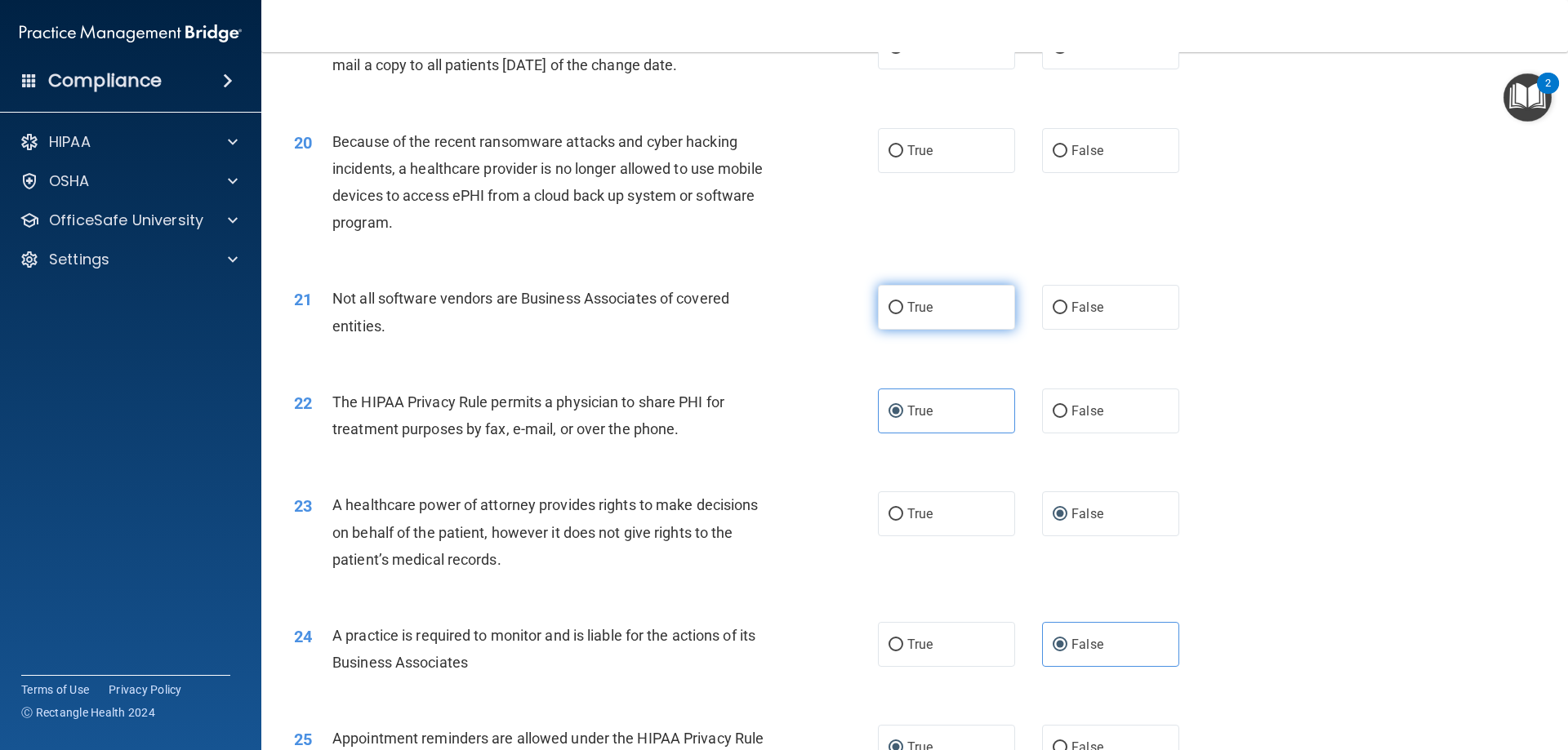
click at [900, 305] on label "True" at bounding box center [946, 307] width 137 height 45
click at [900, 305] on input "True" at bounding box center [896, 308] width 15 height 12
radio input "true"
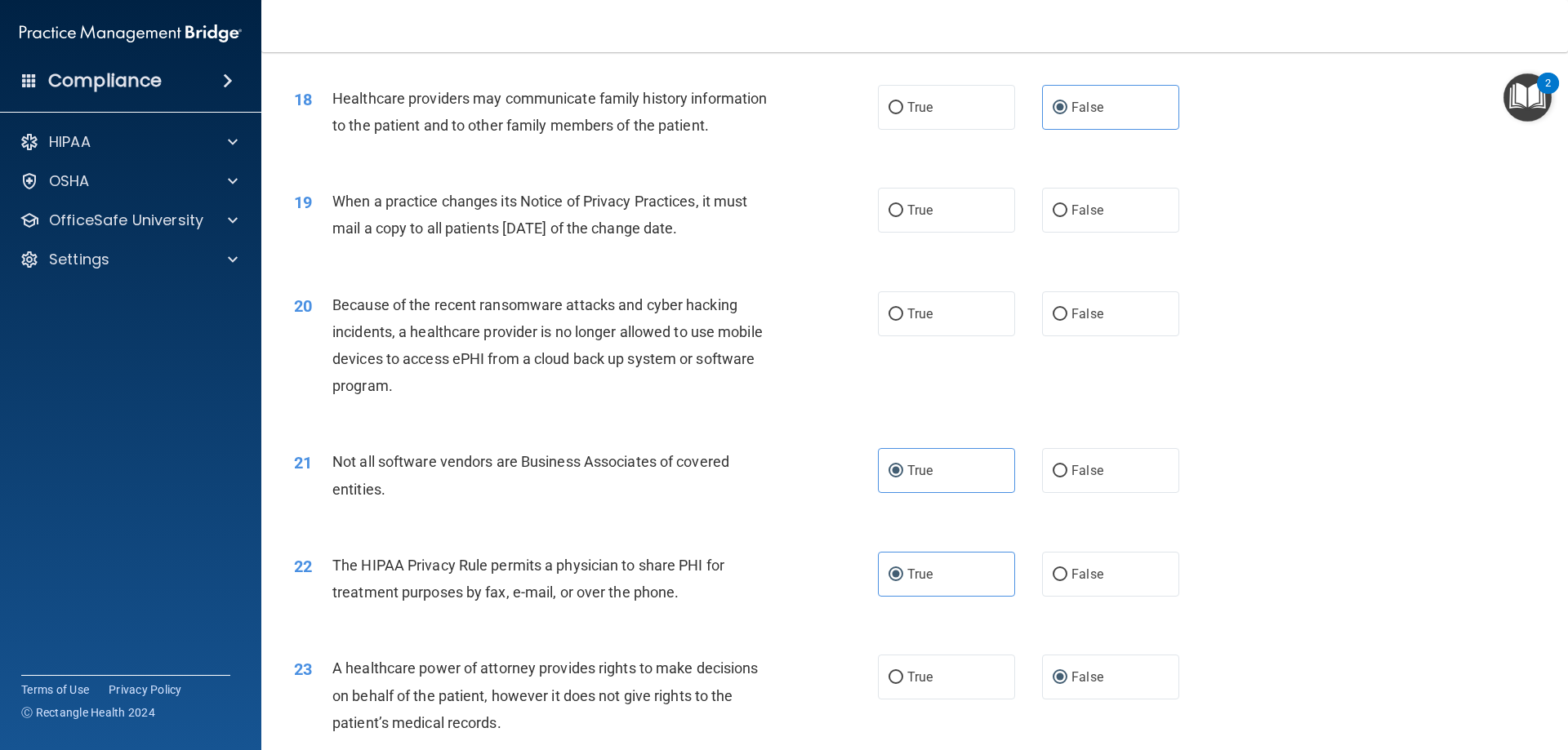
scroll to position [2069, 0]
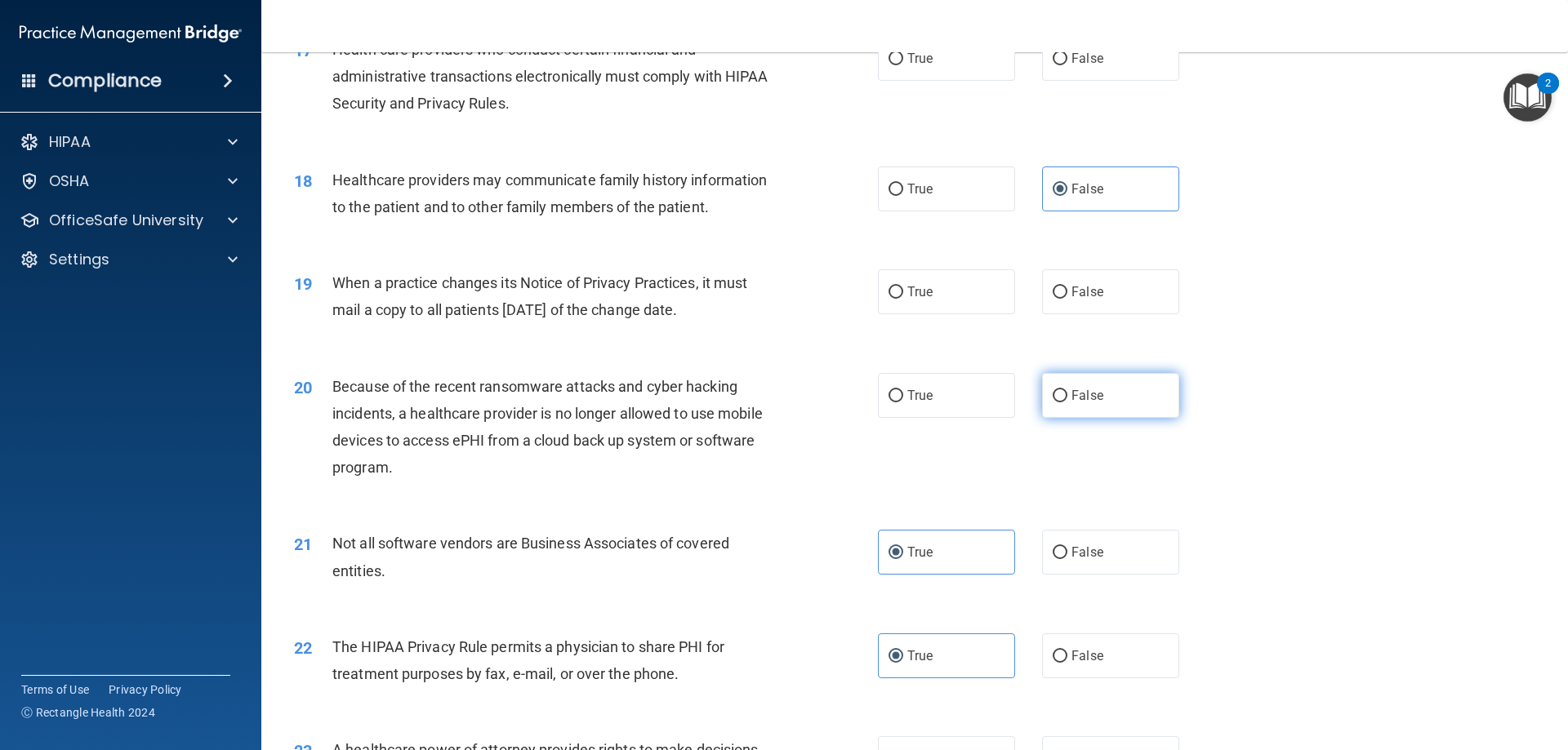
click at [1062, 394] on label "False" at bounding box center [1110, 395] width 137 height 45
click at [1062, 394] on input "False" at bounding box center [1060, 396] width 15 height 12
radio input "true"
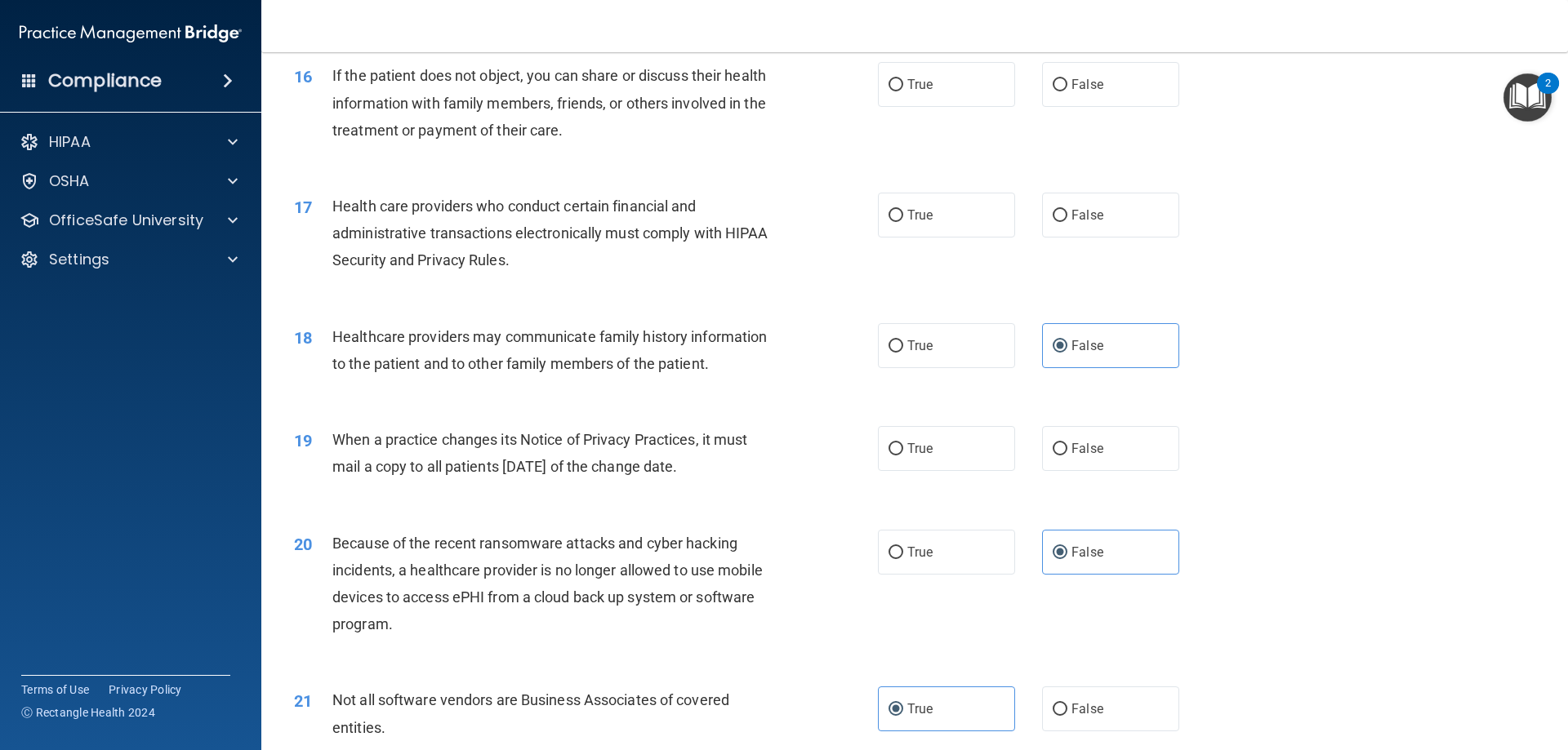
scroll to position [1906, 0]
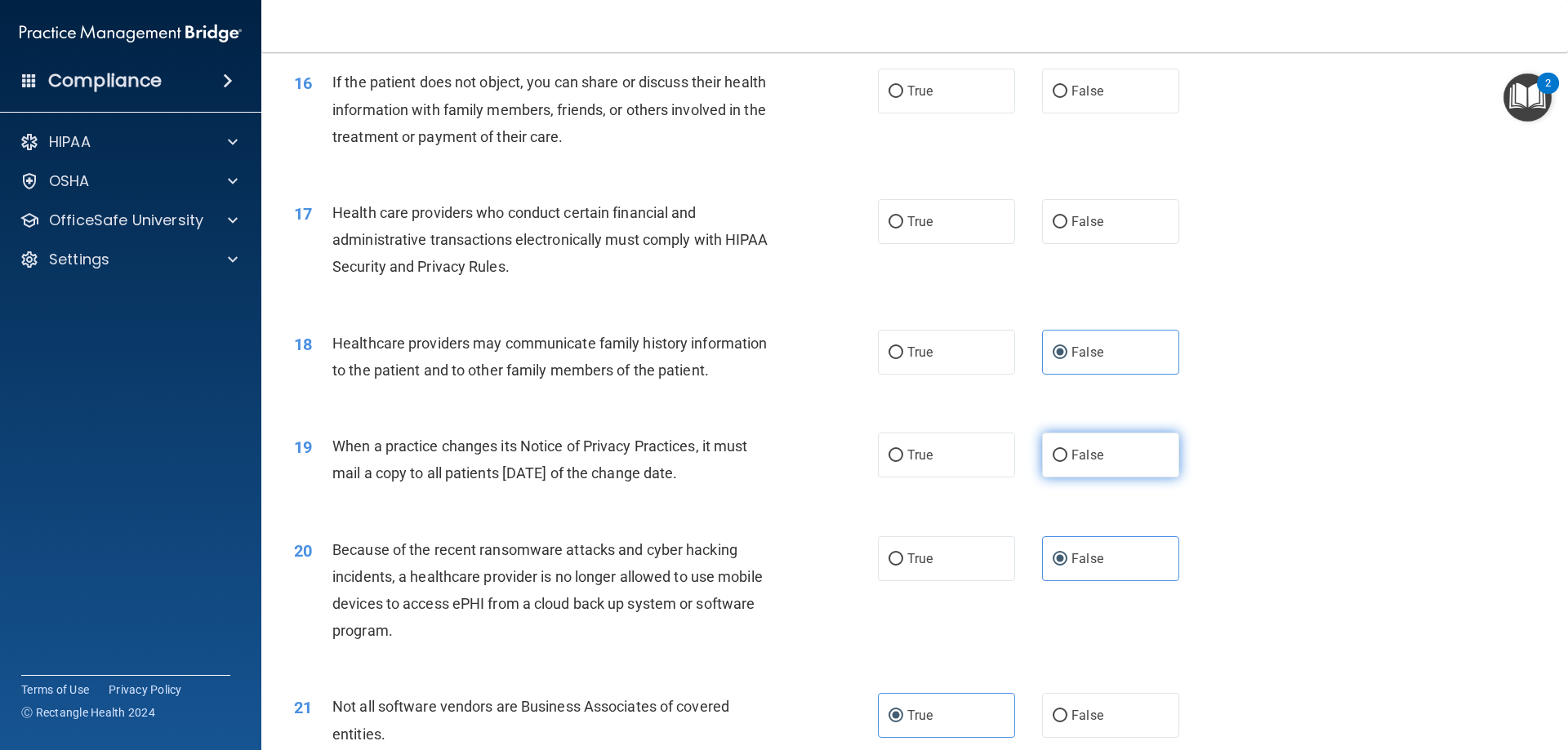
click at [1104, 466] on label "False" at bounding box center [1110, 454] width 137 height 45
click at [1067, 462] on input "False" at bounding box center [1060, 455] width 15 height 12
radio input "true"
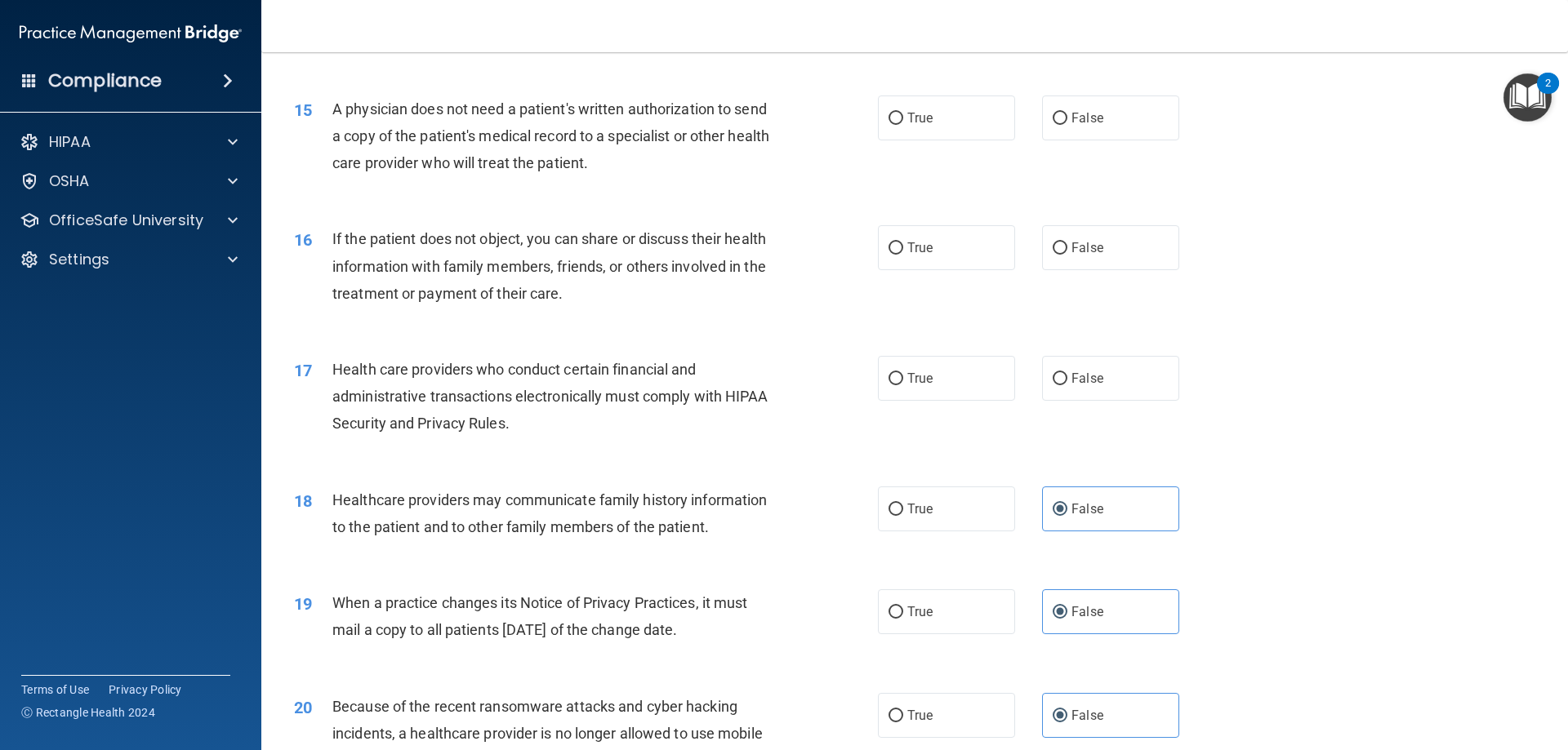
scroll to position [1743, 0]
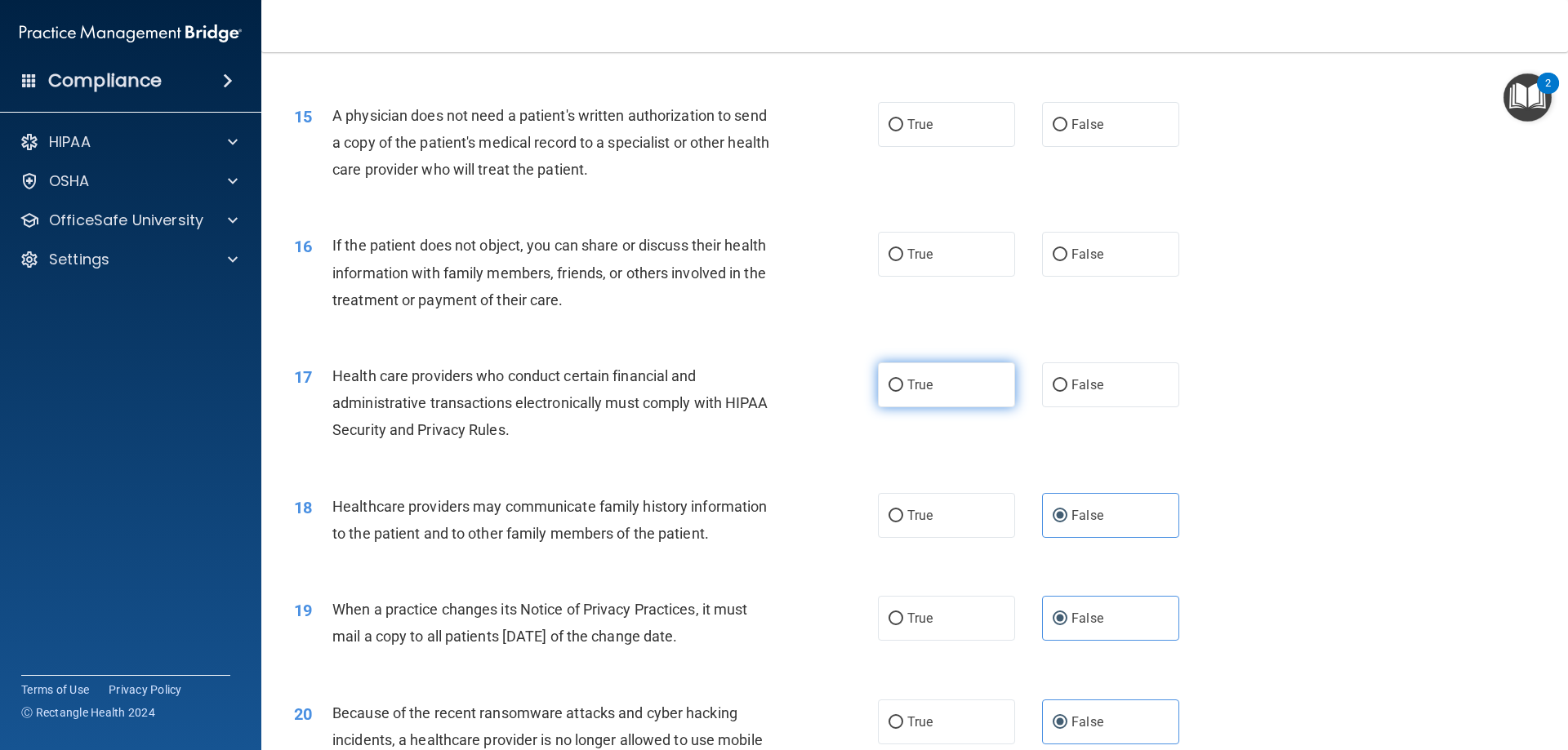
click at [937, 375] on label "True" at bounding box center [946, 385] width 137 height 45
click at [903, 379] on input "True" at bounding box center [896, 385] width 15 height 12
radio input "true"
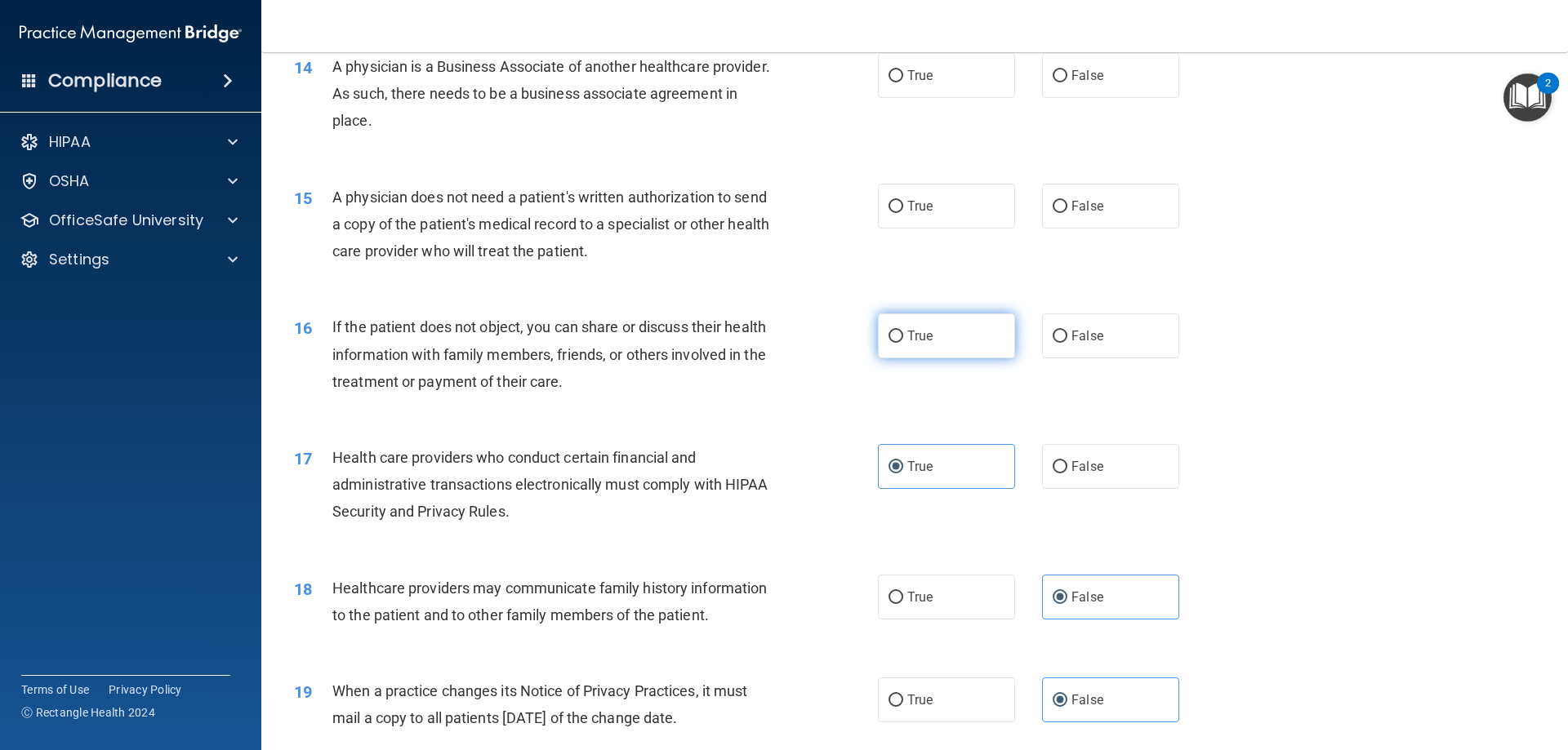
click at [994, 317] on label "True" at bounding box center [946, 335] width 137 height 45
click at [903, 330] on input "True" at bounding box center [896, 336] width 15 height 12
radio input "true"
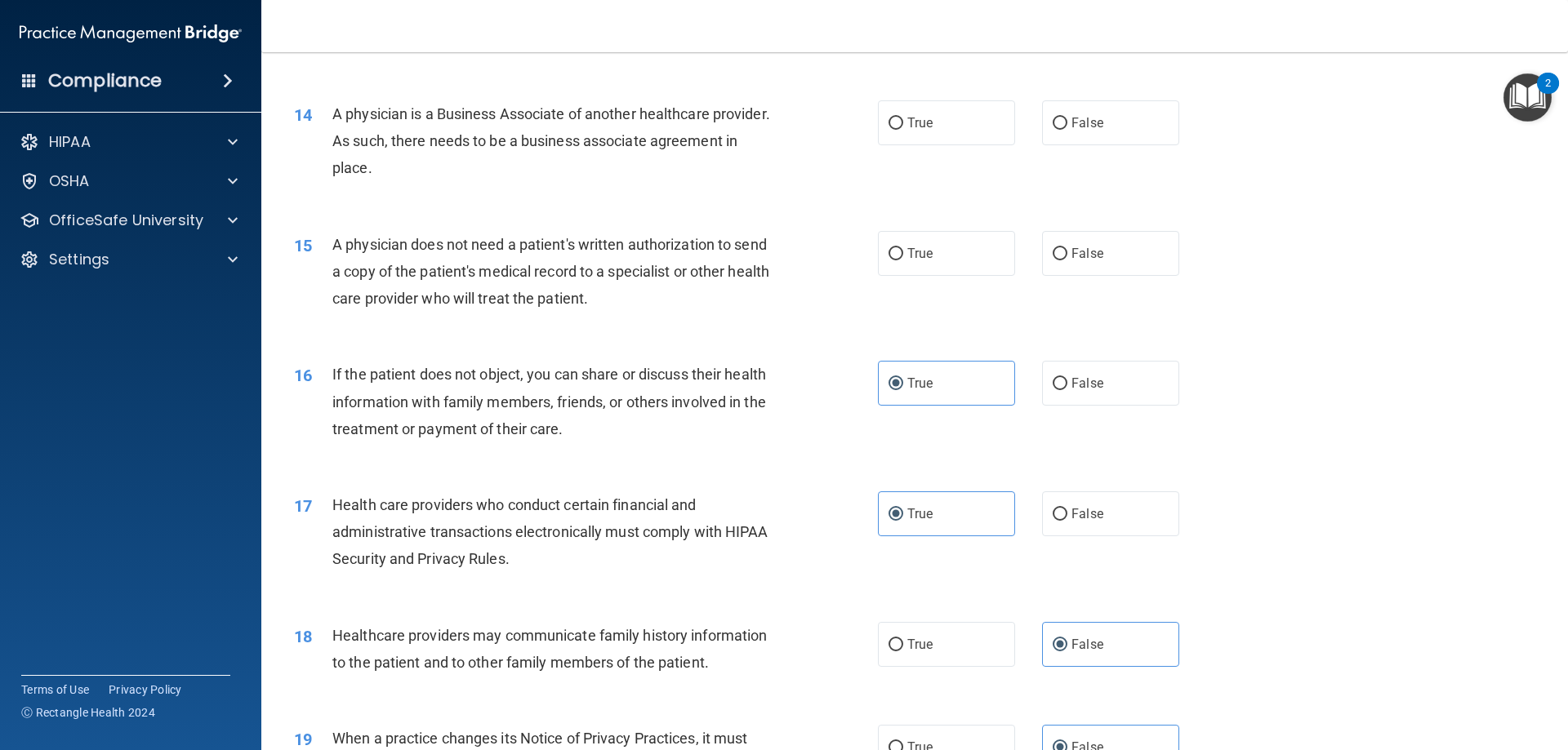
scroll to position [1498, 0]
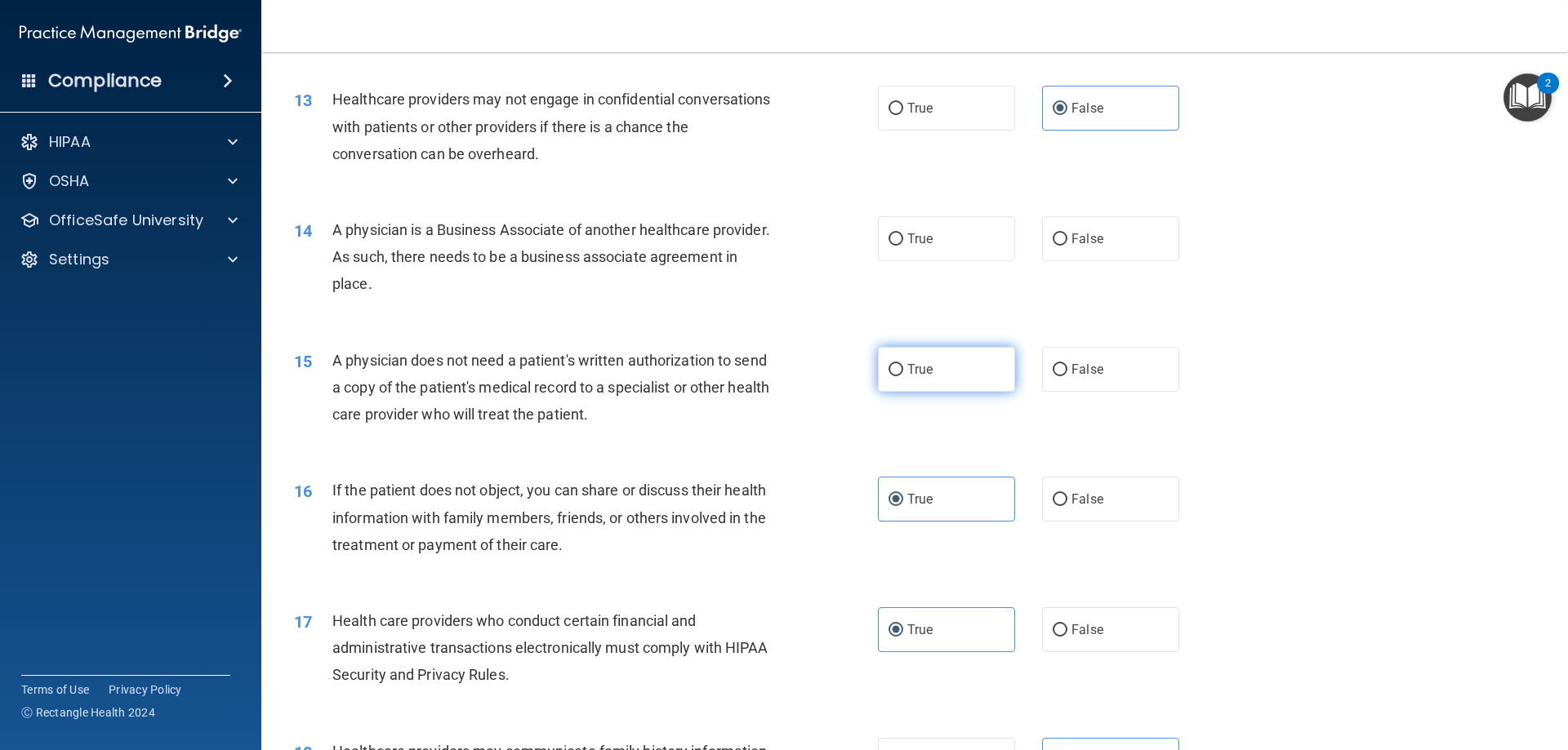
click at [908, 359] on label "True" at bounding box center [946, 369] width 137 height 45
click at [903, 364] on input "True" at bounding box center [896, 369] width 15 height 12
radio input "true"
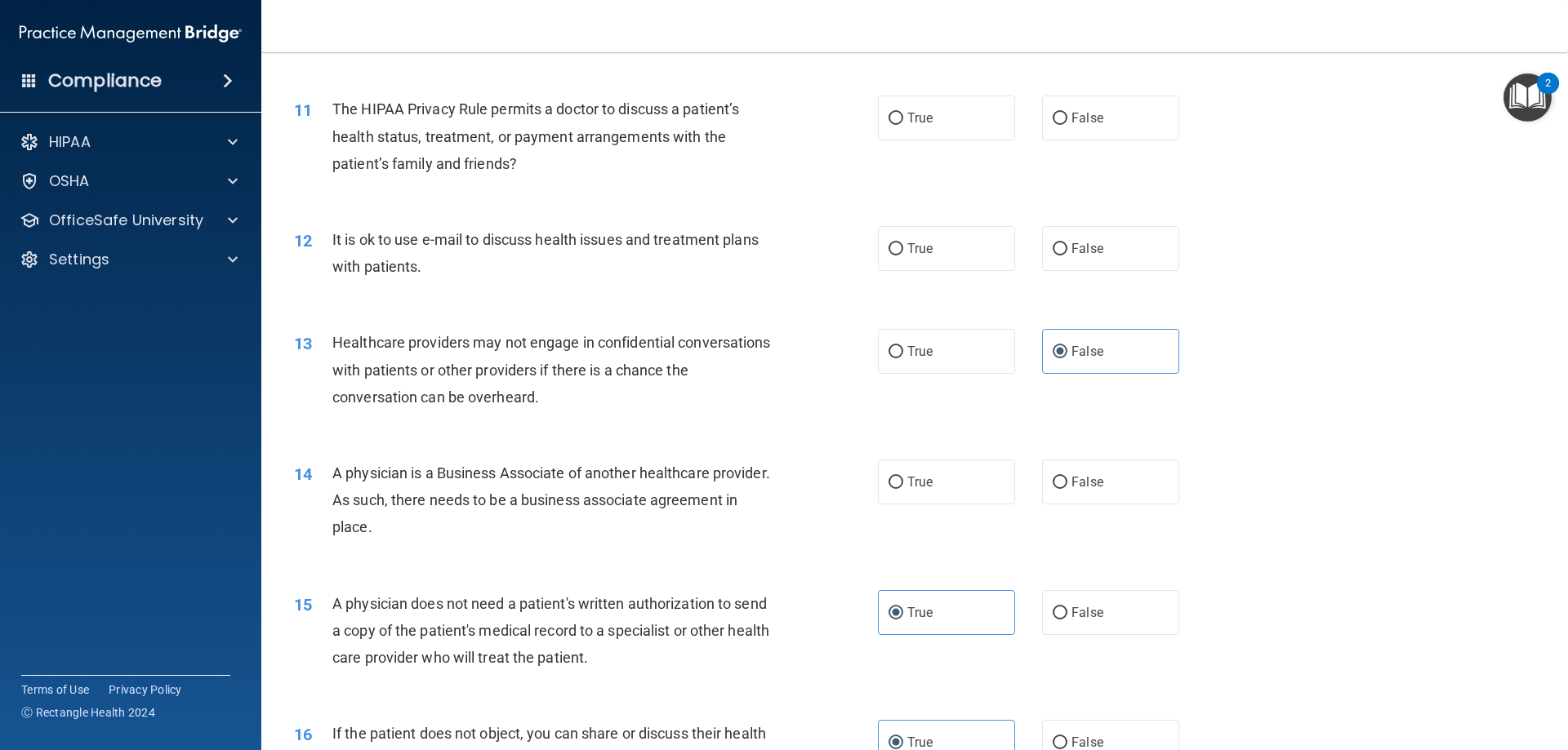
scroll to position [1253, 0]
click at [1057, 476] on label "False" at bounding box center [1110, 483] width 137 height 45
click at [1057, 478] on input "False" at bounding box center [1060, 484] width 15 height 12
radio input "true"
click at [1012, 474] on div "True False" at bounding box center [1043, 483] width 329 height 45
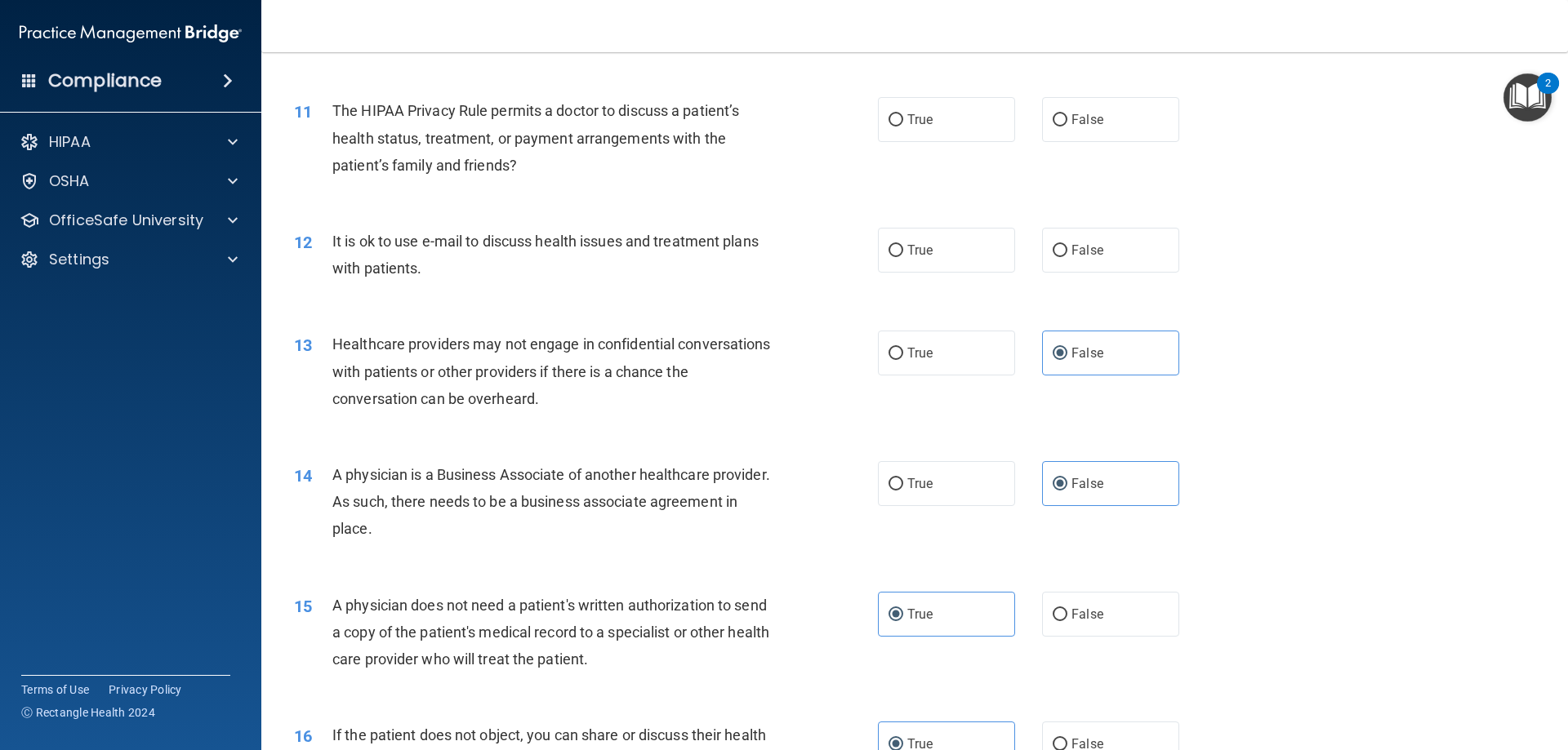
click at [975, 460] on div "14 A physician is a Business Associate of another healthcare provider. As such,…" at bounding box center [915, 506] width 1266 height 130
click at [959, 469] on label "True" at bounding box center [946, 483] width 137 height 45
click at [903, 478] on input "True" at bounding box center [896, 484] width 15 height 12
radio input "true"
radio input "false"
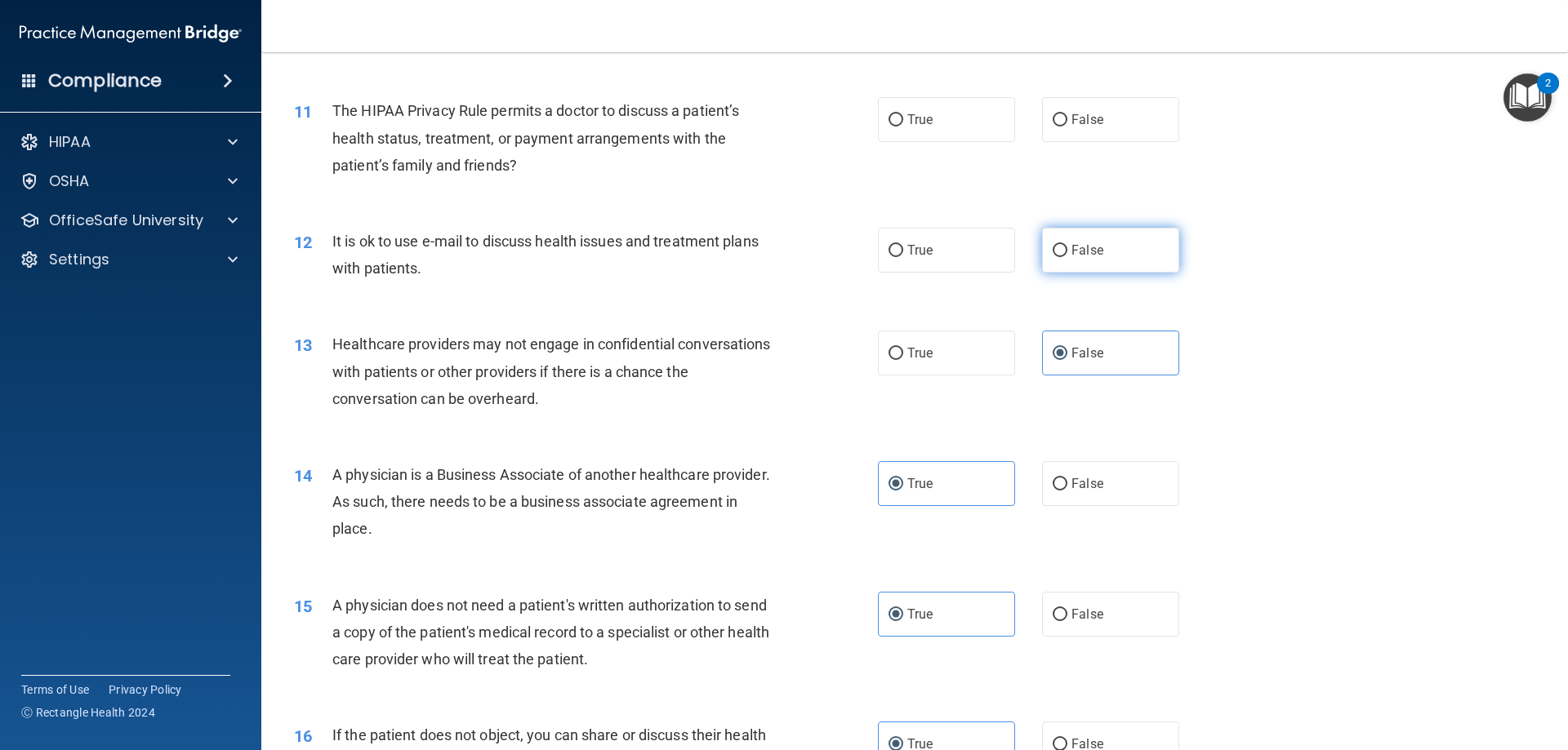
click at [1060, 245] on label "False" at bounding box center [1110, 250] width 137 height 45
click at [1060, 245] on input "False" at bounding box center [1060, 251] width 15 height 12
radio input "true"
click at [992, 264] on label "True" at bounding box center [946, 250] width 137 height 45
click at [903, 257] on input "True" at bounding box center [896, 251] width 15 height 12
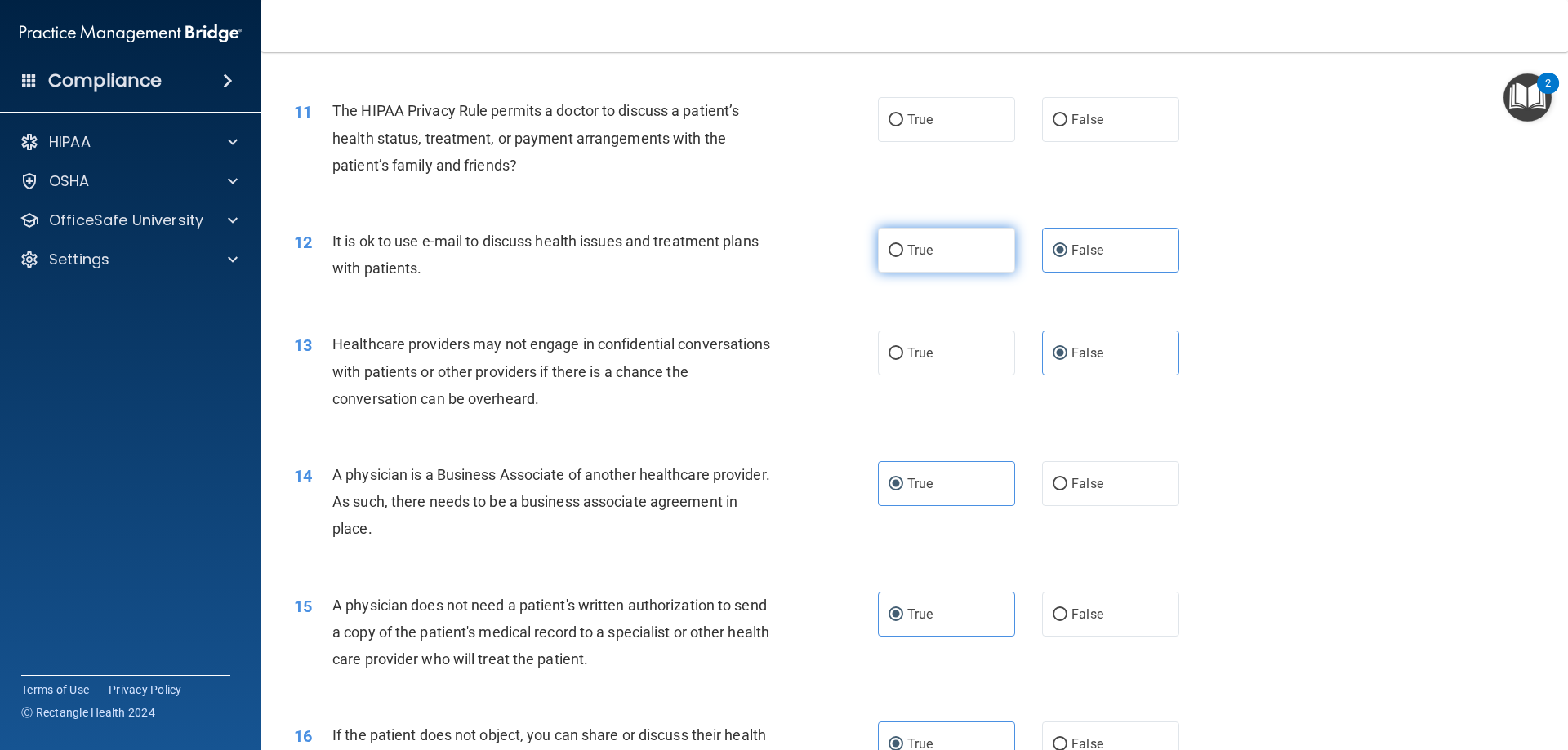
radio input "true"
radio input "false"
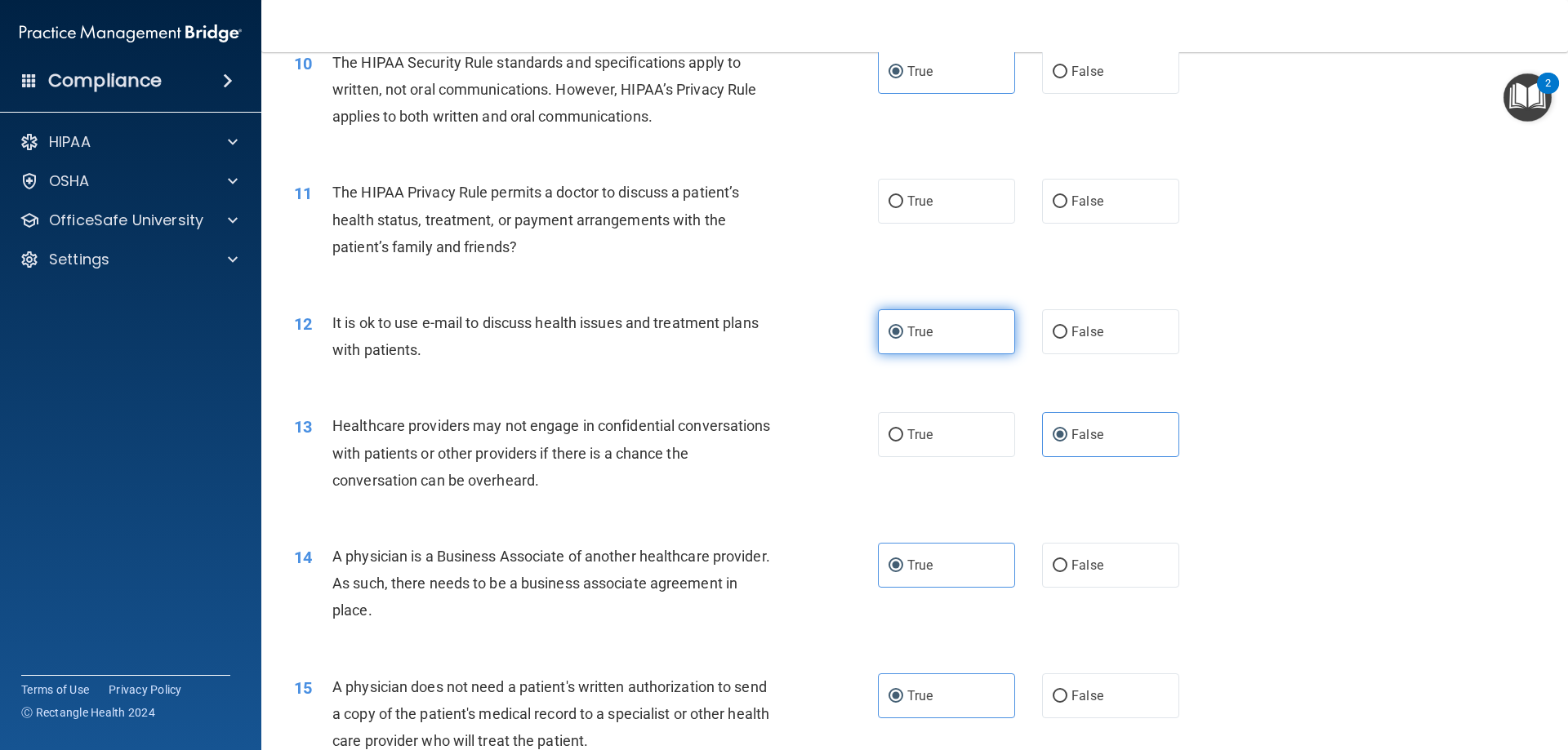
scroll to position [1091, 0]
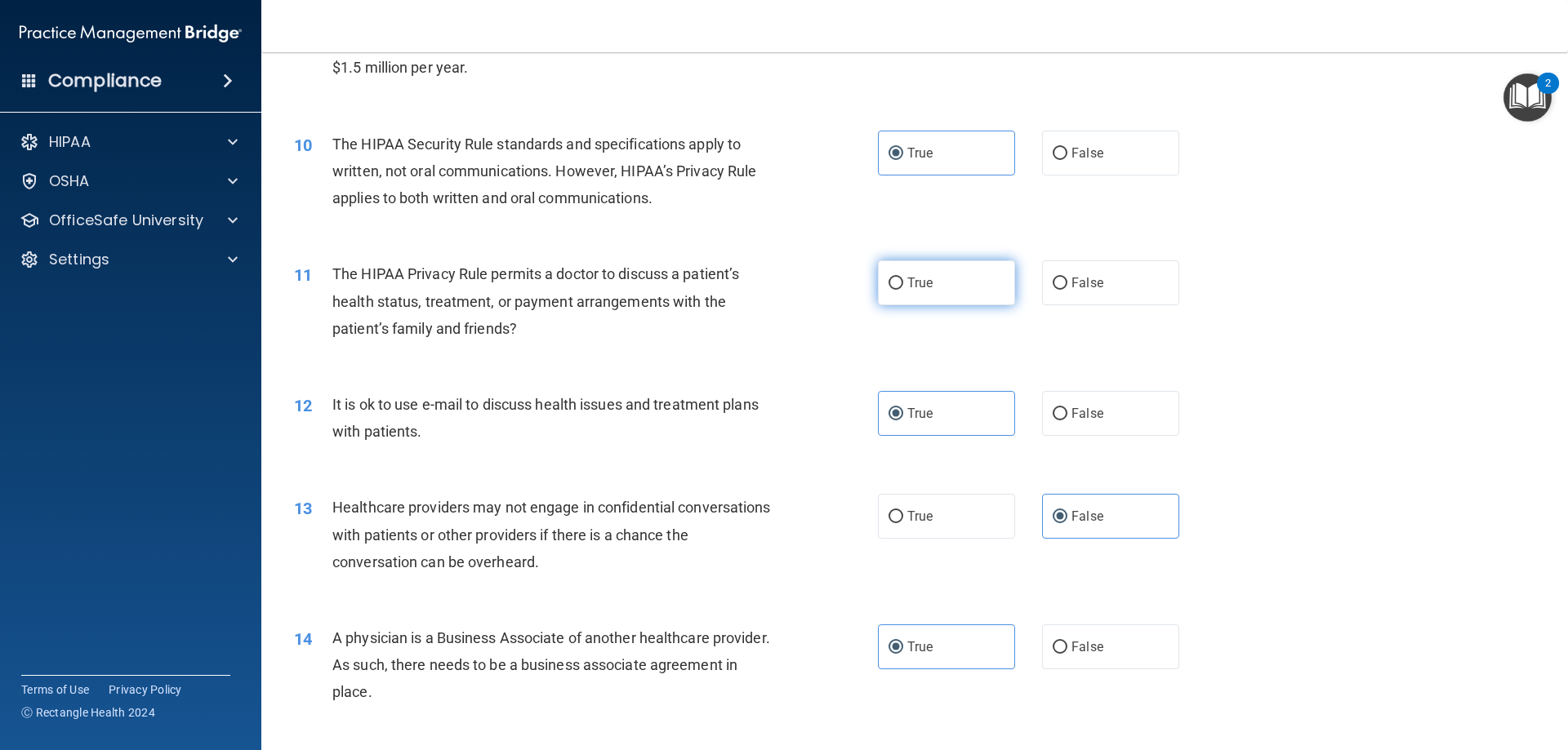
click at [892, 274] on label "True" at bounding box center [946, 283] width 137 height 45
click at [892, 277] on input "True" at bounding box center [896, 283] width 15 height 12
radio input "true"
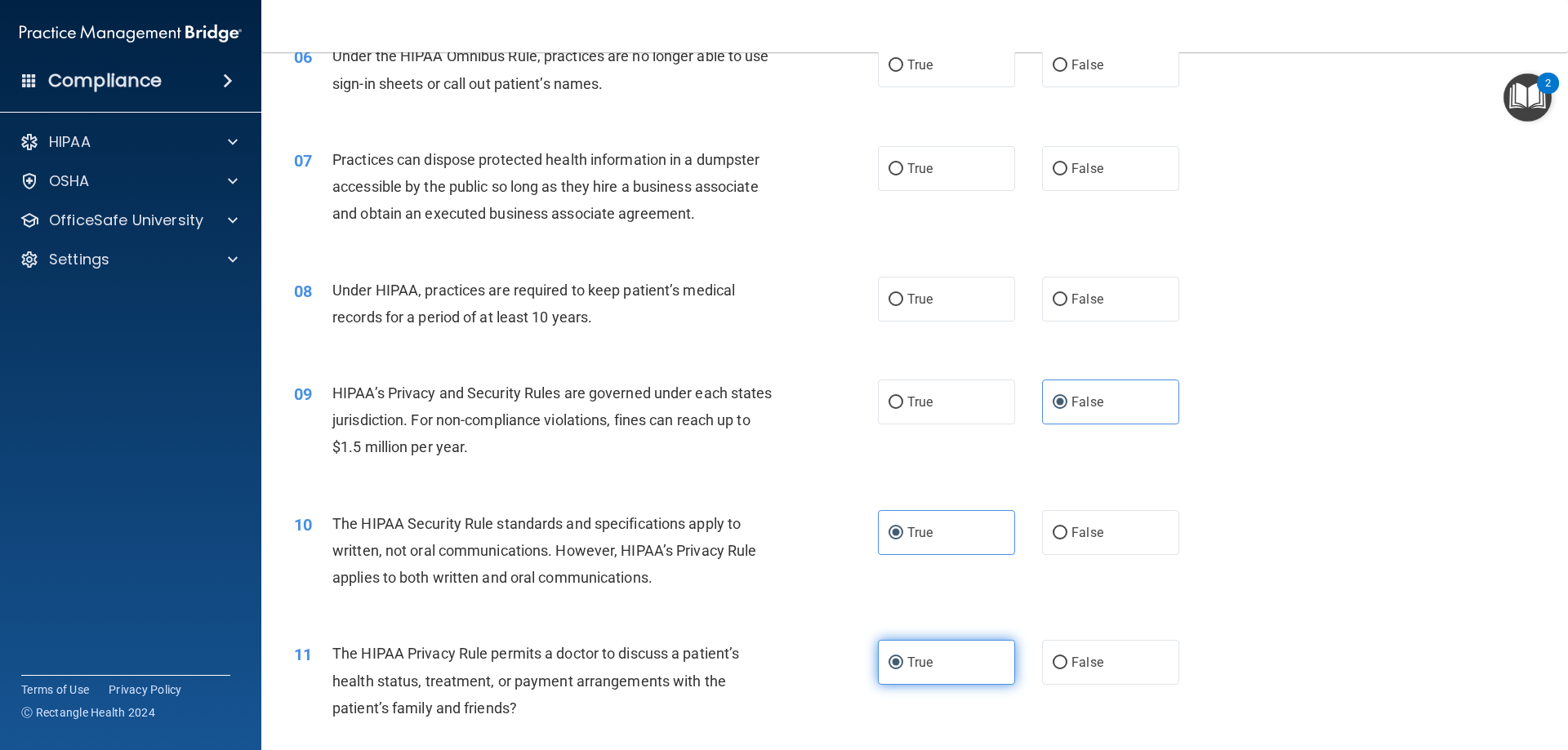
scroll to position [682, 0]
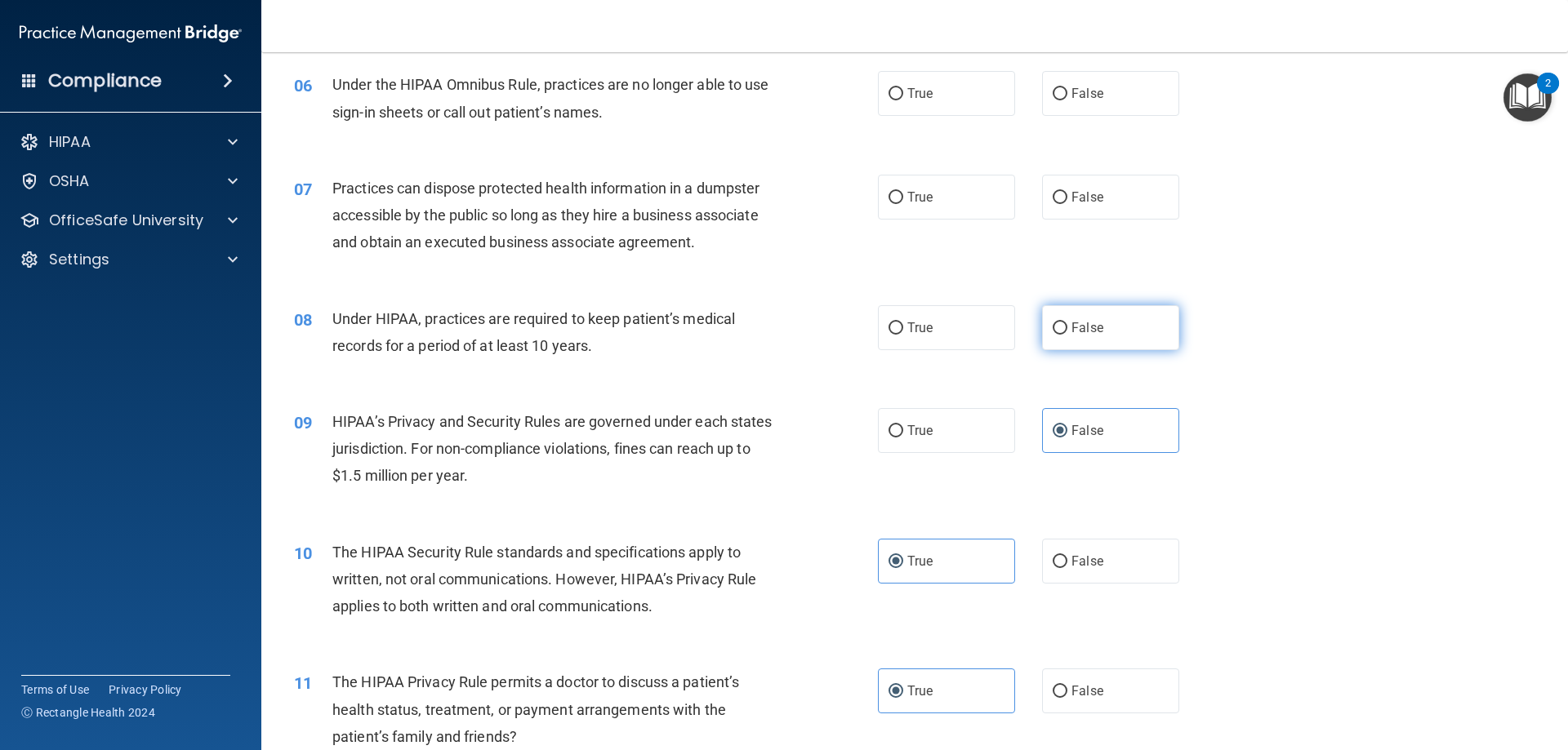
click at [1063, 312] on label "False" at bounding box center [1110, 327] width 137 height 45
click at [1063, 322] on input "False" at bounding box center [1060, 328] width 15 height 12
radio input "true"
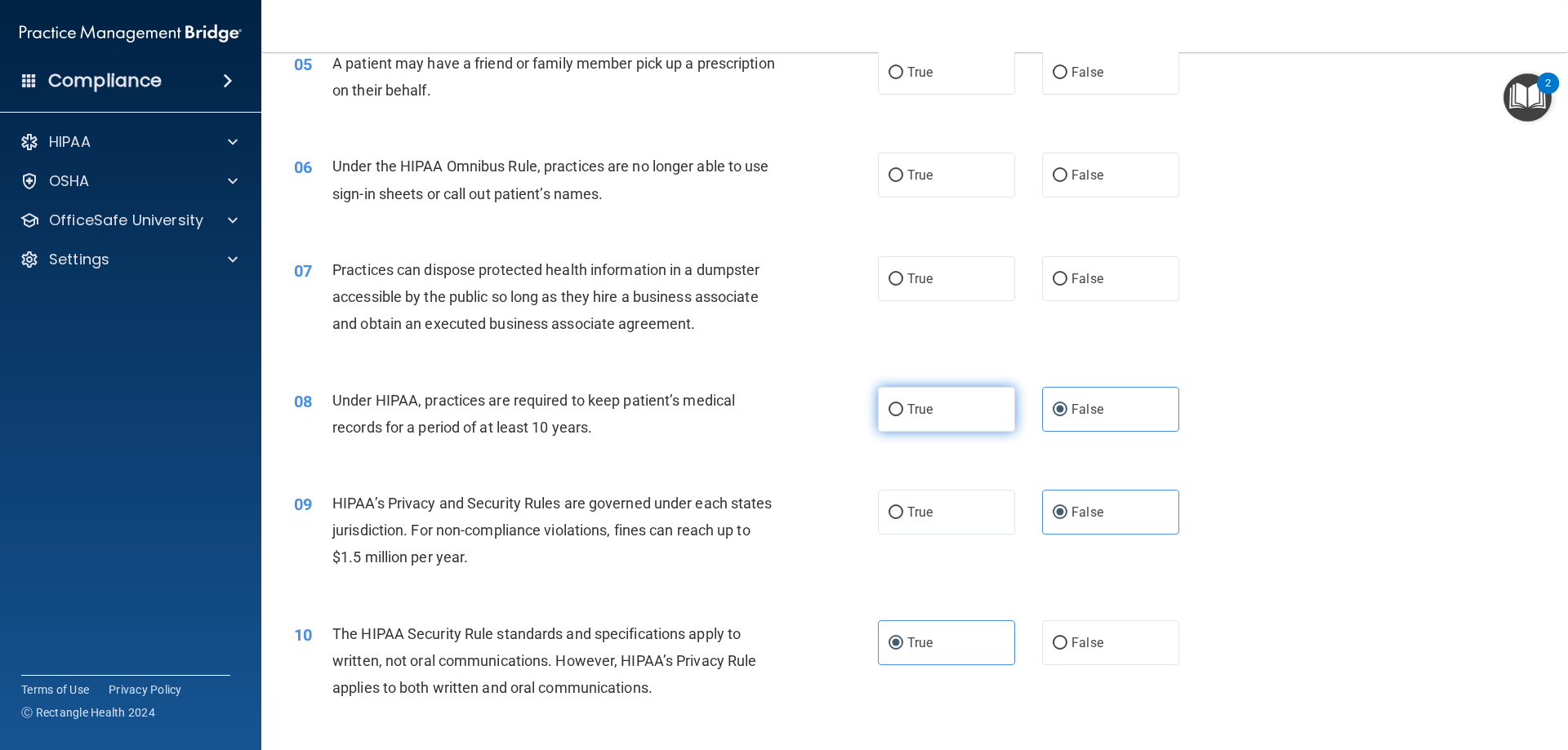
scroll to position [519, 0]
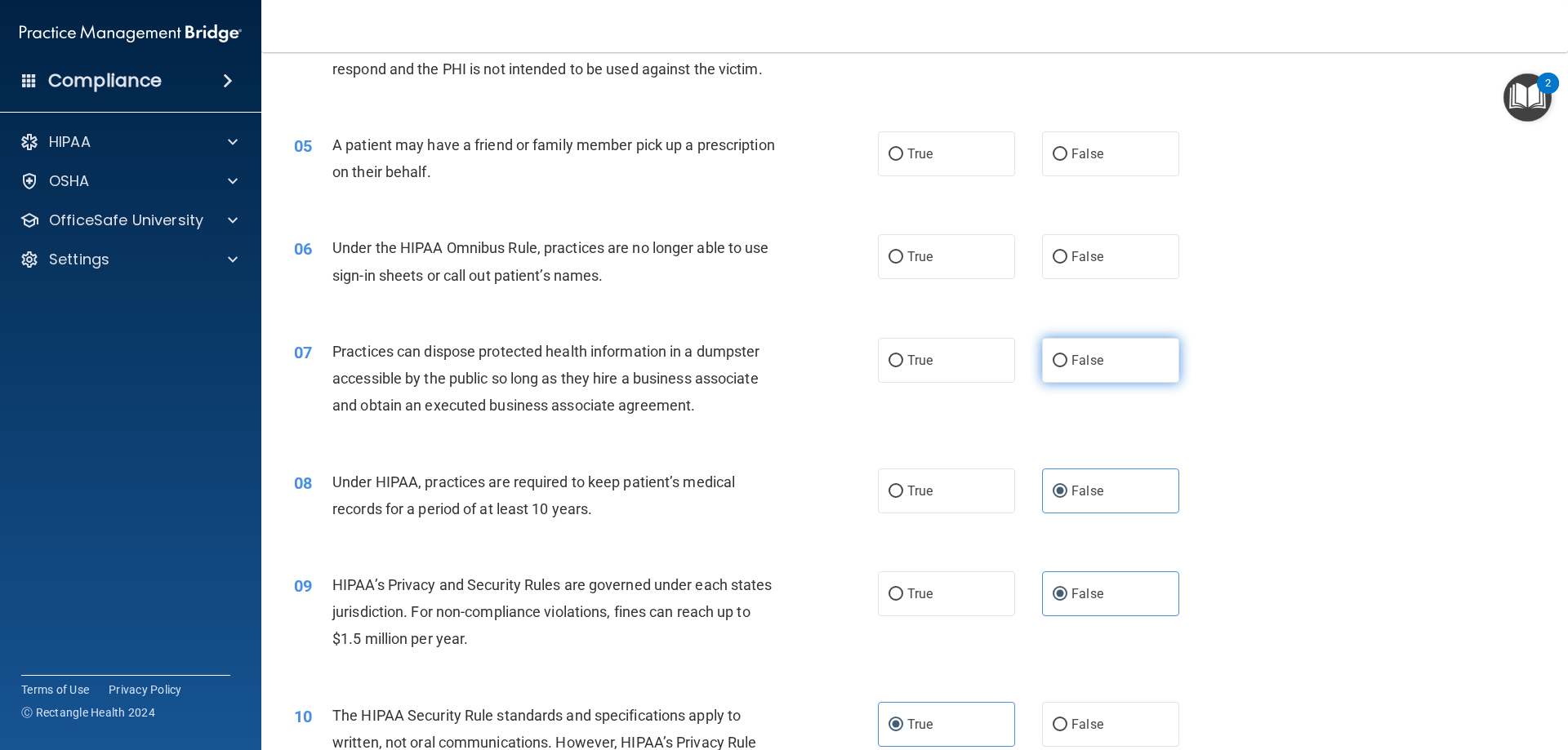
click at [1058, 376] on label "False" at bounding box center [1110, 360] width 137 height 45
click at [1058, 367] on input "False" at bounding box center [1060, 361] width 15 height 12
radio input "true"
click at [1071, 259] on span "False" at bounding box center [1087, 256] width 32 height 16
click at [1065, 259] on input "False" at bounding box center [1060, 257] width 15 height 12
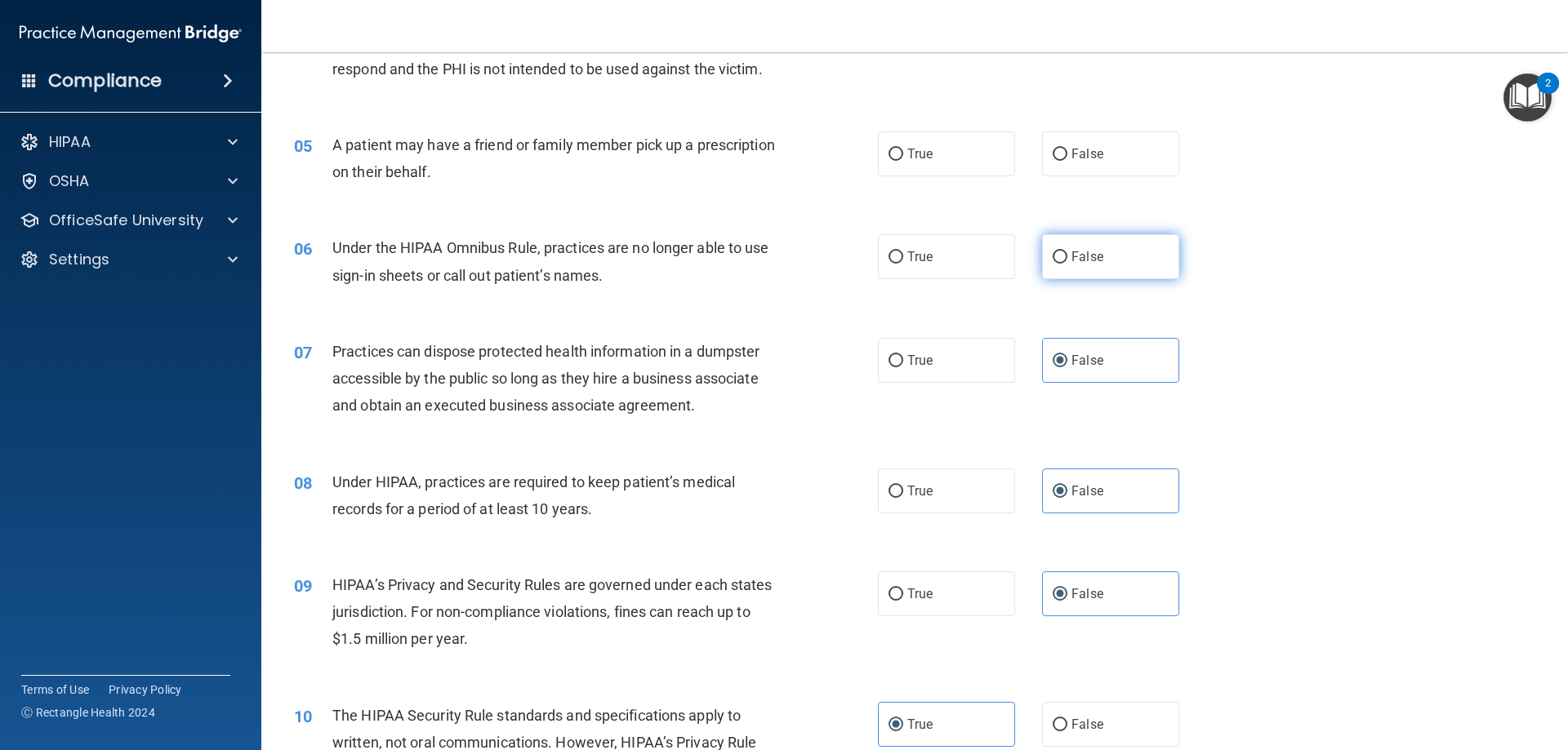
radio input "true"
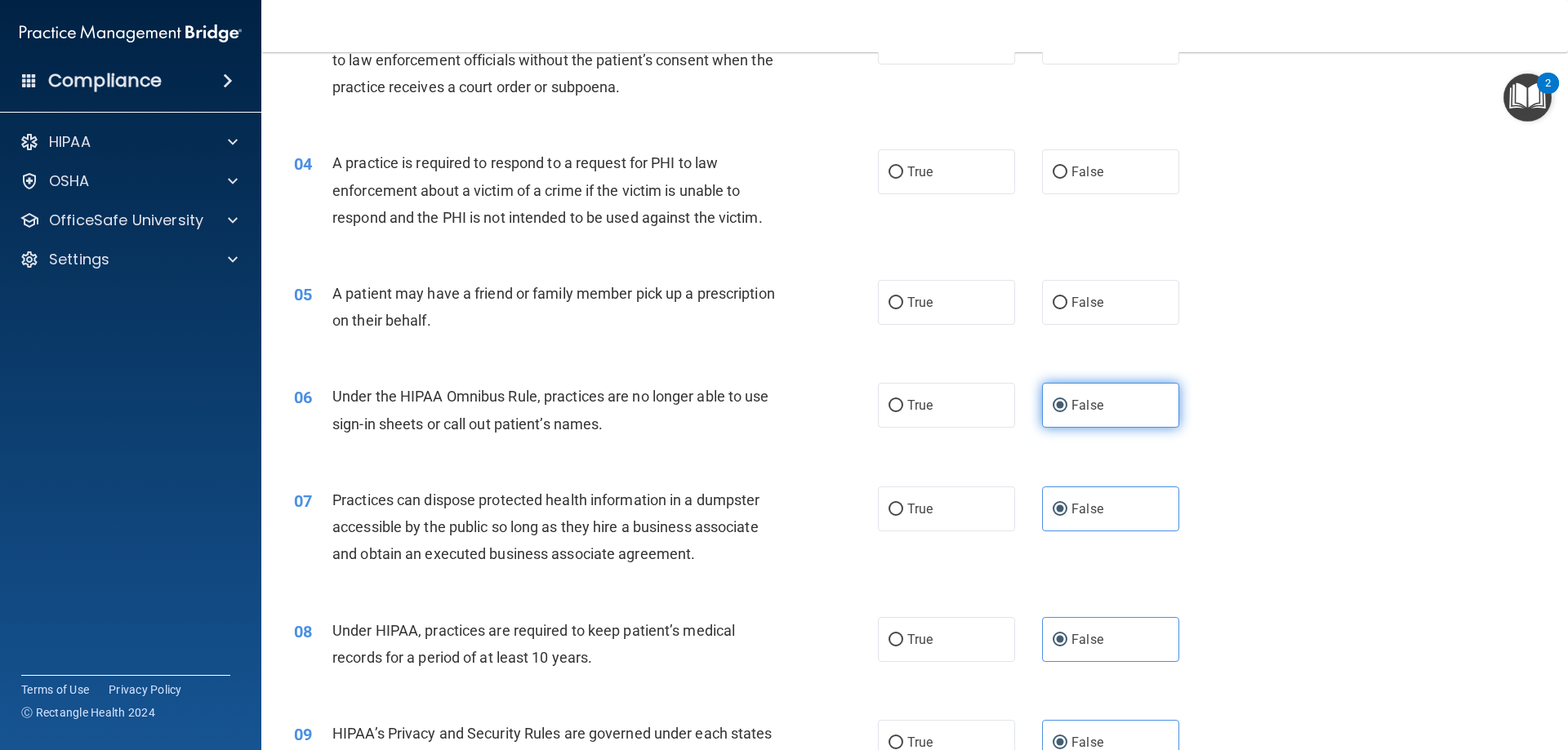
scroll to position [356, 0]
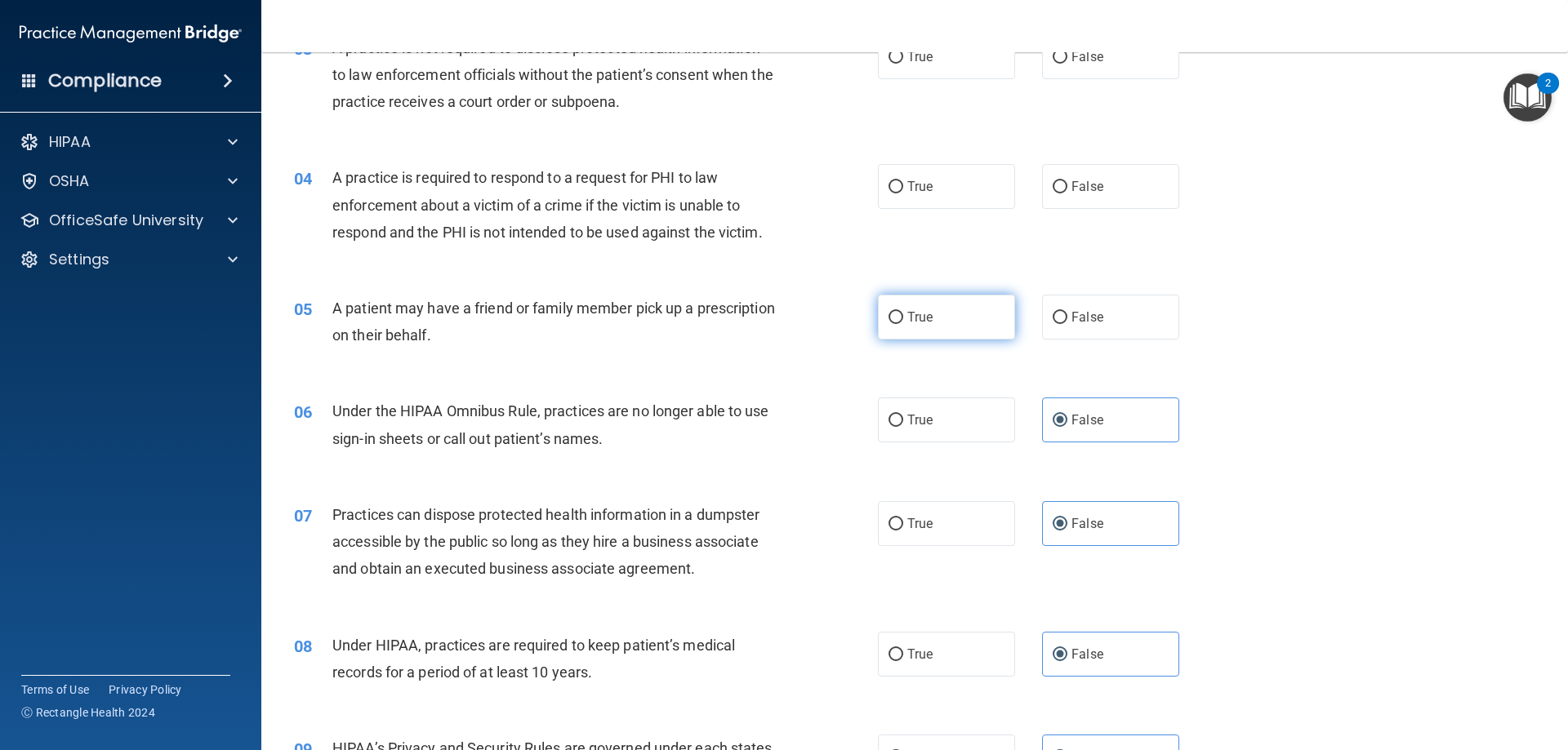
click at [918, 319] on span "True" at bounding box center [920, 317] width 26 height 16
click at [903, 319] on input "True" at bounding box center [896, 318] width 15 height 12
radio input "true"
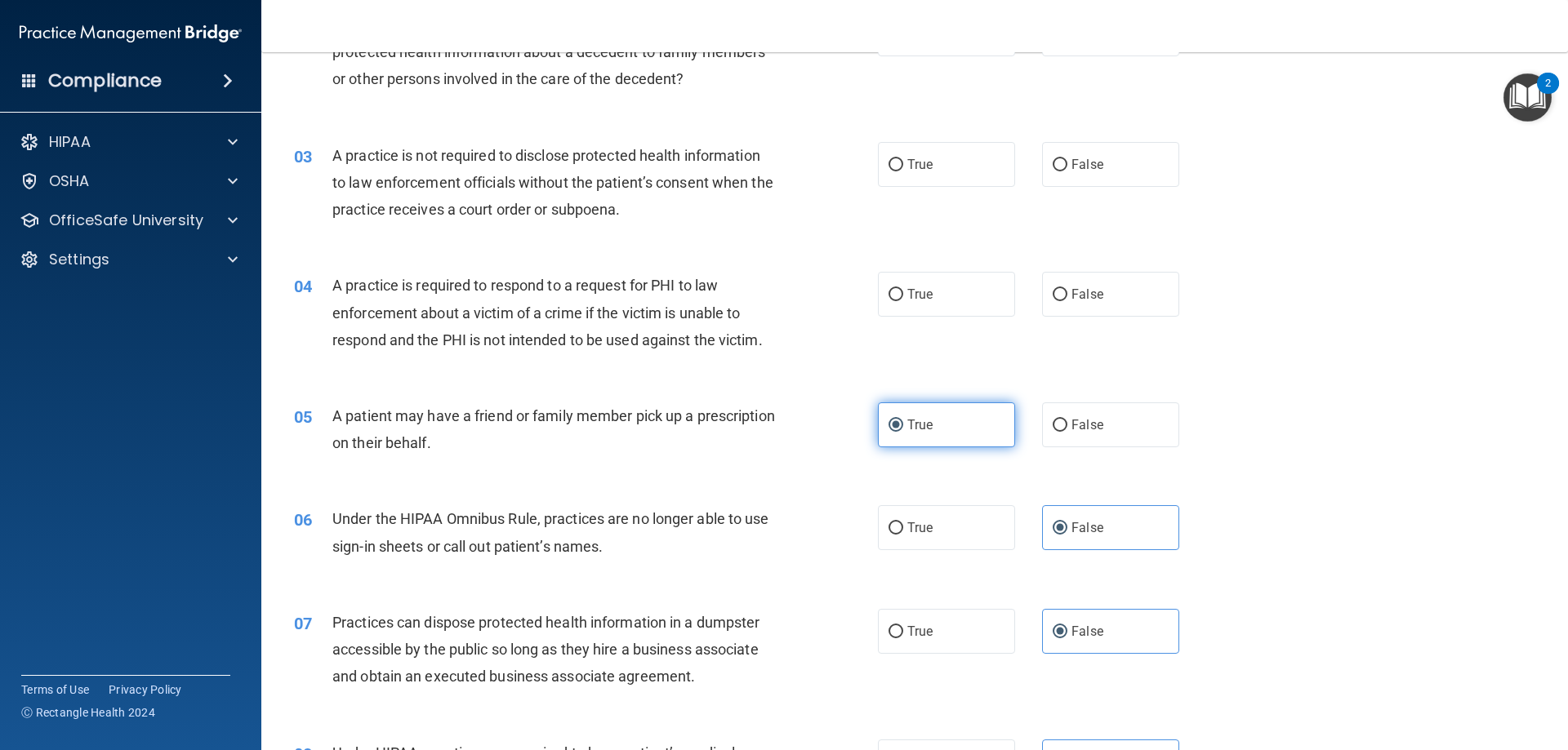
scroll to position [193, 0]
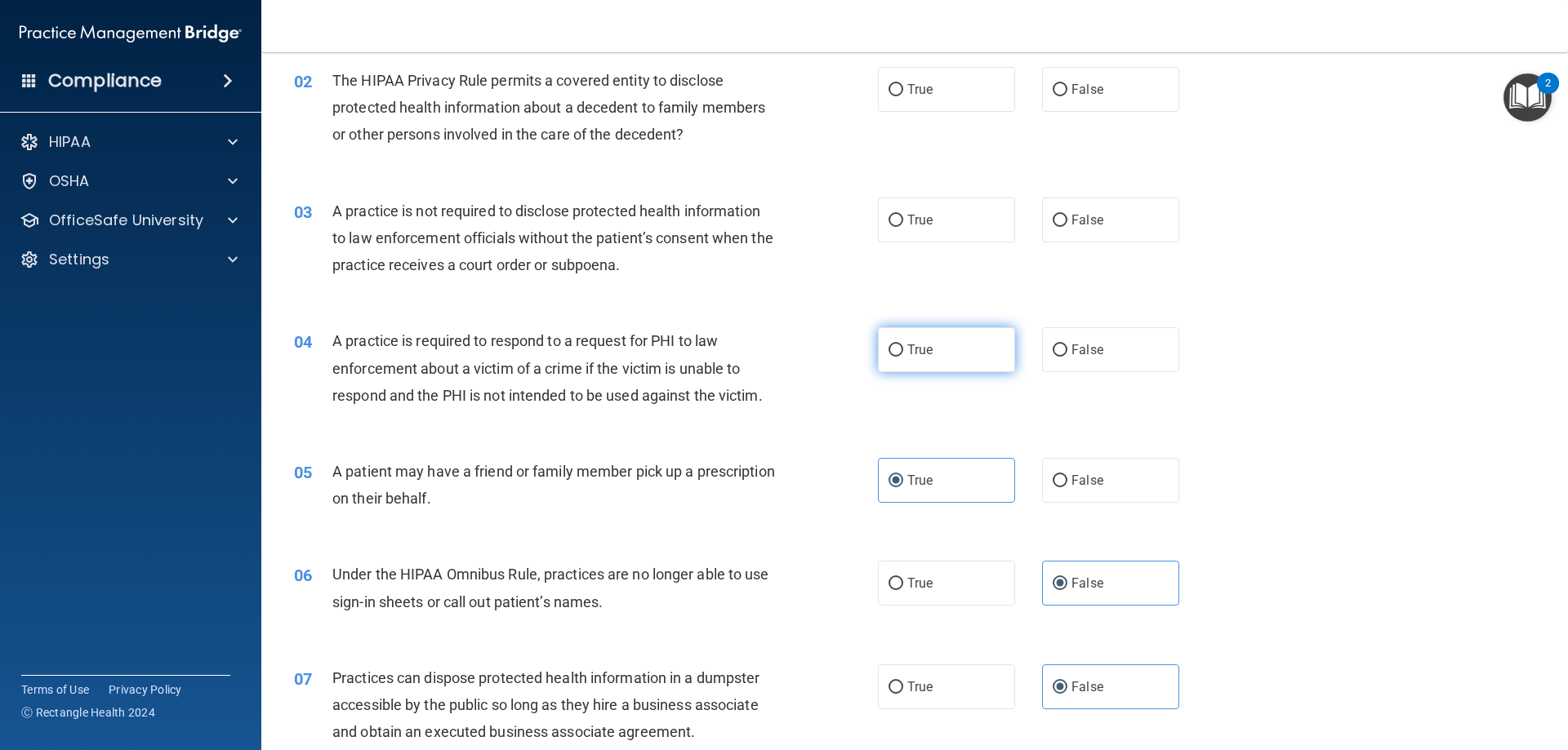
click at [879, 342] on label "True" at bounding box center [946, 349] width 137 height 45
click at [888, 344] on input "True" at bounding box center [896, 350] width 15 height 12
radio input "true"
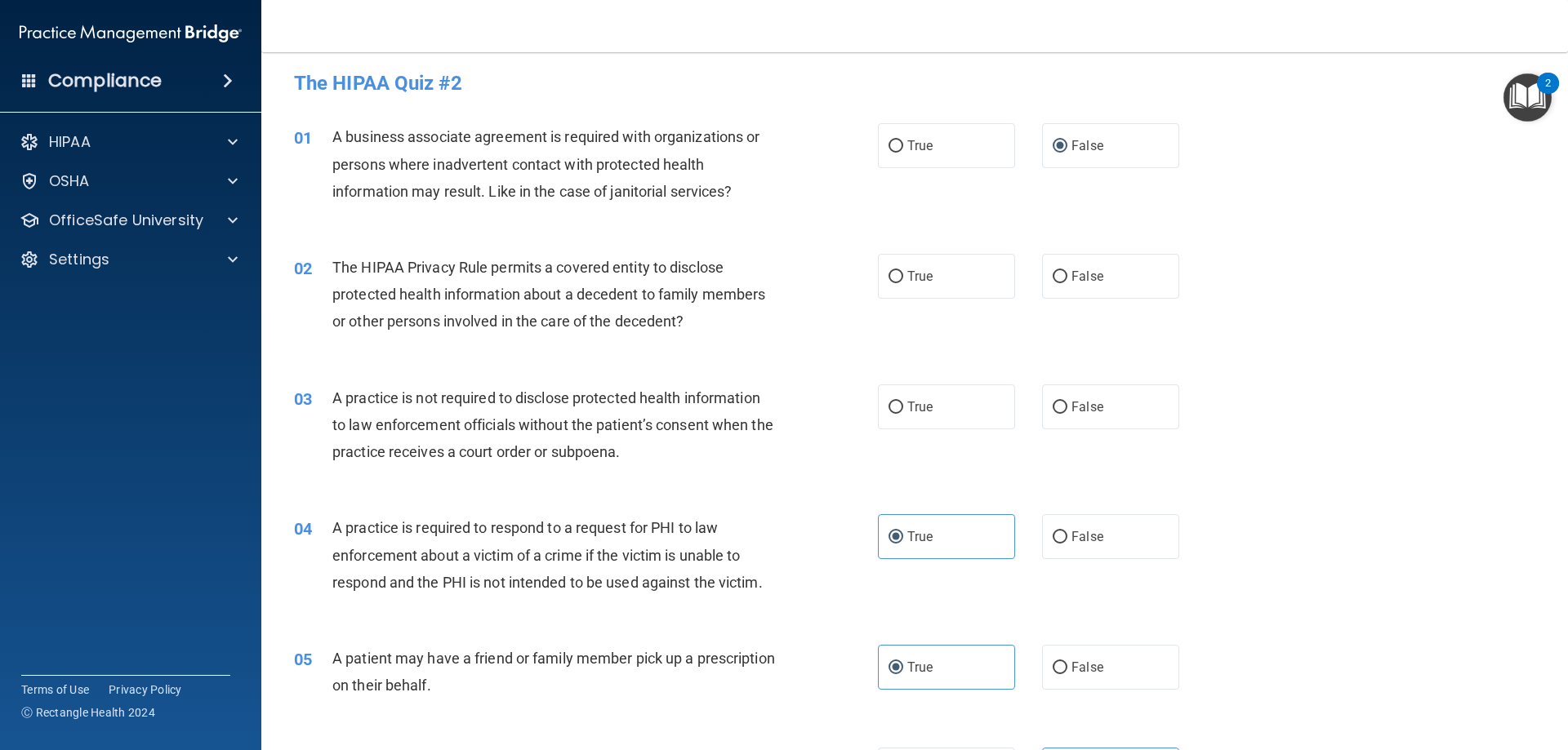
scroll to position [0, 0]
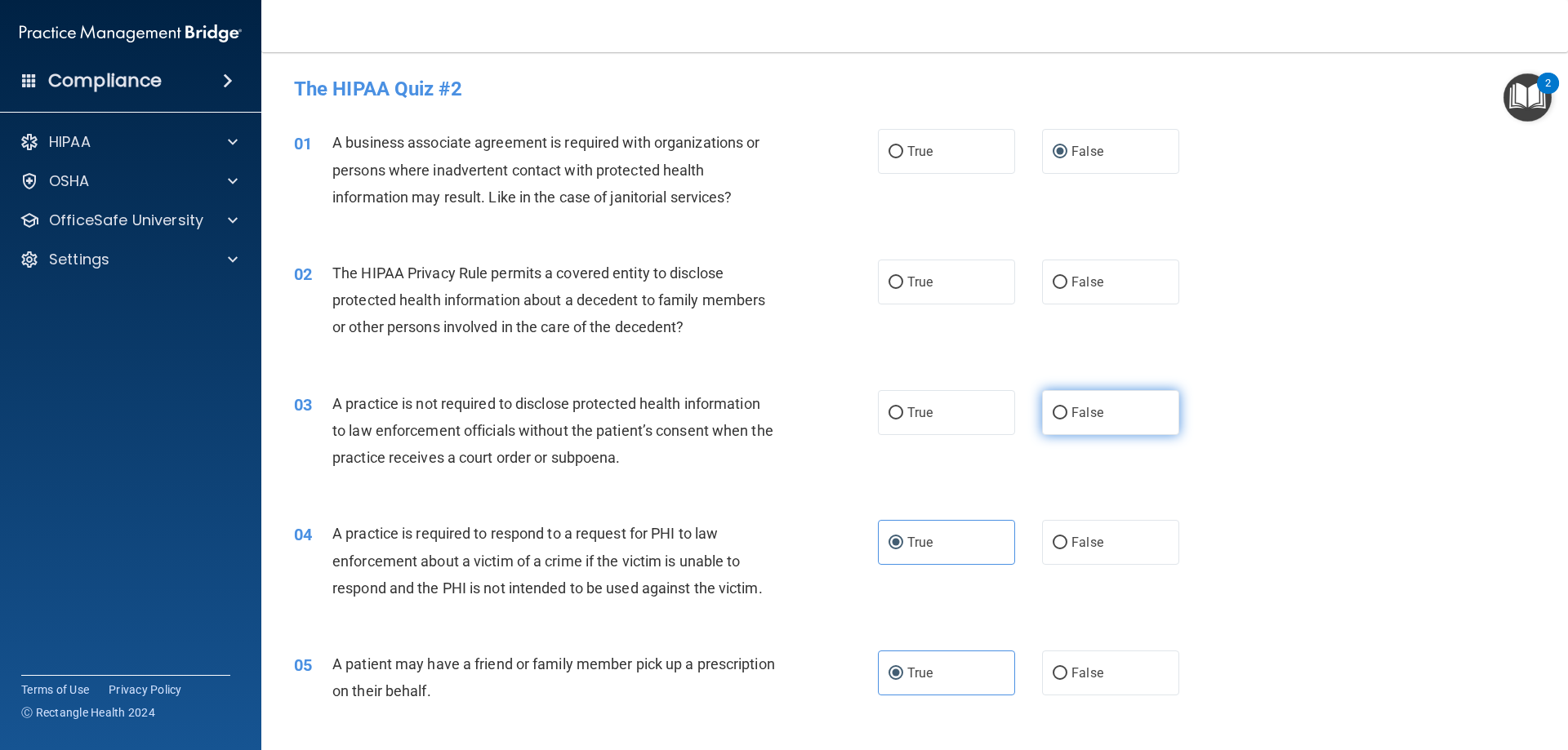
click at [1042, 406] on label "False" at bounding box center [1110, 412] width 137 height 45
click at [1053, 408] on input "False" at bounding box center [1060, 413] width 15 height 12
radio input "true"
click at [941, 295] on label "True" at bounding box center [946, 282] width 137 height 45
click at [903, 289] on input "True" at bounding box center [896, 282] width 15 height 12
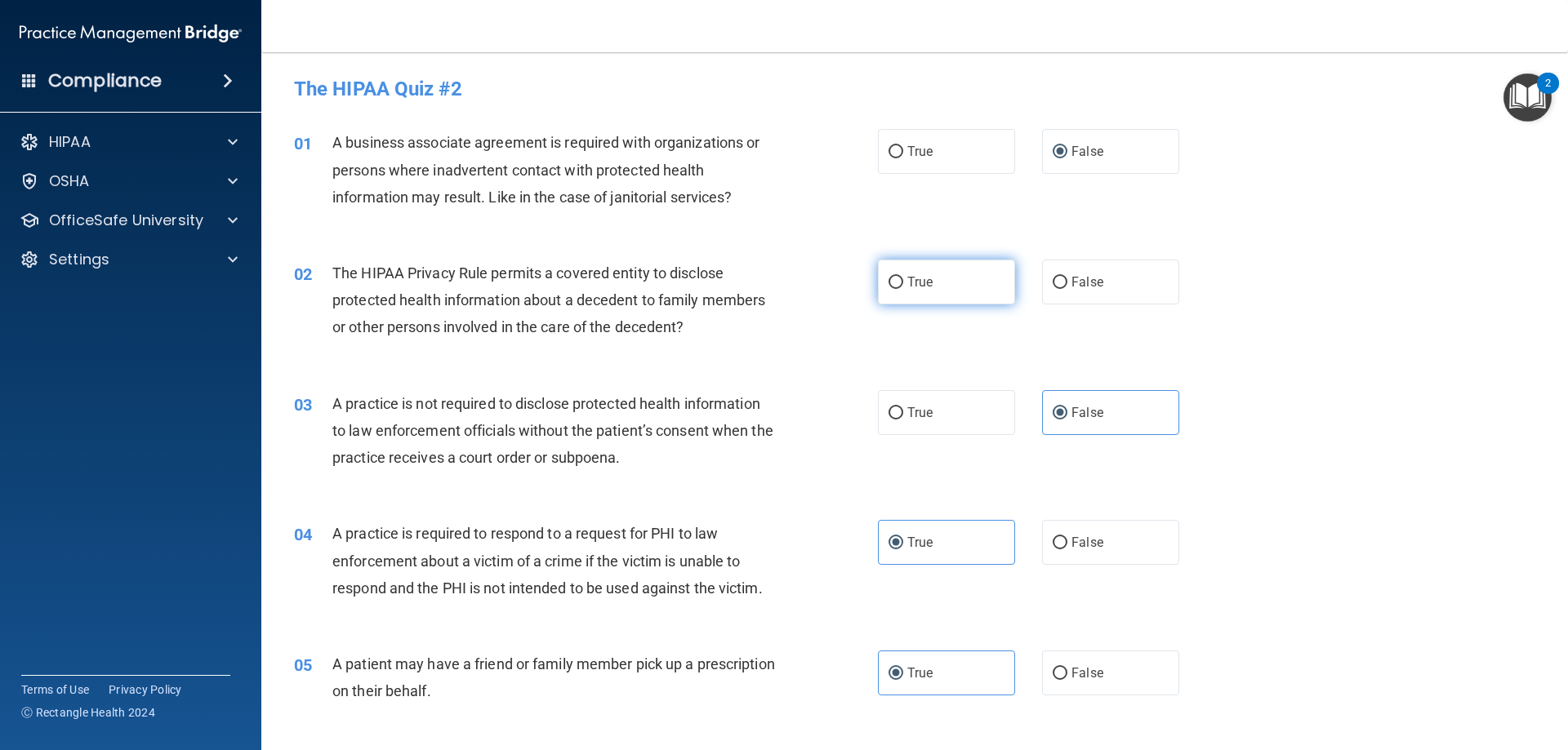
radio input "true"
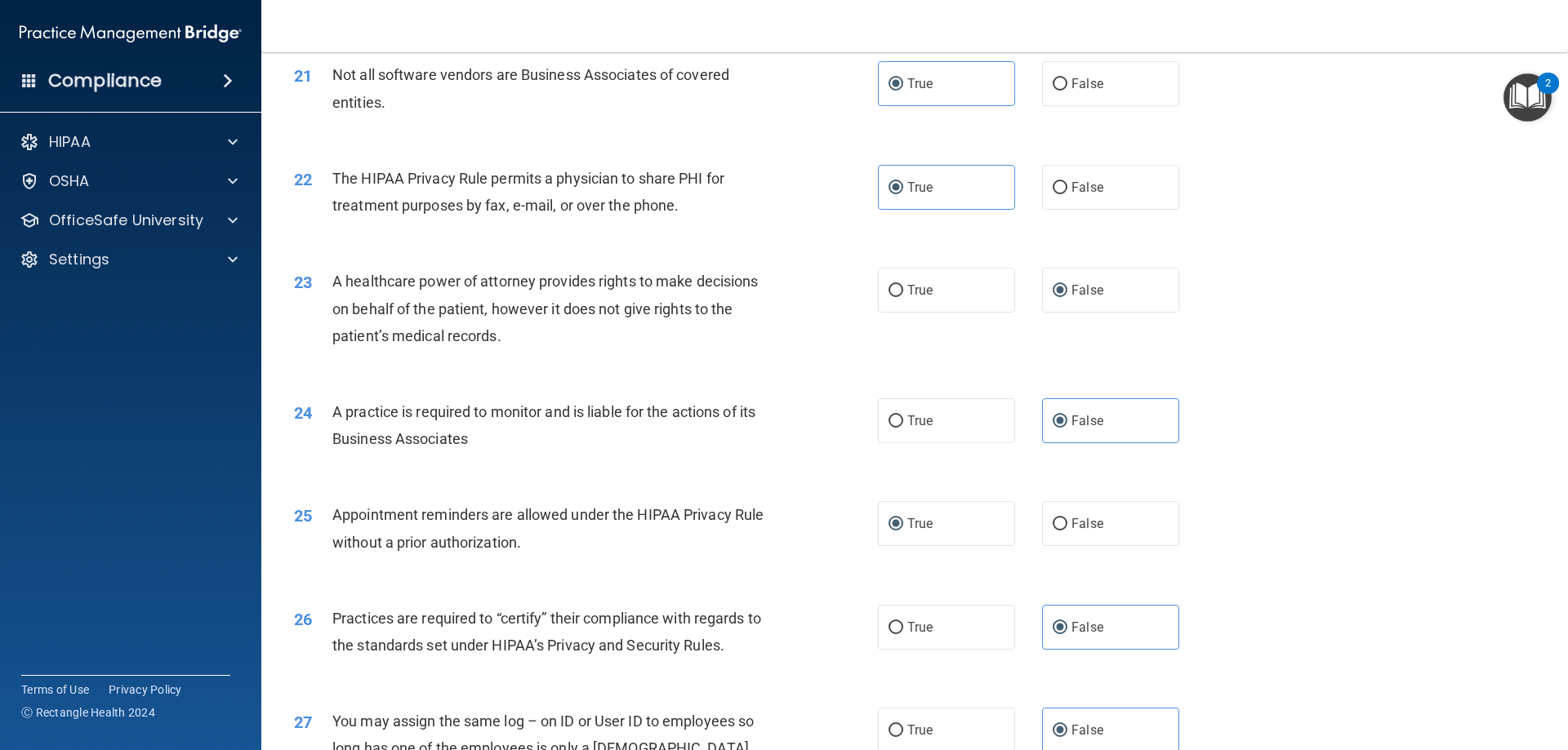
scroll to position [3049, 0]
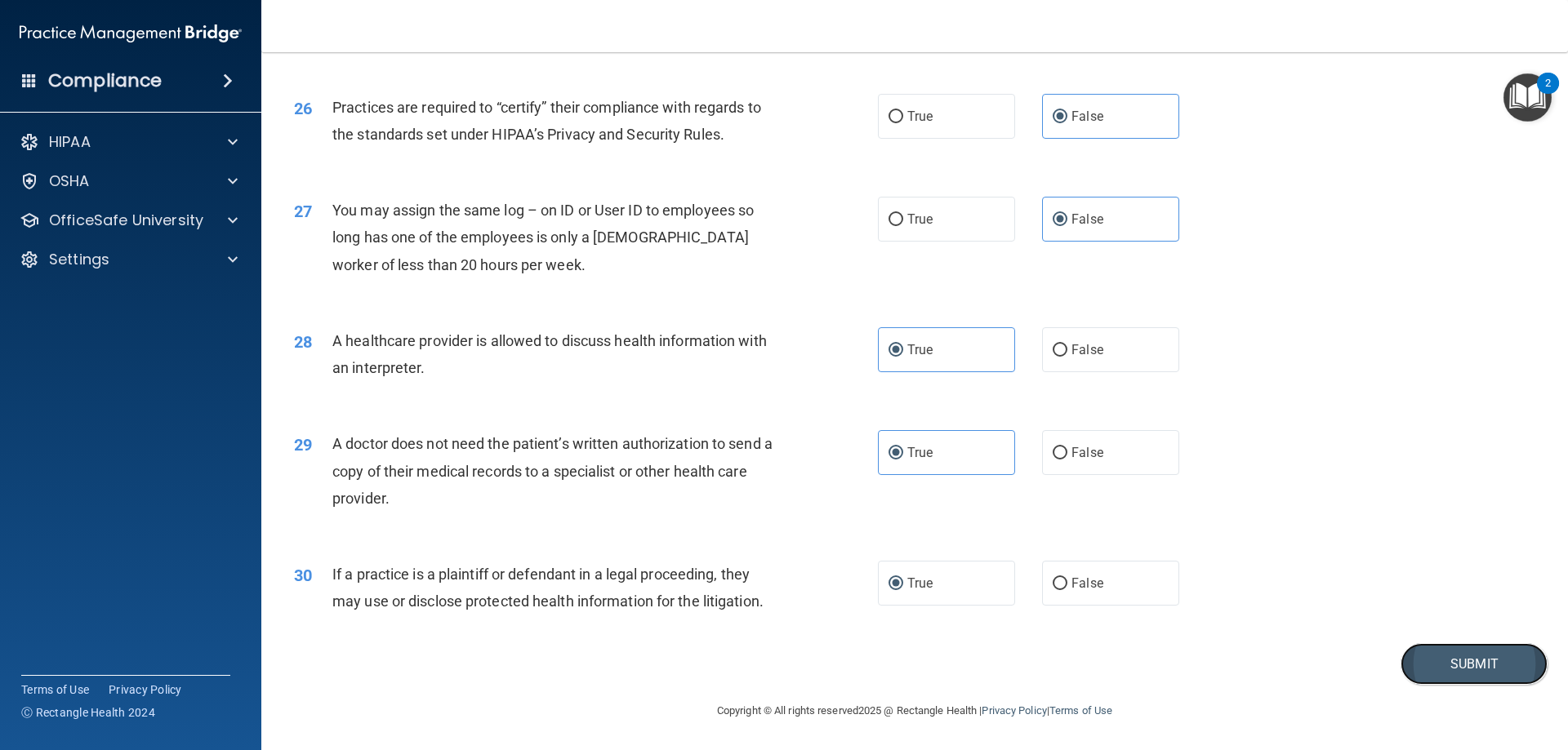
click at [1423, 666] on button "Submit" at bounding box center [1473, 663] width 147 height 41
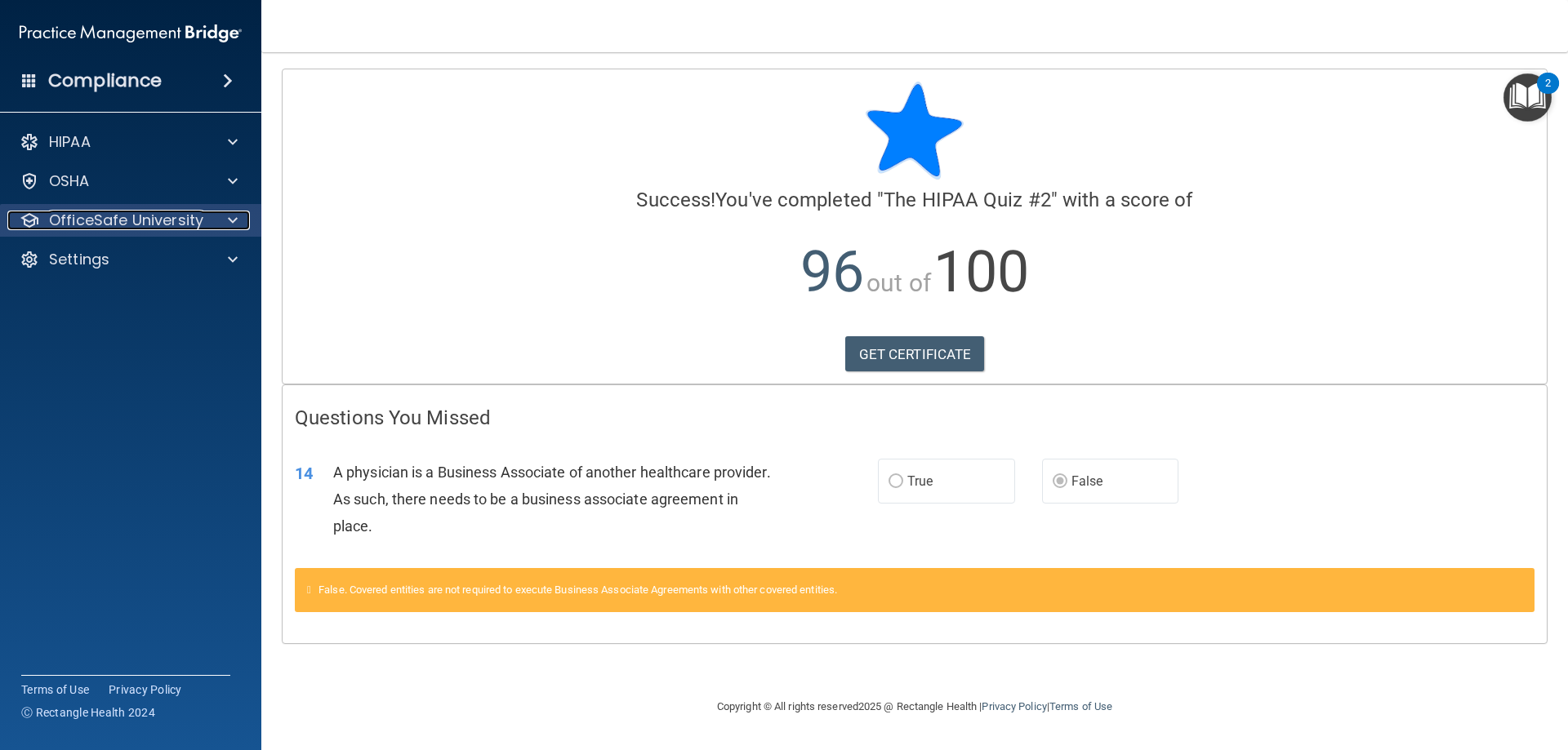
click at [148, 226] on p "OfficeSafe University" at bounding box center [126, 219] width 154 height 19
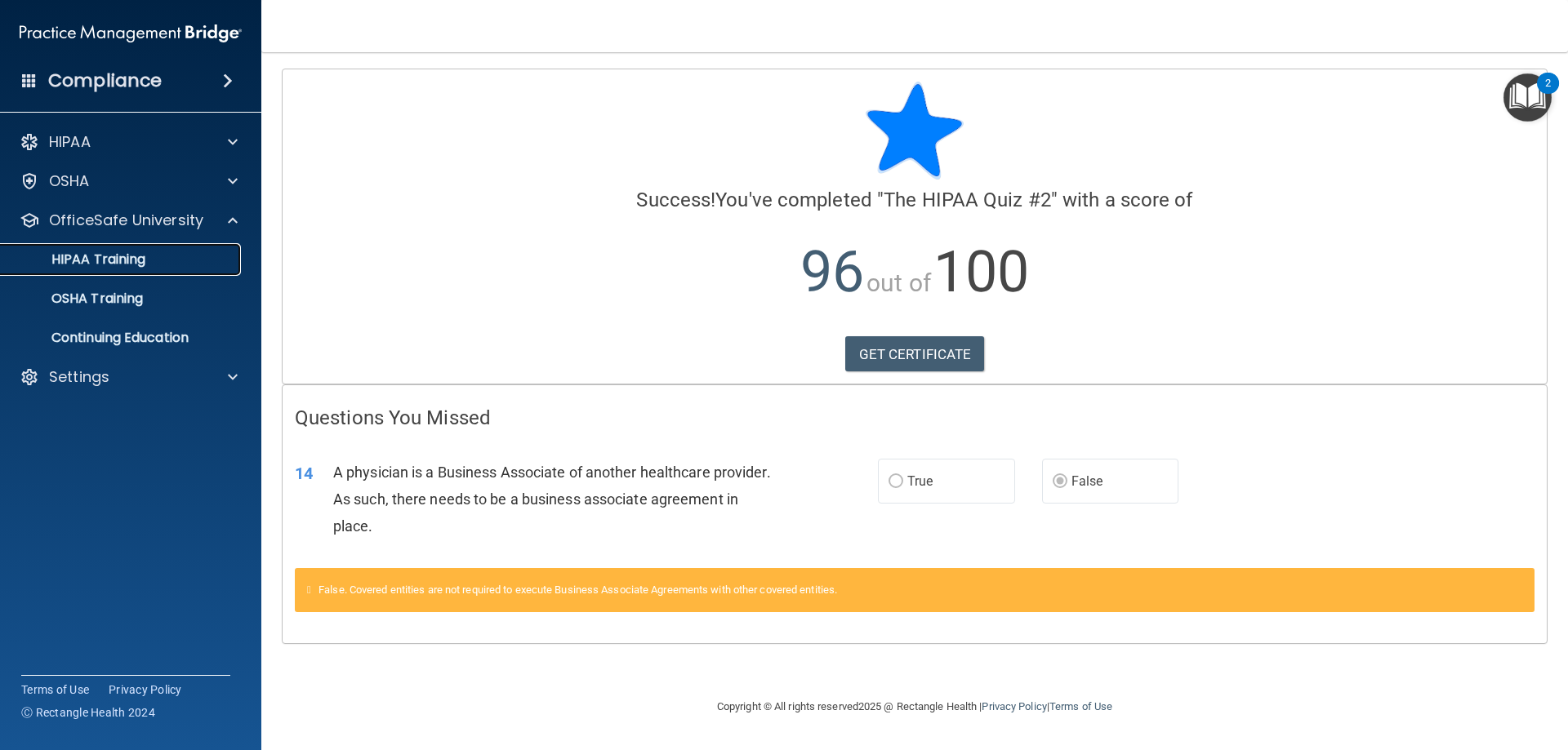
click at [171, 267] on div "HIPAA Training" at bounding box center [122, 260] width 223 height 17
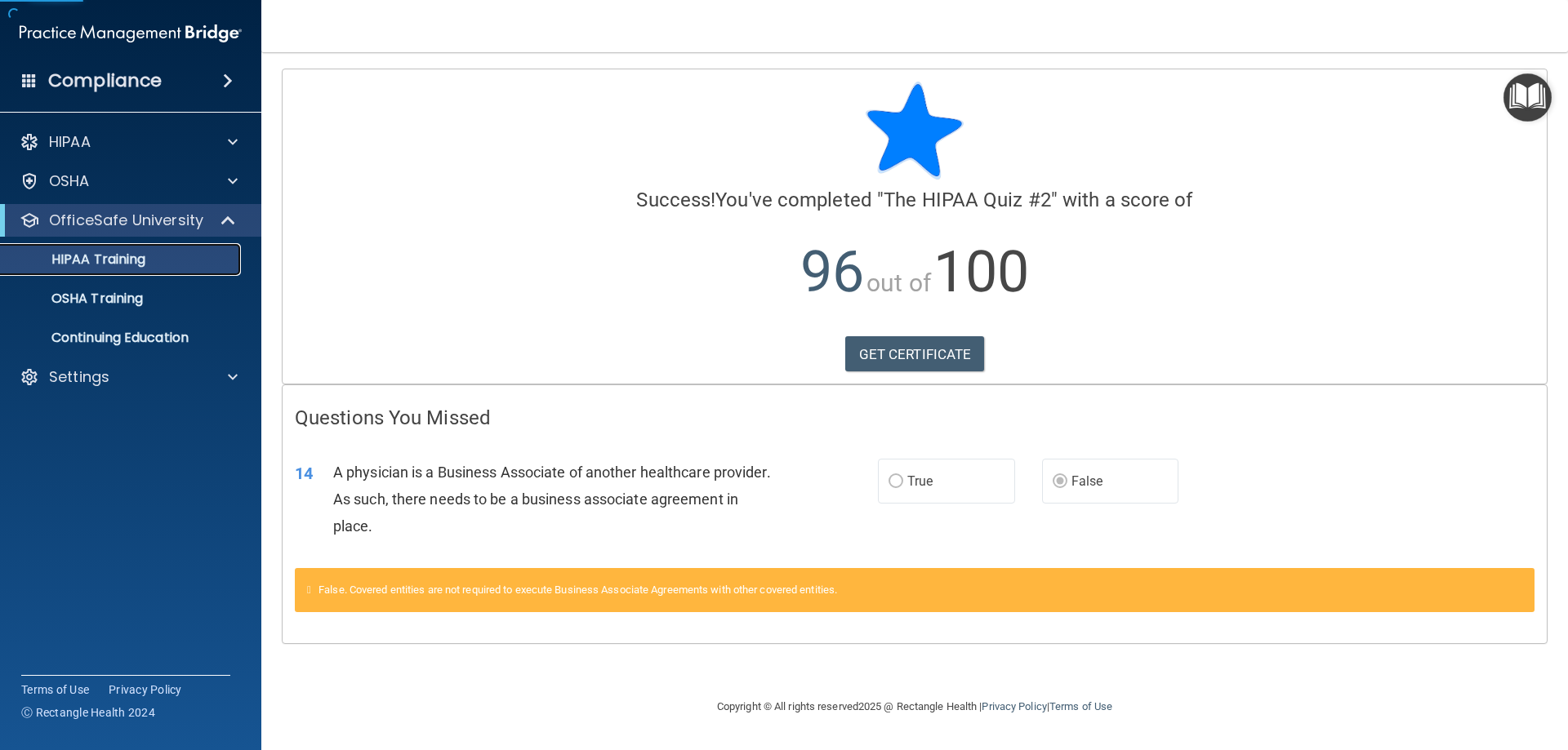
click at [120, 262] on p "HIPAA Training" at bounding box center [78, 260] width 135 height 17
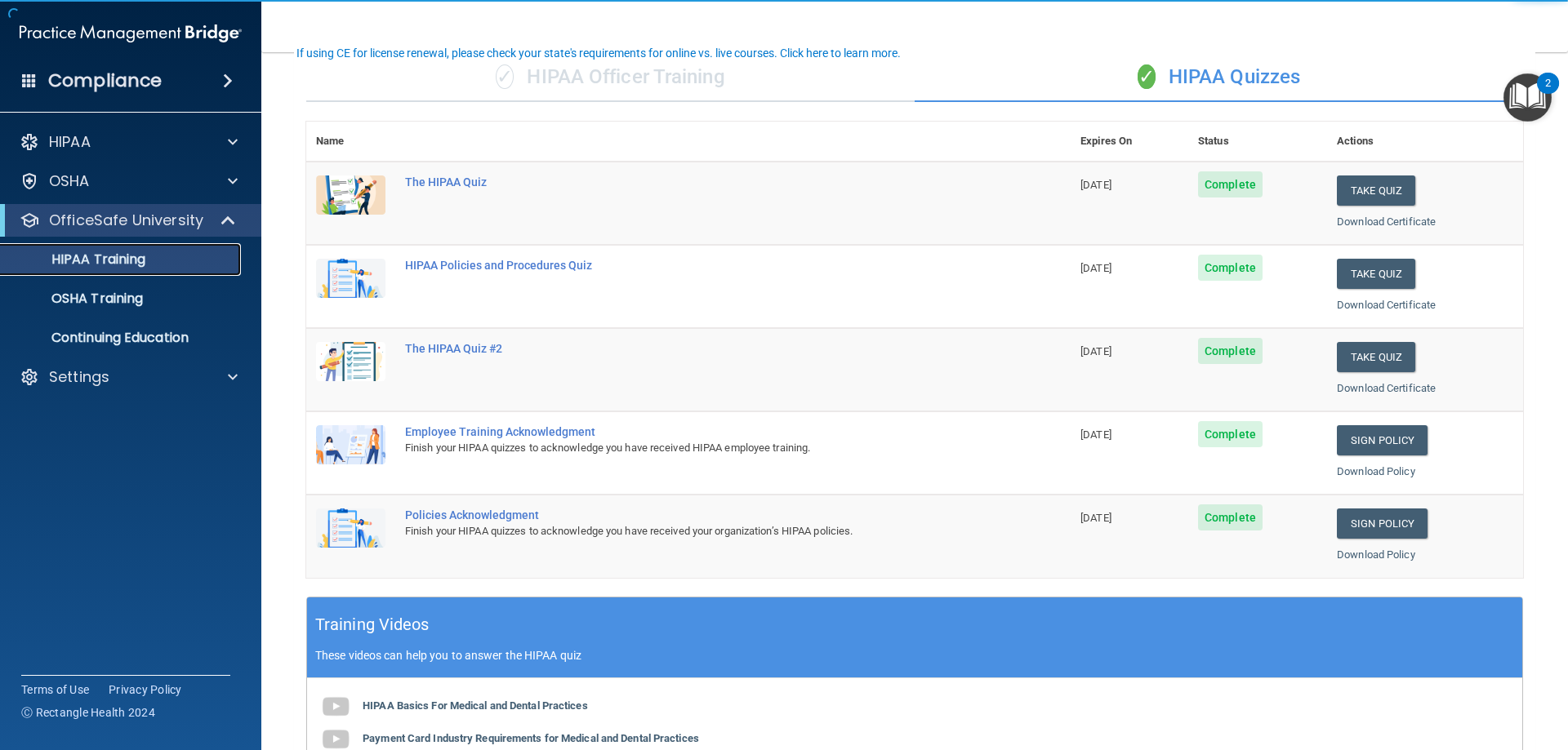
scroll to position [163, 0]
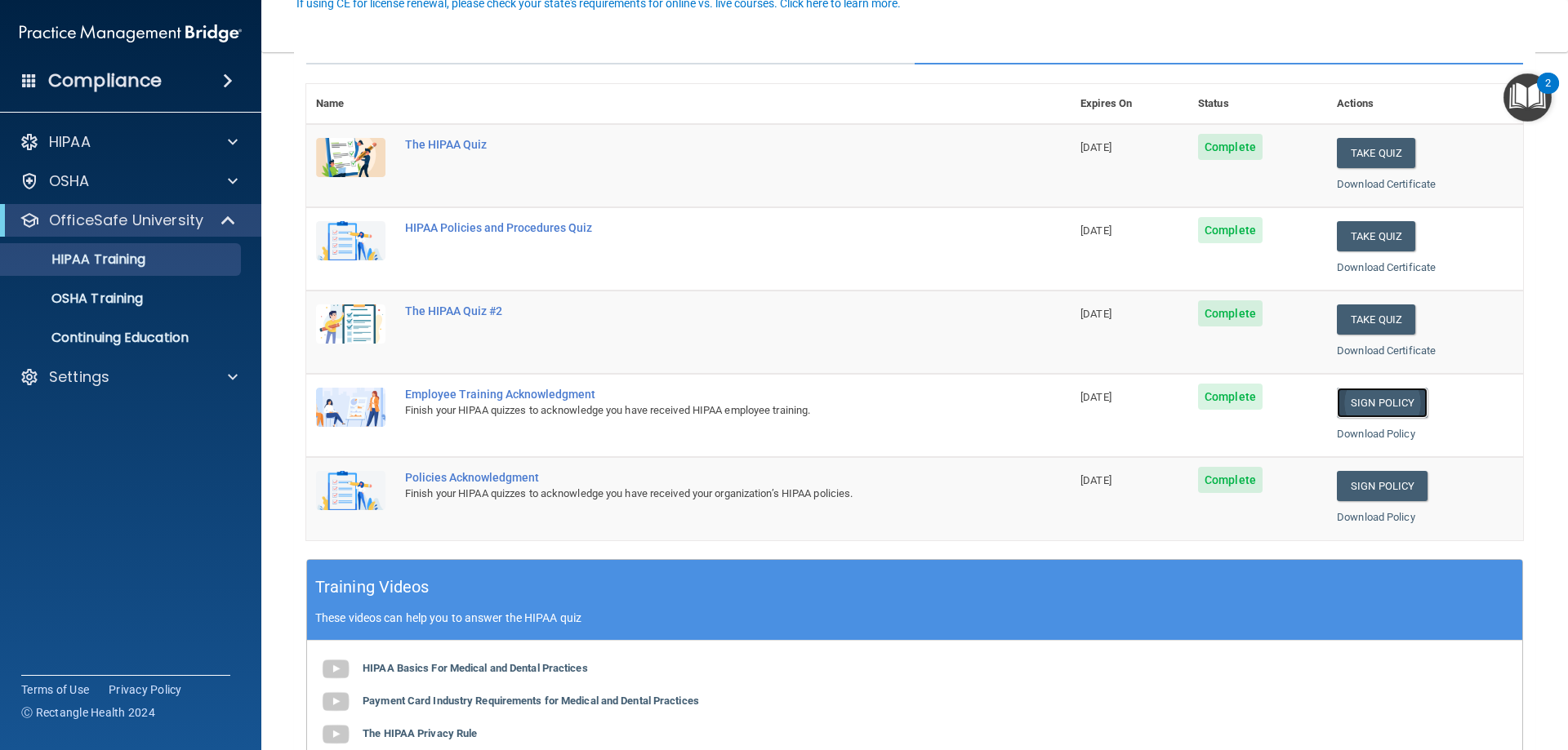
click at [1393, 404] on link "Sign Policy" at bounding box center [1382, 402] width 91 height 30
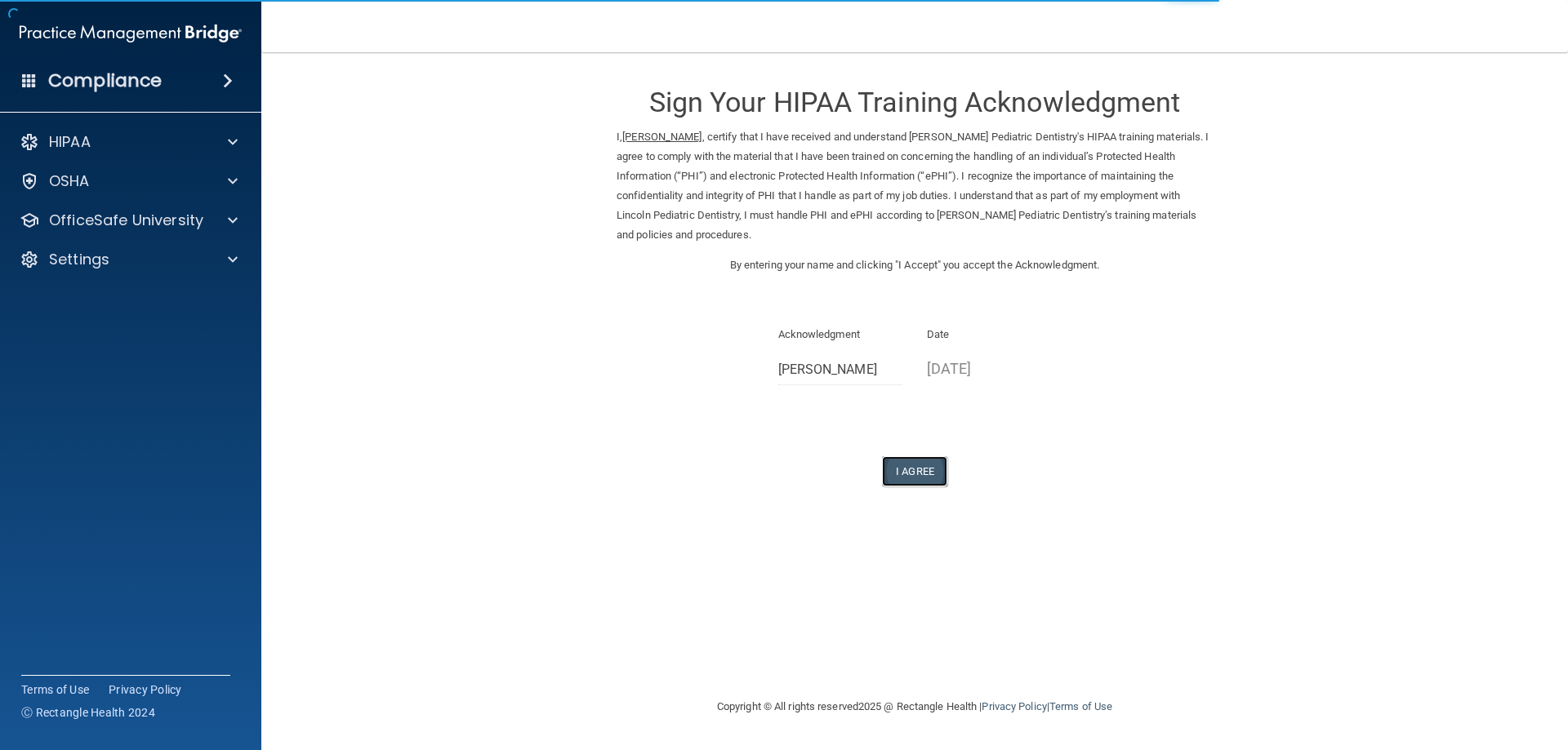
click at [914, 475] on button "I Agree" at bounding box center [914, 471] width 65 height 30
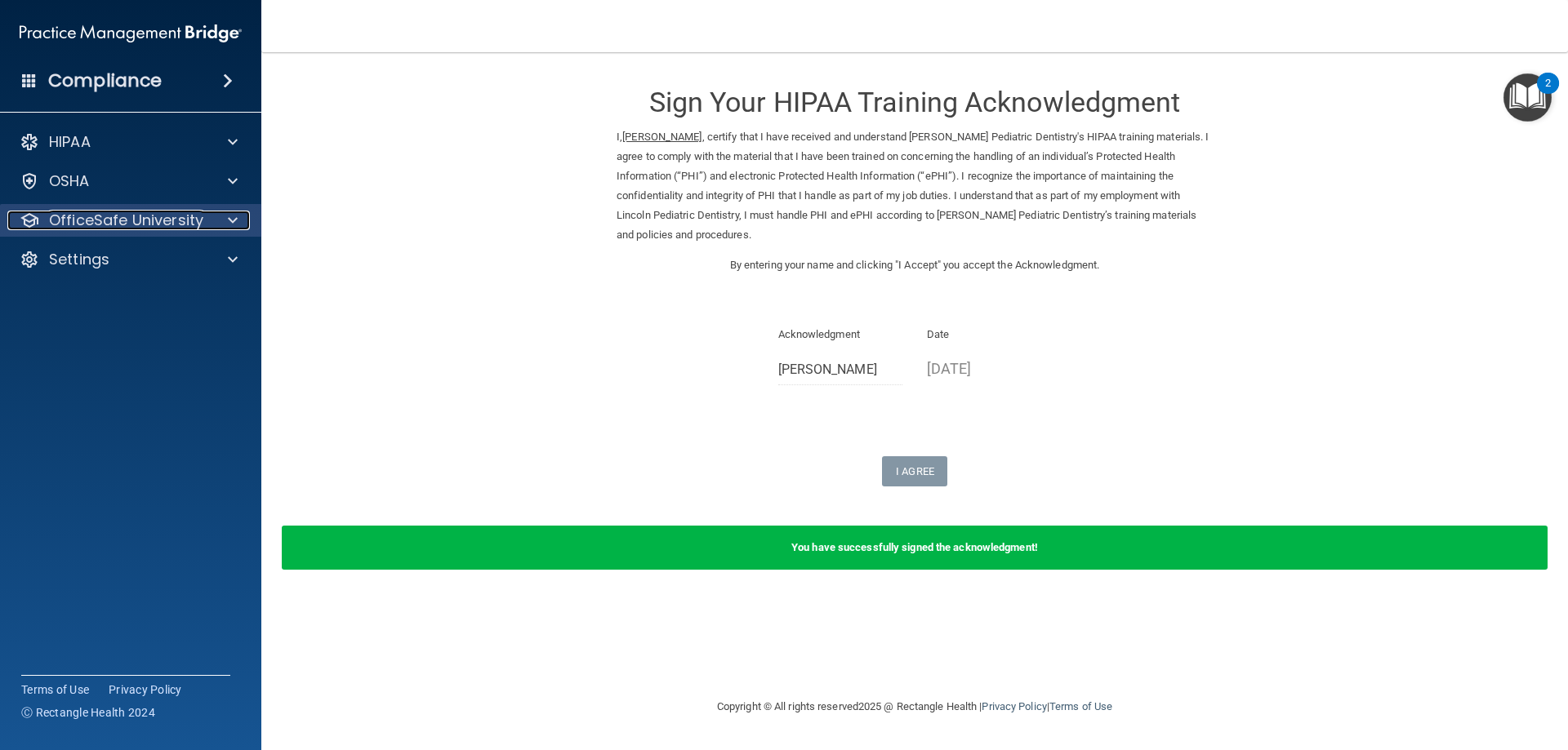
click at [190, 225] on p "OfficeSafe University" at bounding box center [126, 219] width 154 height 19
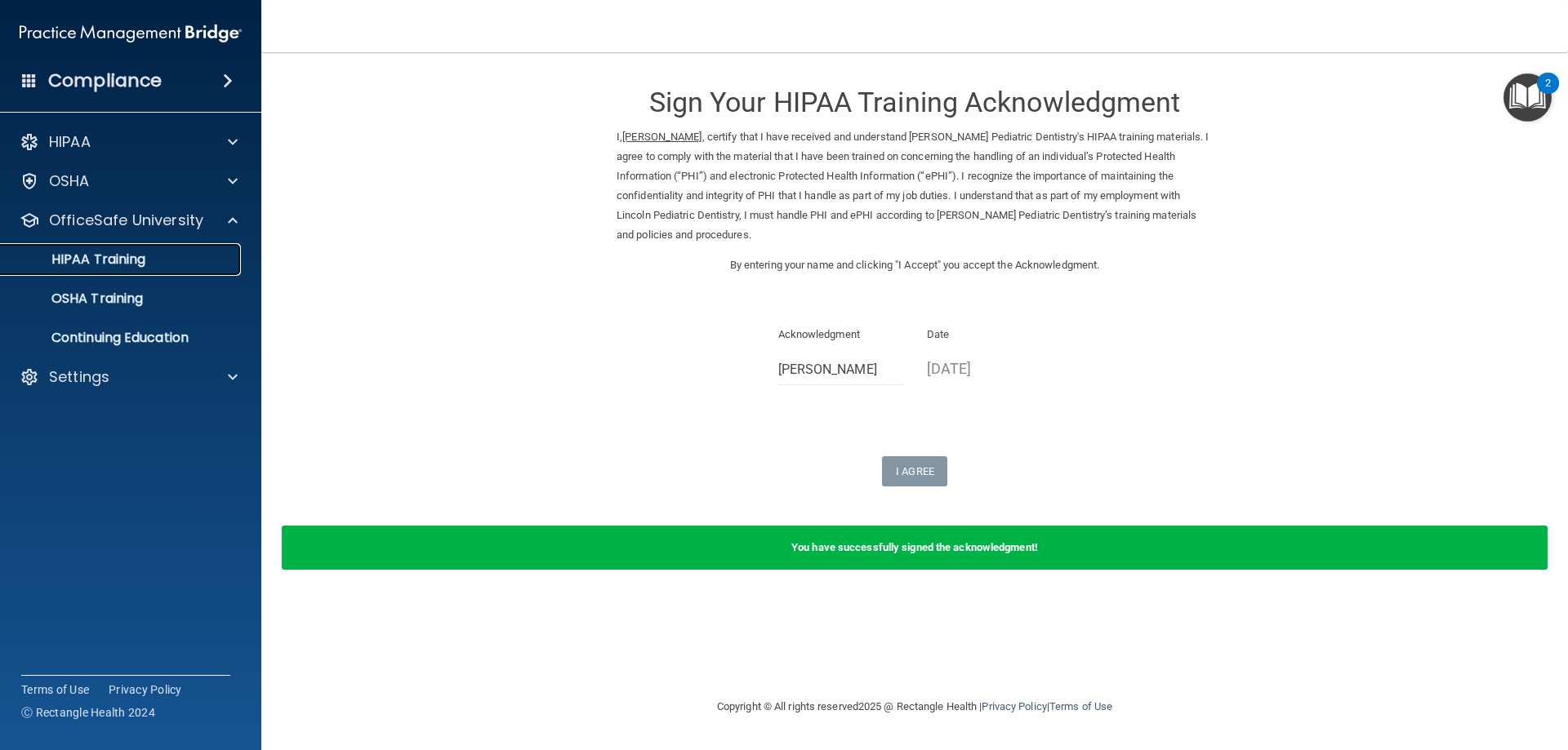
click at [121, 253] on p "HIPAA Training" at bounding box center [78, 260] width 135 height 17
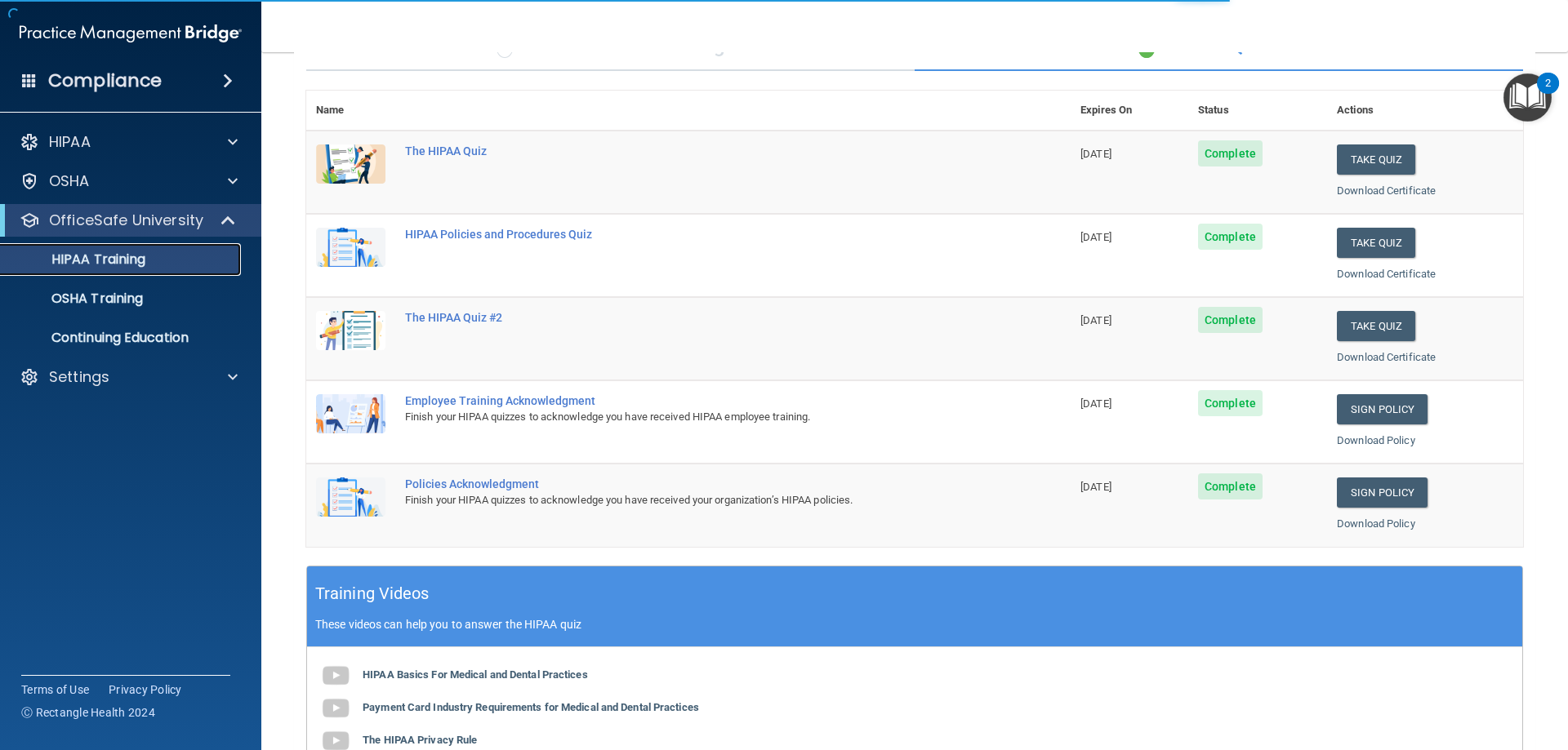
scroll to position [245, 0]
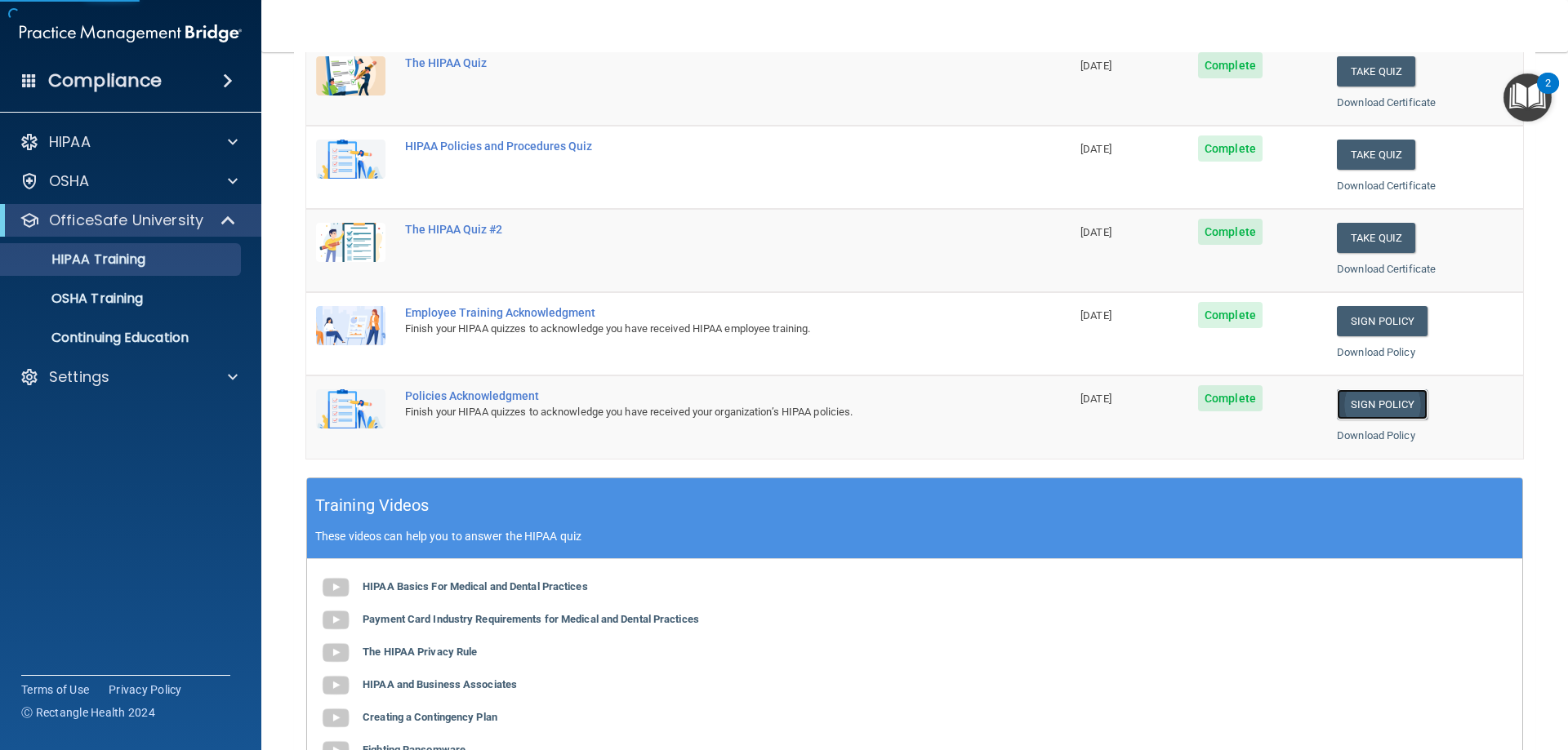
click at [1358, 400] on link "Sign Policy" at bounding box center [1382, 404] width 91 height 30
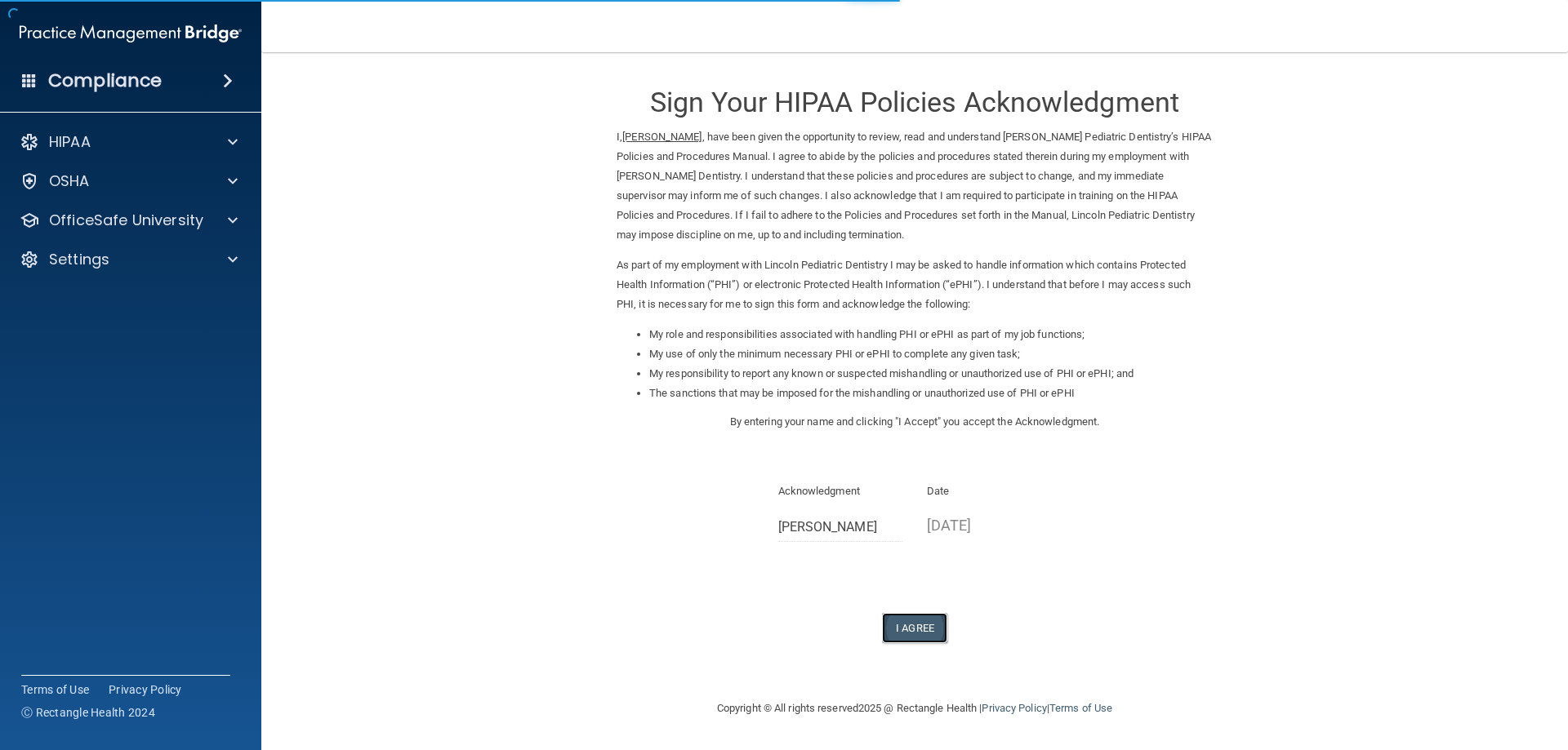
click at [915, 620] on button "I Agree" at bounding box center [914, 628] width 65 height 30
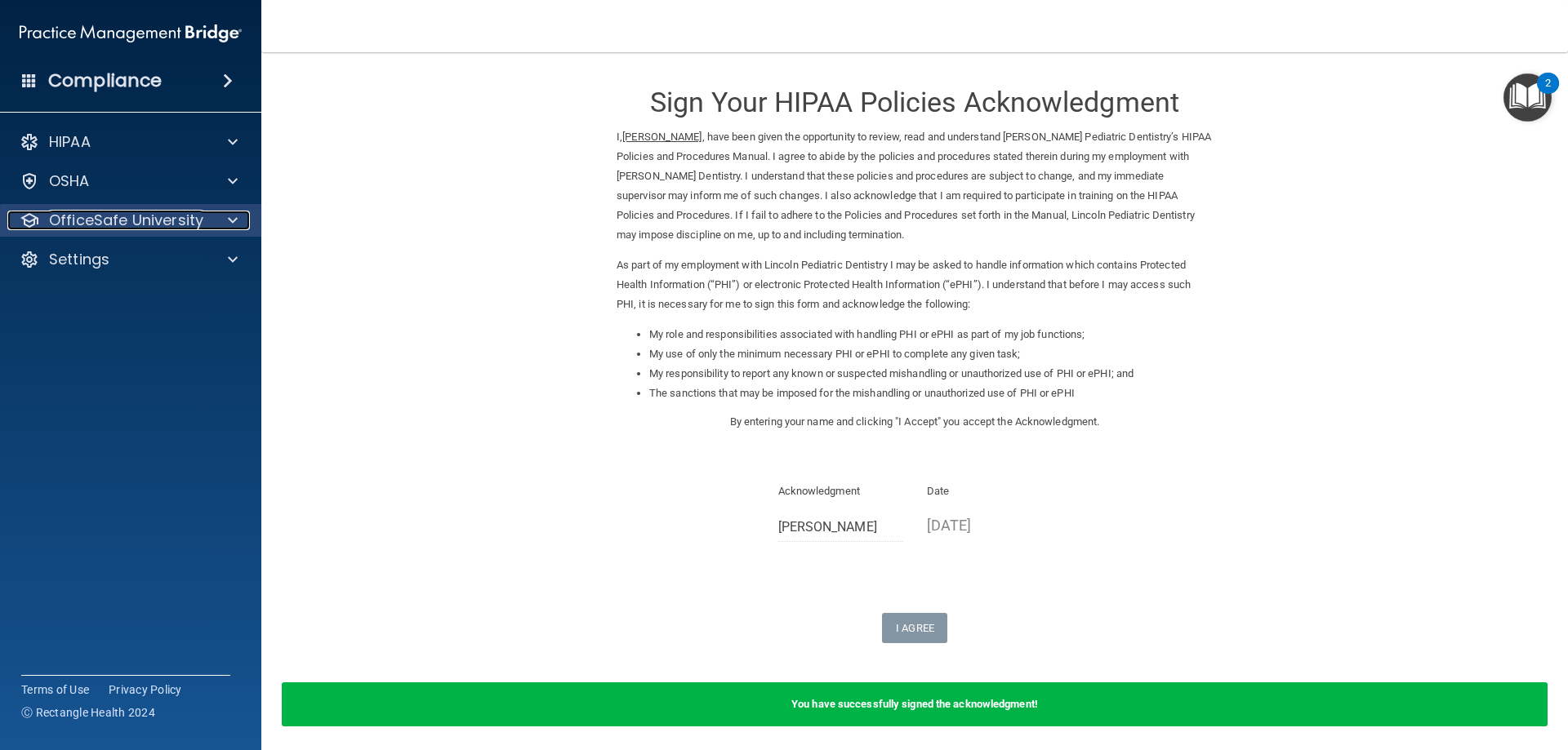
click at [112, 224] on p "OfficeSafe University" at bounding box center [126, 219] width 154 height 19
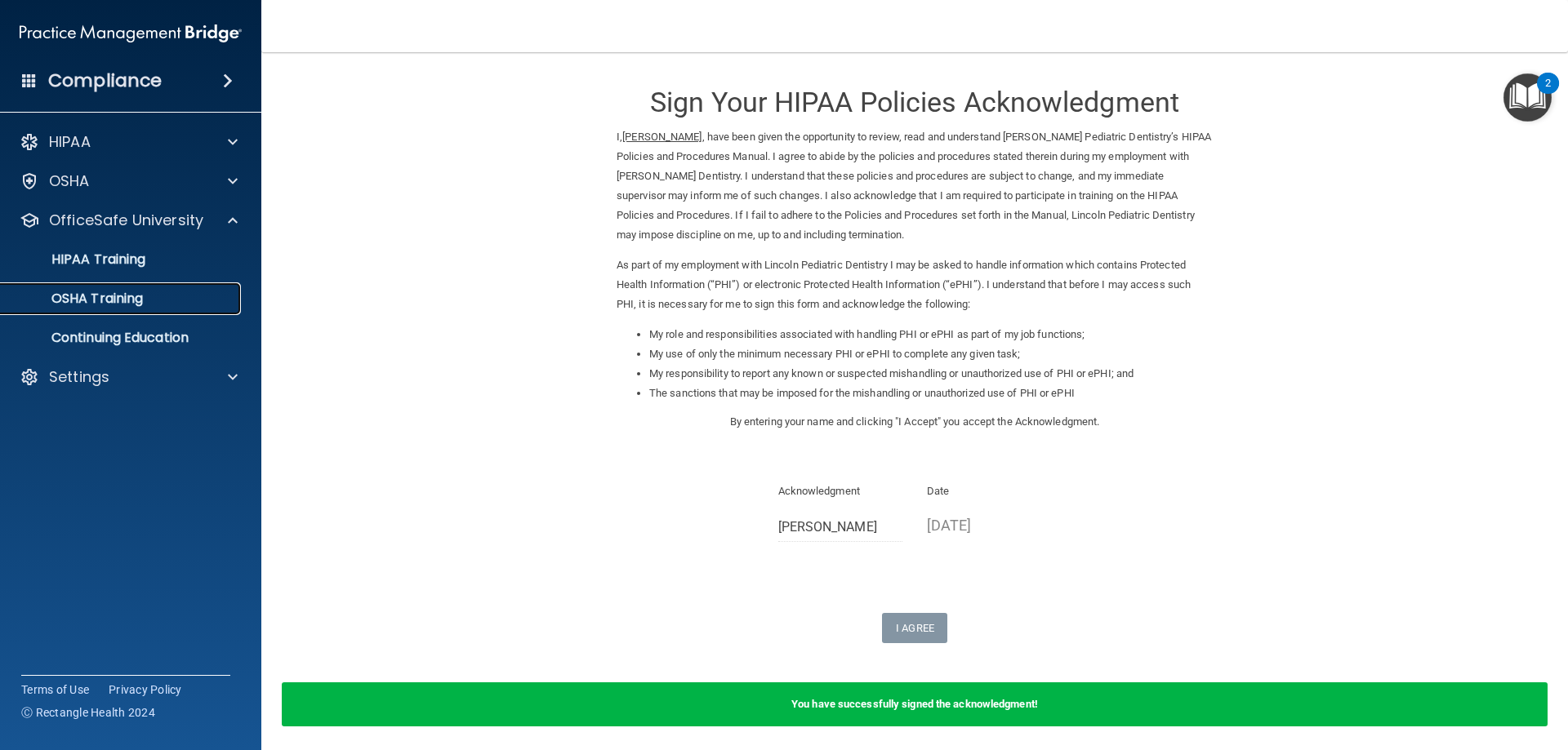
click at [121, 287] on link "OSHA Training" at bounding box center [112, 299] width 257 height 33
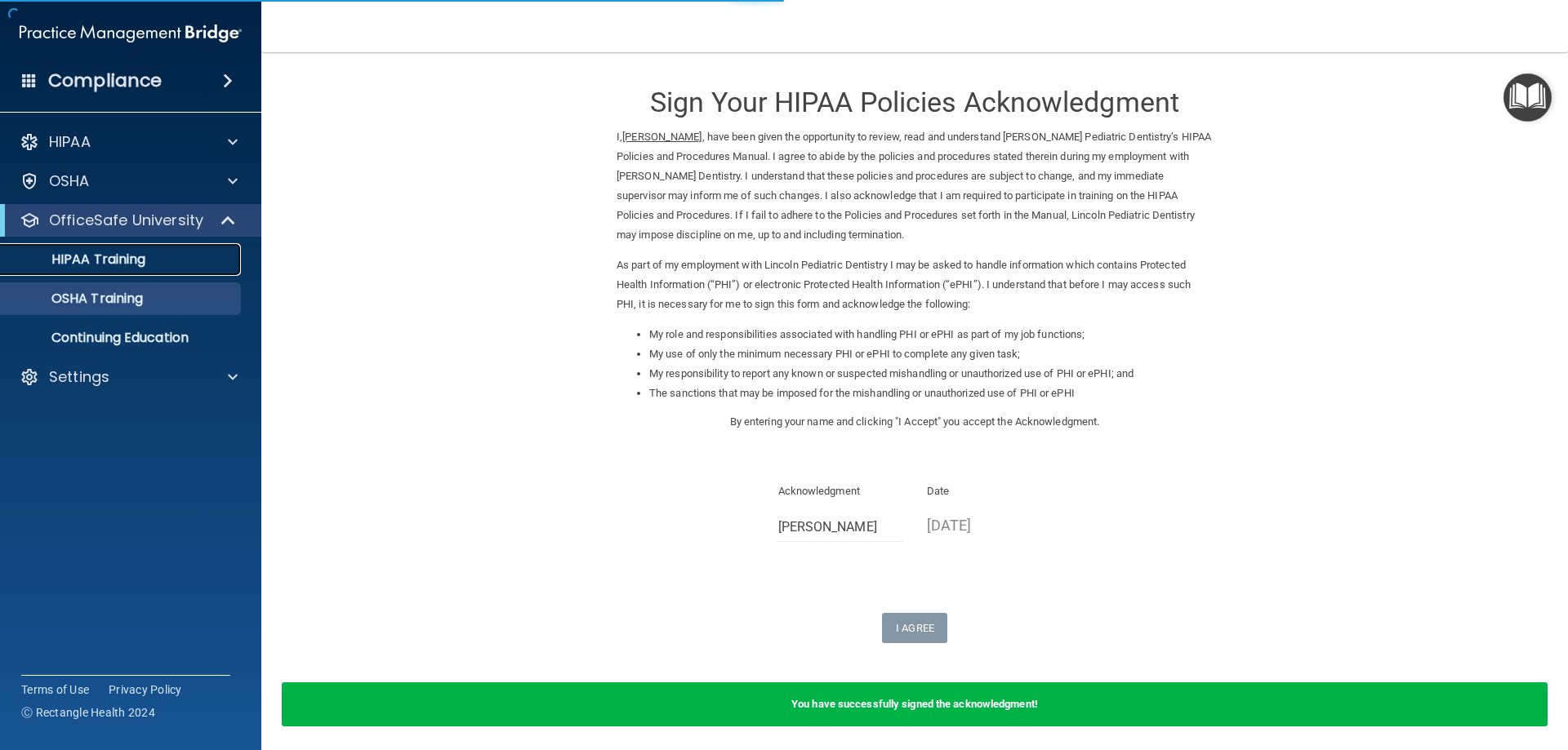
click at [118, 261] on p "HIPAA Training" at bounding box center [78, 260] width 135 height 17
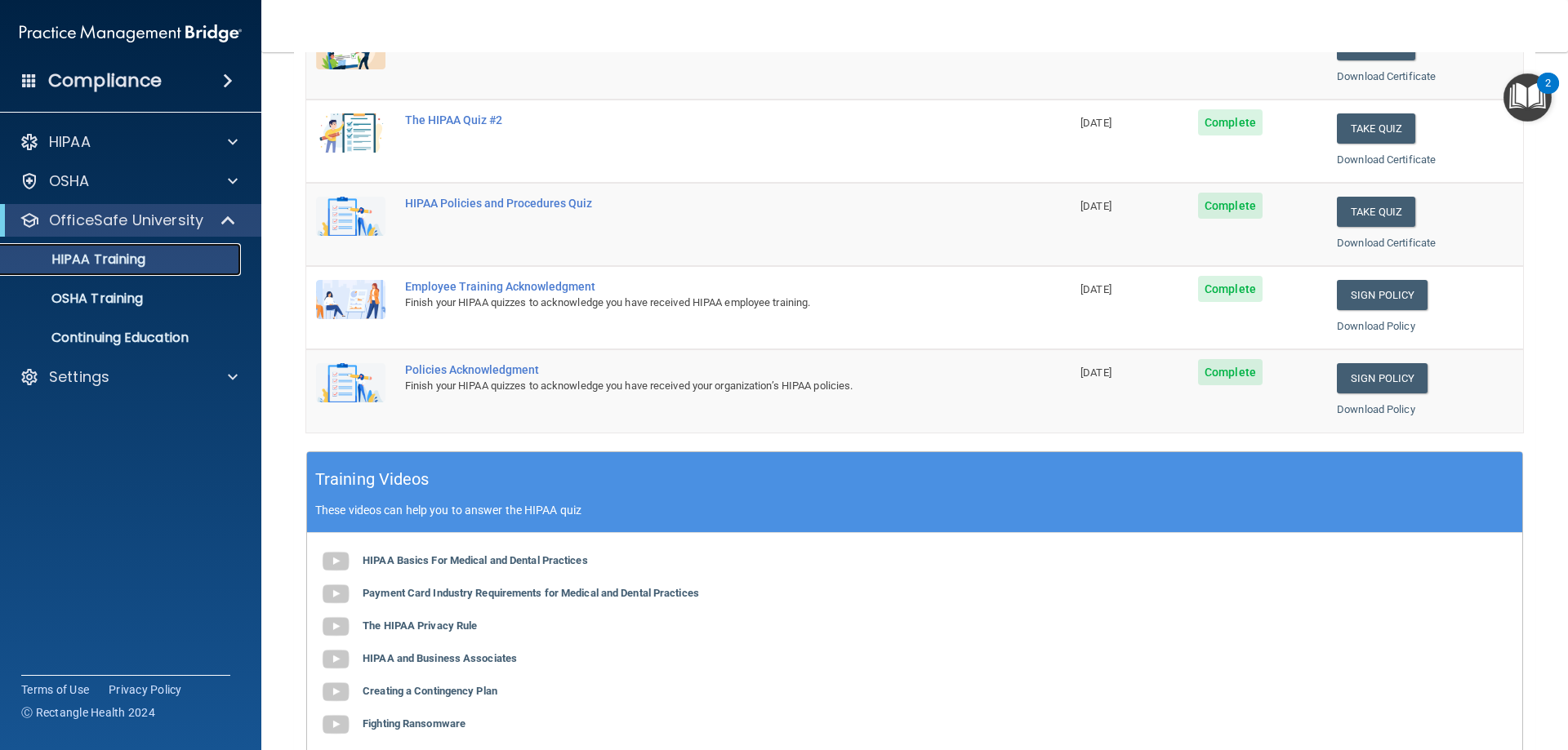
scroll to position [327, 0]
